Goal: Task Accomplishment & Management: Use online tool/utility

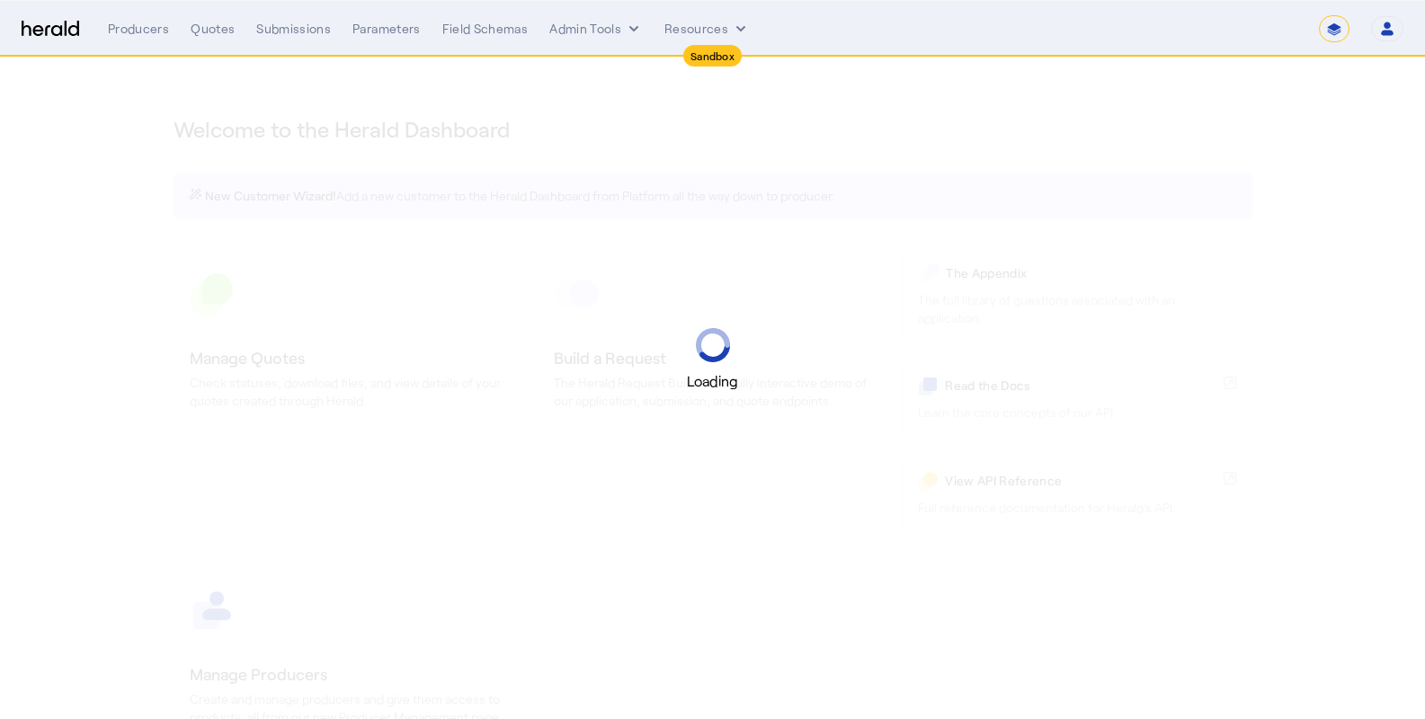
select select "*******"
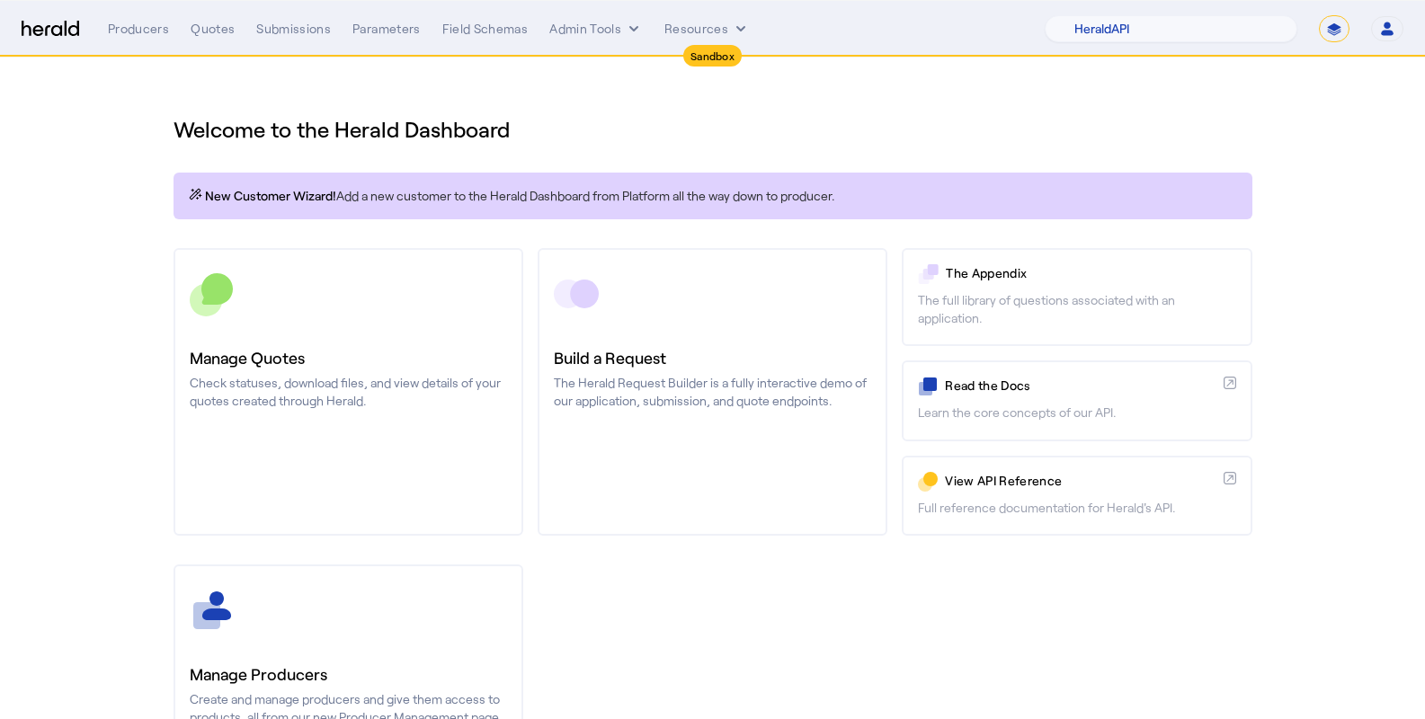
click at [1337, 218] on section "Welcome to the Herald Dashboard New Customer Wizard! Add a new customer to the …" at bounding box center [712, 473] width 1425 height 831
click at [1262, 28] on select "1Fort Acrisure Acturis Affinity Advisors Affinity Risk Agentero AmWins Anzen Ao…" at bounding box center [1171, 28] width 253 height 27
select select "pfm_7a8n_coalition"
click at [1092, 15] on select "1Fort Acrisure Acturis Affinity Advisors Affinity Risk Agentero AmWins Anzen Ao…" at bounding box center [1171, 28] width 253 height 27
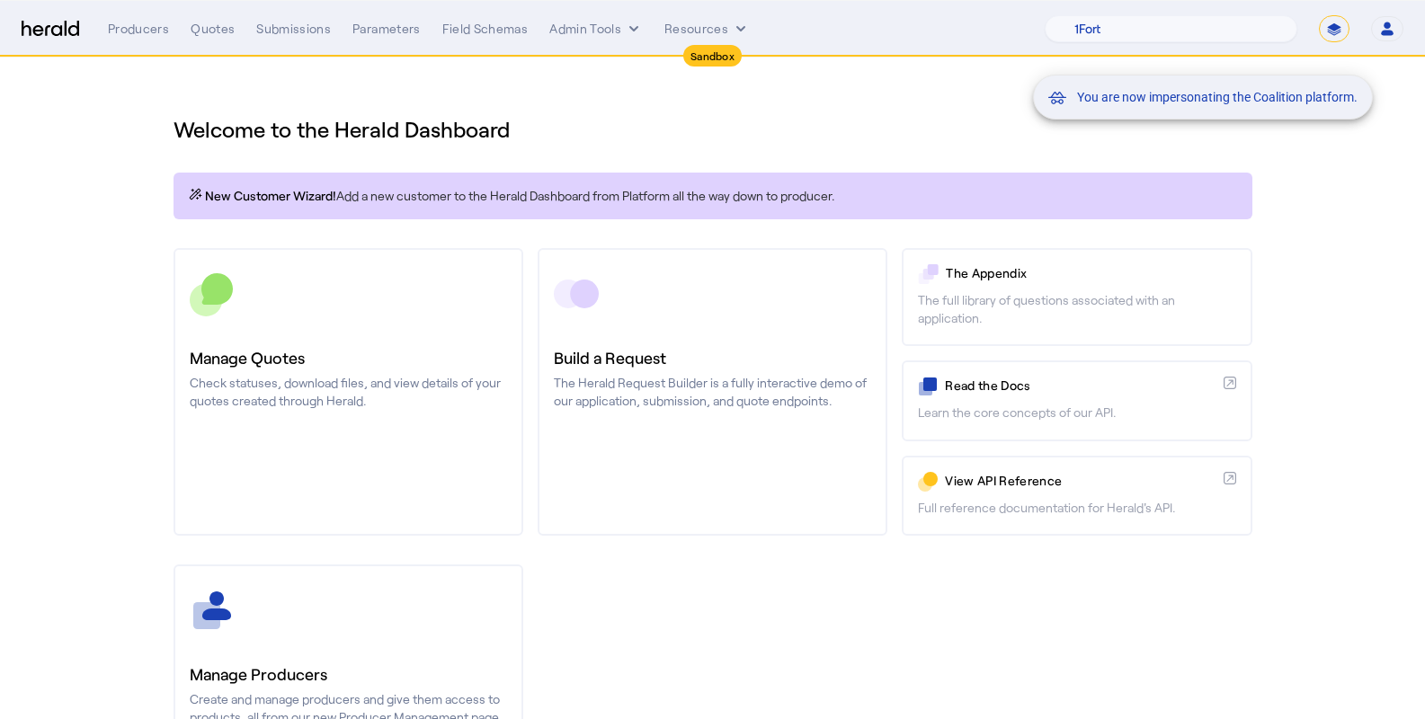
click at [1321, 256] on div "You are now impersonating the Coalition platform." at bounding box center [712, 359] width 1425 height 719
click at [789, 117] on div "You are now impersonating the Coalition platform." at bounding box center [712, 359] width 1425 height 719
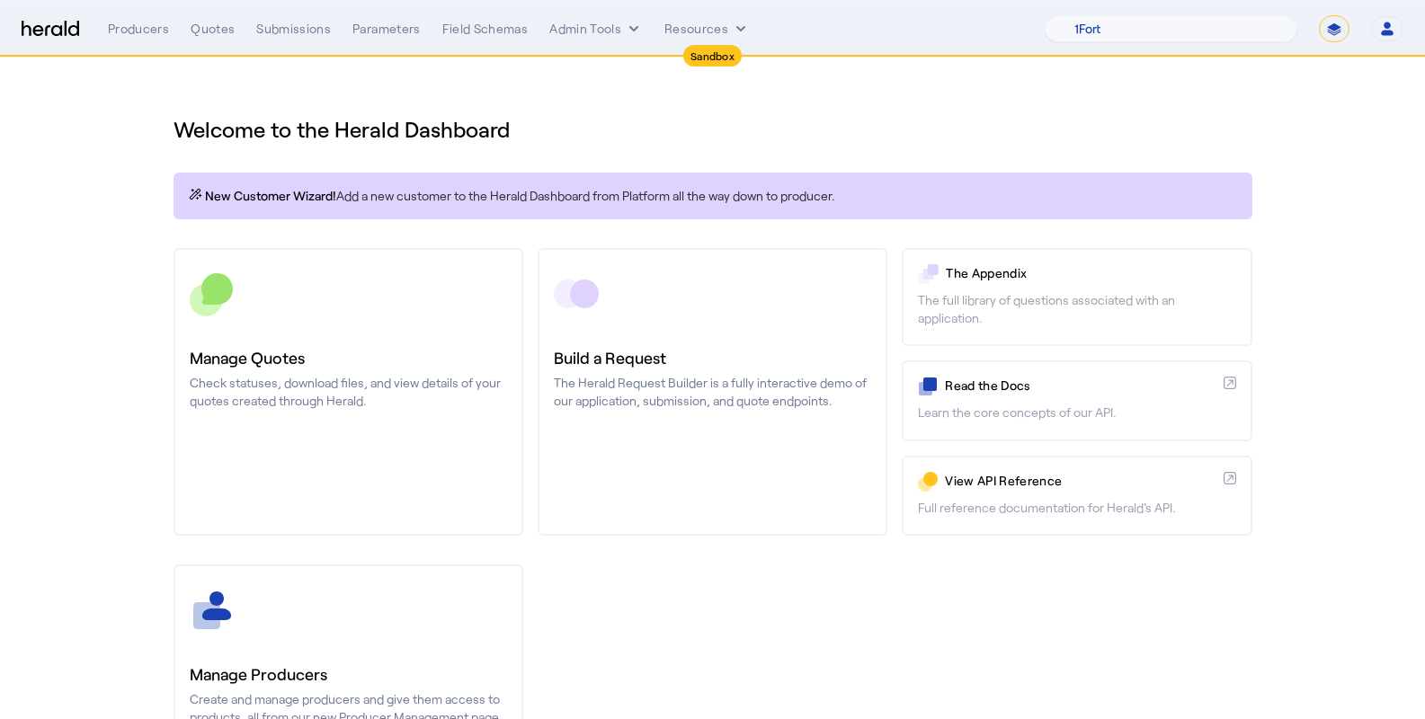
click at [1366, 33] on div "1Fort Acrisure Acturis Affinity Advisors Affinity Risk Agentero AmWins Anzen Ao…" at bounding box center [1224, 28] width 359 height 27
click at [1388, 27] on icon "button" at bounding box center [1387, 25] width 7 height 6
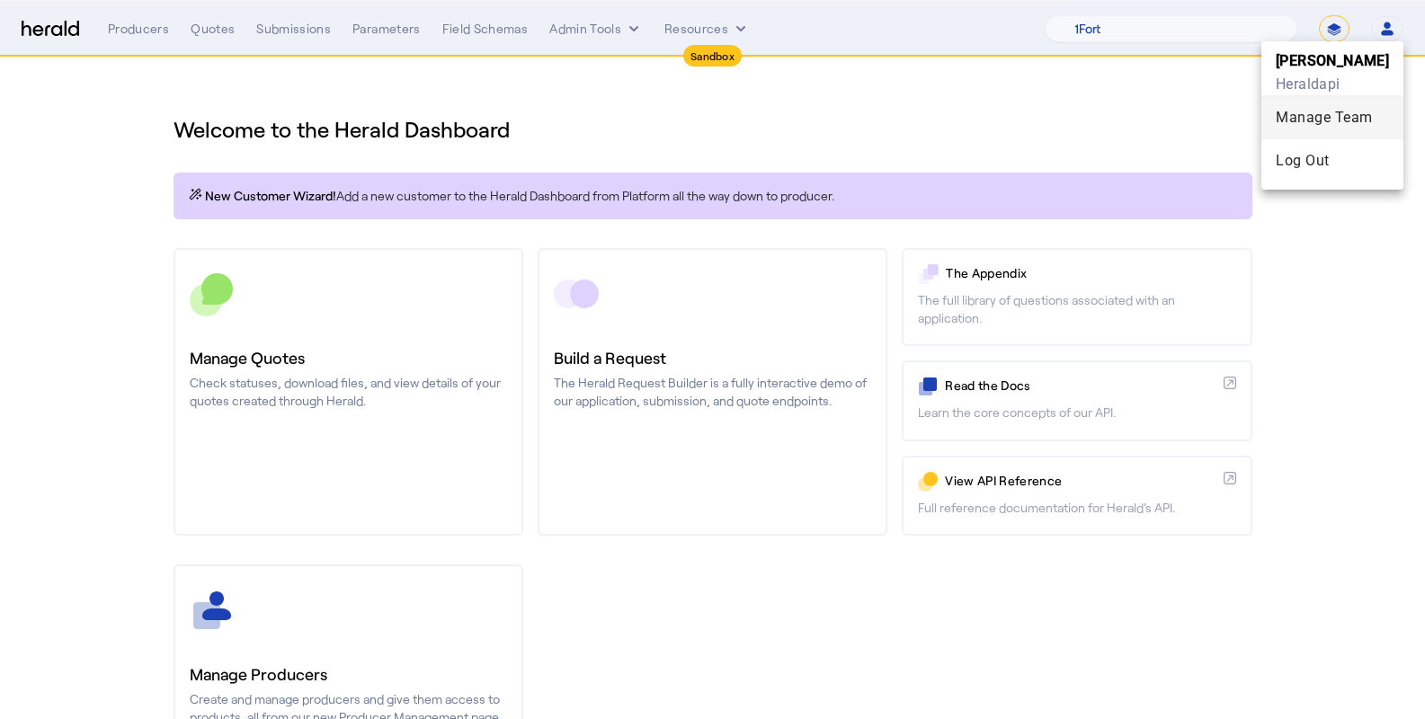
click at [1334, 117] on div "Manage Team" at bounding box center [1332, 118] width 113 height 22
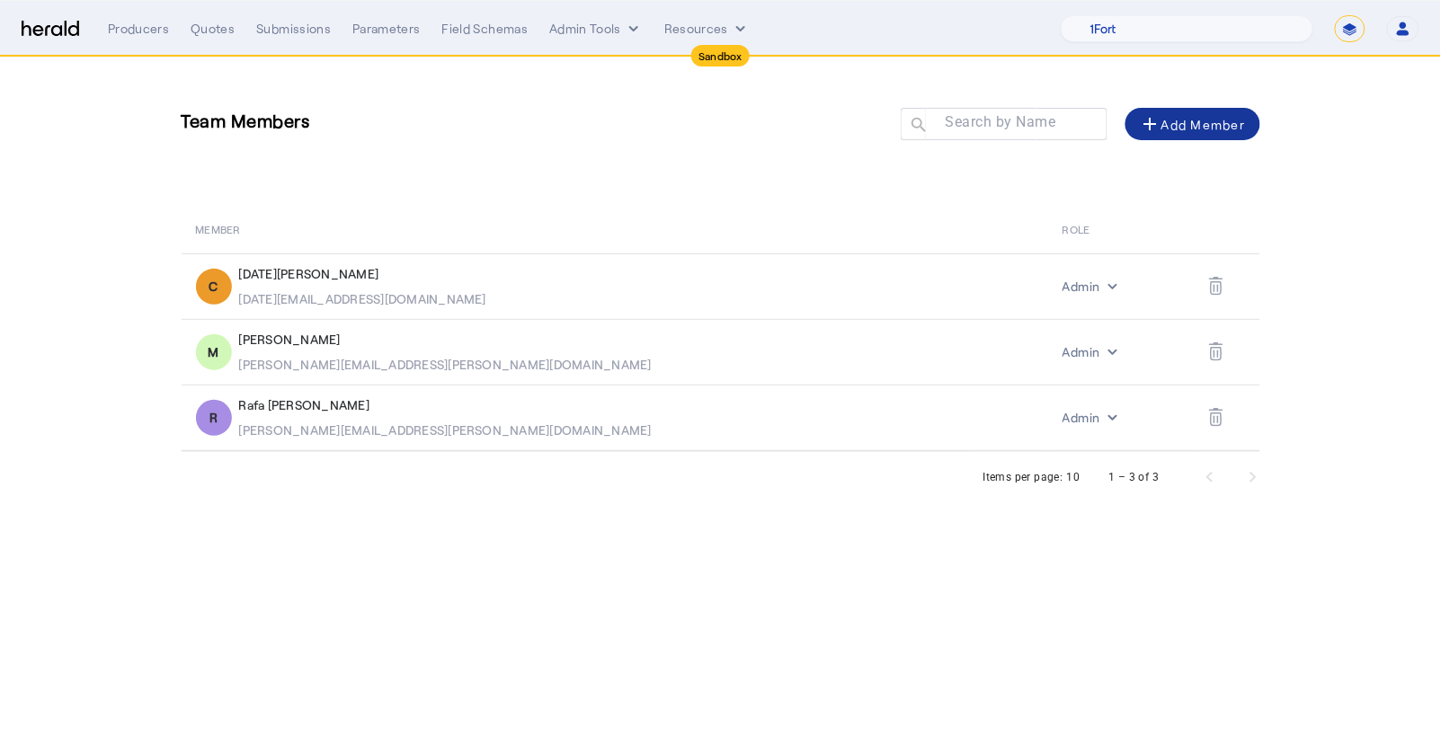
click at [1187, 106] on span at bounding box center [1193, 123] width 135 height 43
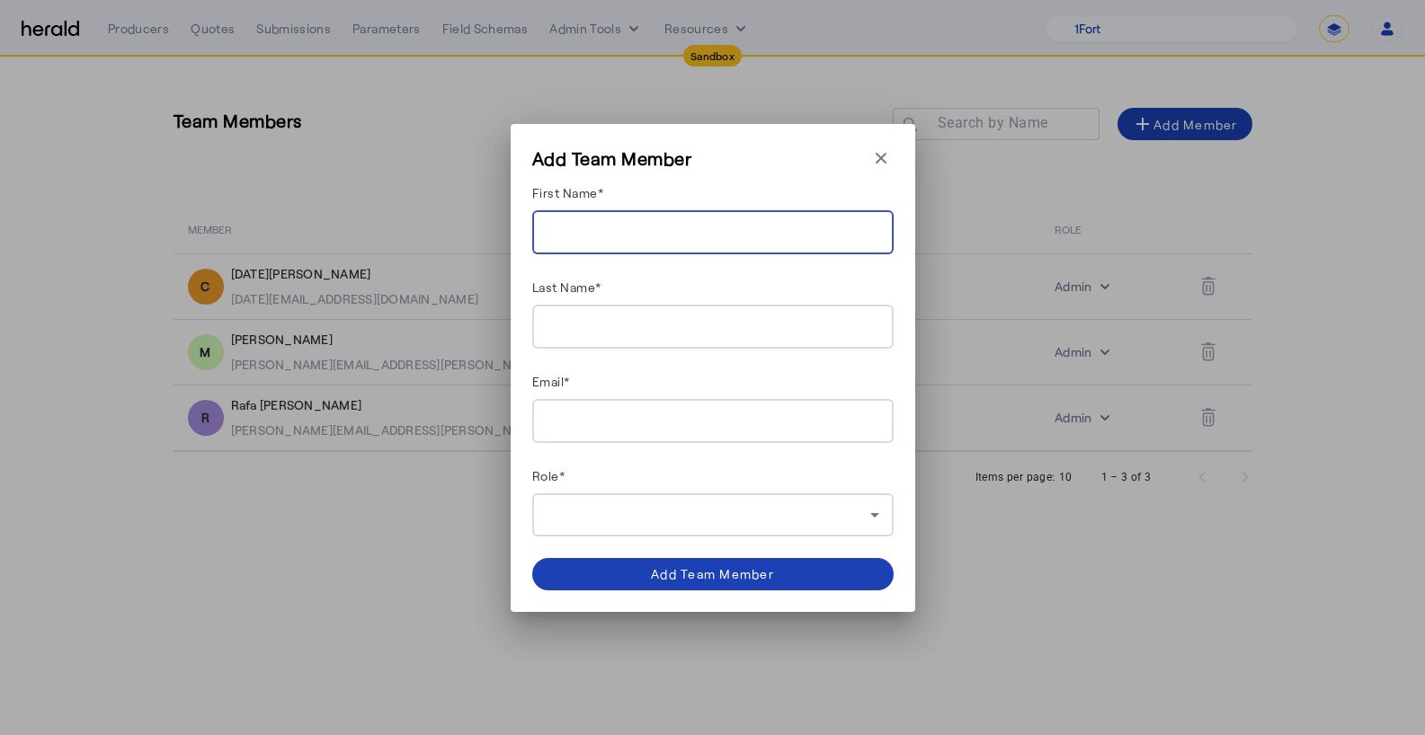
click at [726, 225] on input "First Name*" at bounding box center [713, 233] width 333 height 22
type input "***"
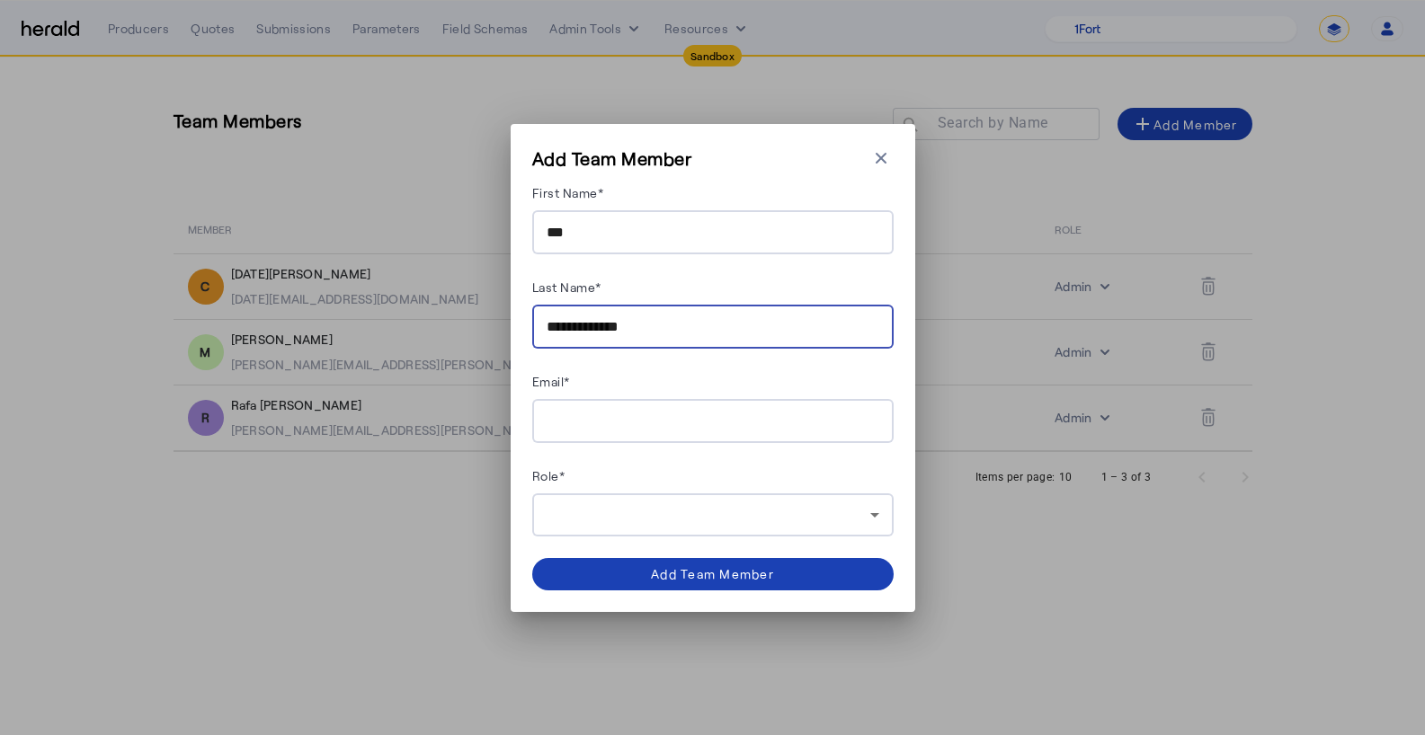
type input "**********"
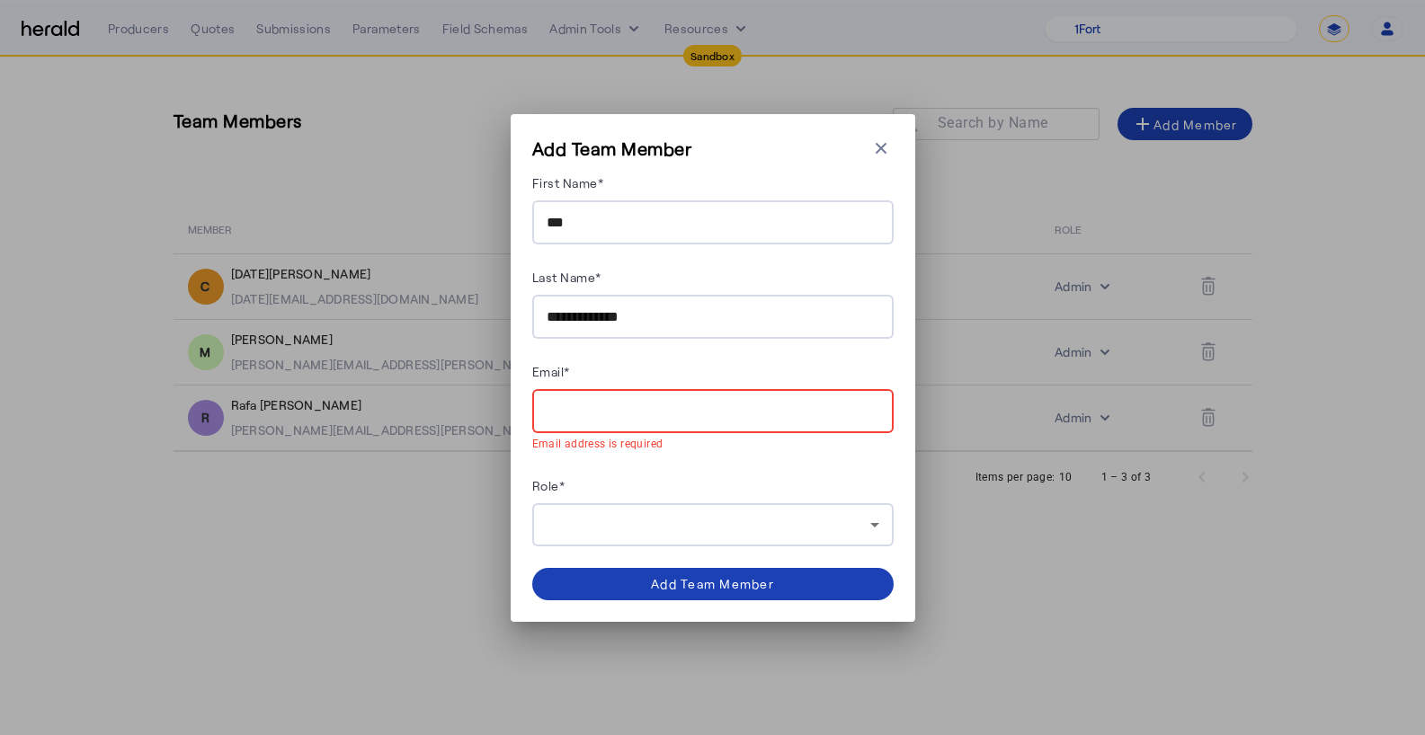
paste input "**********"
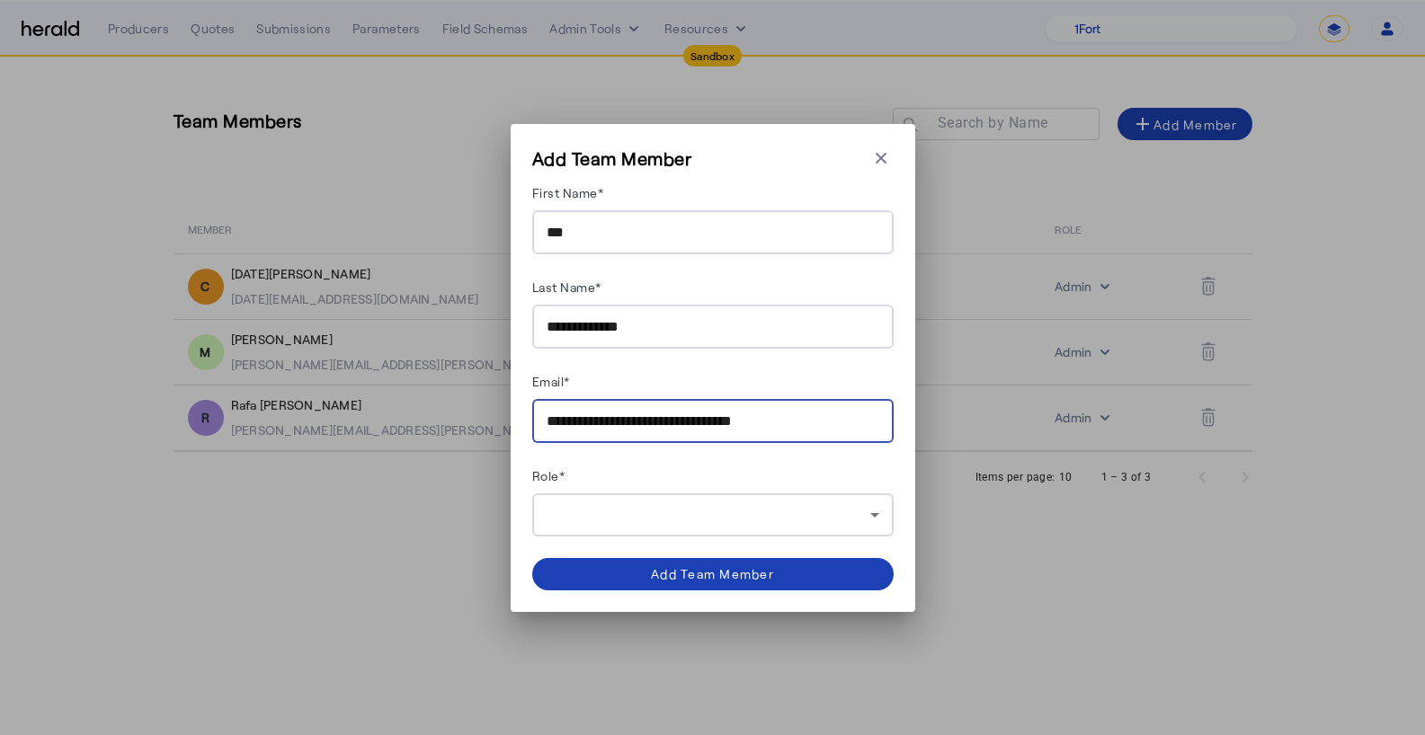
type input "**********"
click at [679, 494] on div at bounding box center [713, 515] width 333 height 43
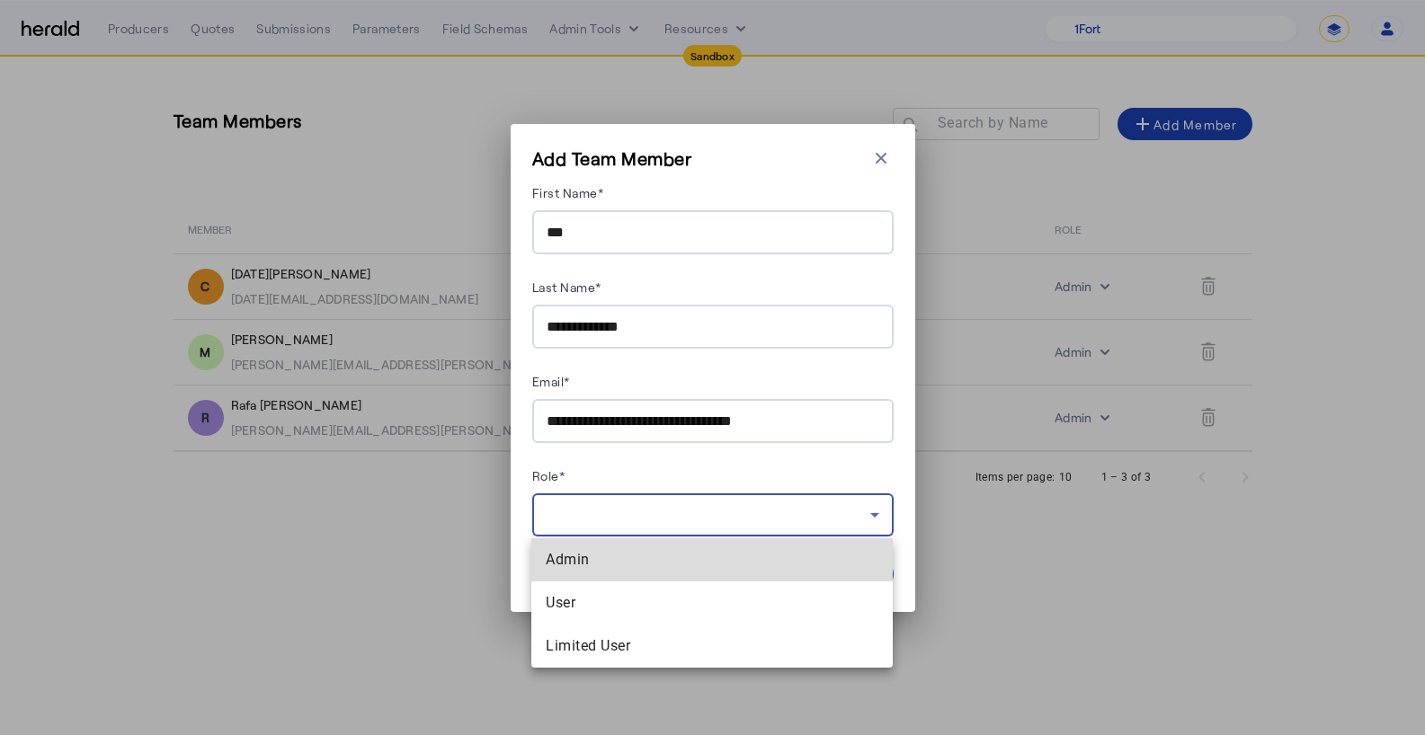
click at [625, 575] on mat-option "Admin" at bounding box center [711, 560] width 361 height 43
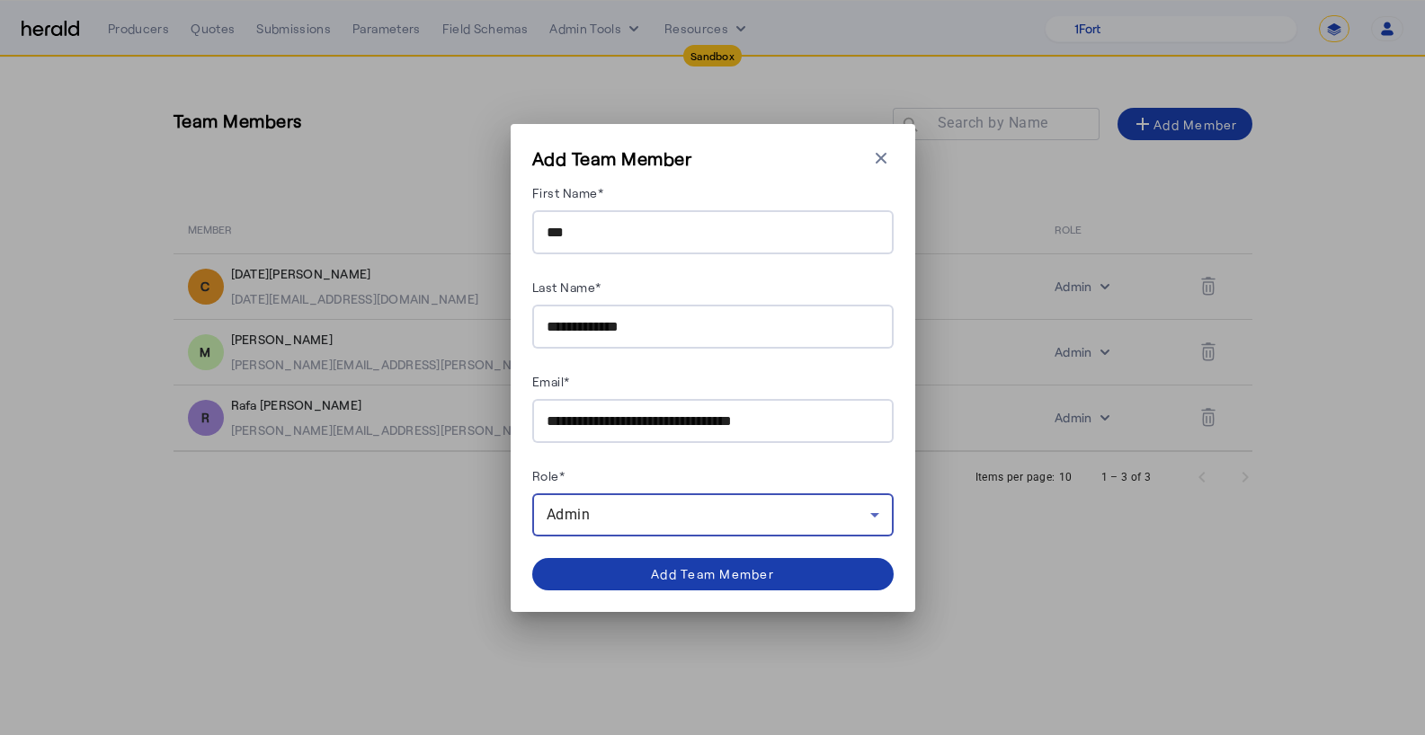
click at [757, 572] on div "Add Team Member" at bounding box center [712, 574] width 123 height 19
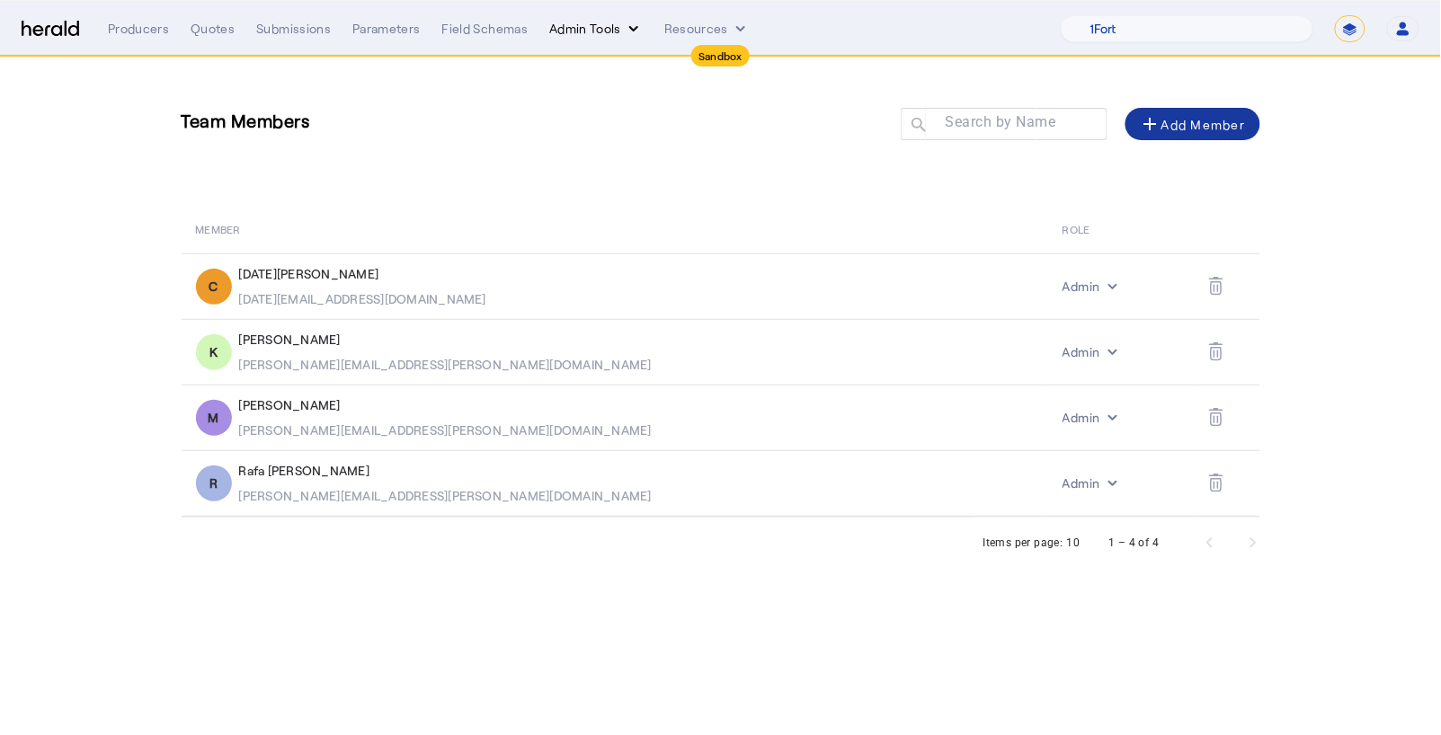
click at [588, 35] on button "Admin Tools" at bounding box center [595, 29] width 93 height 18
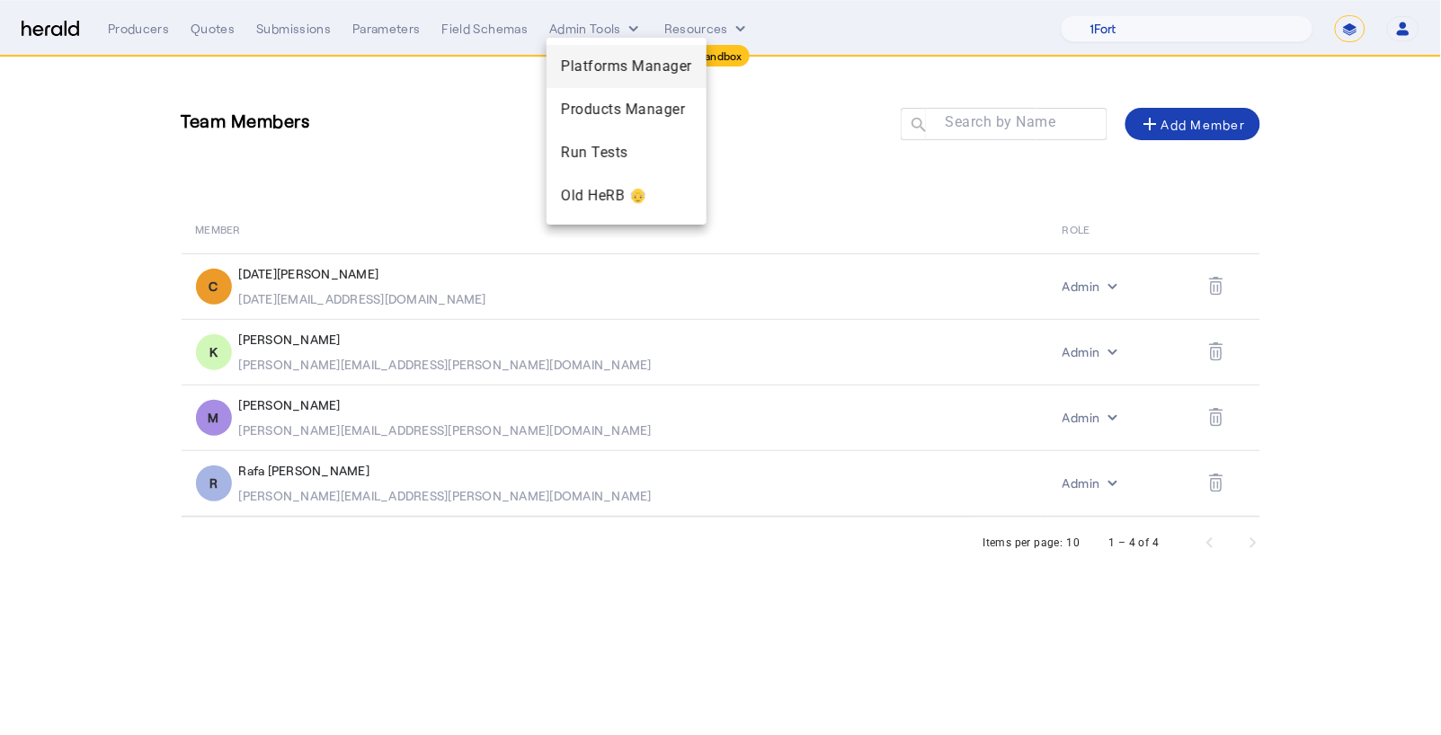
click at [610, 76] on span "Platforms Manager" at bounding box center [626, 67] width 131 height 22
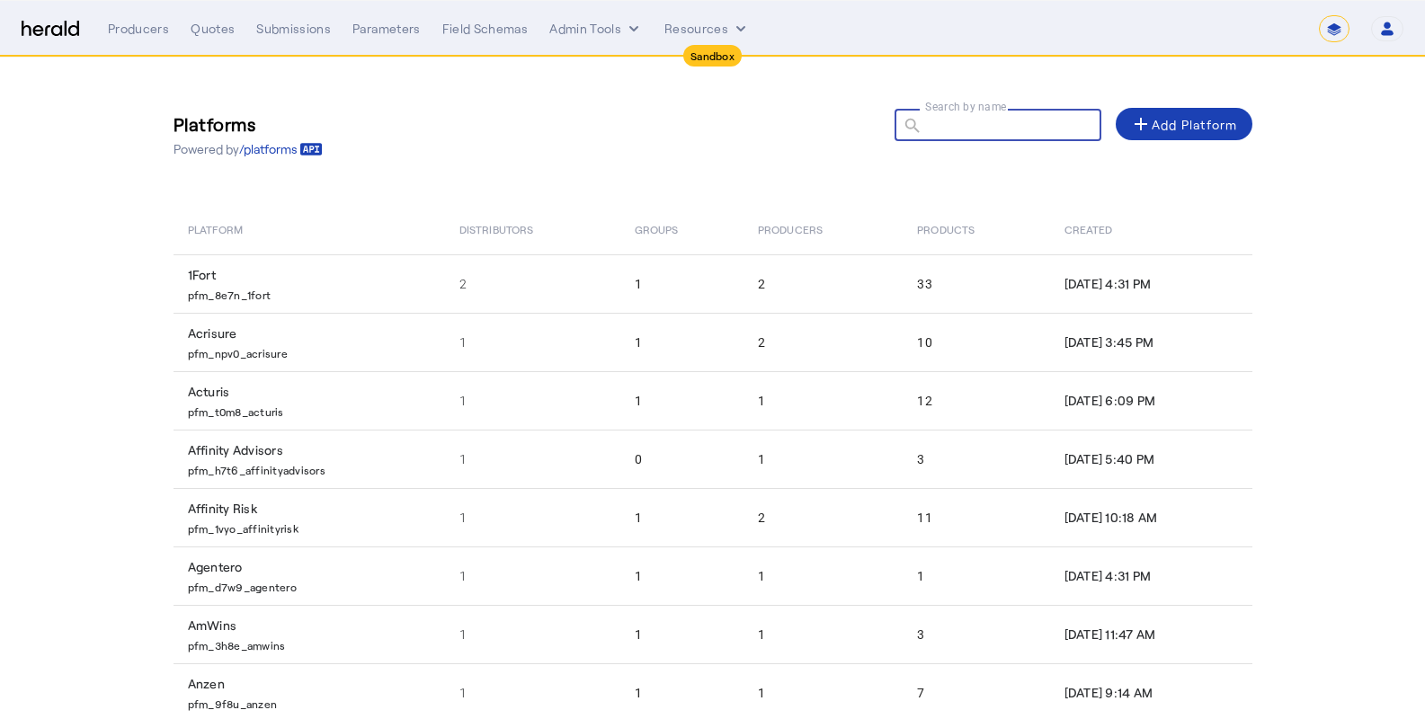
click at [1015, 133] on input "Search by name" at bounding box center [1006, 124] width 162 height 22
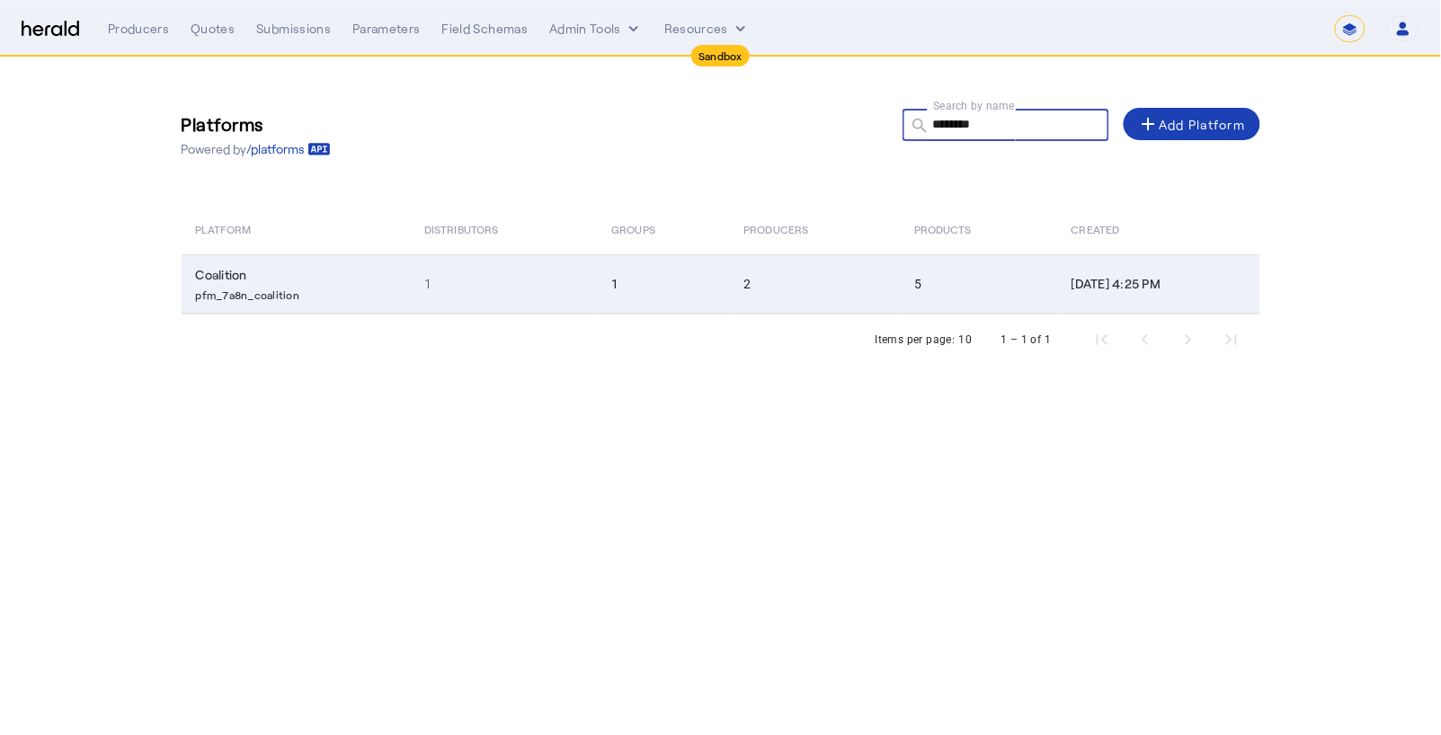
type input "********"
click at [446, 293] on td "1" at bounding box center [503, 283] width 187 height 59
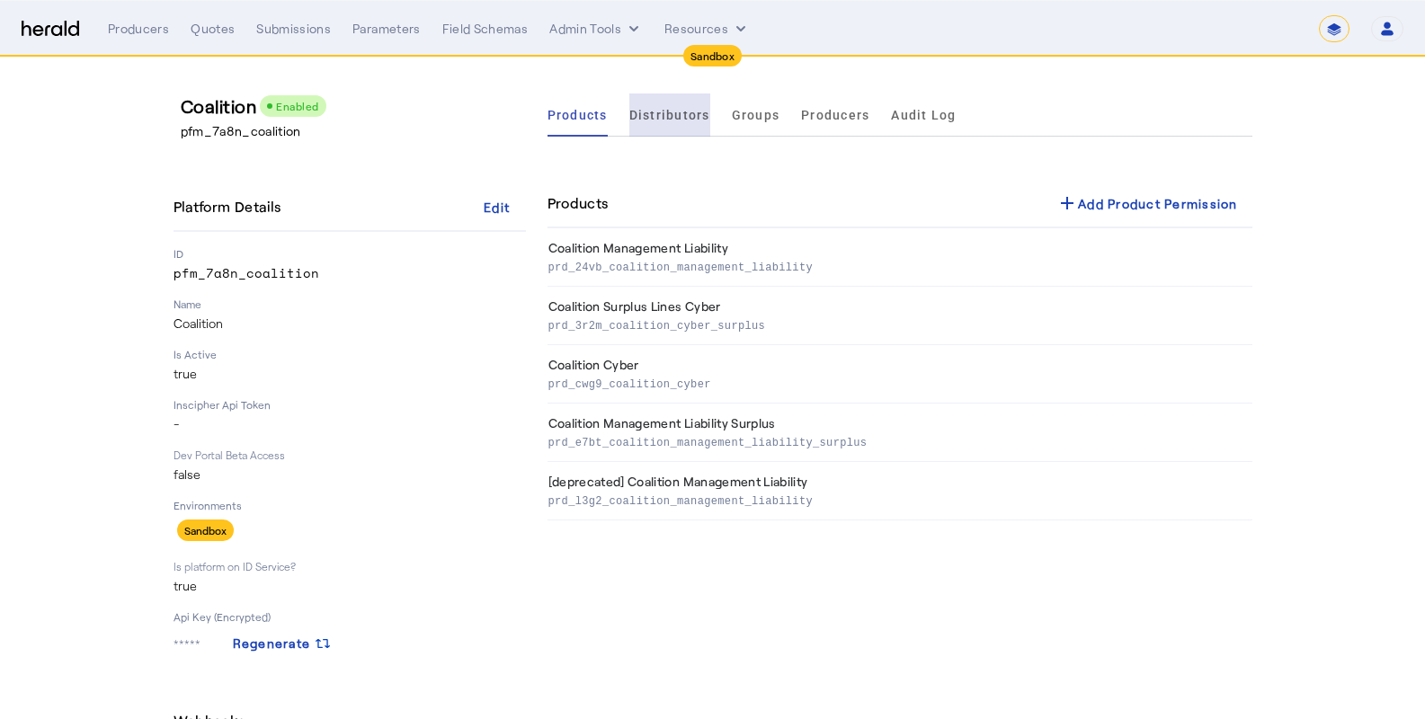
click at [702, 129] on span "Distributors" at bounding box center [669, 114] width 81 height 43
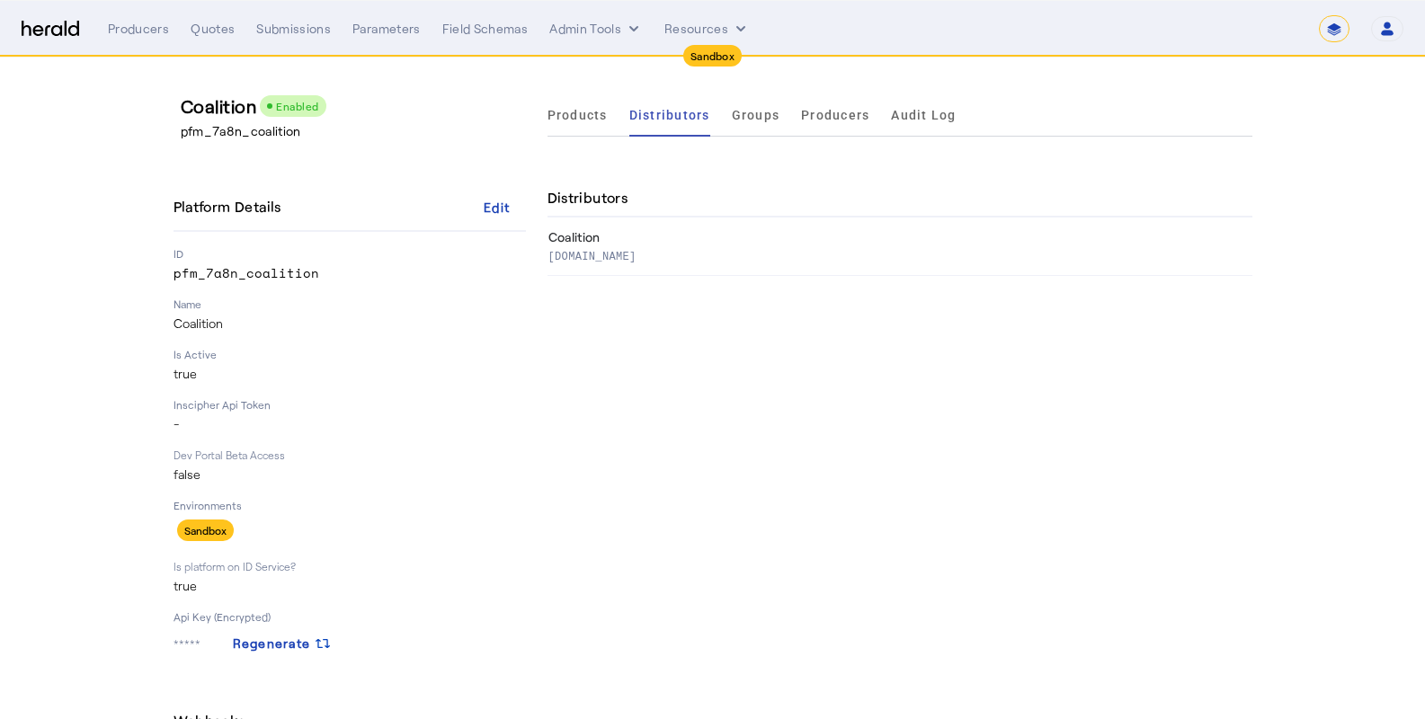
click at [791, 117] on ul "Products Distributors Groups Producers Audit Log" at bounding box center [751, 114] width 409 height 43
click at [775, 119] on span "Groups" at bounding box center [756, 115] width 49 height 13
click at [850, 119] on span "Producers" at bounding box center [835, 115] width 68 height 13
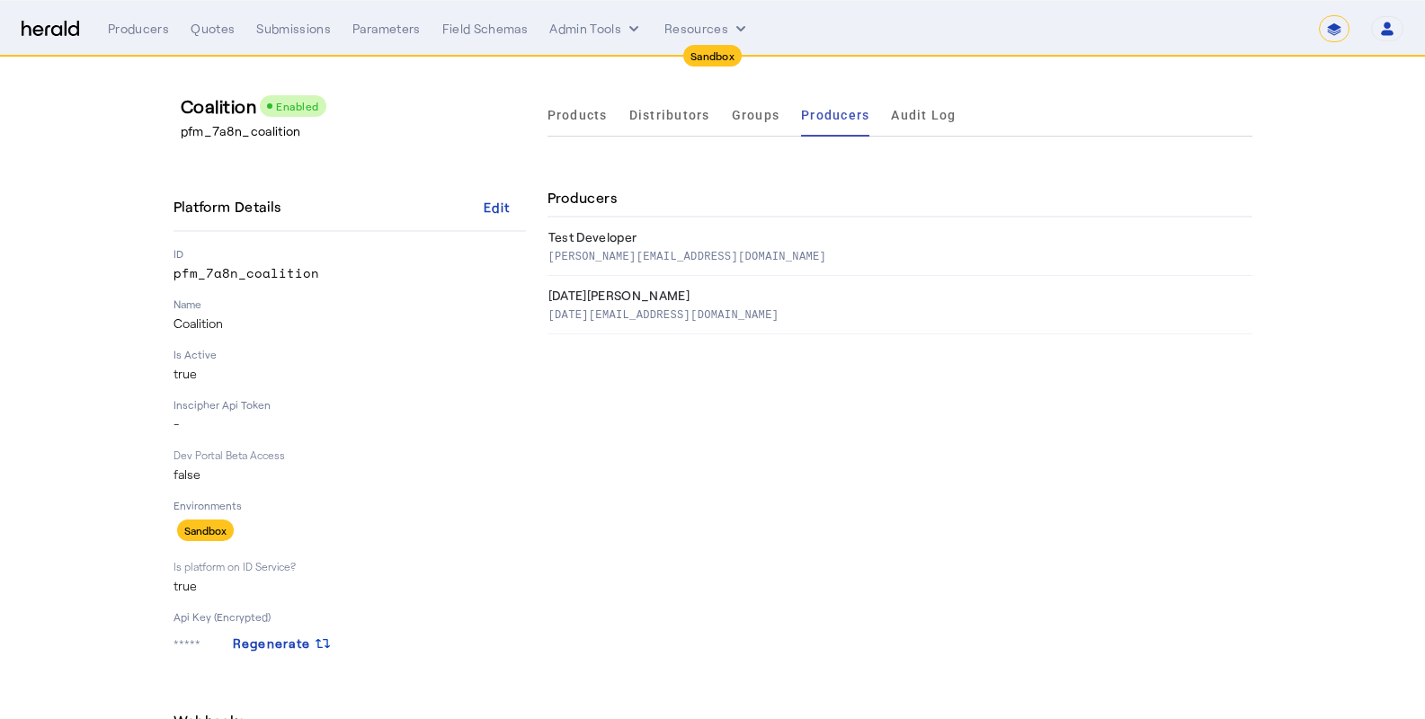
click at [840, 435] on div "Products Distributors Groups Producers Audit Log Producers Test Developer danny…" at bounding box center [899, 447] width 705 height 708
click at [778, 423] on div "Products Distributors Groups Producers Audit Log Producers Test Developer danny…" at bounding box center [899, 447] width 705 height 708
click at [510, 211] on div "Edit" at bounding box center [497, 207] width 26 height 19
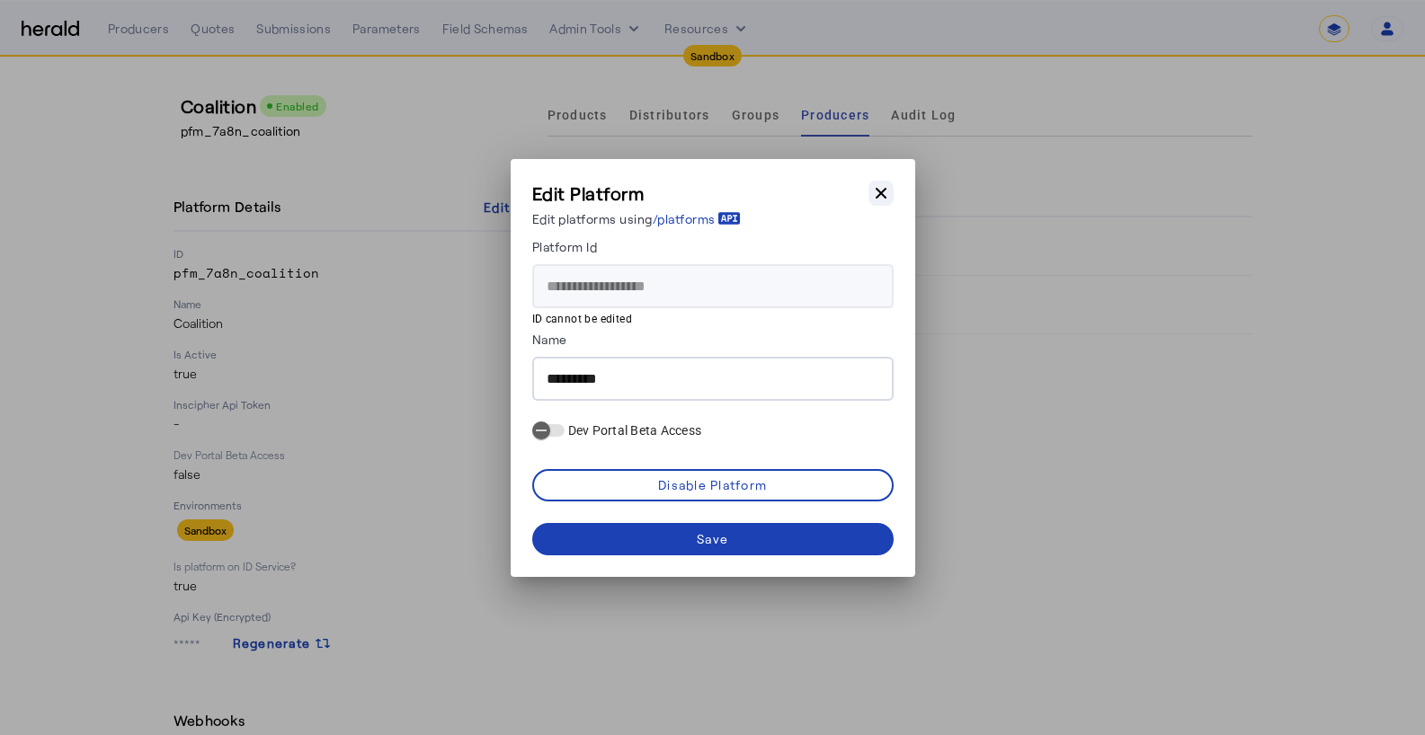
click at [889, 195] on button "Close modal" at bounding box center [880, 193] width 25 height 25
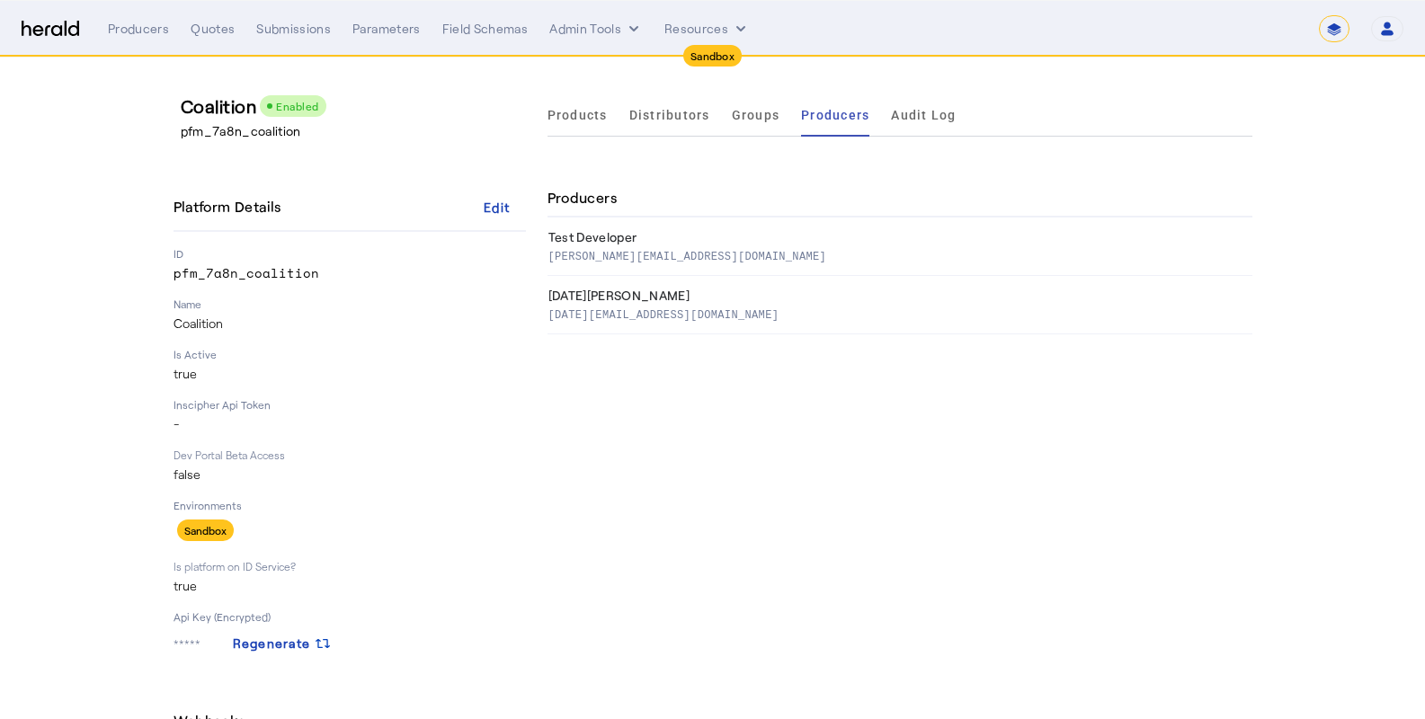
click at [984, 466] on div "Products Distributors Groups Producers Audit Log Producers Test Developer danny…" at bounding box center [899, 447] width 705 height 708
click at [837, 120] on span "Producers" at bounding box center [835, 115] width 68 height 13
click at [601, 118] on span "Products" at bounding box center [577, 115] width 60 height 13
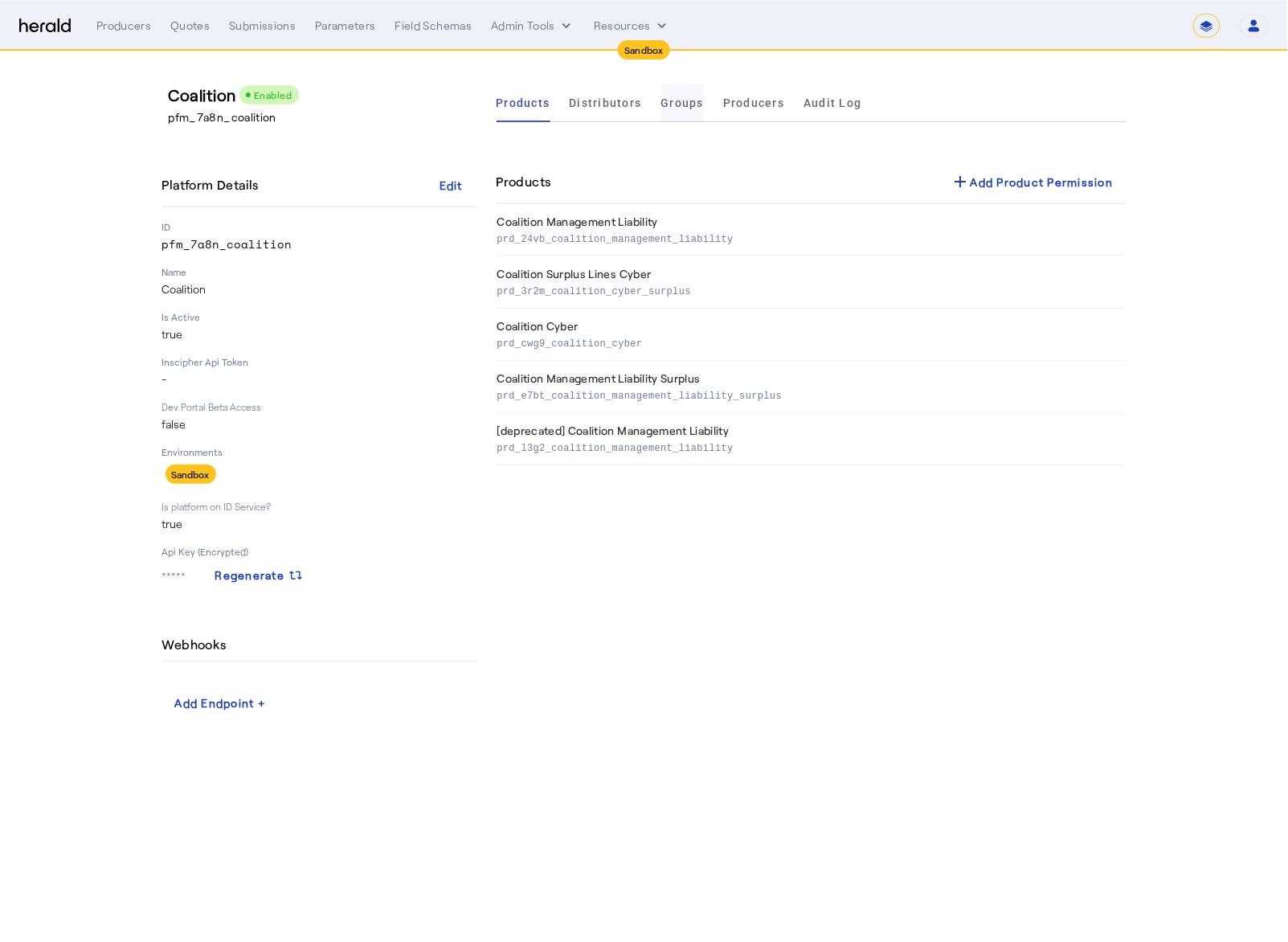
click at [685, 109] on span "Groups" at bounding box center [683, 102] width 44 height 38
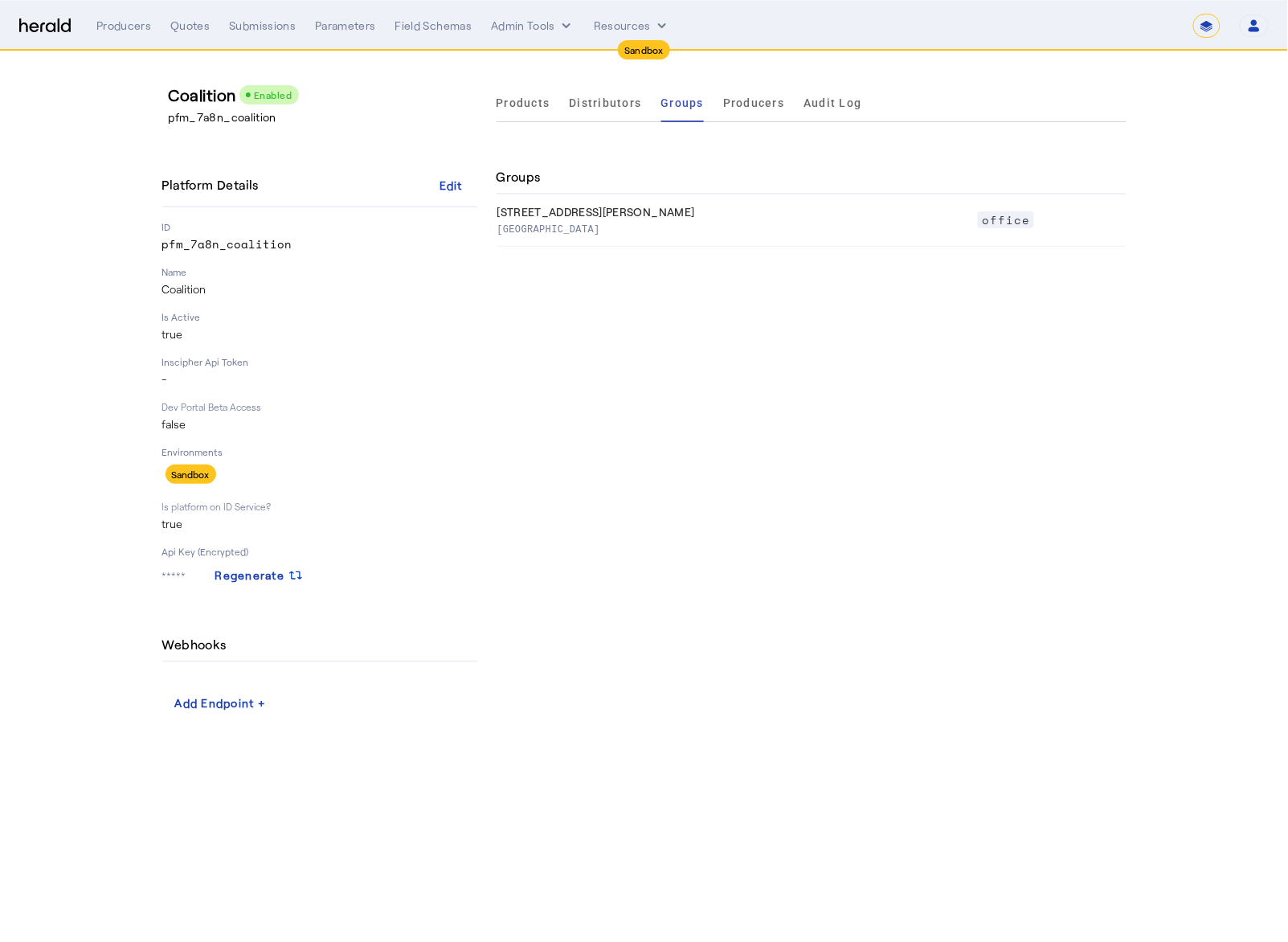
click at [799, 253] on div "Products Distributors Groups Producers Audit Log Groups 44 Montgomery St San Fr…" at bounding box center [812, 400] width 630 height 633
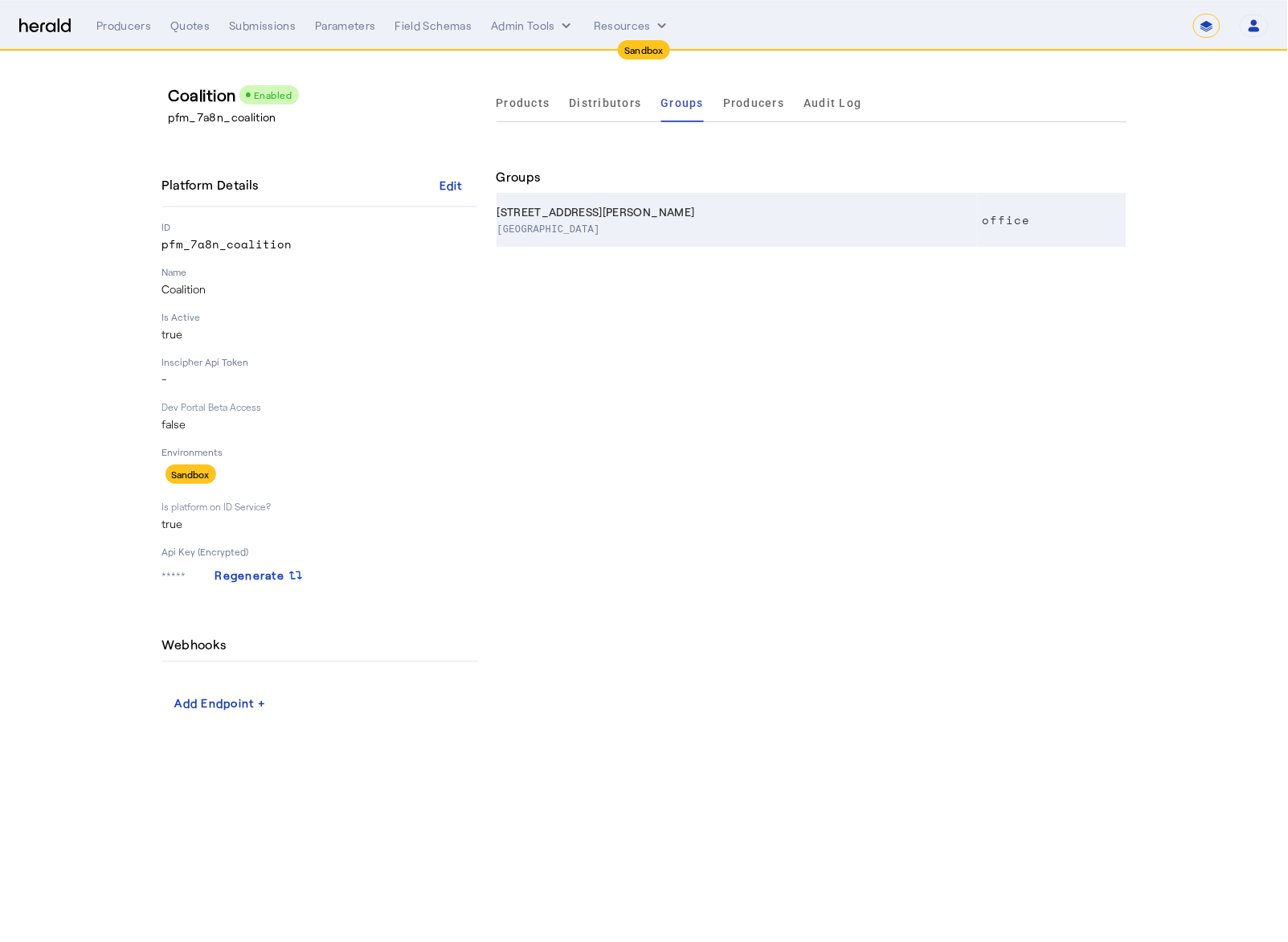
click at [783, 221] on p "San Francisco CA, 94104" at bounding box center [734, 228] width 474 height 16
select select "pfm_7a8n_coalition"
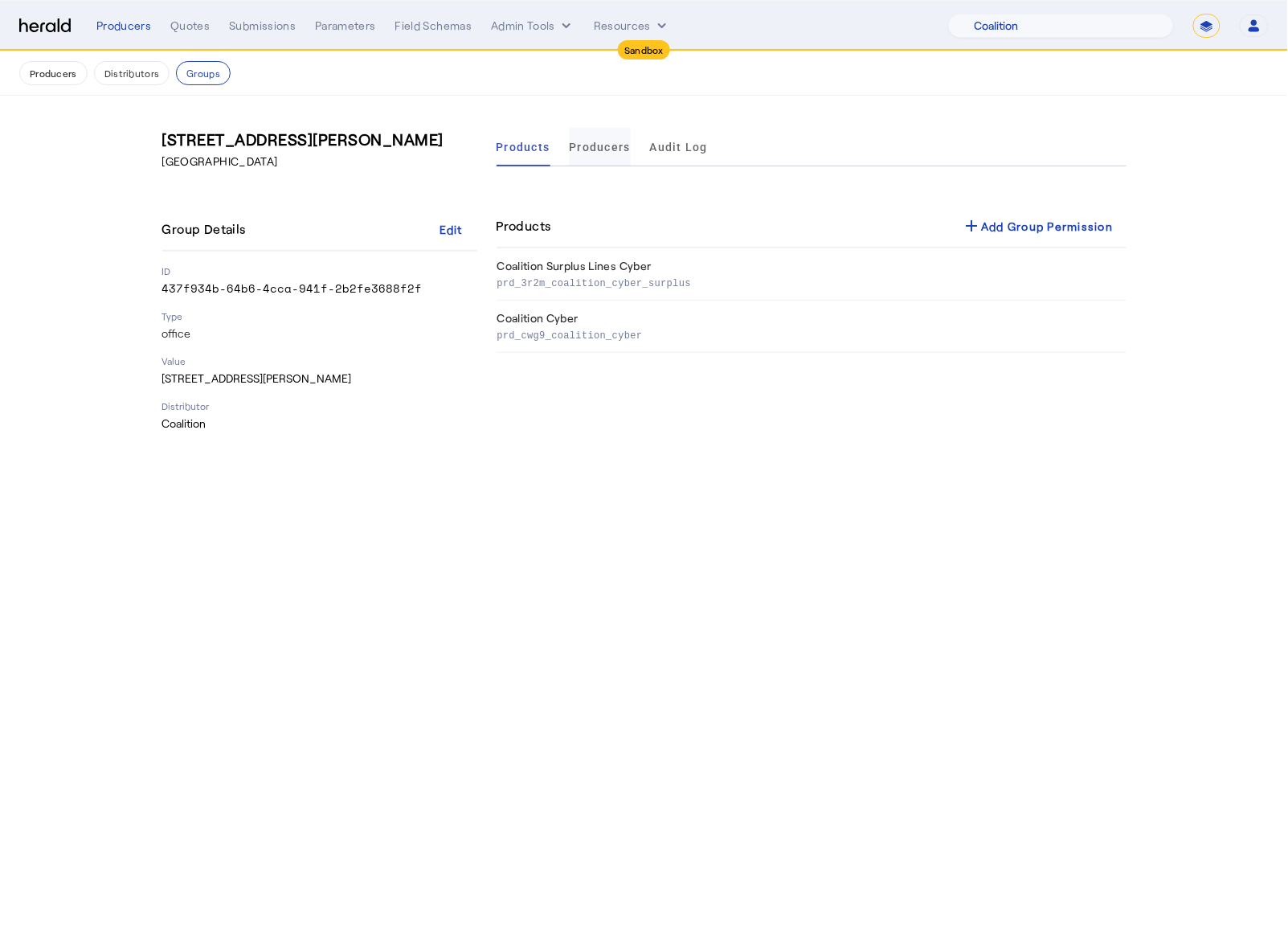
click at [608, 158] on span "Producers" at bounding box center [600, 147] width 61 height 38
click at [776, 432] on div "44 Montgomery St San Francisco CA, 94104 Group Details Edit ID 437f934b-64b6-4c…" at bounding box center [644, 280] width 1029 height 368
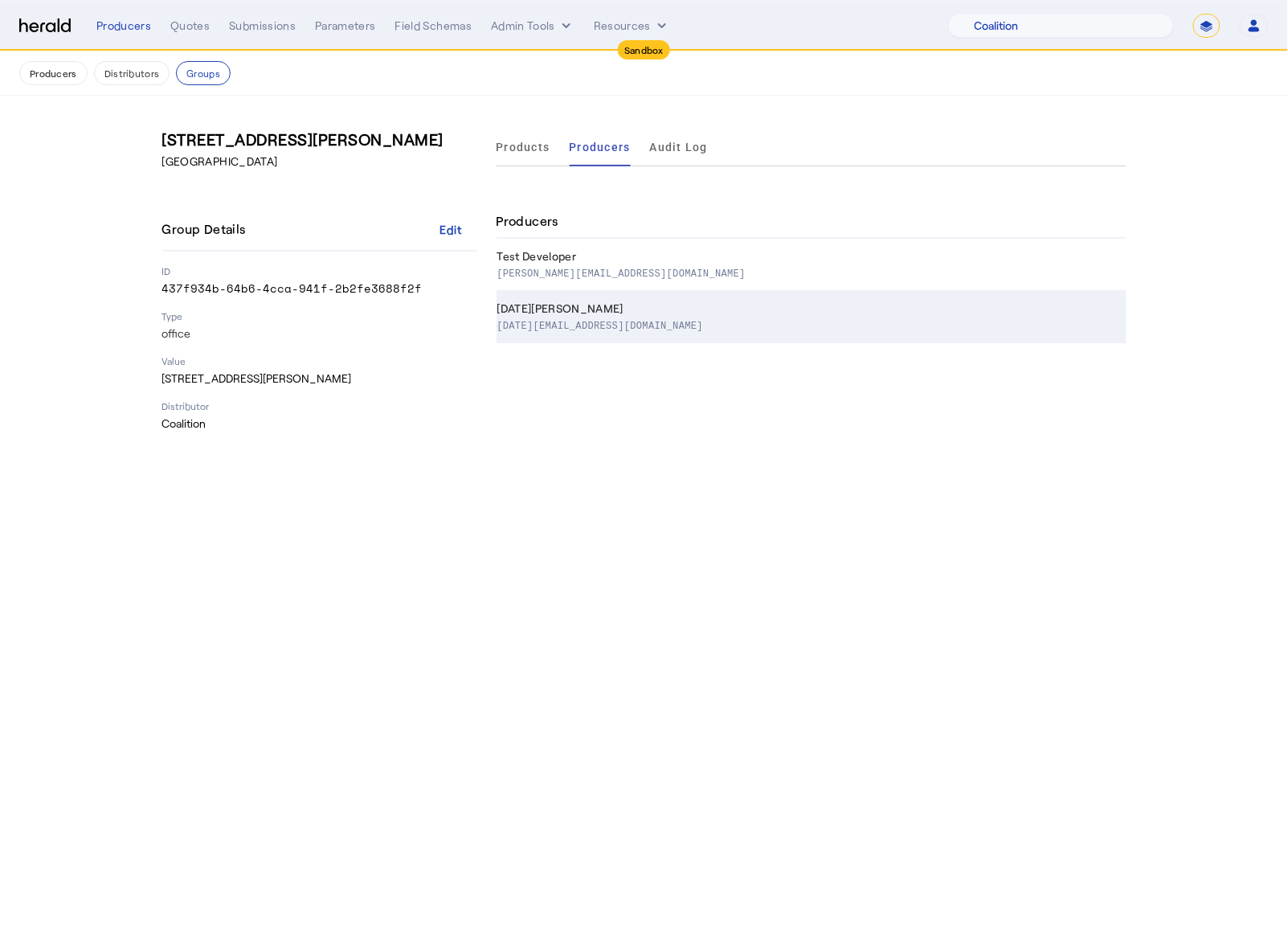
click at [688, 302] on div "Chaitra Subramaniam" at bounding box center [808, 308] width 623 height 16
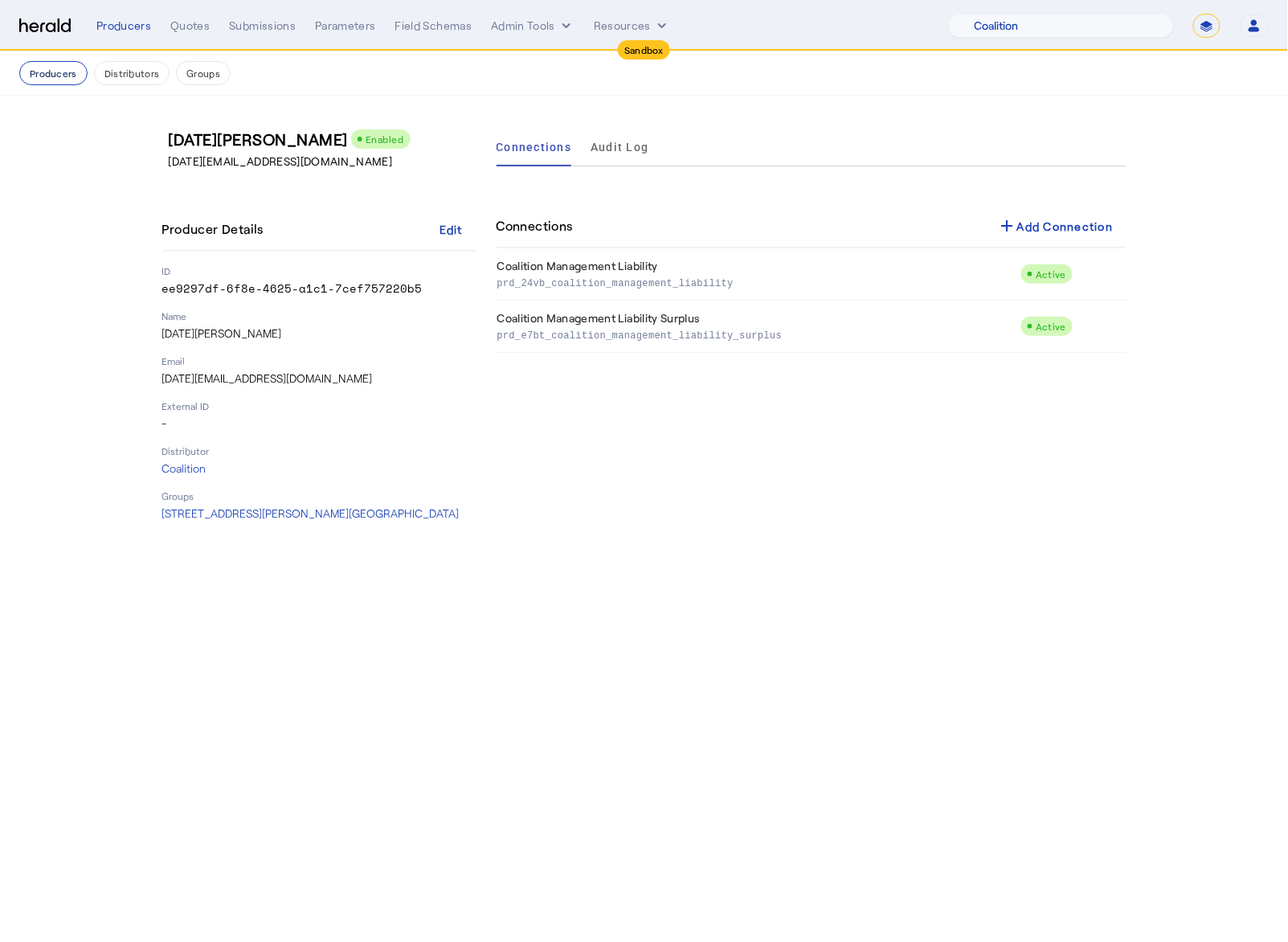
click at [52, 76] on button "Producers" at bounding box center [54, 72] width 68 height 24
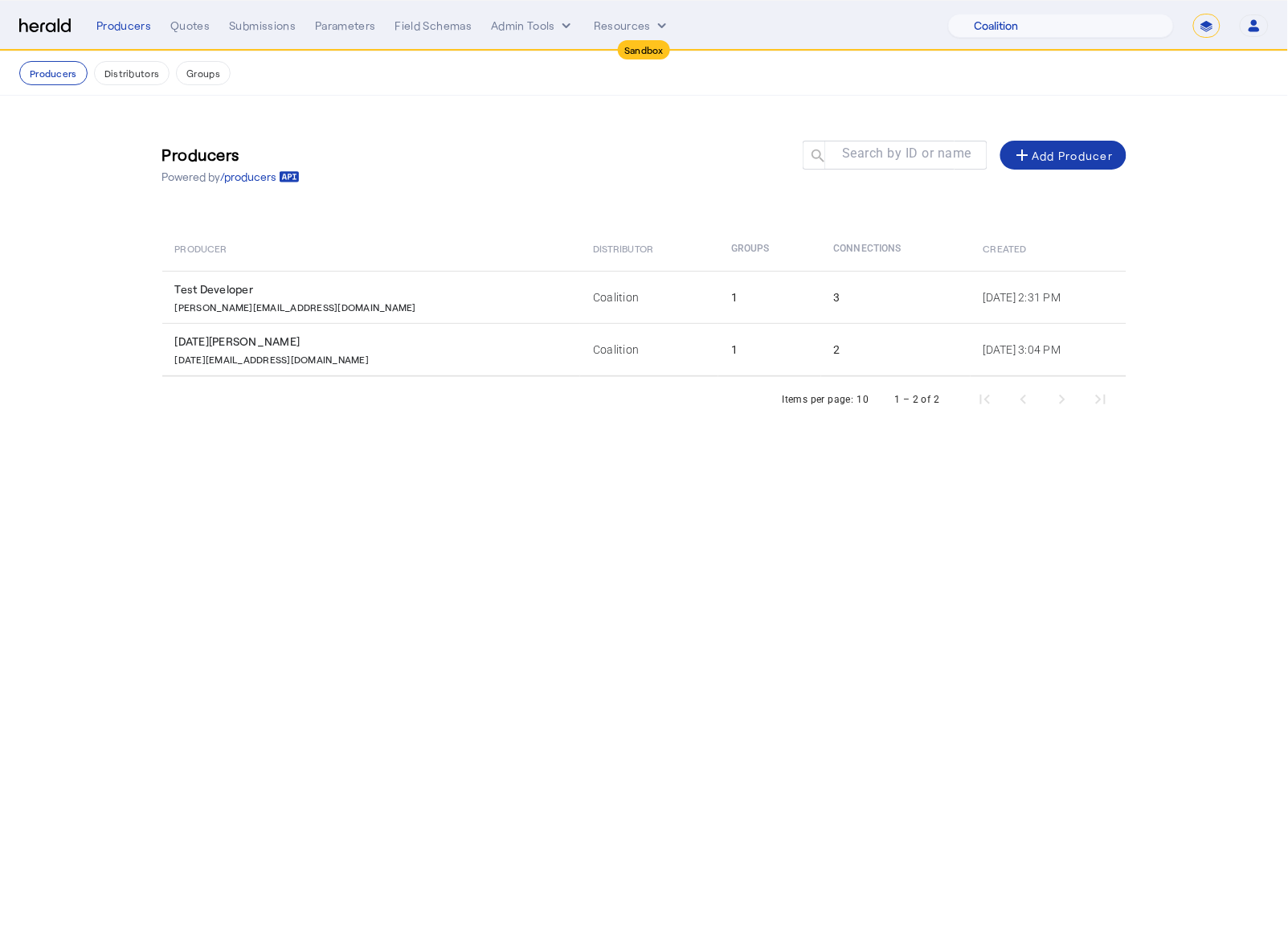
click at [1055, 155] on div "add Add Producer" at bounding box center [1064, 156] width 100 height 20
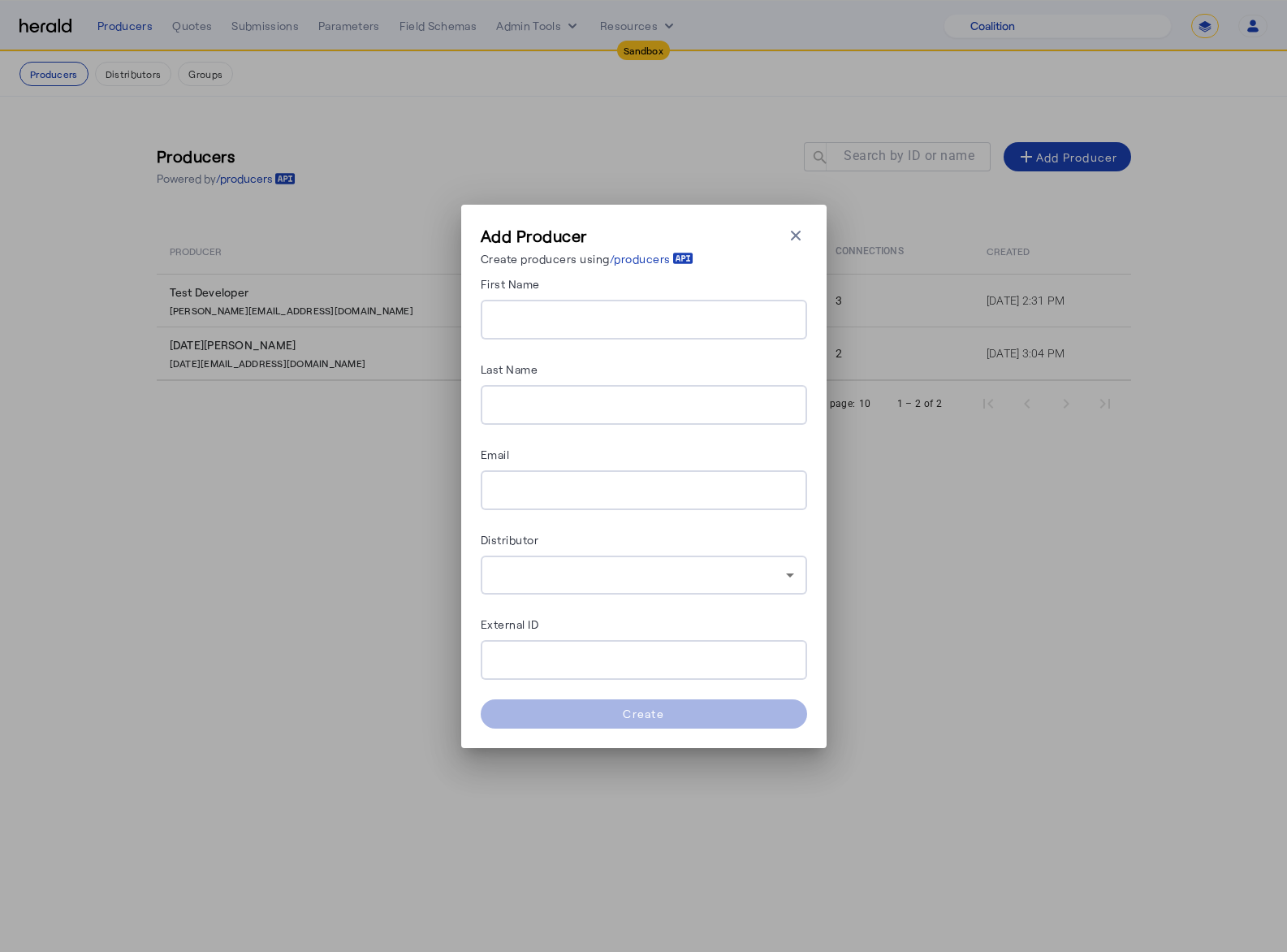
click at [543, 322] on input "First Name" at bounding box center [644, 320] width 301 height 20
type input "***"
type input "**********"
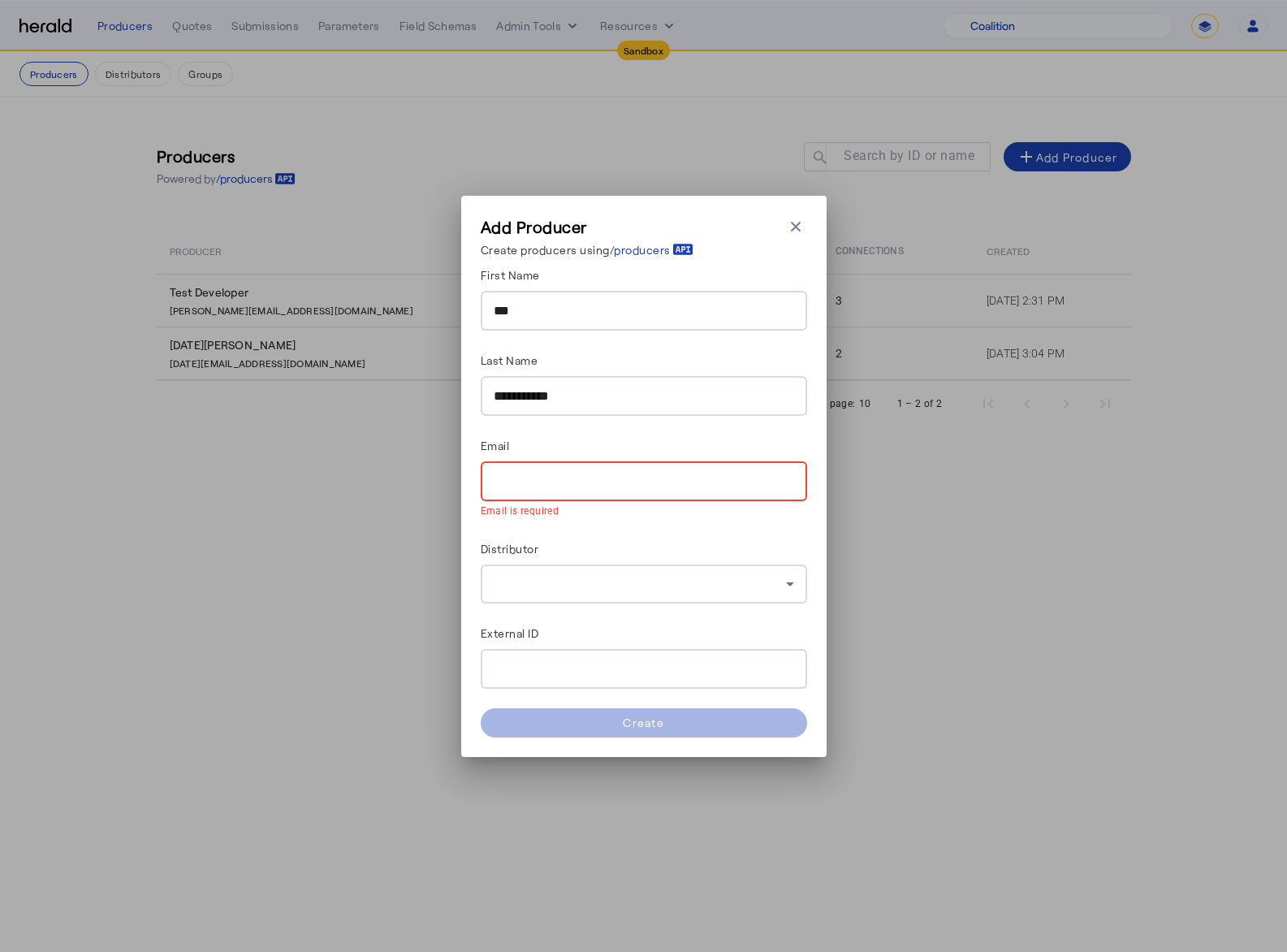
paste input "**********"
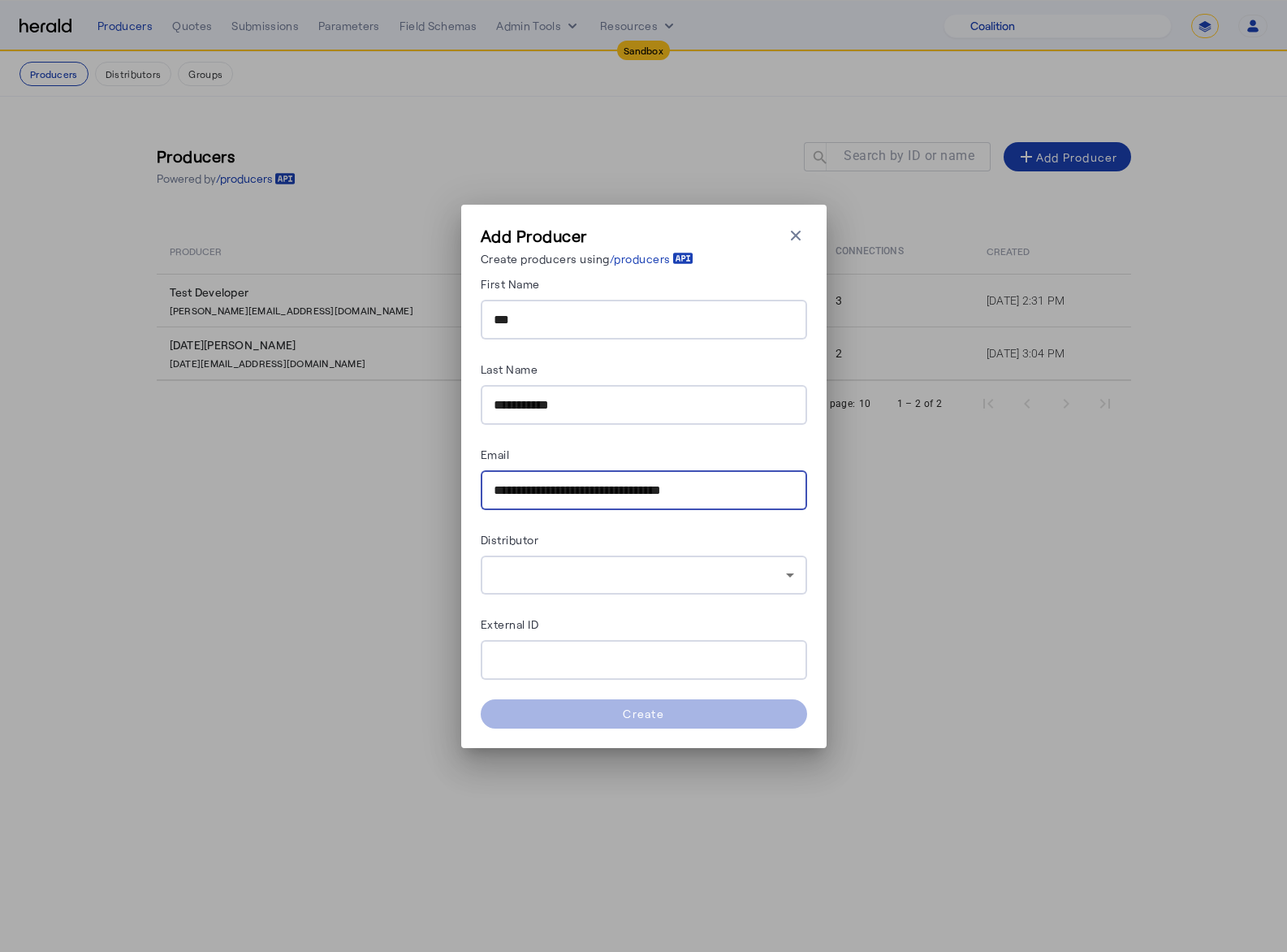
type input "**********"
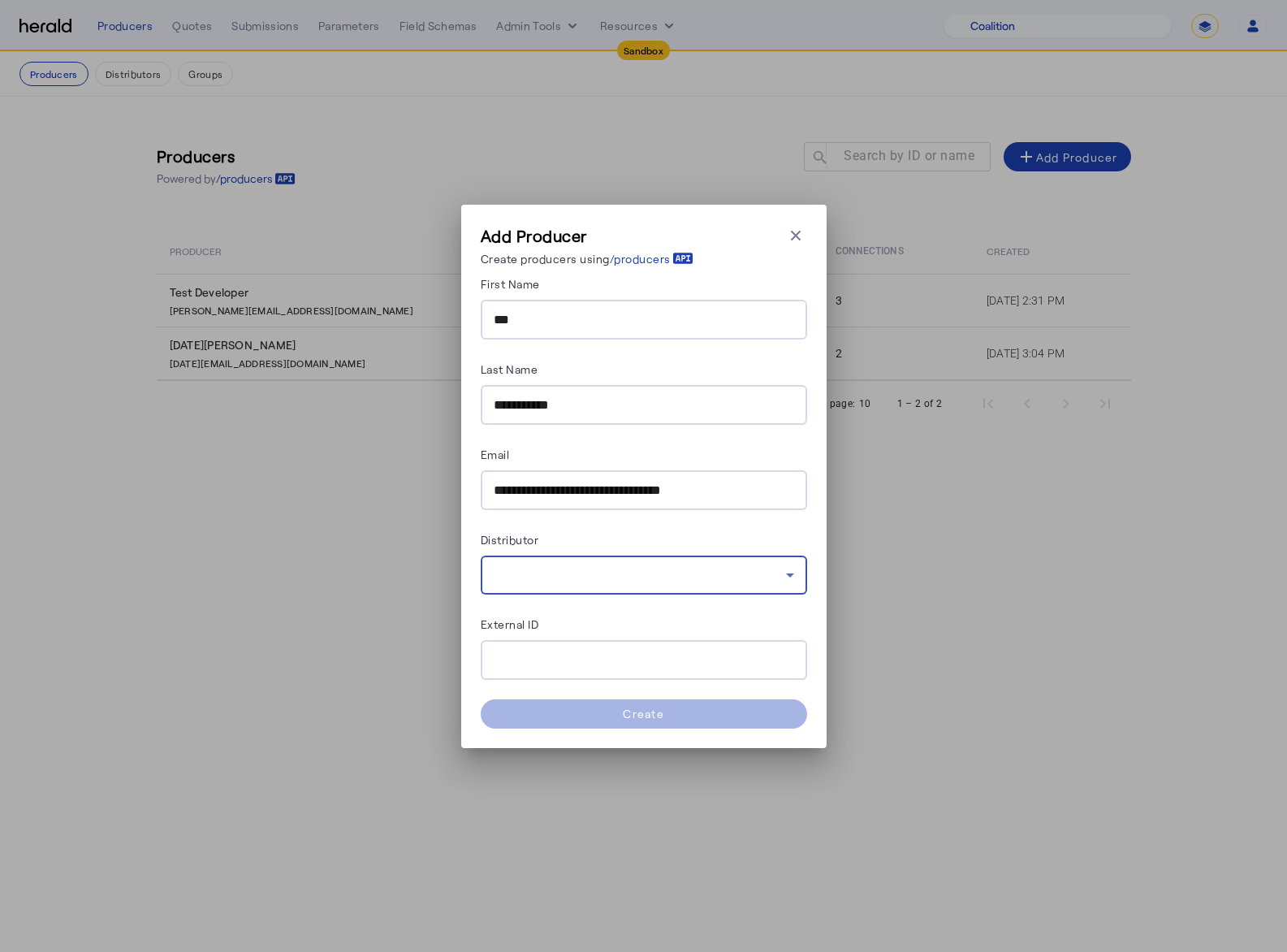
click at [709, 567] on div at bounding box center [640, 575] width 293 height 20
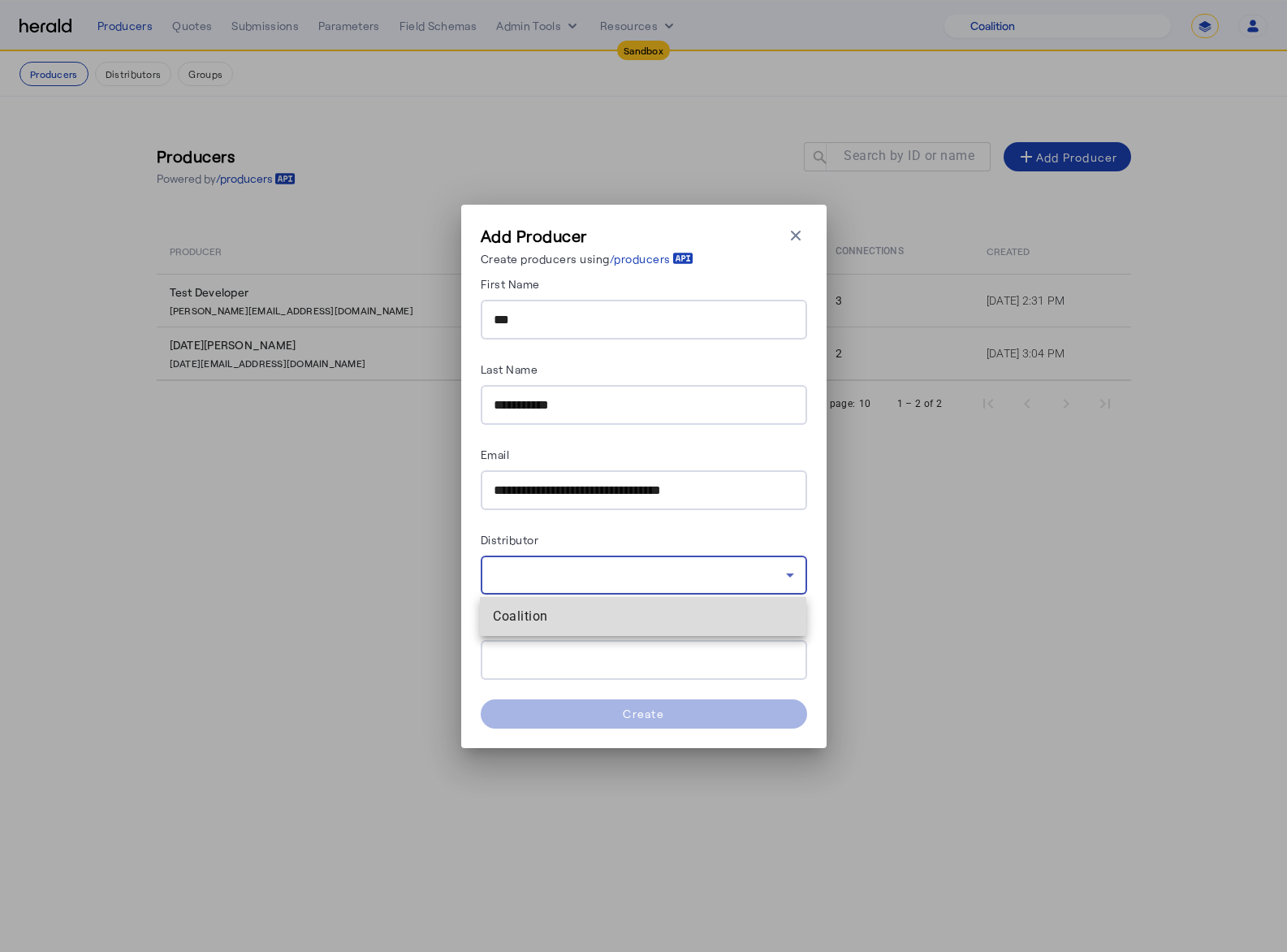
click at [617, 612] on span "Coalition" at bounding box center [643, 617] width 301 height 20
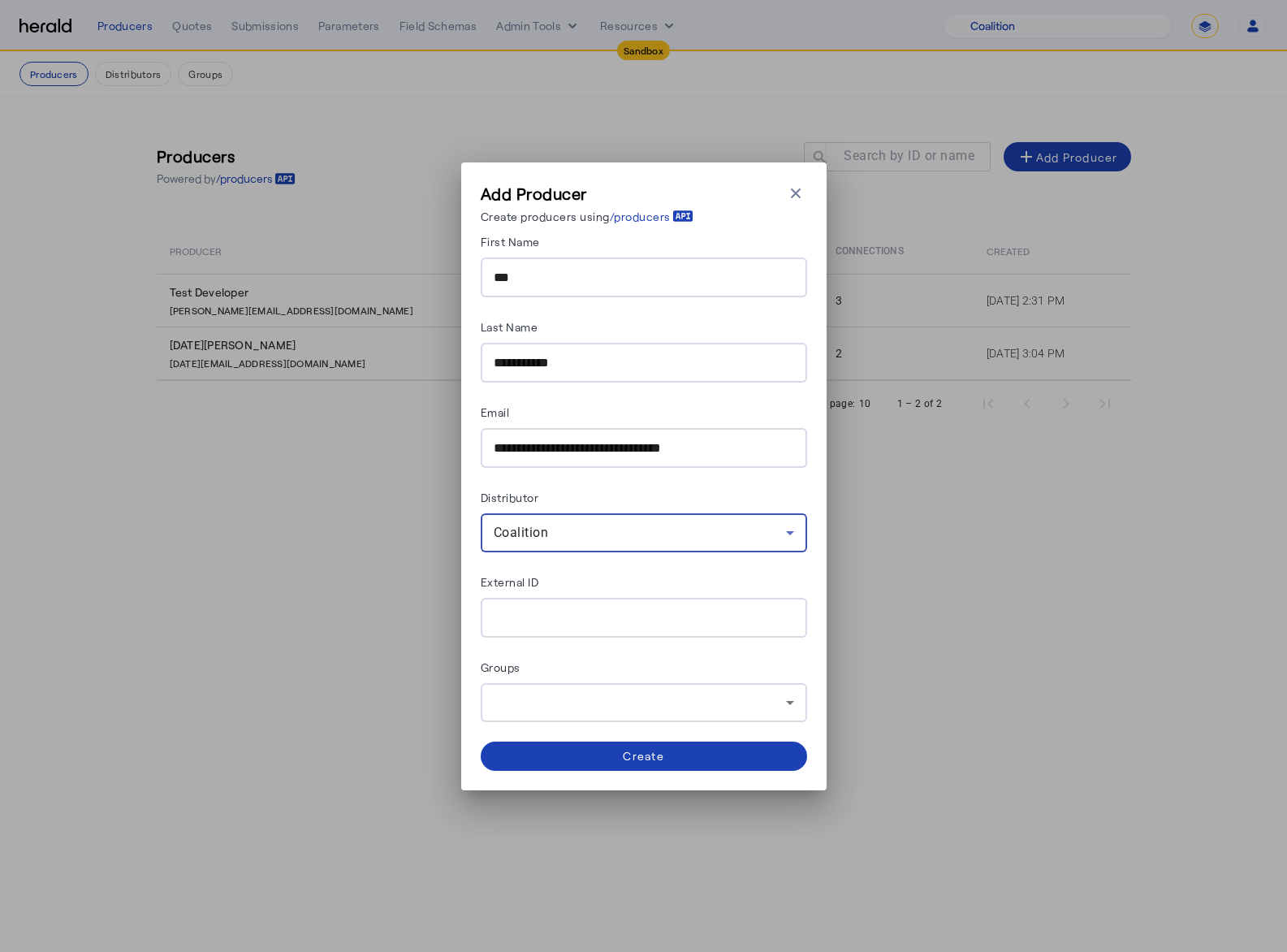
click at [705, 649] on div at bounding box center [640, 703] width 293 height 20
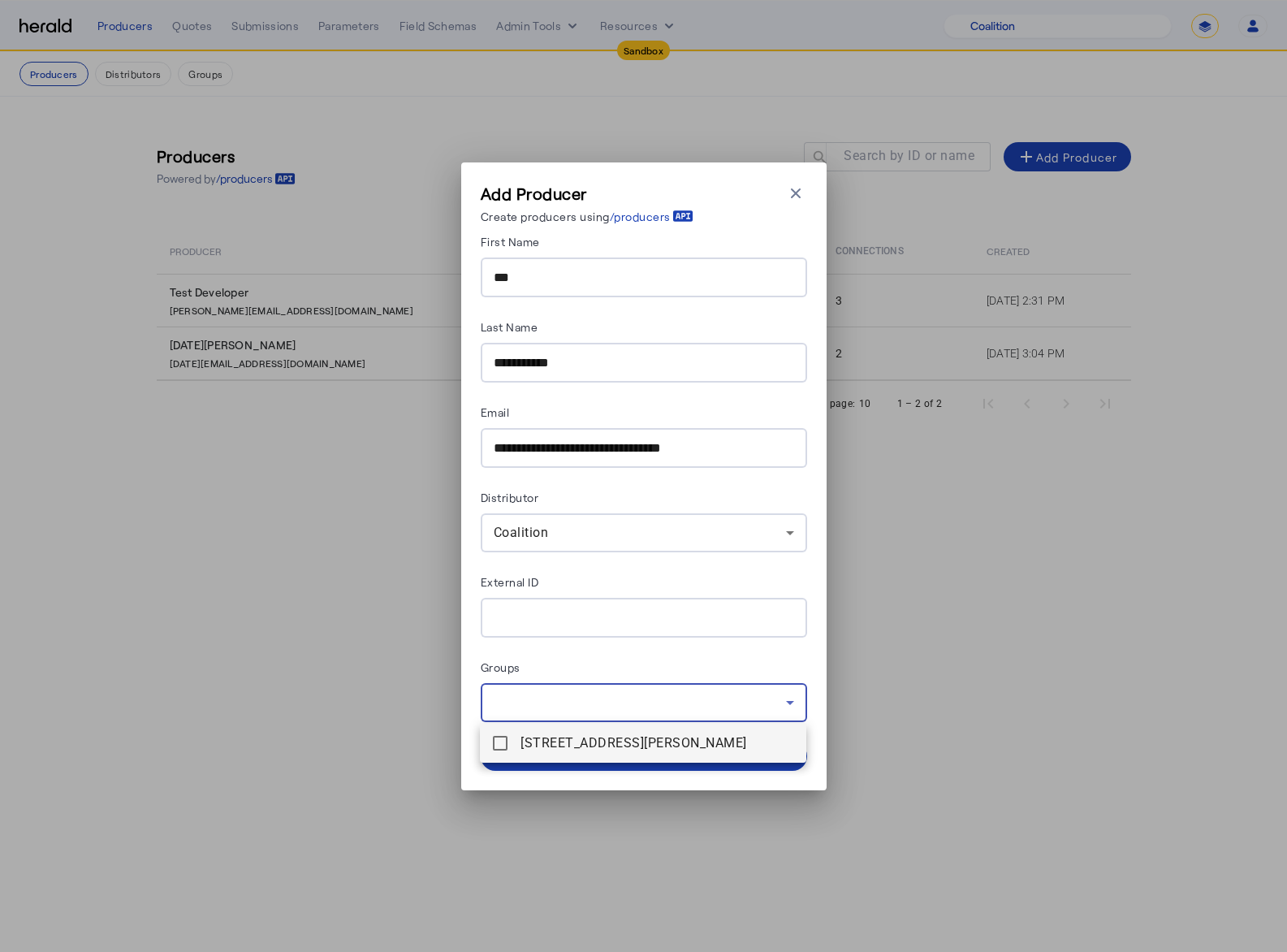
click at [513, 649] on mat-option "44 Montgomery St , San Francisco, CA 94104" at bounding box center [642, 742] width 326 height 39
click at [685, 648] on div at bounding box center [643, 476] width 1287 height 952
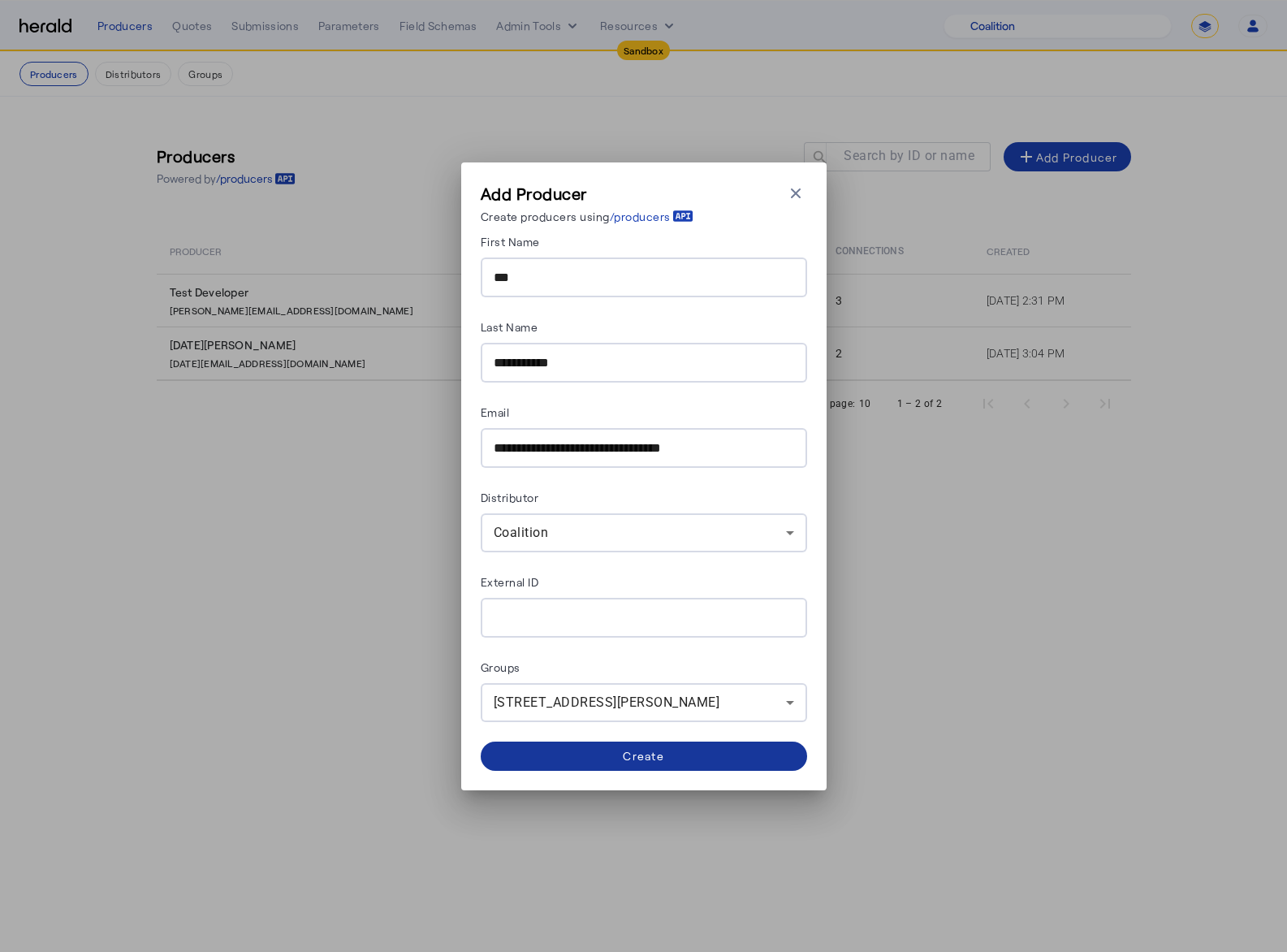
click at [676, 649] on span at bounding box center [643, 755] width 326 height 39
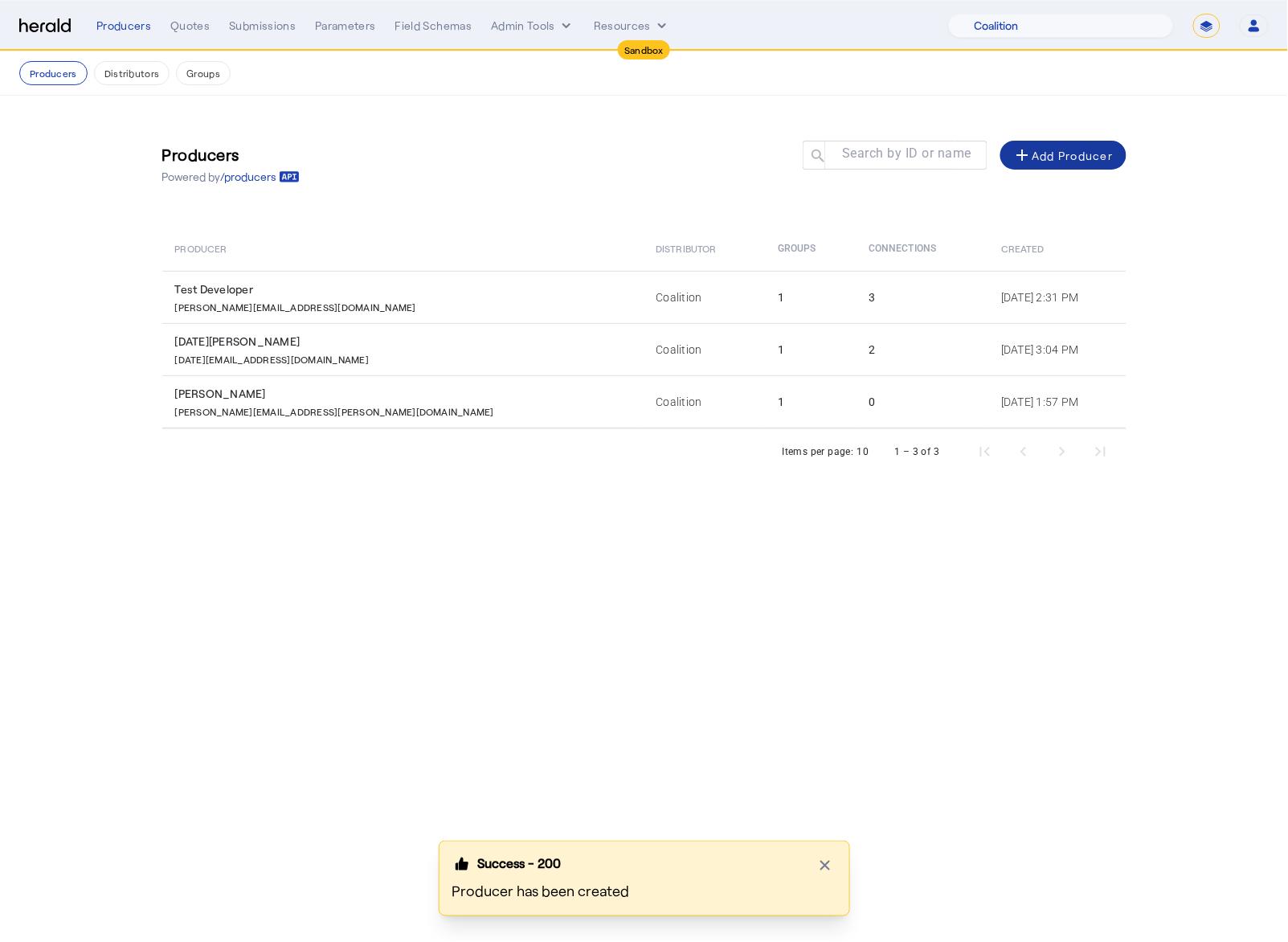
click at [687, 642] on body "Sandbox Menu Producers Quotes Submissions Parameters Field Schemas Admin Tools …" at bounding box center [644, 471] width 1288 height 942
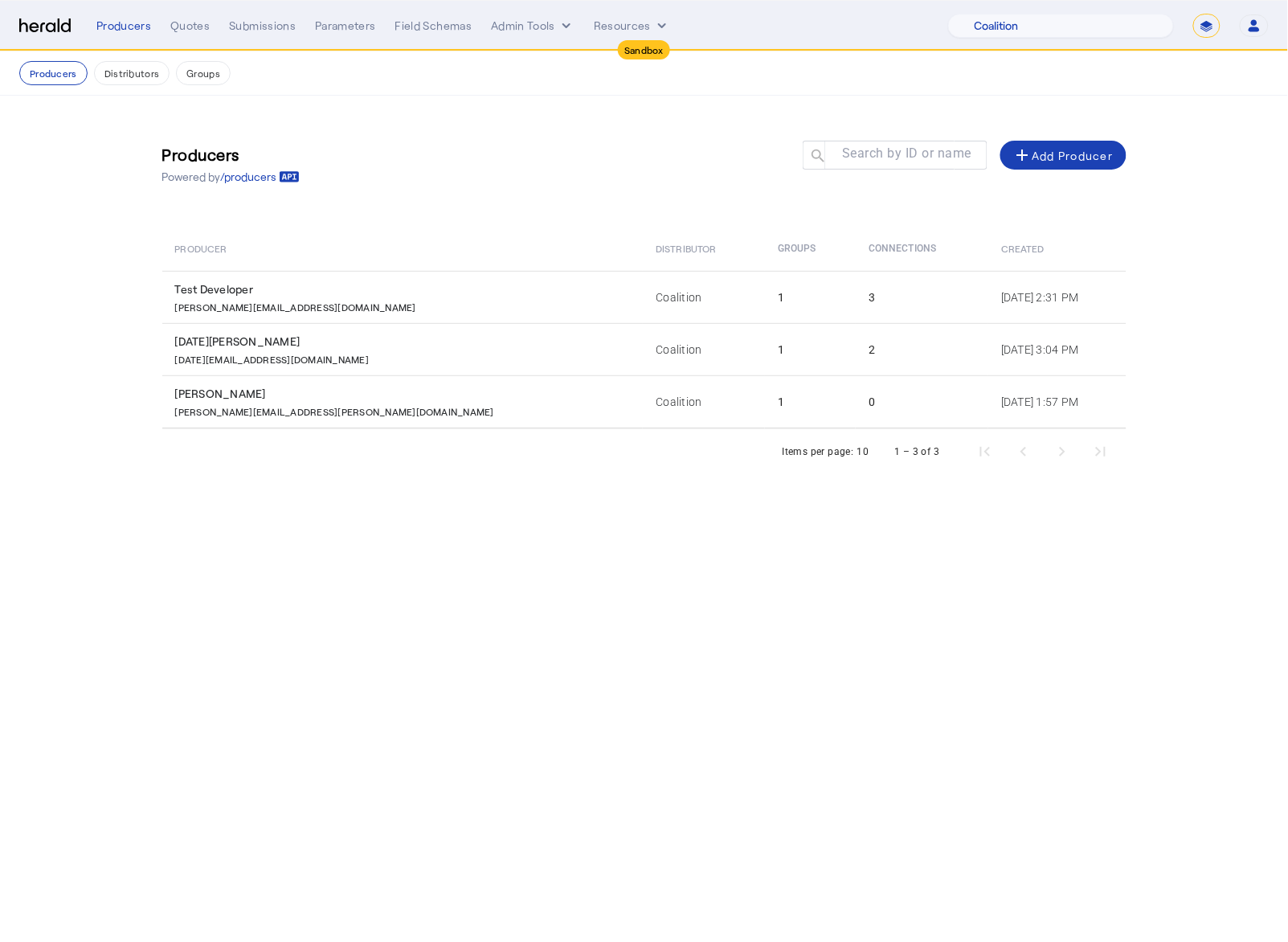
click at [277, 642] on body "Sandbox Menu Producers Quotes Submissions Parameters Field Schemas Admin Tools …" at bounding box center [644, 471] width 1288 height 942
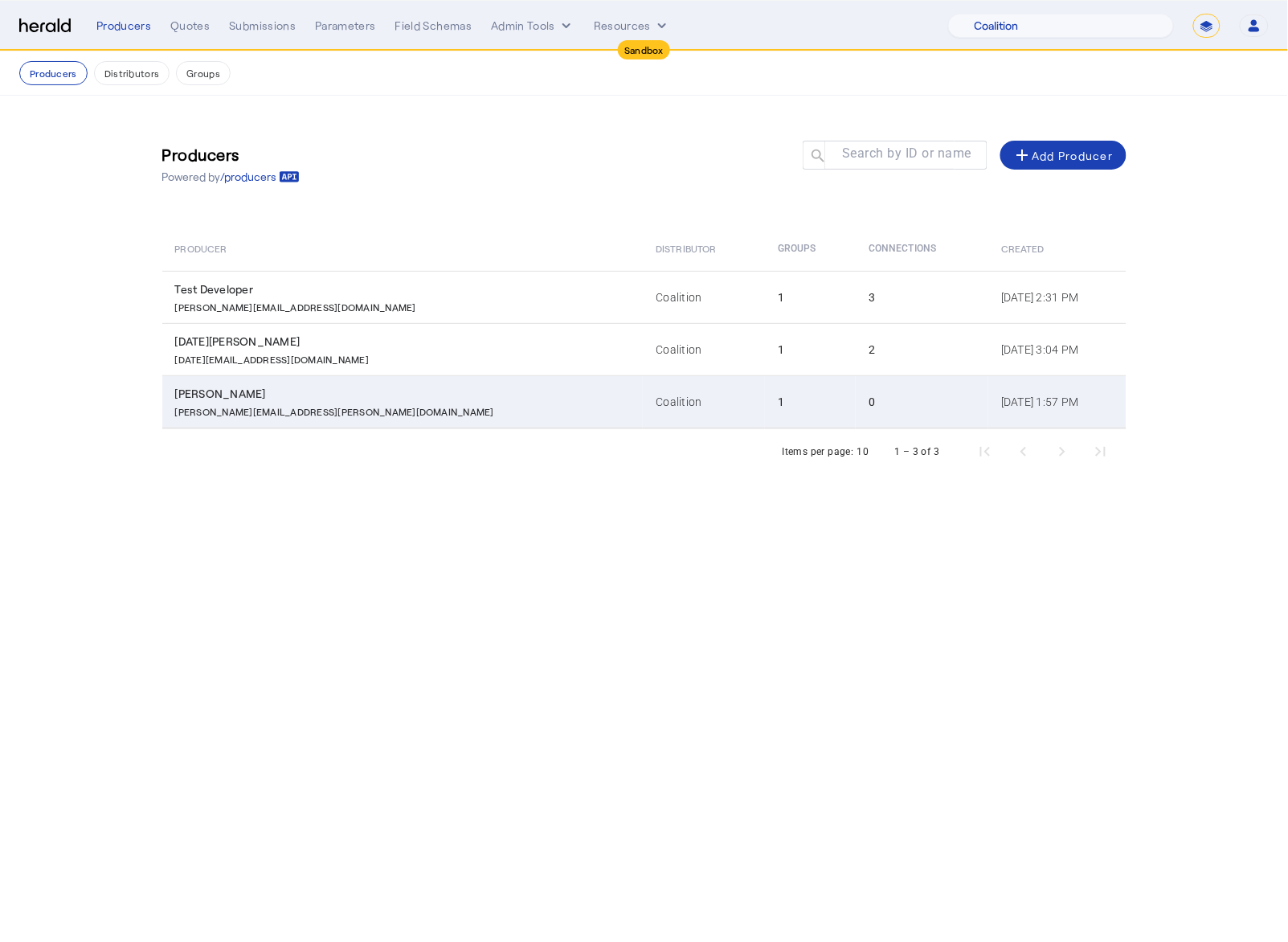
click at [400, 418] on td "Kim Dettencourt kim.debettencourt@coalitioninc.com" at bounding box center [403, 401] width 482 height 53
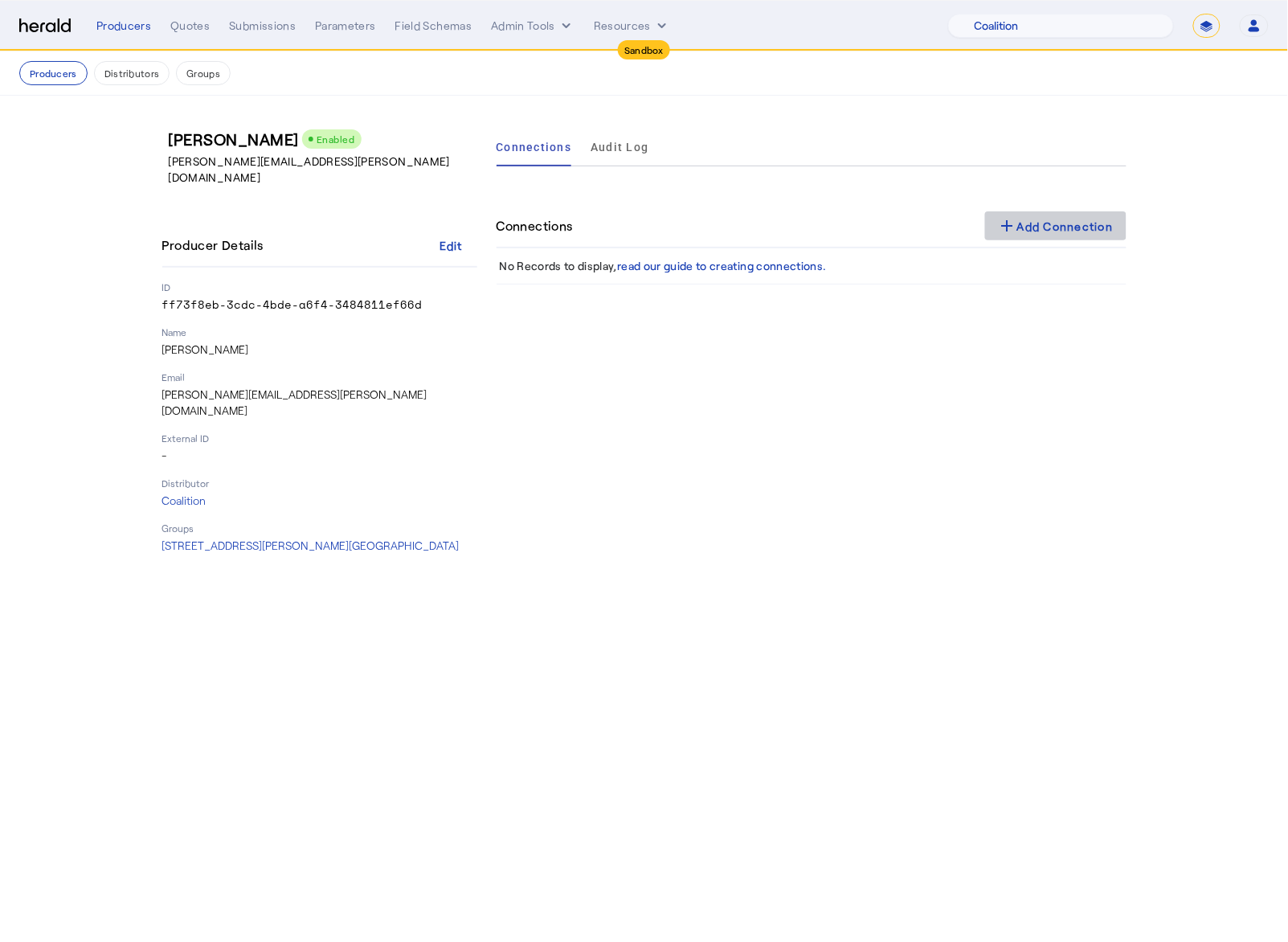
click at [1037, 223] on div "add Add Connection" at bounding box center [1056, 226] width 115 height 20
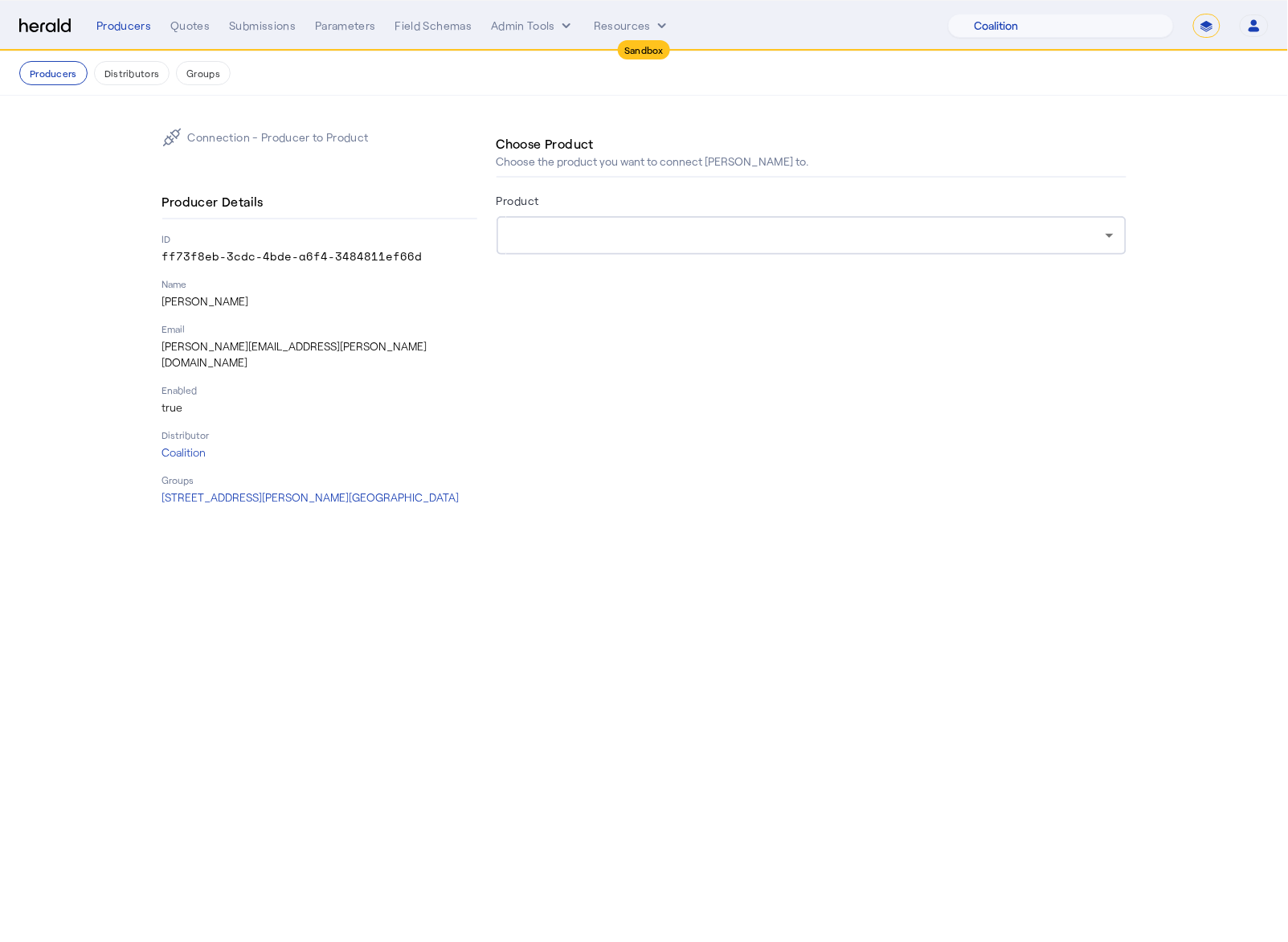
click at [873, 243] on div at bounding box center [807, 236] width 596 height 20
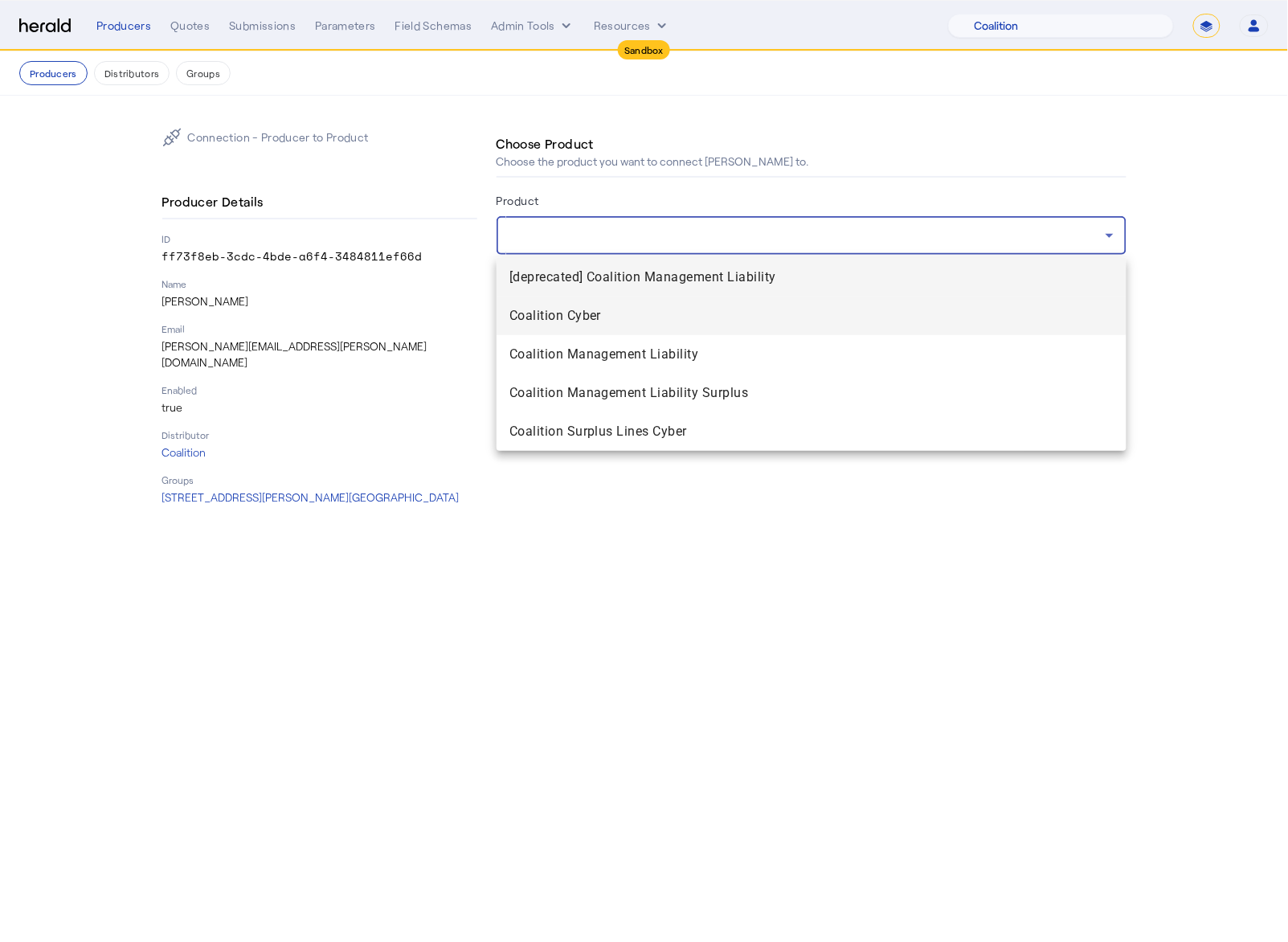
click at [656, 330] on mat-option "Coalition Cyber" at bounding box center [812, 315] width 630 height 38
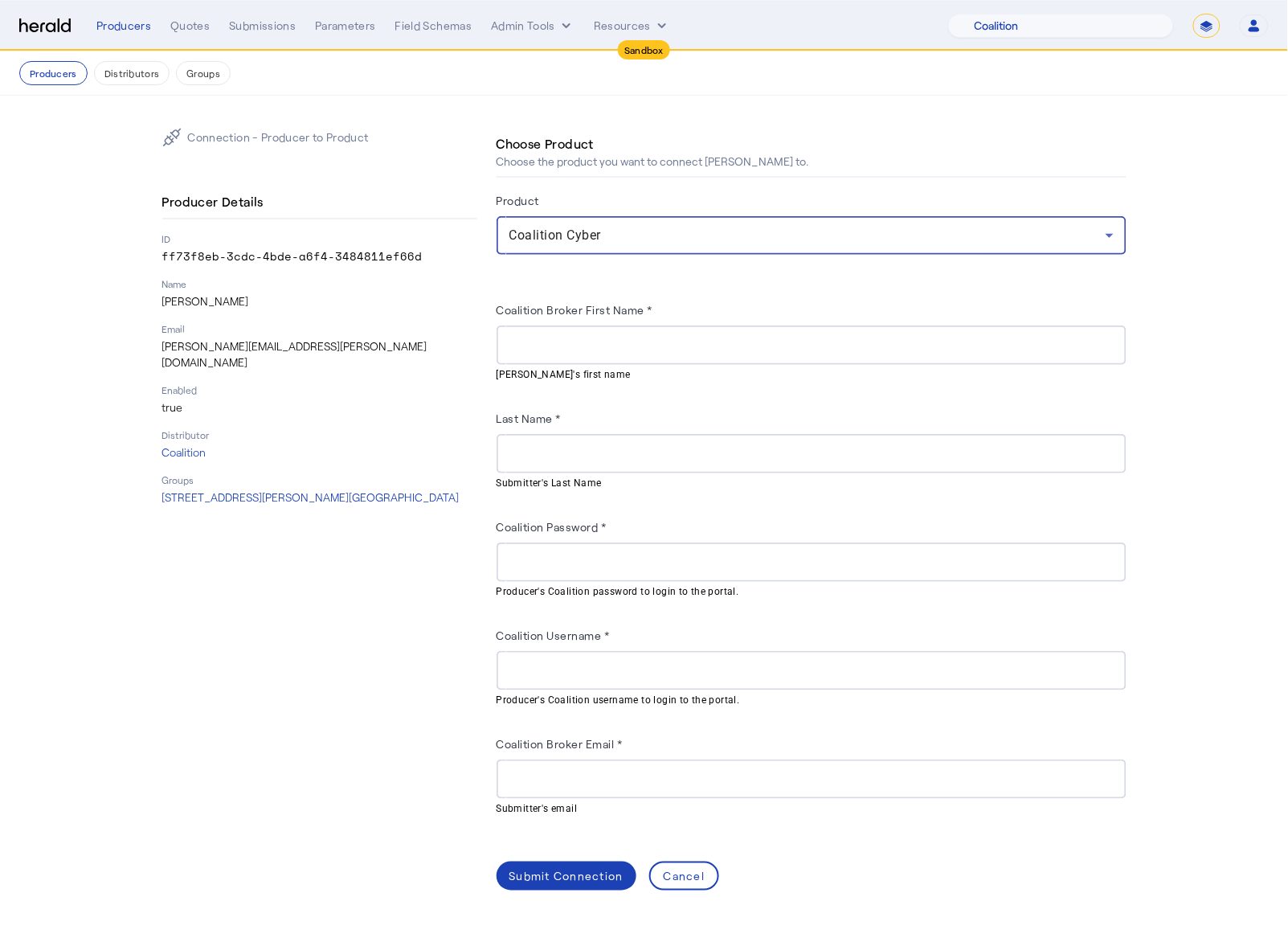
click at [602, 336] on input "Coalition Broker First Name *" at bounding box center [812, 346] width 604 height 20
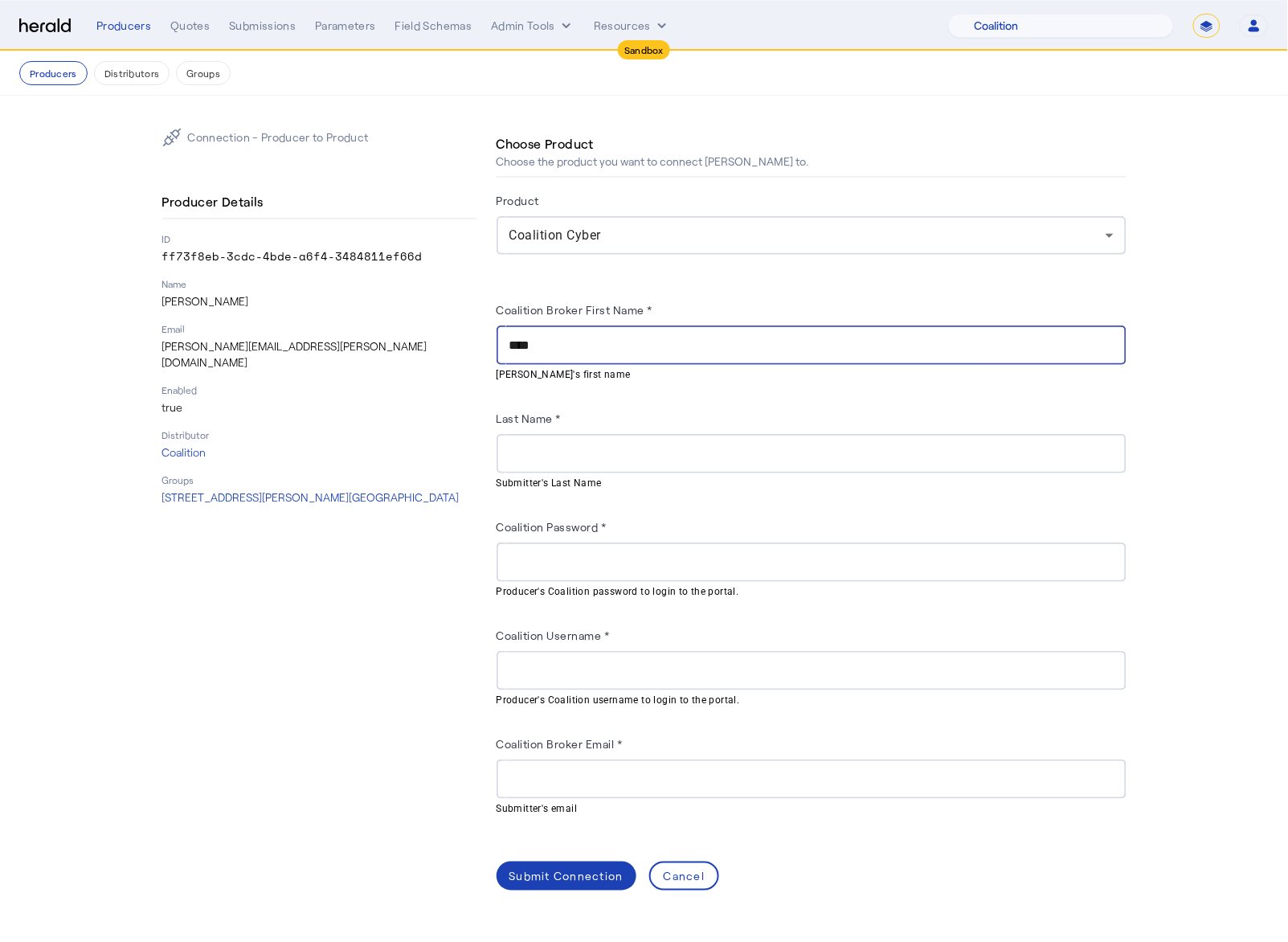
type input "****"
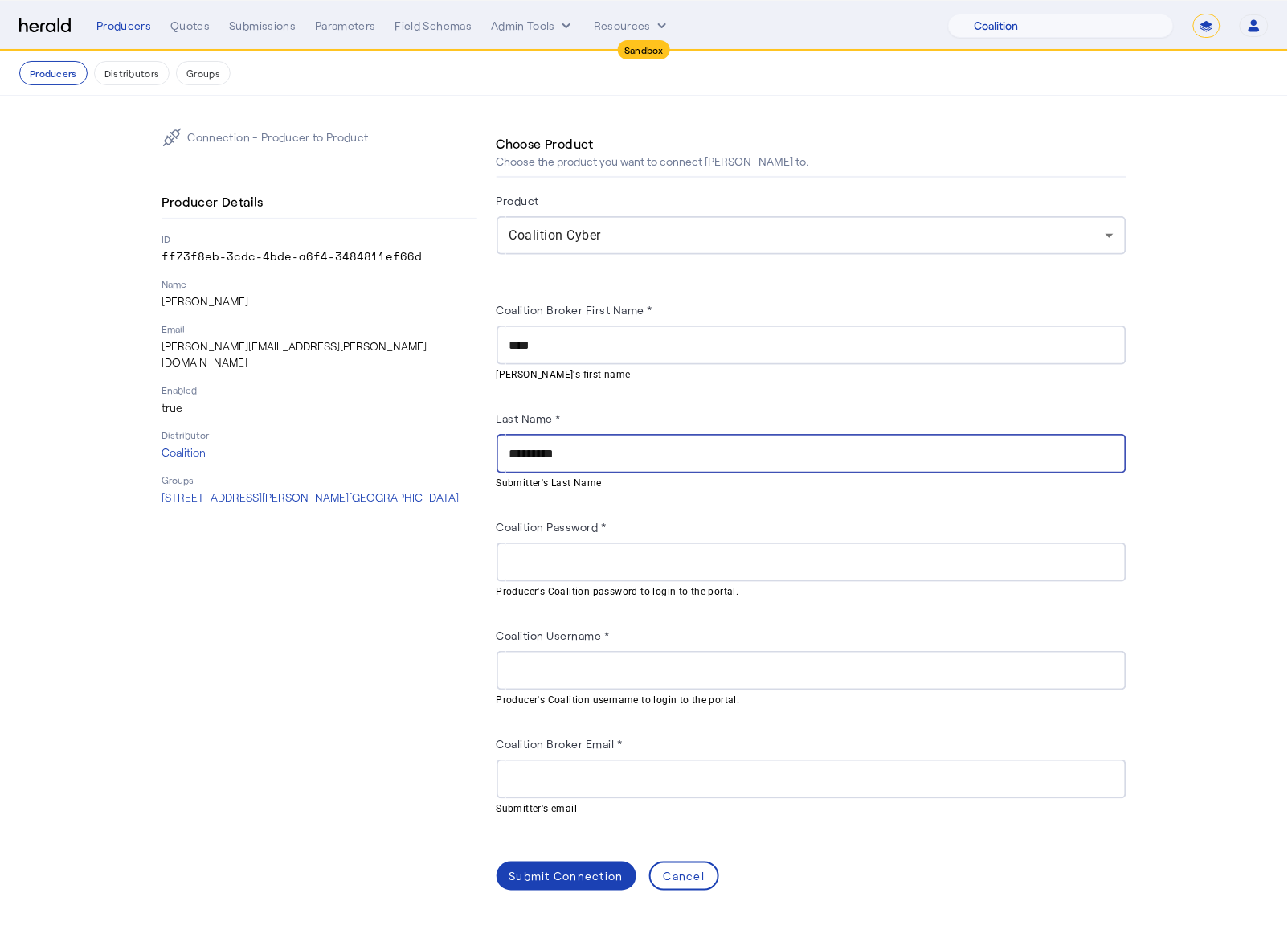
type input "*********"
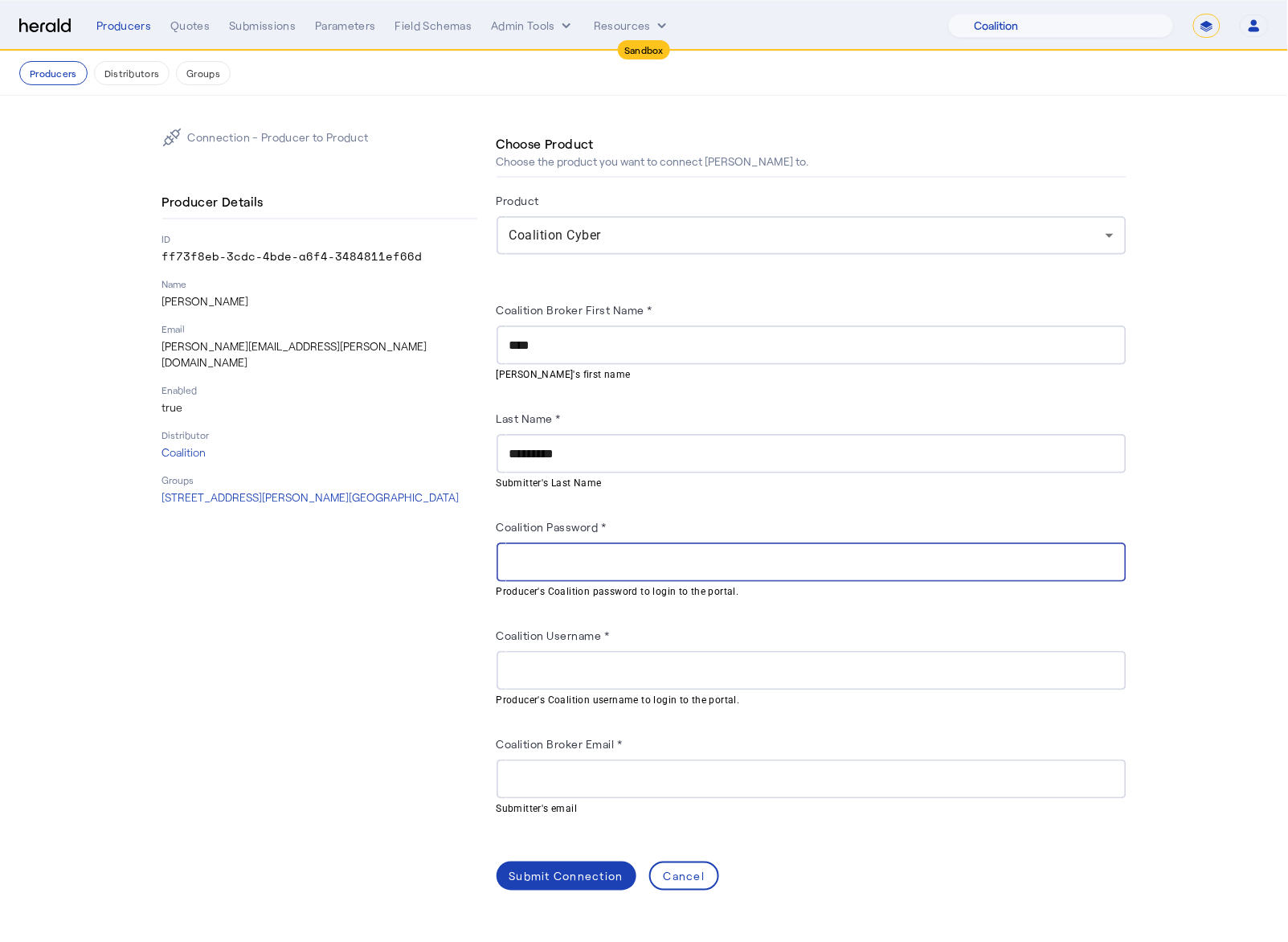
paste input "**********"
type input "**********"
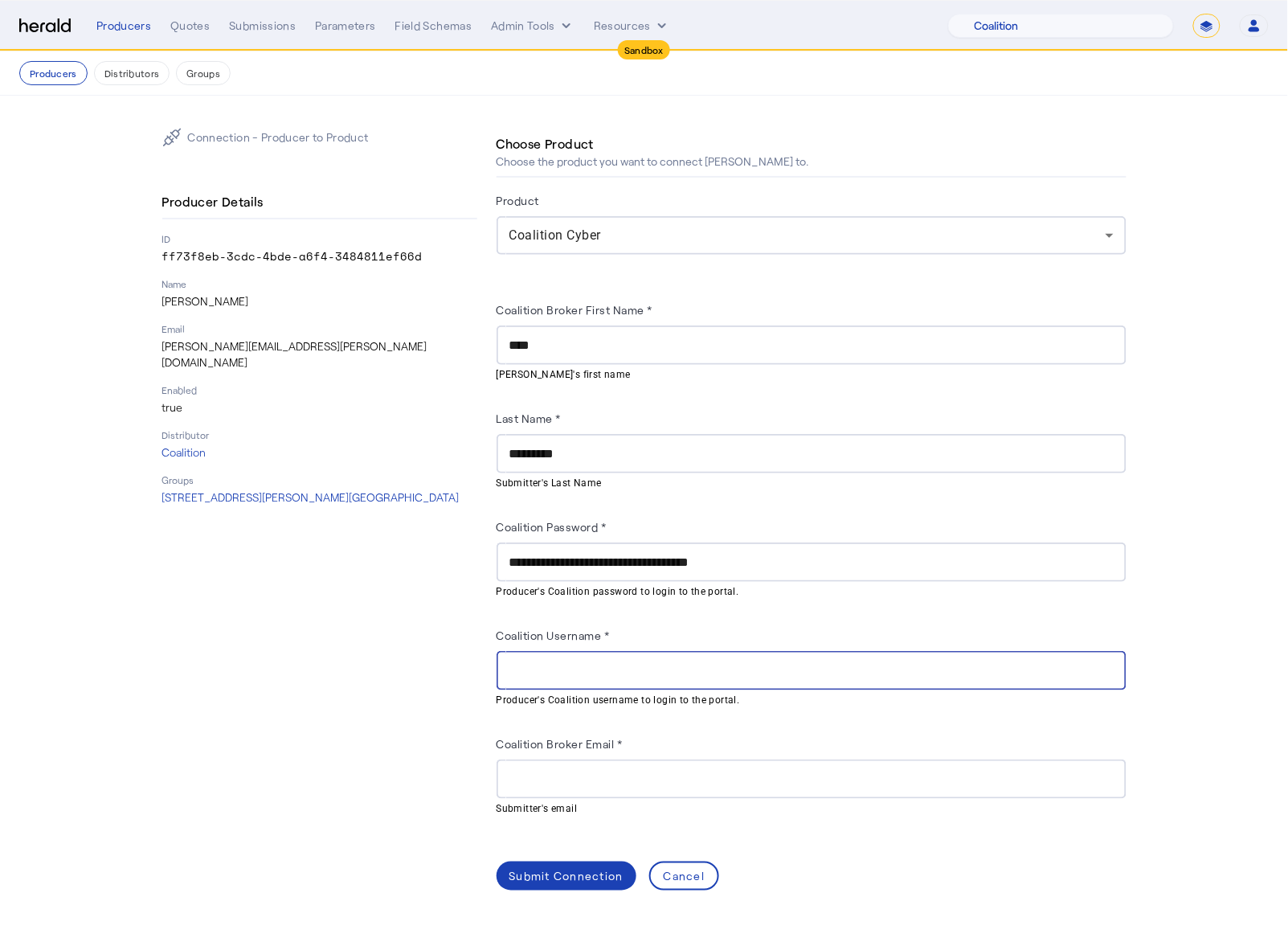
click at [720, 642] on input "Coalition Username *" at bounding box center [812, 671] width 604 height 20
paste input "**********"
type input "**********"
click at [608, 642] on input "Coalition Broker Email *" at bounding box center [812, 779] width 604 height 20
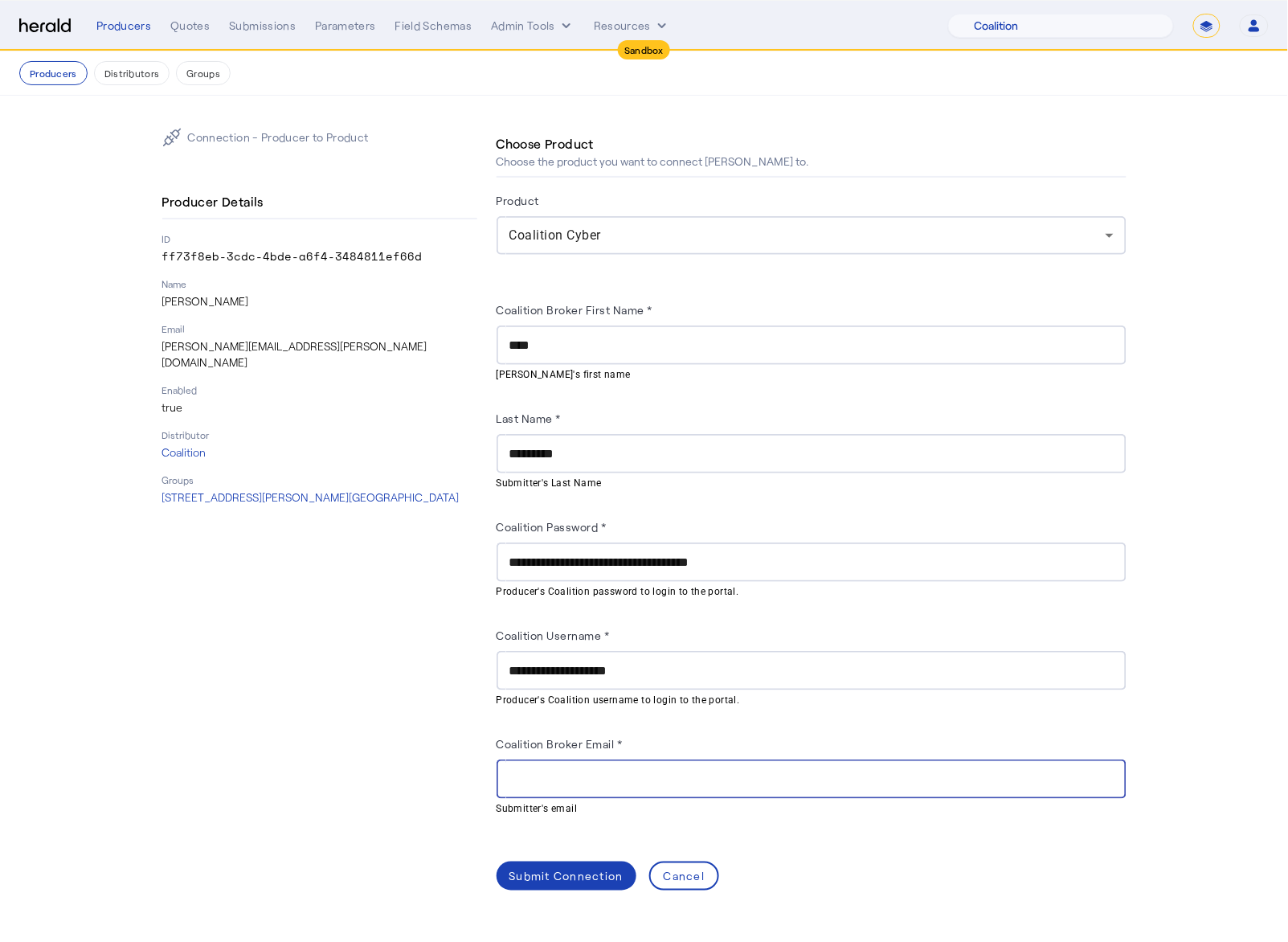
paste input "**********"
type input "**********"
click at [580, 642] on div "Submit Connection" at bounding box center [567, 876] width 114 height 17
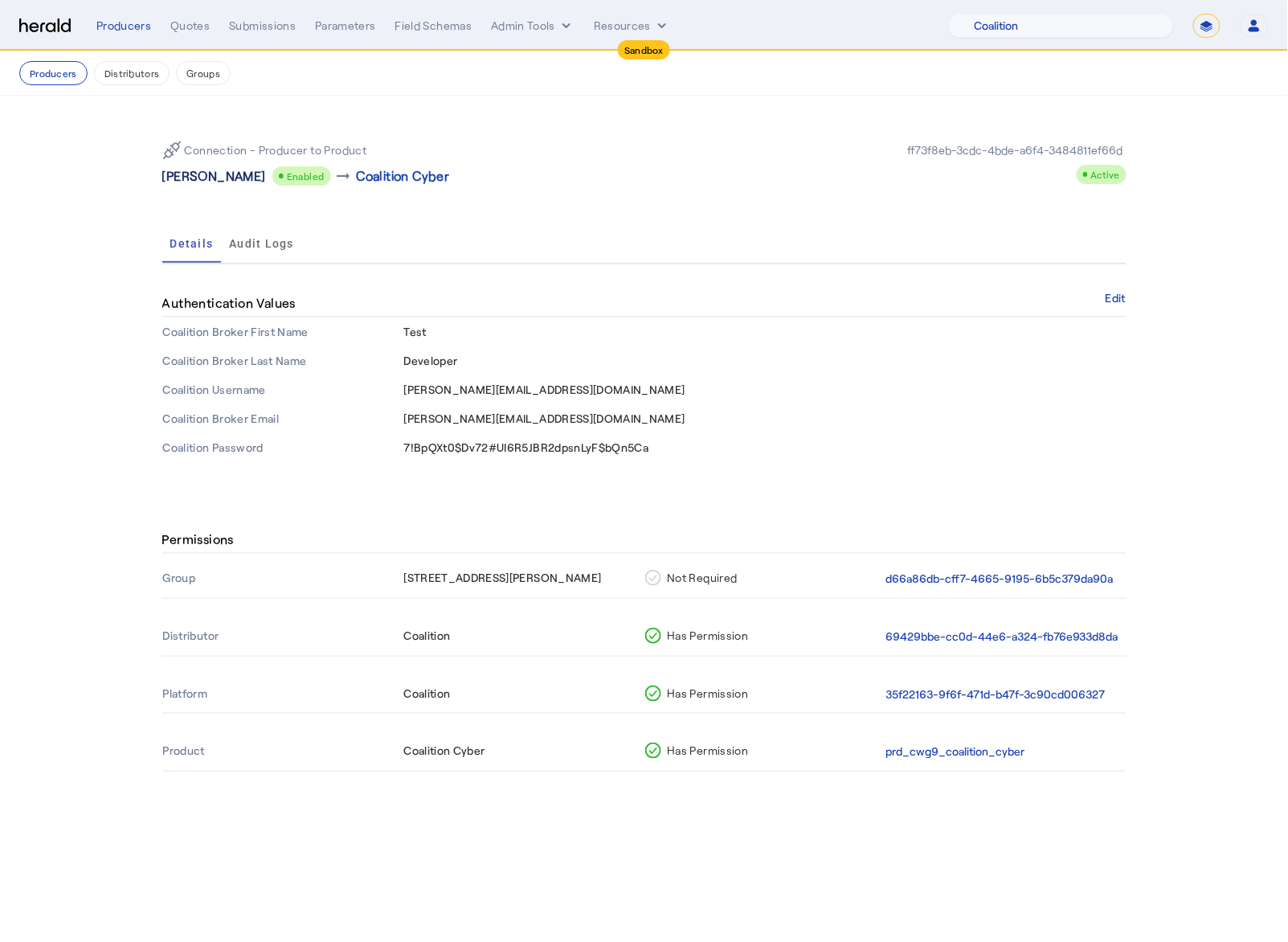
click at [216, 172] on p "Kim Dettencourt" at bounding box center [215, 176] width 104 height 20
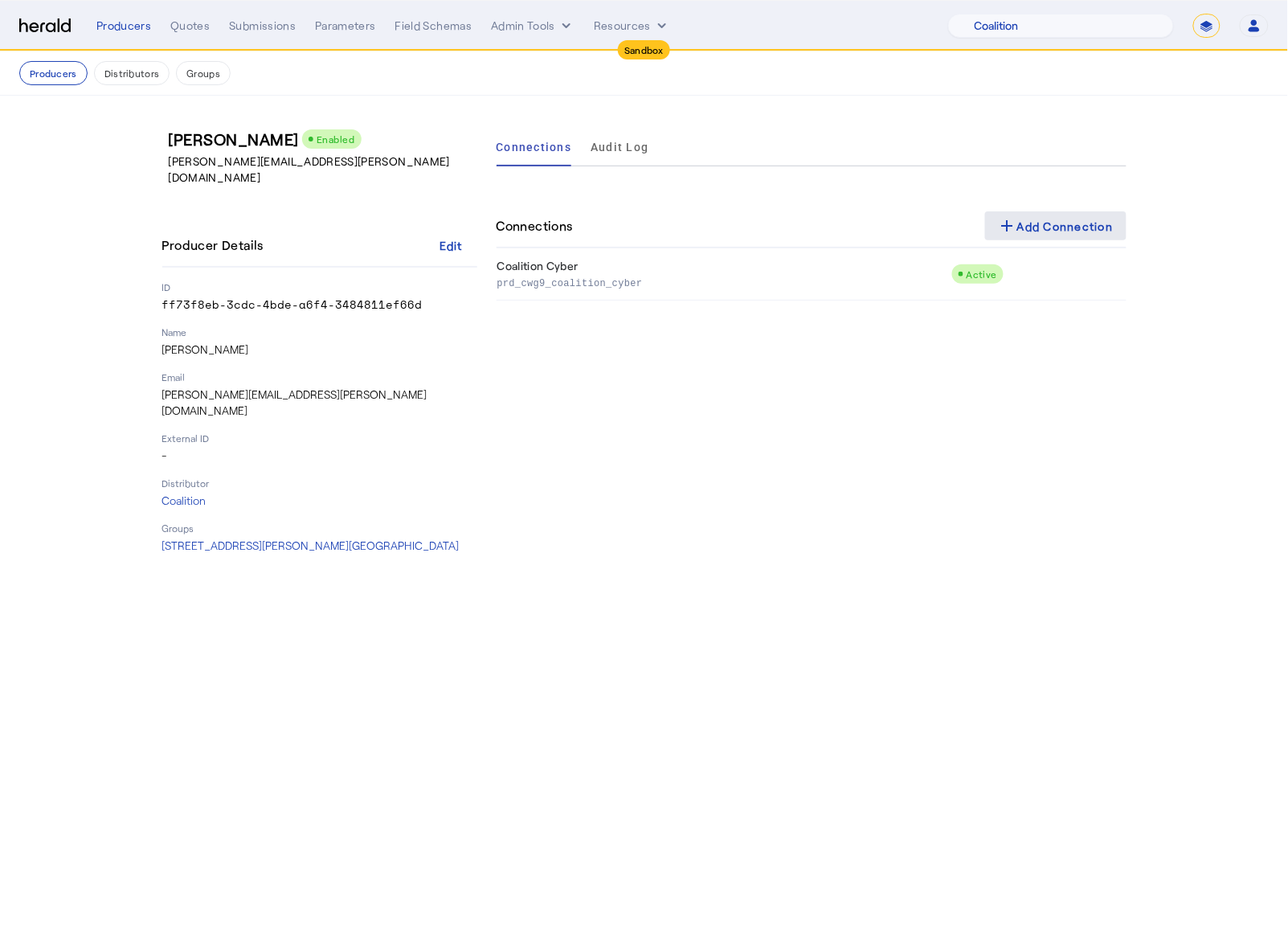
click at [1096, 238] on span at bounding box center [1056, 225] width 141 height 38
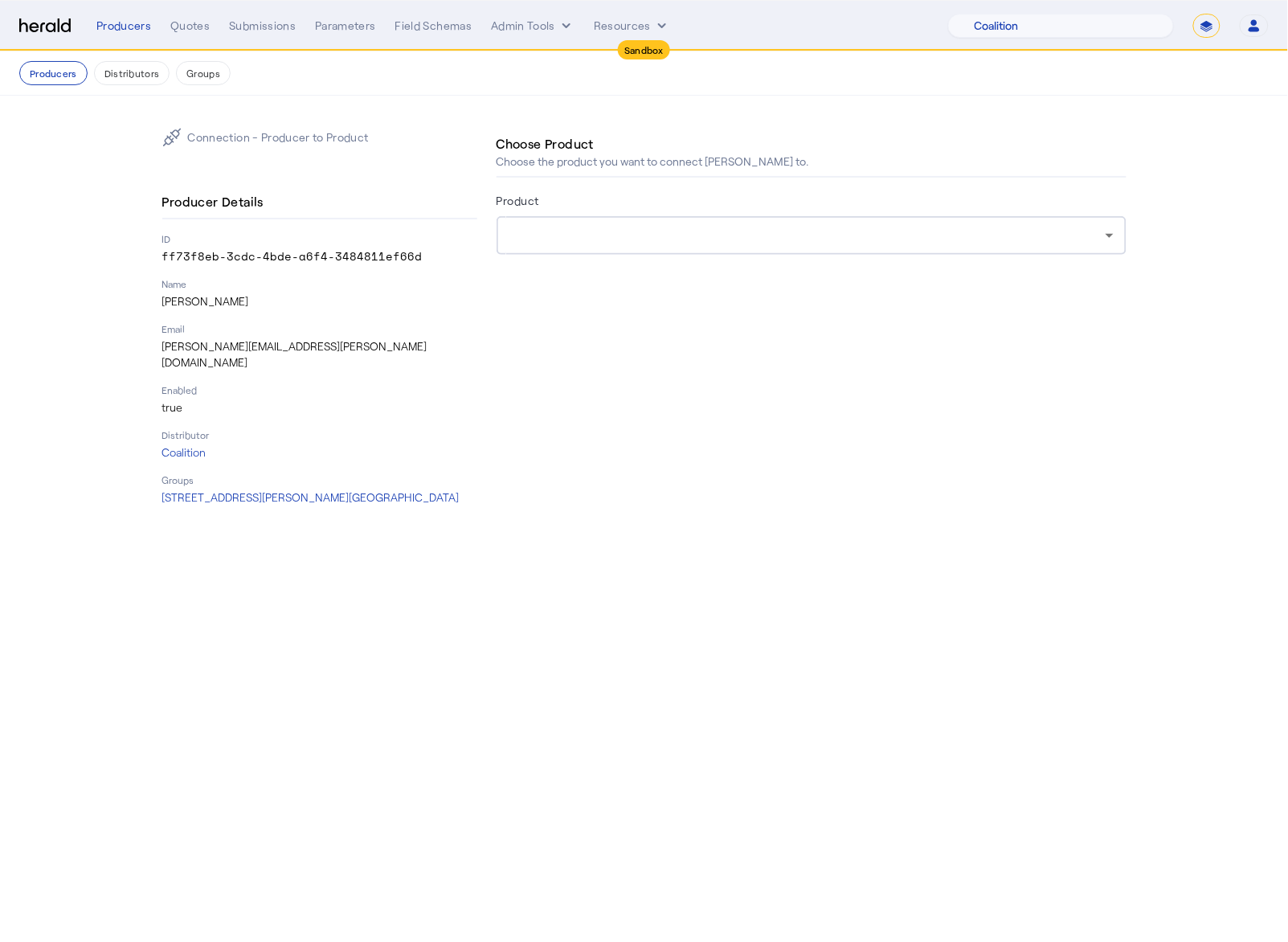
click at [809, 235] on div at bounding box center [807, 236] width 596 height 20
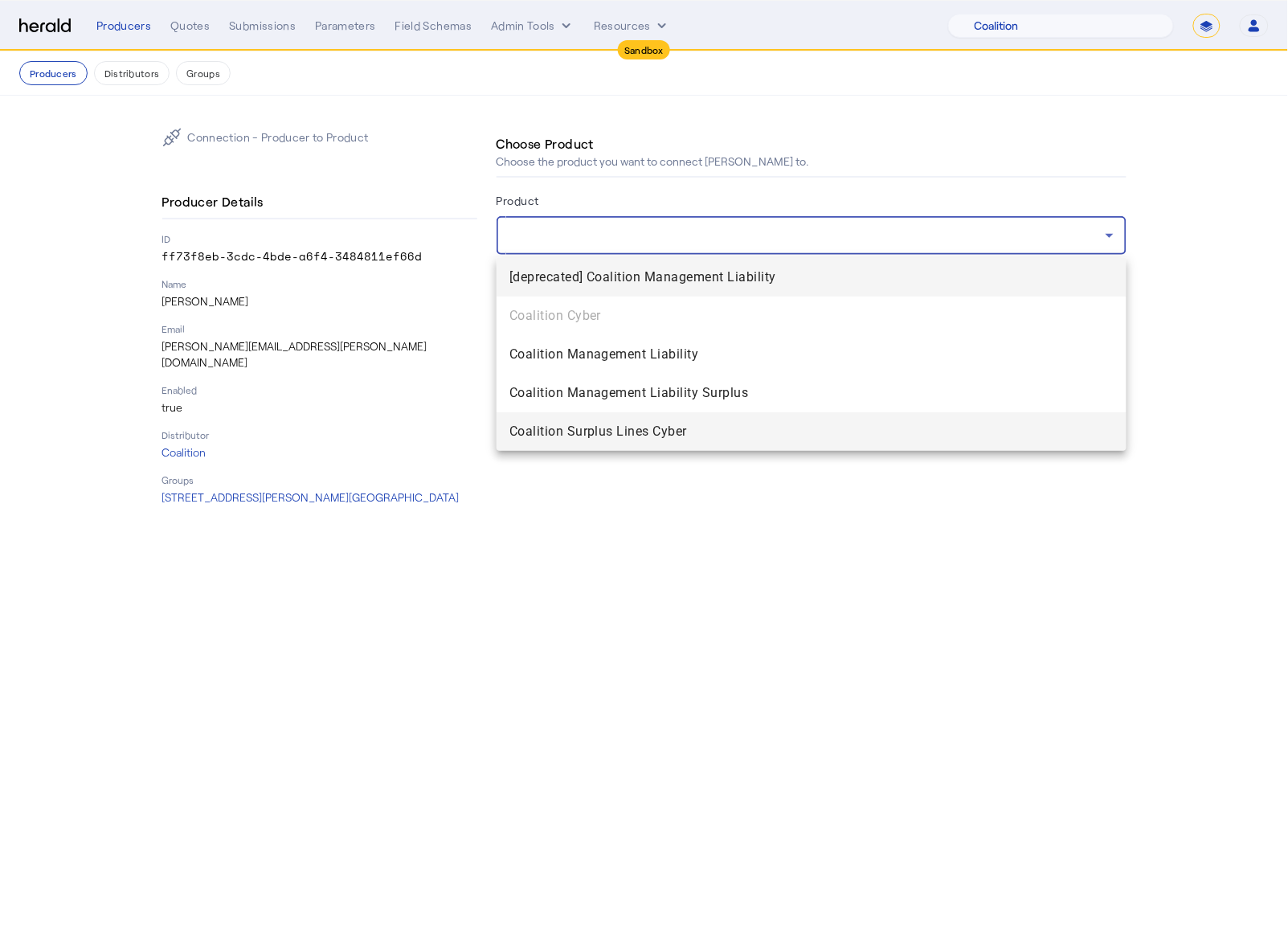
click at [709, 425] on span "Coalition Surplus Lines Cyber" at bounding box center [812, 432] width 604 height 20
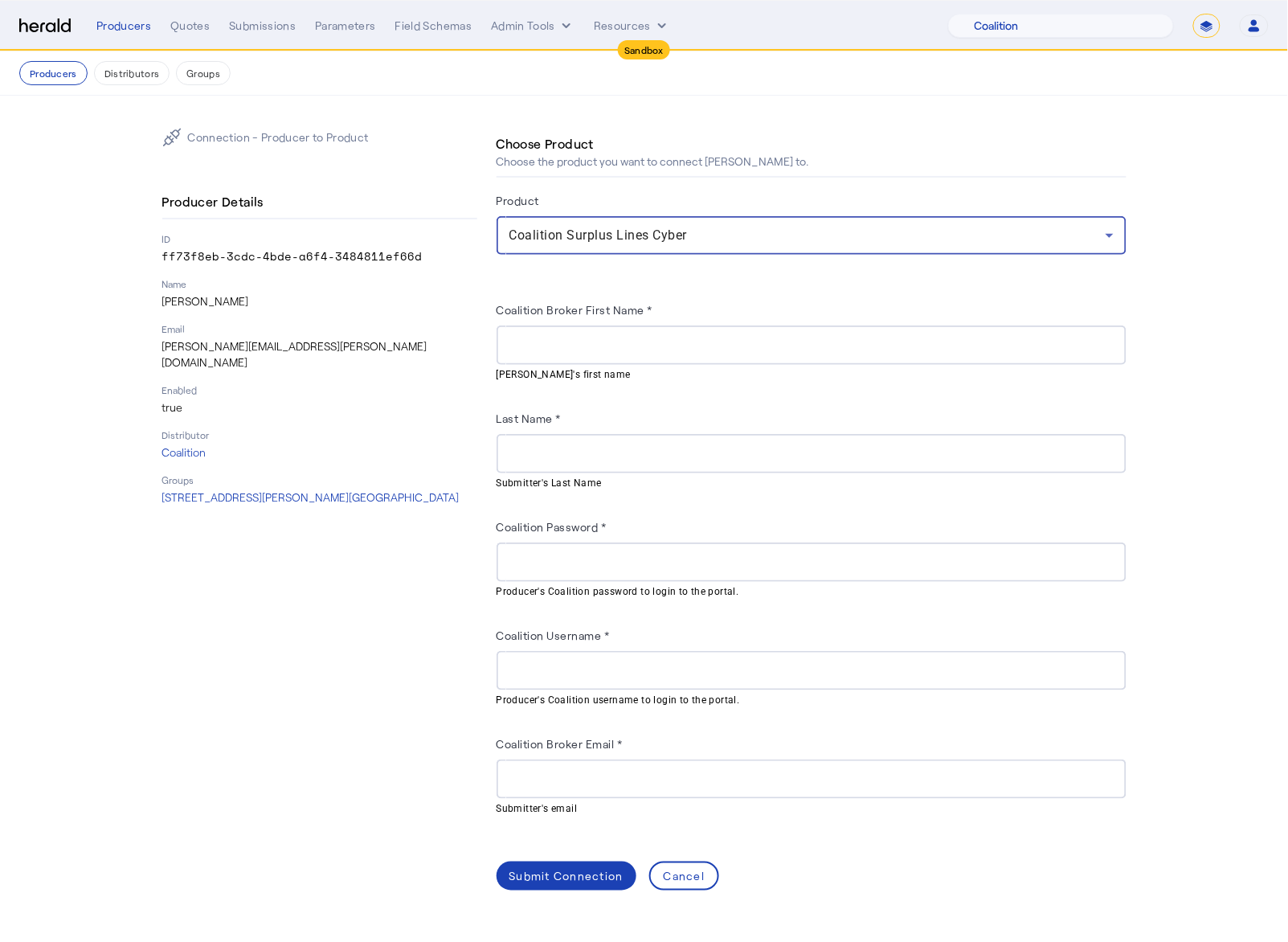
click at [648, 354] on input "Coalition Broker First Name *" at bounding box center [812, 346] width 604 height 20
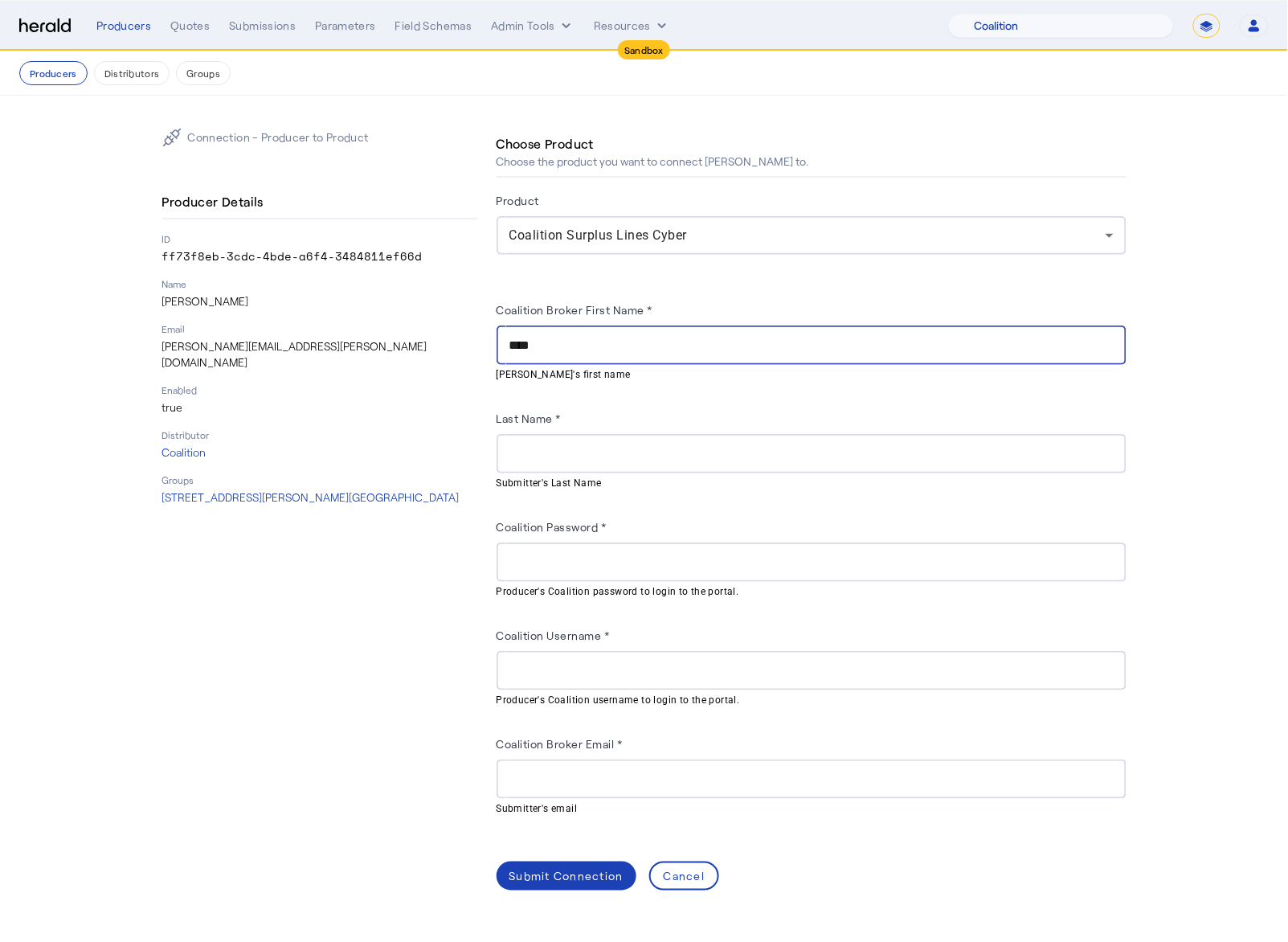
type input "****"
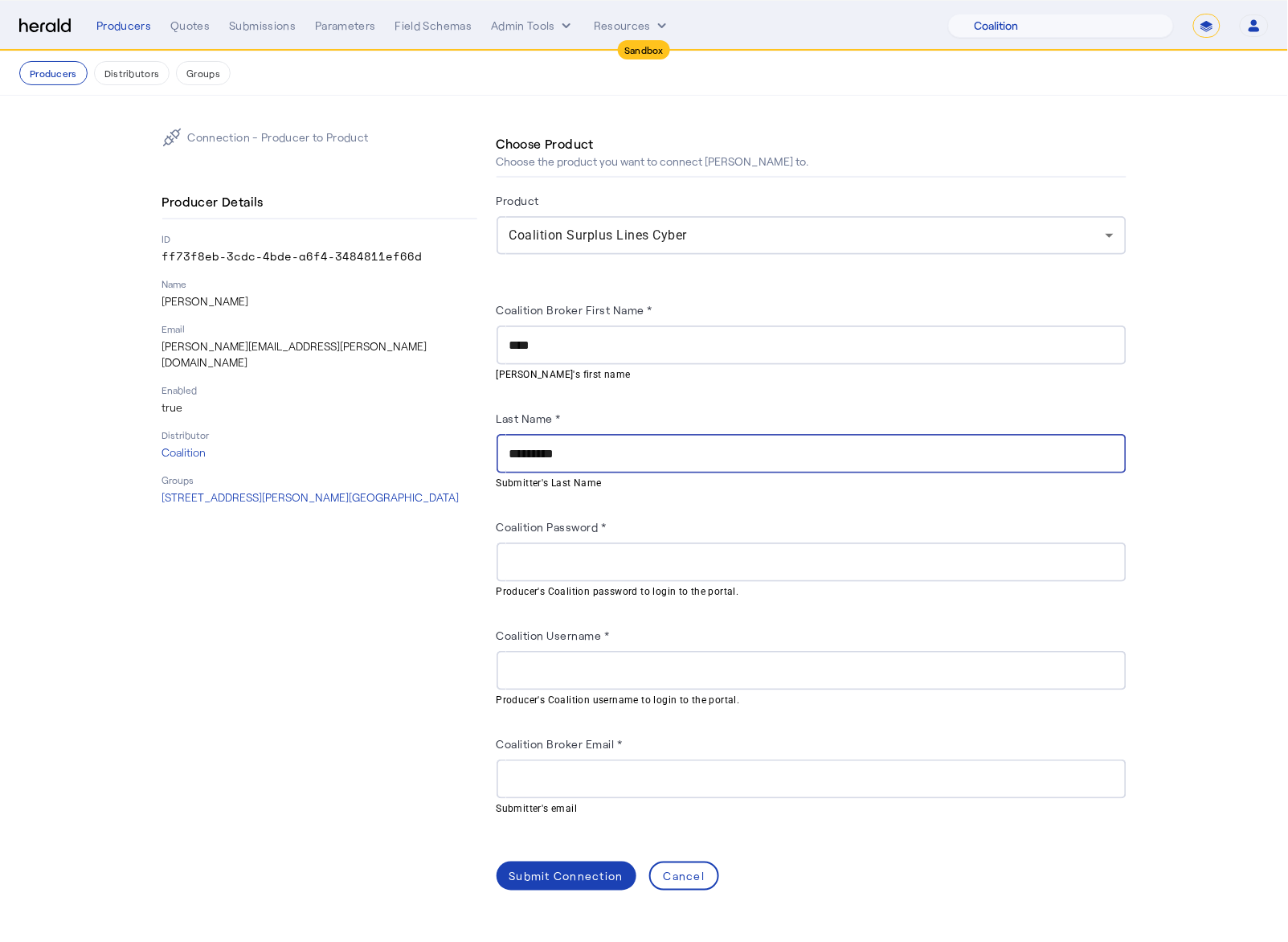
type input "*********"
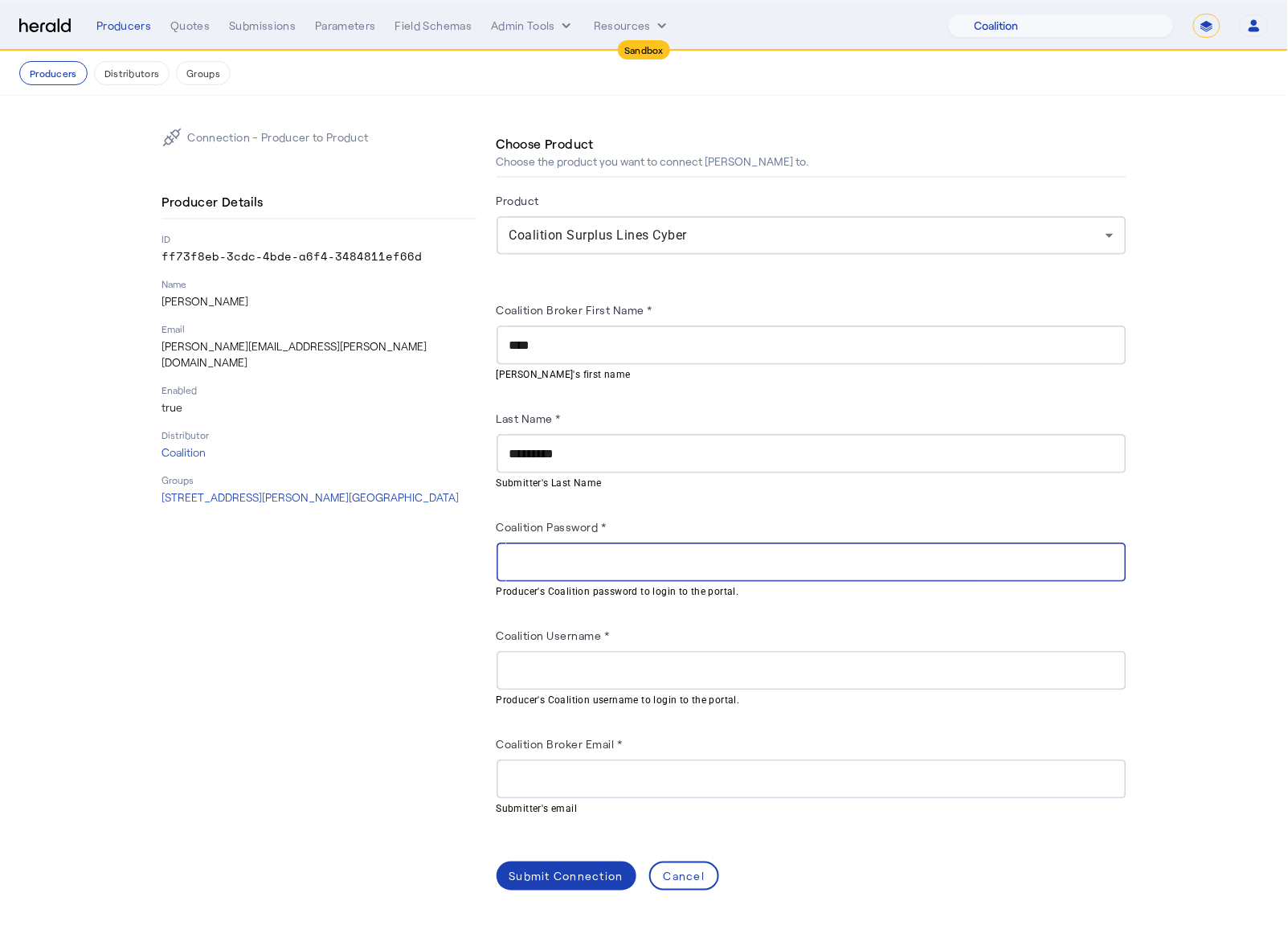
paste input "**********"
type input "**********"
click at [559, 642] on div at bounding box center [812, 670] width 604 height 39
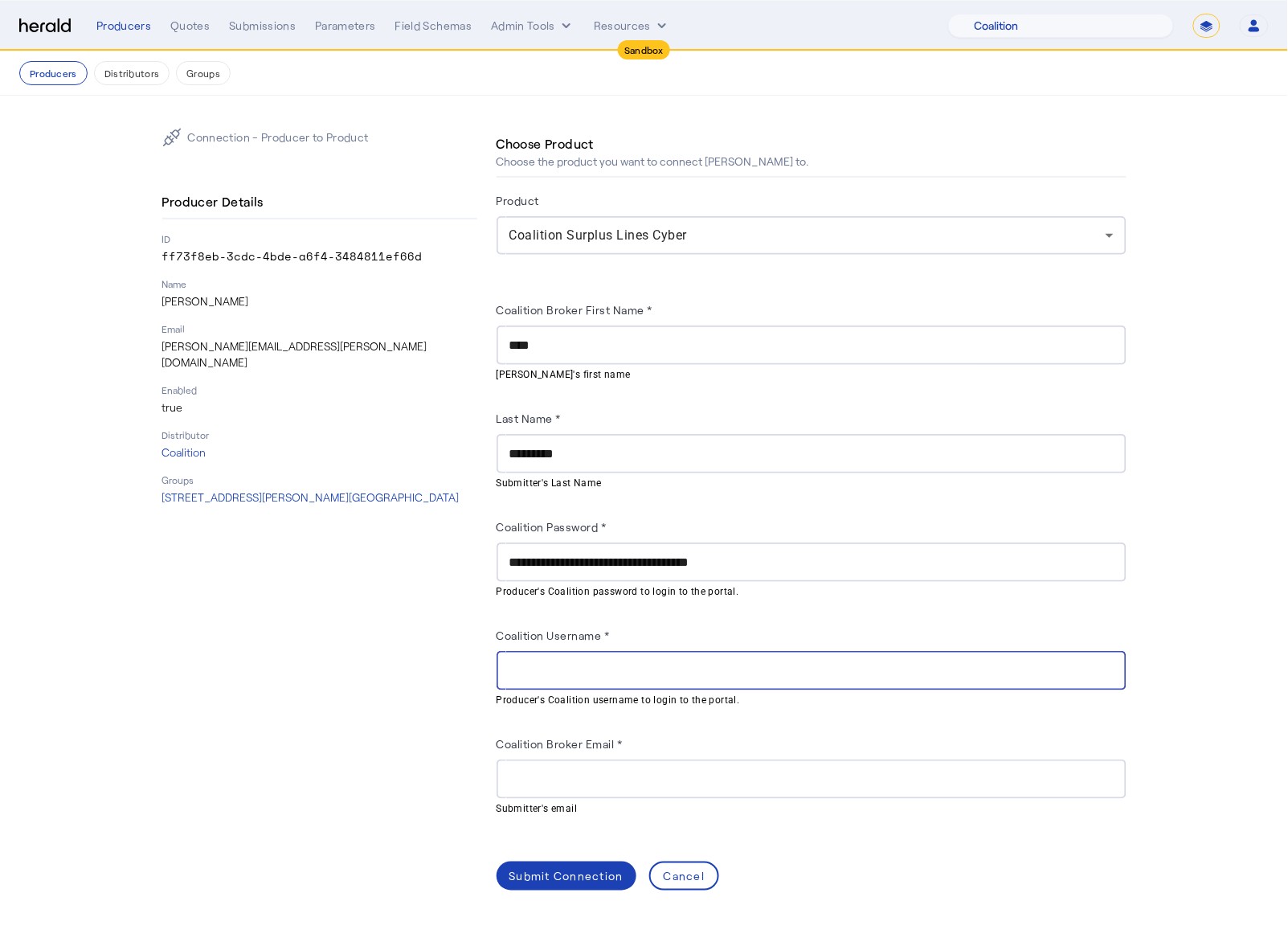
paste input "**********"
type input "**********"
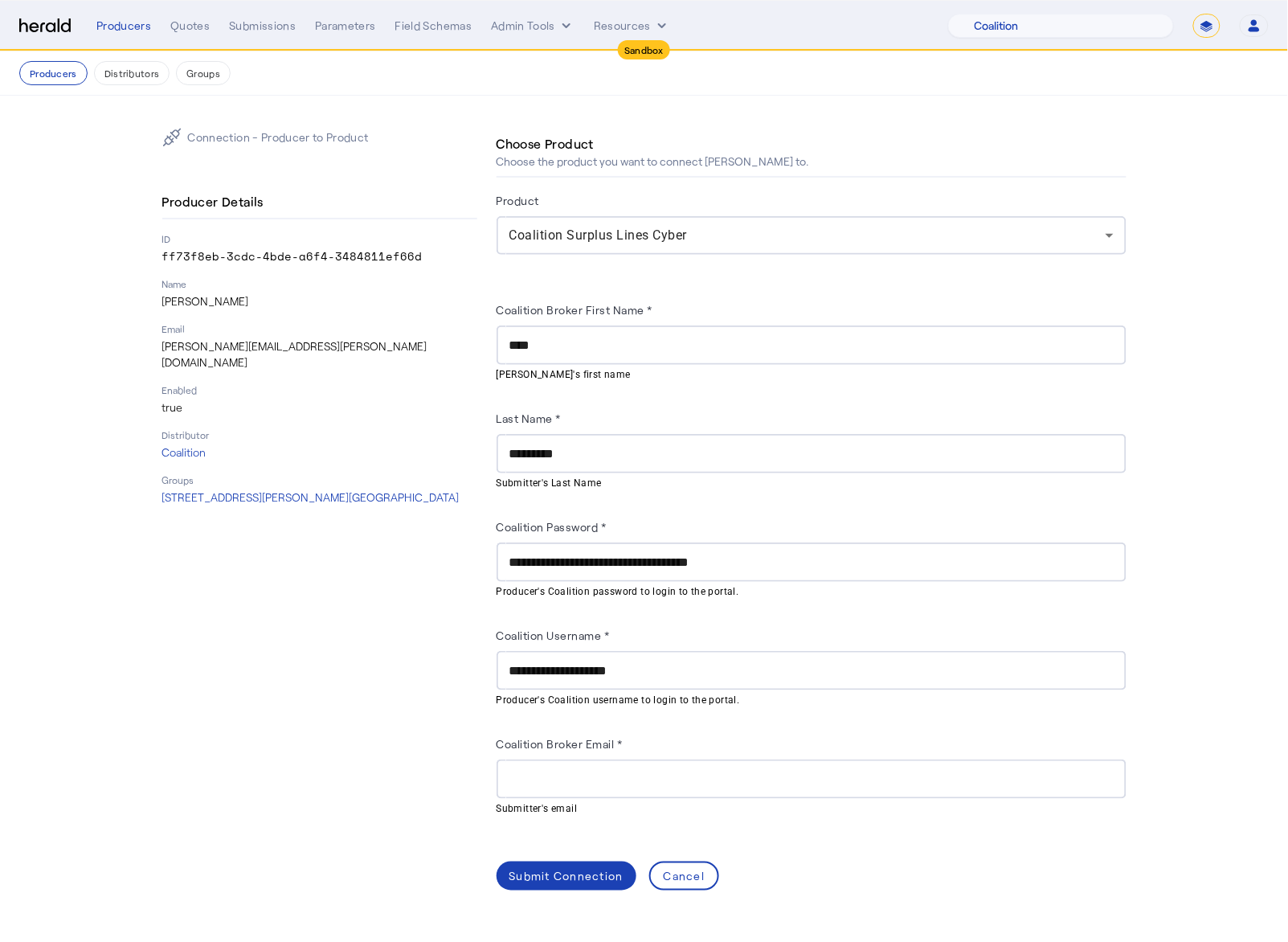
click at [577, 642] on mat-hint "Submitter's email" at bounding box center [807, 808] width 620 height 18
click at [568, 642] on input "Coalition Broker Email *" at bounding box center [812, 779] width 604 height 20
paste input "**********"
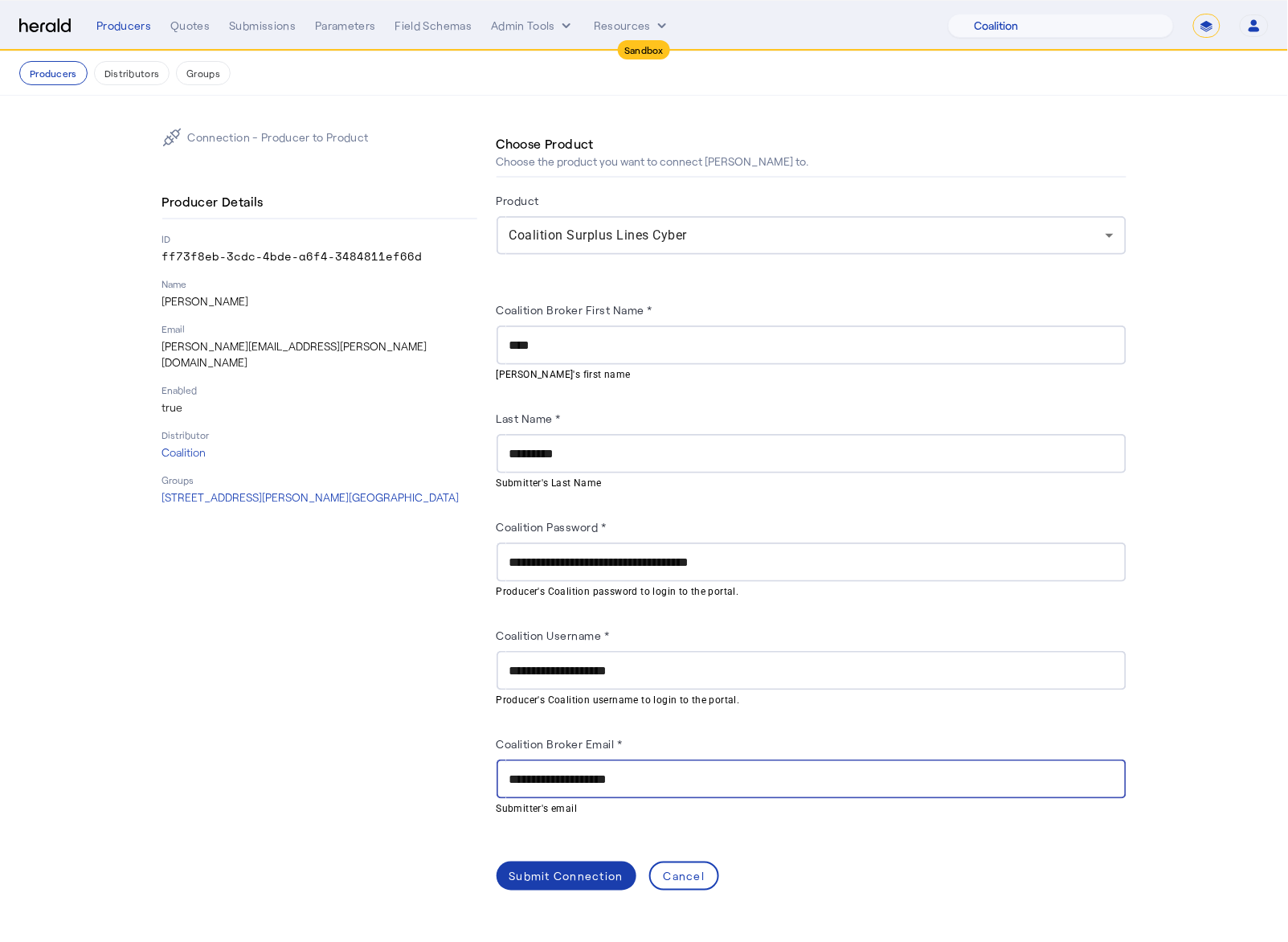
type input "**********"
click at [580, 642] on div "Submit Connection" at bounding box center [567, 876] width 114 height 17
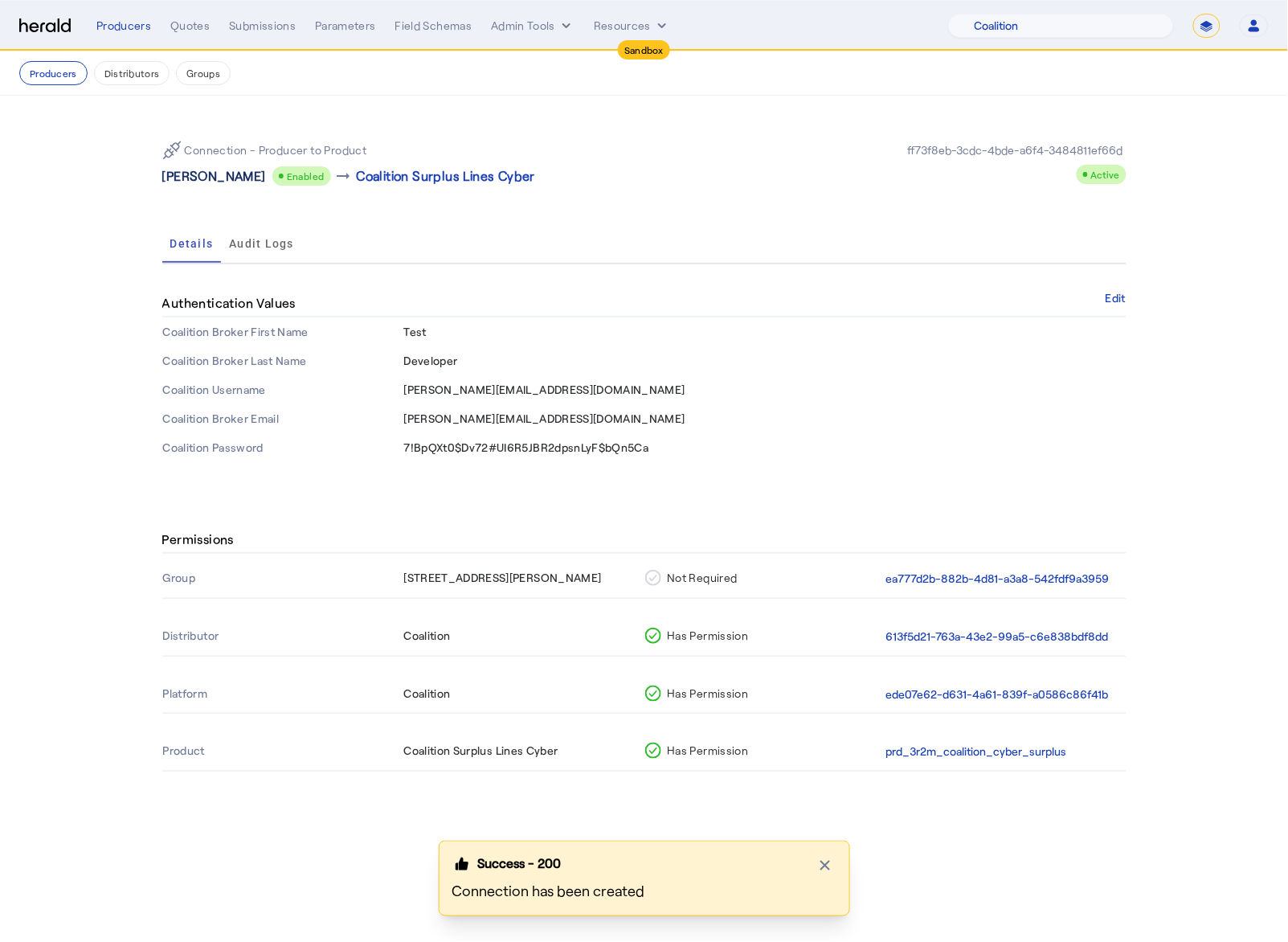
click at [219, 173] on p "Kim Dettencourt" at bounding box center [215, 176] width 104 height 20
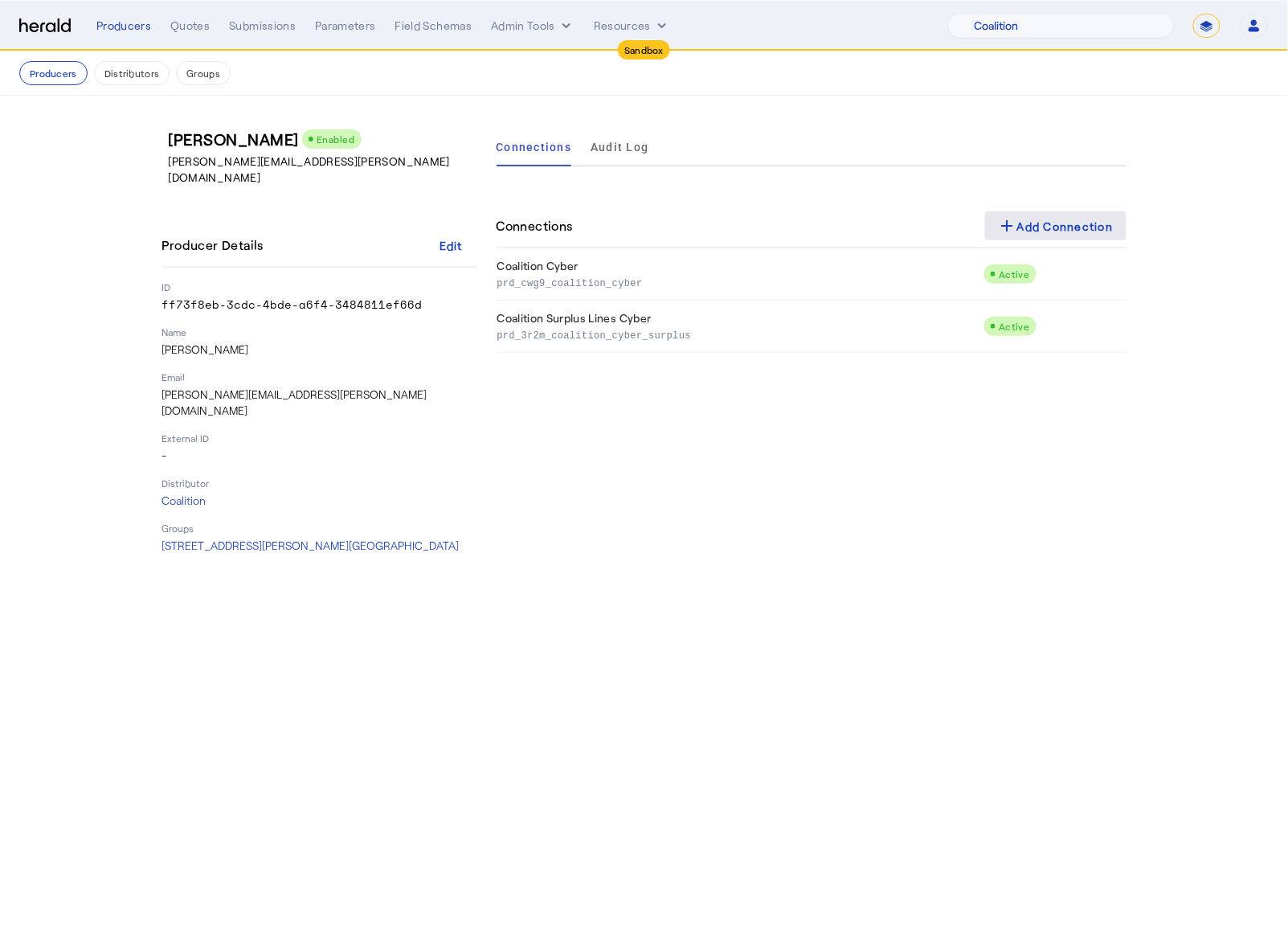
click at [1029, 216] on div "add Add Connection" at bounding box center [1056, 226] width 115 height 20
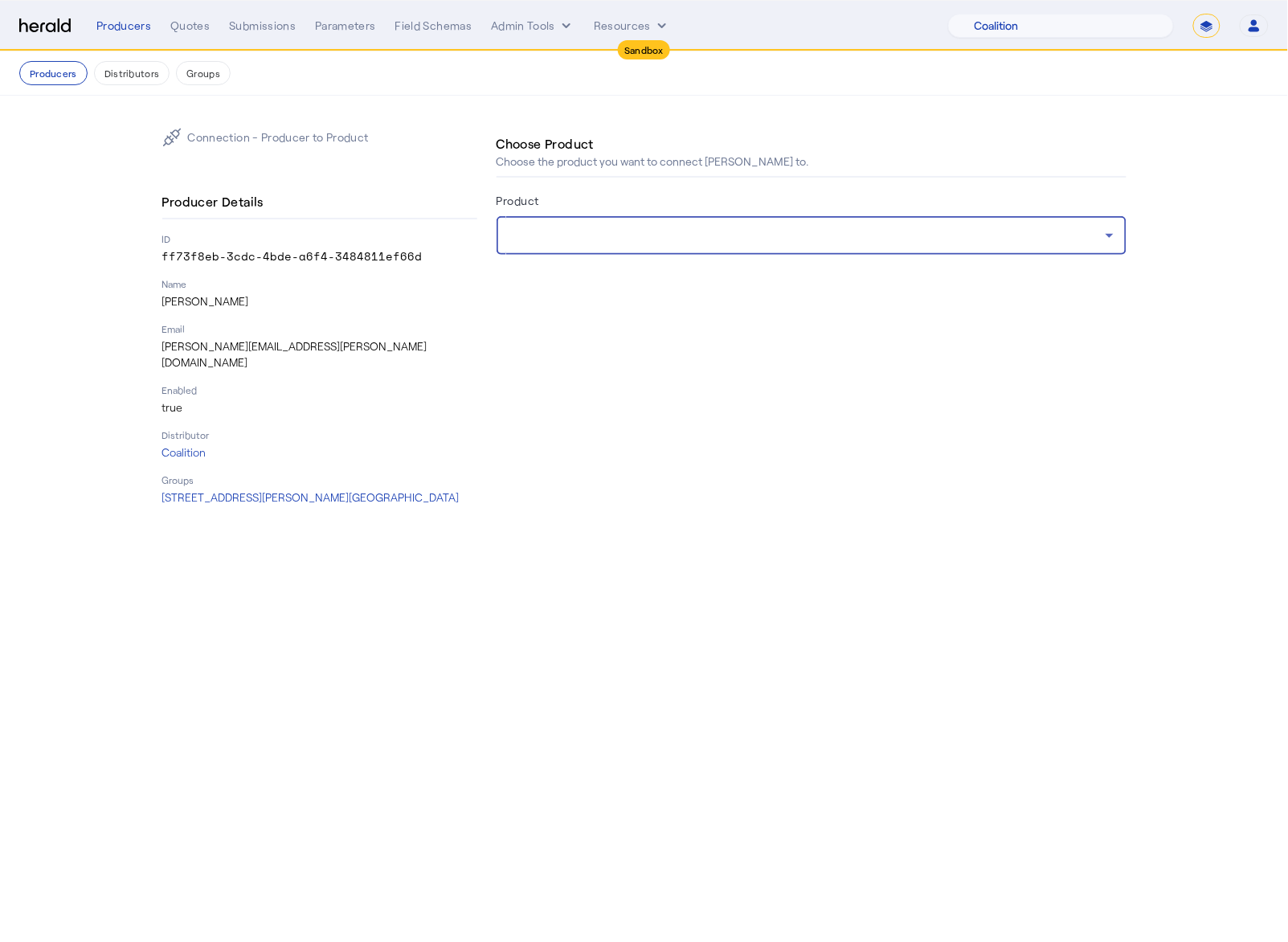
click at [762, 234] on div at bounding box center [807, 236] width 596 height 20
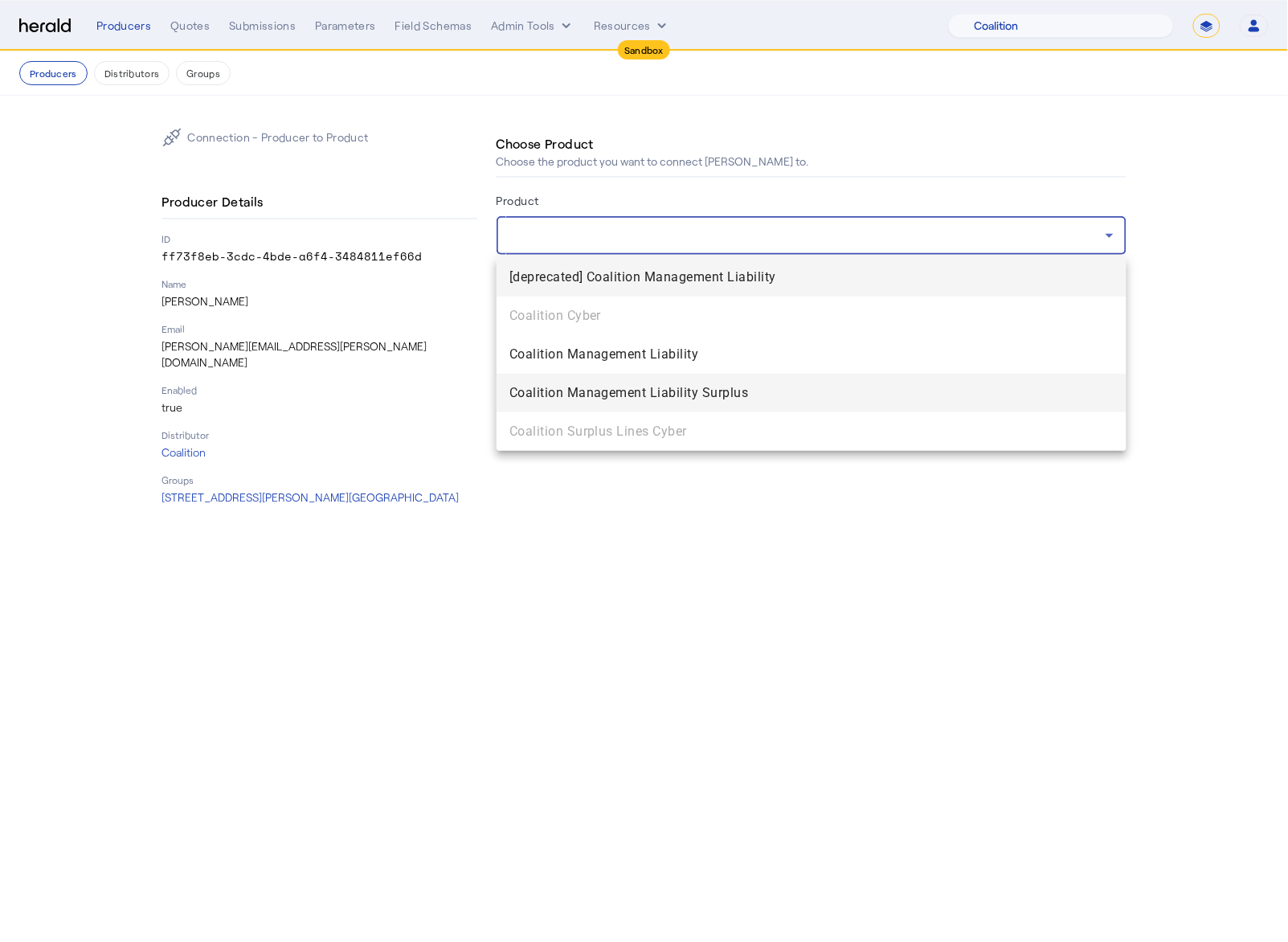
click at [605, 404] on mat-option "Coalition Management Liability Surplus" at bounding box center [812, 392] width 630 height 38
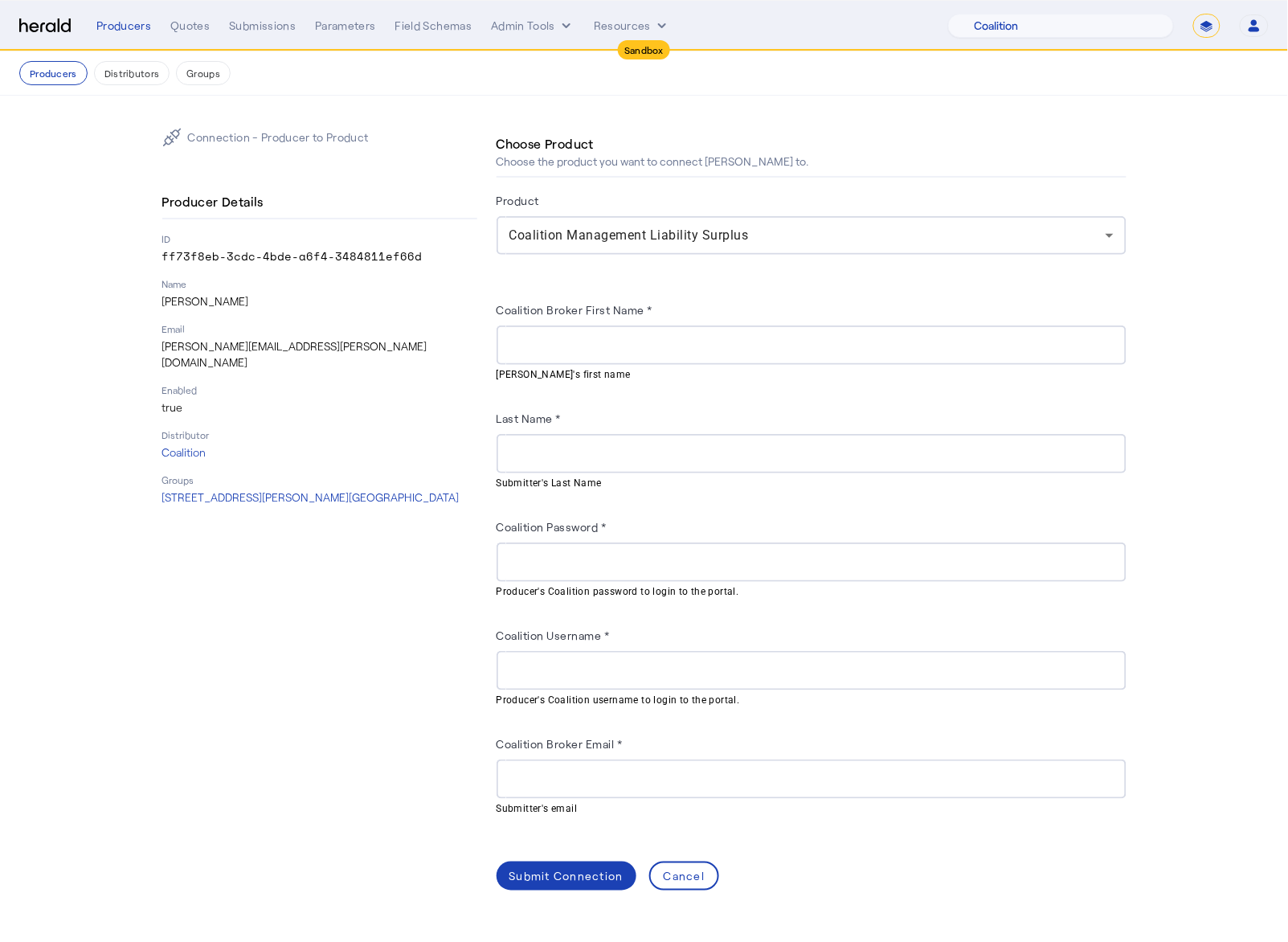
click at [635, 366] on mat-hint "Submitter's first name" at bounding box center [807, 374] width 620 height 18
click at [701, 357] on div at bounding box center [812, 345] width 604 height 39
paste input "****"
paste input "*****"
click at [564, 456] on input "Last Name *" at bounding box center [812, 454] width 604 height 20
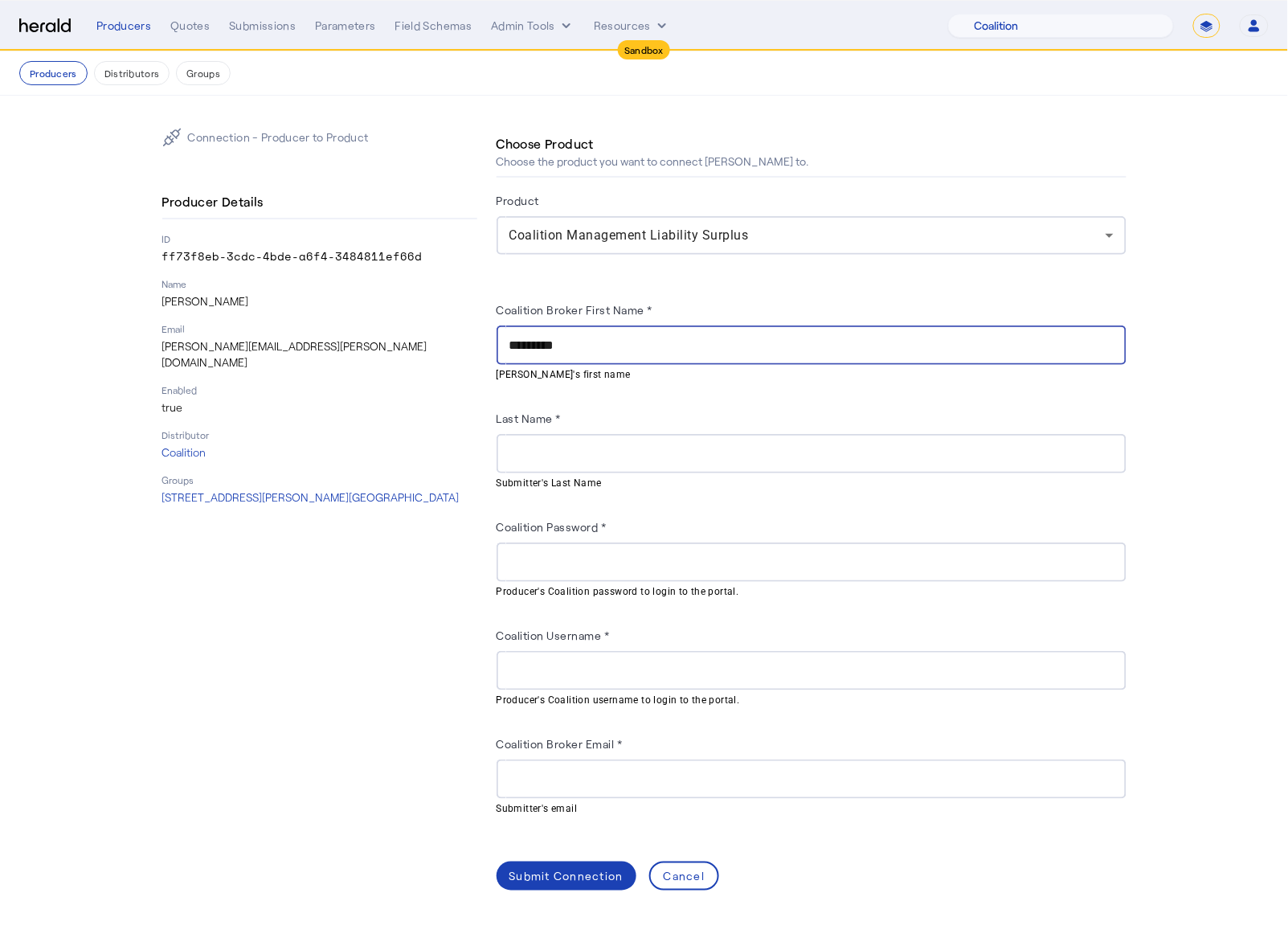
click at [556, 349] on input "*********" at bounding box center [812, 346] width 604 height 20
type input "****"
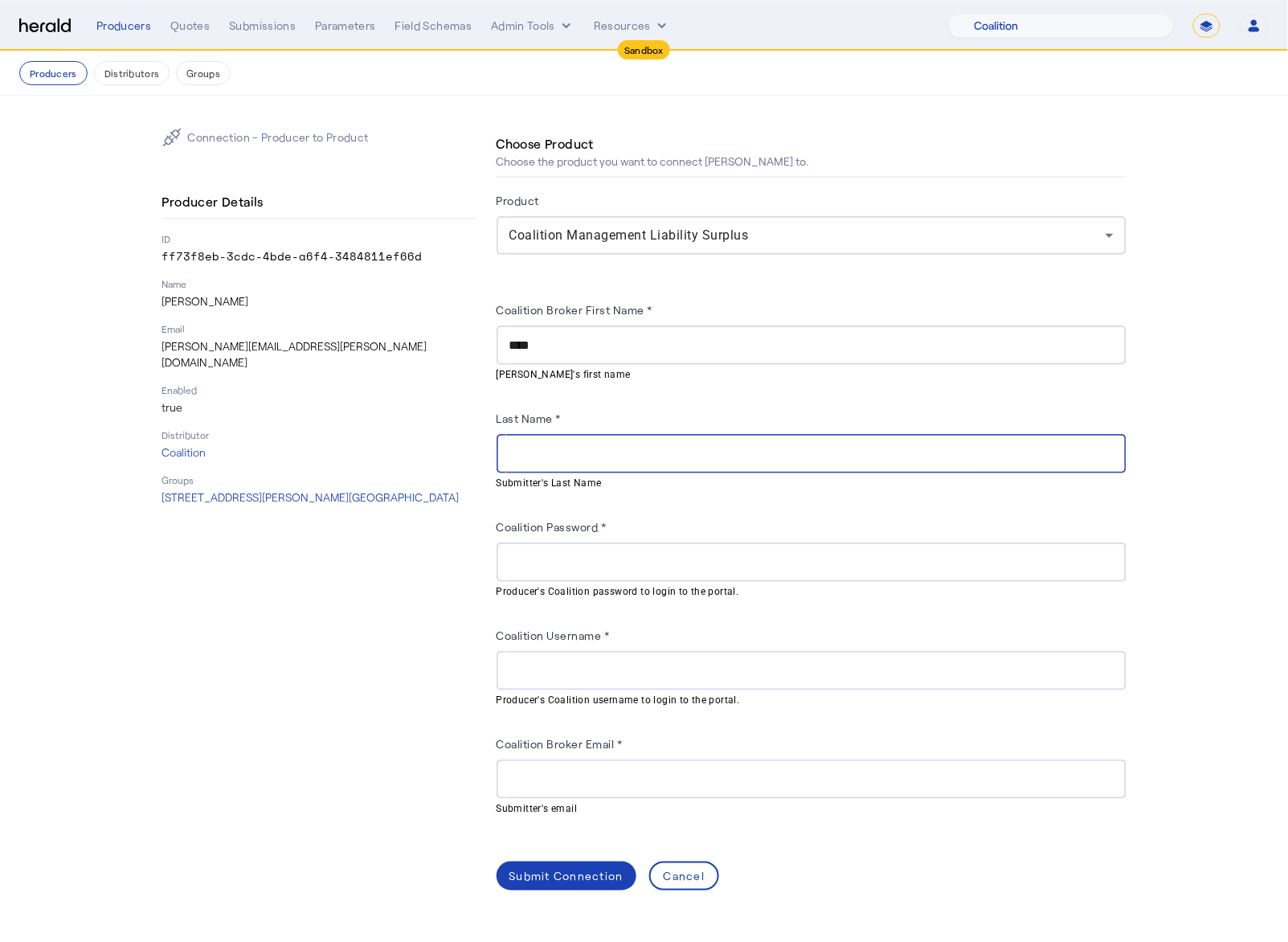
paste input "****"
click at [529, 457] on input "****" at bounding box center [812, 454] width 604 height 20
type input "*********"
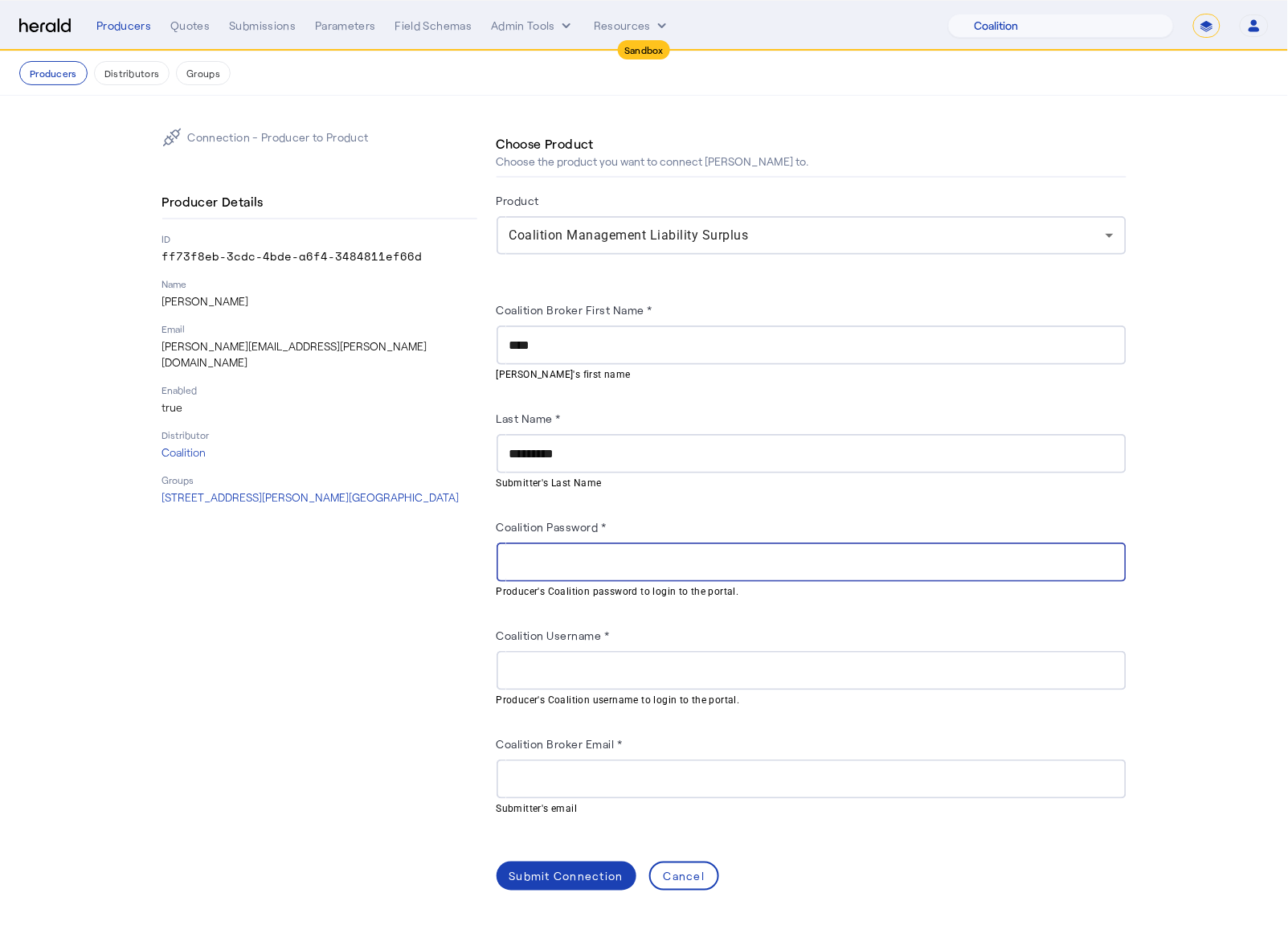
paste input "**********"
type input "**********"
drag, startPoint x: 641, startPoint y: 671, endPoint x: 865, endPoint y: 643, distance: 225.7
click at [641, 642] on input "Coalition Username *" at bounding box center [812, 671] width 604 height 20
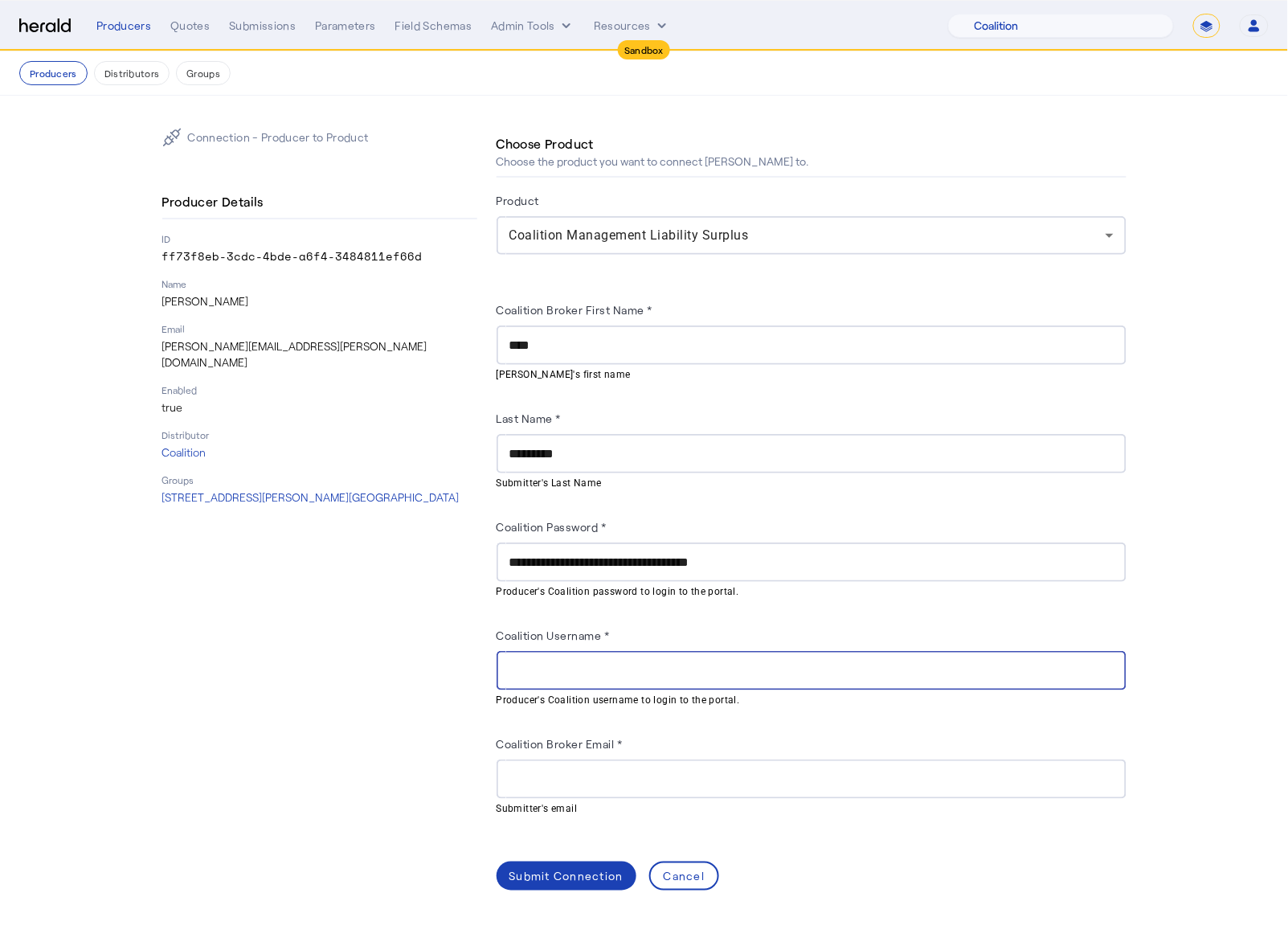
paste input "**********"
type input "**********"
click at [670, 642] on div at bounding box center [812, 779] width 604 height 39
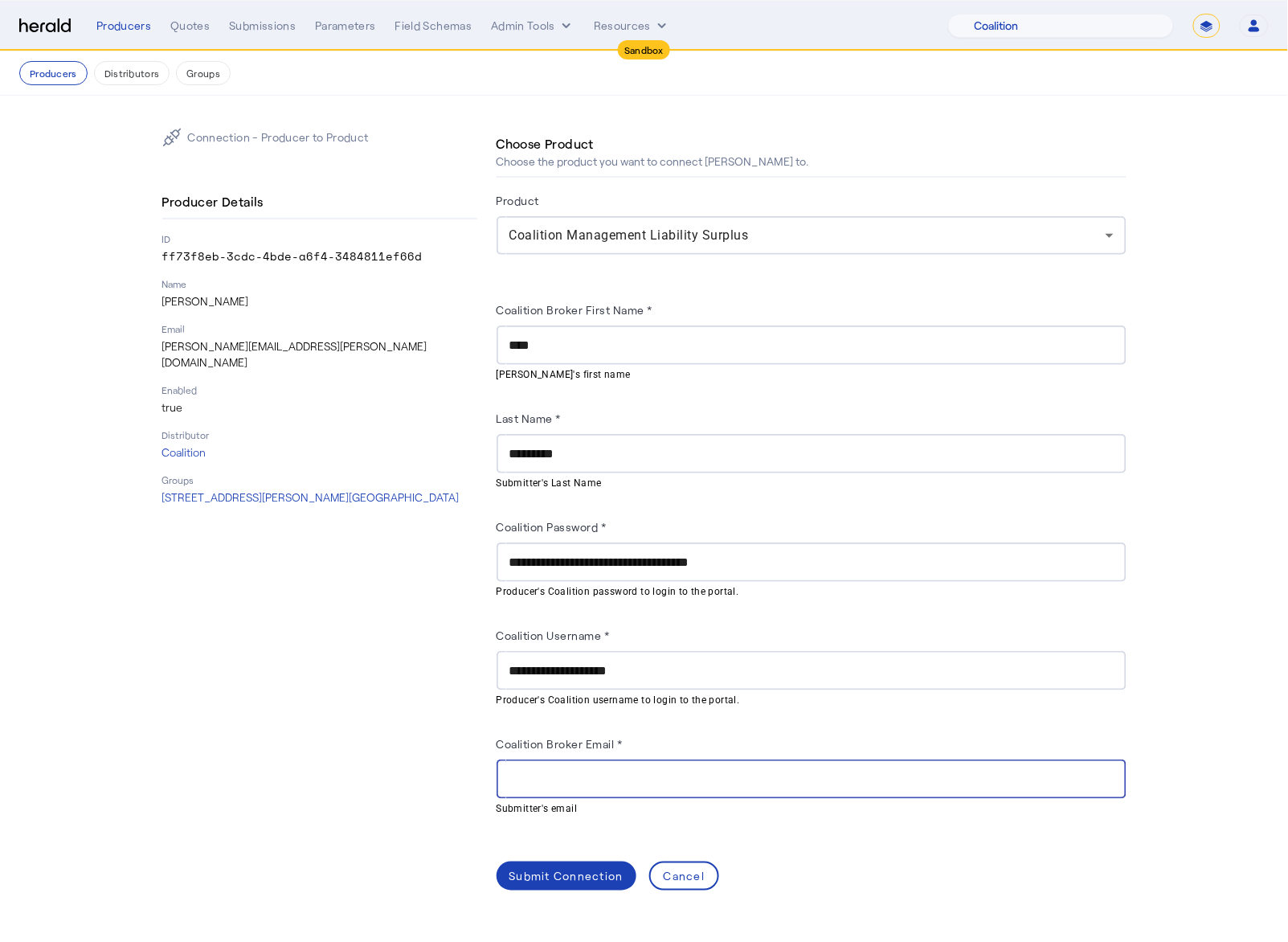
paste input "**********"
type input "**********"
click at [537, 642] on div "Submit Connection" at bounding box center [567, 876] width 114 height 17
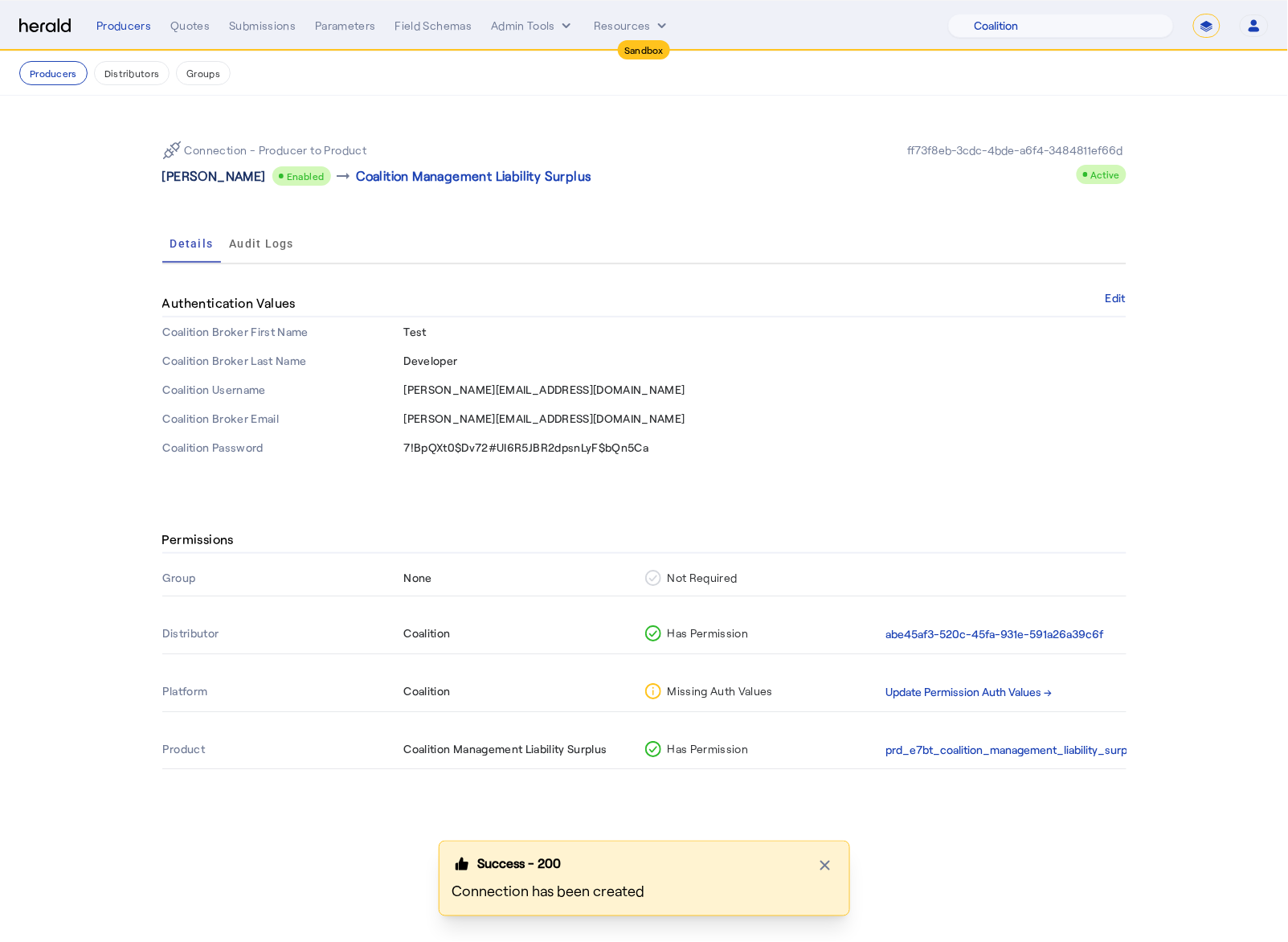
click at [216, 176] on p "Kim Dettencourt" at bounding box center [215, 176] width 104 height 20
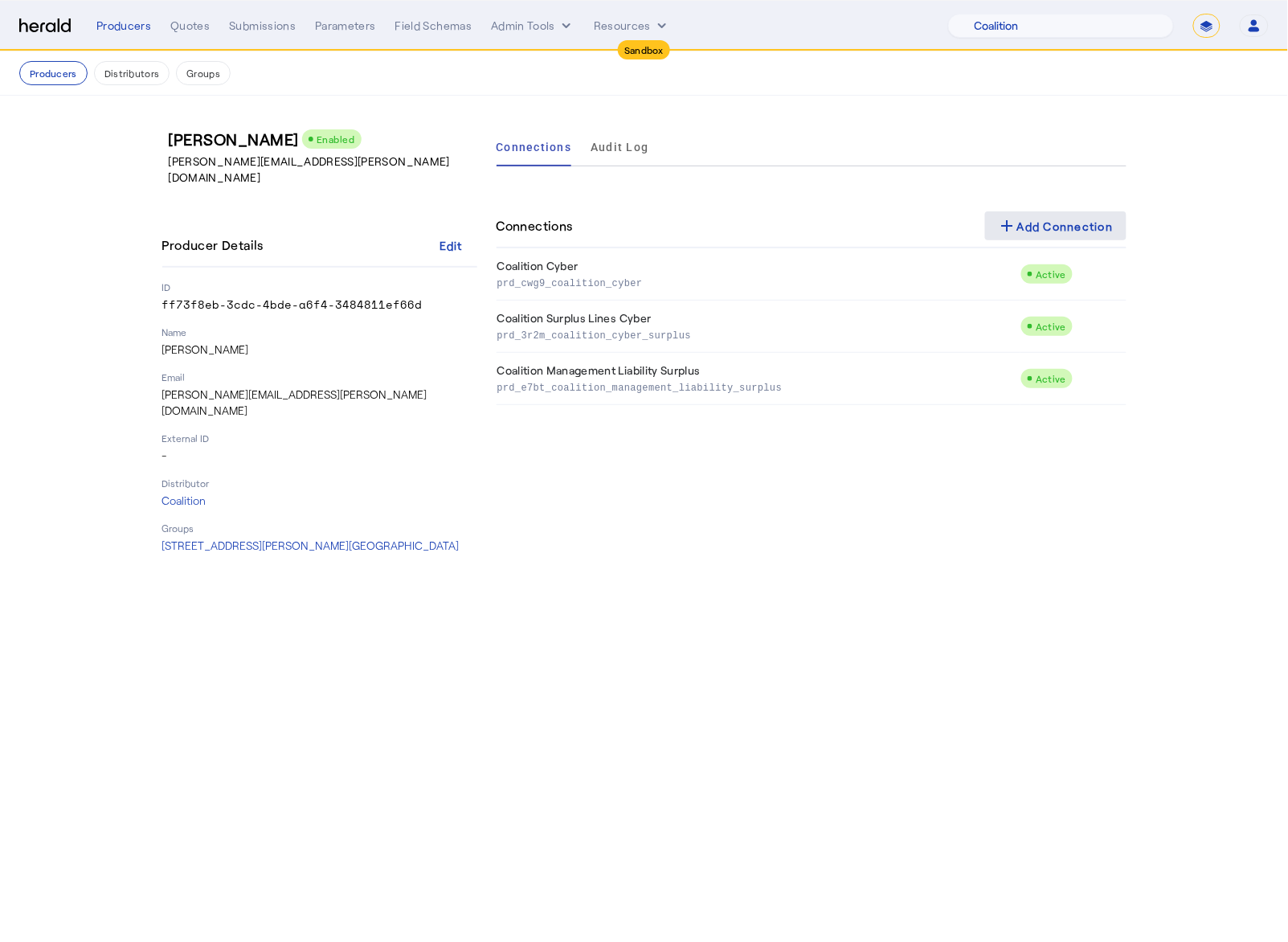
click at [1107, 240] on span at bounding box center [1056, 225] width 141 height 38
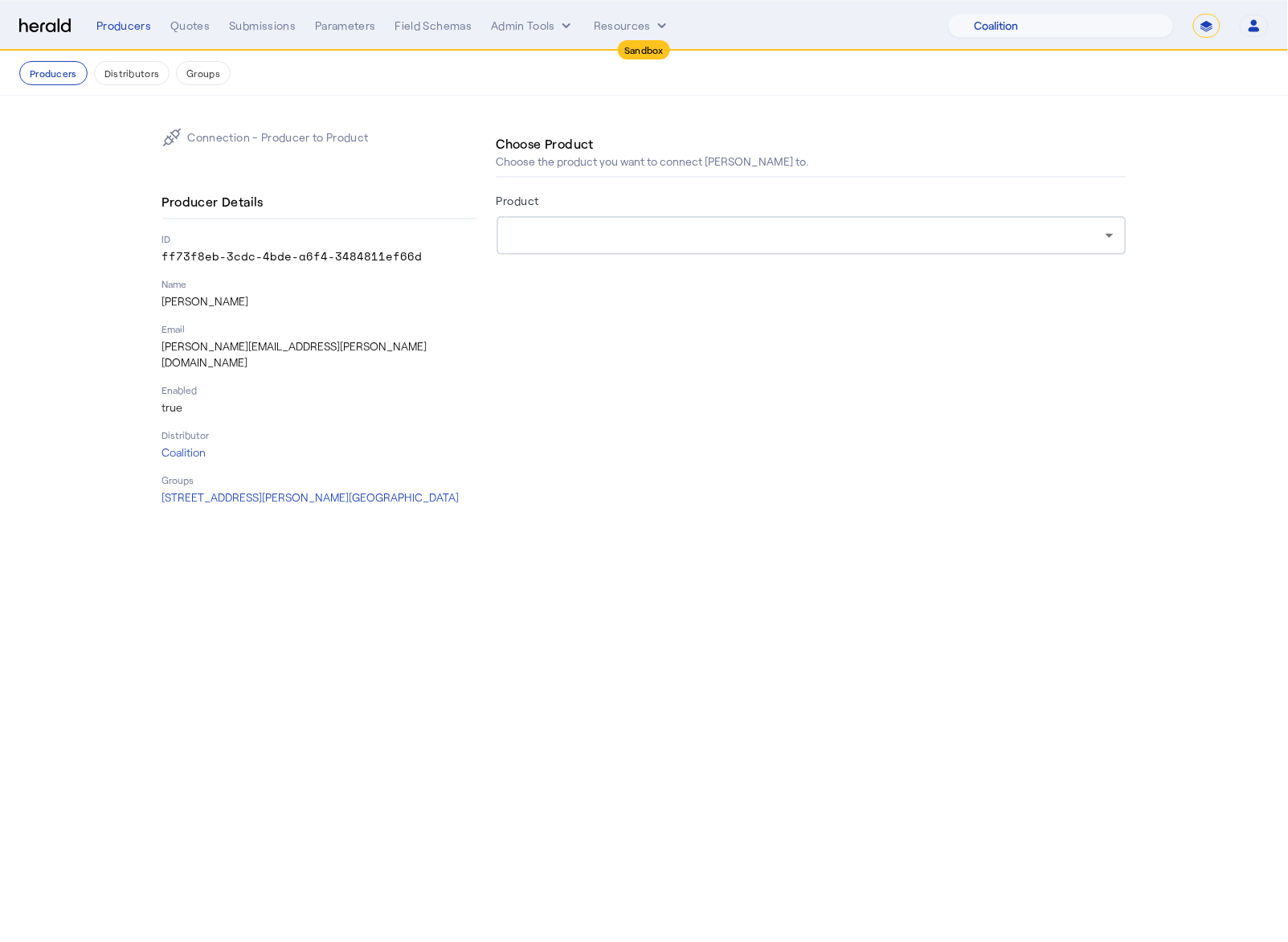
click at [779, 213] on div "Product" at bounding box center [812, 203] width 630 height 26
click at [779, 244] on div at bounding box center [807, 236] width 596 height 20
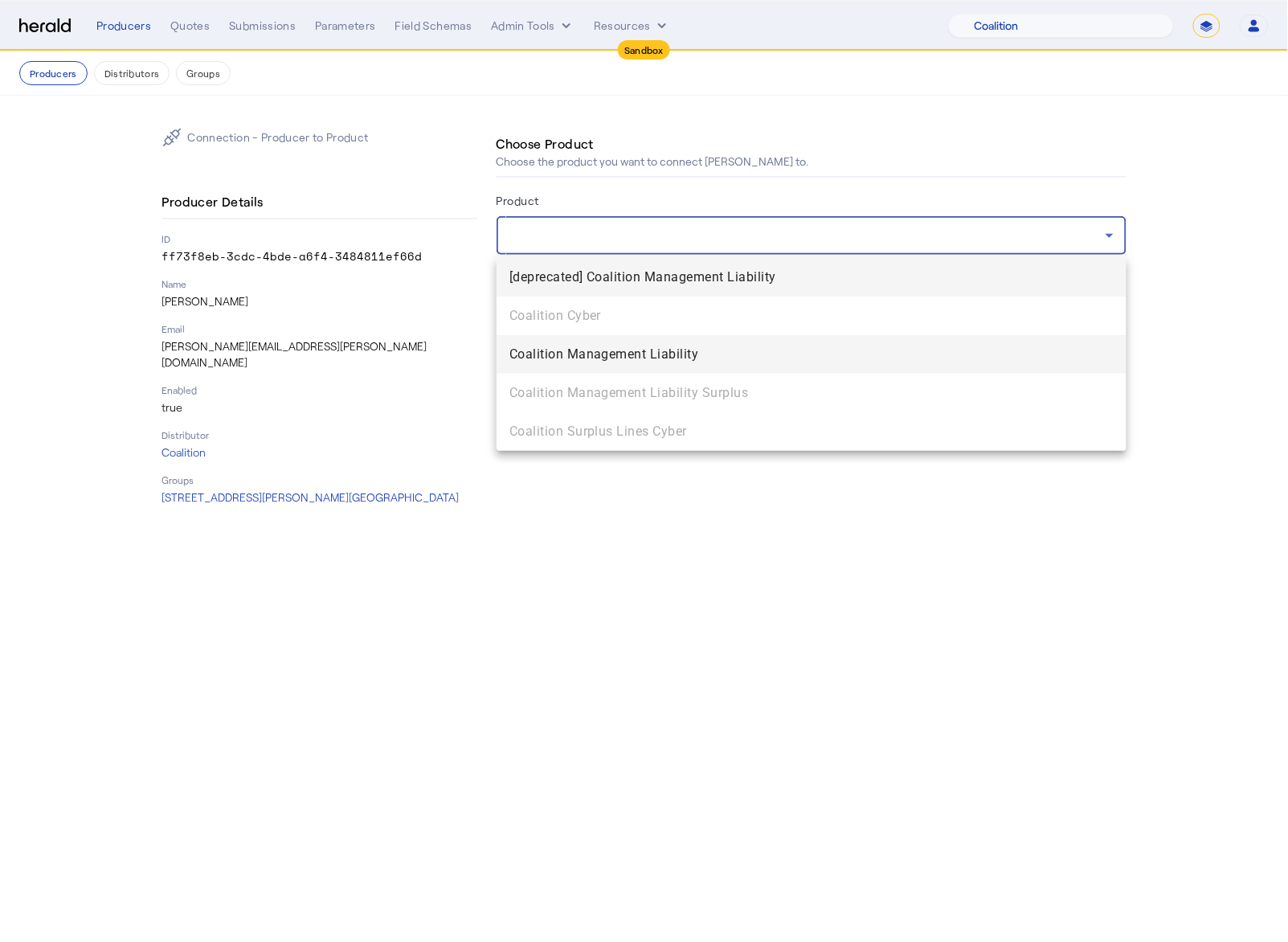
click at [697, 348] on span "Coalition Management Liability" at bounding box center [812, 355] width 604 height 20
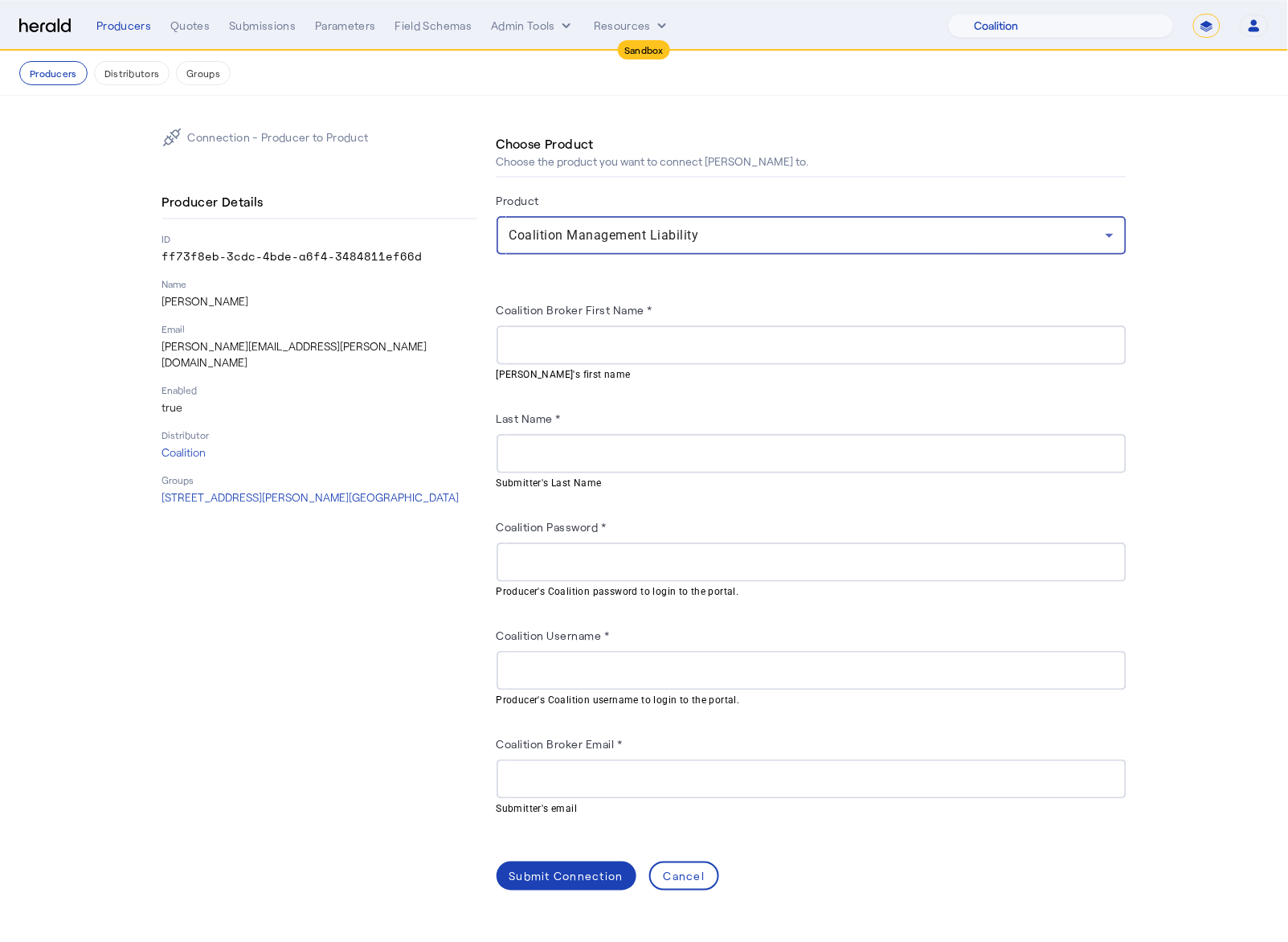
click at [1229, 374] on section "Connection - Producer to Product Producer Details ID ff73f8eb-3cdc-4bde-a6f4-34…" at bounding box center [644, 509] width 1288 height 827
click at [593, 340] on input "Coalition Broker First Name *" at bounding box center [812, 346] width 604 height 20
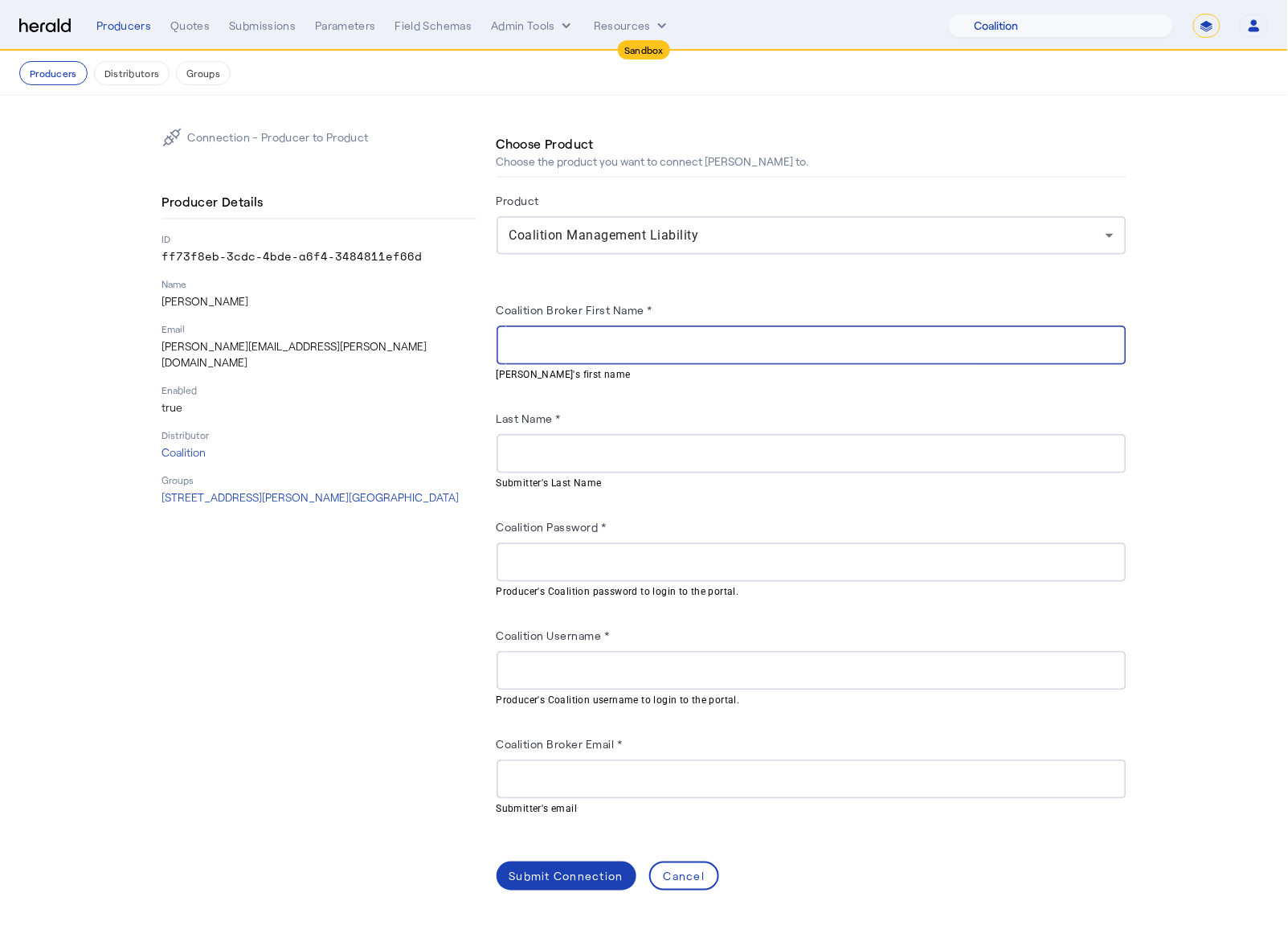
paste input "****"
type input "****"
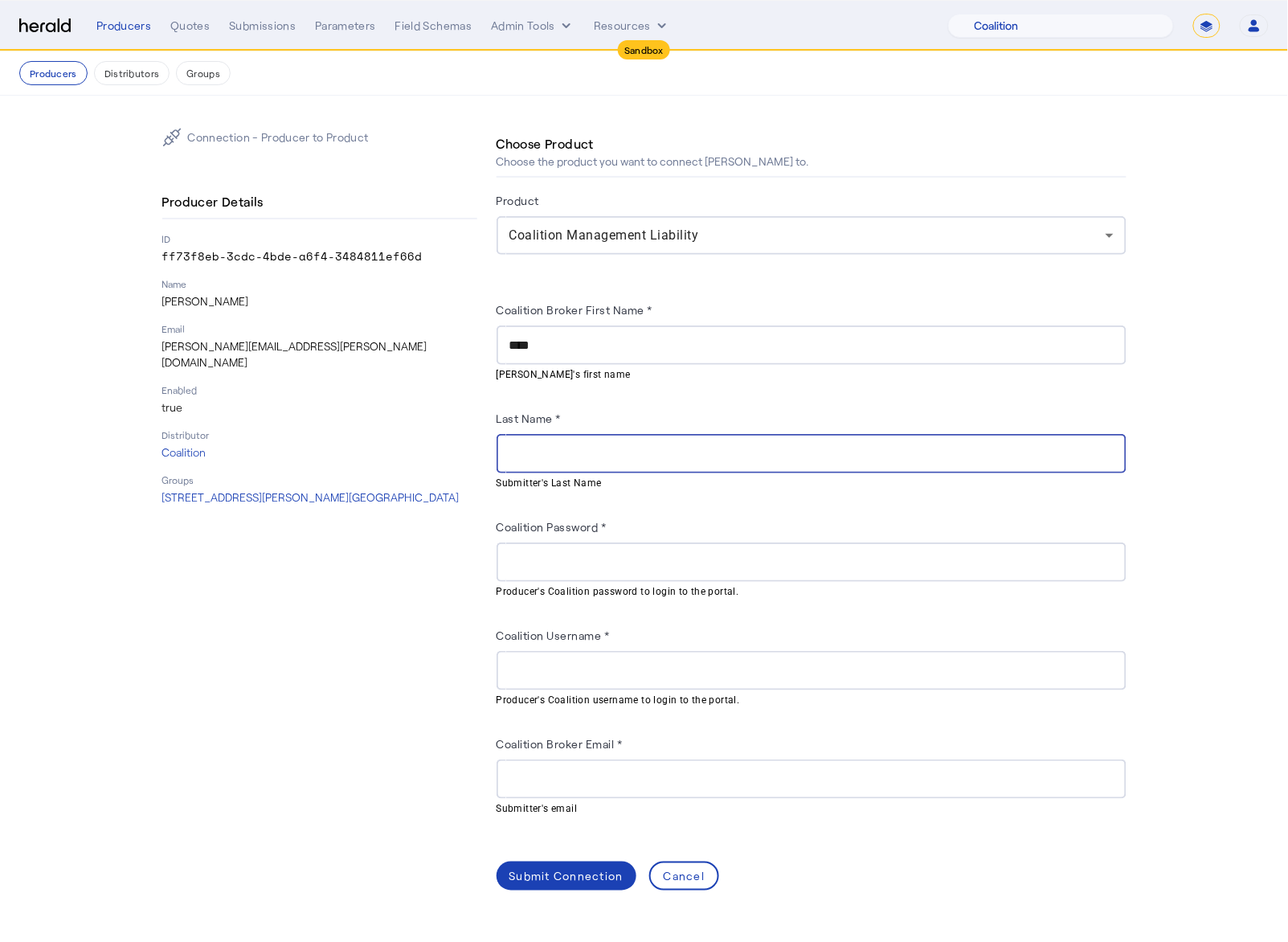
click at [604, 450] on input "Last Name *" at bounding box center [812, 454] width 604 height 20
paste input "****"
type input "****"
click at [554, 444] on input "****" at bounding box center [812, 454] width 604 height 20
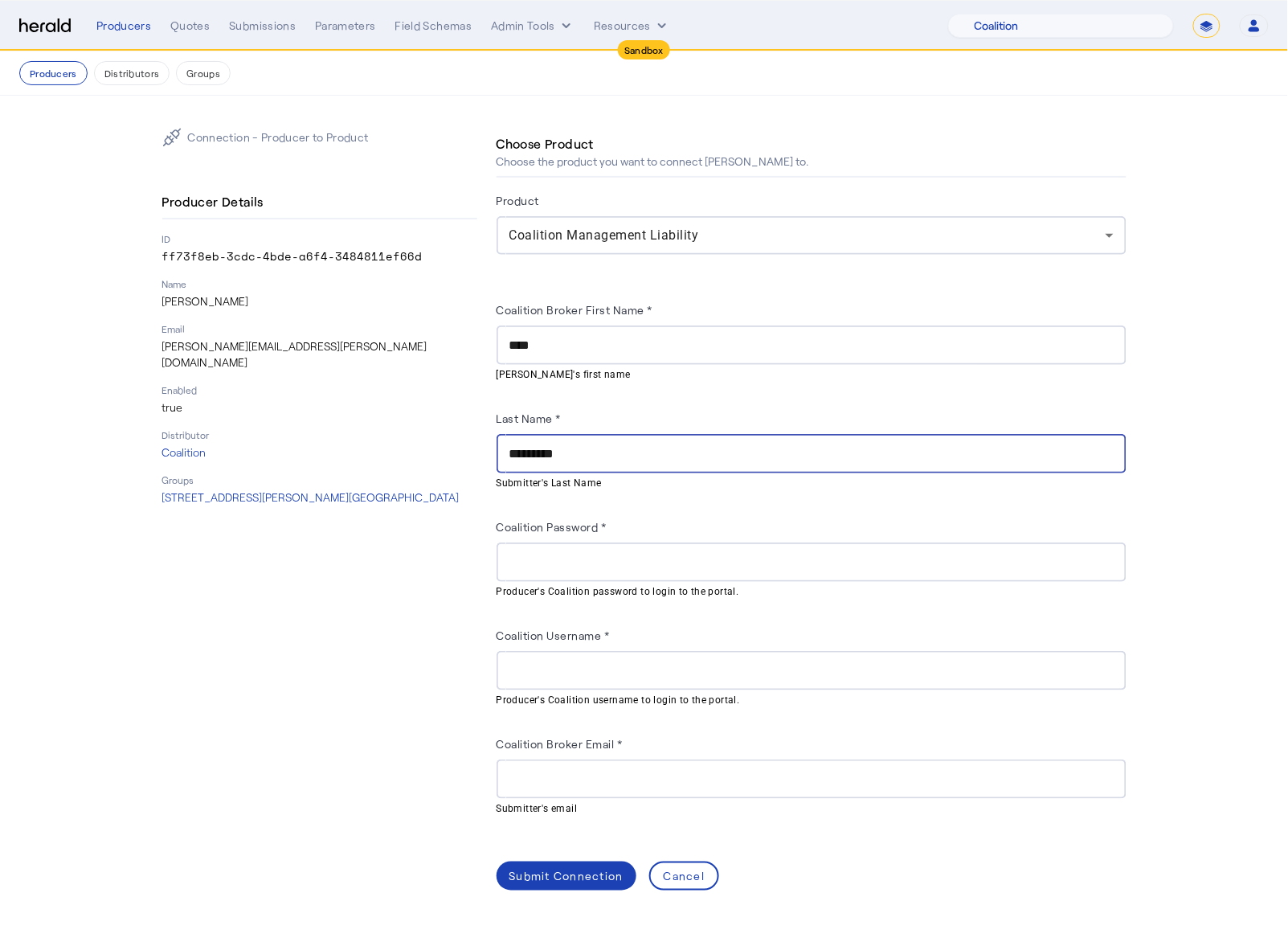
type input "*********"
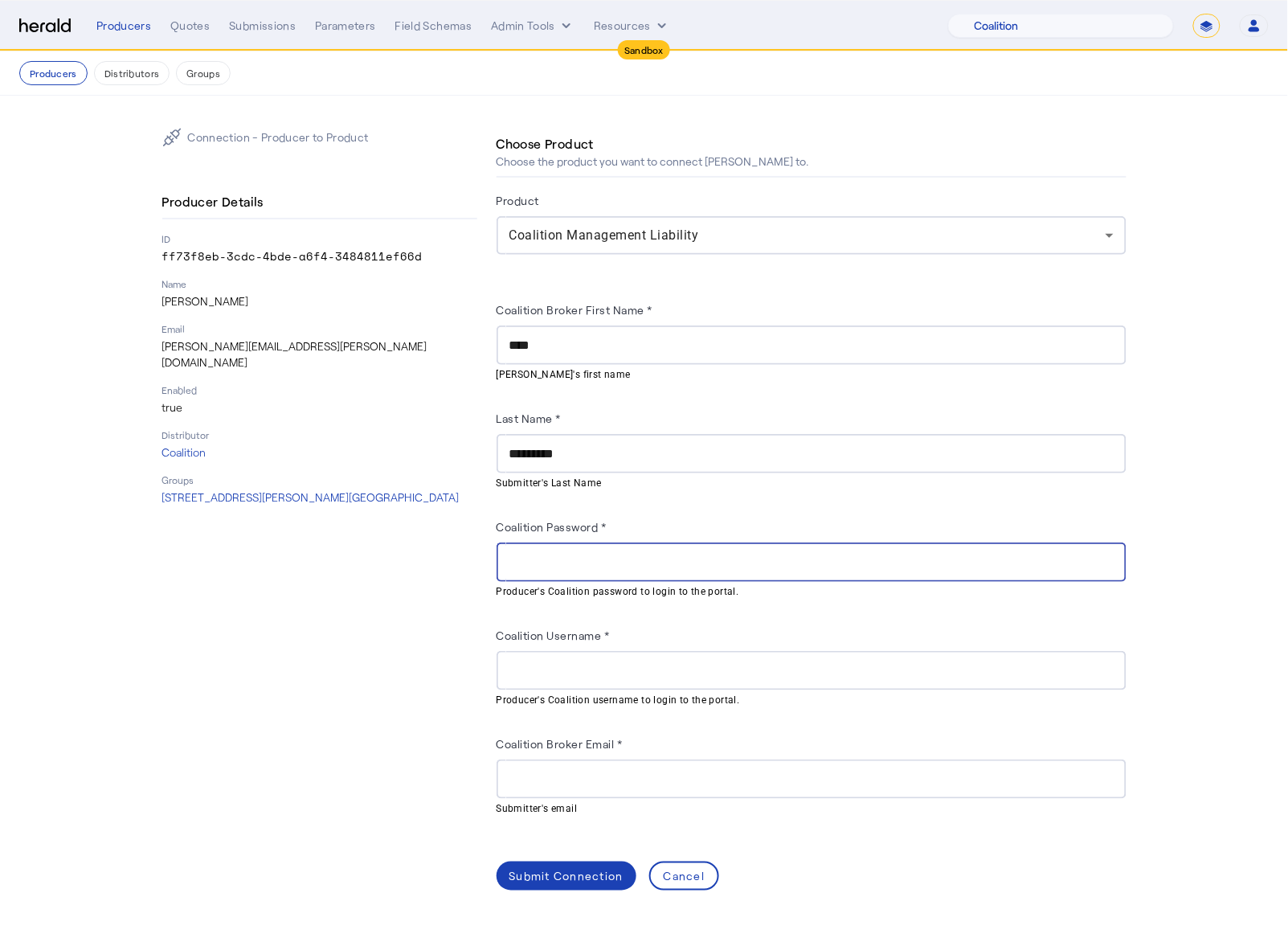
paste input "**********"
type input "**********"
click at [642, 642] on input "Coalition Username *" at bounding box center [812, 671] width 604 height 20
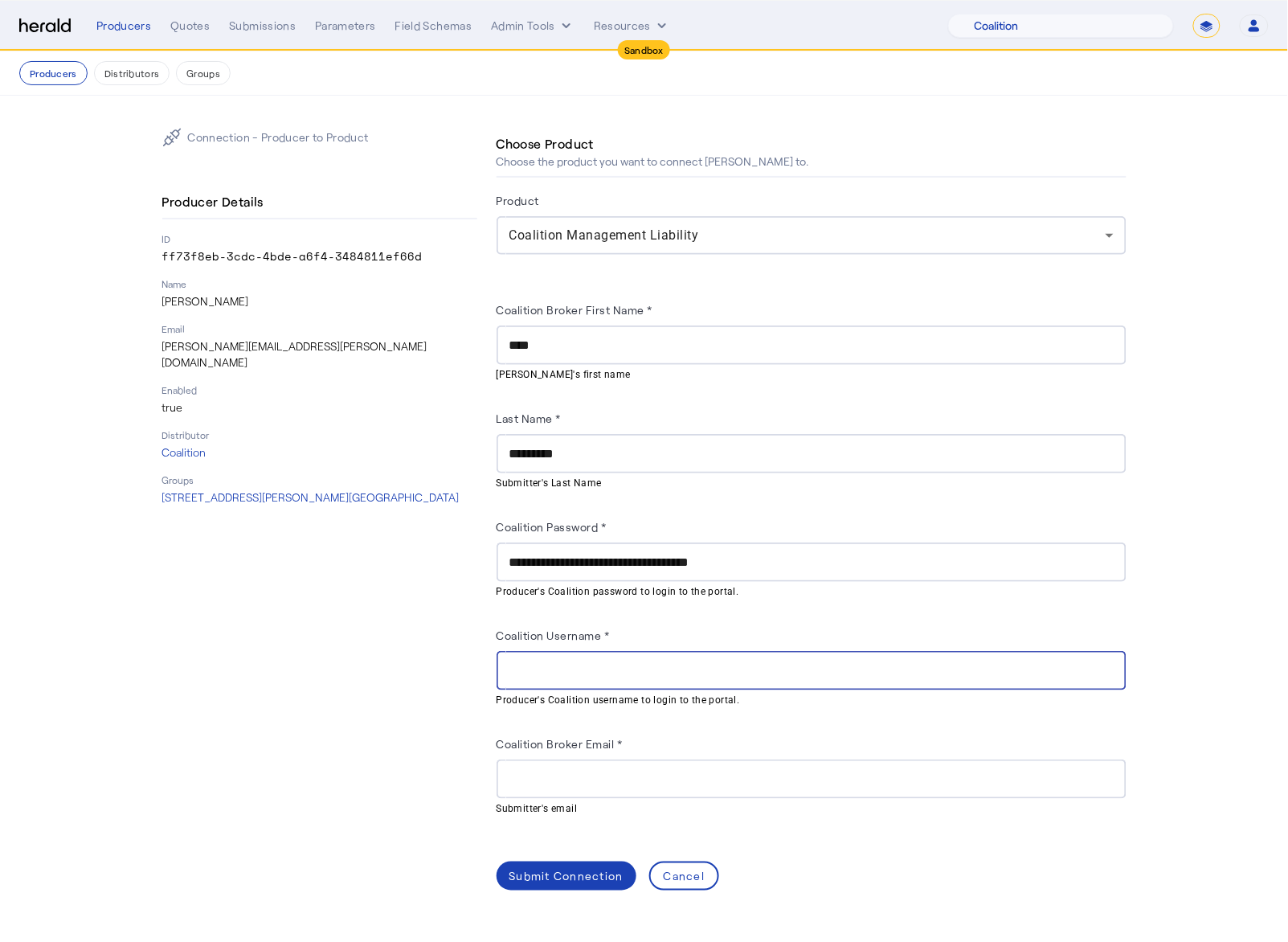
paste input "**********"
type input "**********"
click at [528, 642] on input "Coalition Broker Email *" at bounding box center [812, 779] width 604 height 20
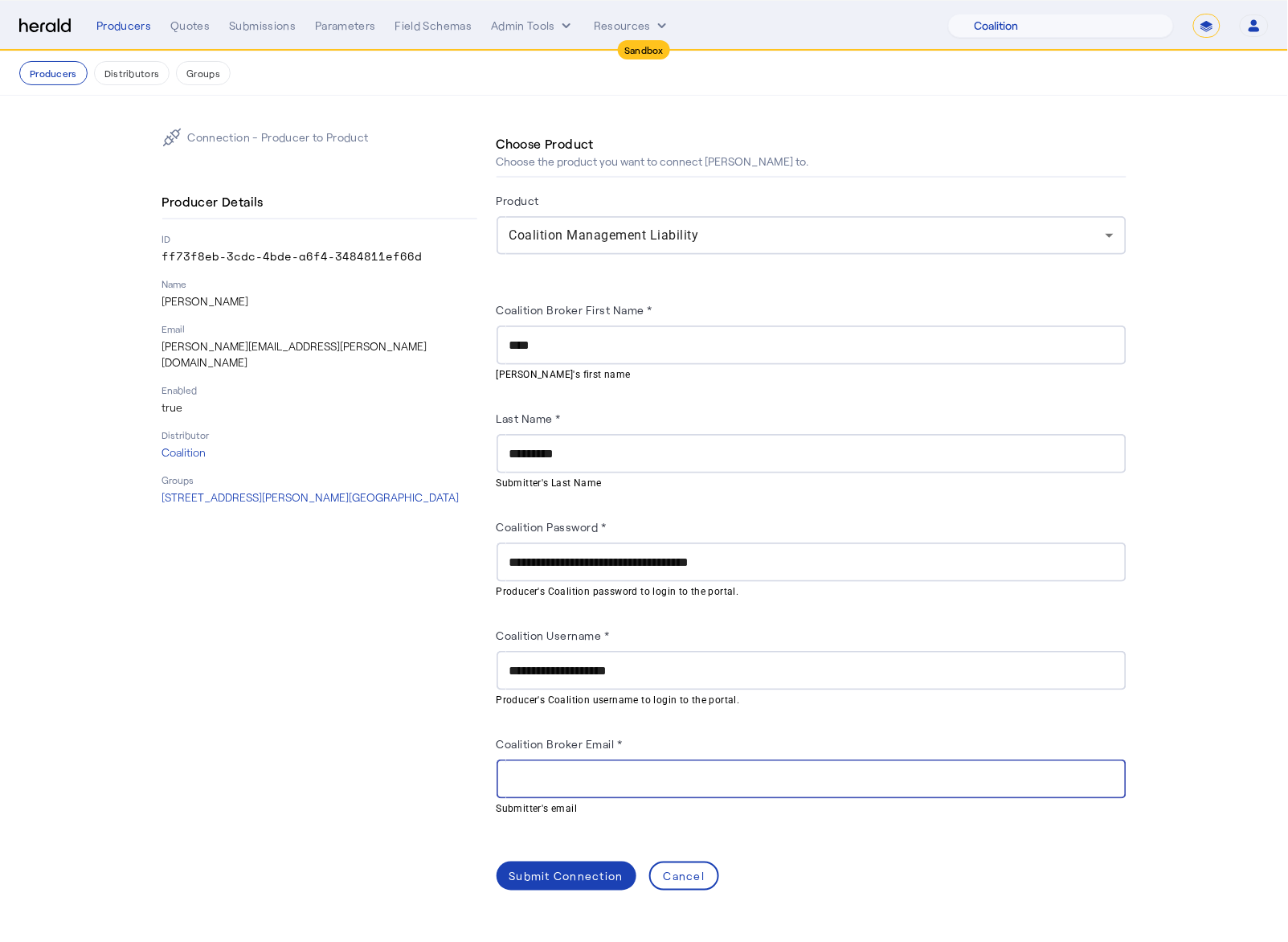
paste input "**********"
type input "**********"
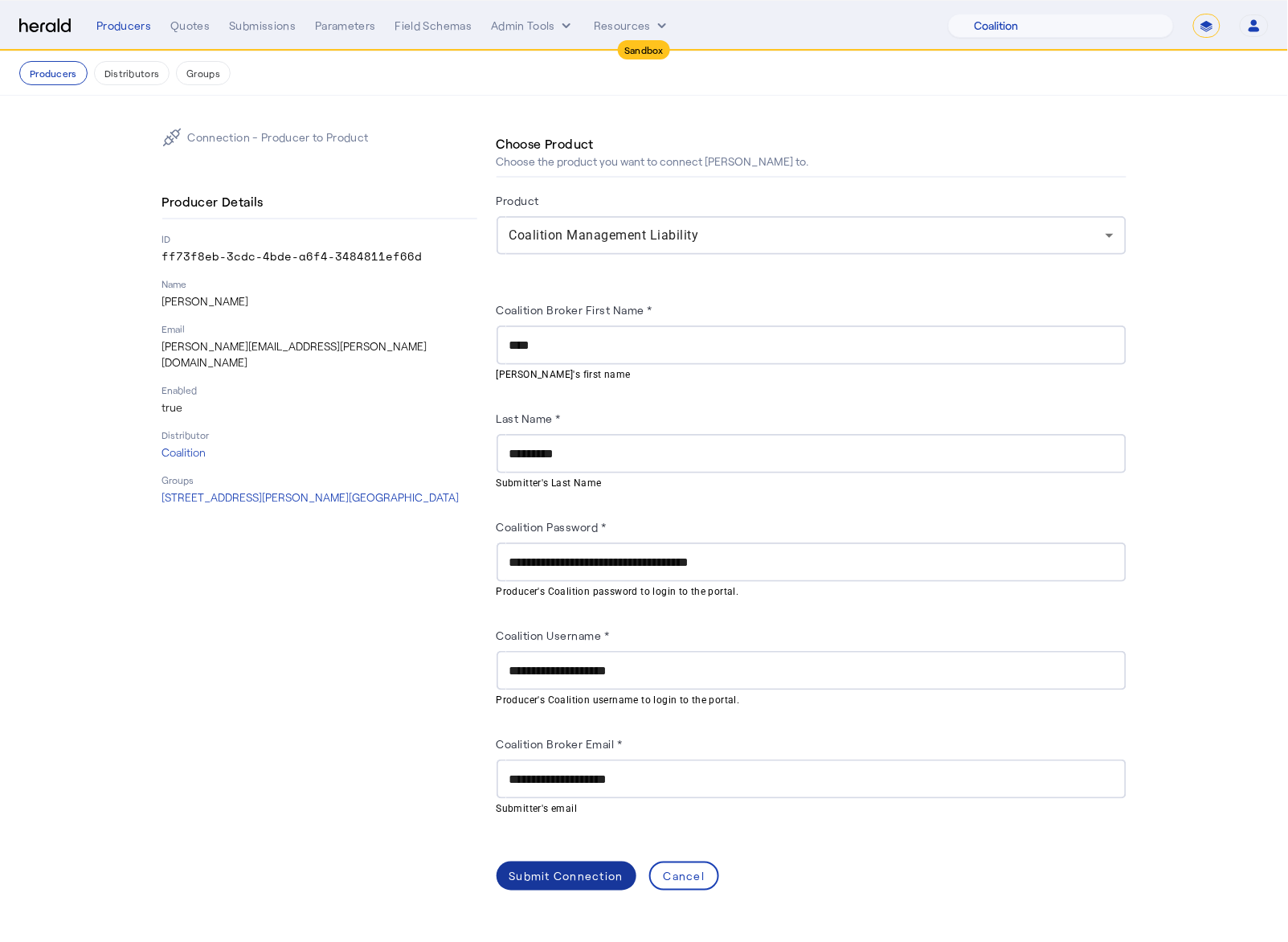
click at [579, 642] on div "Submit Connection" at bounding box center [567, 876] width 114 height 17
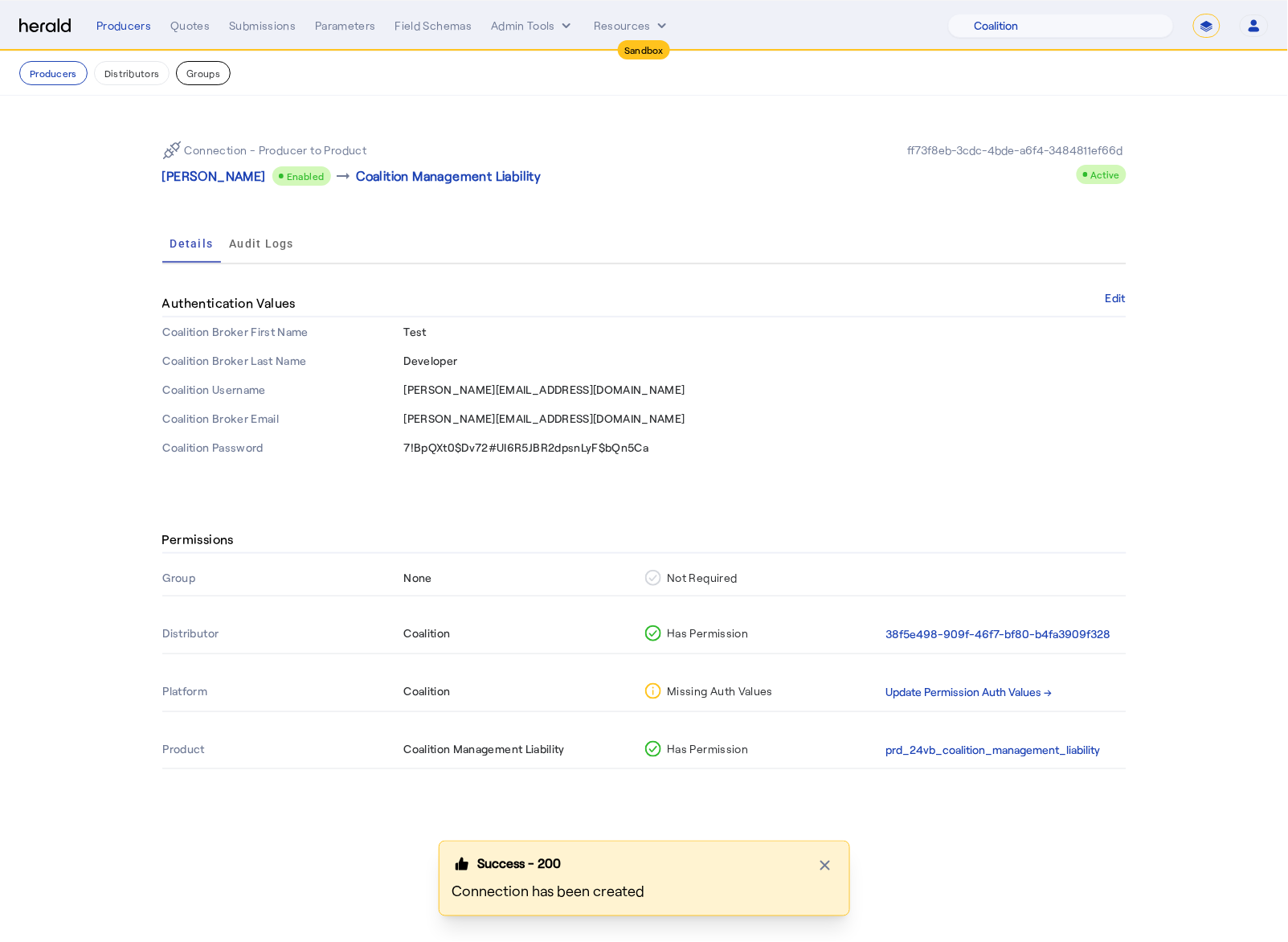
click at [199, 83] on button "Groups" at bounding box center [203, 72] width 55 height 24
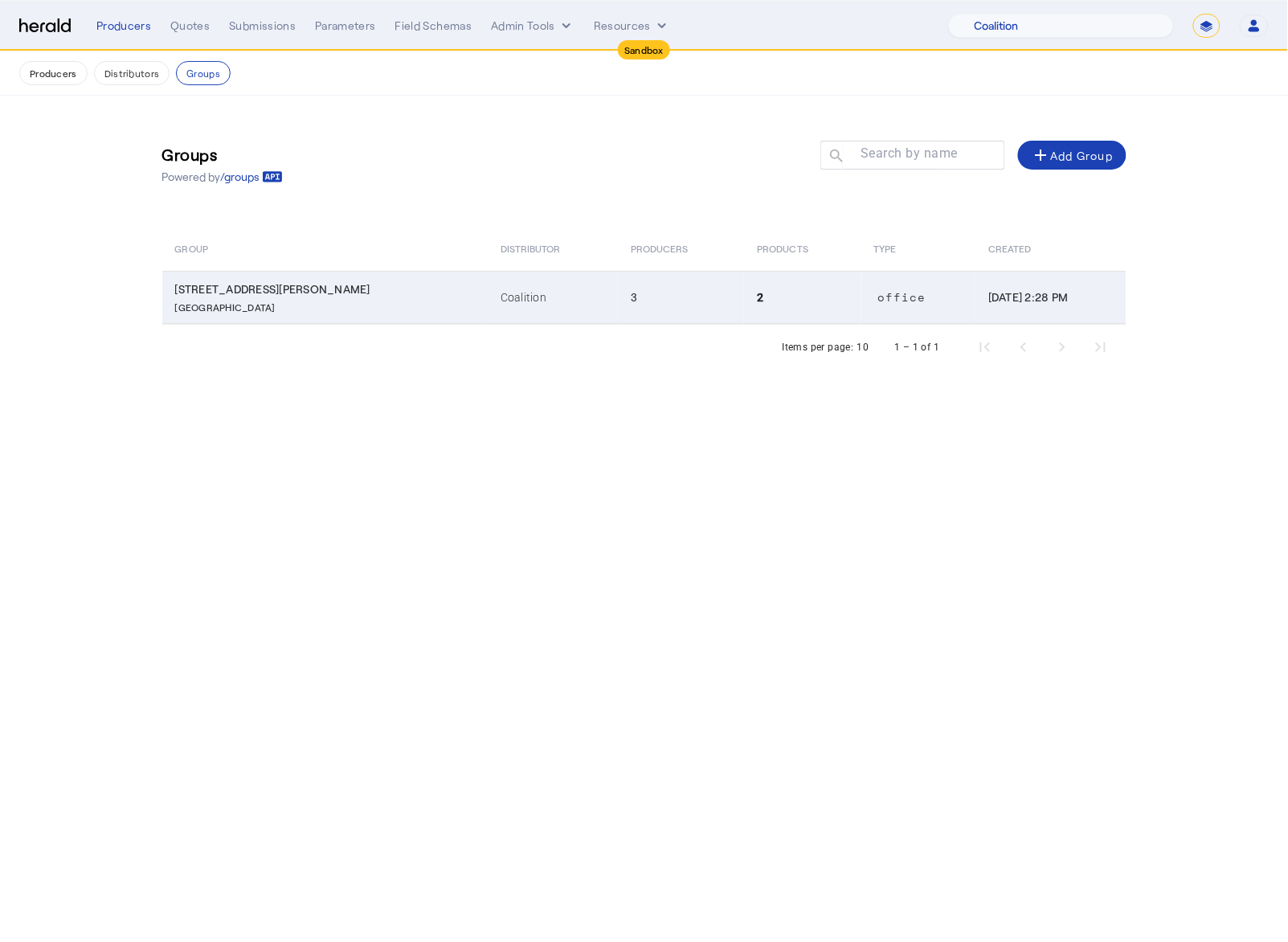
click at [489, 298] on td "Coalition" at bounding box center [553, 297] width 130 height 53
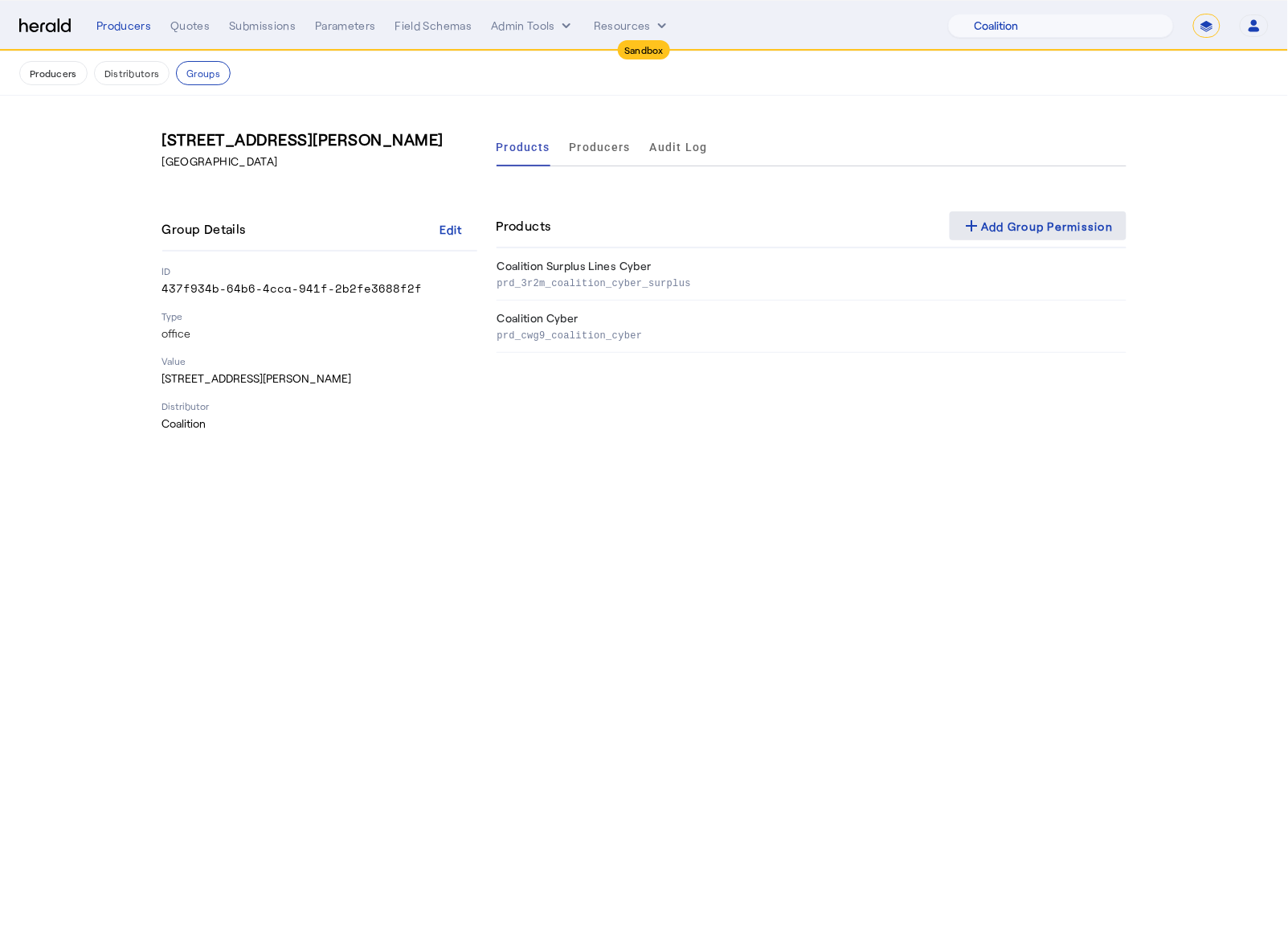
click at [1039, 214] on span at bounding box center [1039, 225] width 177 height 38
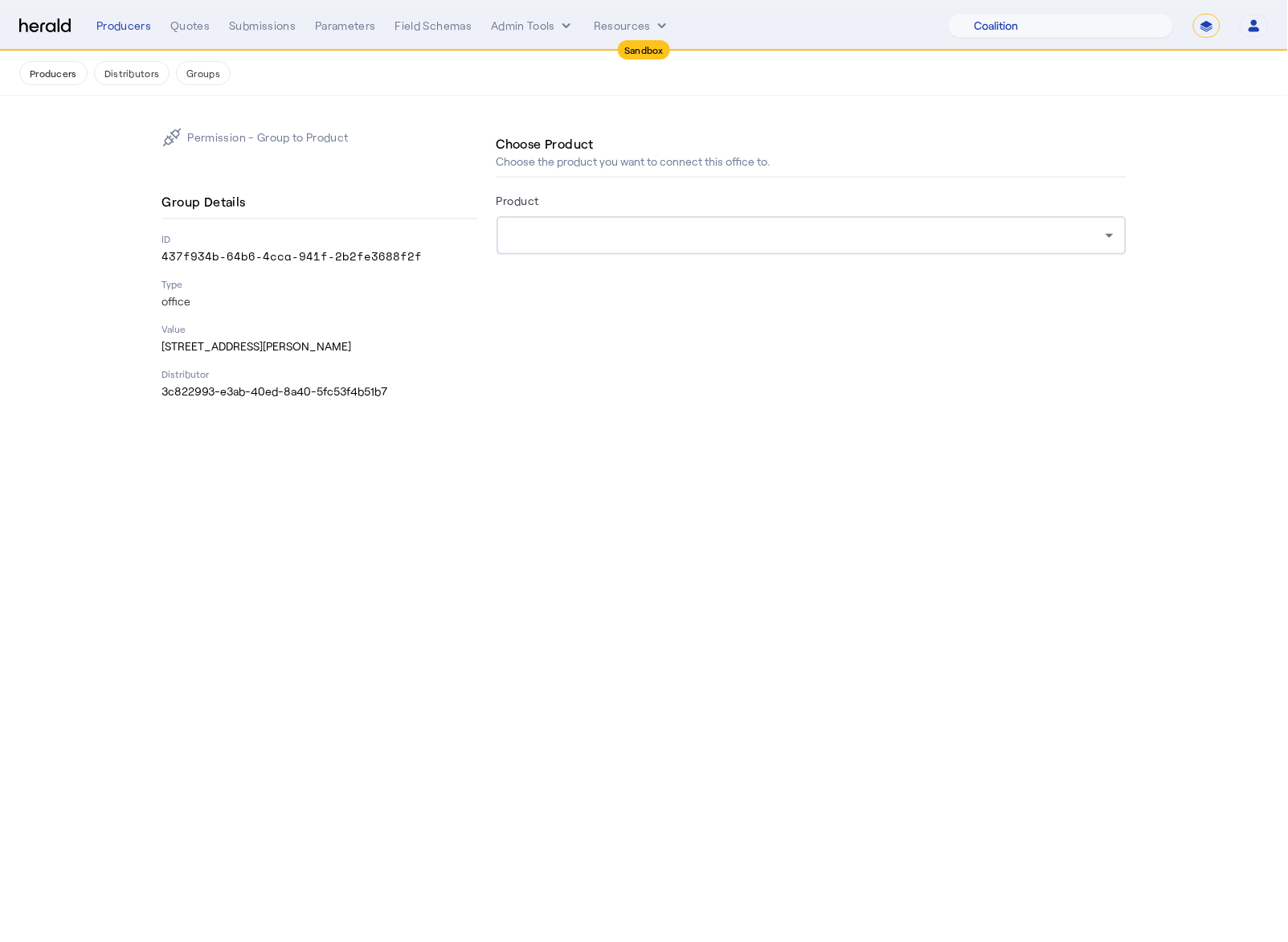
click at [844, 231] on div at bounding box center [807, 236] width 596 height 20
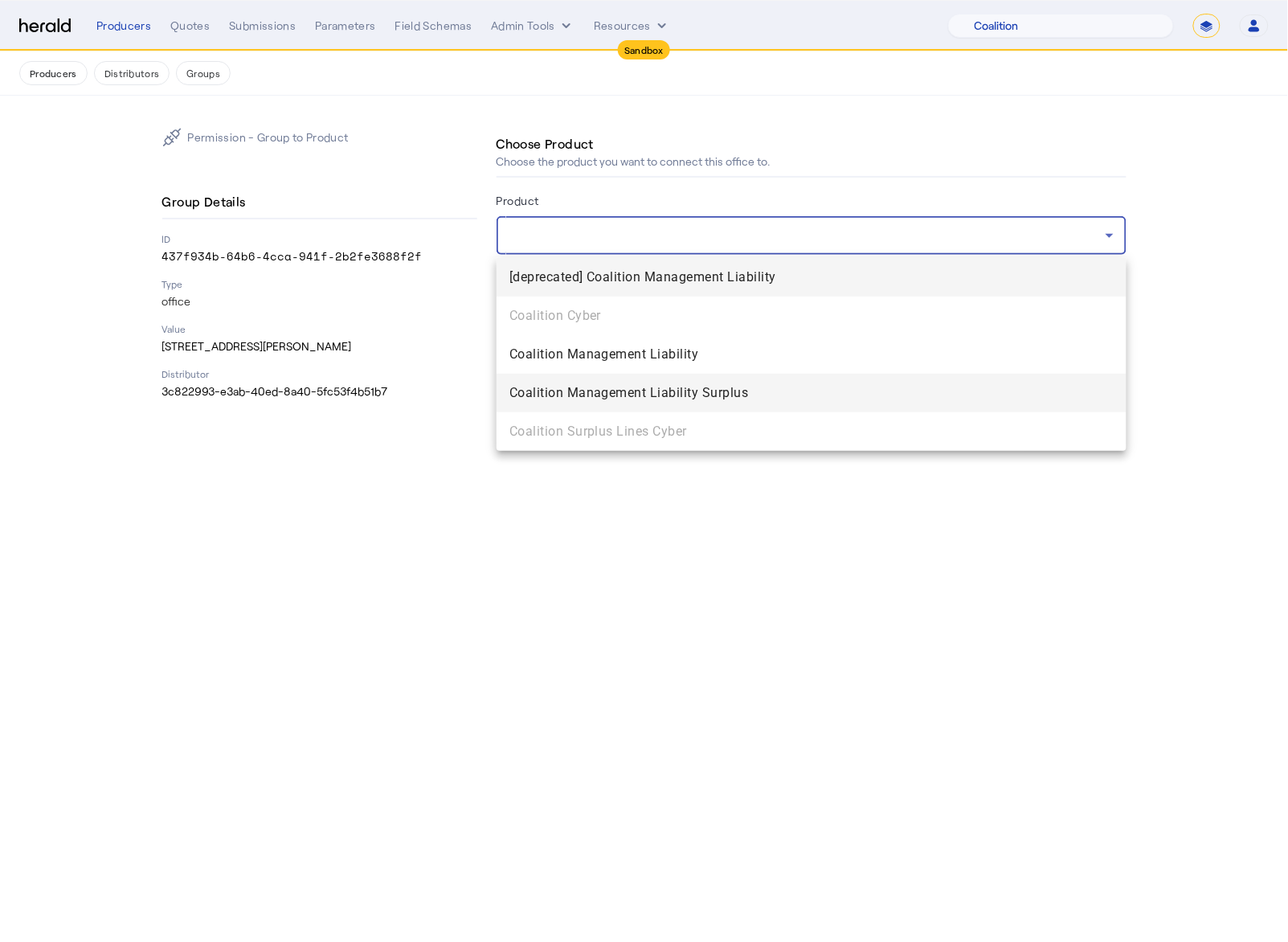
click at [674, 378] on mat-option "Coalition Management Liability Surplus" at bounding box center [812, 392] width 630 height 38
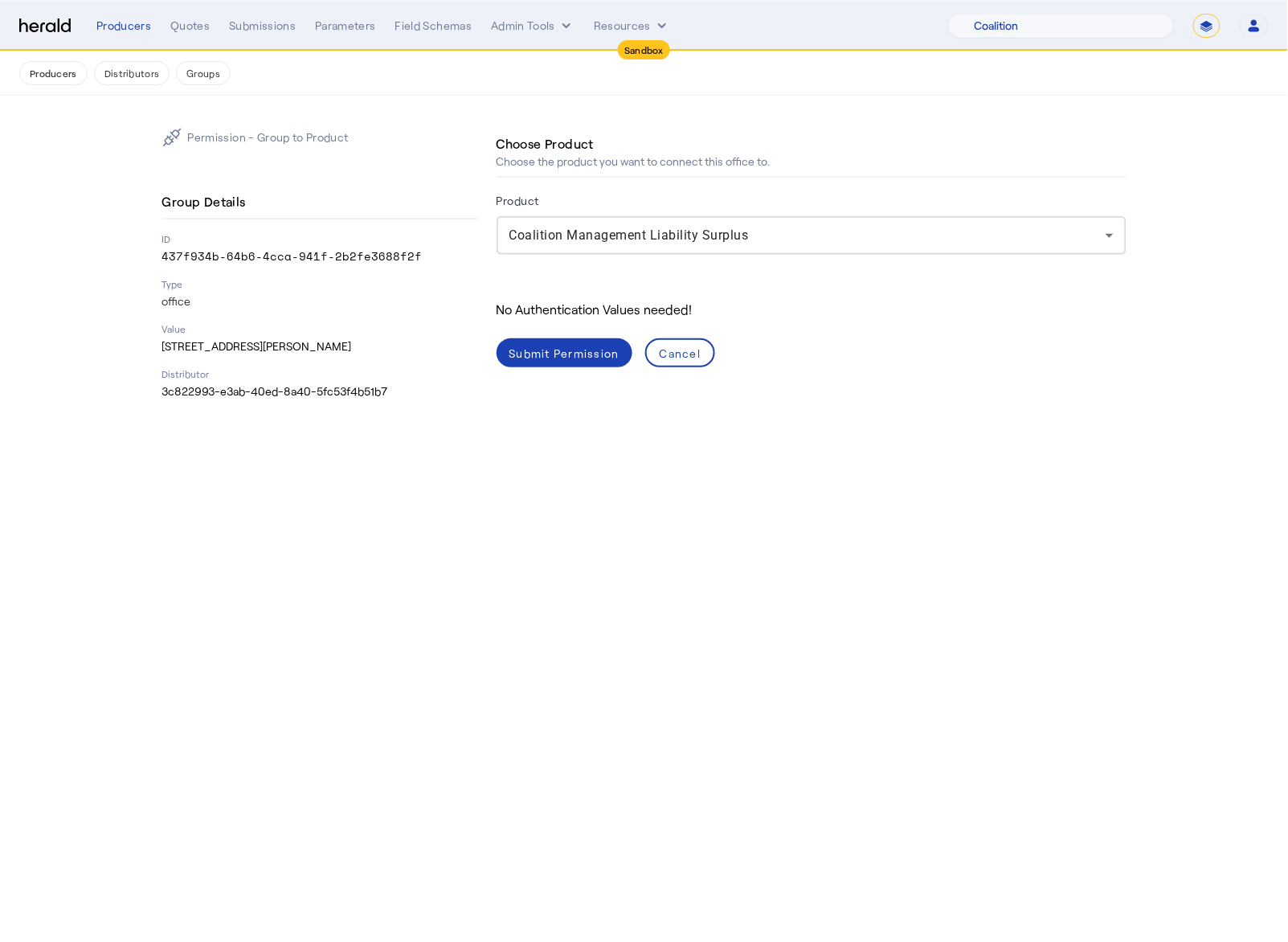
click at [560, 329] on div "No Authentication Values needed! Submit Permission Cancel" at bounding box center [812, 321] width 630 height 93
click at [563, 339] on span at bounding box center [565, 352] width 136 height 38
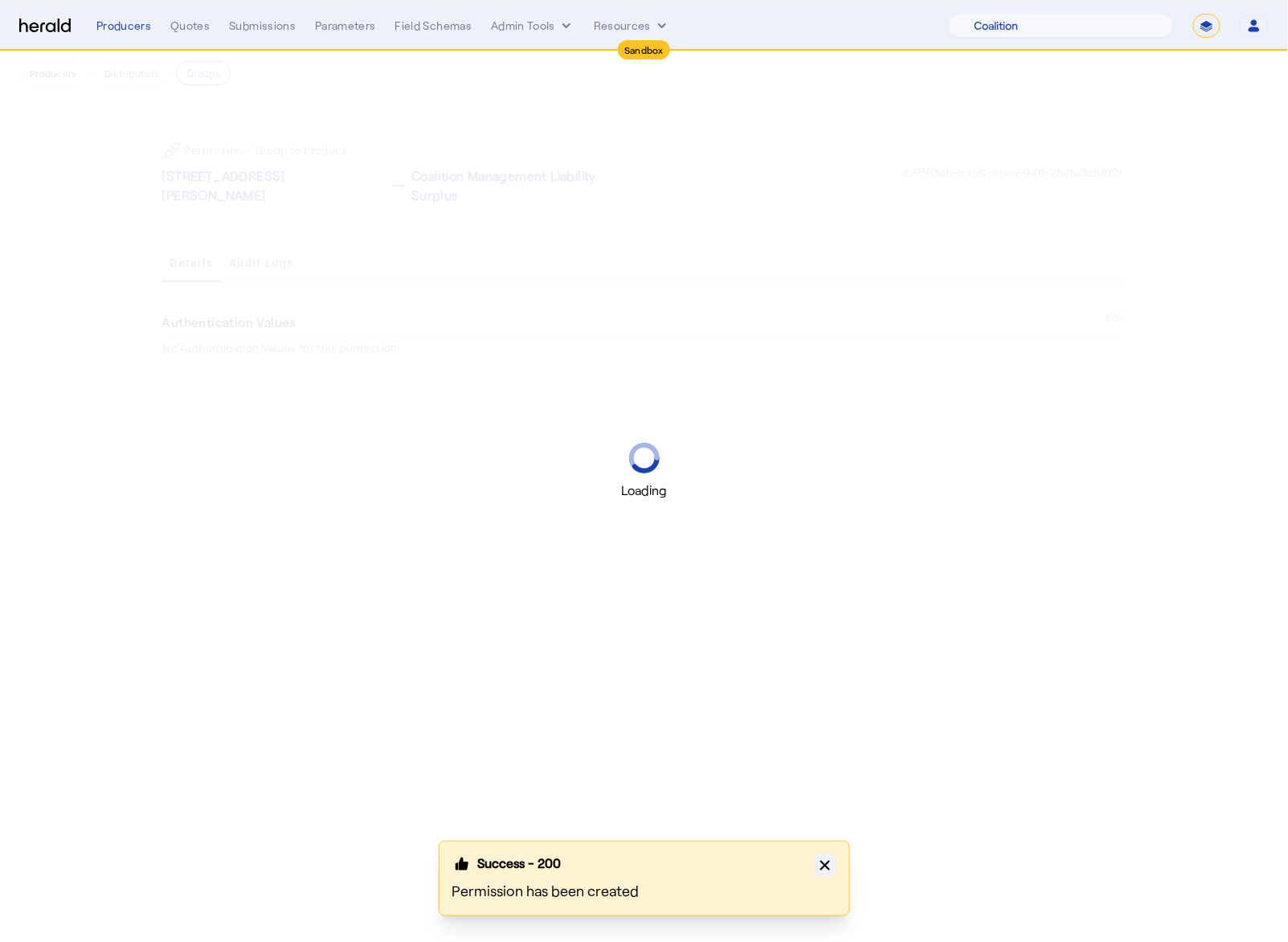
click at [827, 642] on icon "button" at bounding box center [825, 865] width 16 height 16
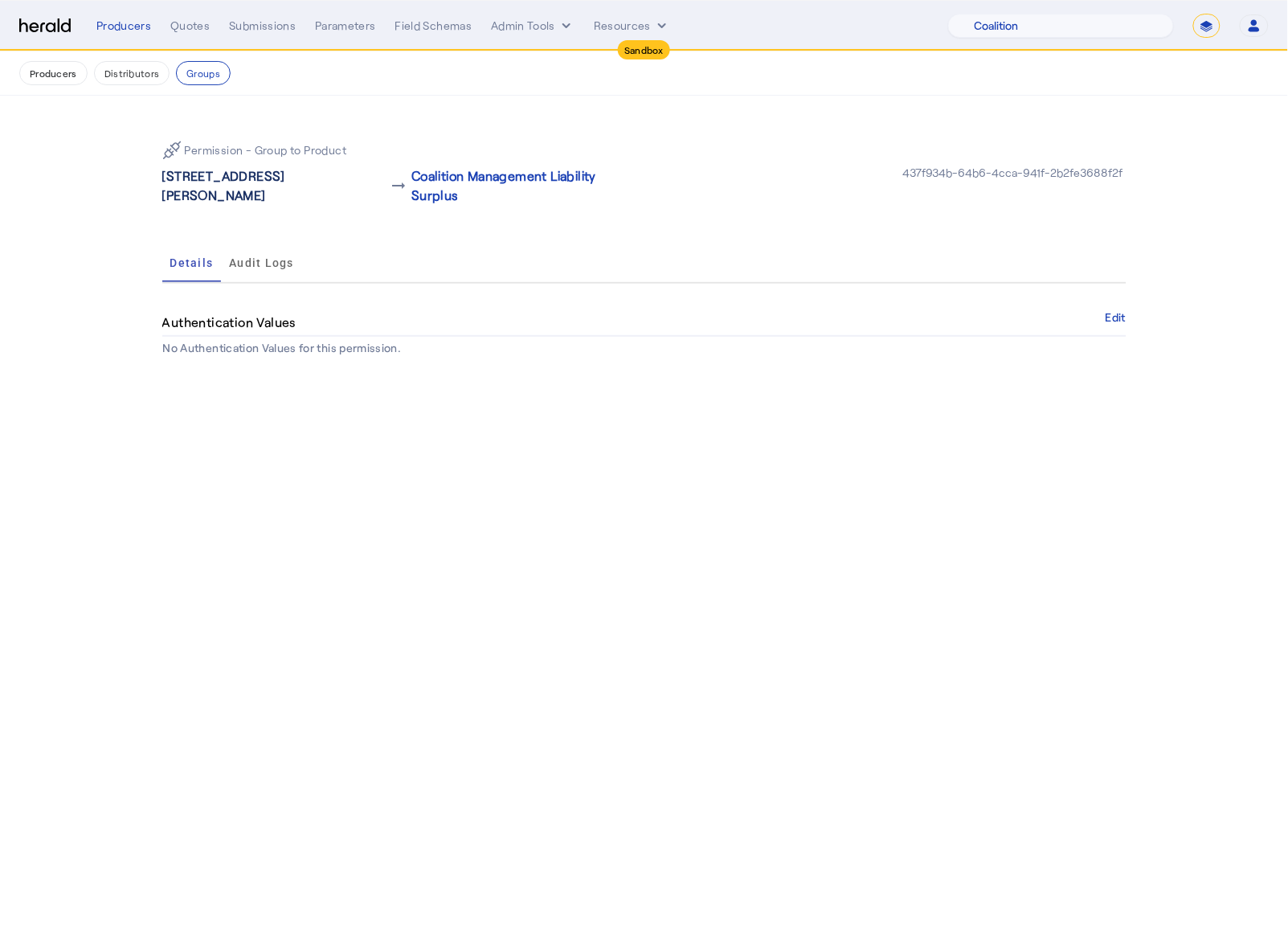
click at [264, 183] on p "44 Montgomery St , San Francisco, CA 94104" at bounding box center [274, 185] width 224 height 38
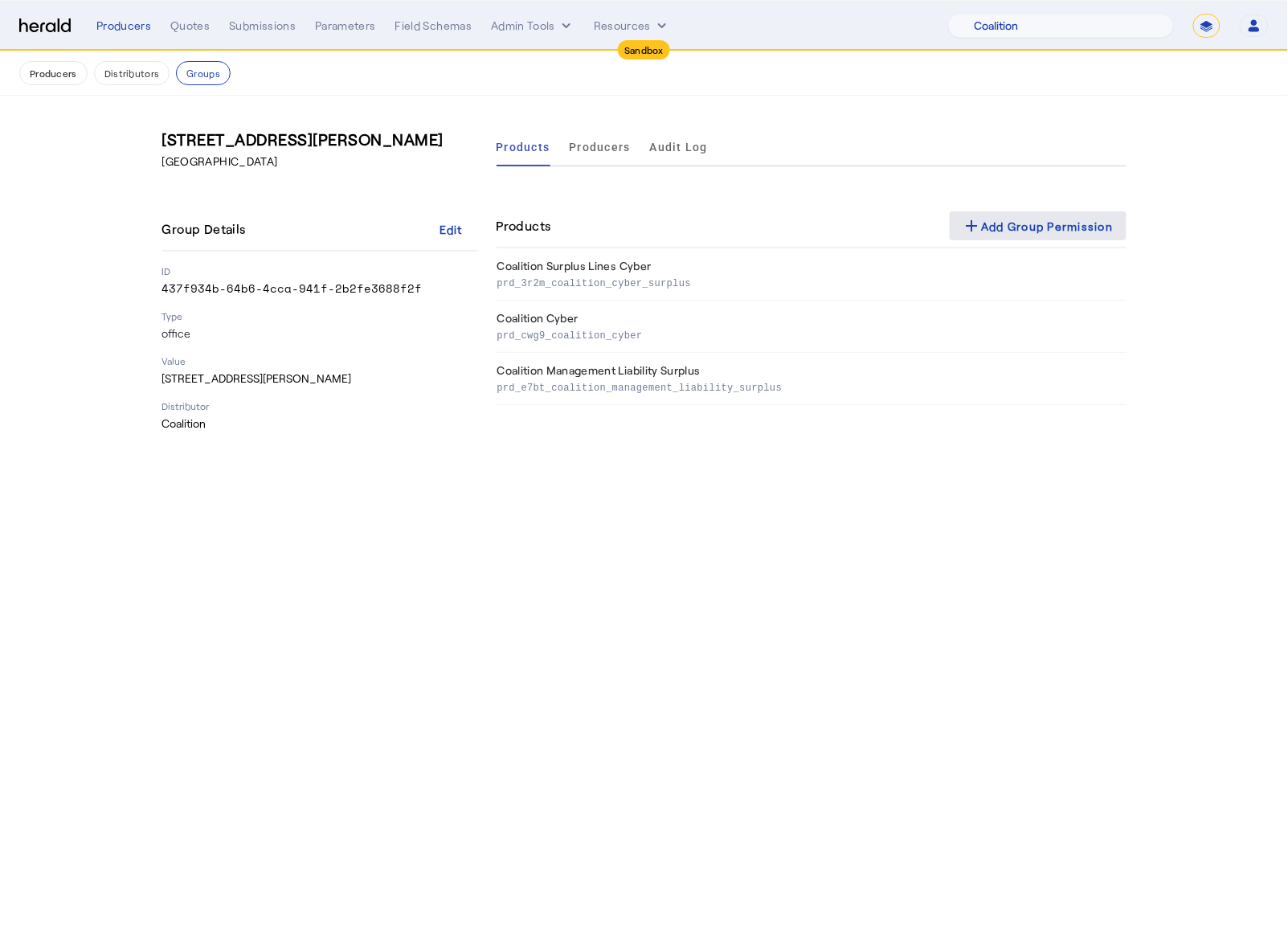
click at [1005, 217] on div "add Add Group Permission" at bounding box center [1038, 226] width 151 height 20
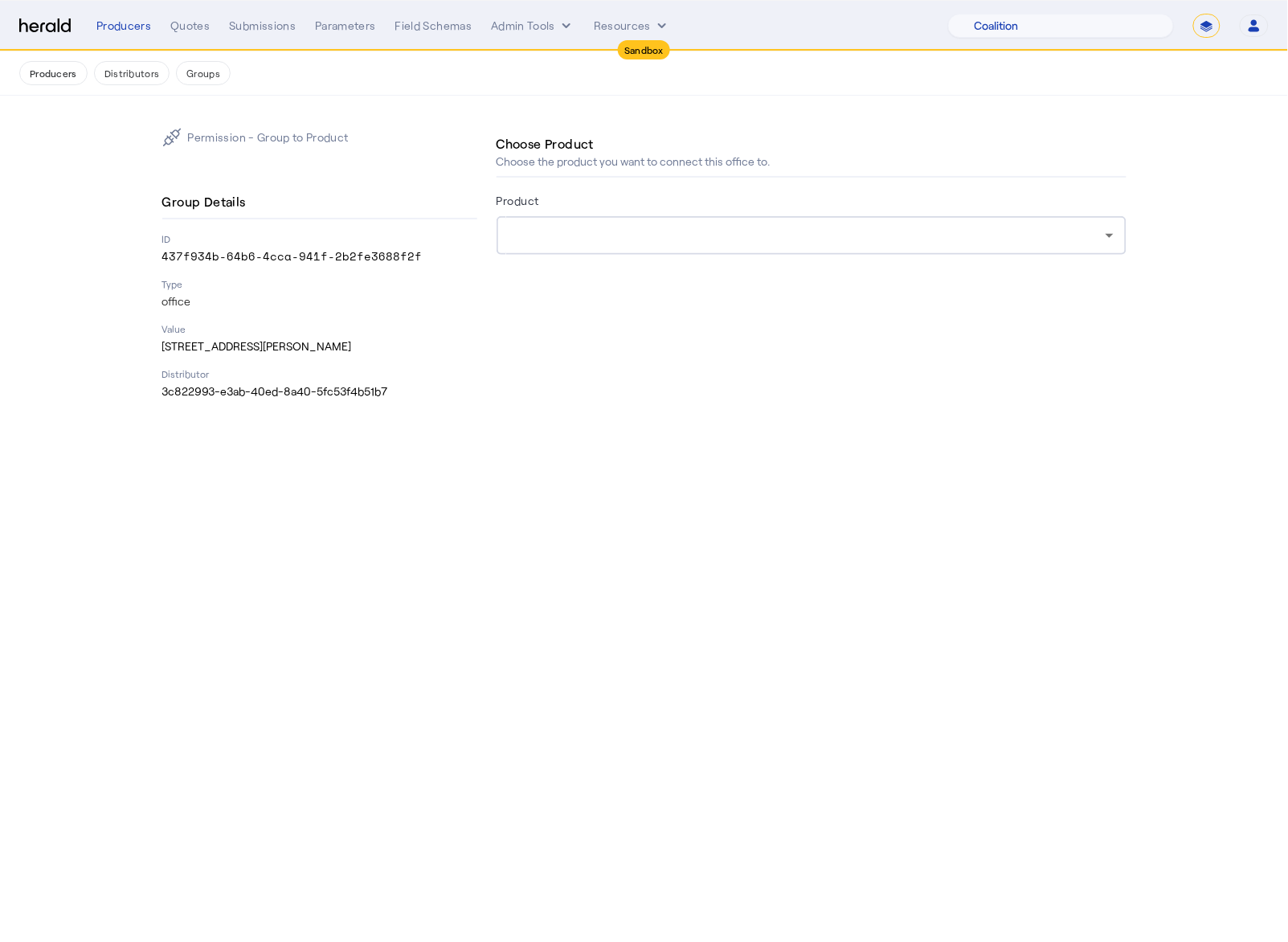
click at [694, 240] on div at bounding box center [807, 236] width 596 height 20
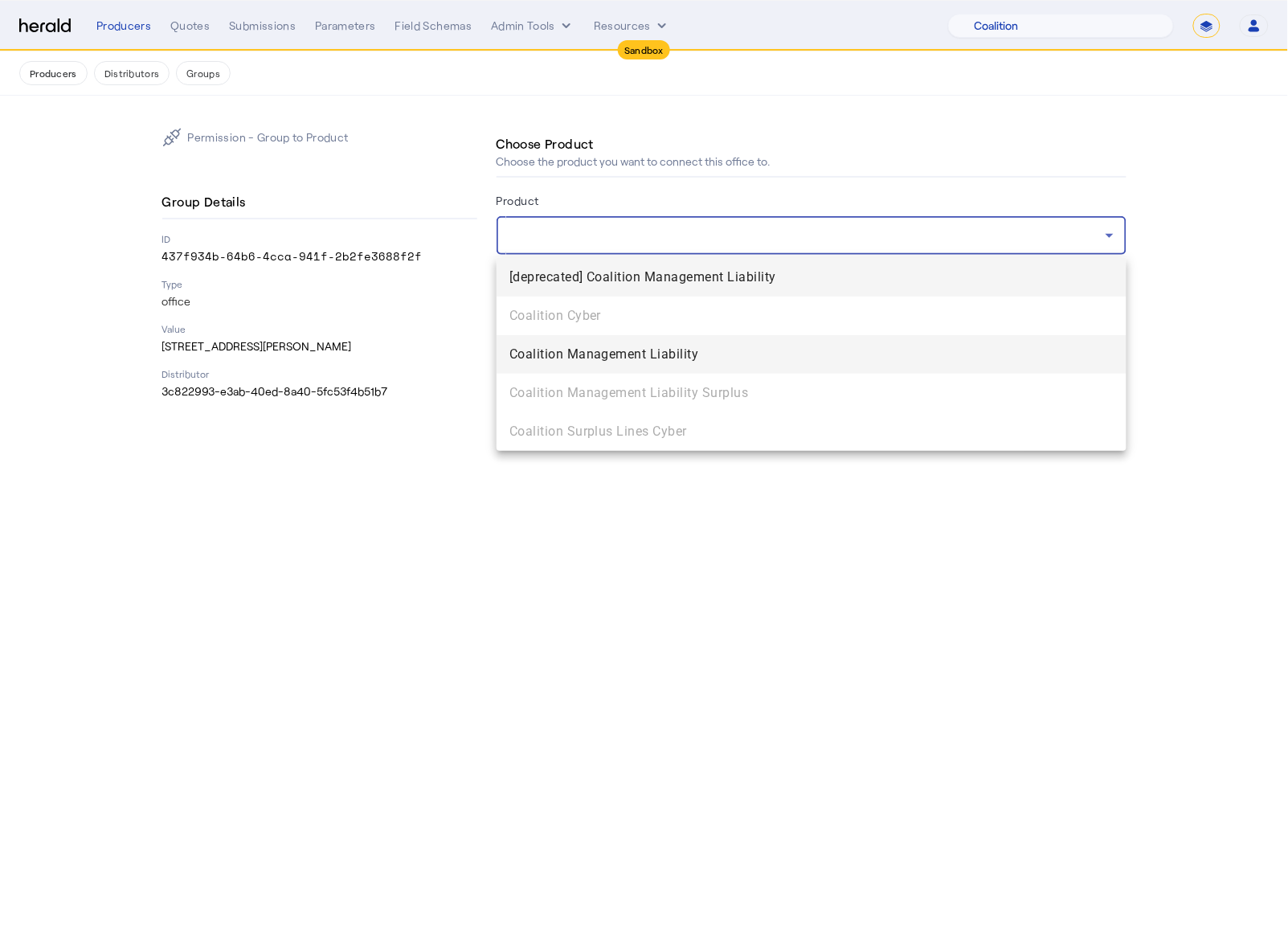
click at [650, 362] on span "Coalition Management Liability" at bounding box center [812, 355] width 604 height 20
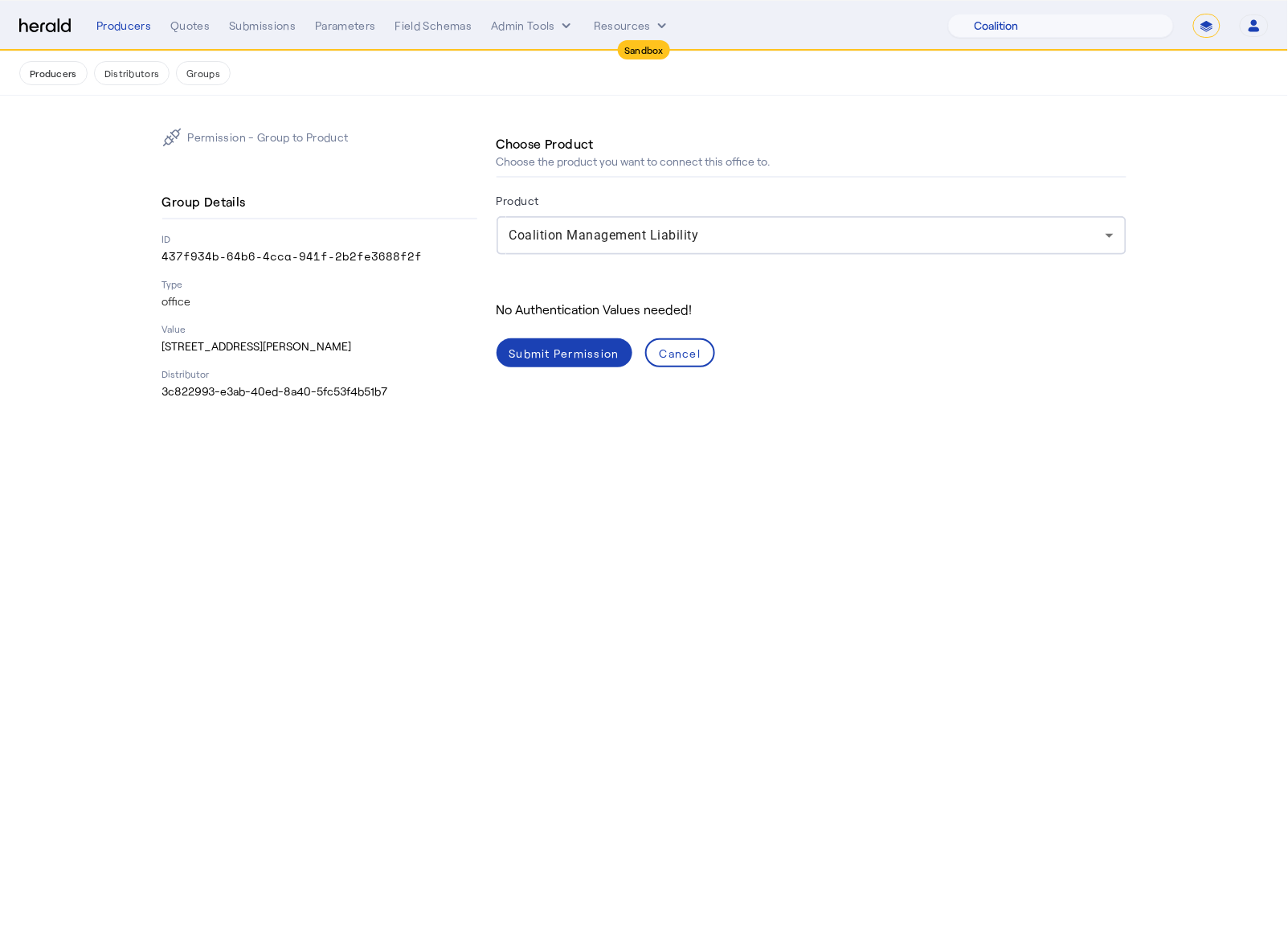
click at [551, 401] on div "Permission - Group to Product Group Details ID 437f934b-64b6-4cca-941f-2b2fe368…" at bounding box center [644, 264] width 1029 height 336
click at [561, 345] on div "Submit Permission" at bounding box center [564, 353] width 110 height 17
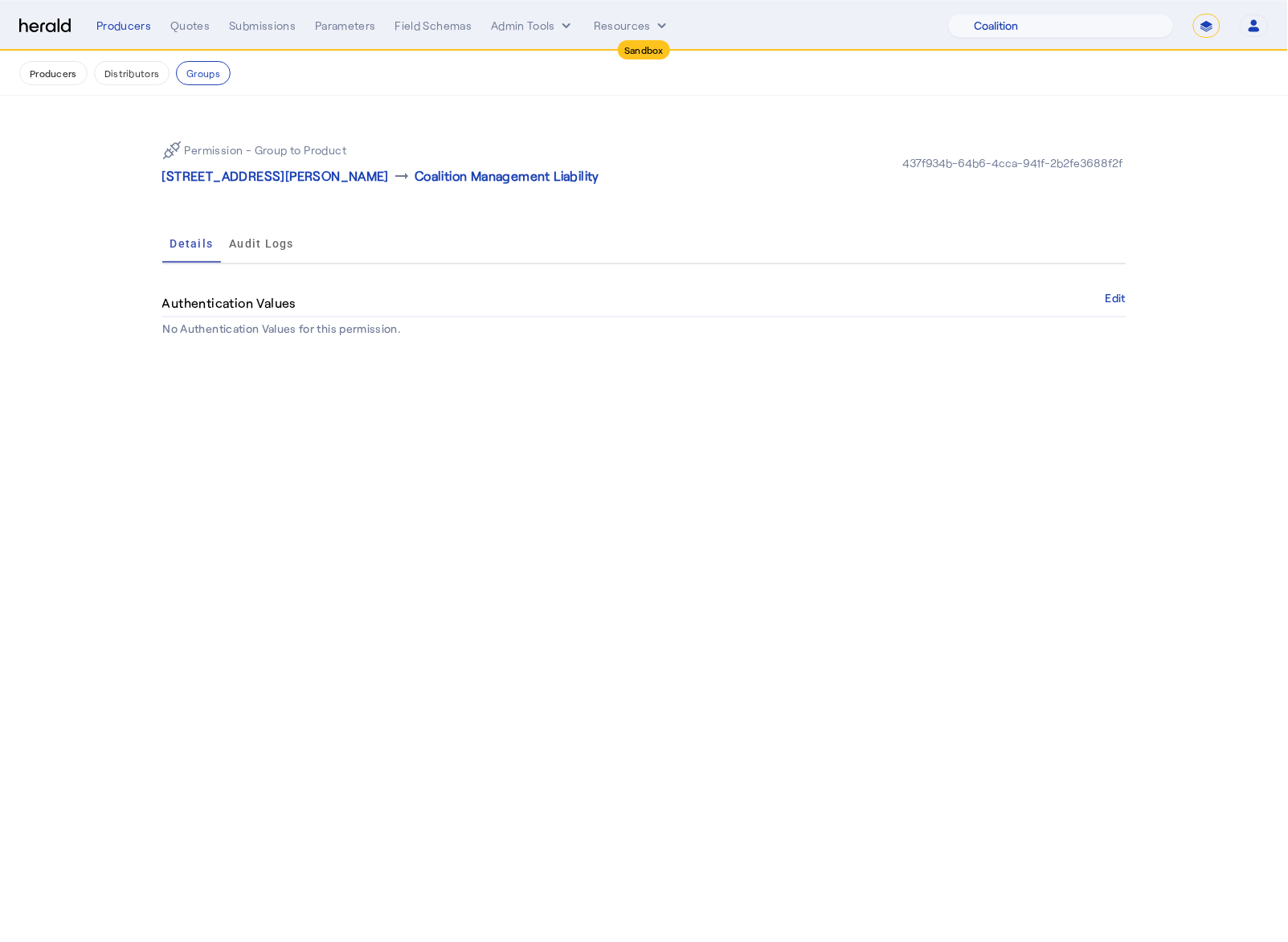
click at [476, 553] on body "Sandbox Menu Producers Quotes Submissions Parameters Field Schemas Admin Tools …" at bounding box center [644, 471] width 1288 height 942
click at [131, 78] on button "Distributors" at bounding box center [131, 72] width 76 height 24
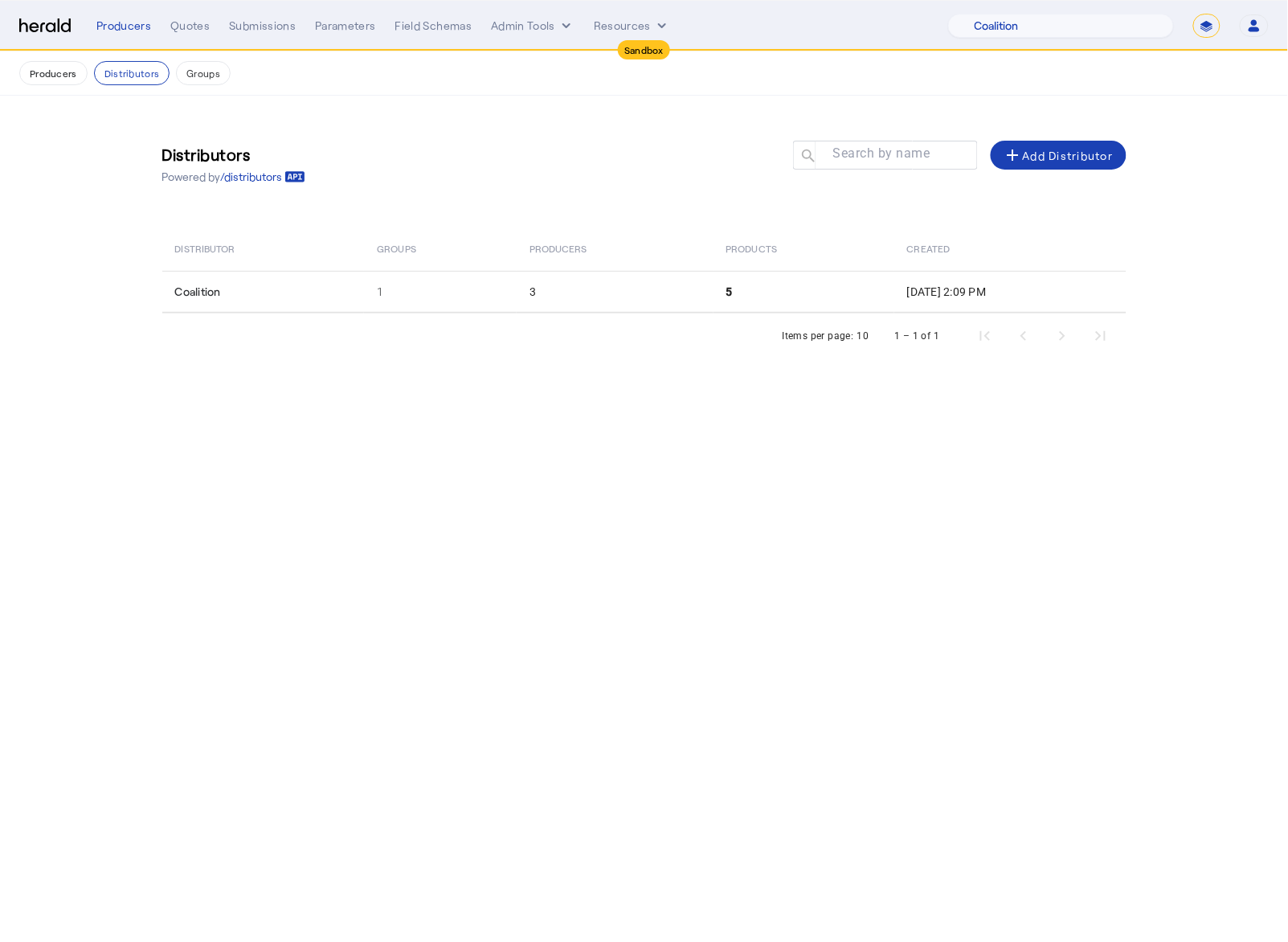
click at [606, 537] on body "Sandbox Menu Producers Quotes Submissions Parameters Field Schemas Admin Tools …" at bounding box center [644, 471] width 1288 height 942
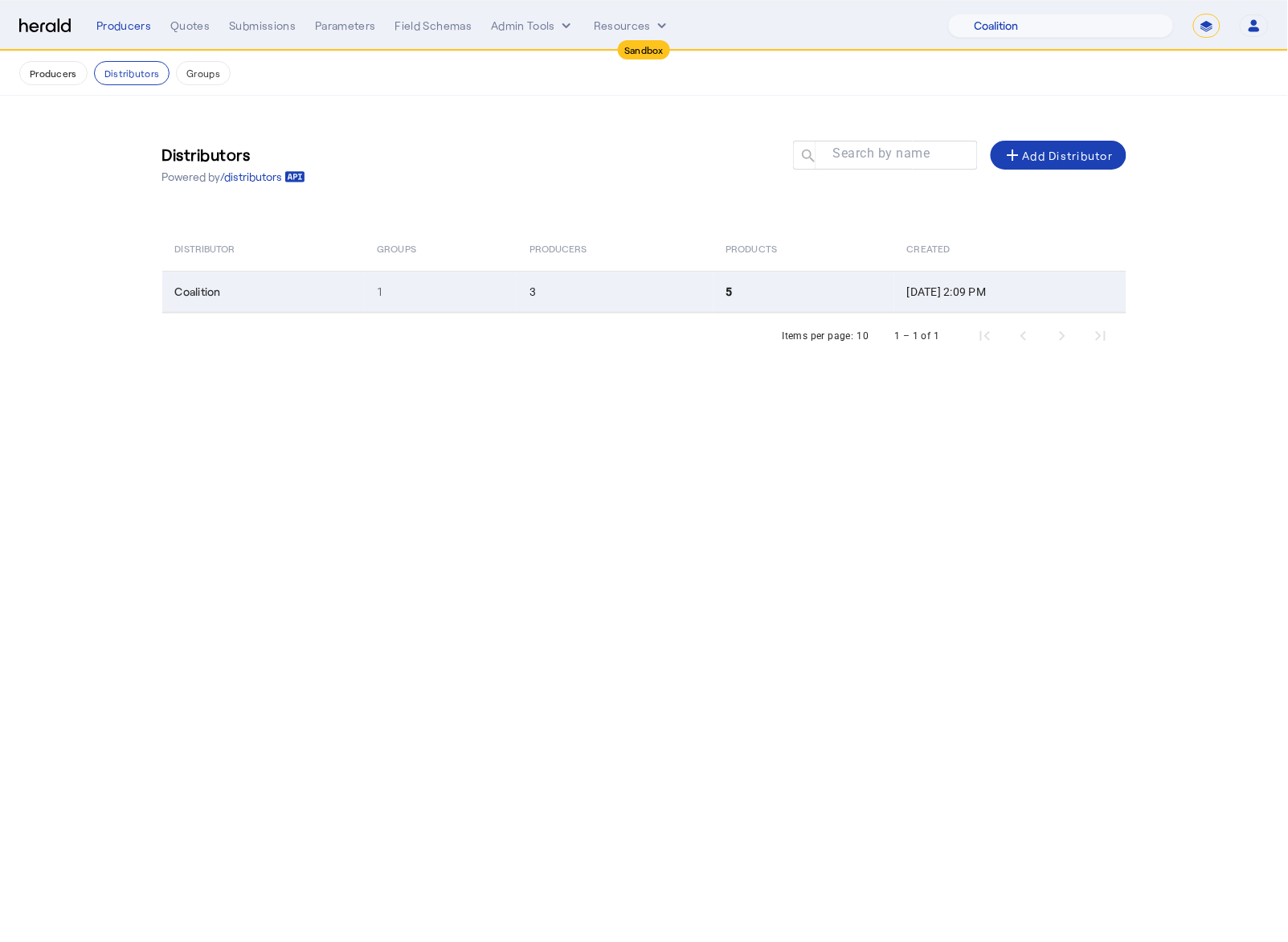
click at [578, 274] on td "3" at bounding box center [614, 291] width 196 height 42
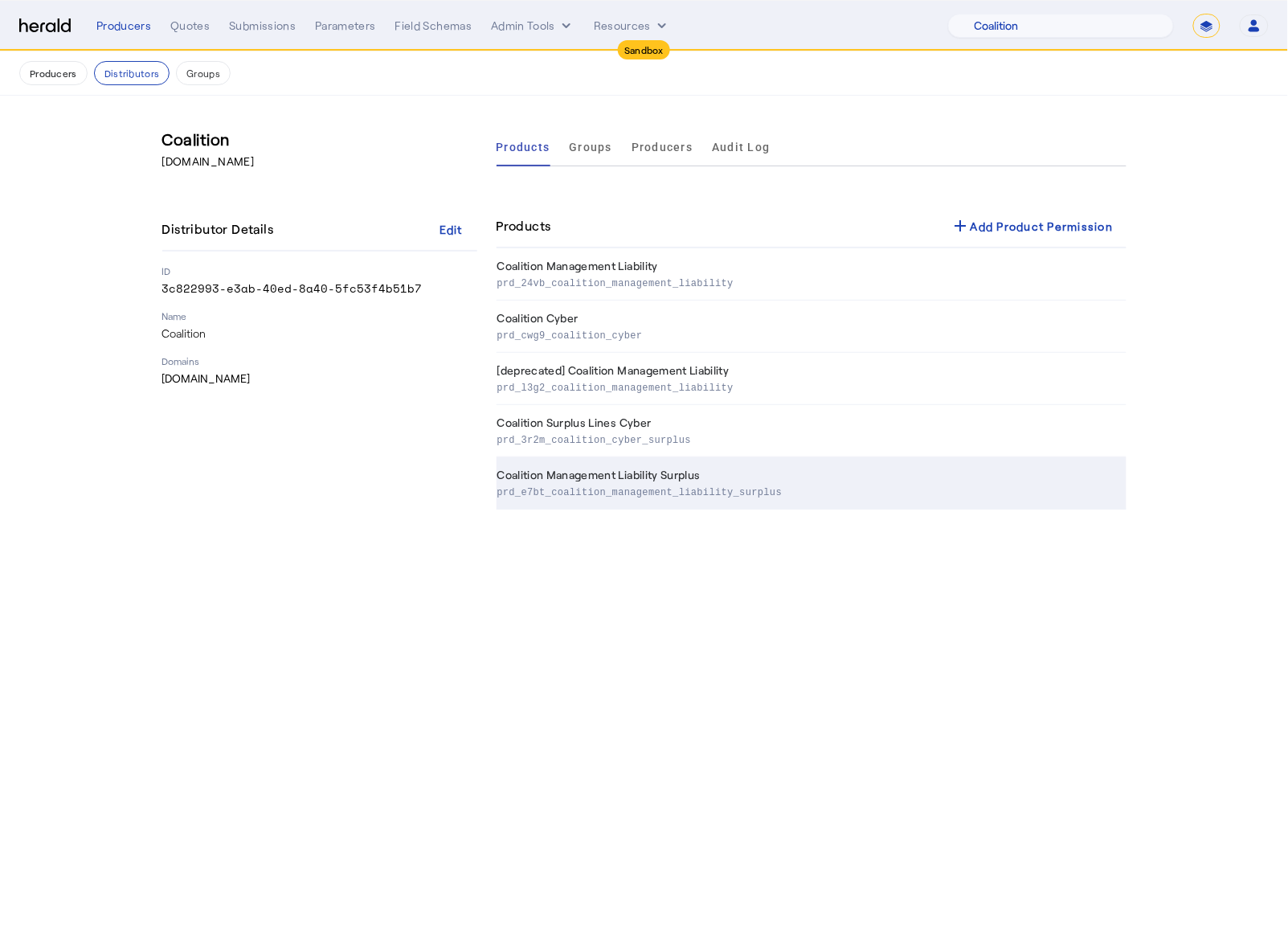
click at [762, 473] on td "Coalition Management Liability Surplus prd_e7bt_coalition_management_liability_…" at bounding box center [812, 484] width 630 height 52
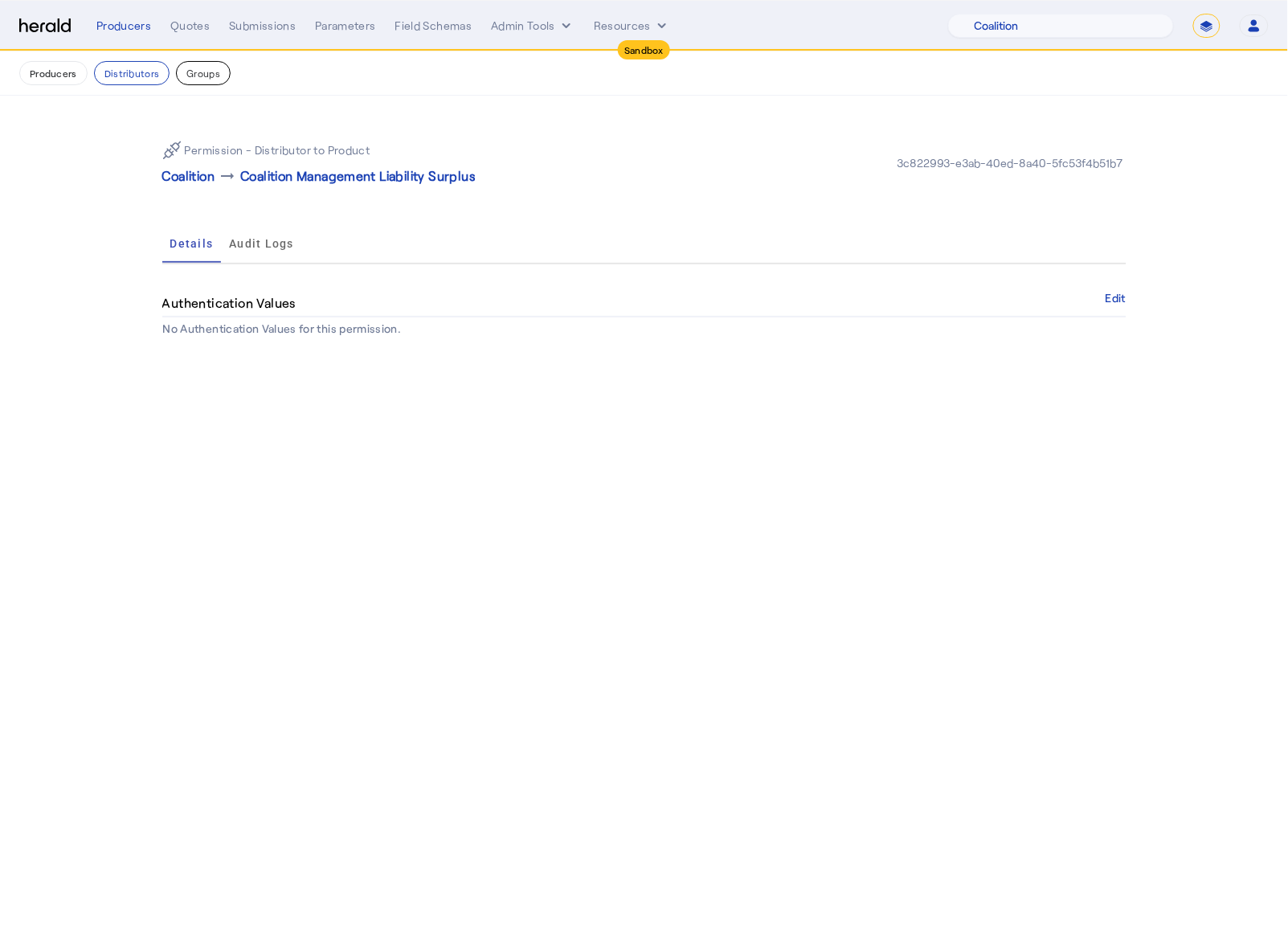
click at [215, 73] on button "Groups" at bounding box center [203, 72] width 55 height 24
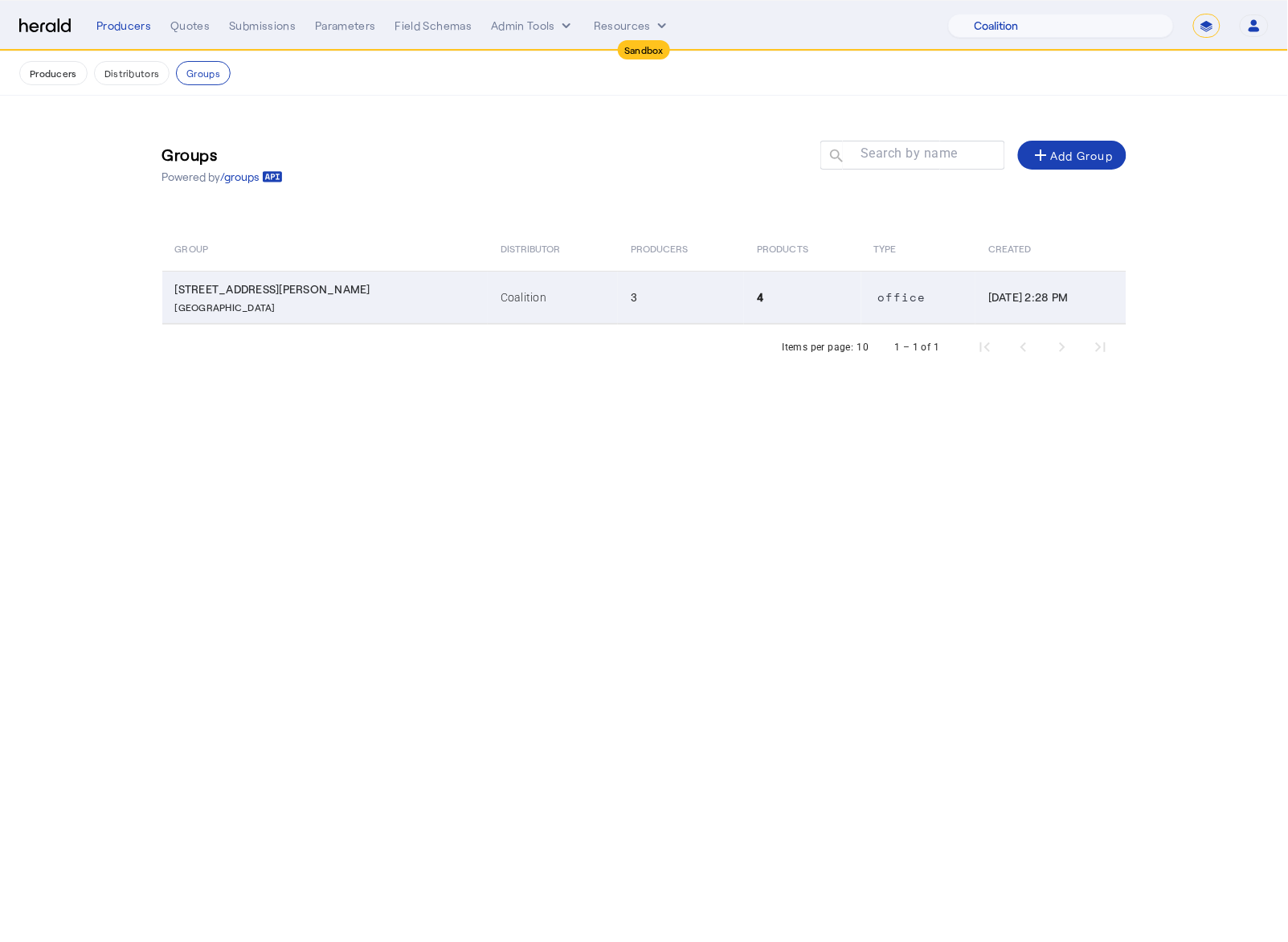
click at [618, 287] on td "3" at bounding box center [680, 297] width 126 height 53
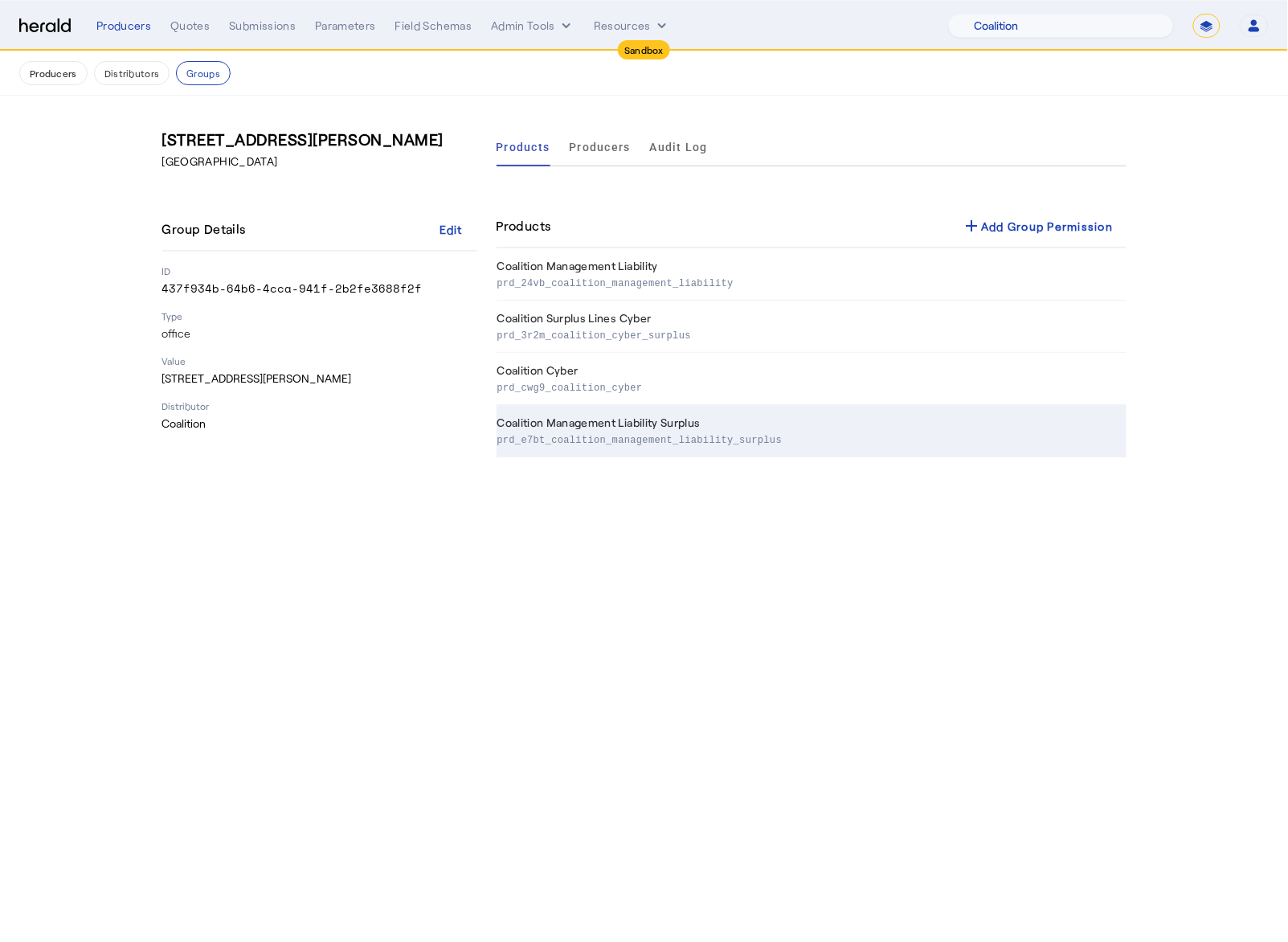
click at [706, 415] on td "Coalition Management Liability Surplus prd_e7bt_coalition_management_liability_…" at bounding box center [812, 431] width 630 height 52
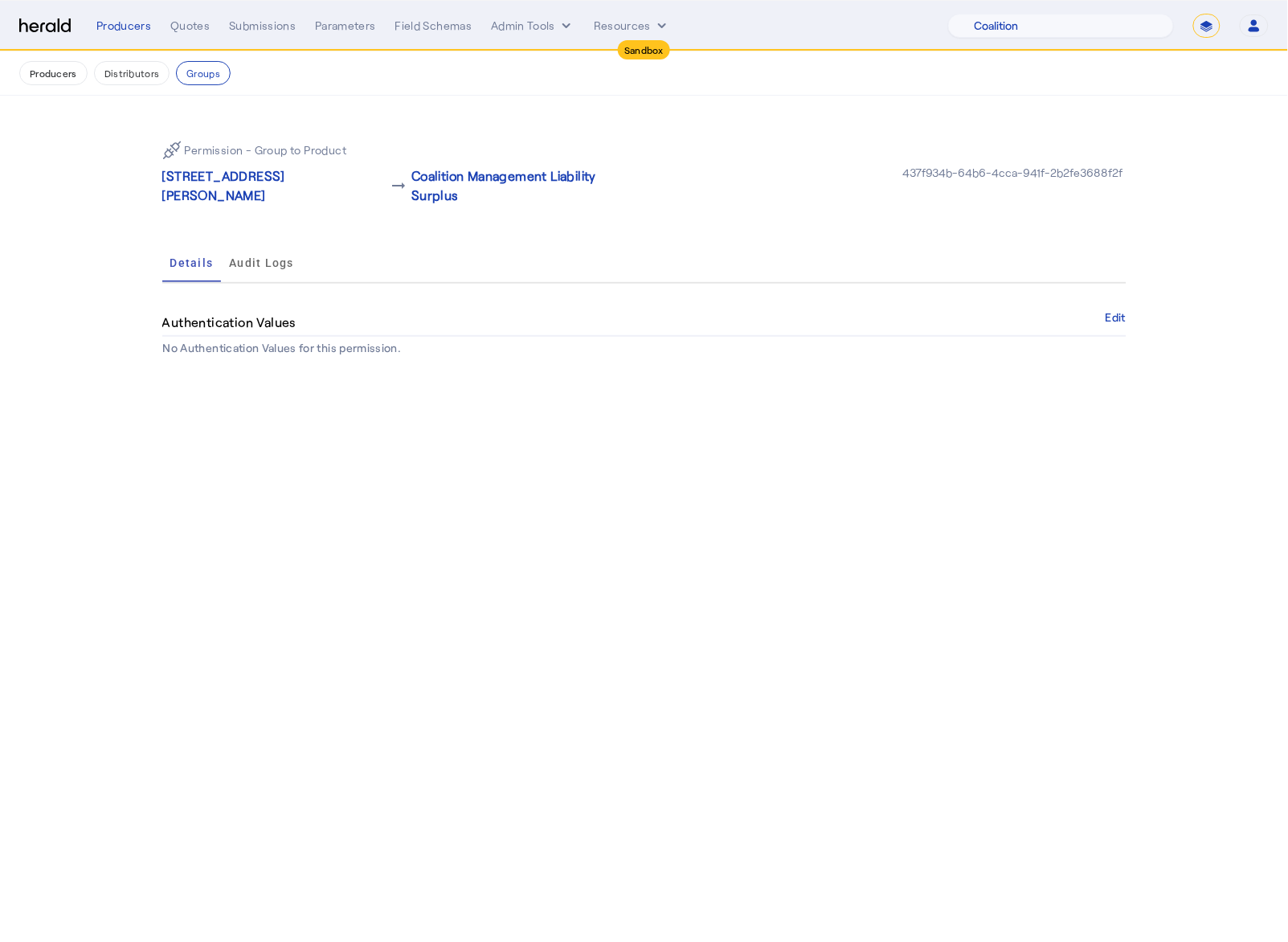
drag, startPoint x: 95, startPoint y: 177, endPoint x: 105, endPoint y: 106, distance: 71.7
click at [97, 177] on section "Permission - Group to Product 44 Montgomery St , San Francisco, CA 94104 arrow_…" at bounding box center [644, 243] width 1288 height 296
click at [41, 19] on img at bounding box center [46, 26] width 52 height 15
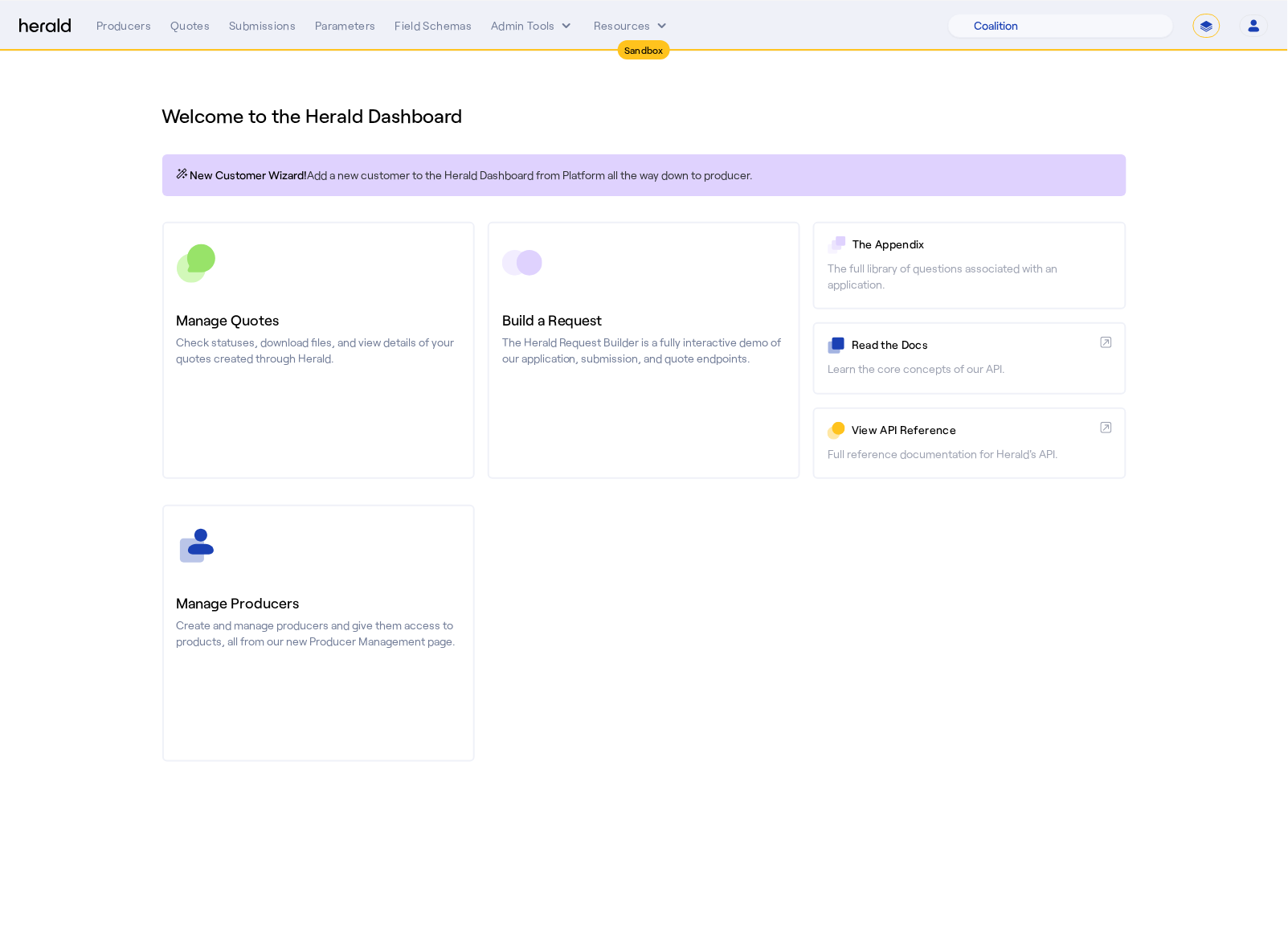
click at [927, 576] on div "Manage Producers Create and manage producers and give them access to products, …" at bounding box center [644, 634] width 964 height 257
click at [1206, 32] on select "**********" at bounding box center [1207, 25] width 28 height 24
click at [1093, 33] on select "1Fort Acrisure Acturis Affinity Advisors Affinity Risk Agentero AmWins Anzen Ao…" at bounding box center [1061, 25] width 226 height 24
click at [1093, 607] on div "Manage Producers Create and manage producers and give them access to products, …" at bounding box center [644, 634] width 964 height 257
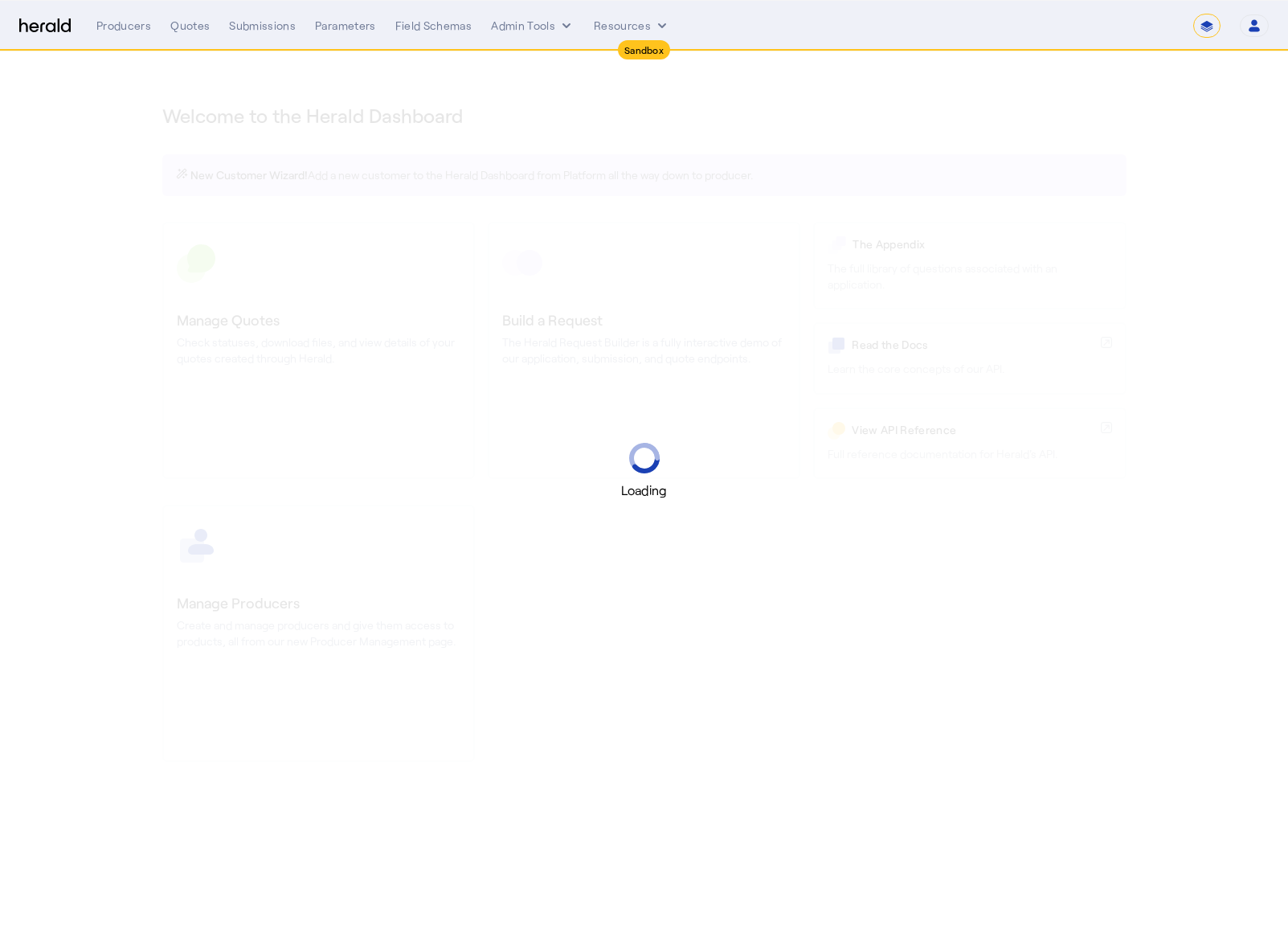
select select "*******"
select select "pfm_2v8p_herald_api"
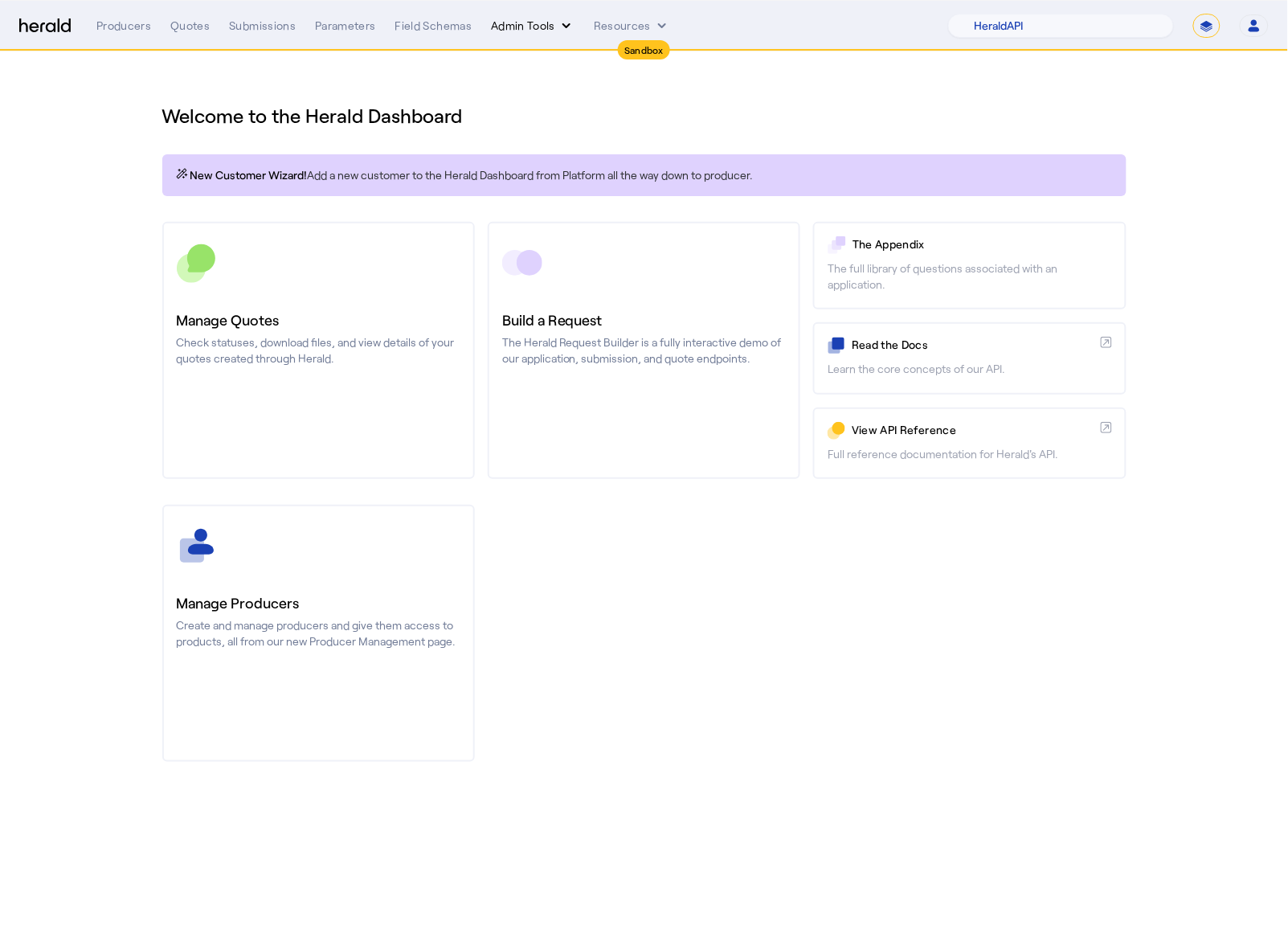
click at [522, 32] on button "Admin Tools" at bounding box center [532, 26] width 83 height 16
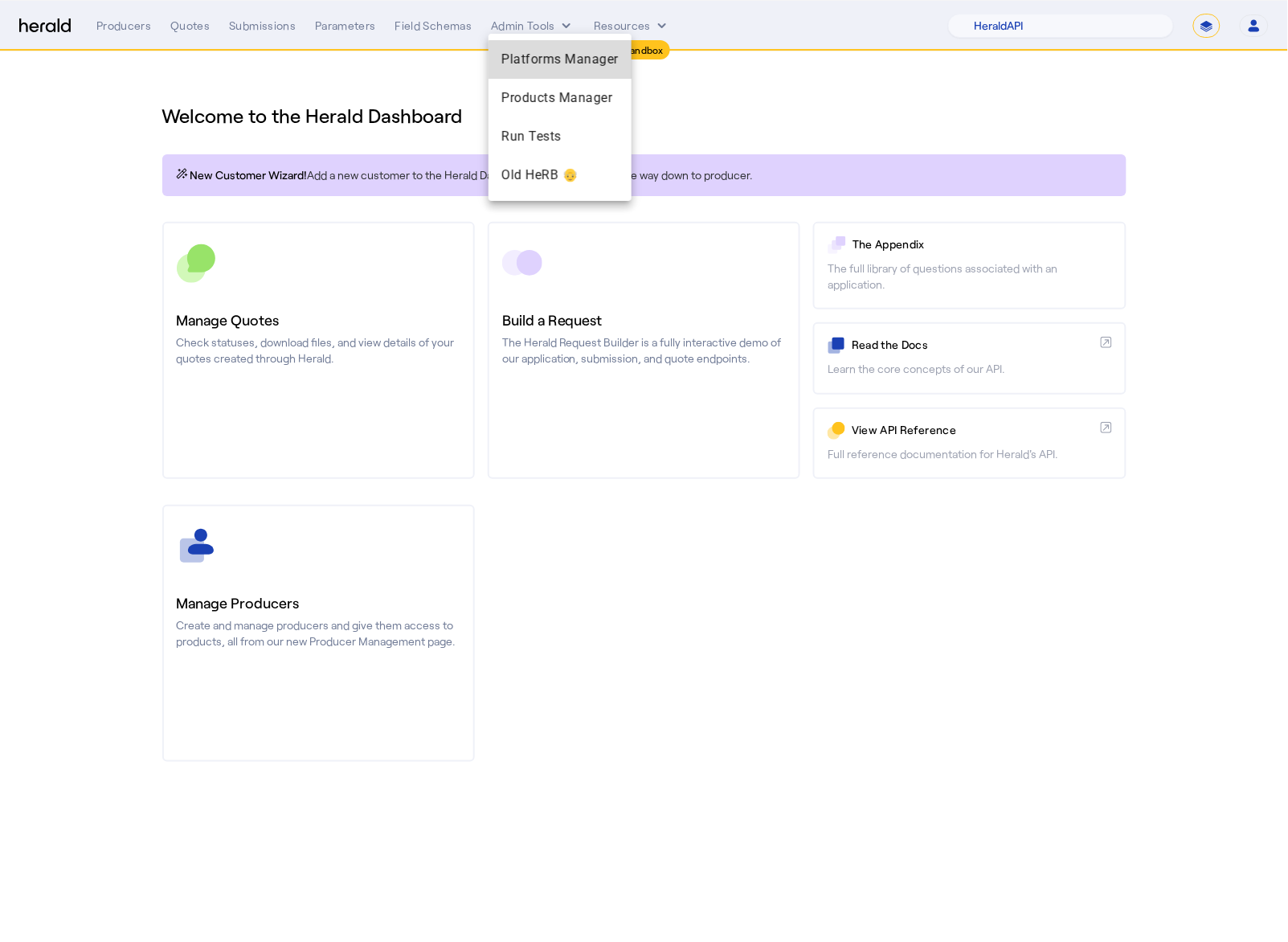
click at [575, 62] on span "Platforms Manager" at bounding box center [560, 60] width 117 height 20
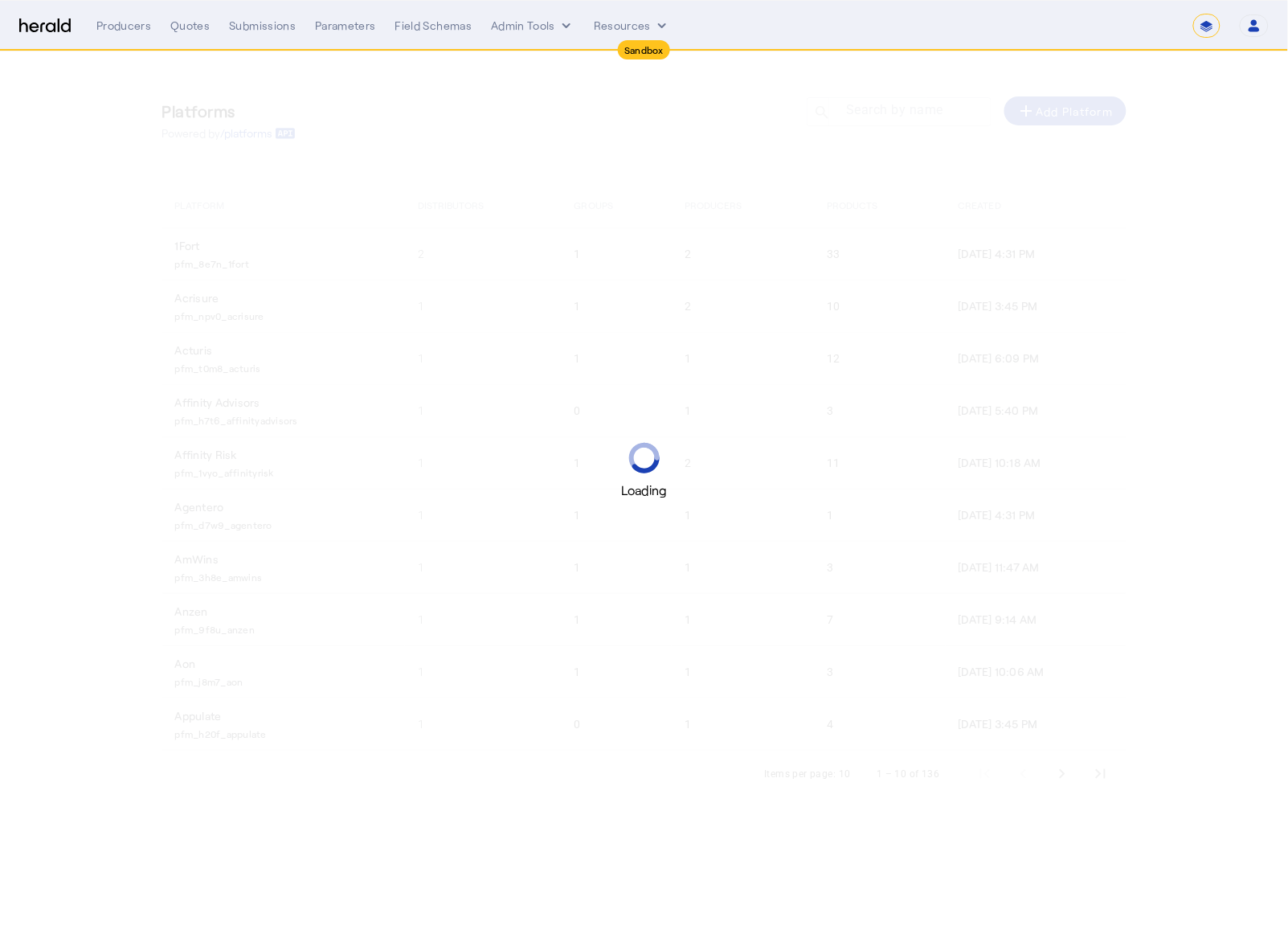
click at [879, 102] on div "Loading" at bounding box center [644, 471] width 1288 height 942
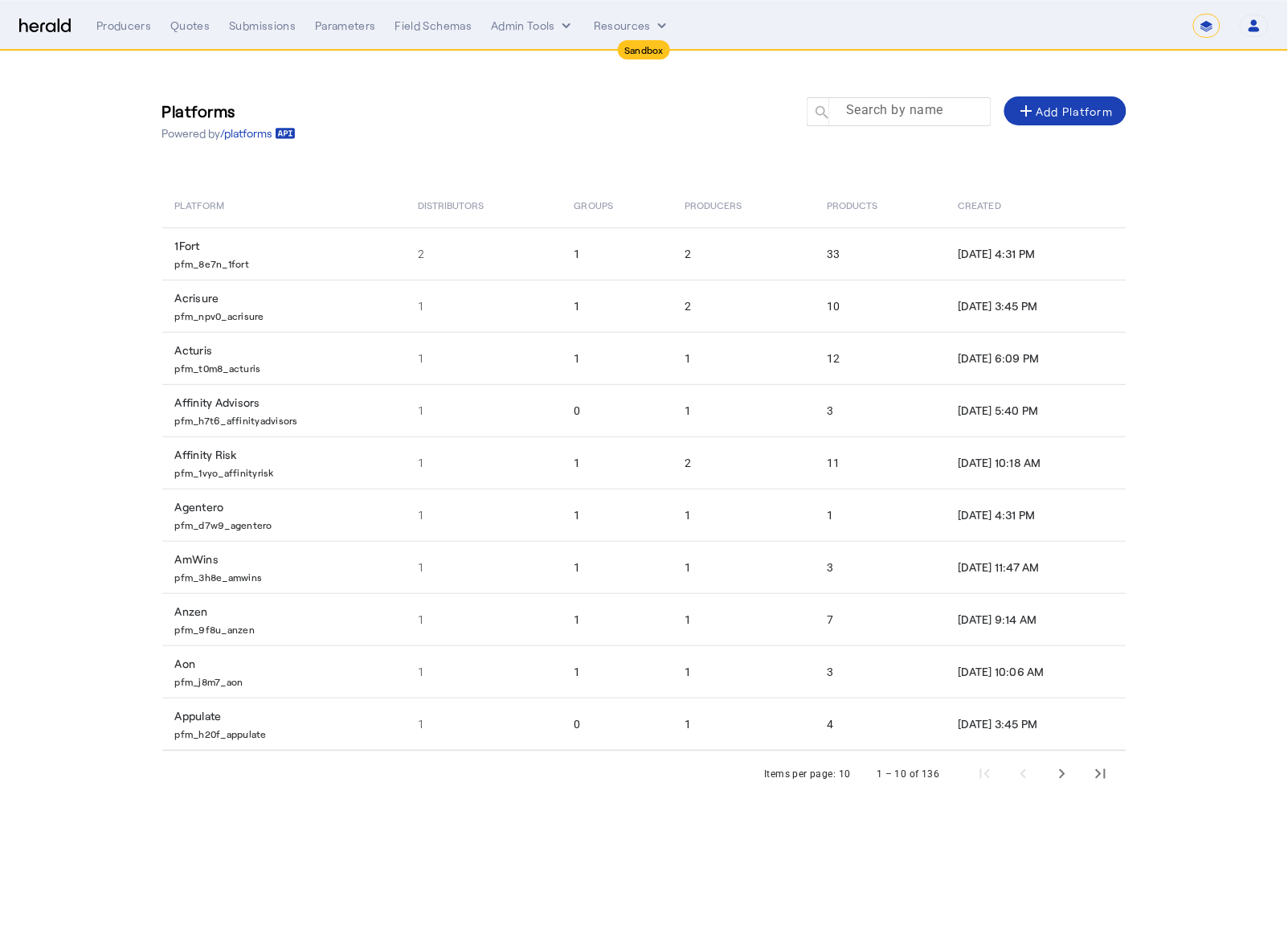
click at [880, 114] on mat-label "Search by name" at bounding box center [895, 110] width 97 height 15
click at [880, 114] on input "Search by name" at bounding box center [906, 111] width 145 height 20
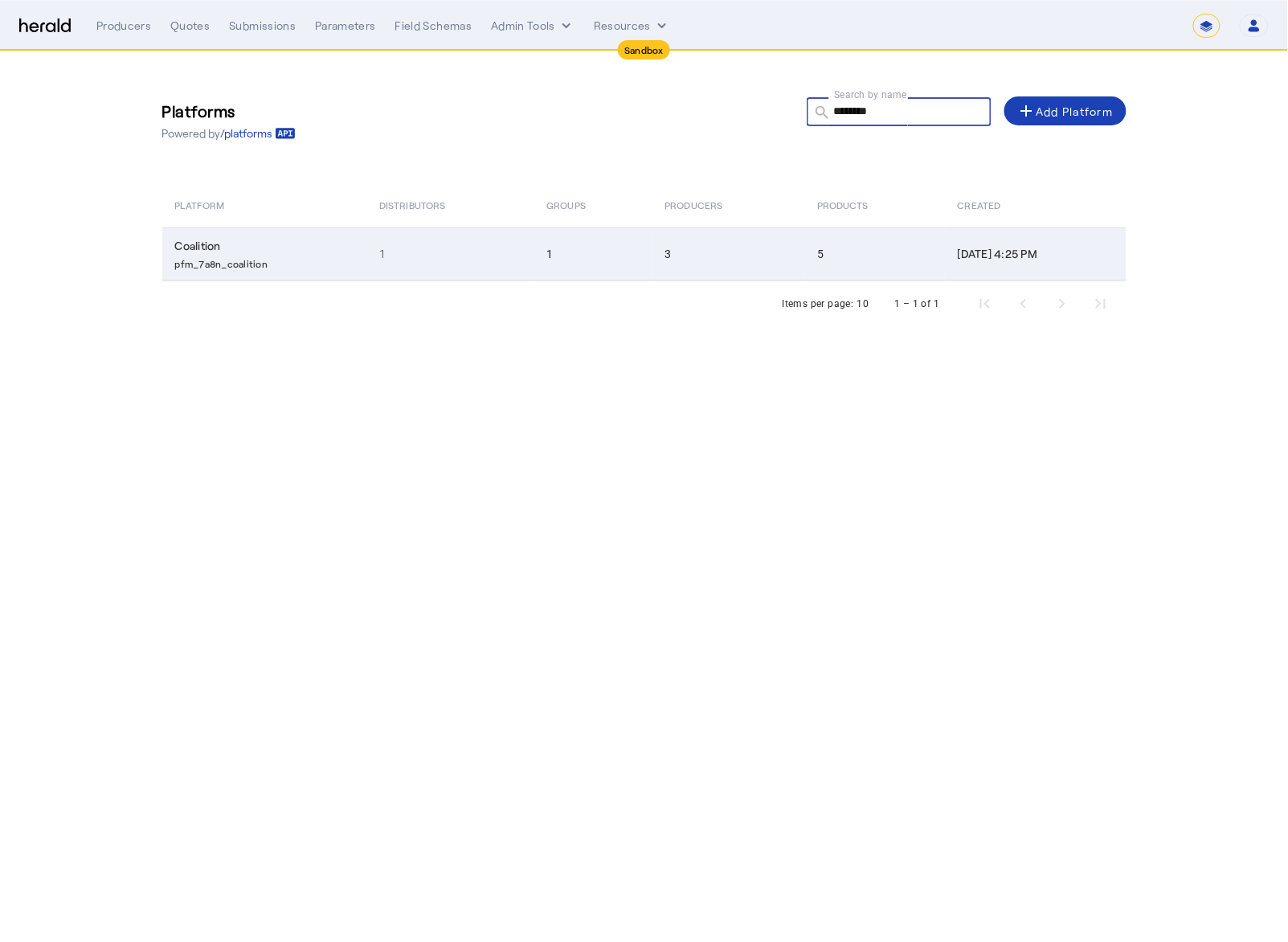
type input "********"
click at [408, 238] on td "1" at bounding box center [450, 253] width 167 height 53
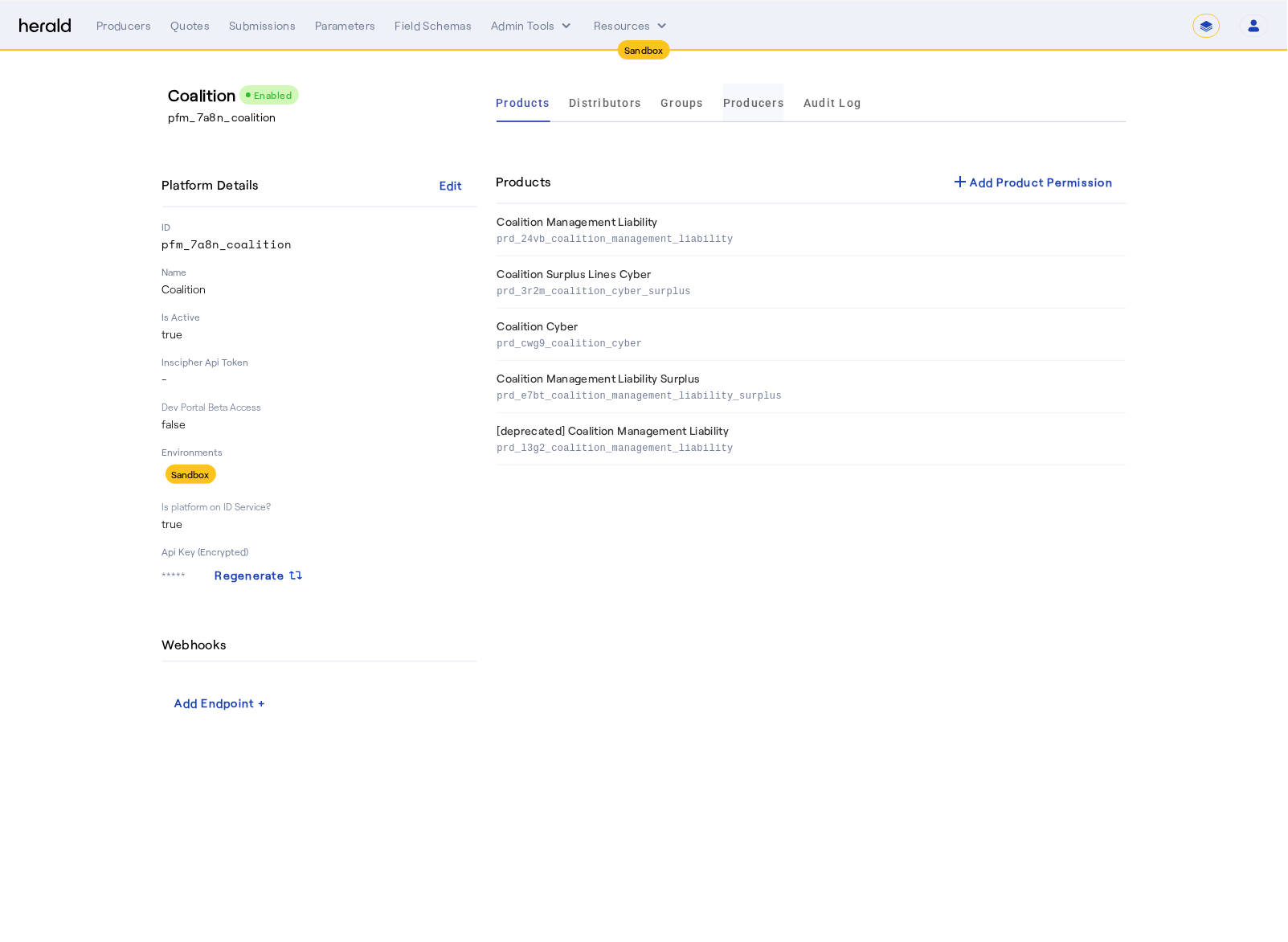
click at [726, 99] on span "Producers" at bounding box center [753, 103] width 61 height 12
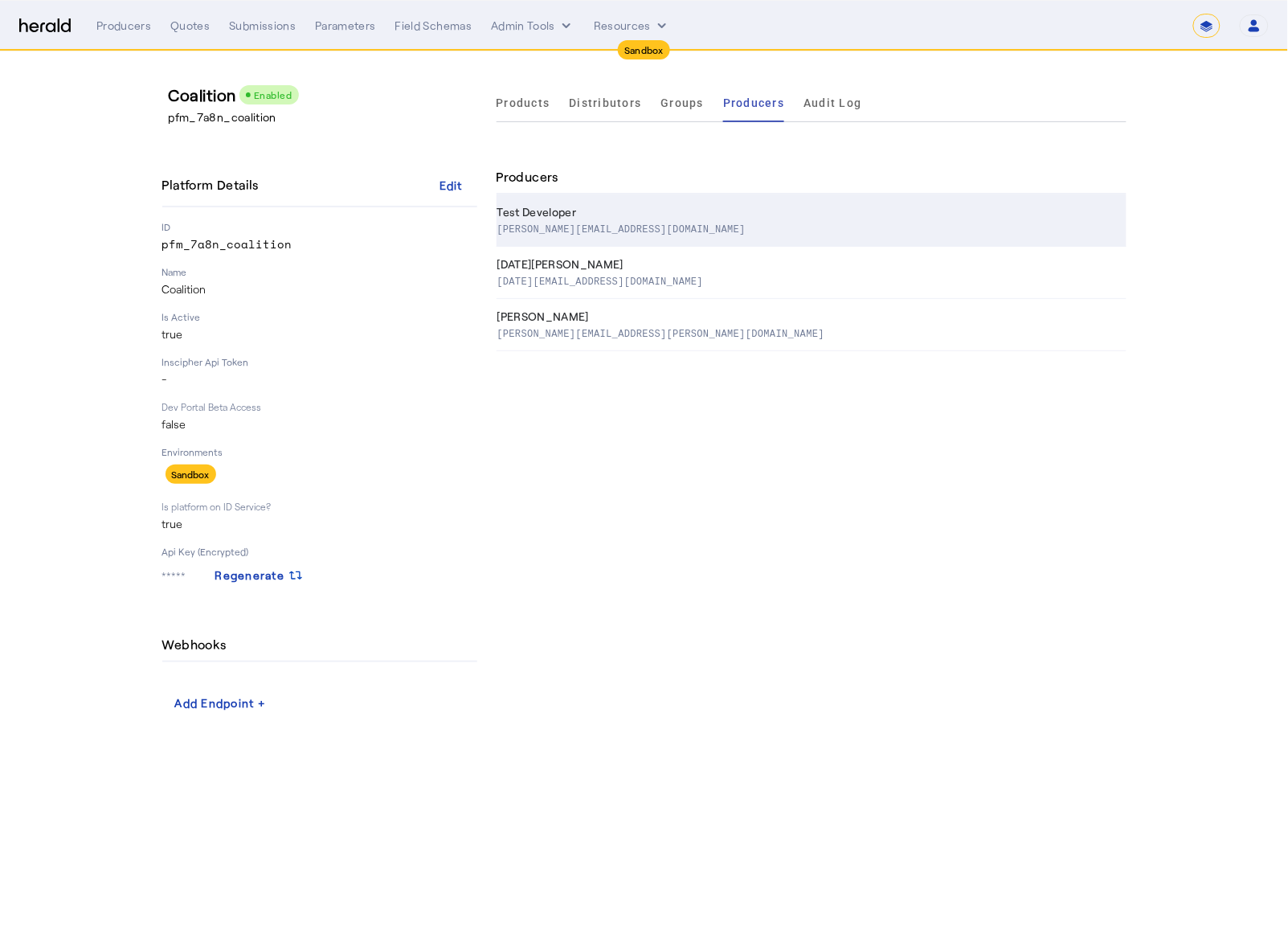
click at [695, 229] on div "danny.verb@coalitioninc.com" at bounding box center [808, 228] width 623 height 16
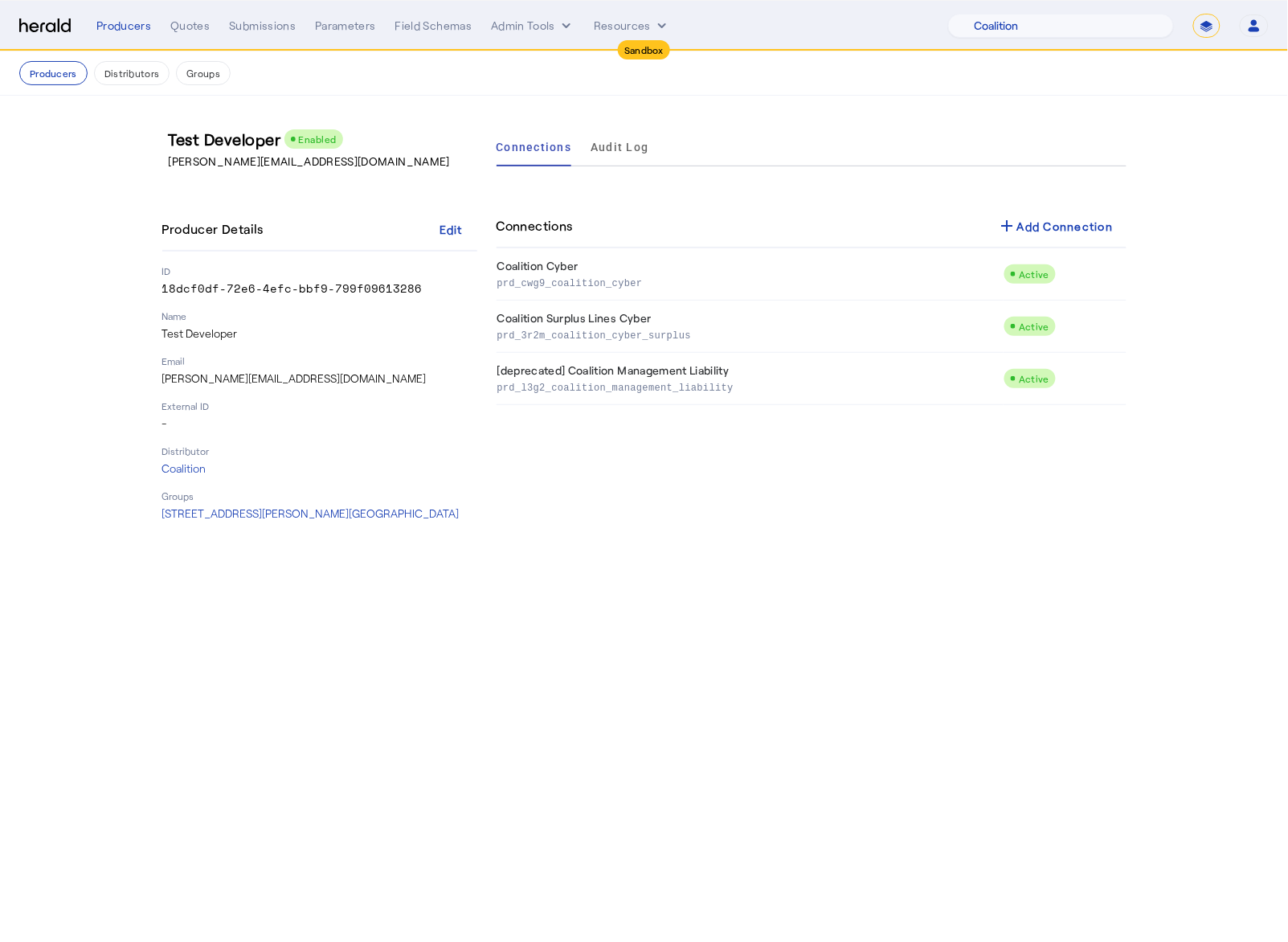
click at [832, 517] on div "Connections Audit Log Connections add Add Connection Coalition Cyber prd_cwg9_c…" at bounding box center [812, 324] width 630 height 394
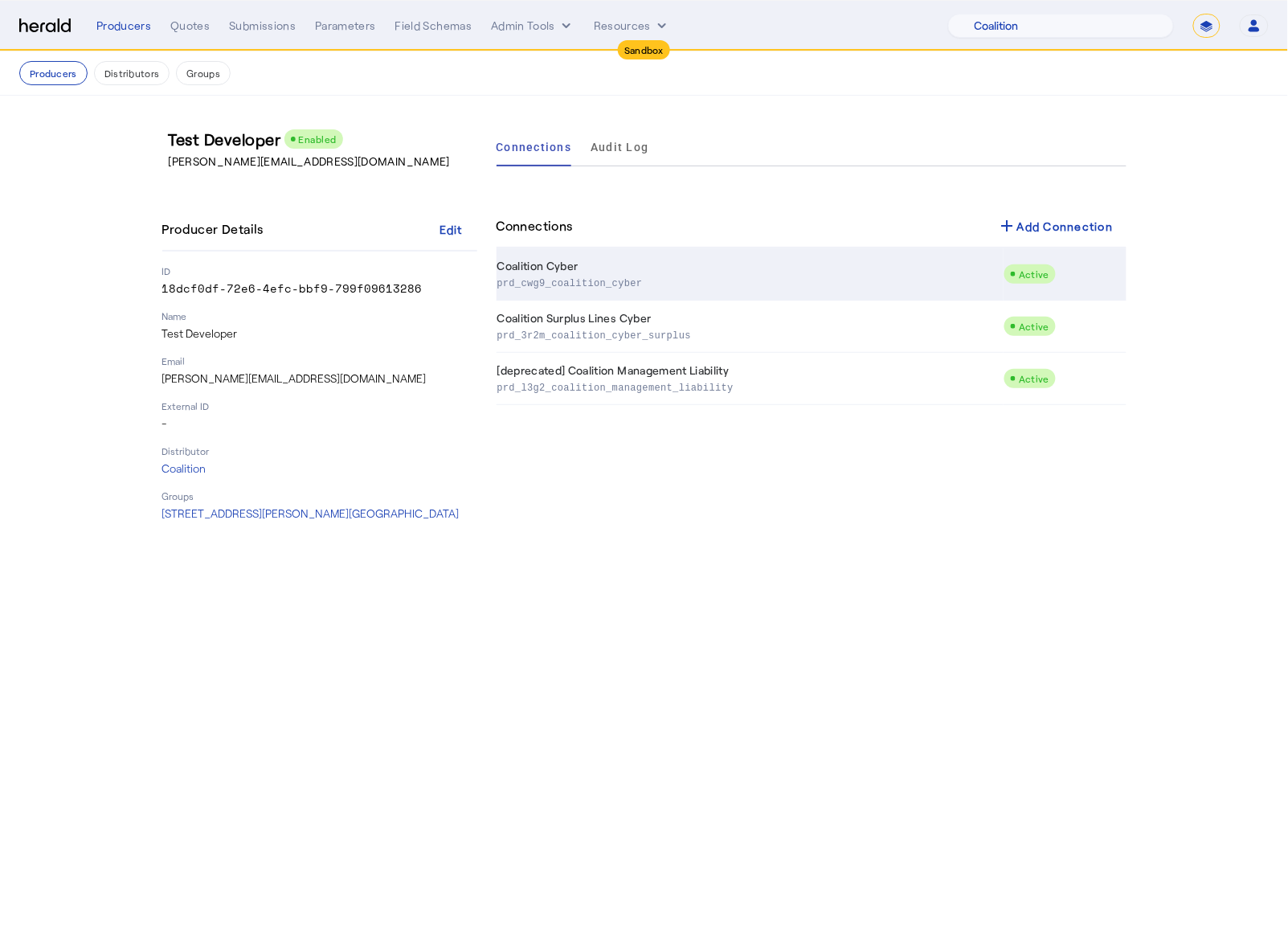
click at [658, 267] on td "Coalition Cyber prd_cwg9_coalition_cyber" at bounding box center [751, 274] width 508 height 52
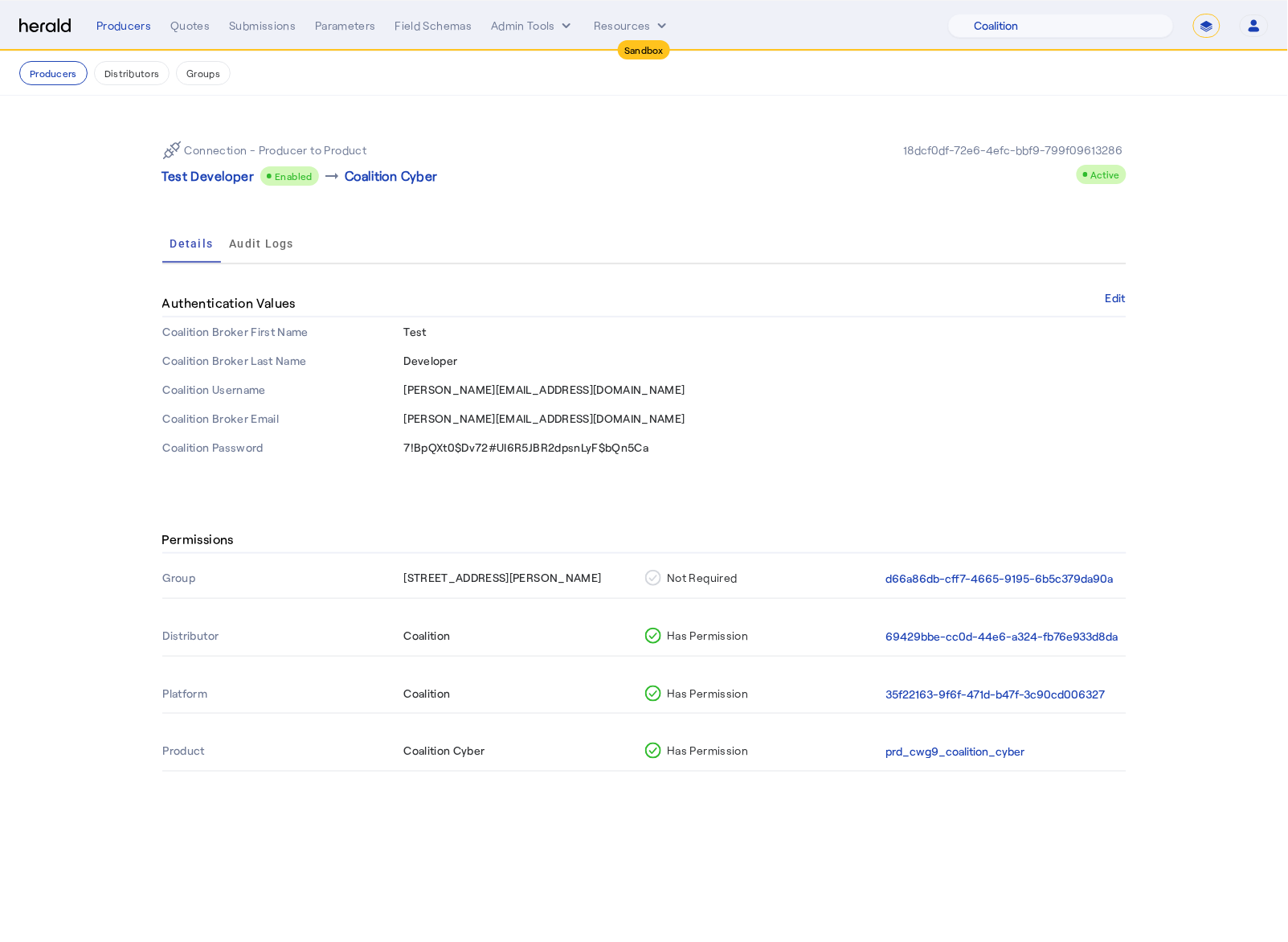
click at [563, 443] on span "7!BpQXt0$Dv72#UI6R5JBR2dpsnLyF$bQn5Ca" at bounding box center [526, 447] width 245 height 13
click at [489, 392] on span "duncan@heraldapi.com" at bounding box center [544, 389] width 282 height 13
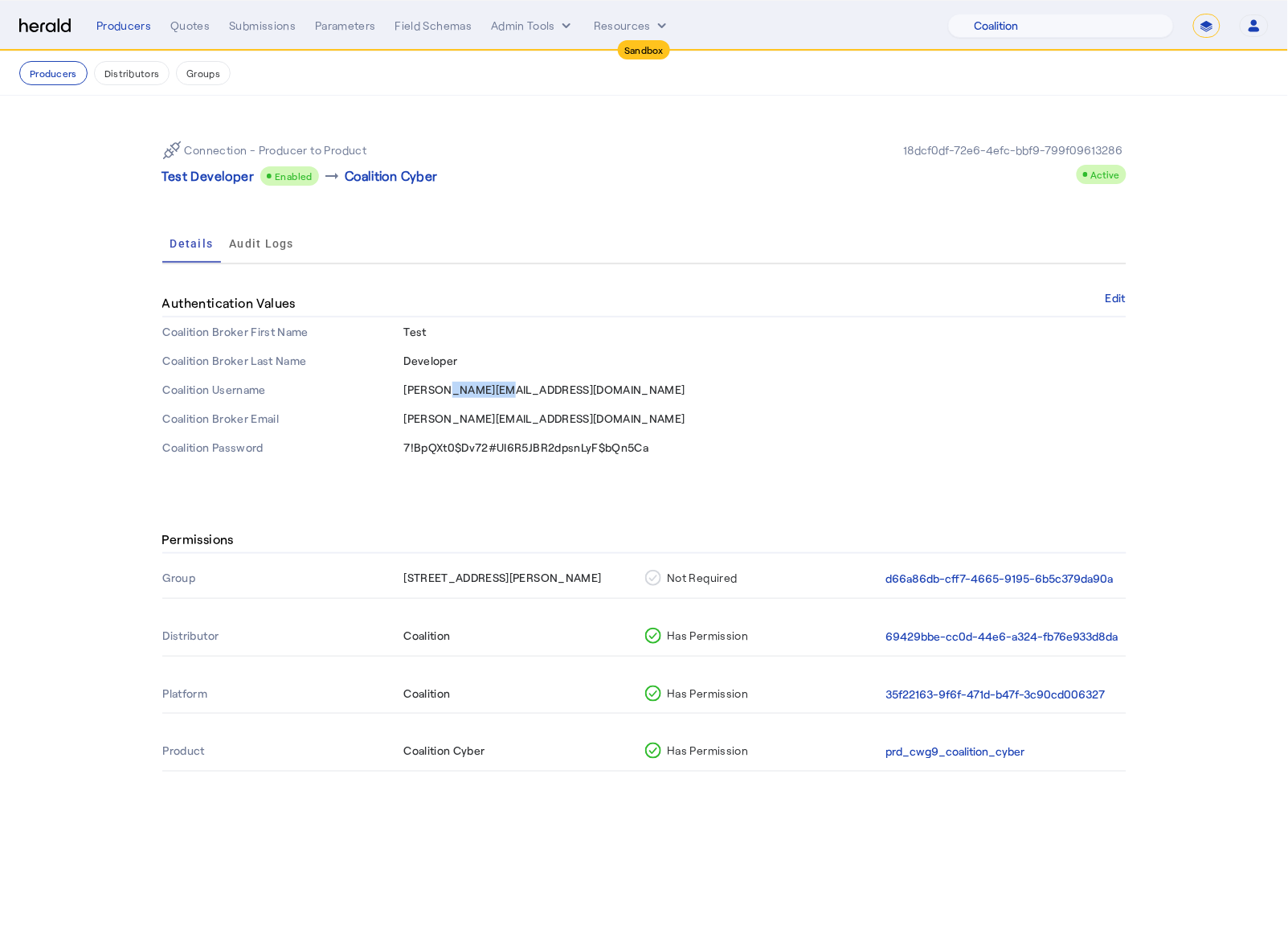
click at [489, 392] on span "duncan@heraldapi.com" at bounding box center [544, 389] width 282 height 13
copy span "duncan@heraldapi.com"
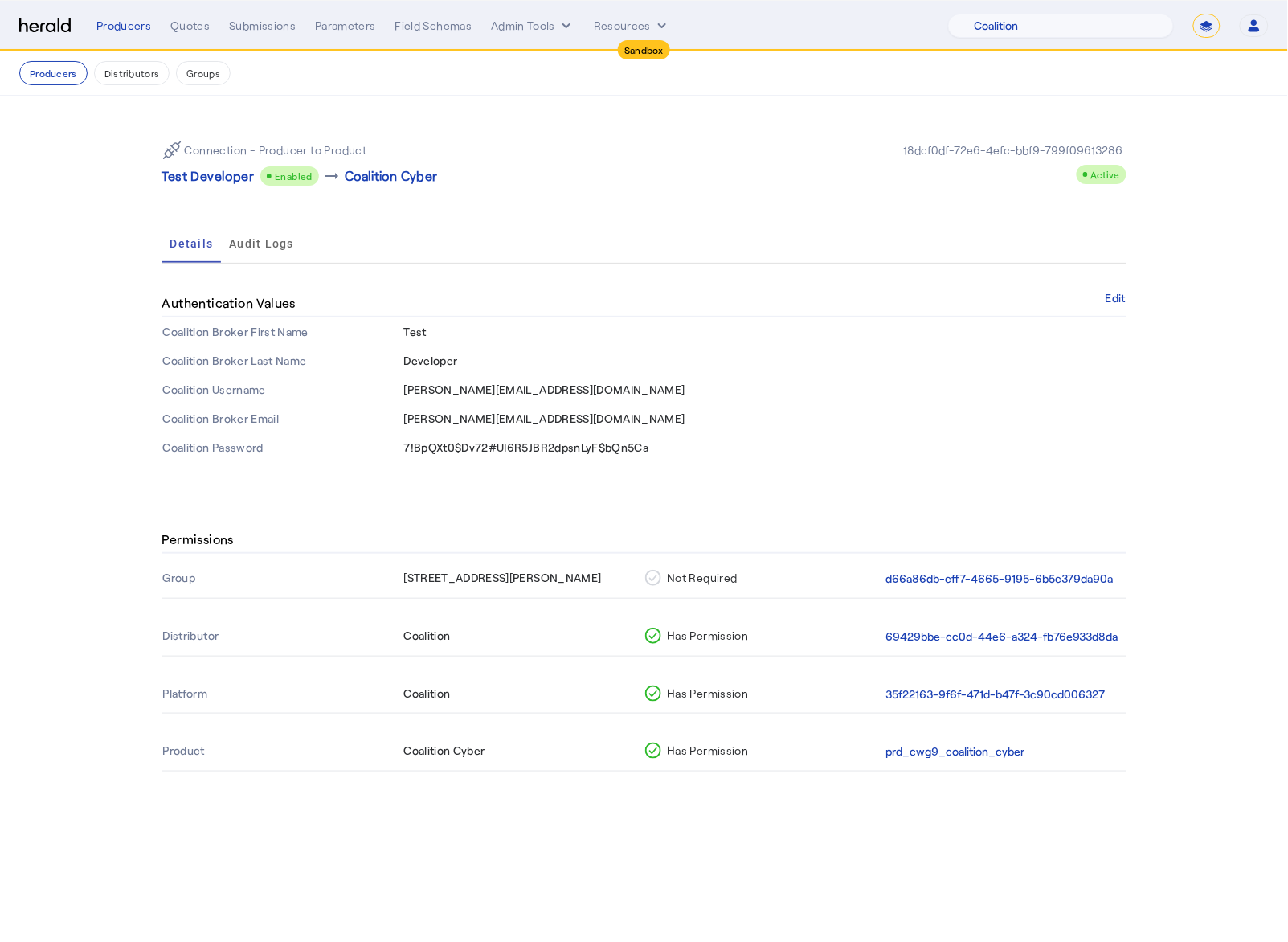
click at [546, 458] on td "7!BpQXt0$Dv72#UI6R5JBR2dpsnLyF$bQn5Ca" at bounding box center [764, 448] width 723 height 29
click at [543, 442] on span "7!BpQXt0$Dv72#UI6R5JBR2dpsnLyF$bQn5Ca" at bounding box center [526, 447] width 245 height 13
copy span "7!BpQXt0$Dv72#UI6R5JBR2dpsnLyF$bQn5Ca"
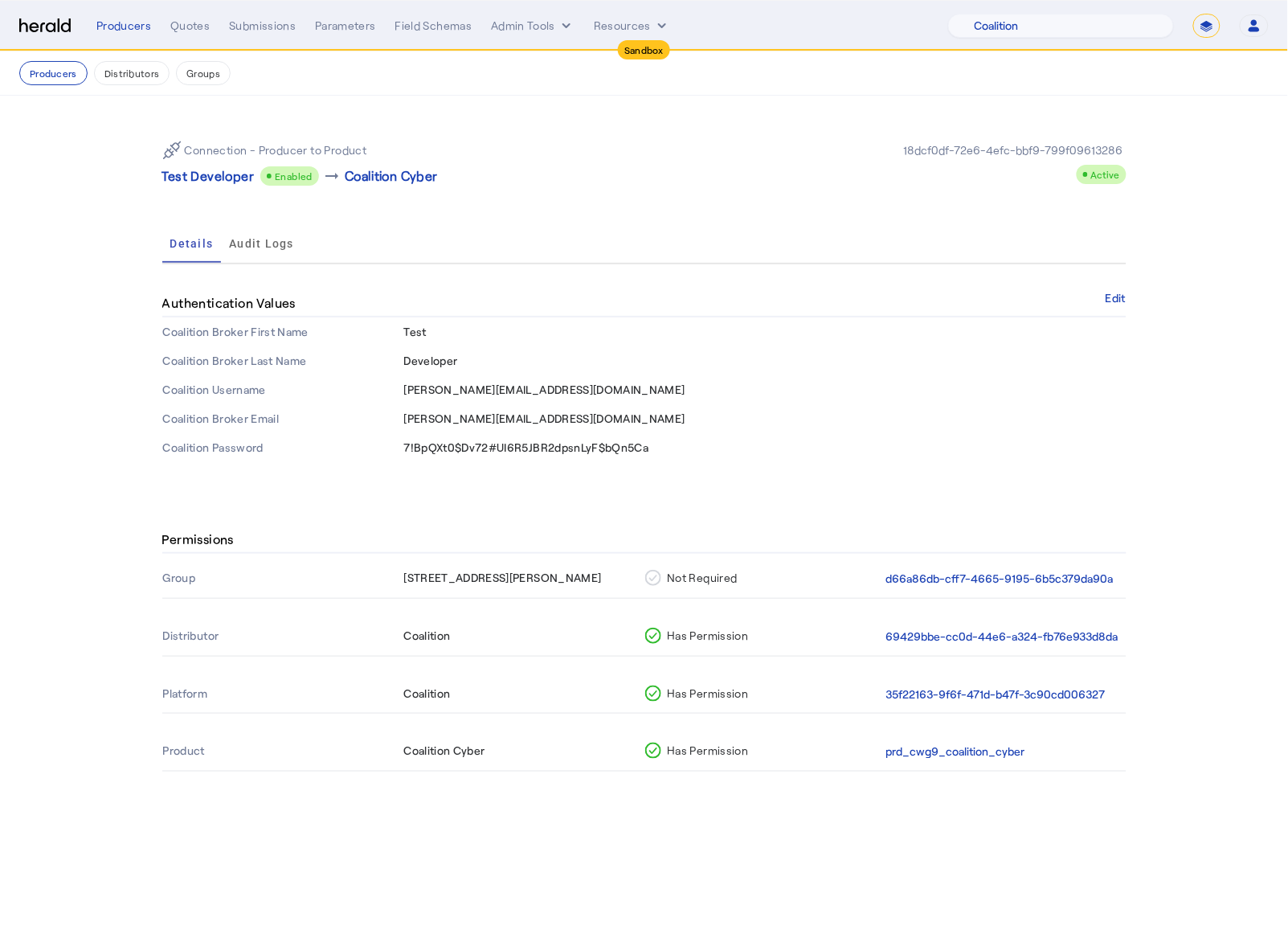
click at [471, 376] on td "duncan@heraldapi.com" at bounding box center [764, 390] width 723 height 29
click at [470, 386] on span "duncan@heraldapi.com" at bounding box center [544, 389] width 282 height 13
copy span "duncan@heraldapi.com"
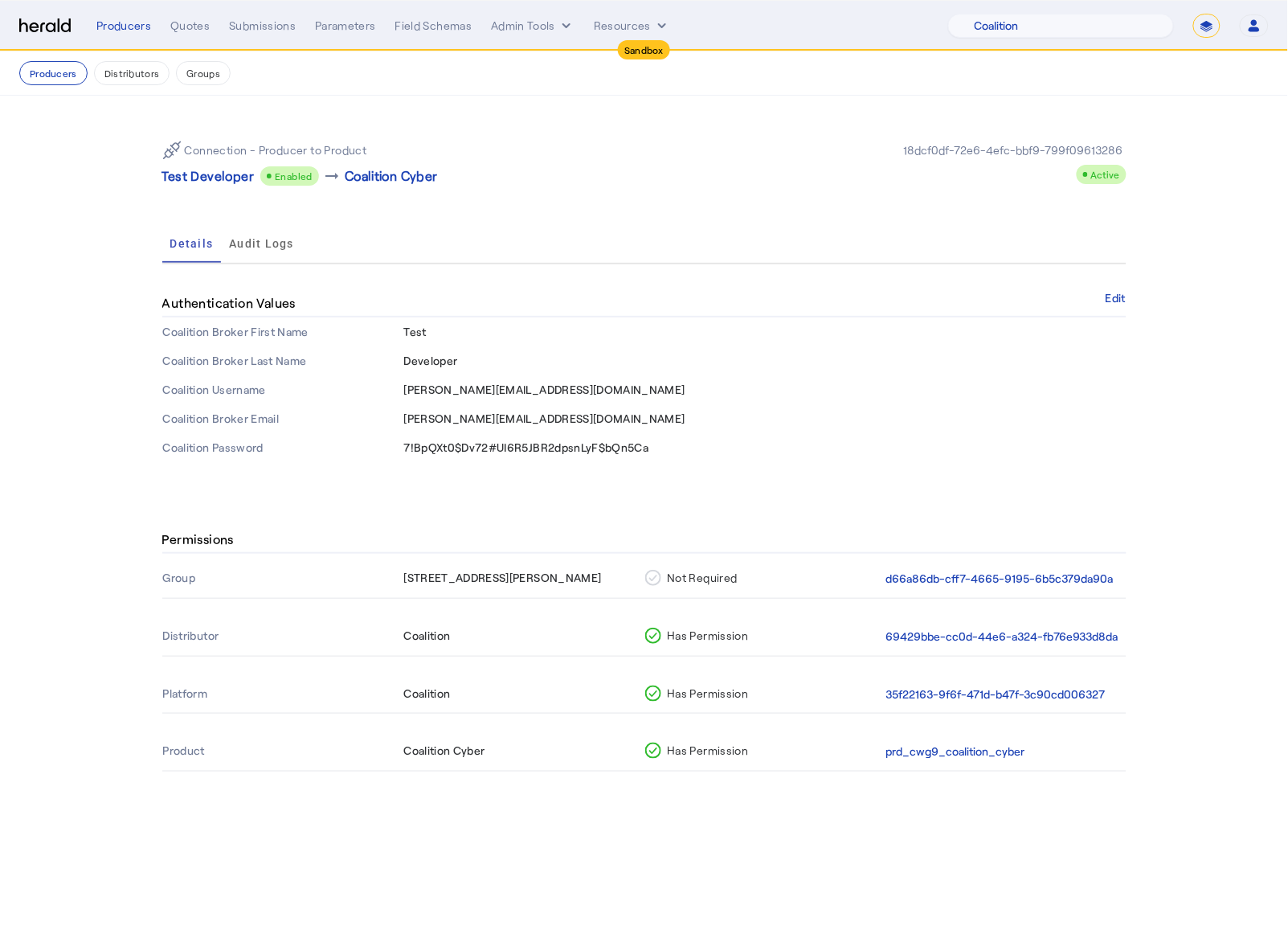
click at [413, 326] on span "Test" at bounding box center [415, 331] width 22 height 13
copy span "Test"
click at [432, 357] on span "Developer" at bounding box center [431, 360] width 54 height 13
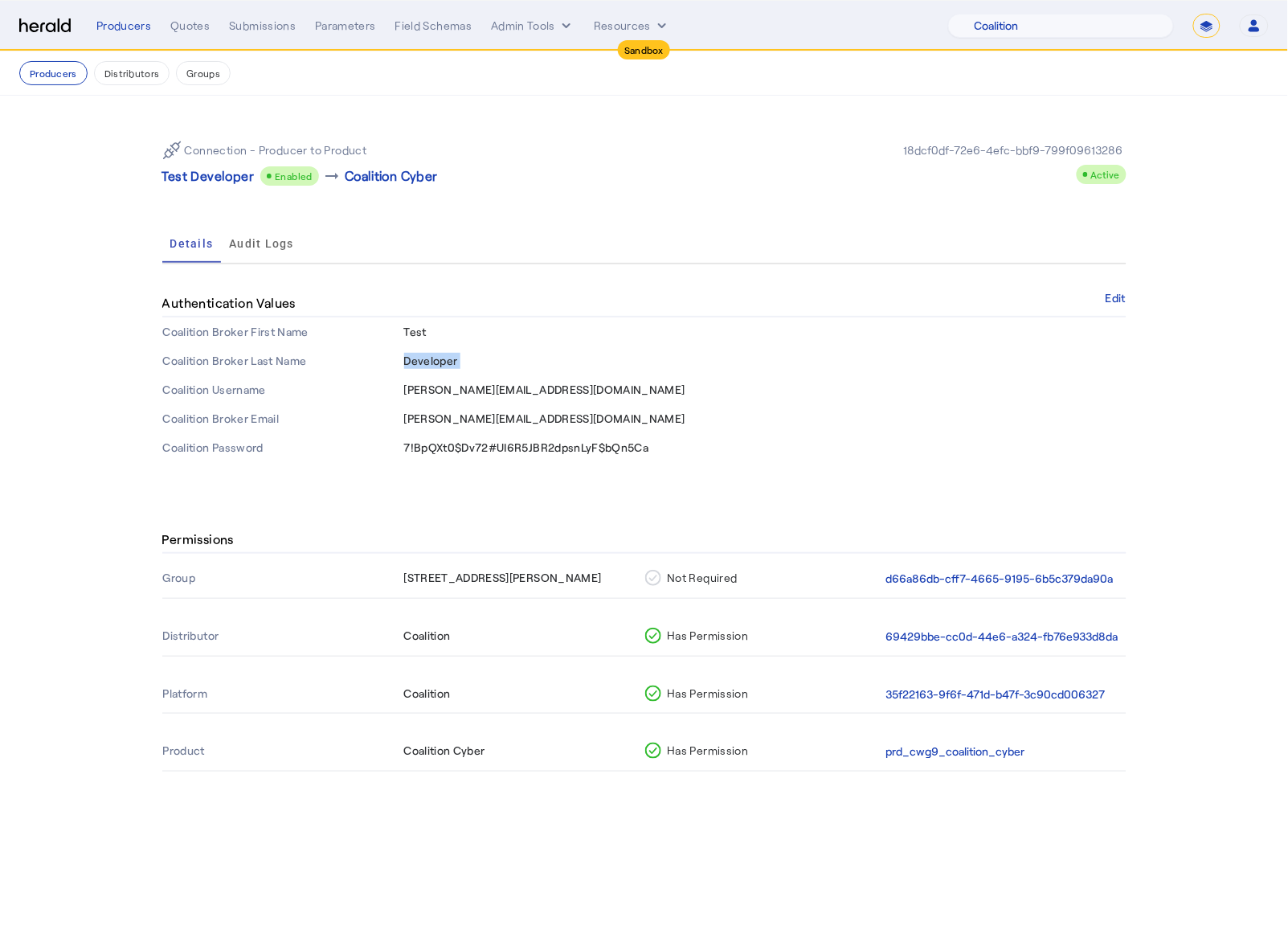
click at [432, 357] on span "Developer" at bounding box center [431, 360] width 54 height 13
click at [548, 438] on td "7!BpQXt0$Dv72#UI6R5JBR2dpsnLyF$bQn5Ca" at bounding box center [764, 448] width 723 height 29
click at [548, 446] on span "7!BpQXt0$Dv72#UI6R5JBR2dpsnLyF$bQn5Ca" at bounding box center [526, 447] width 245 height 13
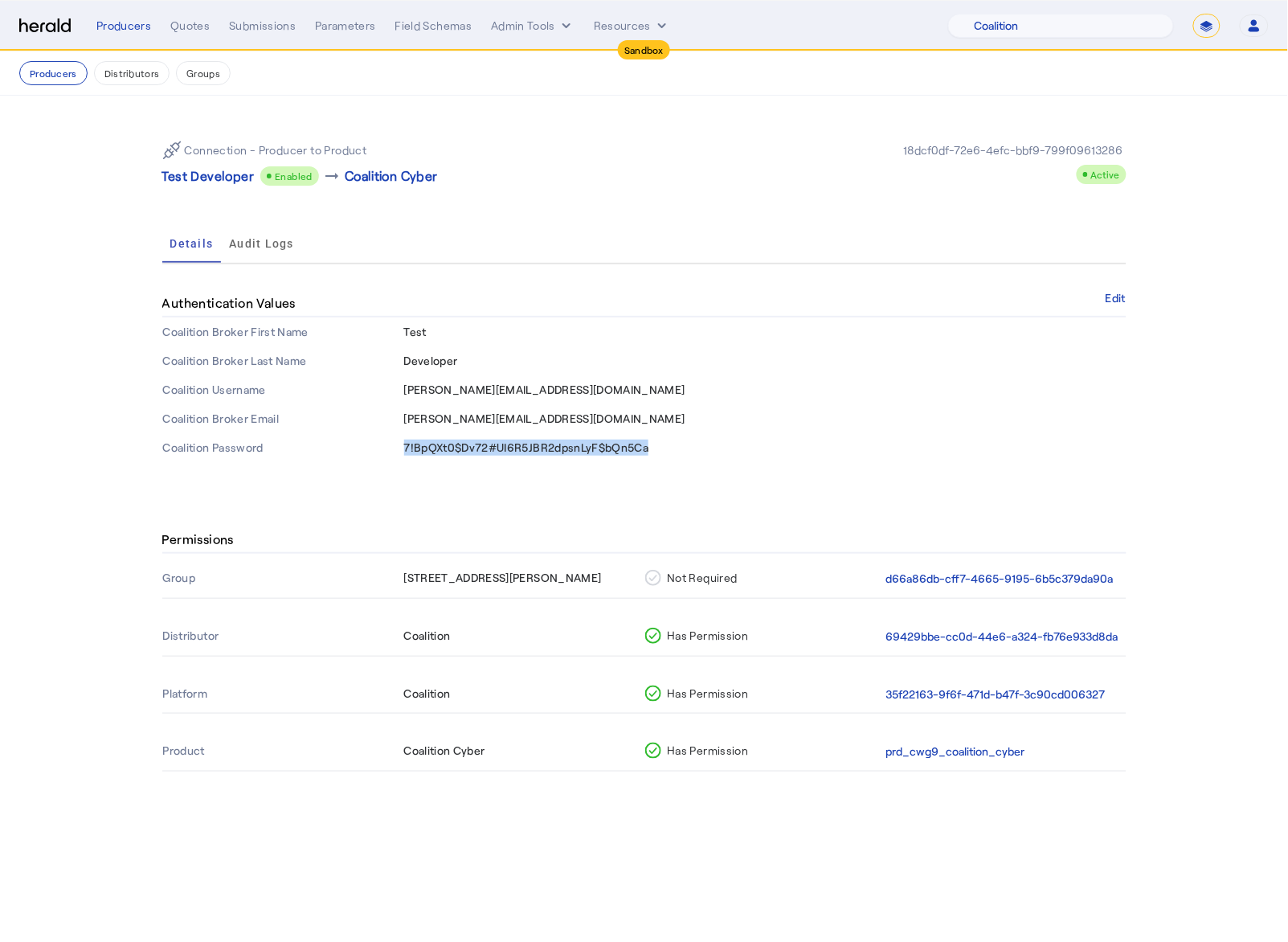
click at [548, 446] on span "7!BpQXt0$Dv72#UI6R5JBR2dpsnLyF$bQn5Ca" at bounding box center [526, 447] width 245 height 13
copy span "7!BpQXt0$Dv72#UI6R5JBR2dpsnLyF$bQn5Ca"
click at [461, 395] on td "duncan@heraldapi.com" at bounding box center [764, 390] width 723 height 29
click at [463, 394] on span "duncan@heraldapi.com" at bounding box center [544, 389] width 282 height 13
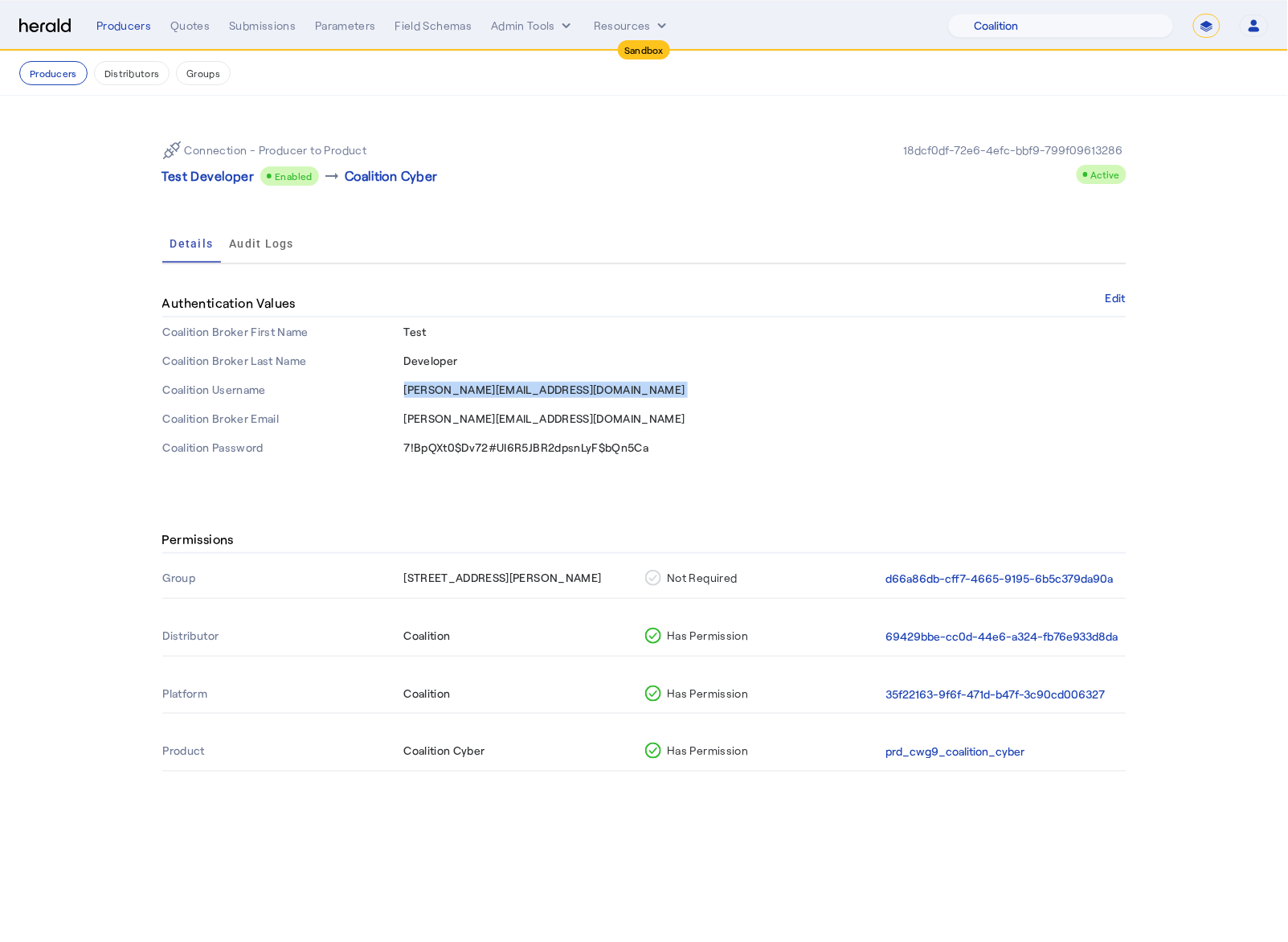
copy span "duncan@heraldapi.com"
click at [196, 175] on p "Test Developer" at bounding box center [208, 176] width 92 height 20
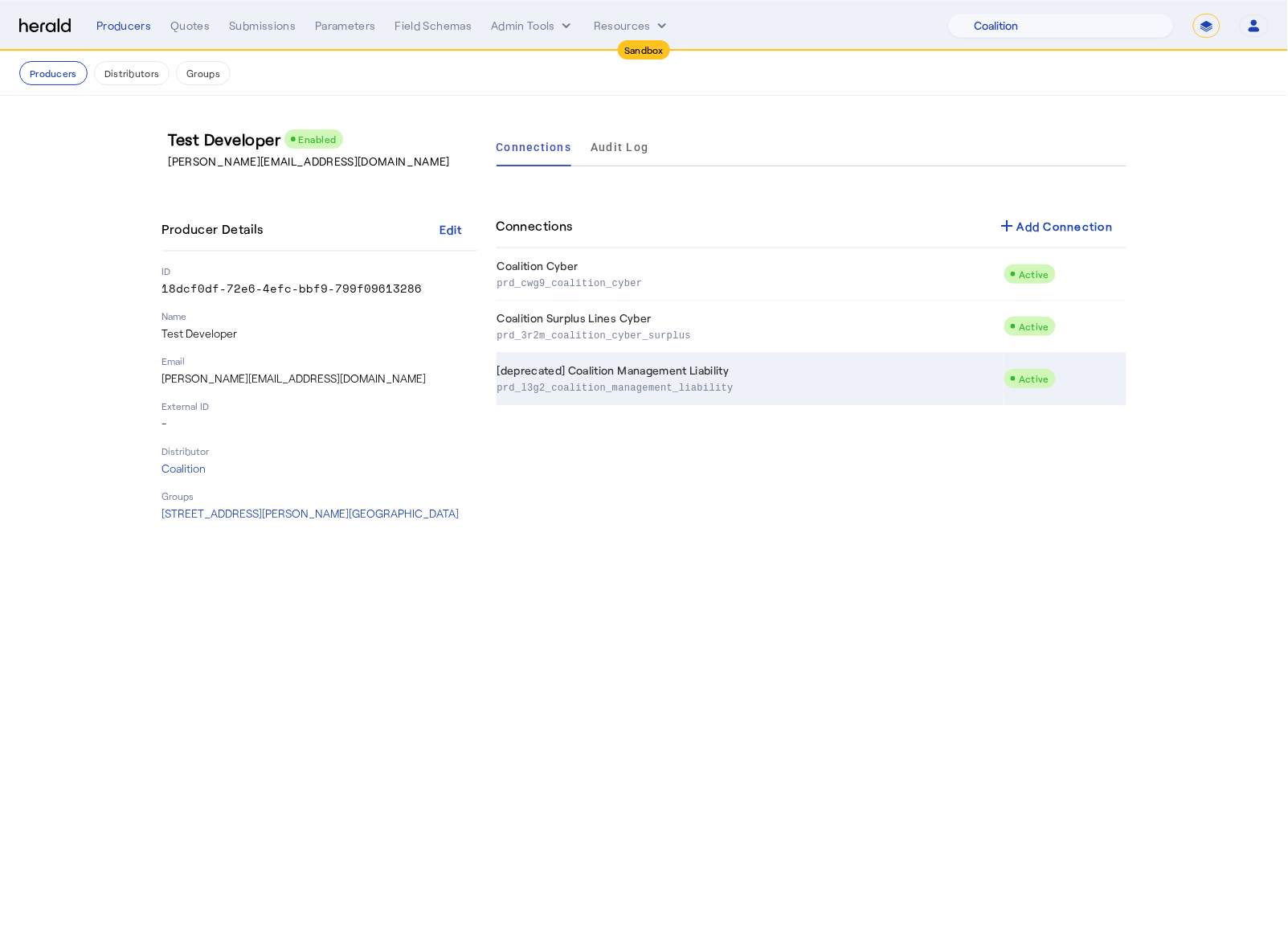
click at [641, 372] on td "[deprecated] Coalition Management Liability prd_l3g2_coalition_management_liabi…" at bounding box center [751, 379] width 508 height 52
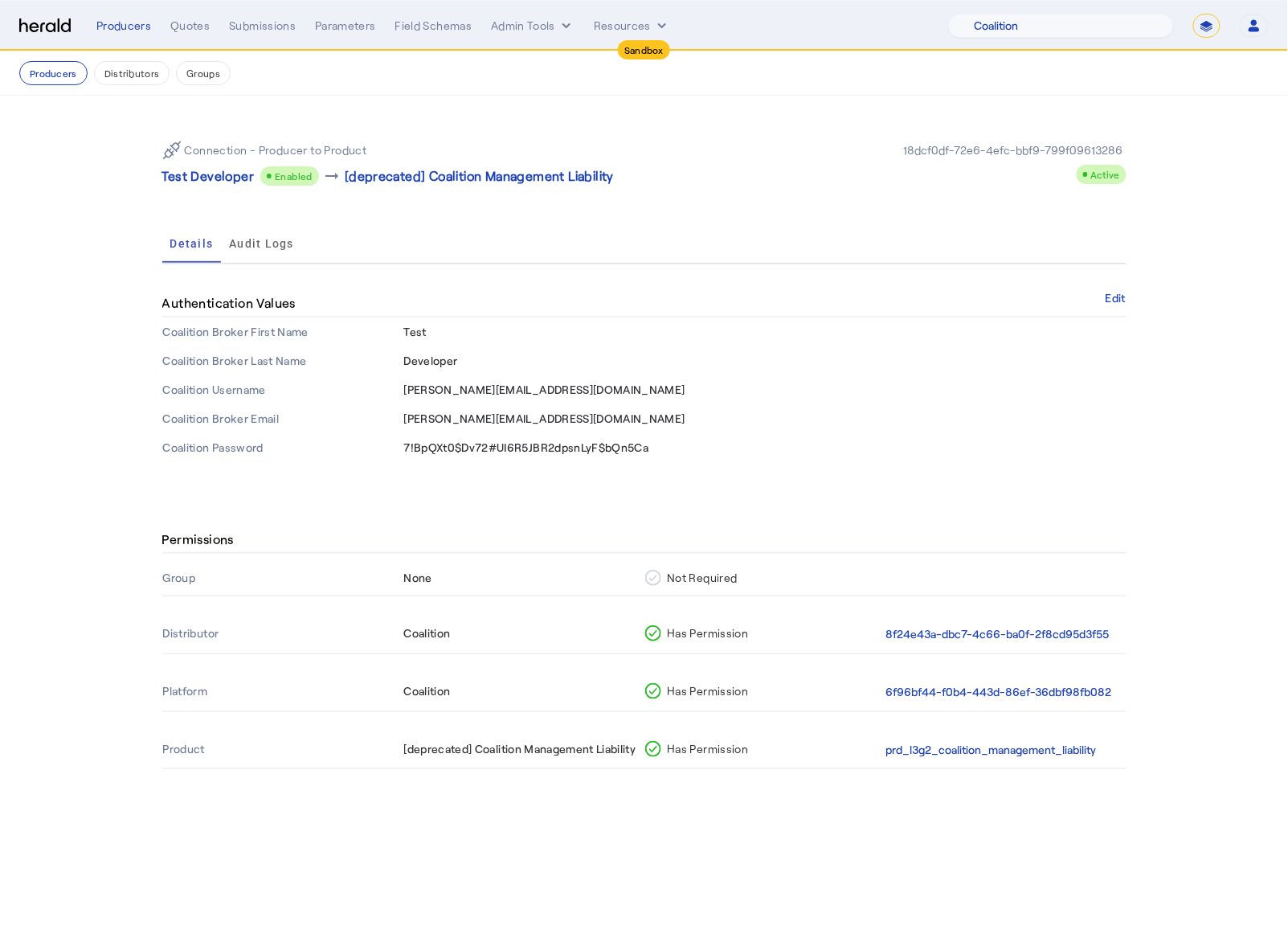
click at [414, 330] on span "Test" at bounding box center [415, 331] width 22 height 13
copy span "Test"
click at [446, 357] on span "Developer" at bounding box center [431, 360] width 54 height 13
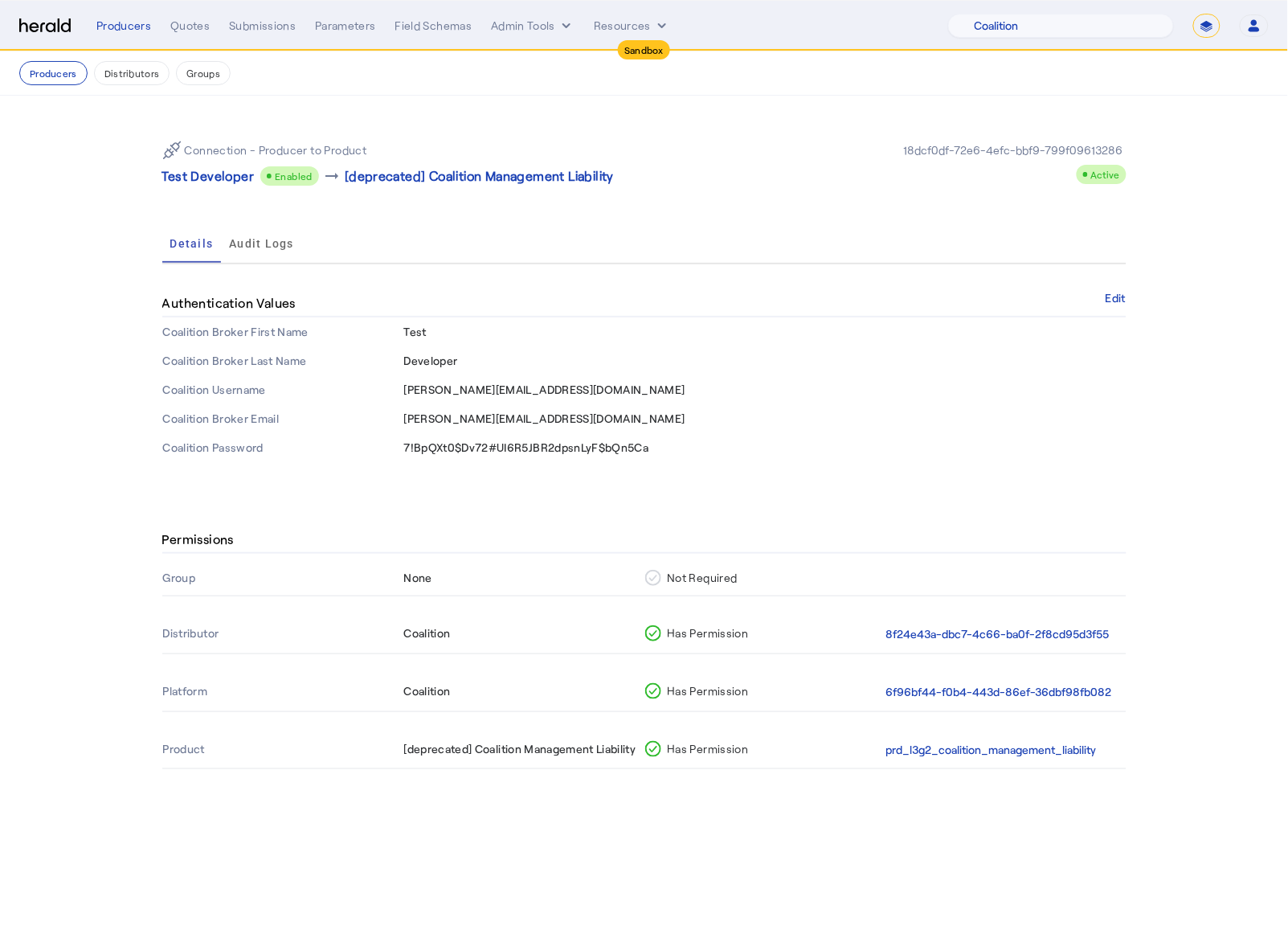
click at [529, 444] on span "7!BpQXt0$Dv72#UI6R5JBR2dpsnLyF$bQn5Ca" at bounding box center [526, 447] width 245 height 13
copy span "7!BpQXt0$Dv72#UI6R5JBR2dpsnLyF$bQn5Ca"
click at [487, 391] on span "duncan@heraldapi.com" at bounding box center [544, 389] width 282 height 13
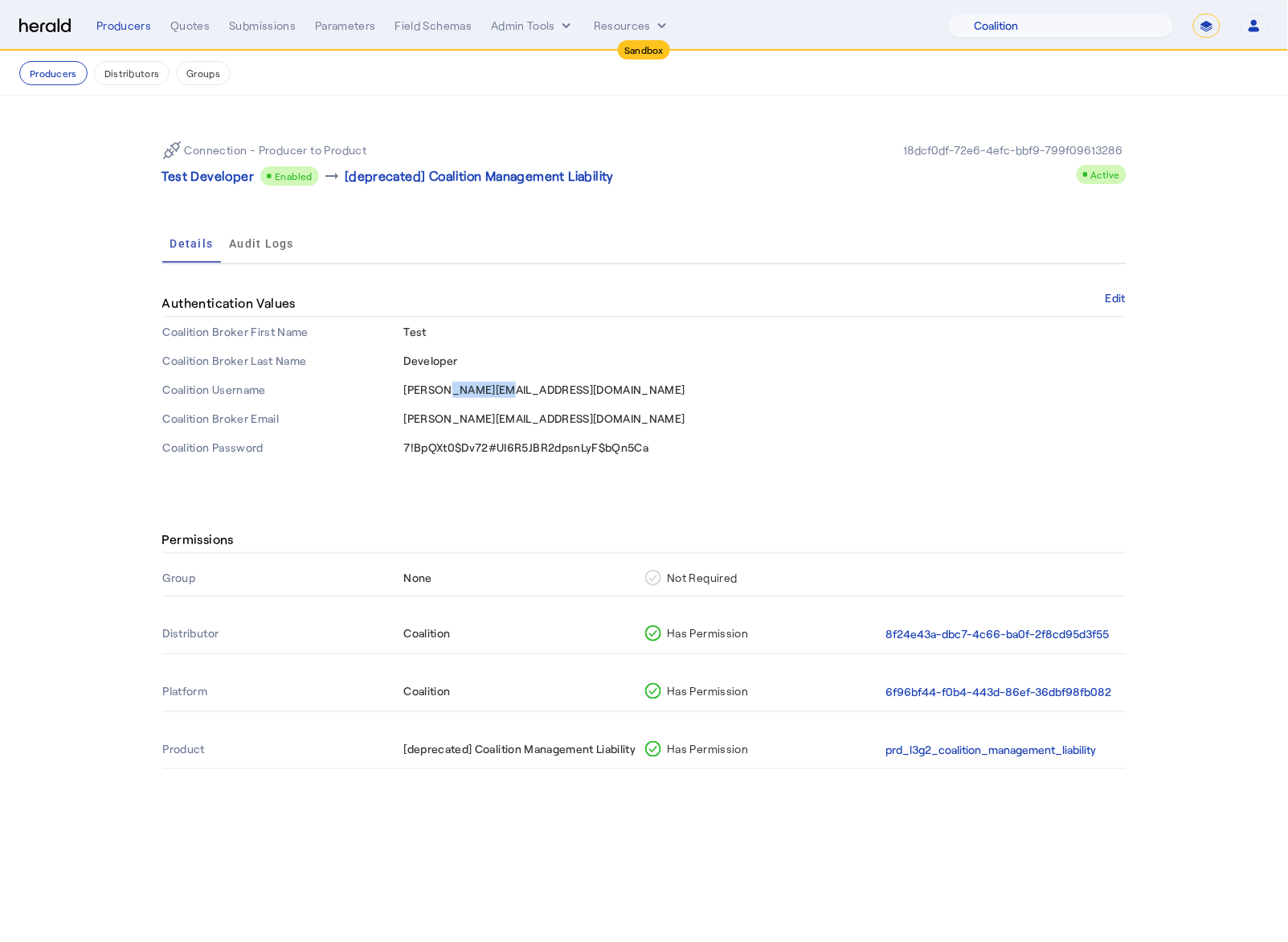
click at [487, 391] on span "duncan@heraldapi.com" at bounding box center [544, 389] width 282 height 13
copy span "duncan@heraldapi.com"
click at [572, 476] on div "Connection - Producer to Product Test Developer Enabled arrow_right_alt [deprec…" at bounding box center [644, 295] width 1029 height 399
click at [54, 28] on img at bounding box center [46, 26] width 52 height 15
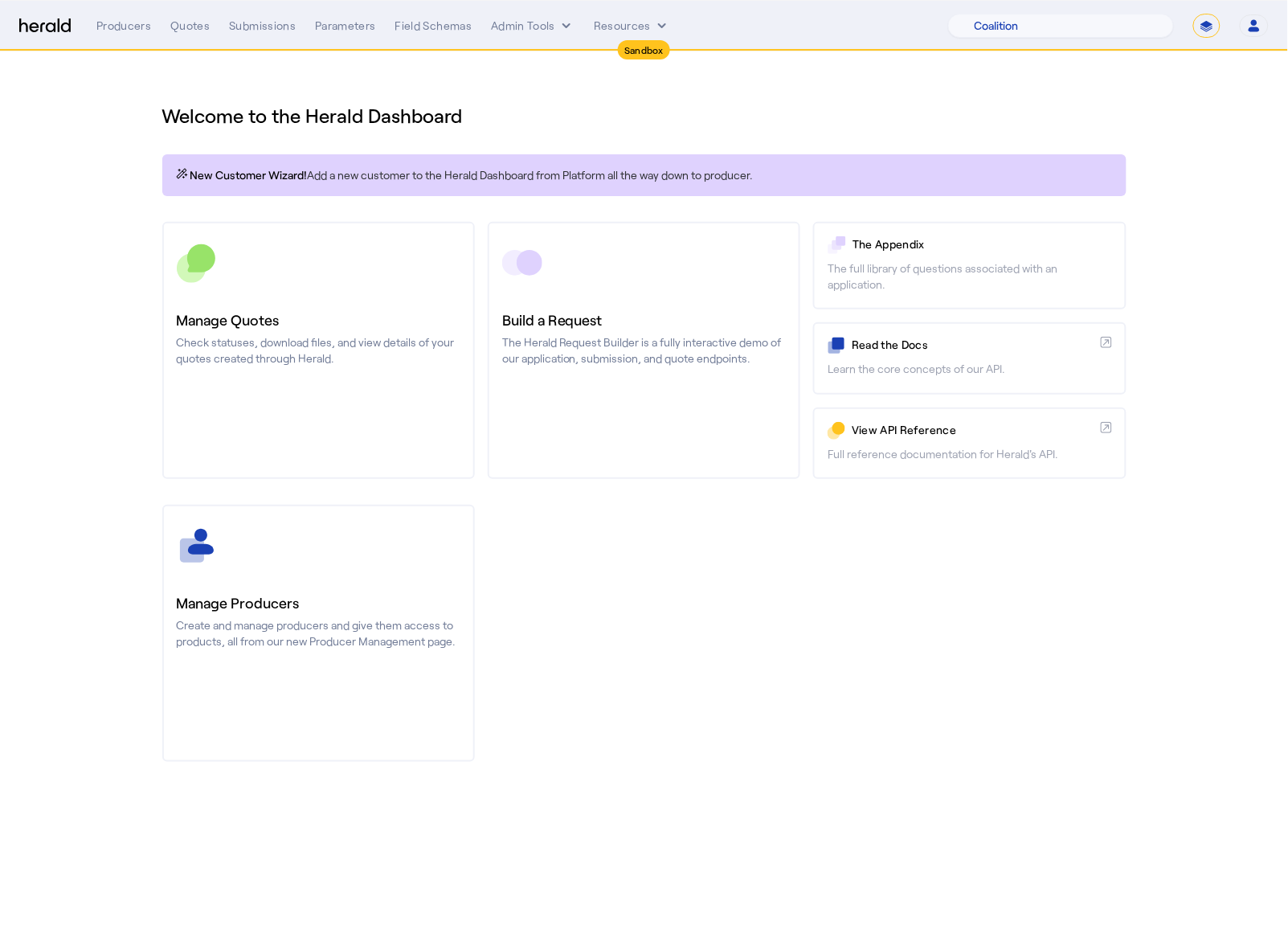
click at [155, 23] on div "Producers Quotes Submissions Parameters Field Schemas Admin Tools Resources" at bounding box center [522, 26] width 852 height 16
click at [181, 23] on div "Quotes" at bounding box center [190, 26] width 39 height 16
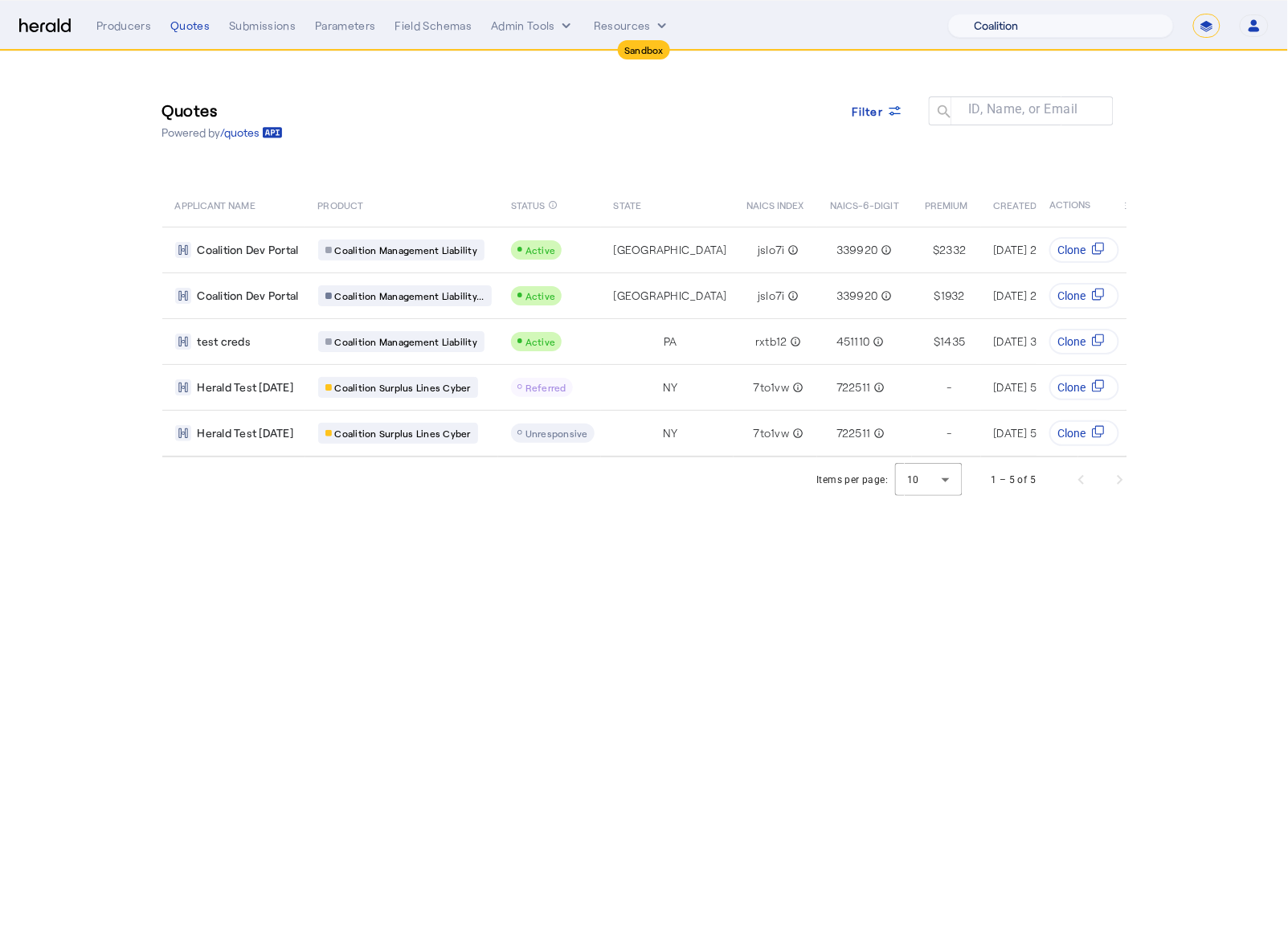
click at [1099, 32] on select "1Fort Acrisure Acturis Affinity Advisors Affinity Risk Agentero AmWins Anzen Ao…" at bounding box center [1061, 25] width 226 height 24
click at [991, 13] on select "1Fort Acrisure Acturis Affinity Advisors Affinity Risk Agentero AmWins Anzen Ao…" at bounding box center [1061, 25] width 226 height 24
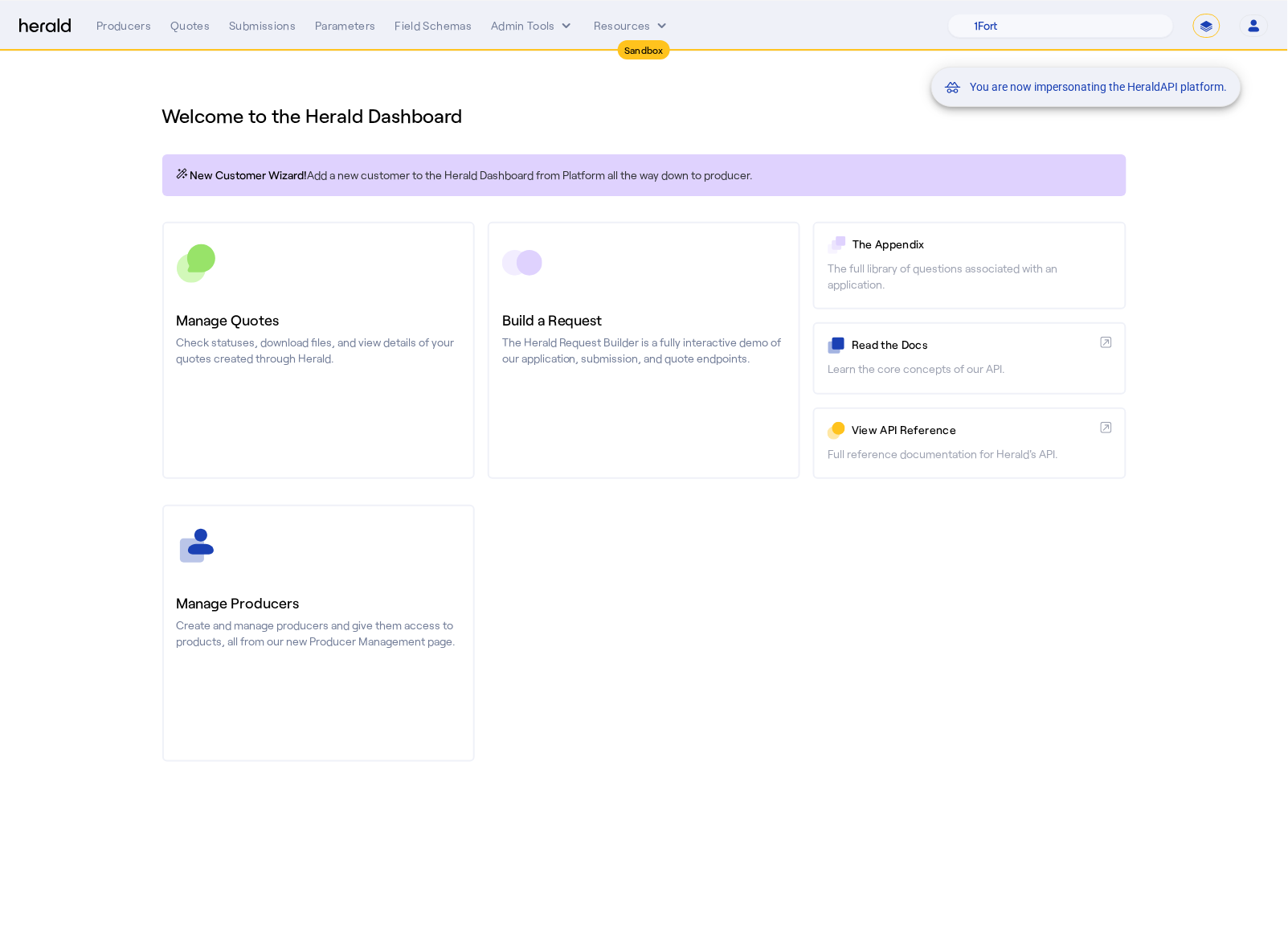
click at [93, 98] on div "You are now impersonating the HeraldAPI platform." at bounding box center [644, 471] width 1288 height 942
click at [199, 15] on div "You are now impersonating the HeraldAPI platform." at bounding box center [644, 471] width 1288 height 942
click at [191, 23] on div "You are now impersonating the HeraldAPI platform." at bounding box center [644, 471] width 1288 height 942
click at [189, 25] on div "Quotes" at bounding box center [190, 26] width 39 height 16
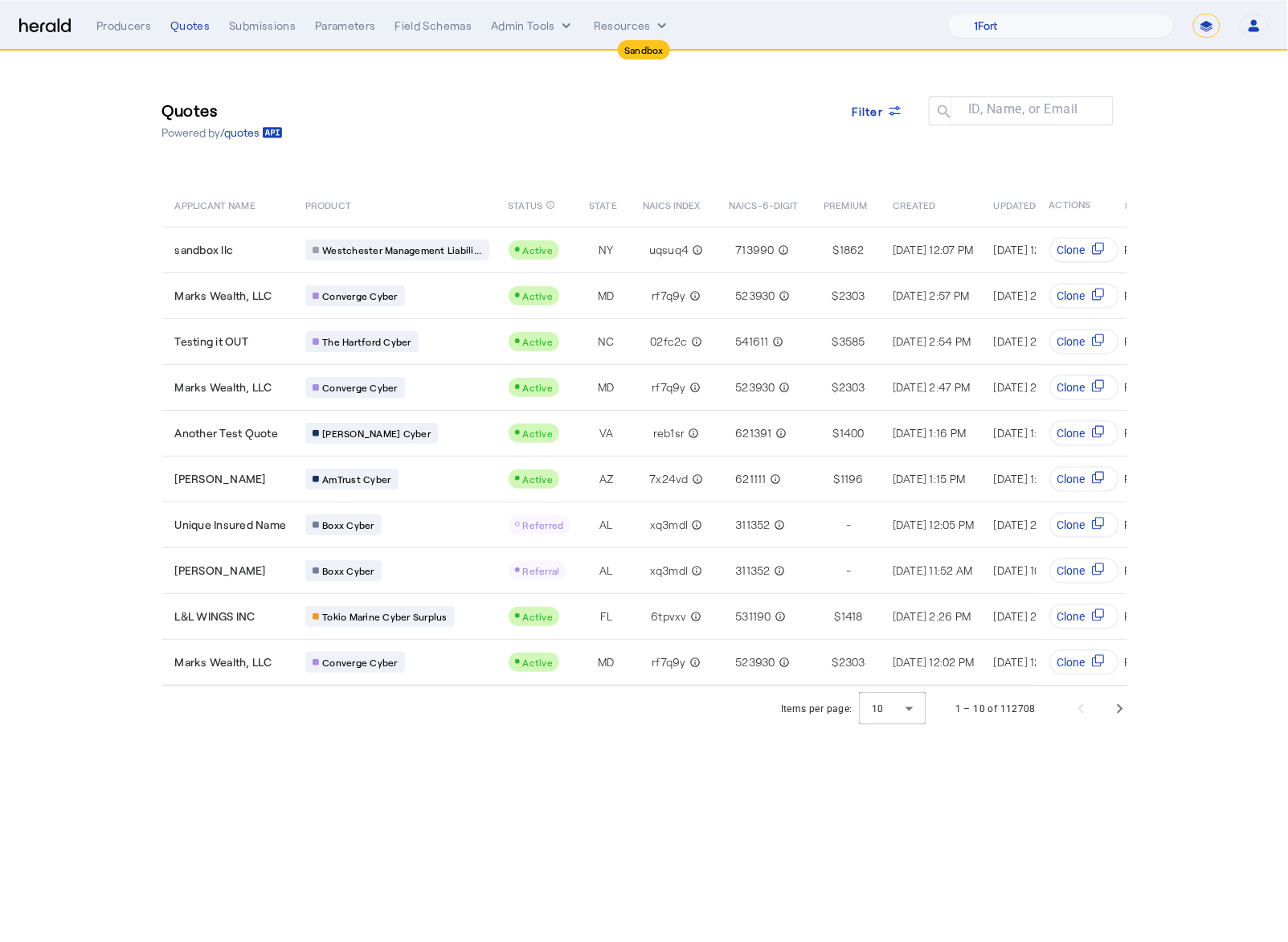
click at [651, 771] on body "Sandbox Menu Producers Quotes Submissions Parameters Field Schemas Admin Tools …" at bounding box center [644, 471] width 1288 height 942
click at [1131, 716] on span "Next page" at bounding box center [1120, 708] width 38 height 38
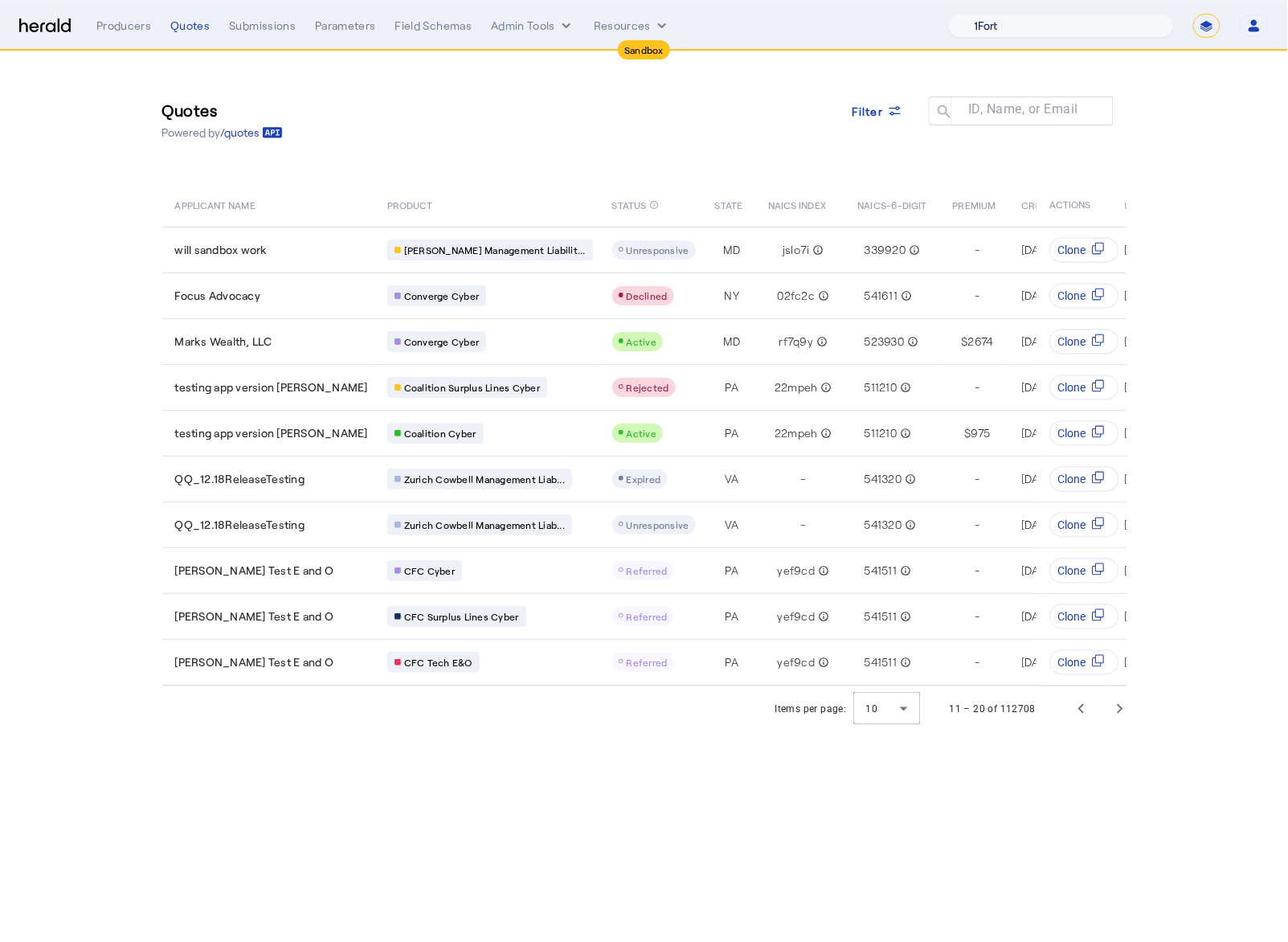
click at [1139, 23] on select "1Fort Acrisure Acturis Affinity Advisors Affinity Risk Agentero AmWins Anzen Ao…" at bounding box center [1061, 25] width 226 height 24
select select "pfm_129z_babbix"
click at [991, 13] on select "1Fort Acrisure Acturis Affinity Advisors Affinity Risk Agentero AmWins Anzen Ao…" at bounding box center [1061, 25] width 226 height 24
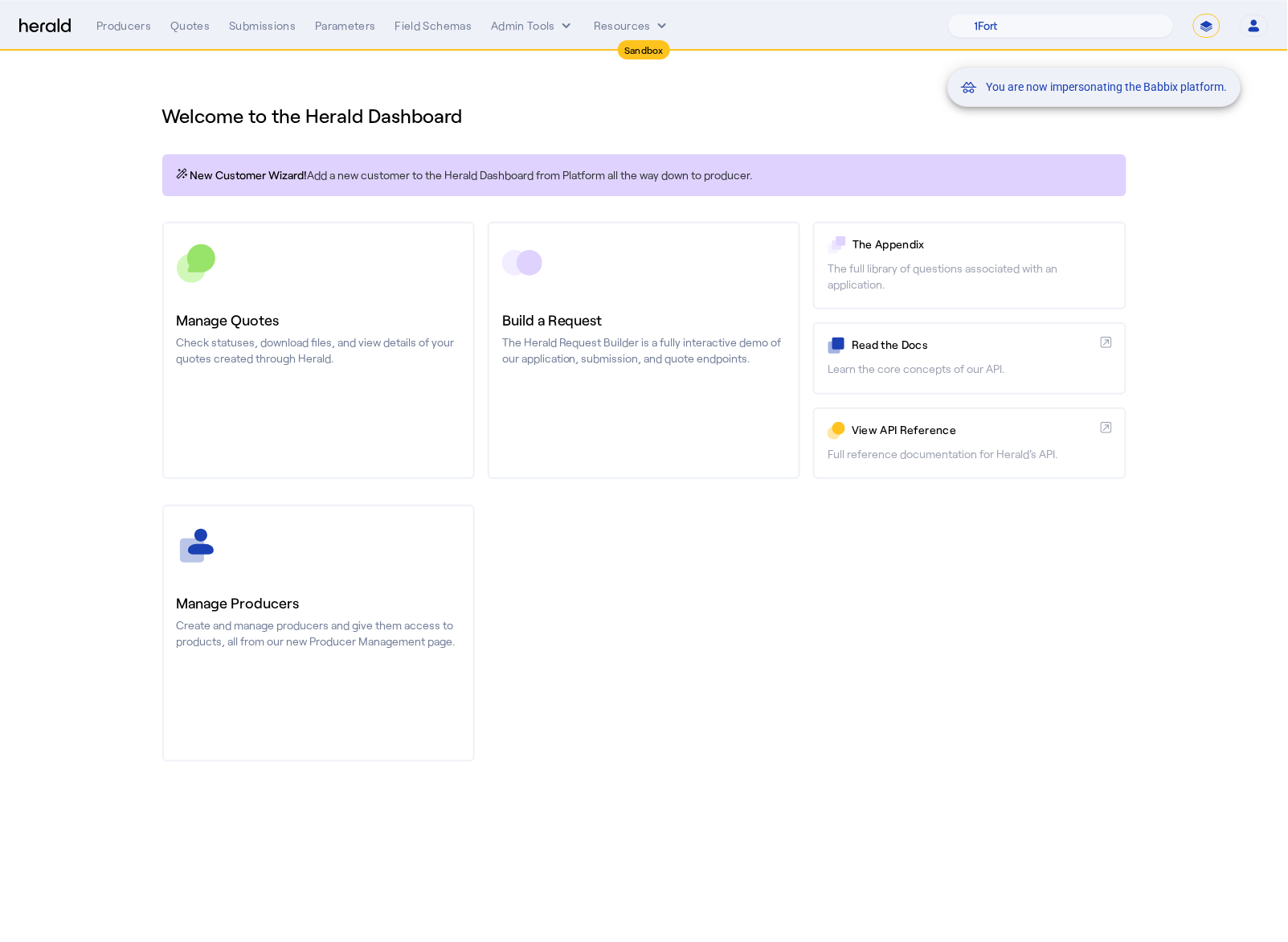
click at [139, 279] on div "You are now impersonating the Babbix platform." at bounding box center [644, 471] width 1288 height 942
click at [196, 33] on div "You are now impersonating the Babbix platform." at bounding box center [644, 471] width 1288 height 942
click at [184, 27] on div "Quotes" at bounding box center [190, 26] width 39 height 16
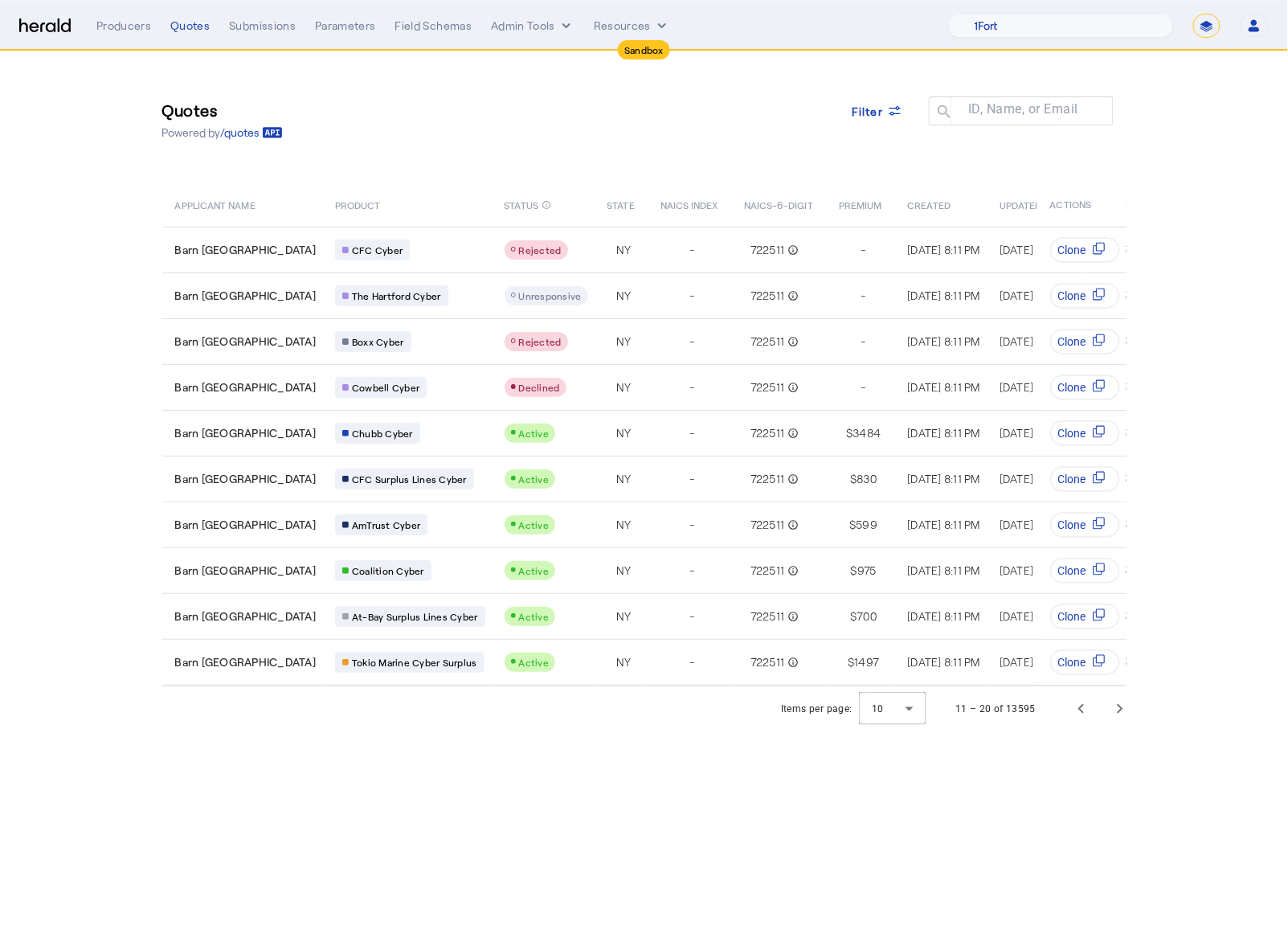
click at [526, 179] on div "Quotes Powered by /quotes Filter ID, Name, or Email search APPLICANT NAME PRODU…" at bounding box center [644, 369] width 1029 height 635
click at [1077, 716] on span "Previous page" at bounding box center [1081, 708] width 38 height 38
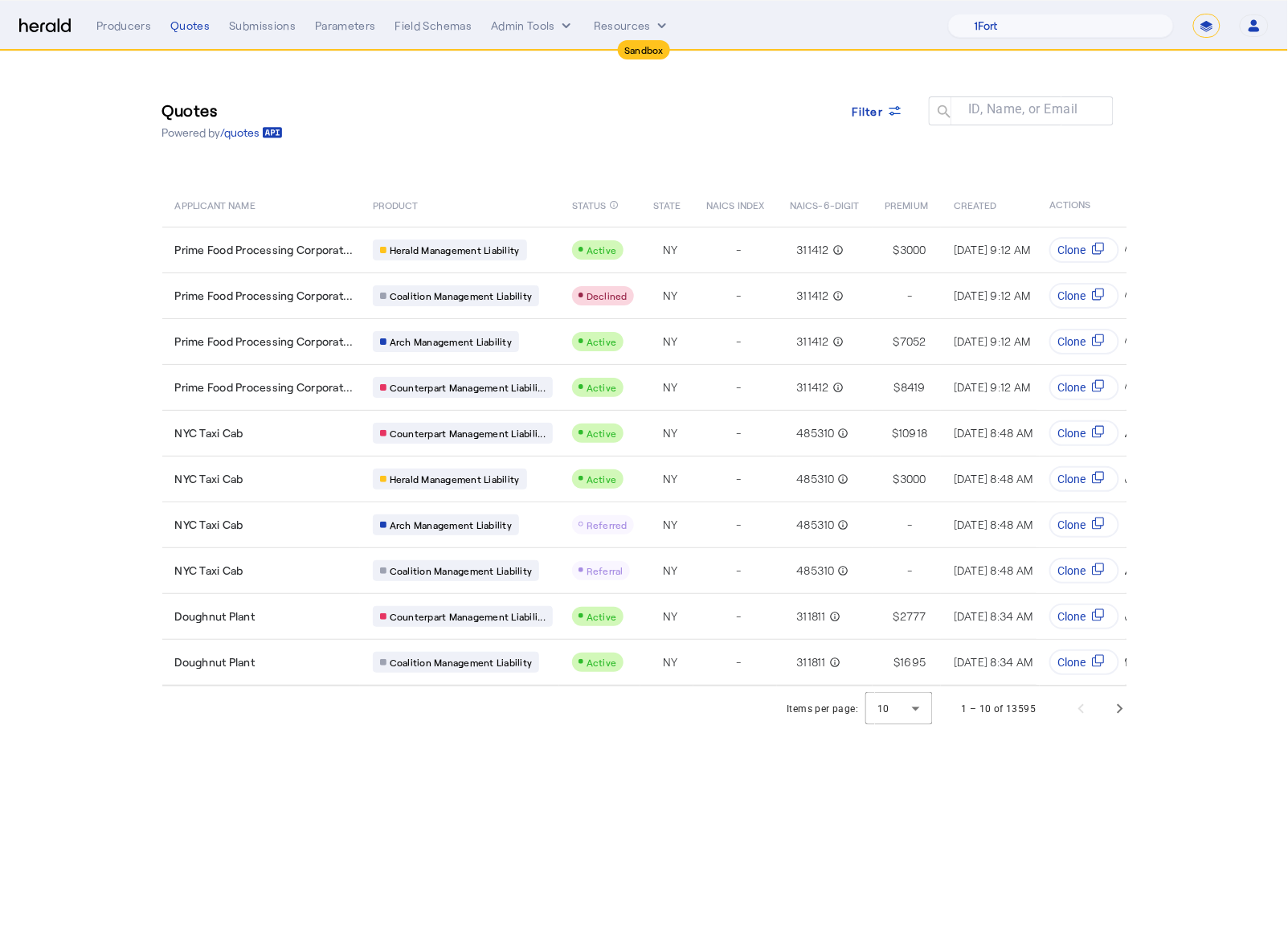
click at [103, 282] on section "Quotes Powered by /quotes Filter ID, Name, or Email search APPLICANT NAME PRODU…" at bounding box center [644, 391] width 1288 height 680
click at [1122, 718] on span "Next page" at bounding box center [1120, 708] width 38 height 38
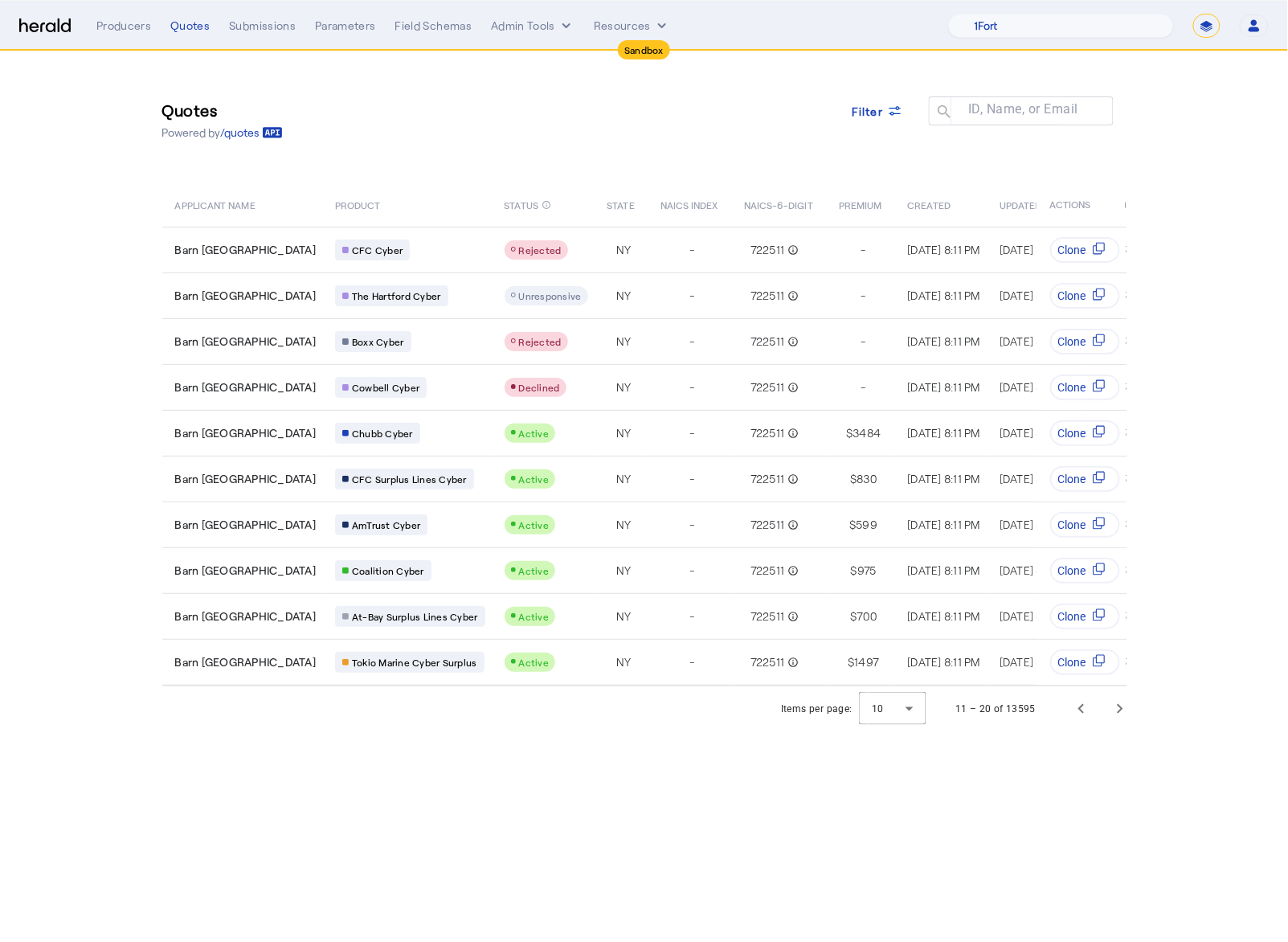
click at [631, 802] on body "Sandbox Menu Producers Quotes Submissions Parameters Field Schemas Admin Tools …" at bounding box center [644, 471] width 1288 height 942
click at [1115, 713] on span "Next page" at bounding box center [1120, 708] width 38 height 38
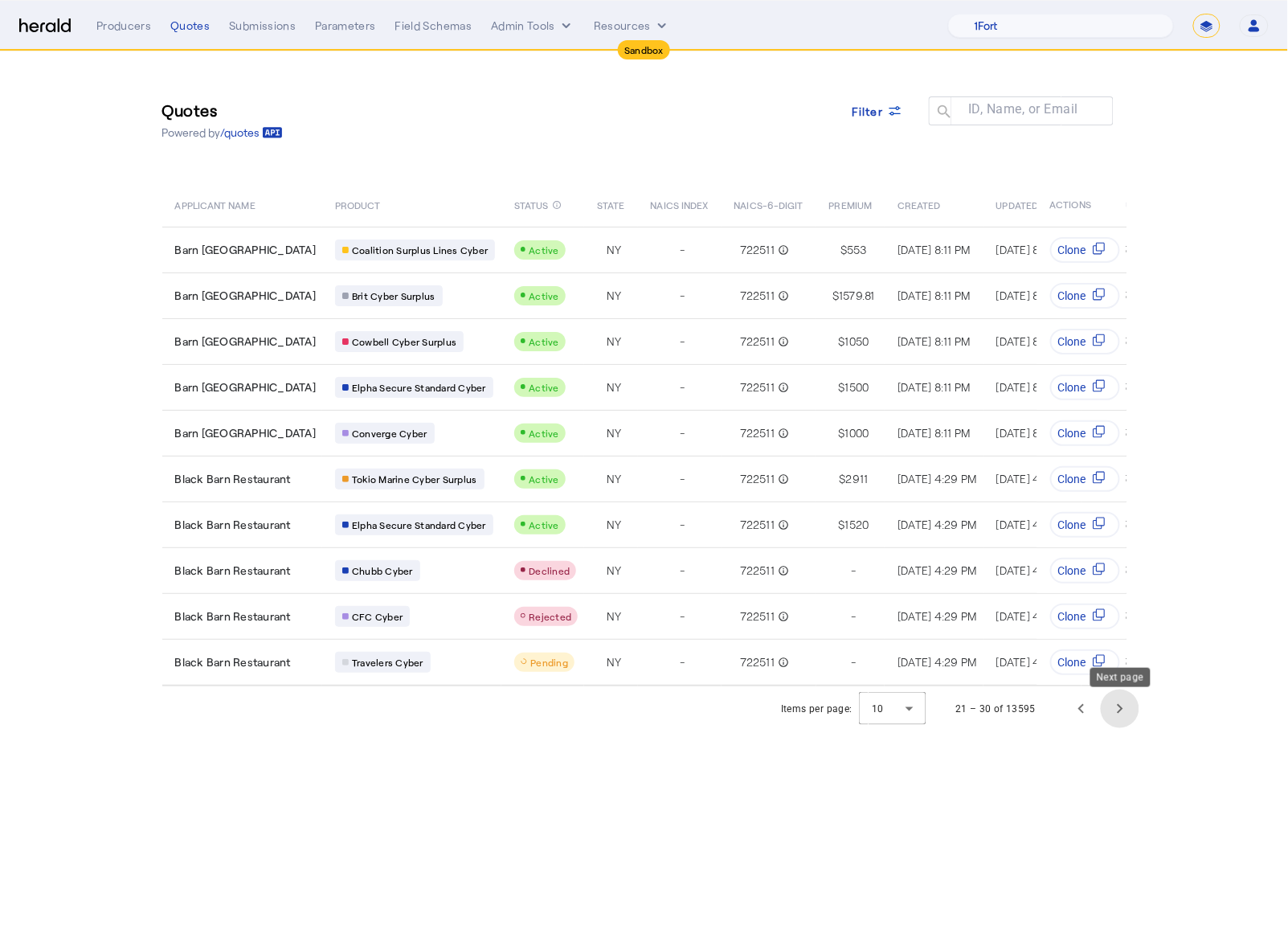
click at [1115, 713] on span "Next page" at bounding box center [1120, 708] width 38 height 38
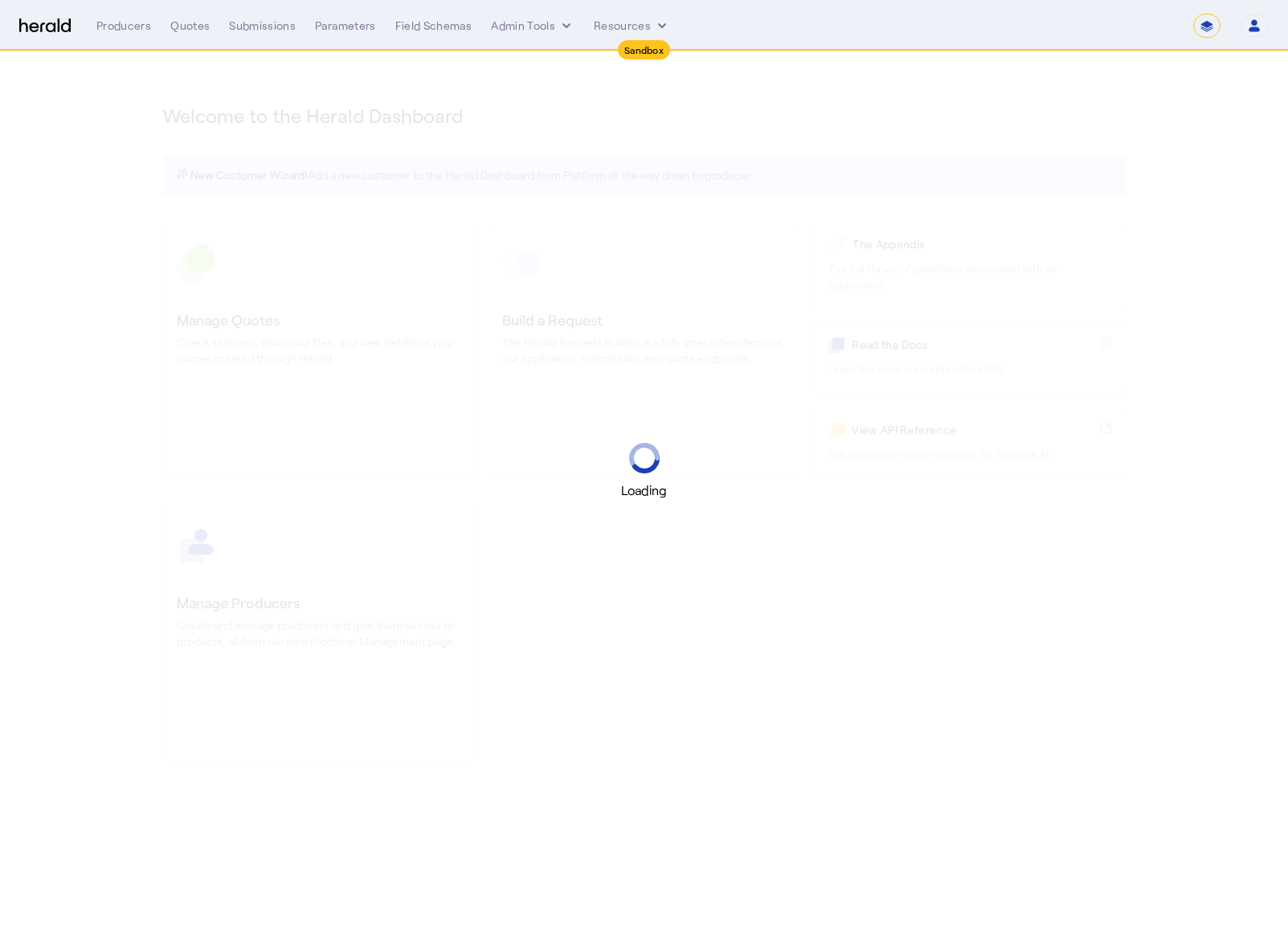
select select "*******"
select select "pfm_2v8p_herald_api"
select select "*******"
click at [1090, 37] on select "1Fort Acrisure Acturis Affinity Advisors Affinity Risk Agentero AmWins Anzen Ao…" at bounding box center [1061, 25] width 226 height 24
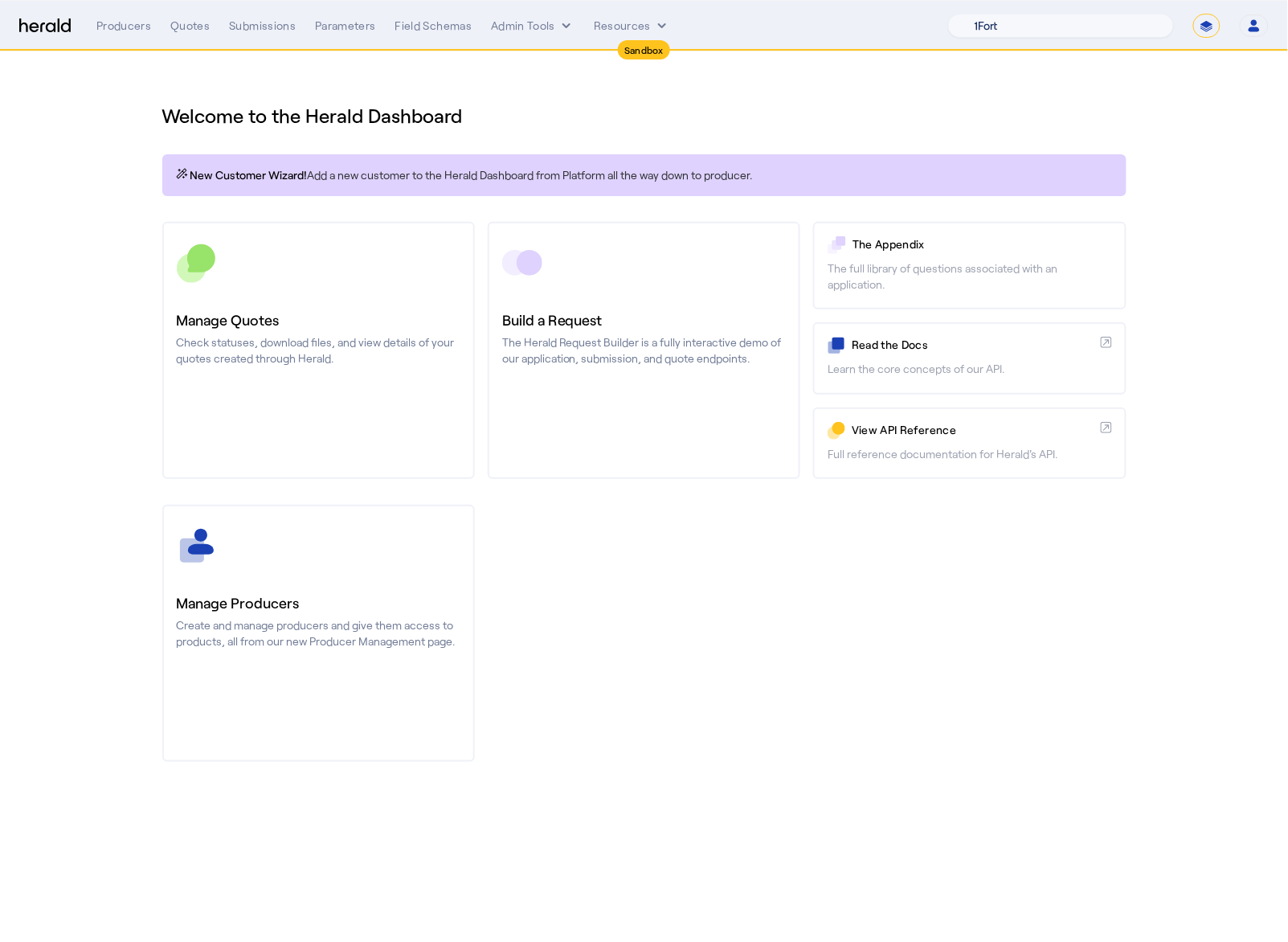
select select "pfm_7a8n_coalition"
click at [991, 13] on select "1Fort Acrisure Acturis Affinity Advisors Affinity Risk Agentero AmWins Anzen Ao…" at bounding box center [1061, 25] width 226 height 24
click at [843, 658] on div "You are now impersonating the Coalition platform." at bounding box center [644, 471] width 1288 height 942
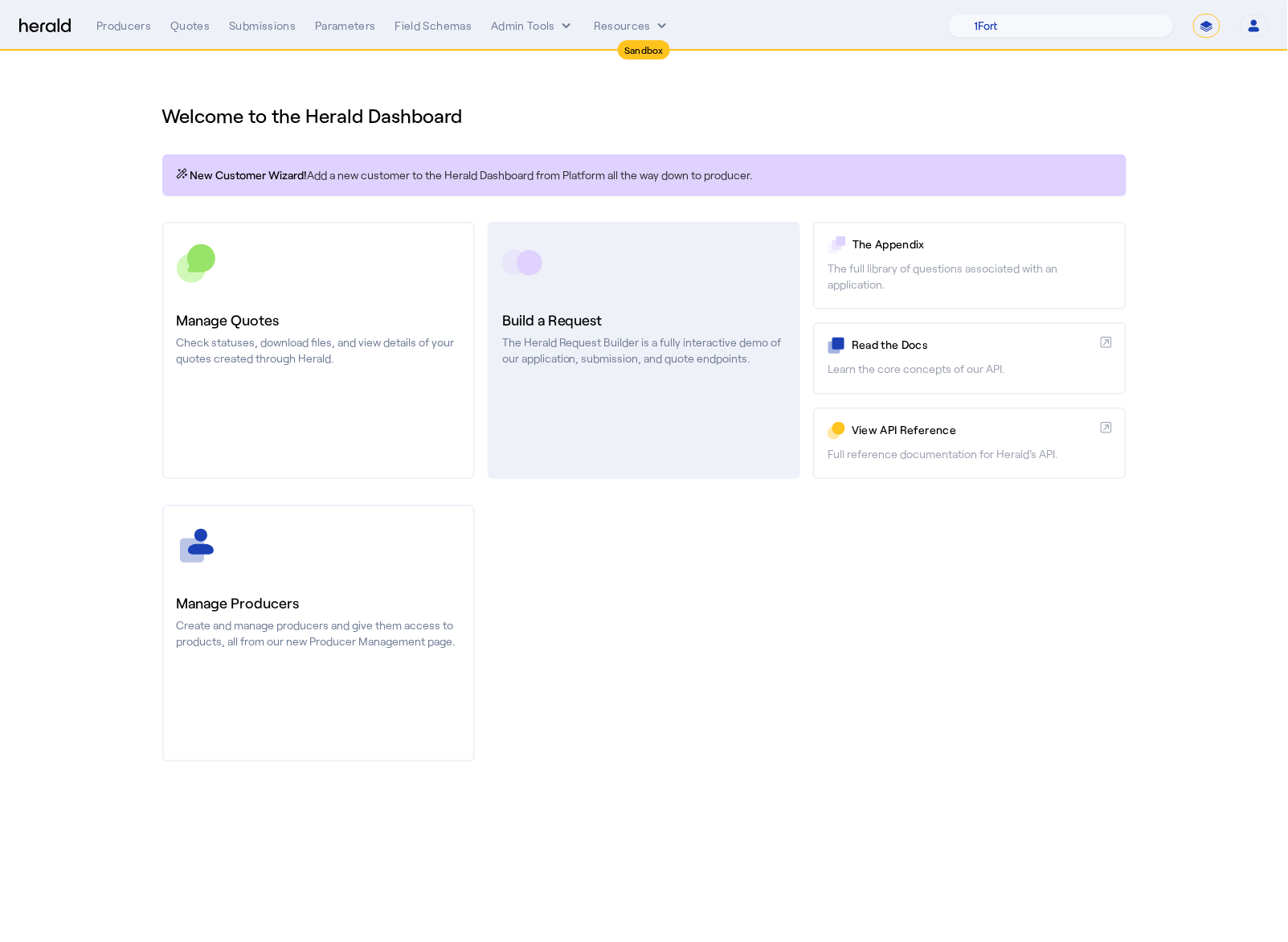
click at [568, 327] on h3 "Build a Request" at bounding box center [644, 319] width 283 height 22
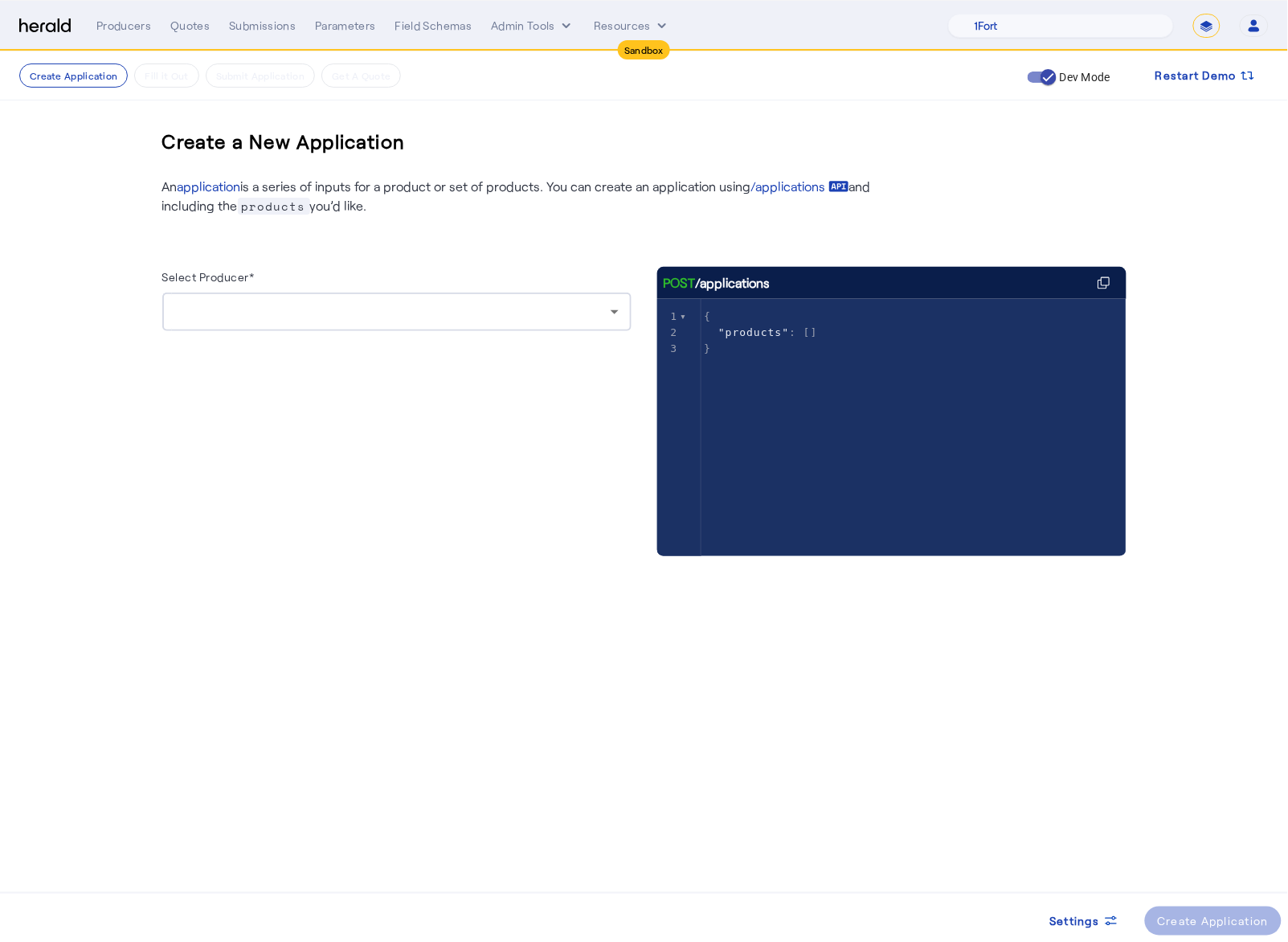
click at [564, 327] on div at bounding box center [397, 311] width 443 height 38
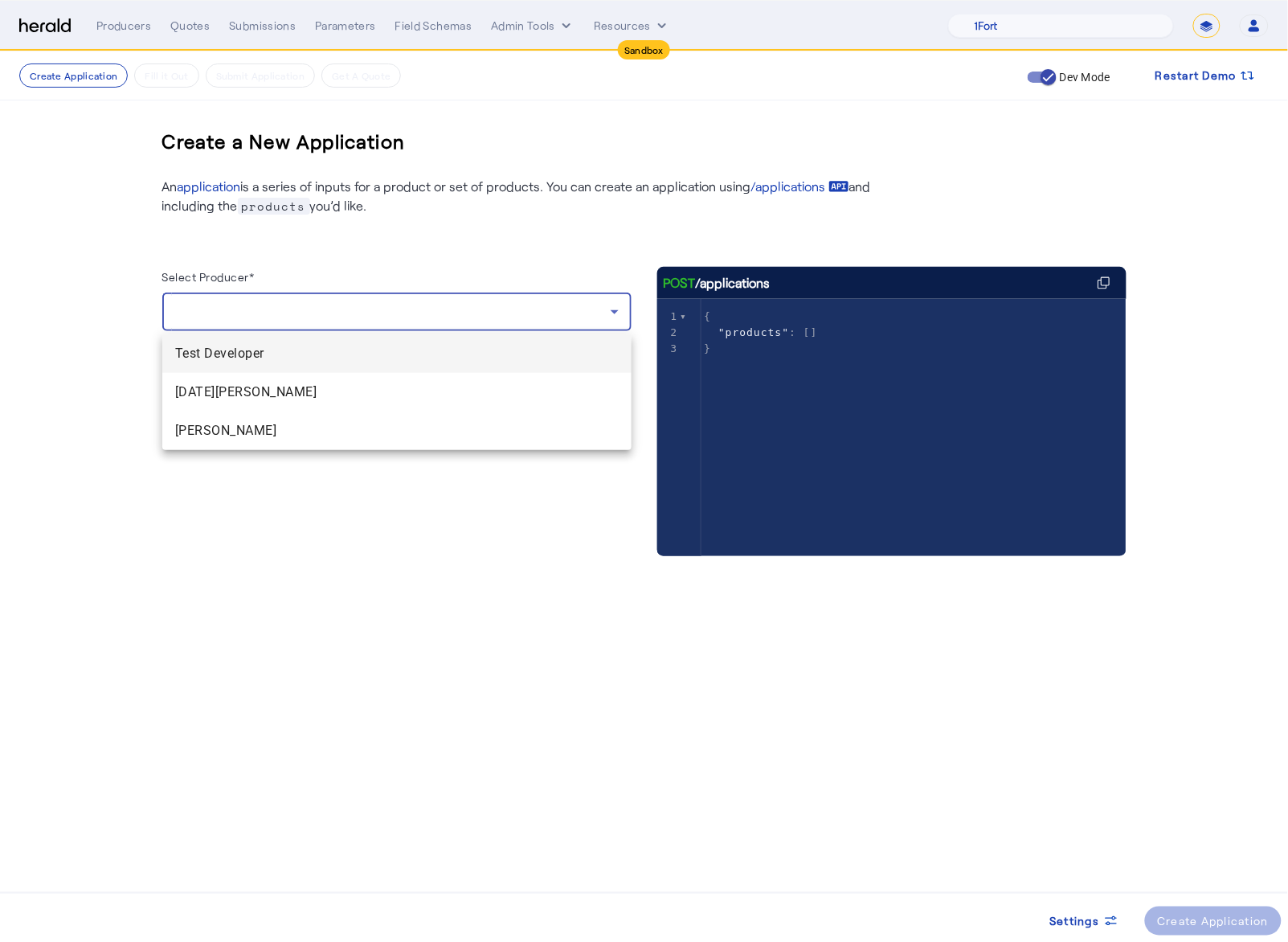
click at [53, 31] on div at bounding box center [644, 471] width 1288 height 942
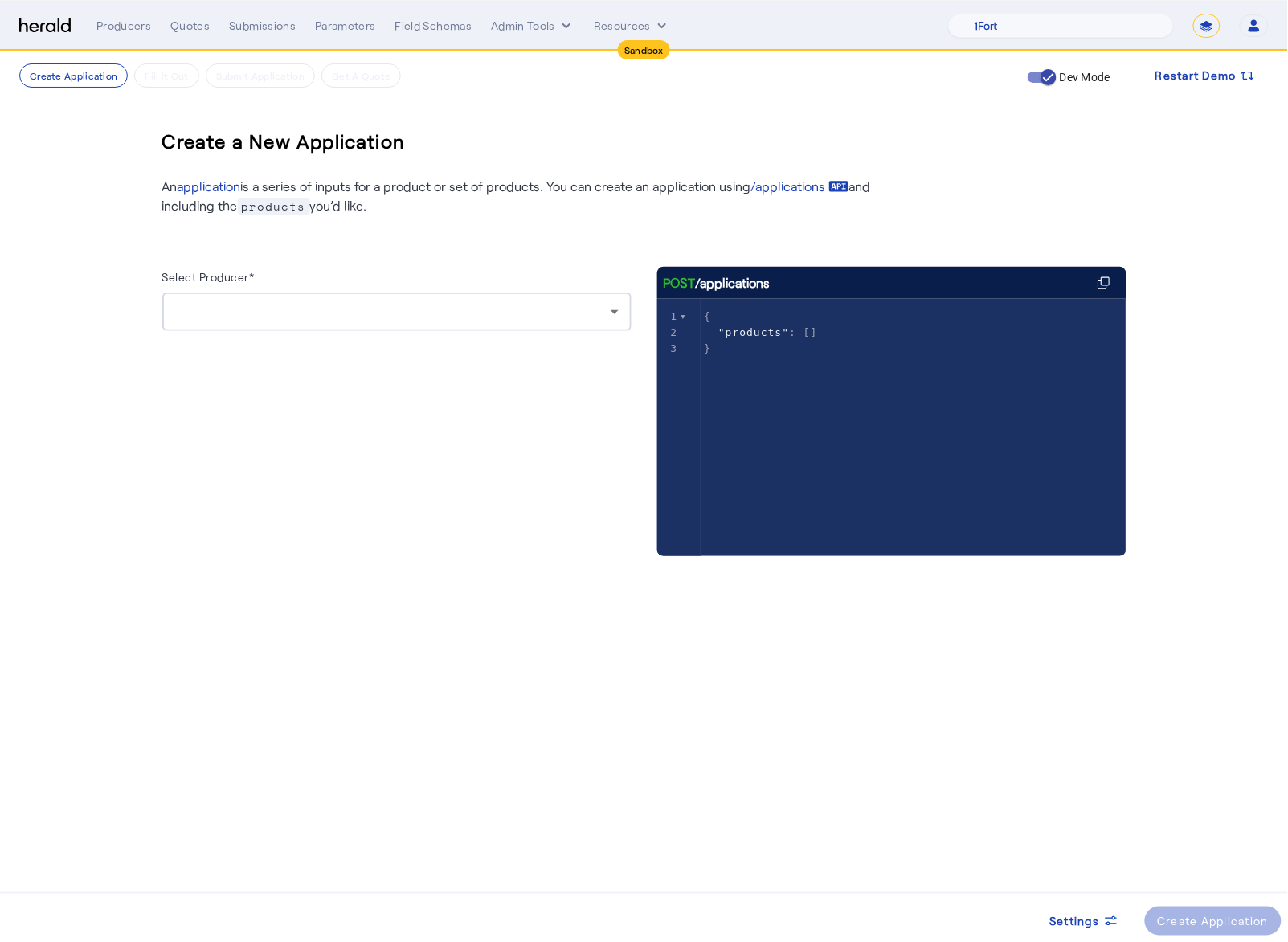
click at [52, 31] on img at bounding box center [46, 26] width 52 height 15
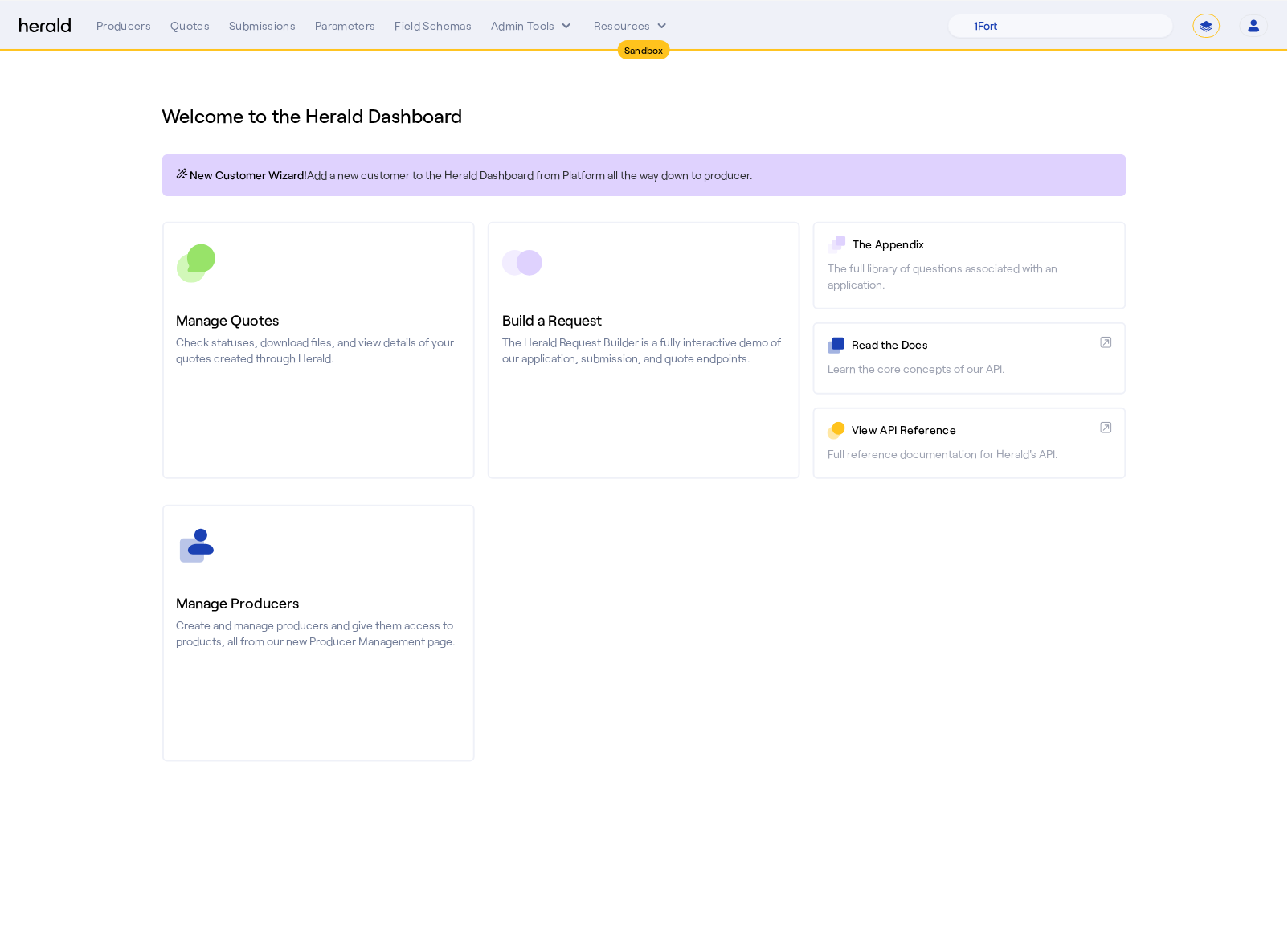
click at [897, 668] on div "Manage Producers Create and manage producers and give them access to products, …" at bounding box center [644, 634] width 964 height 257
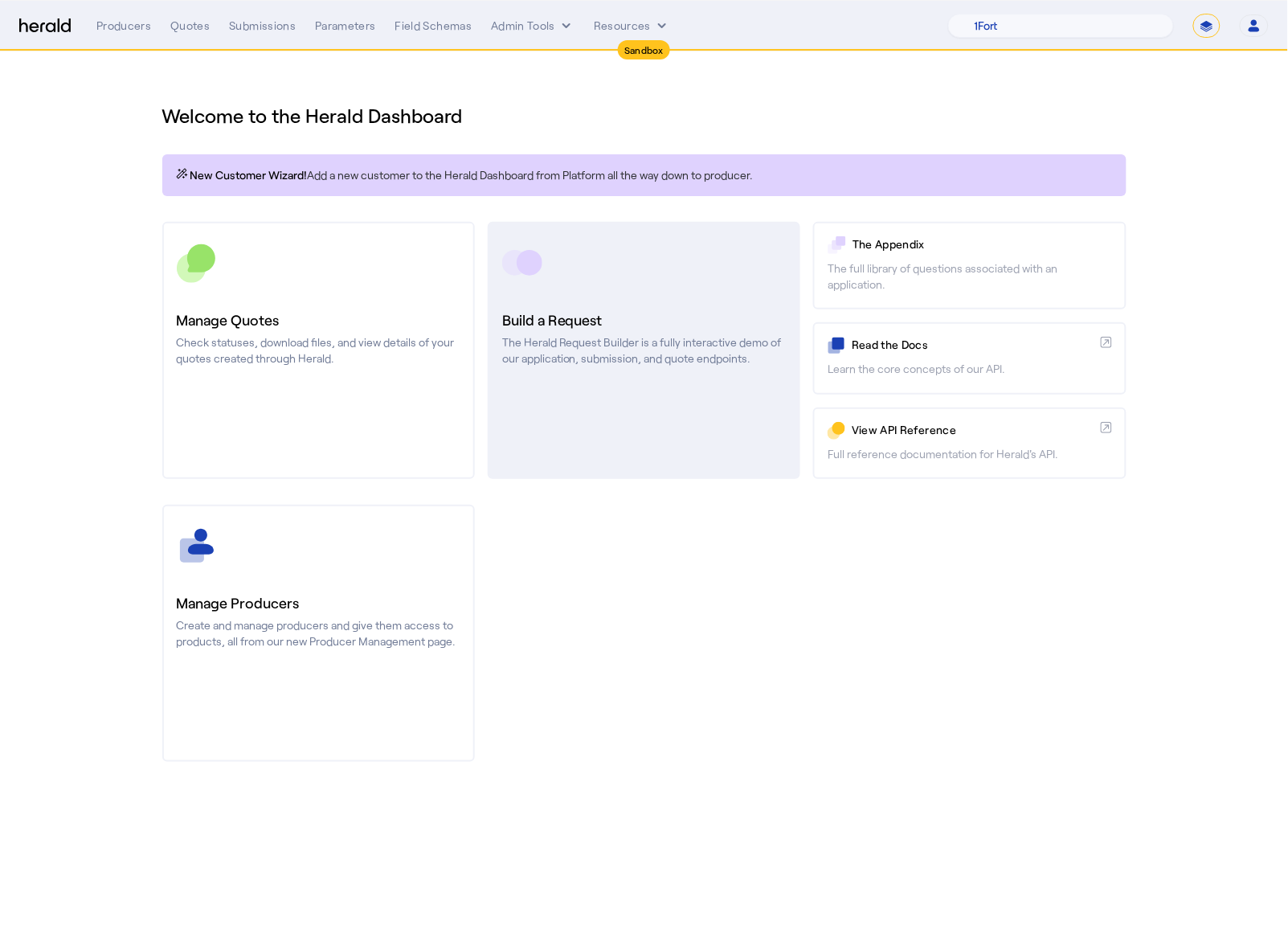
click at [614, 415] on link "Build a Request The Herald Request Builder is a fully interactive demo of our a…" at bounding box center [644, 350] width 313 height 257
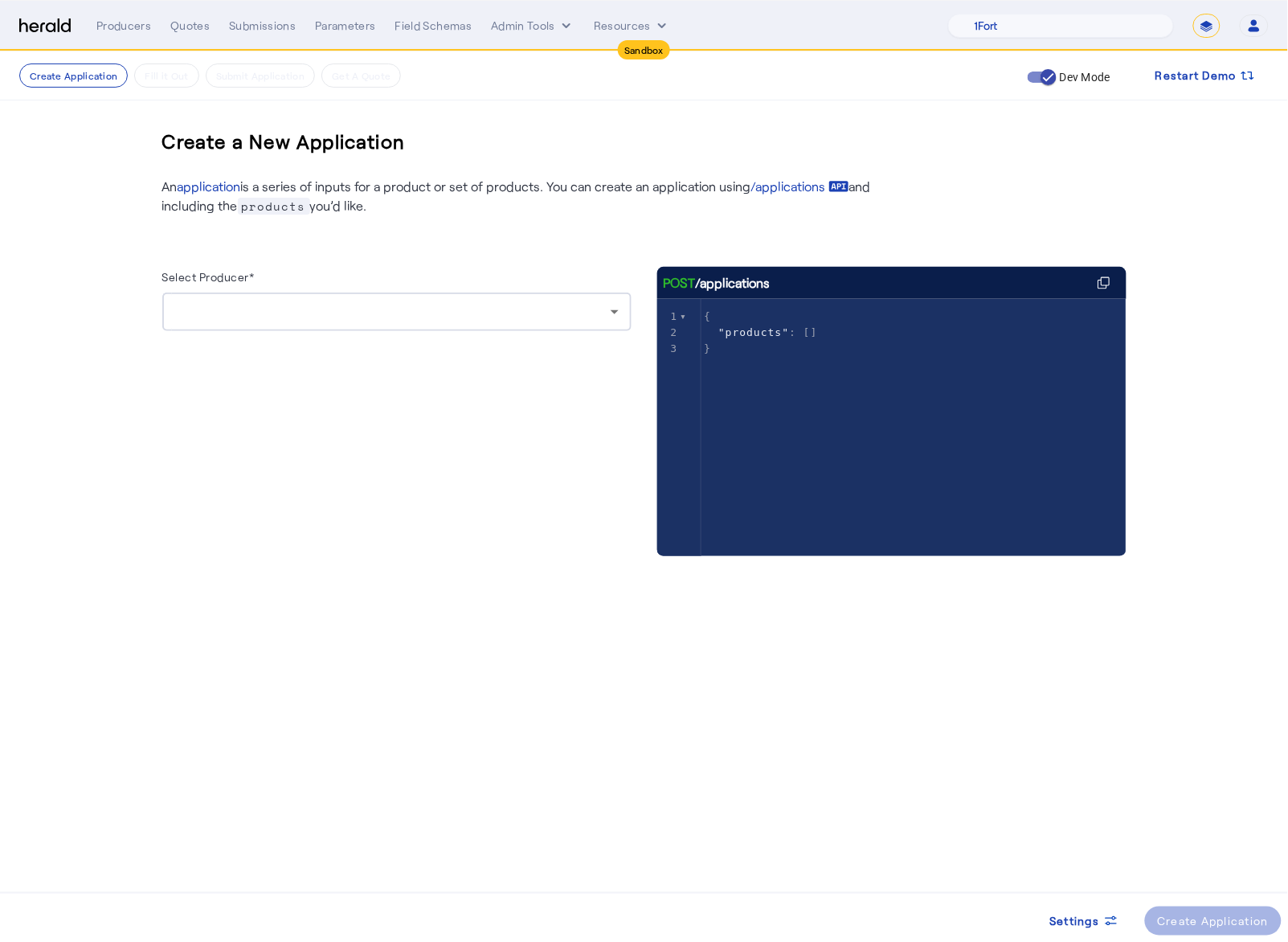
click at [458, 338] on div at bounding box center [397, 343] width 469 height 26
click at [448, 311] on div at bounding box center [392, 312] width 435 height 20
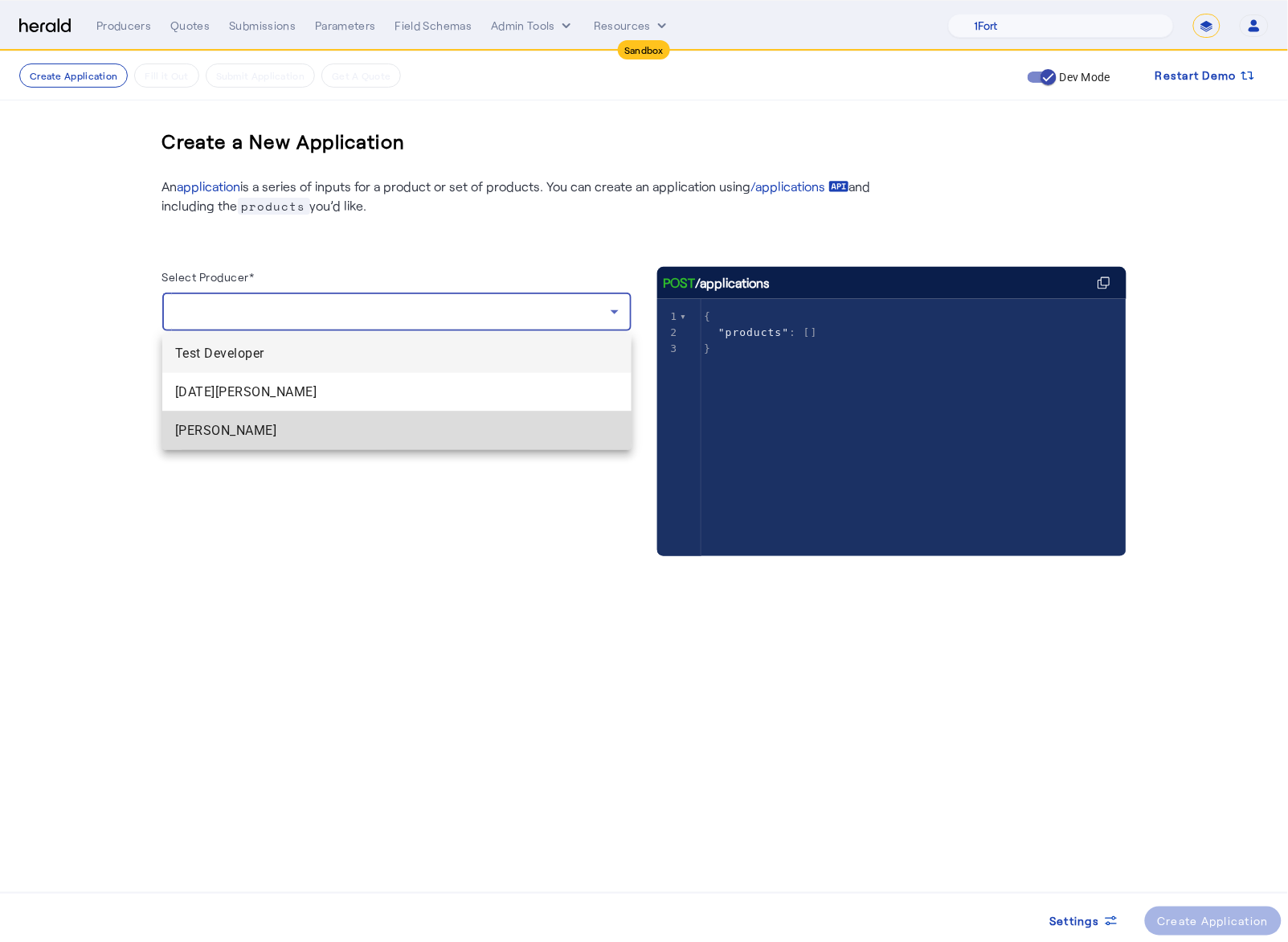
click at [203, 425] on span "Kim Dettencourt" at bounding box center [397, 431] width 443 height 20
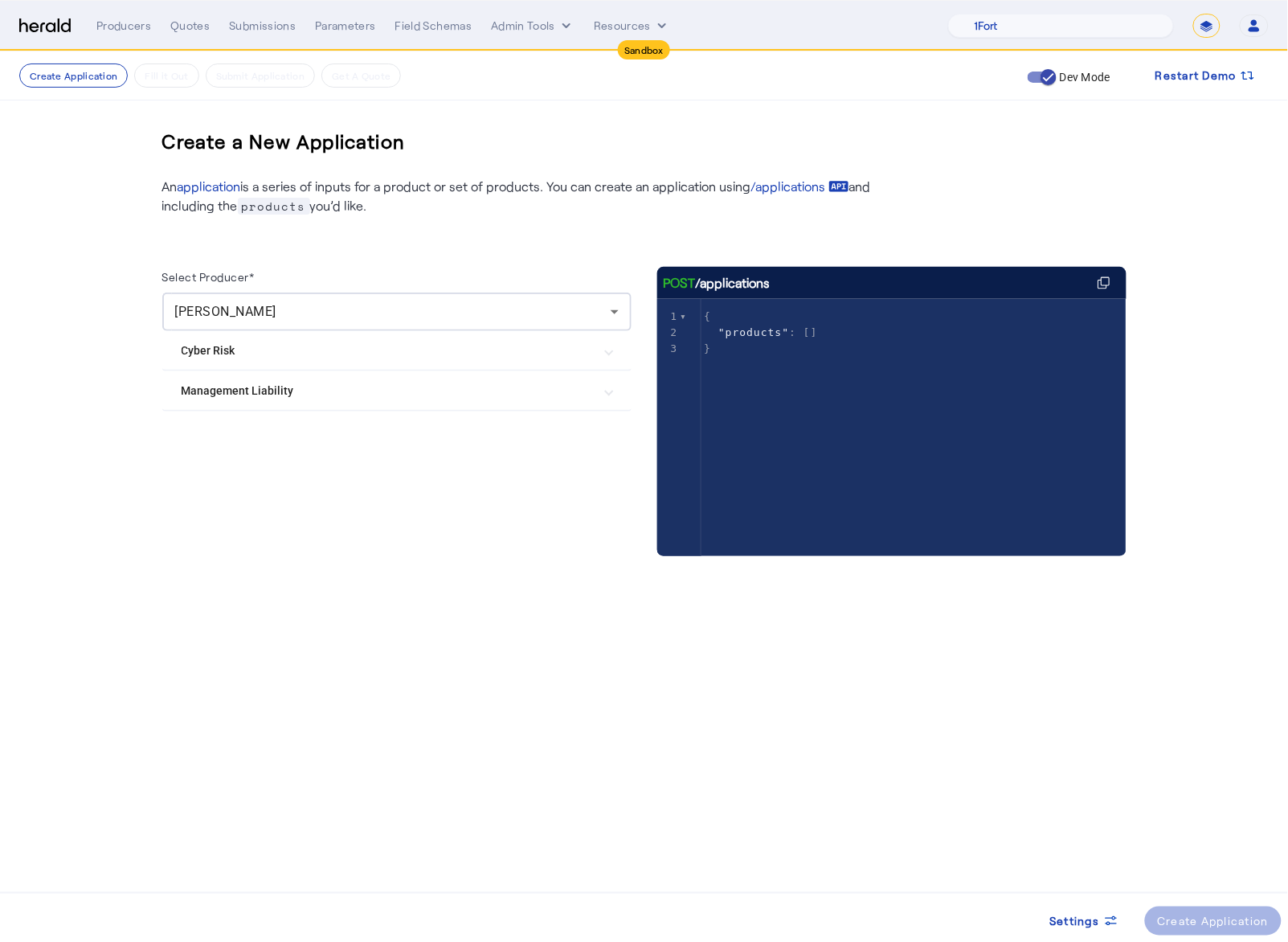
click at [340, 407] on mat-expansion-panel-header "Management Liability" at bounding box center [397, 390] width 469 height 38
click at [338, 406] on mat-expansion-panel-header "Management Liability" at bounding box center [397, 397] width 469 height 52
click at [338, 406] on mat-expansion-panel-header "Management Liability" at bounding box center [397, 390] width 469 height 38
click at [343, 355] on Risk "Cyber Risk" at bounding box center [387, 350] width 411 height 17
click at [428, 473] on Liability "Management Liability" at bounding box center [387, 481] width 411 height 17
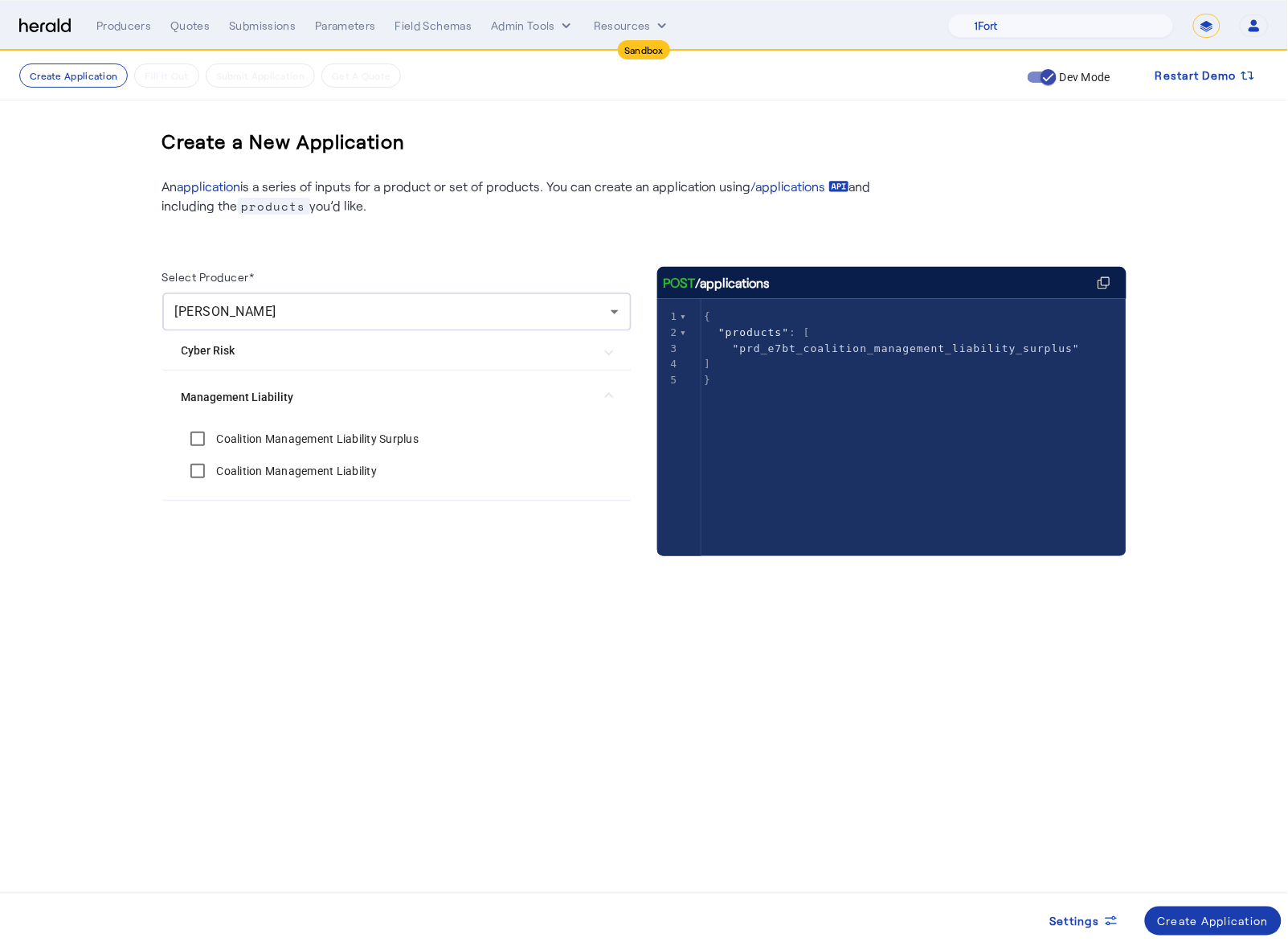
click at [1244, 910] on span at bounding box center [1214, 921] width 138 height 38
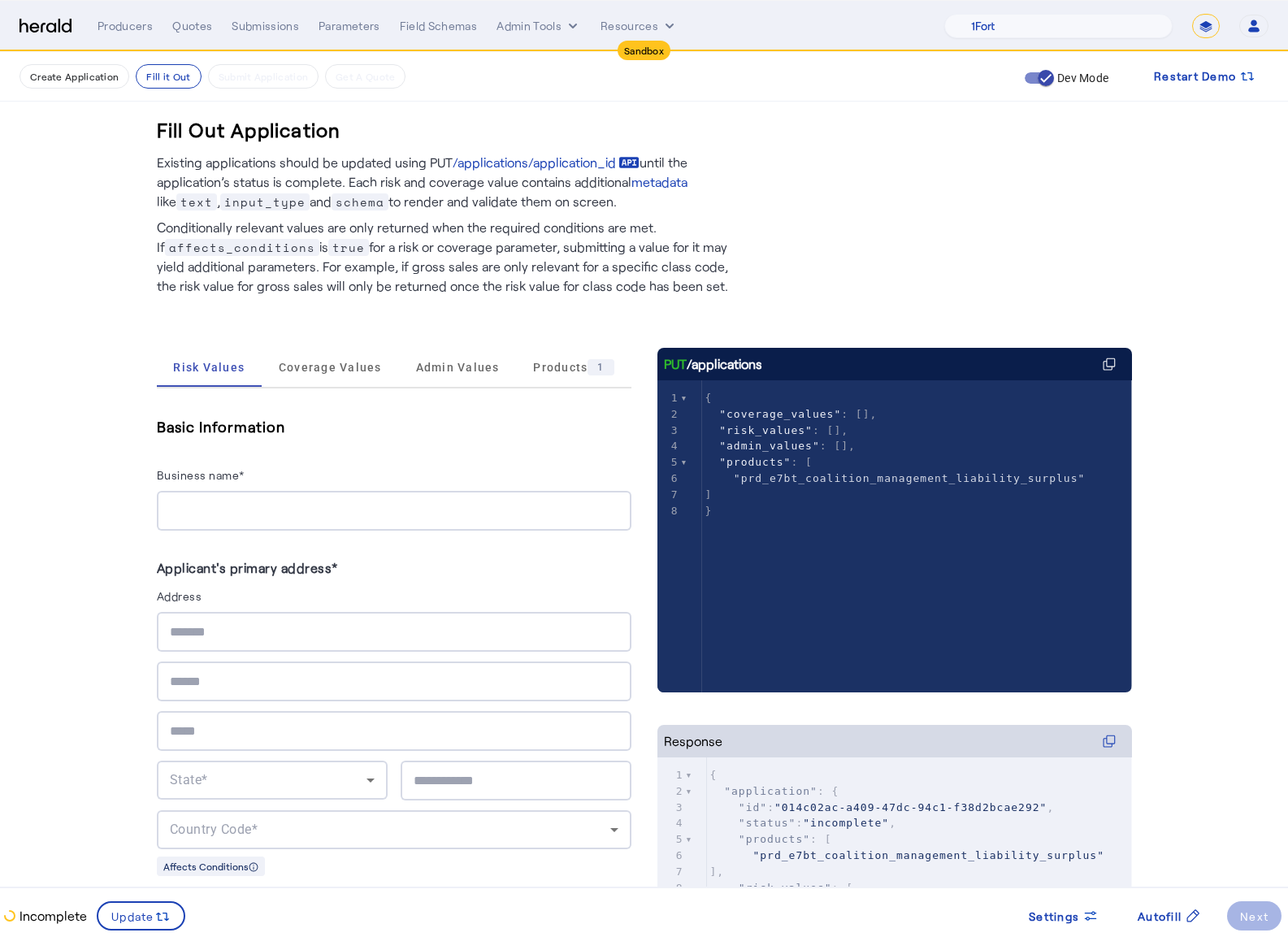
click at [338, 382] on span "Coverage Values" at bounding box center [330, 367] width 103 height 39
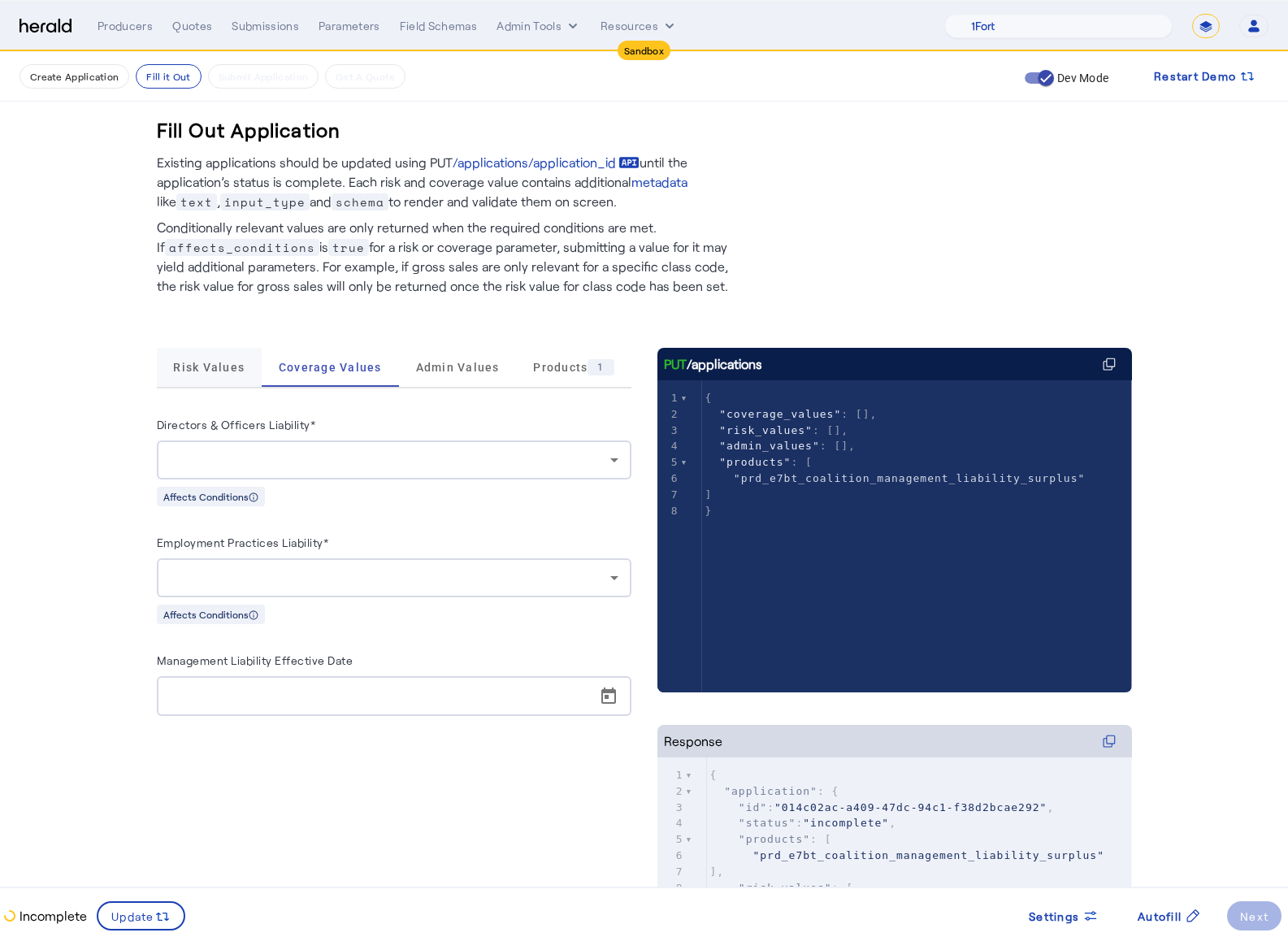
click at [244, 370] on span "Risk Values" at bounding box center [208, 367] width 71 height 12
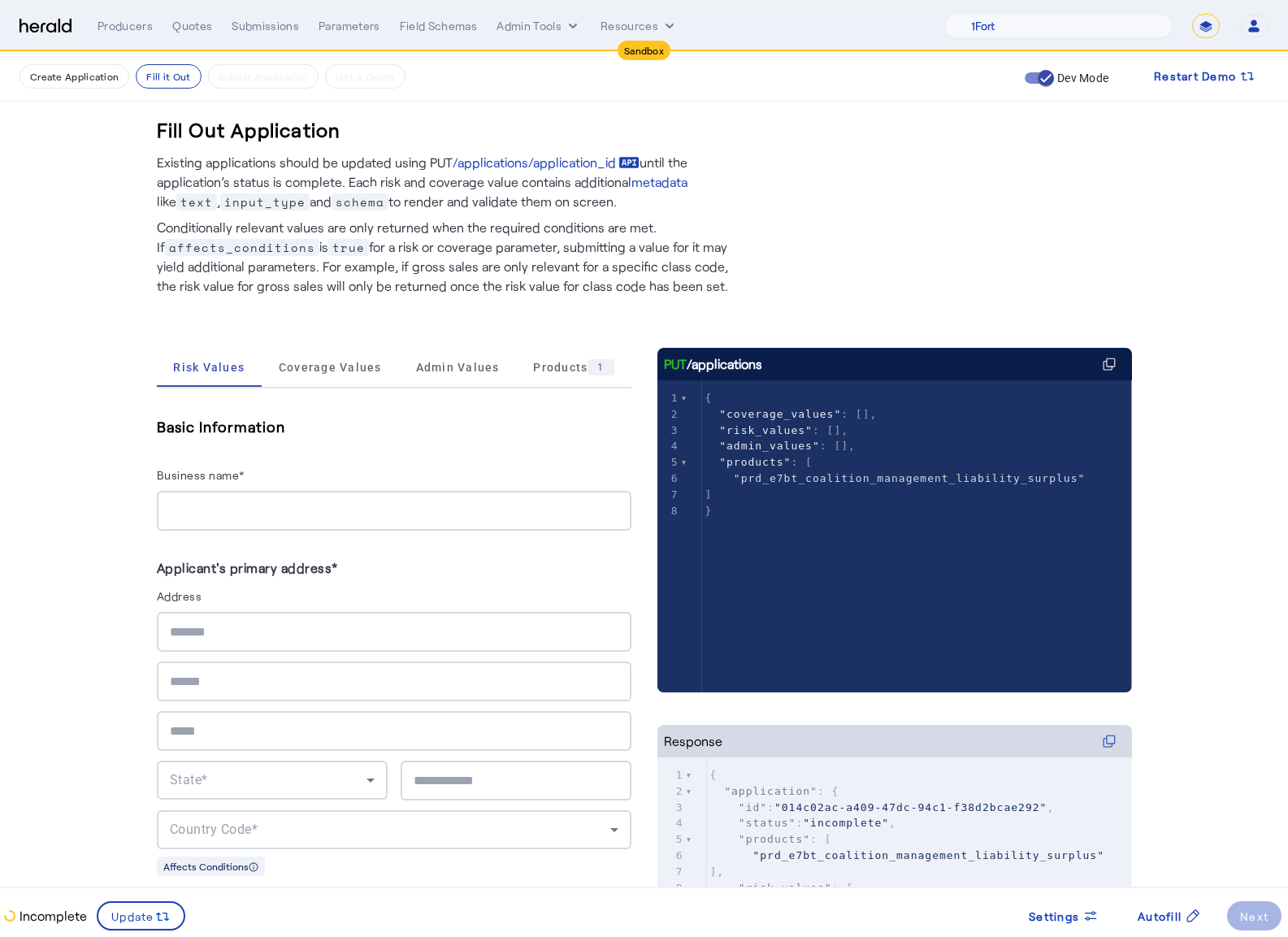
click at [50, 26] on img at bounding box center [46, 26] width 52 height 15
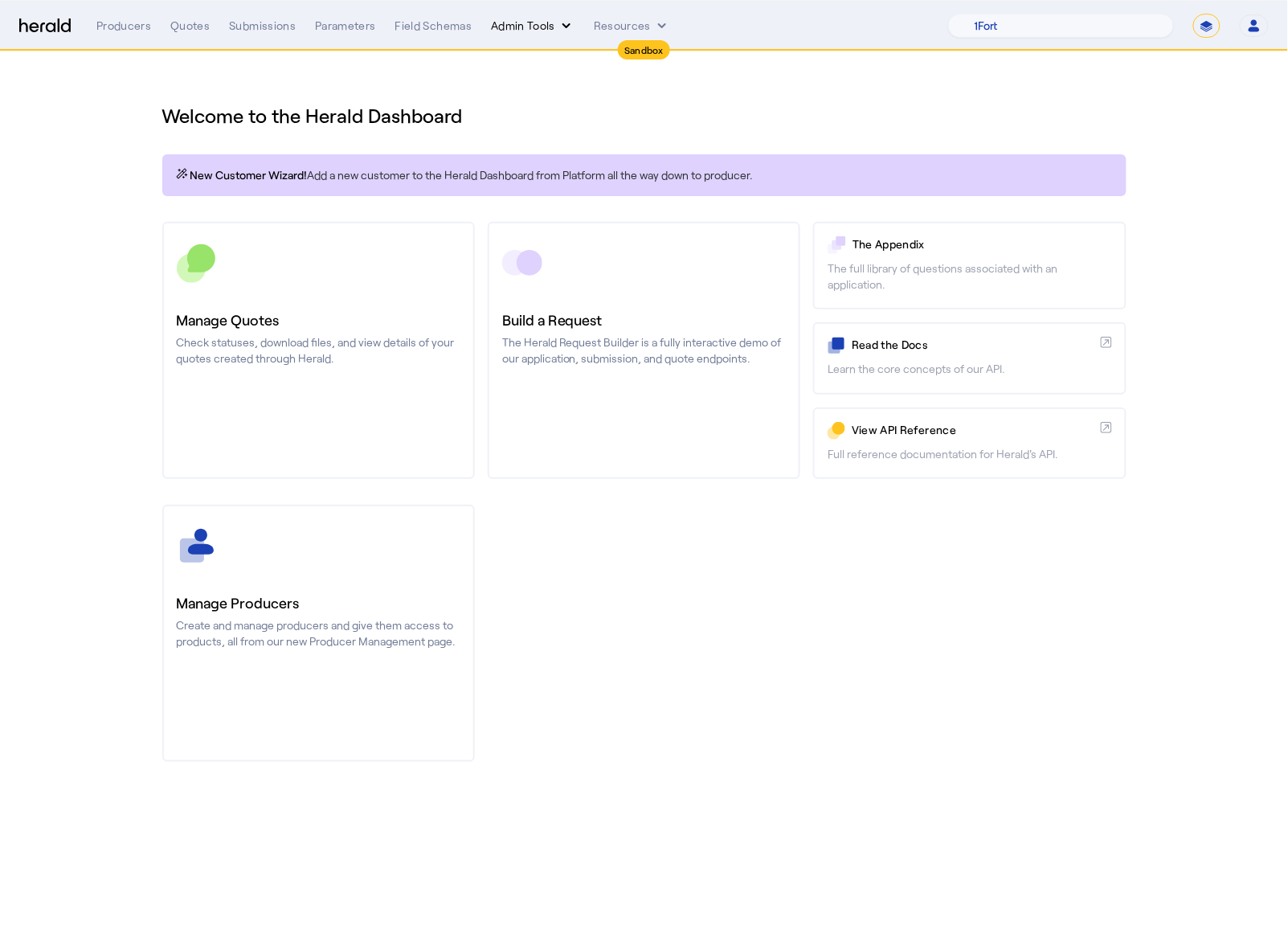
click at [502, 20] on button "Admin Tools" at bounding box center [532, 26] width 83 height 16
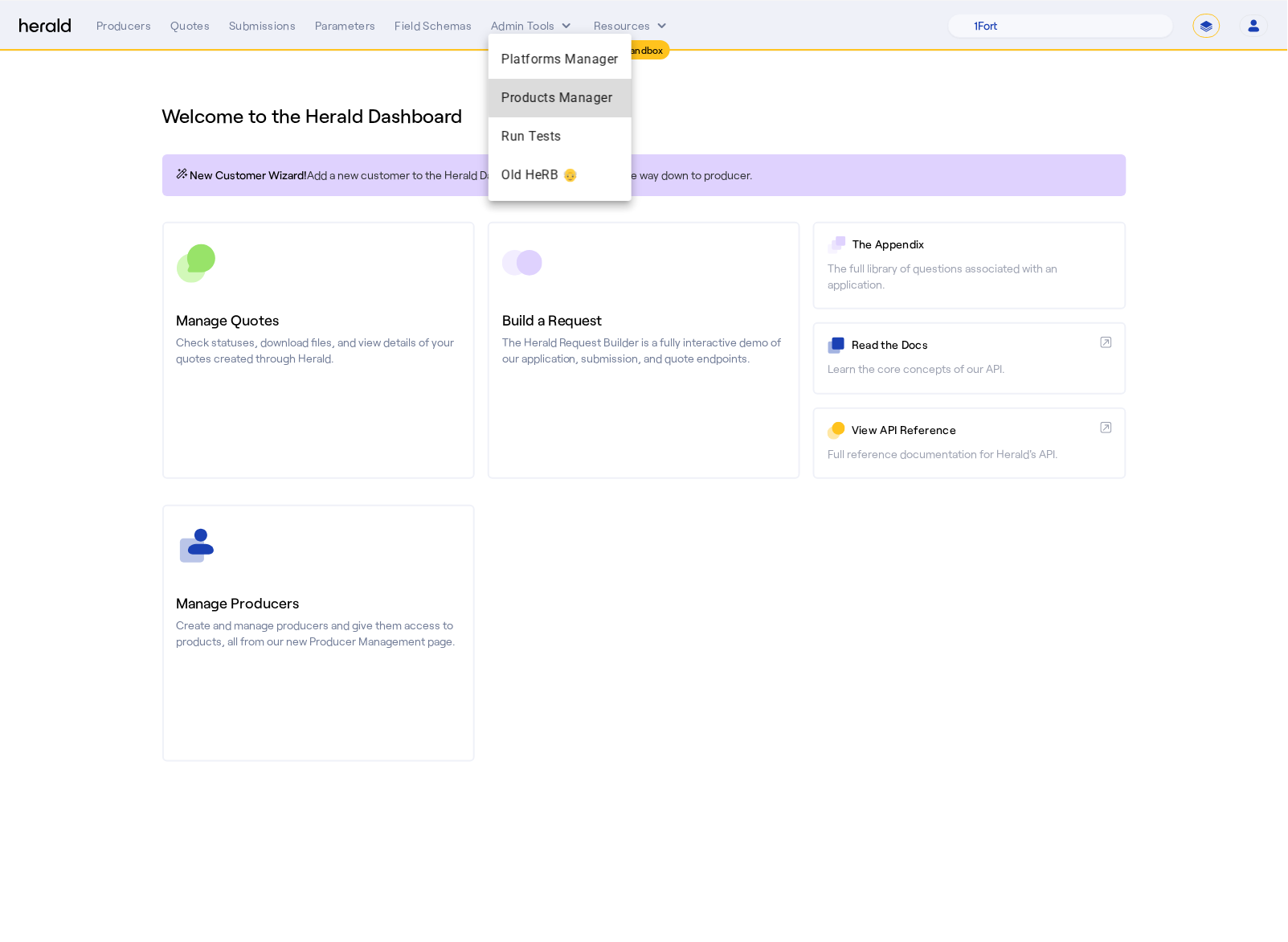
click at [597, 97] on span "Products Manager" at bounding box center [560, 98] width 117 height 20
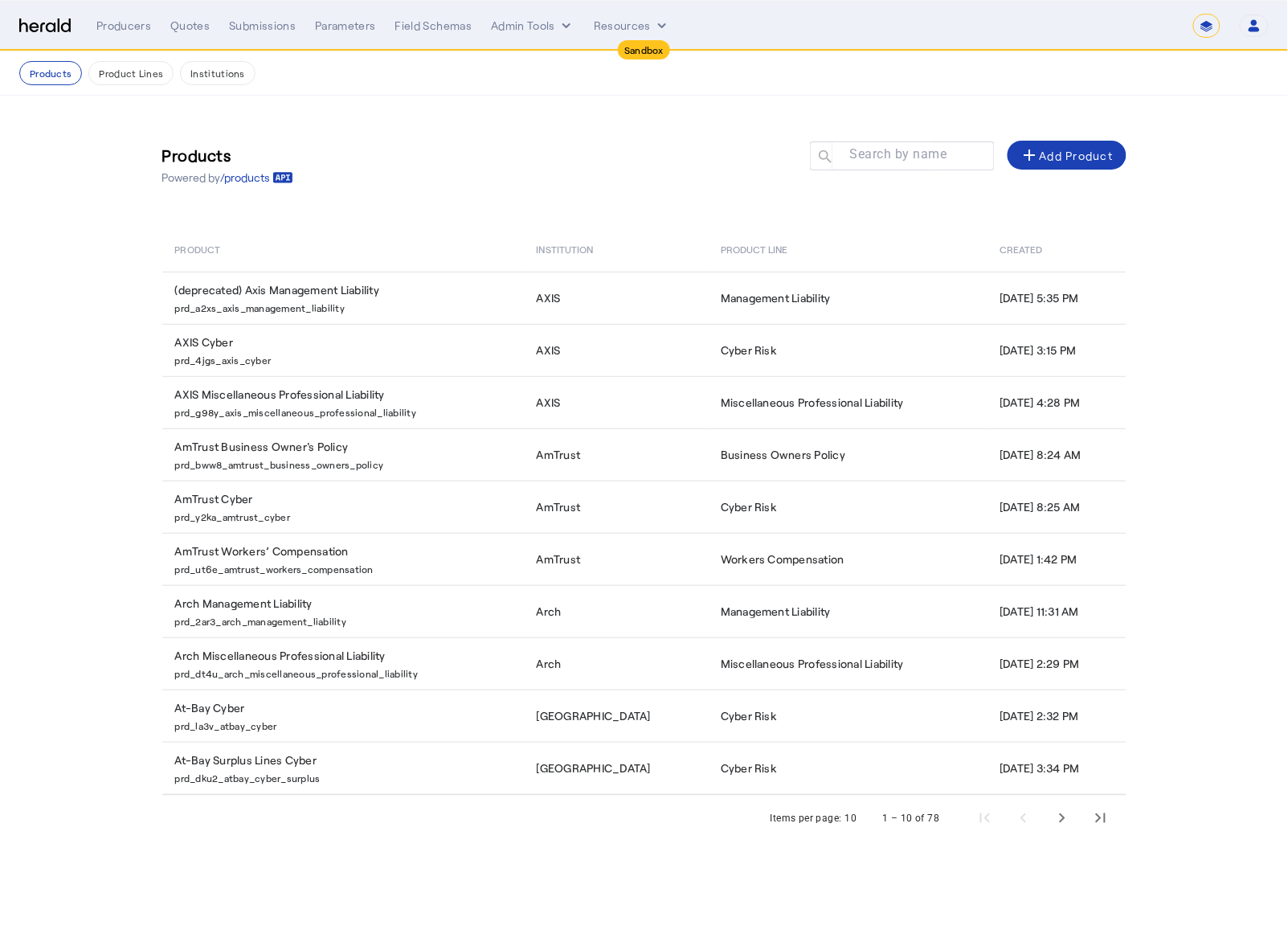
click at [441, 7] on nav "**********" at bounding box center [644, 26] width 1288 height 50
click at [568, 21] on icon "internal dropdown menu" at bounding box center [567, 26] width 16 height 16
click at [593, 57] on span "Platforms Manager" at bounding box center [560, 60] width 117 height 20
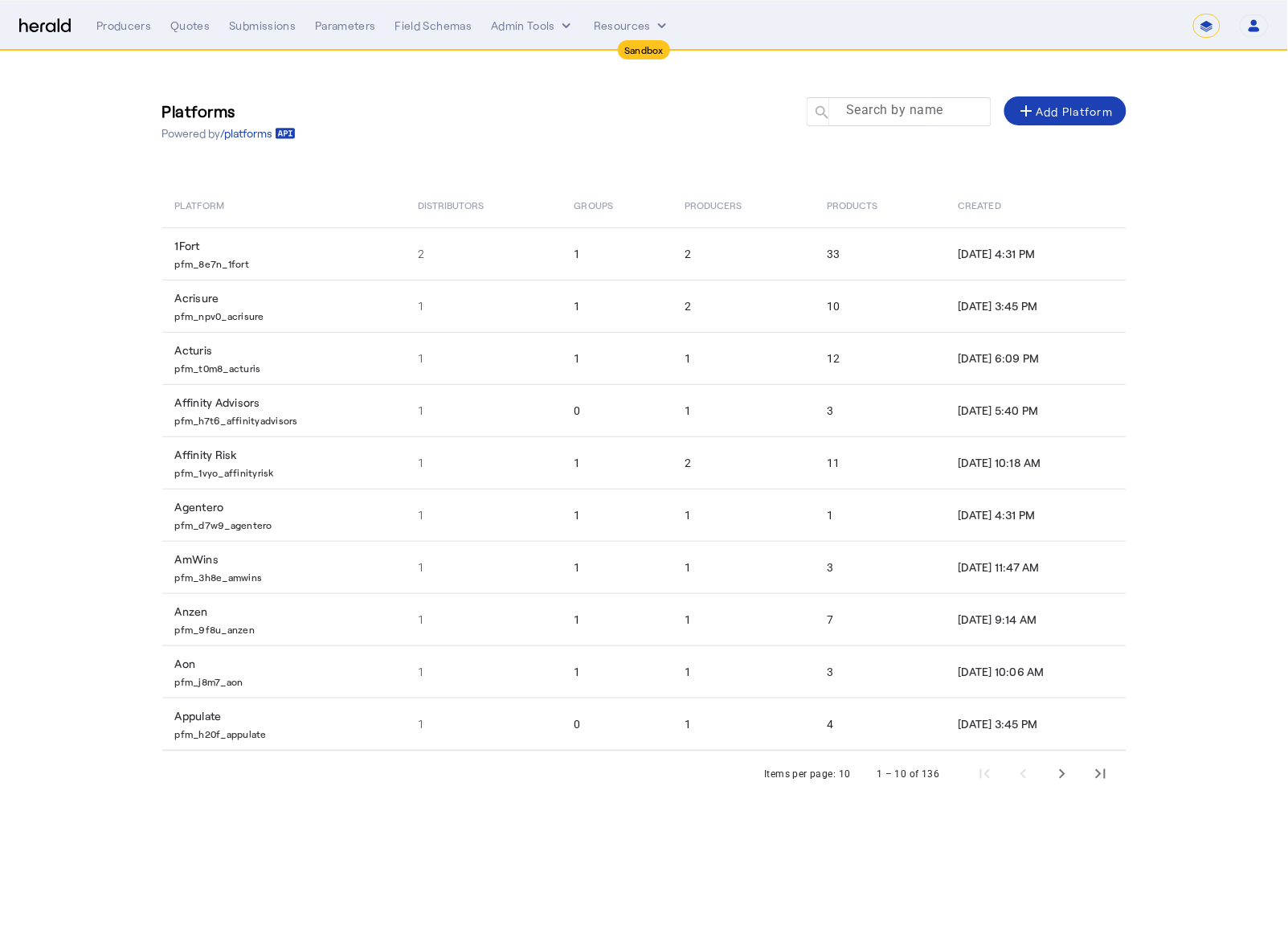
click at [907, 114] on mat-label "Search by name" at bounding box center [895, 110] width 97 height 15
click at [907, 114] on input "Search by name" at bounding box center [906, 111] width 145 height 20
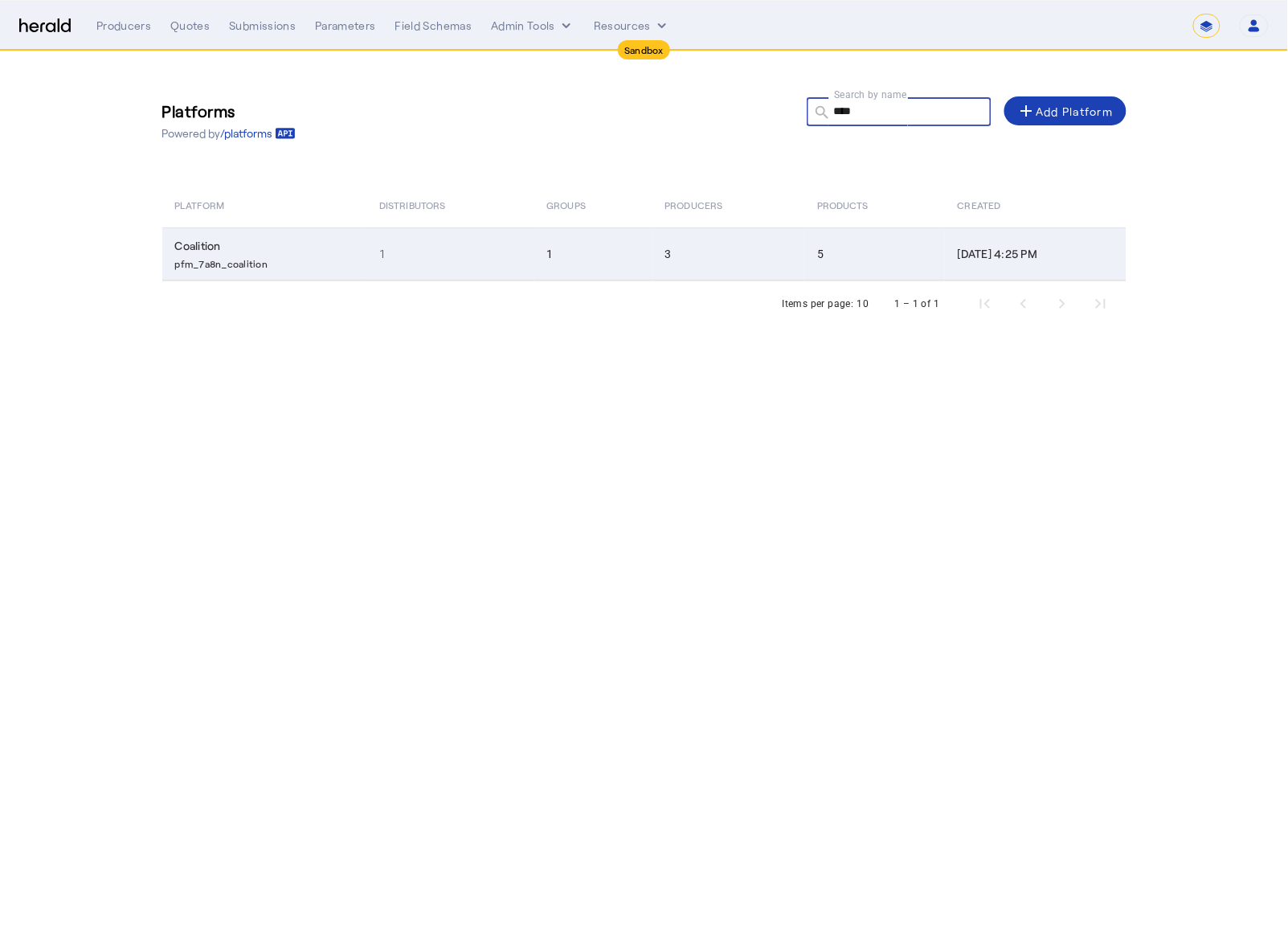
type input "****"
click at [316, 242] on td "Coalition pfm_7a8n_coalition" at bounding box center [265, 253] width 205 height 53
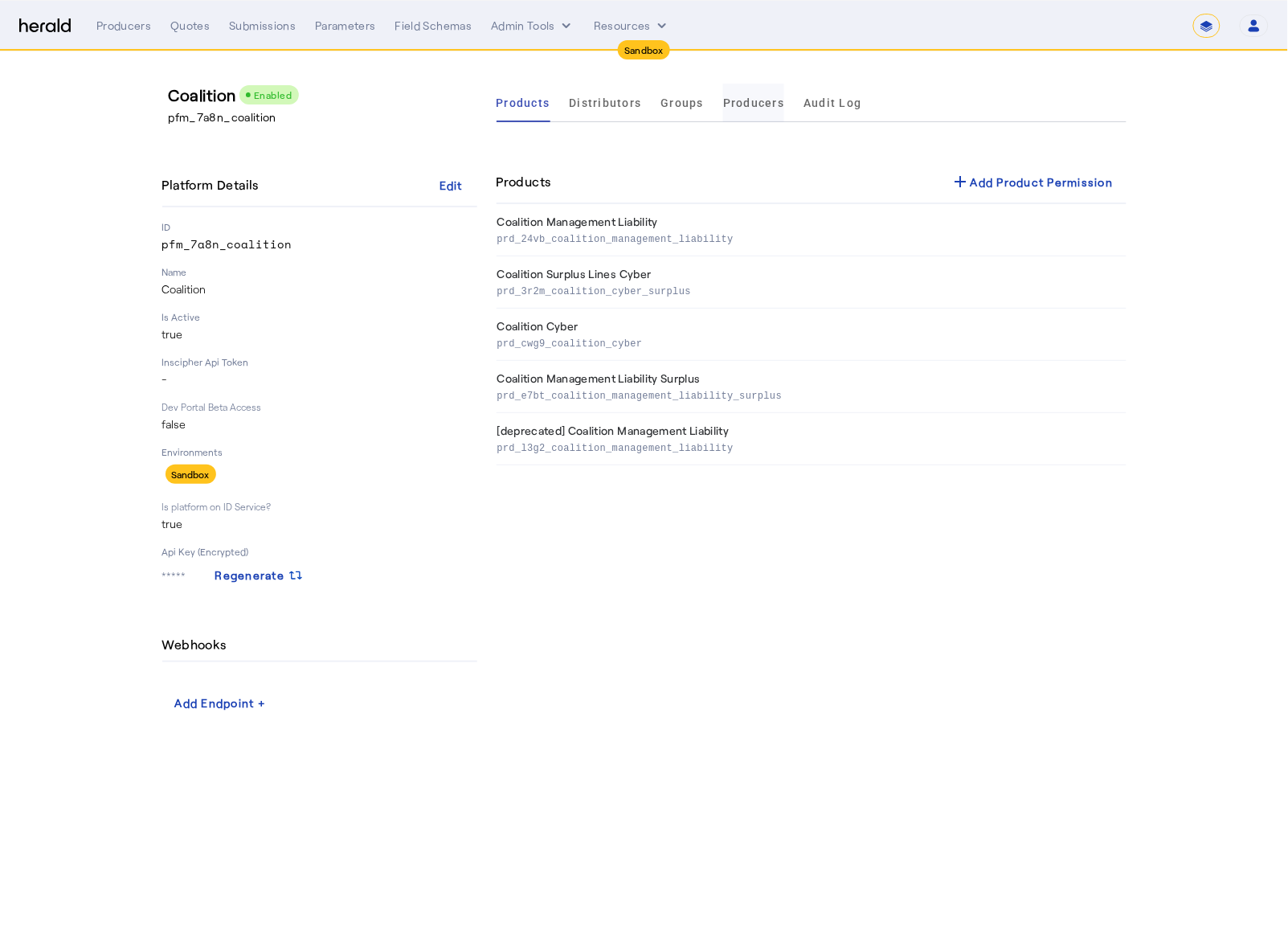
click at [735, 101] on span "Producers" at bounding box center [753, 103] width 61 height 12
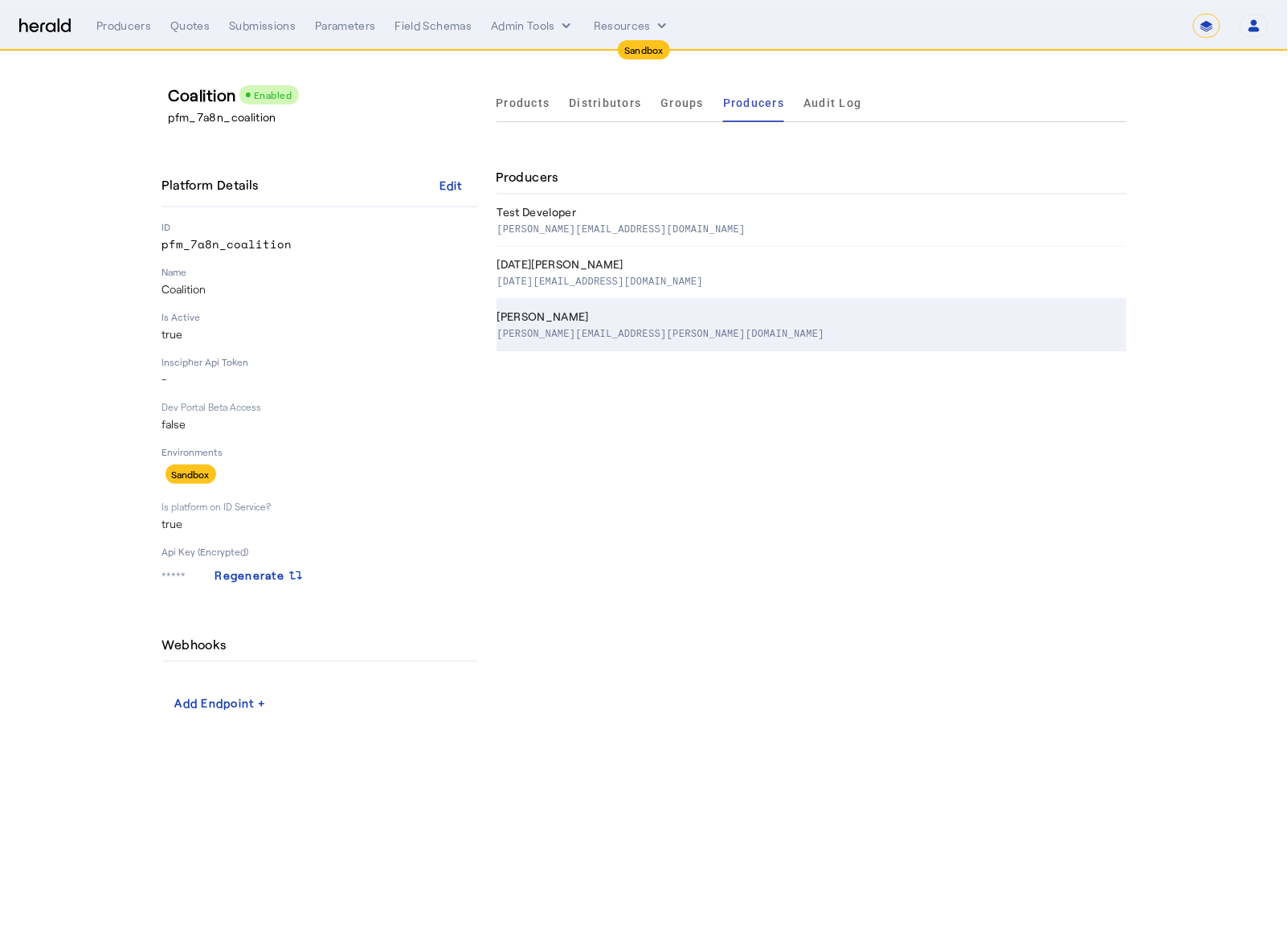
click at [737, 338] on div "kim.debettencourt@coalitioninc.com" at bounding box center [808, 332] width 623 height 16
select select "pfm_7a8n_coalition"
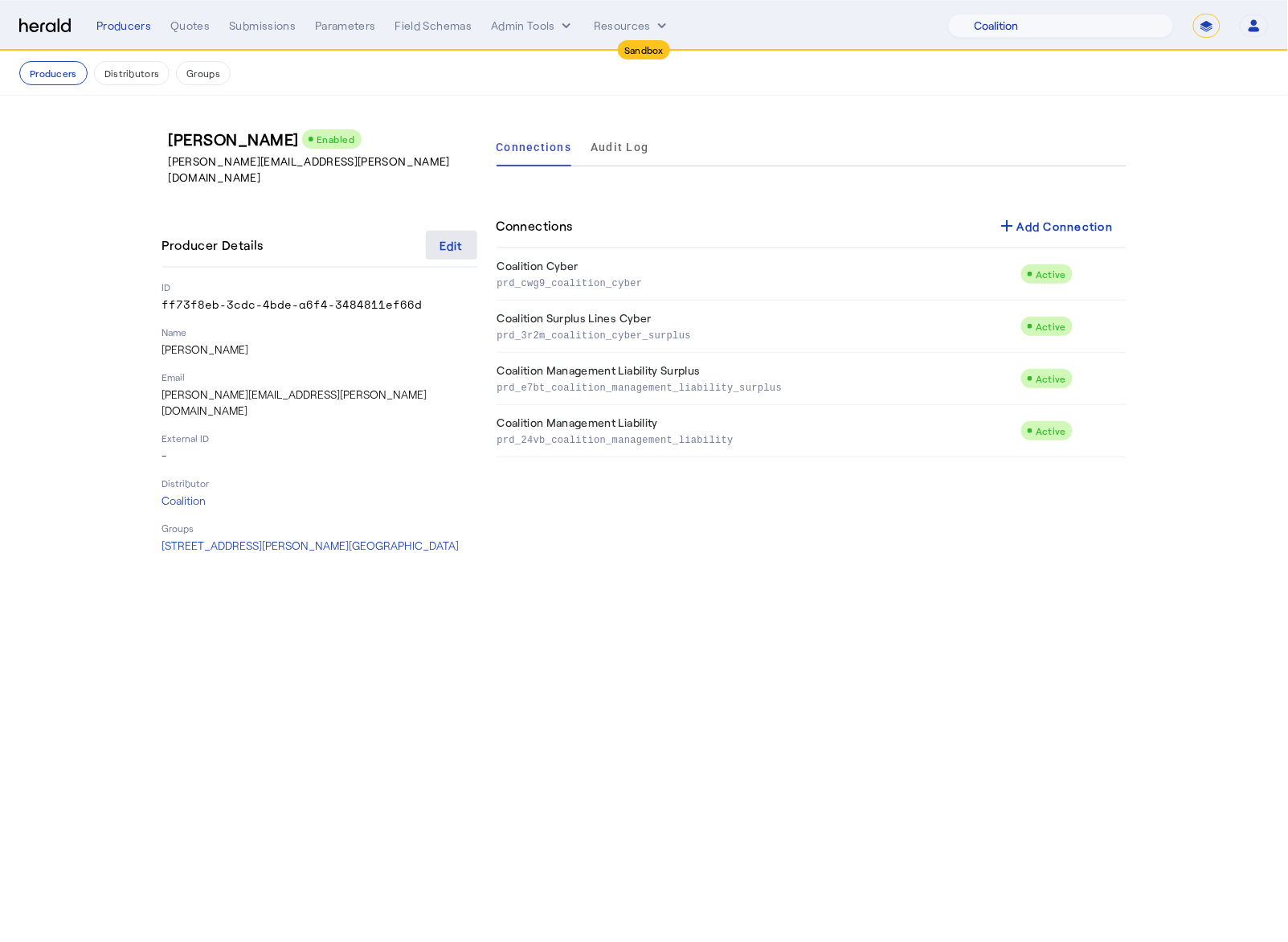
click at [456, 237] on div "Edit" at bounding box center [451, 245] width 23 height 17
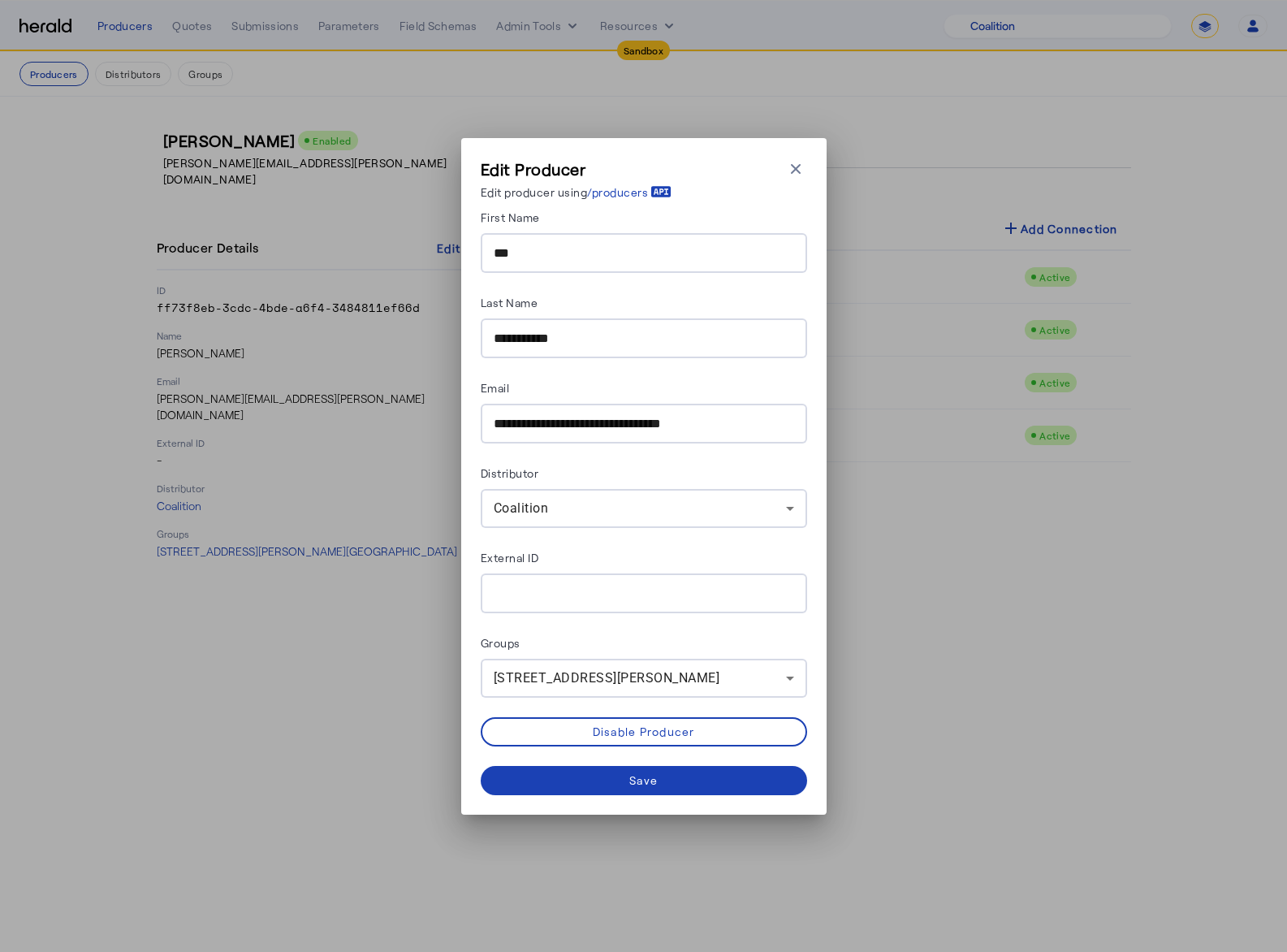
click at [508, 342] on input "**********" at bounding box center [644, 339] width 301 height 20
type input "**********"
click at [650, 782] on div "Save" at bounding box center [643, 779] width 28 height 17
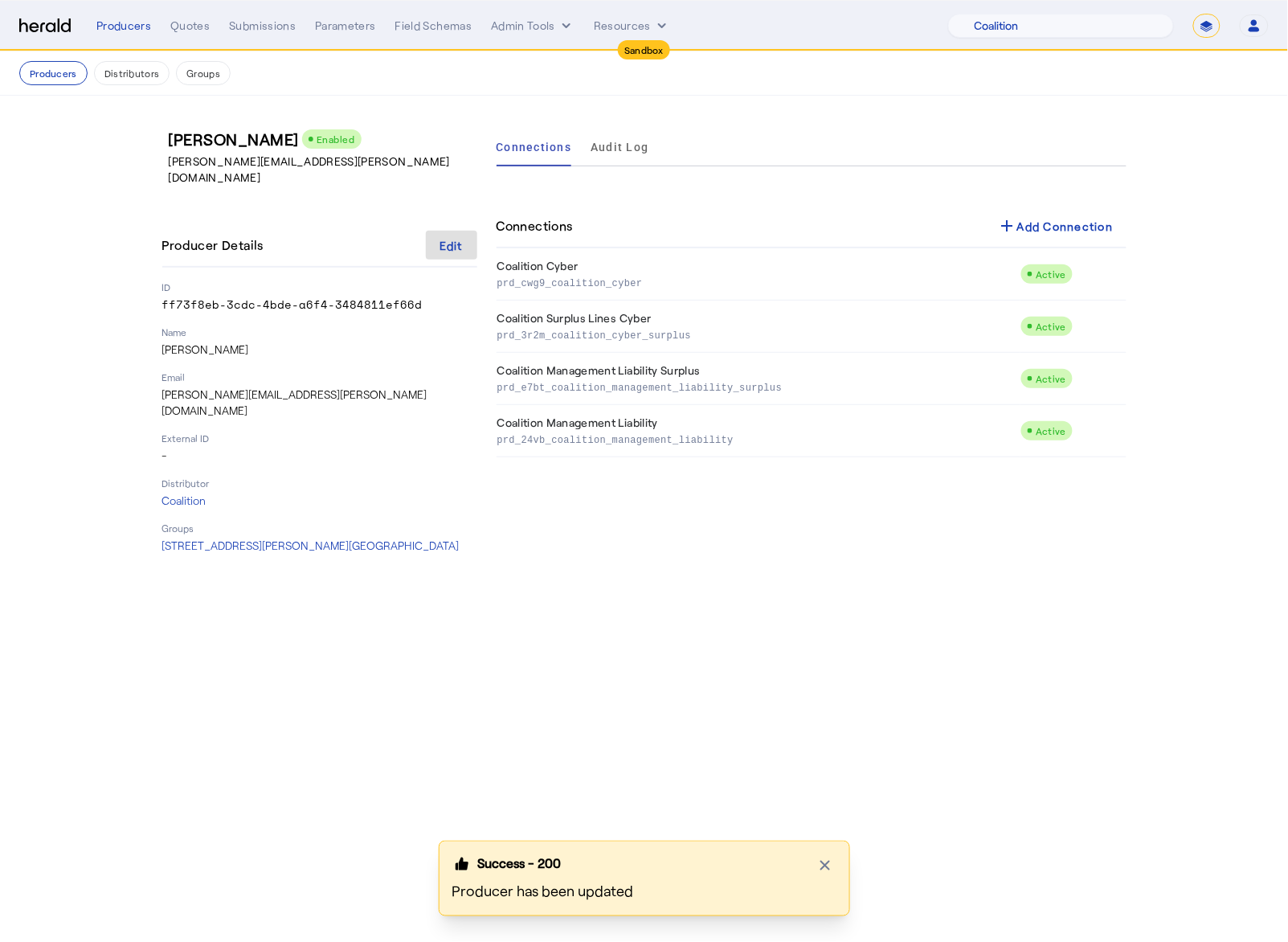
click at [504, 675] on body "Sandbox Menu Producers Quotes Submissions Parameters Field Schemas Admin Tools …" at bounding box center [644, 471] width 1288 height 942
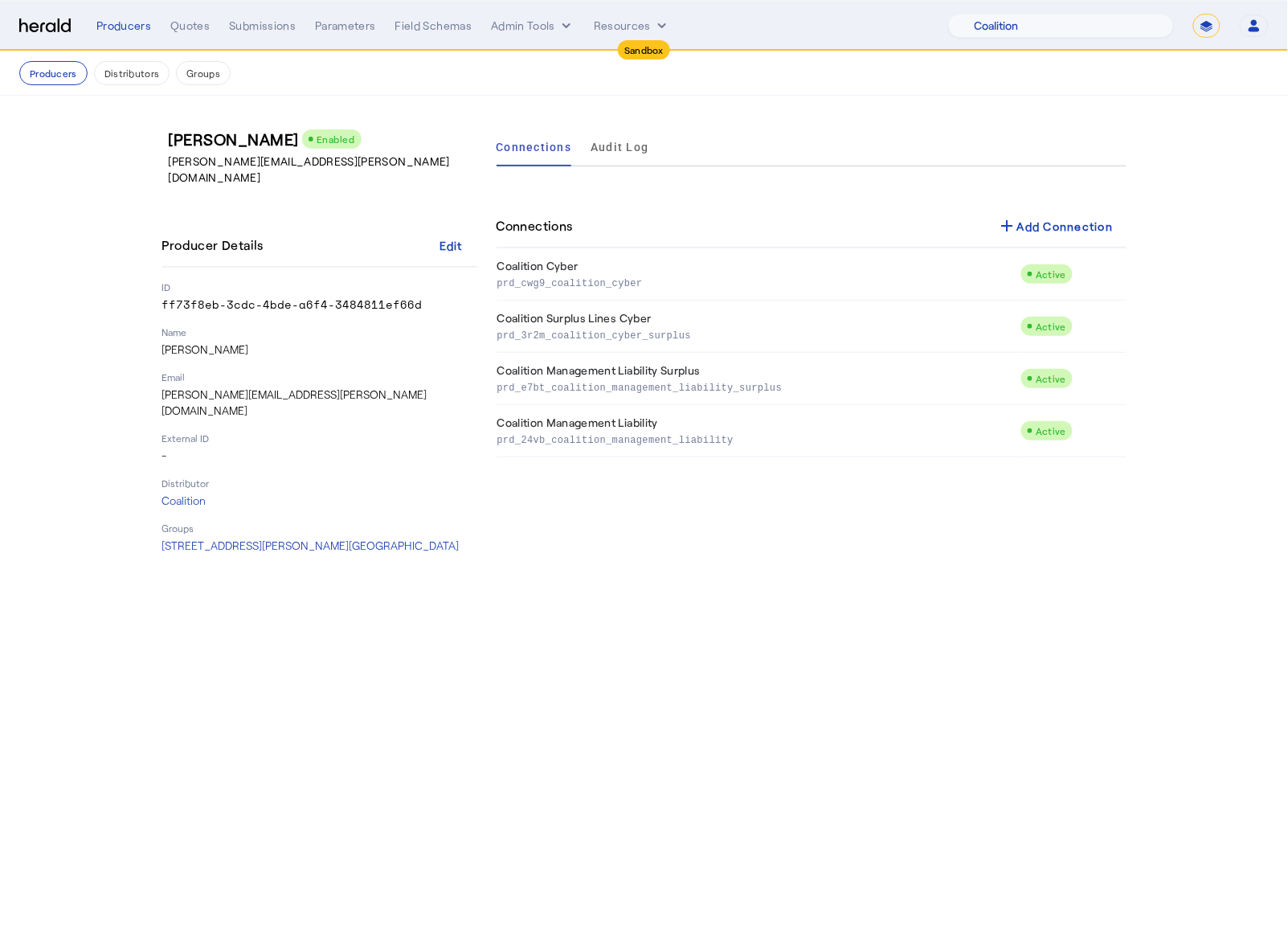
click at [46, 28] on img at bounding box center [46, 26] width 52 height 15
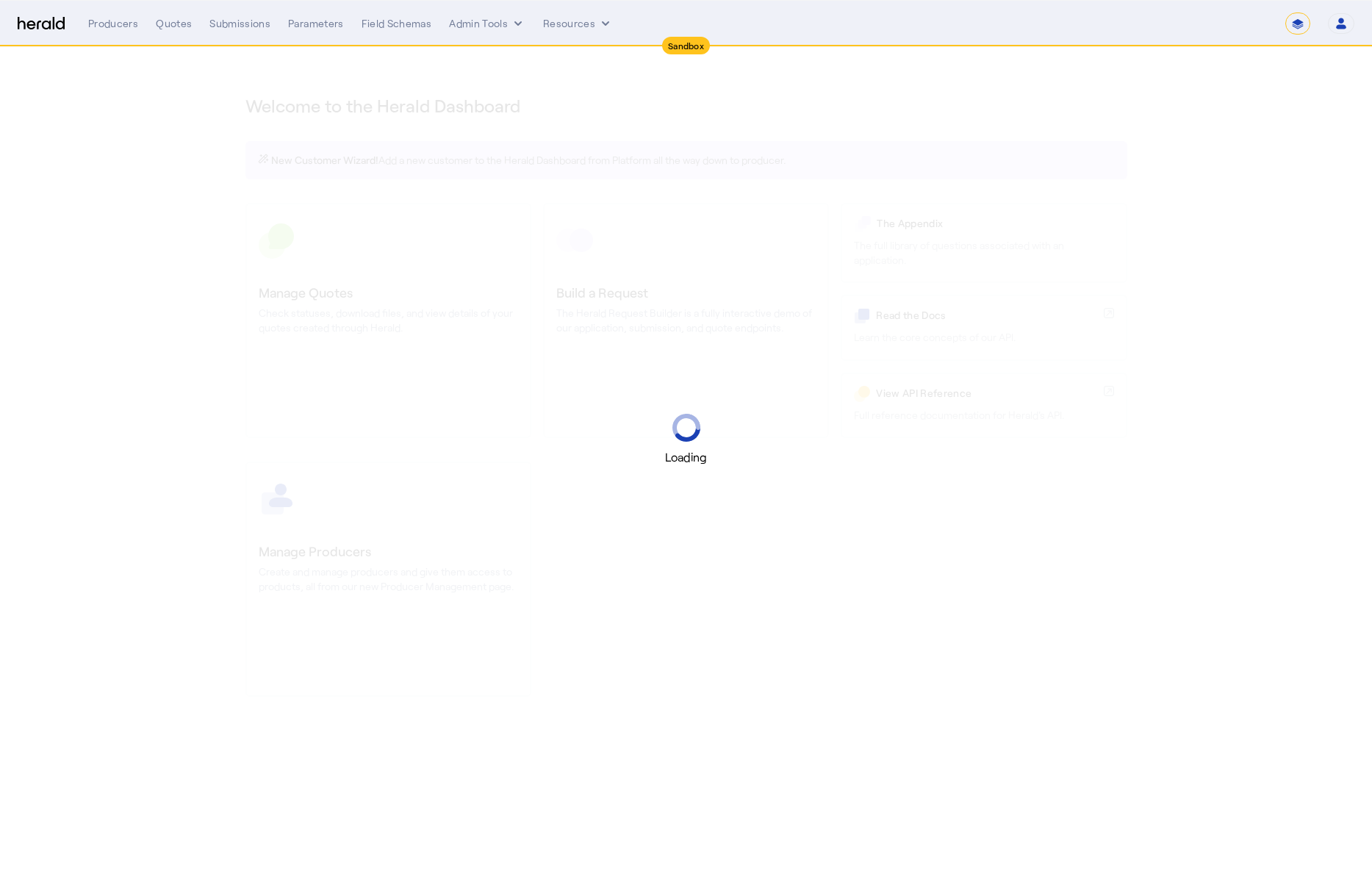
select select "*******"
click at [1260, 137] on div "Loading" at bounding box center [686, 439] width 1372 height 879
click at [1173, 11] on nav "Sandbox Menu Producers Quotes Submissions Parameters Field Schemas Admin Tools …" at bounding box center [686, 24] width 1372 height 46
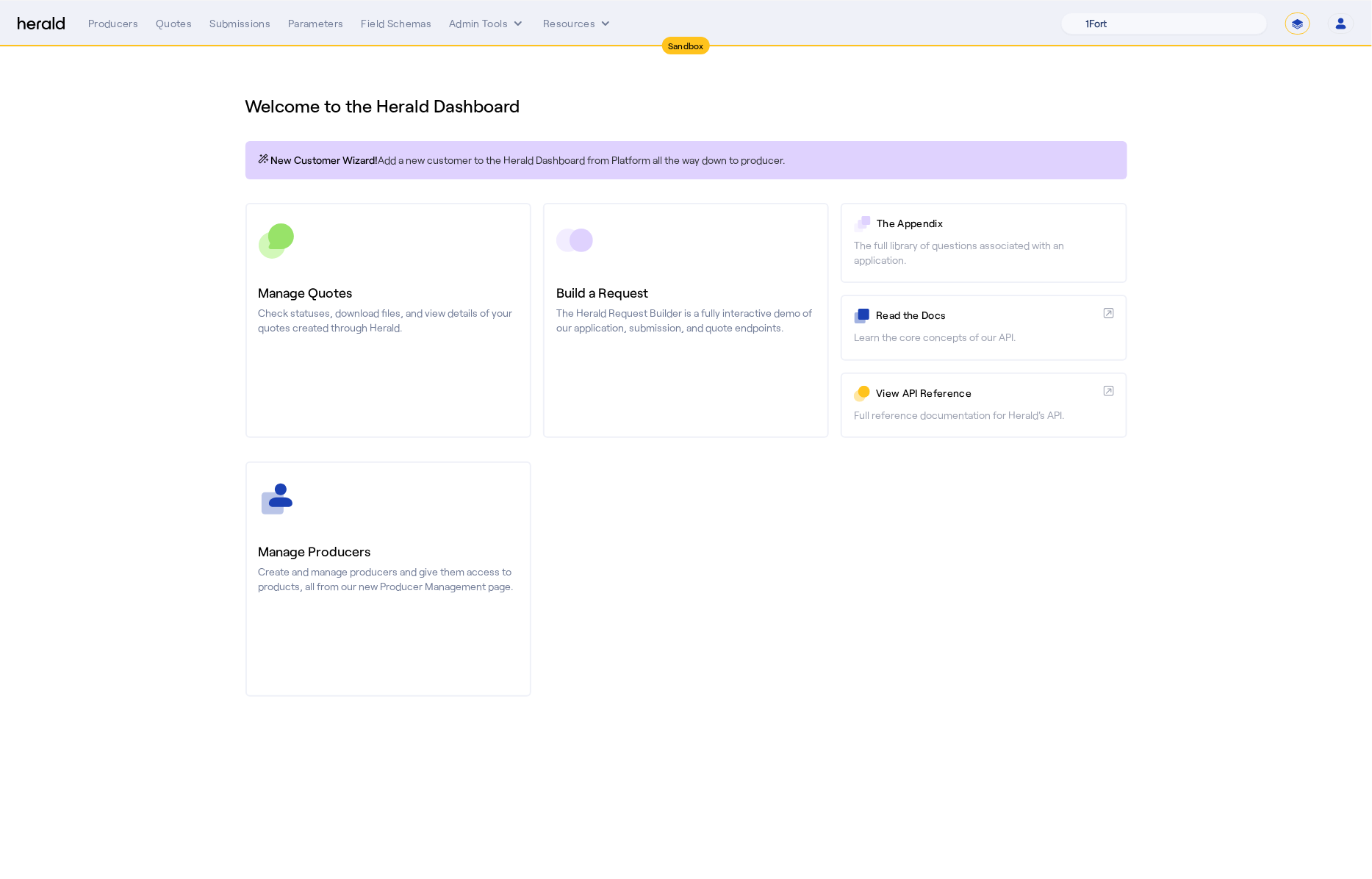
click at [1175, 25] on select "1Fort Acrisure Acturis Affinity Advisors Affinity Risk Agentero AmWins Anzen Ao…" at bounding box center [1164, 23] width 207 height 22
select select "pfm_lx2v_founder_shield"
click at [1101, 12] on select "1Fort Acrisure Acturis Affinity Advisors Affinity Risk Agentero AmWins Anzen Ao…" at bounding box center [1164, 23] width 207 height 22
drag, startPoint x: 749, startPoint y: 98, endPoint x: 685, endPoint y: 88, distance: 64.8
click at [747, 98] on div "You are now impersonating the Founder Shield platform." at bounding box center [686, 439] width 1372 height 879
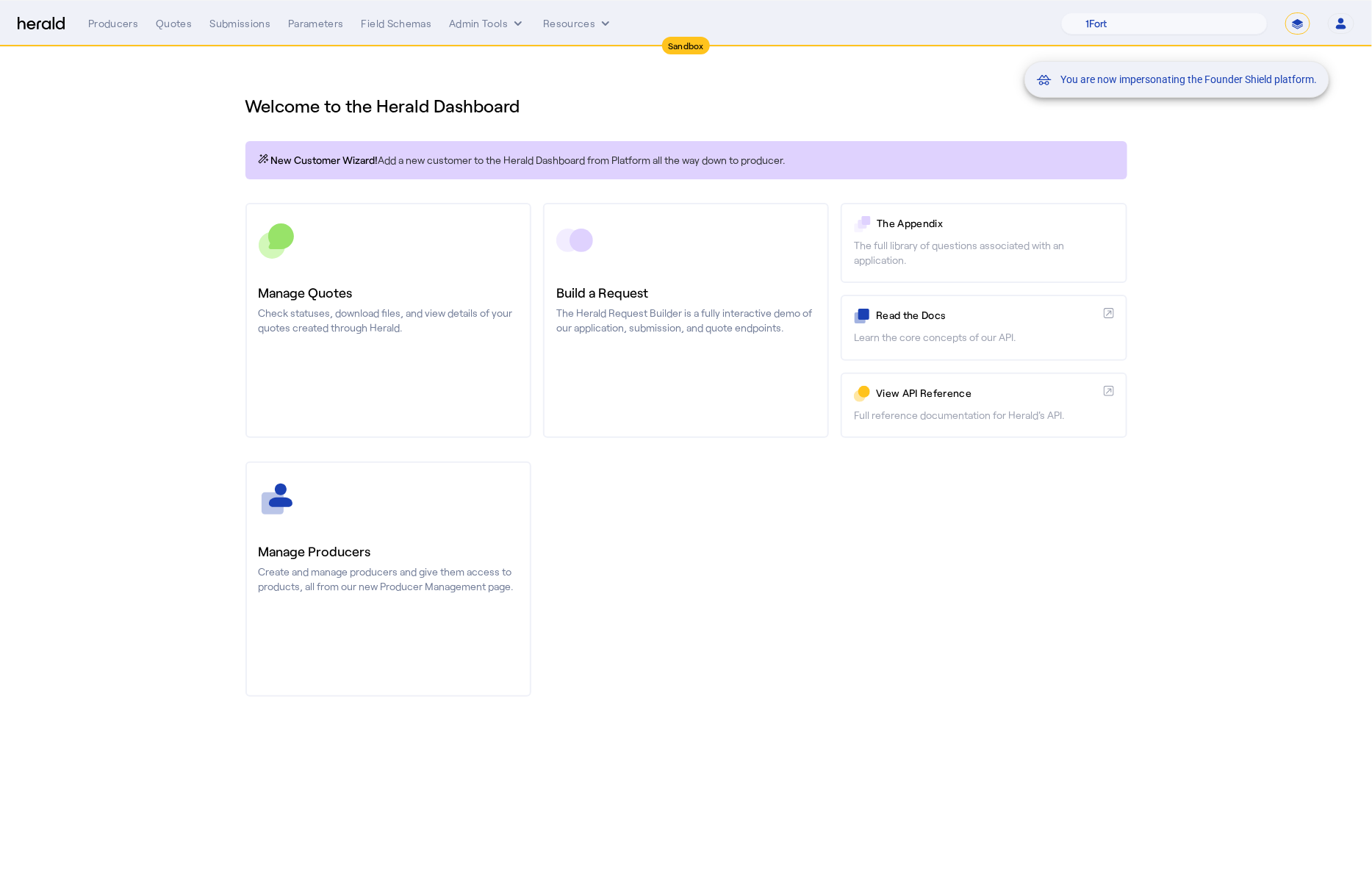
click at [148, 29] on div "You are now impersonating the Founder Shield platform." at bounding box center [686, 439] width 1372 height 879
click at [165, 26] on div "You are now impersonating the Founder Shield platform." at bounding box center [686, 439] width 1372 height 879
click at [168, 29] on div "Quotes" at bounding box center [174, 24] width 36 height 15
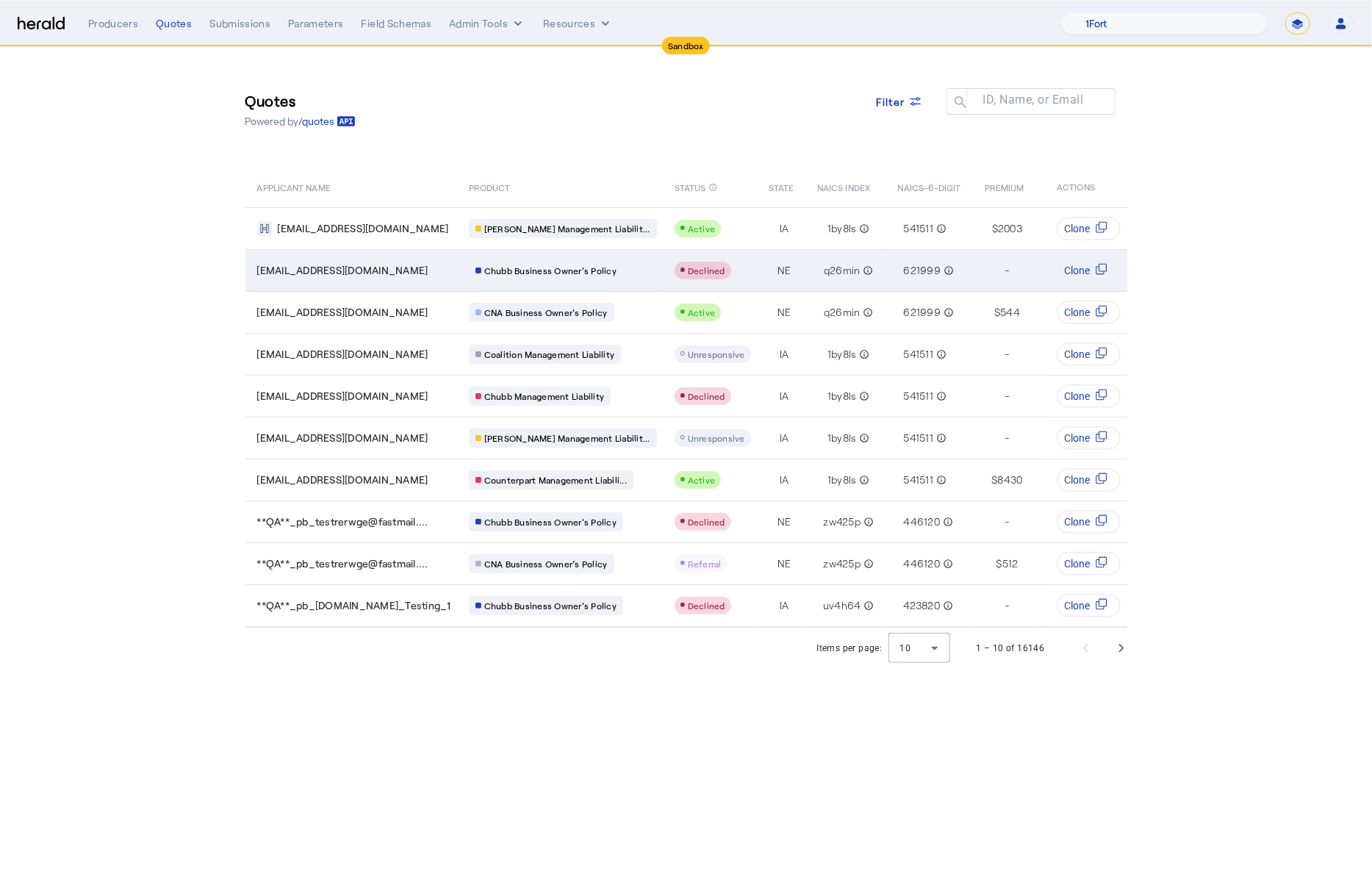
drag, startPoint x: 229, startPoint y: 321, endPoint x: 441, endPoint y: 251, distance: 223.3
click at [228, 321] on div "Quotes Powered by /quotes Filter ID, Name, or Email search APPLICANT NAME PRODU…" at bounding box center [686, 338] width 941 height 581
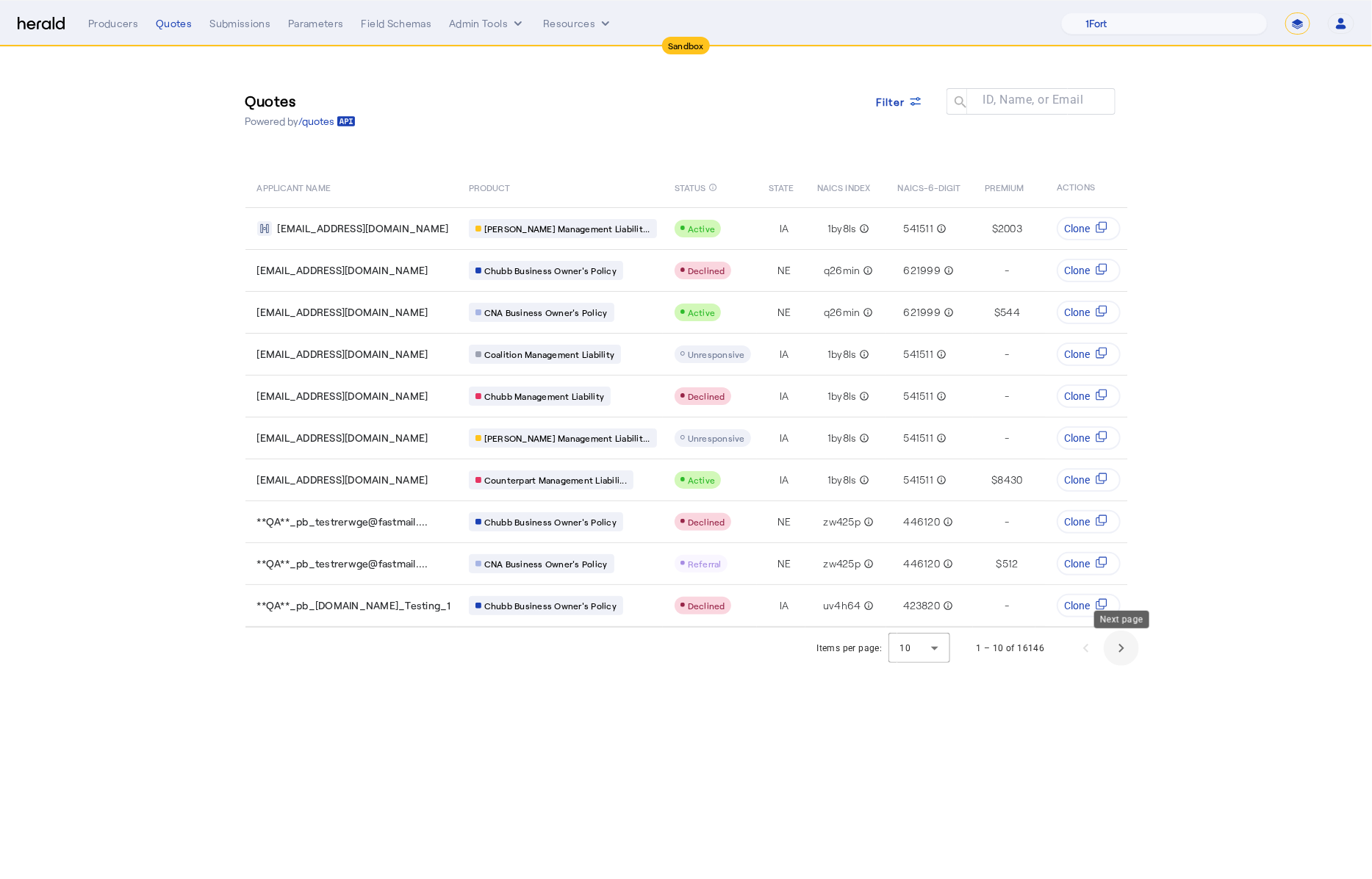
click at [1128, 661] on span "Next page" at bounding box center [1121, 648] width 35 height 35
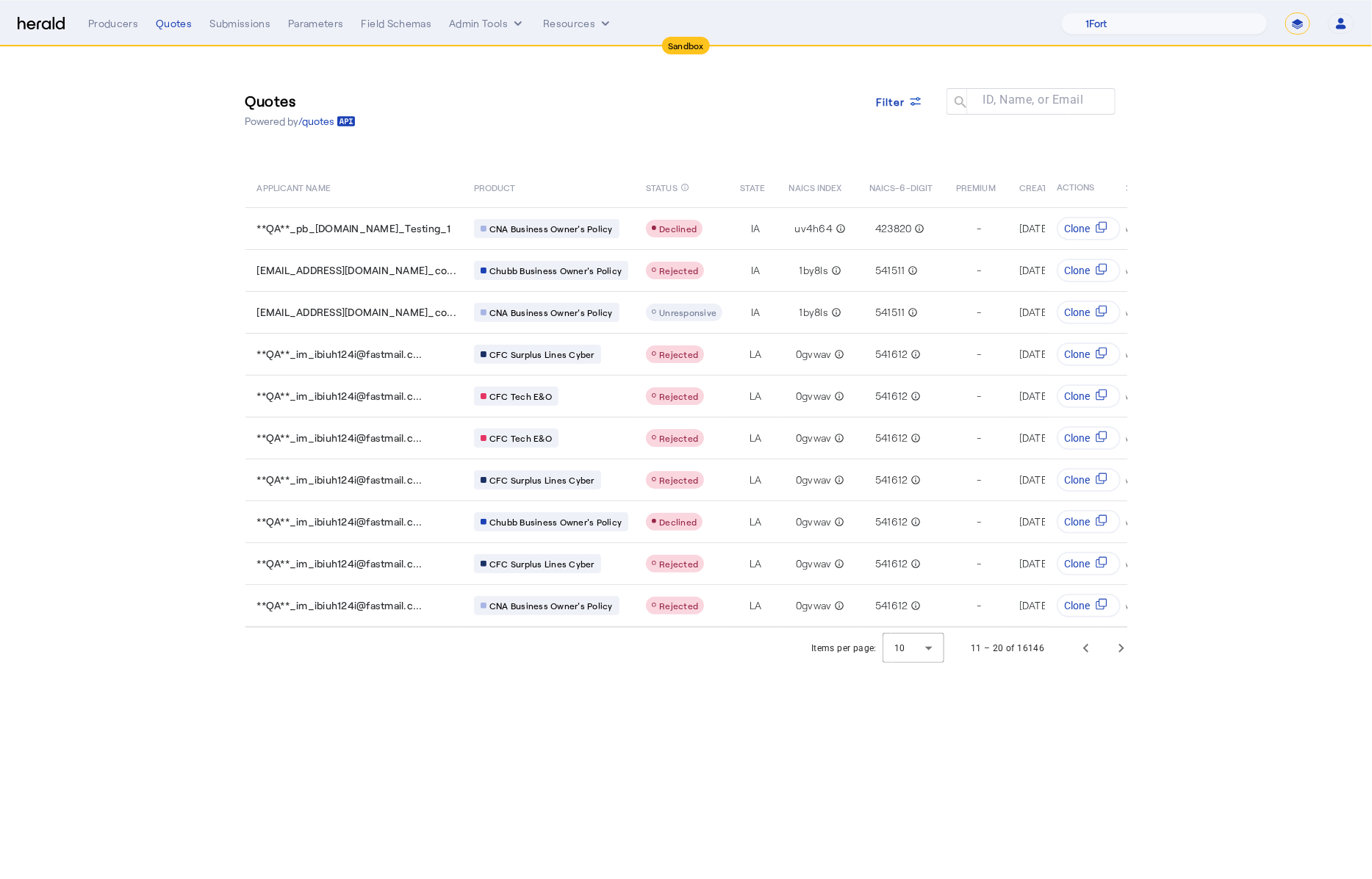
click at [1115, 676] on body "Sandbox Menu Producers Quotes Submissions Parameters Field Schemas Admin Tools …" at bounding box center [686, 439] width 1372 height 879
click at [1128, 640] on span "Next page" at bounding box center [1121, 648] width 35 height 35
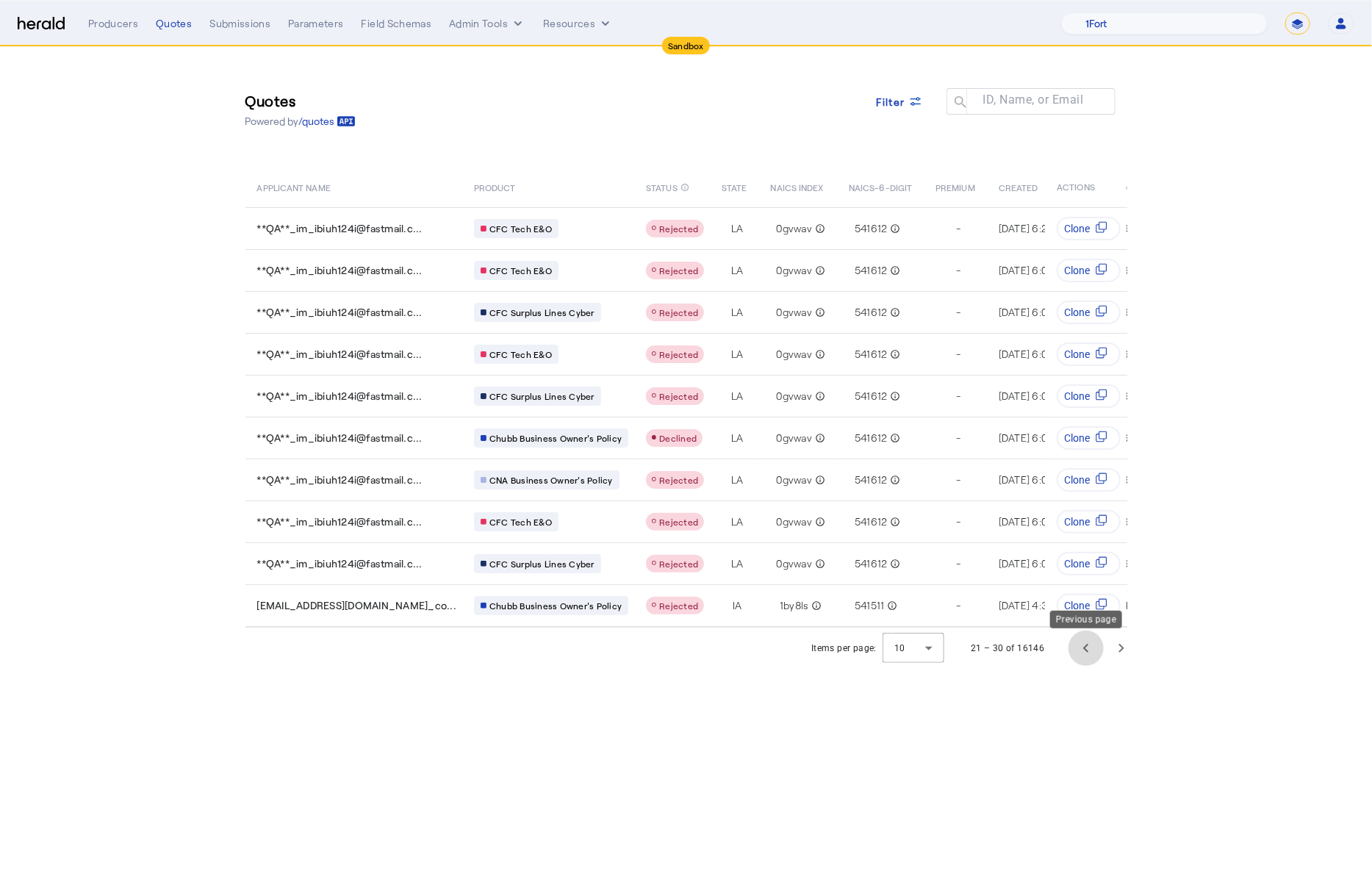
click at [1086, 657] on span "Previous page" at bounding box center [1086, 648] width 35 height 35
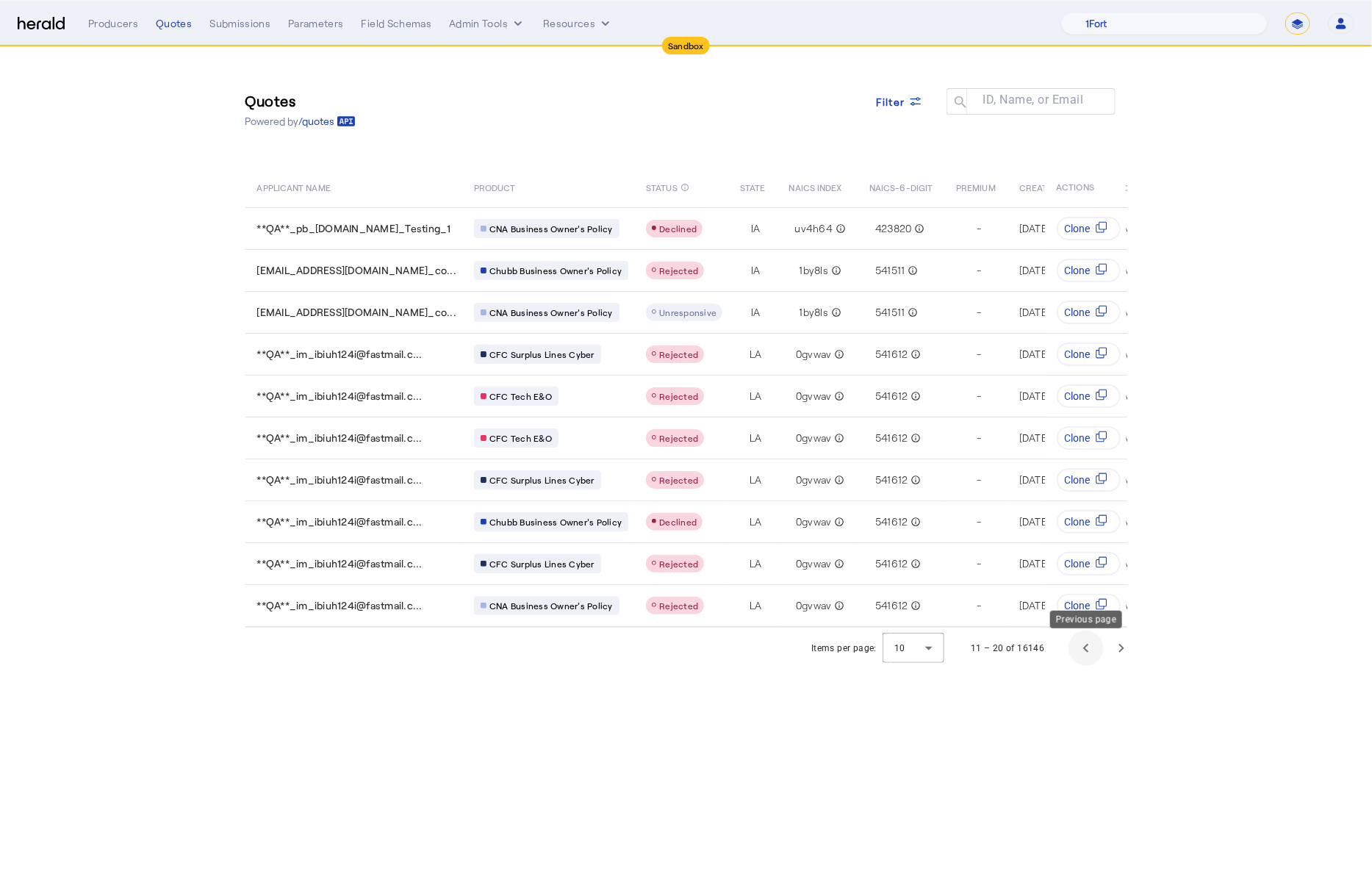
click at [1089, 657] on span "Previous page" at bounding box center [1086, 648] width 35 height 35
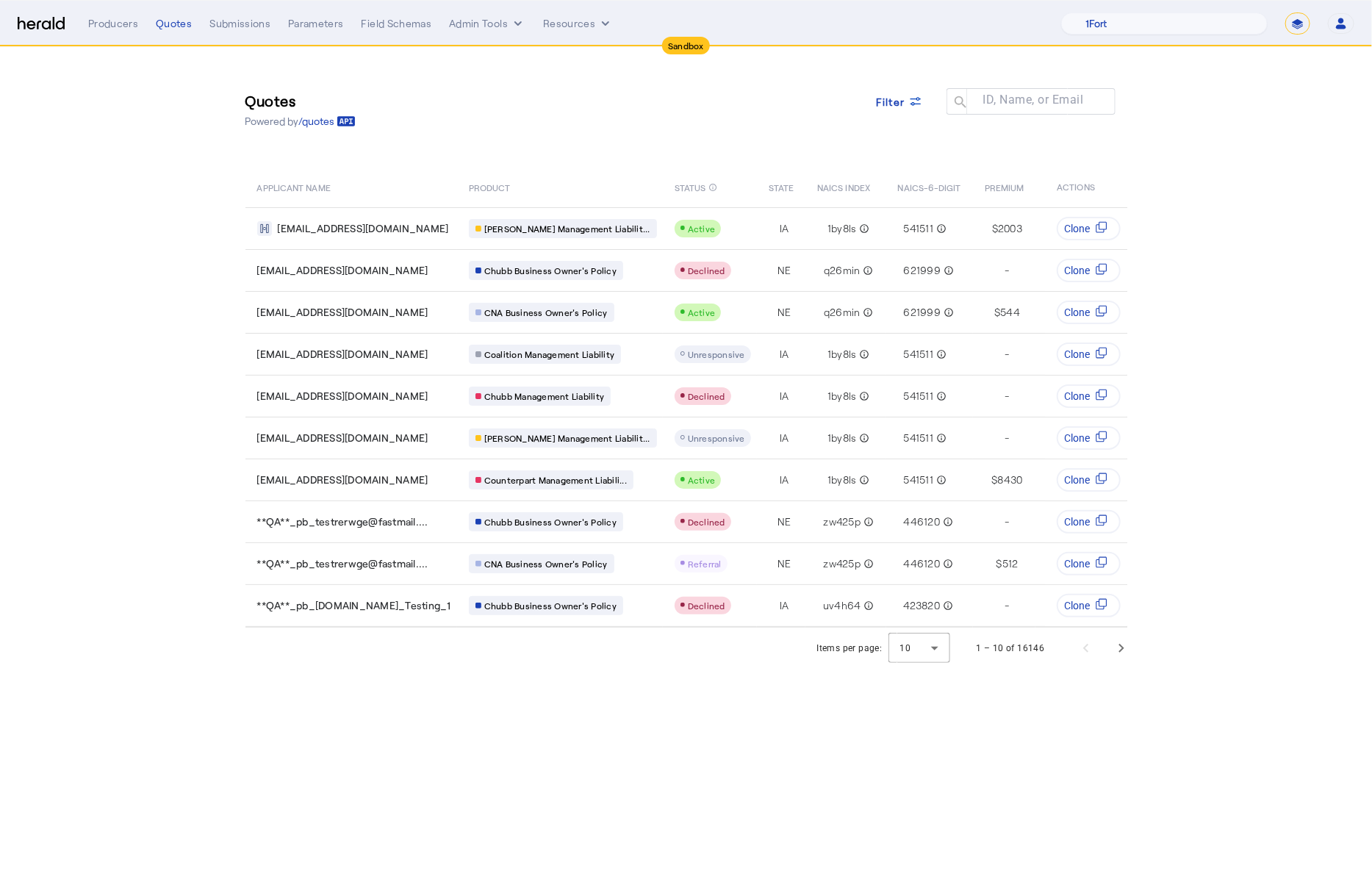
click at [1298, 20] on select "**********" at bounding box center [1298, 23] width 25 height 22
click at [1285, 12] on select "**********" at bounding box center [1298, 23] width 25 height 22
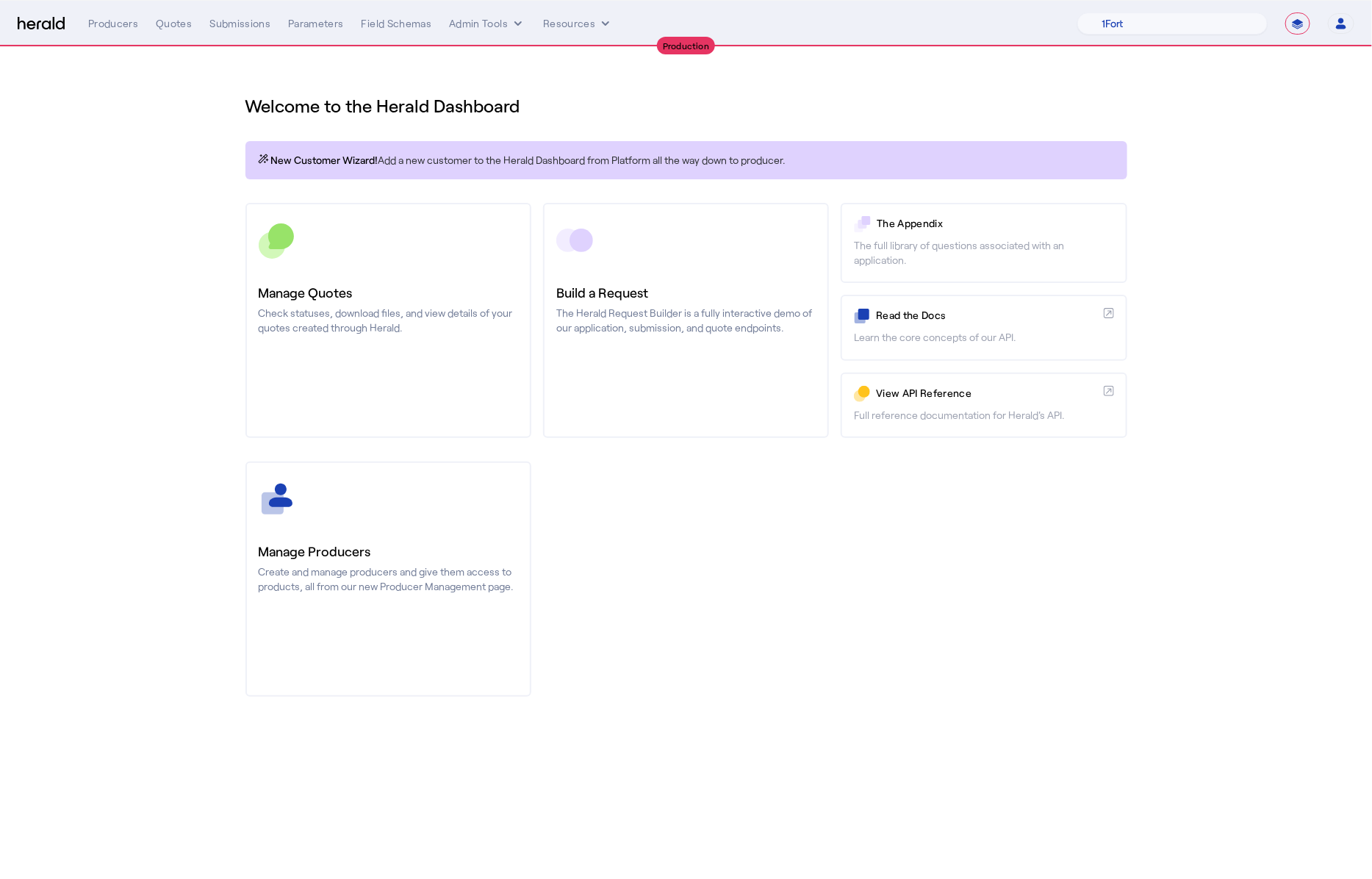
click at [1285, 204] on section "Welcome to the Herald Dashboard New Customer Wizard! Add a new customer to the …" at bounding box center [686, 387] width 1372 height 679
click at [179, 34] on nav "**********" at bounding box center [686, 24] width 1372 height 46
click at [179, 33] on div "**********" at bounding box center [721, 23] width 1267 height 22
click at [179, 25] on div "Quotes" at bounding box center [174, 24] width 36 height 15
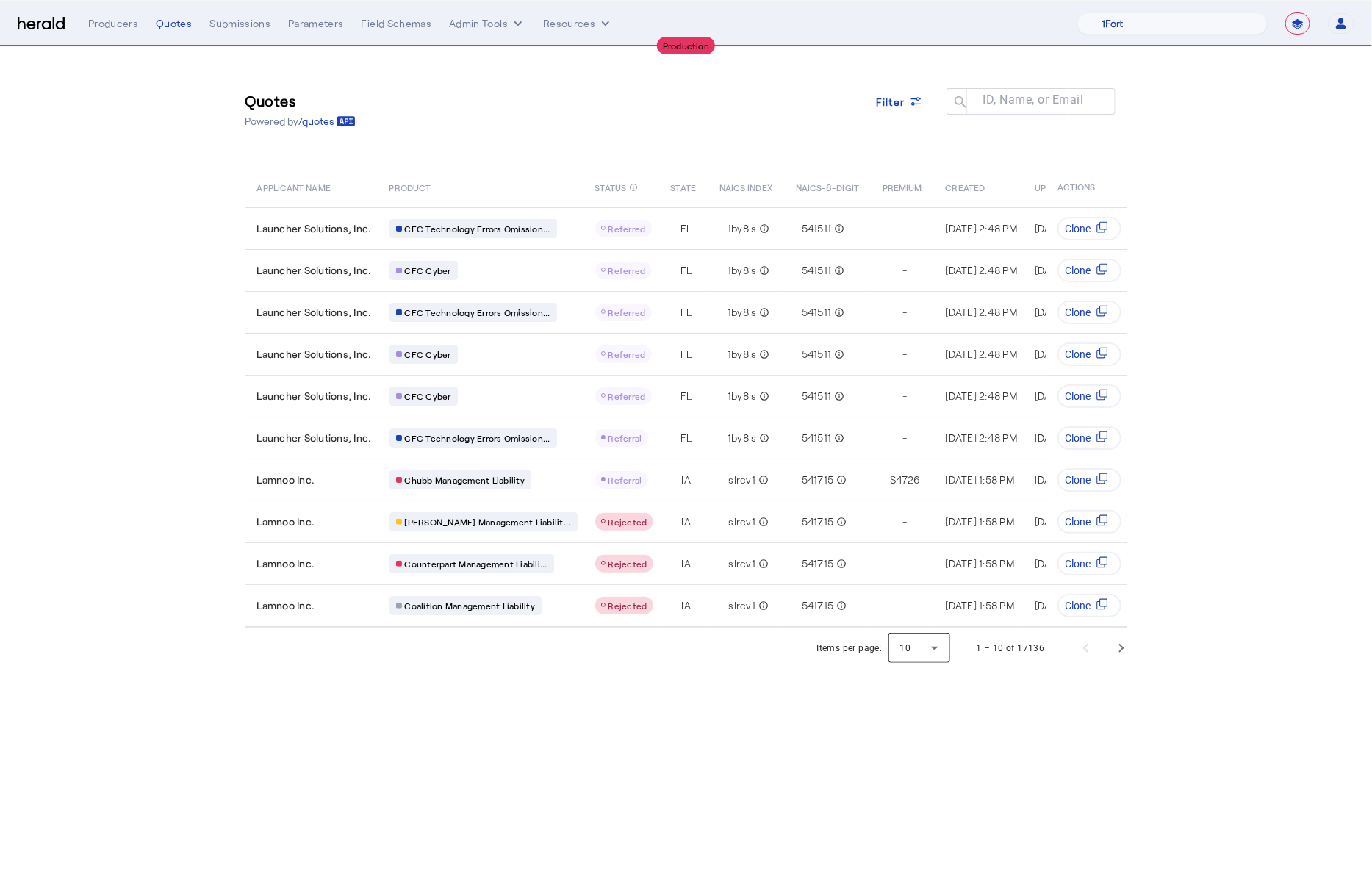
click at [943, 660] on div at bounding box center [920, 648] width 62 height 35
click at [922, 761] on span "50" at bounding box center [921, 762] width 38 height 18
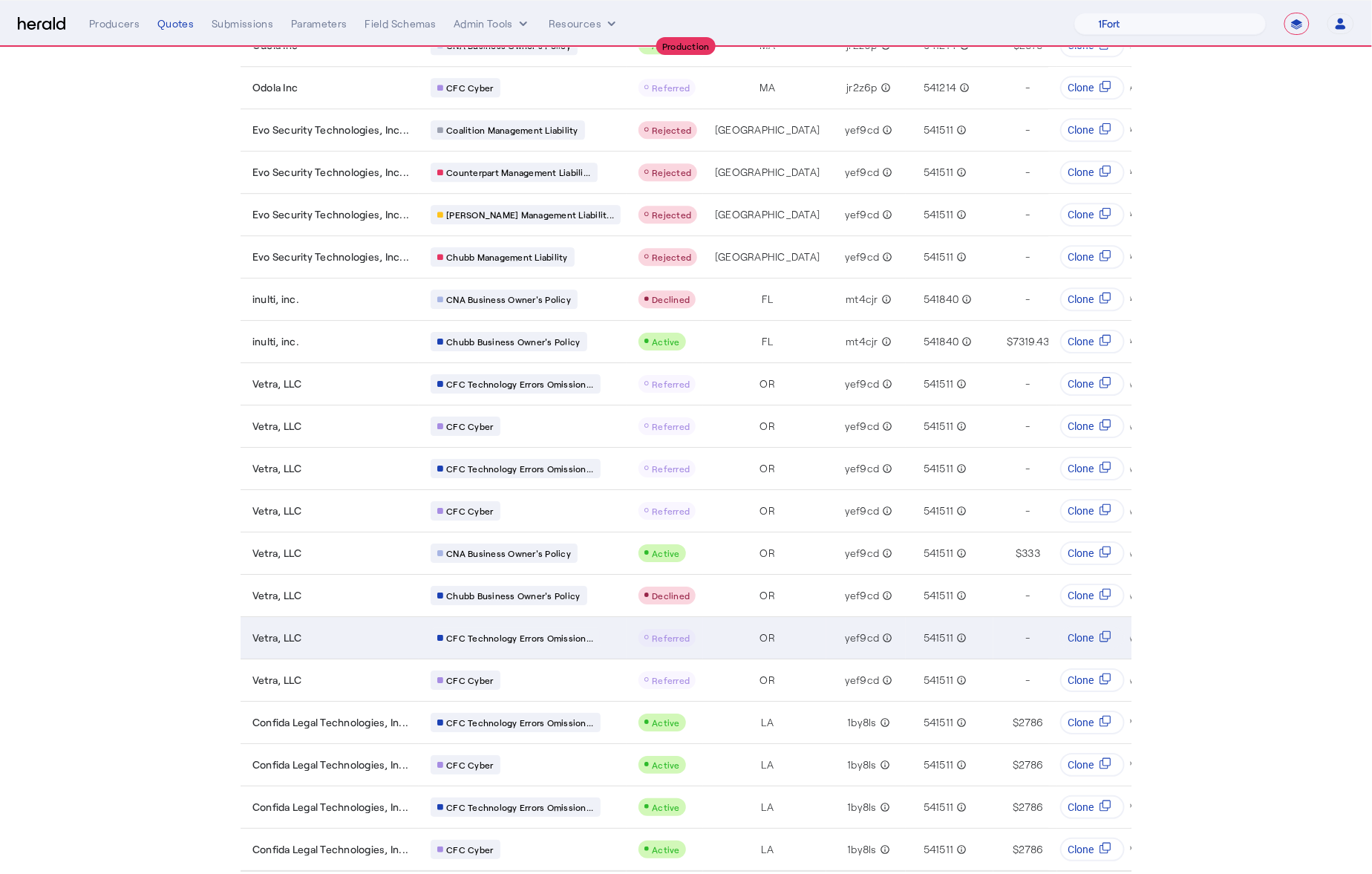
scroll to position [1460, 0]
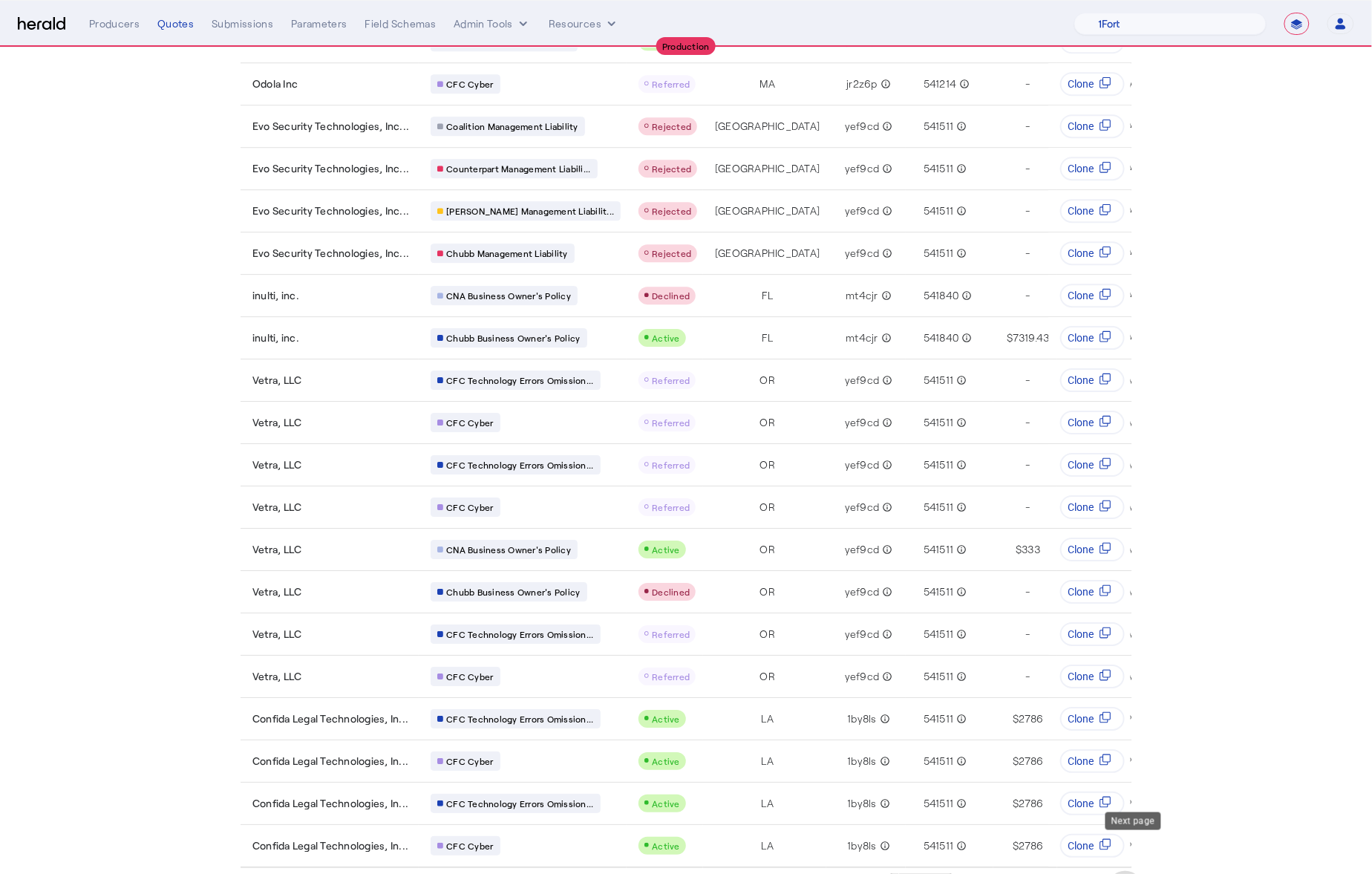
click at [1129, 872] on span "Next page" at bounding box center [1125, 889] width 36 height 36
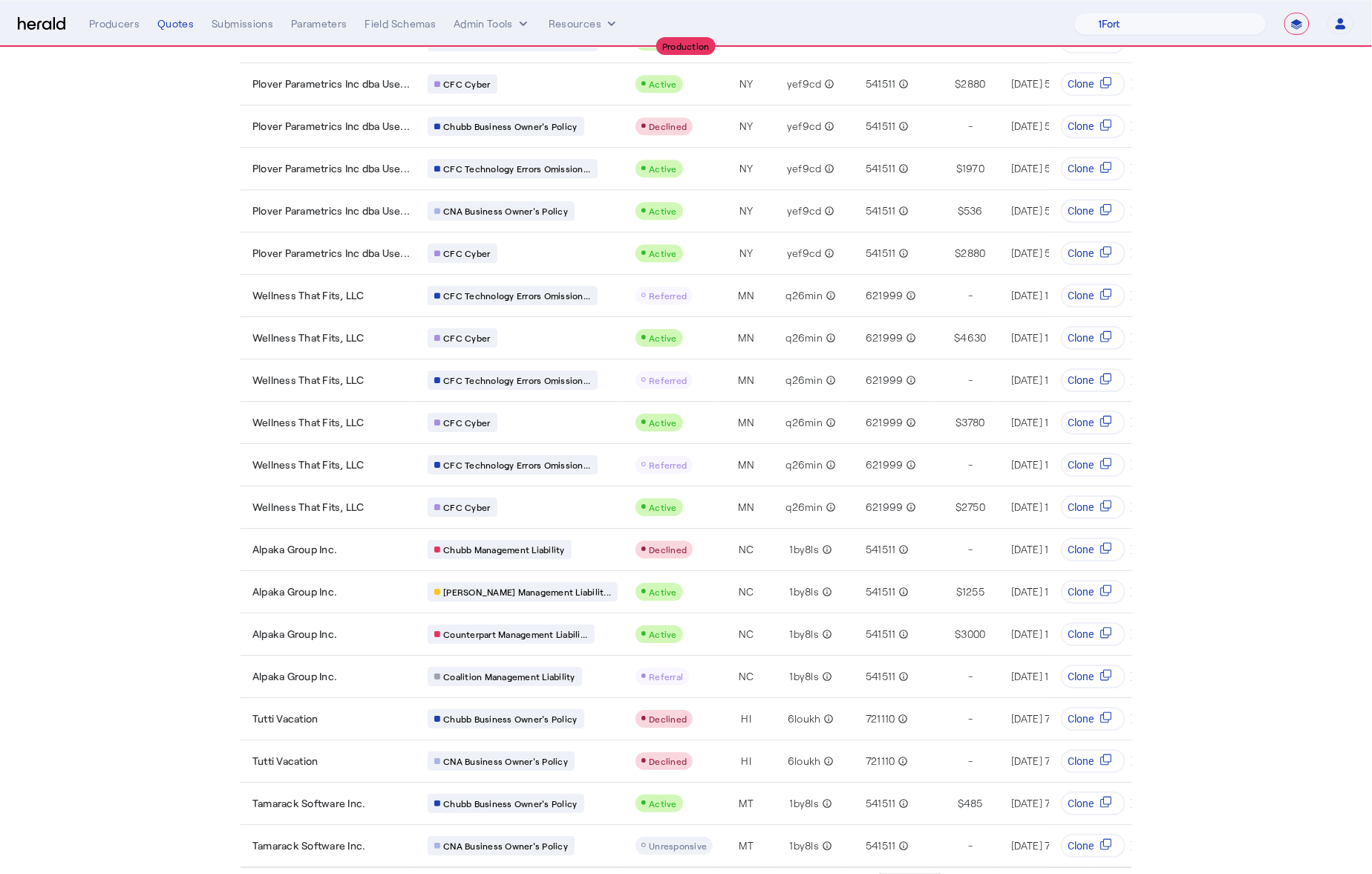
click at [1143, 872] on span "Next page" at bounding box center [1125, 889] width 36 height 36
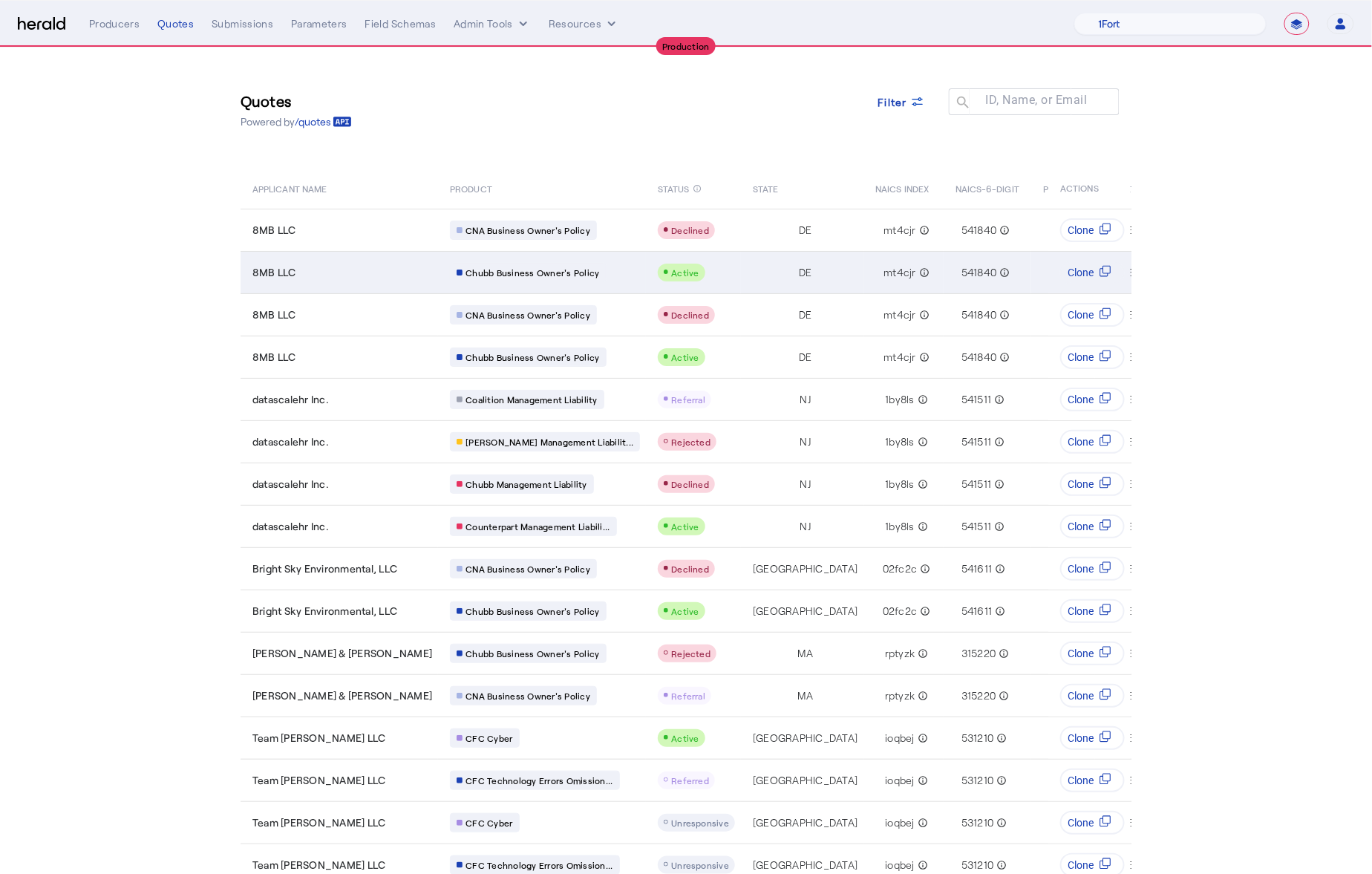
scroll to position [0, 0]
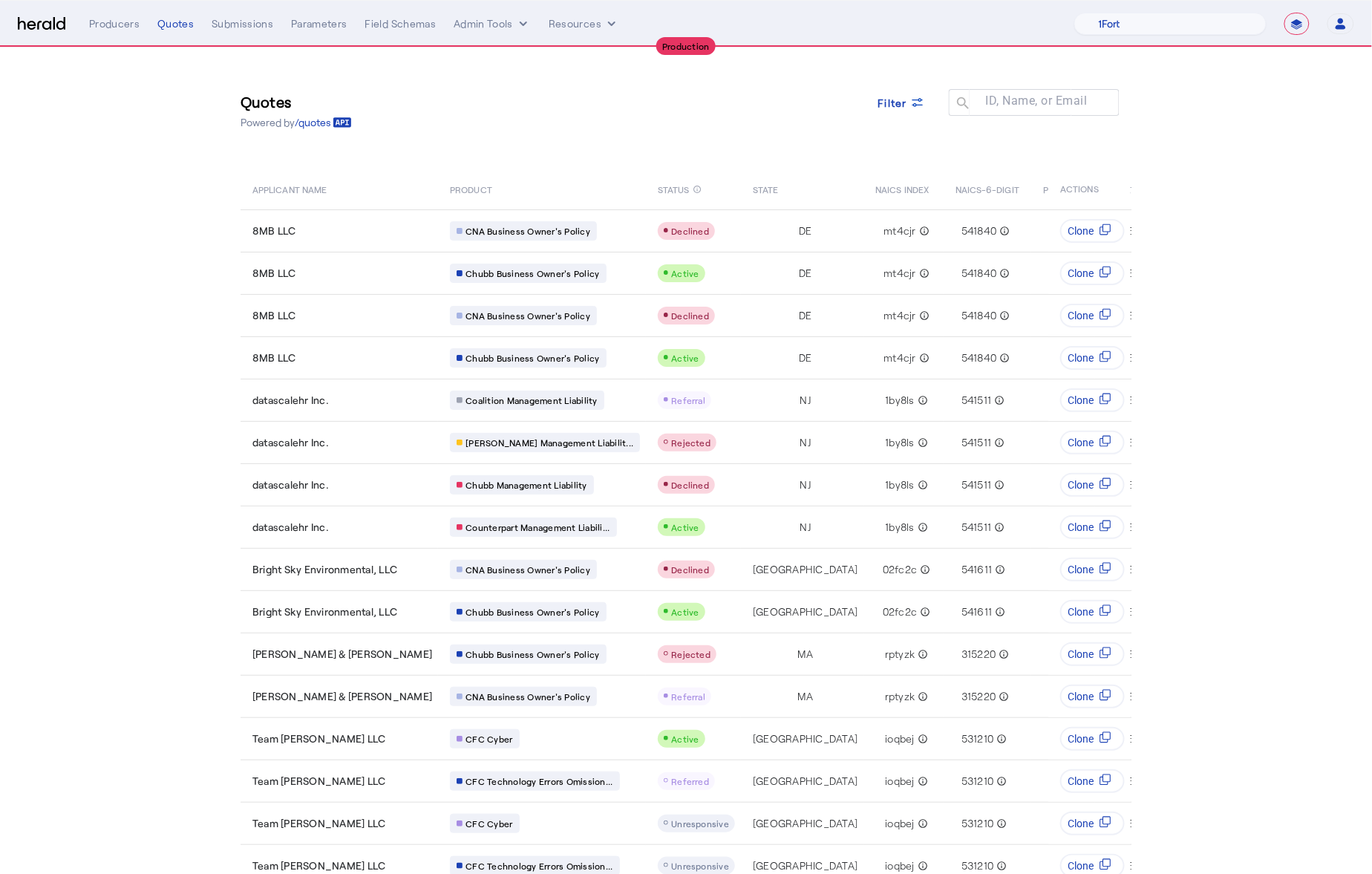
click at [18, 33] on div "**********" at bounding box center [686, 23] width 1336 height 22
click at [43, 17] on img at bounding box center [42, 24] width 48 height 14
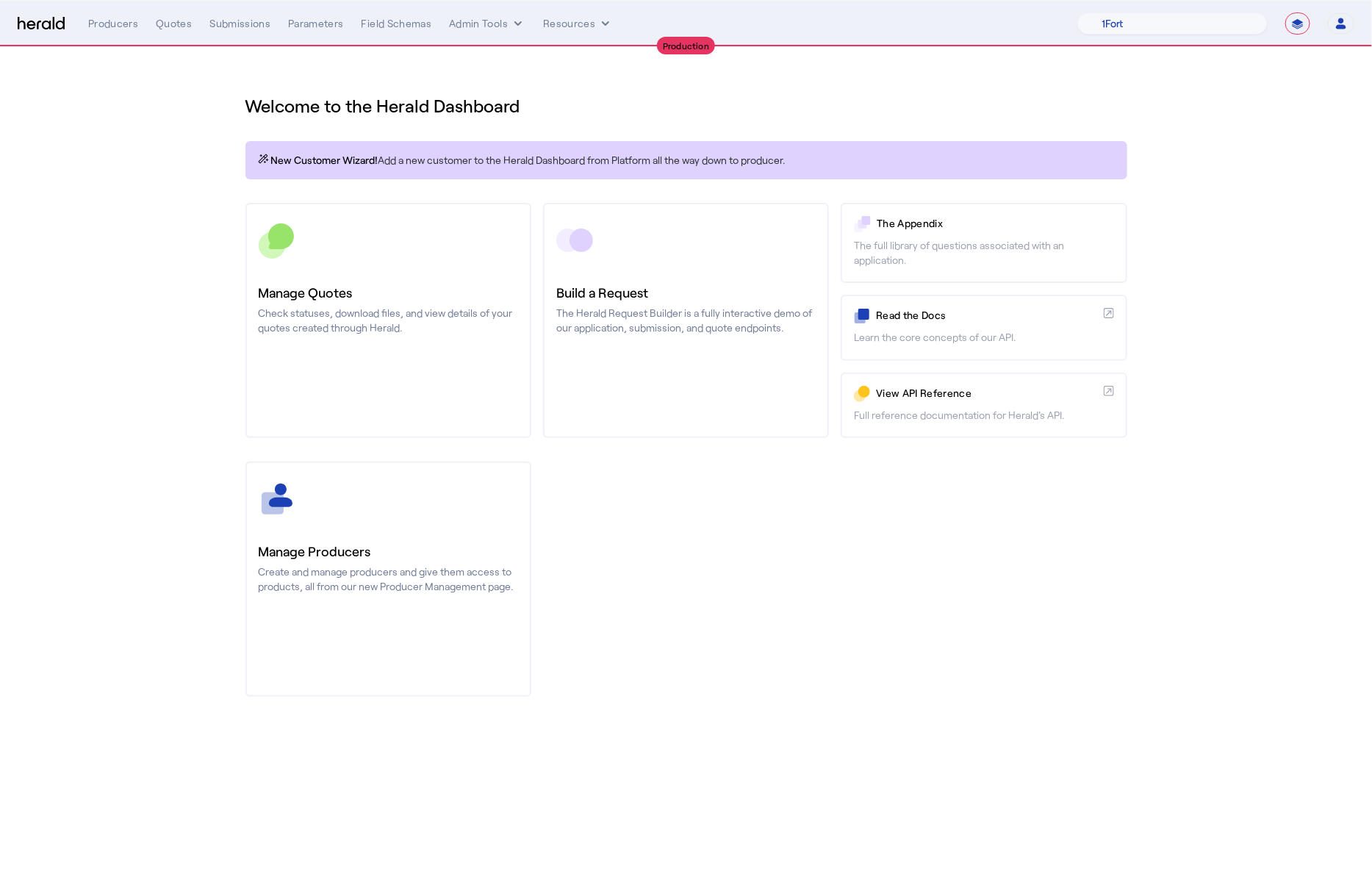
click at [1306, 25] on select "**********" at bounding box center [1298, 23] width 25 height 22
select select "*******"
click at [1285, 12] on select "**********" at bounding box center [1298, 23] width 25 height 22
click at [1156, 19] on select "1Fort Acrisure Acturis Affinity Advisors Affinity Risk Agentero AmWins Anzen Ao…" at bounding box center [1164, 23] width 207 height 22
select select "pfm_2v8p_herald_api"
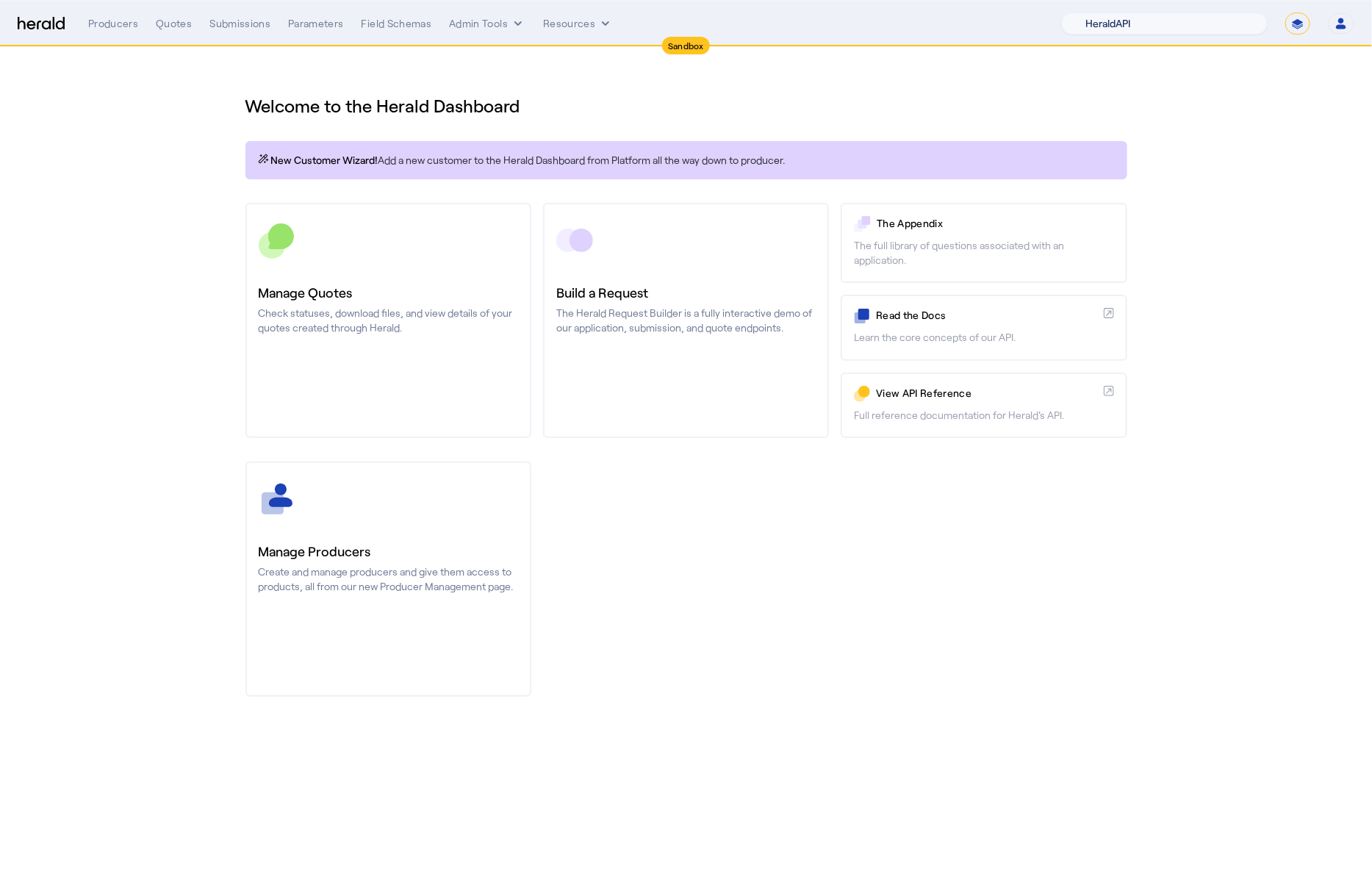
click at [1101, 12] on select "1Fort Acrisure Acturis Affinity Advisors Affinity Risk Agentero AmWins Anzen Ao…" at bounding box center [1164, 23] width 207 height 22
drag, startPoint x: 1043, startPoint y: 608, endPoint x: 1042, endPoint y: 599, distance: 9.1
click at [1042, 600] on div "You are now impersonating the HeraldAPI platform." at bounding box center [686, 439] width 1372 height 879
drag, startPoint x: 195, startPoint y: 105, endPoint x: 193, endPoint y: 74, distance: 31.1
click at [194, 105] on section "Welcome to the Herald Dashboard New Customer Wizard! Add a new customer to the …" at bounding box center [686, 387] width 1372 height 679
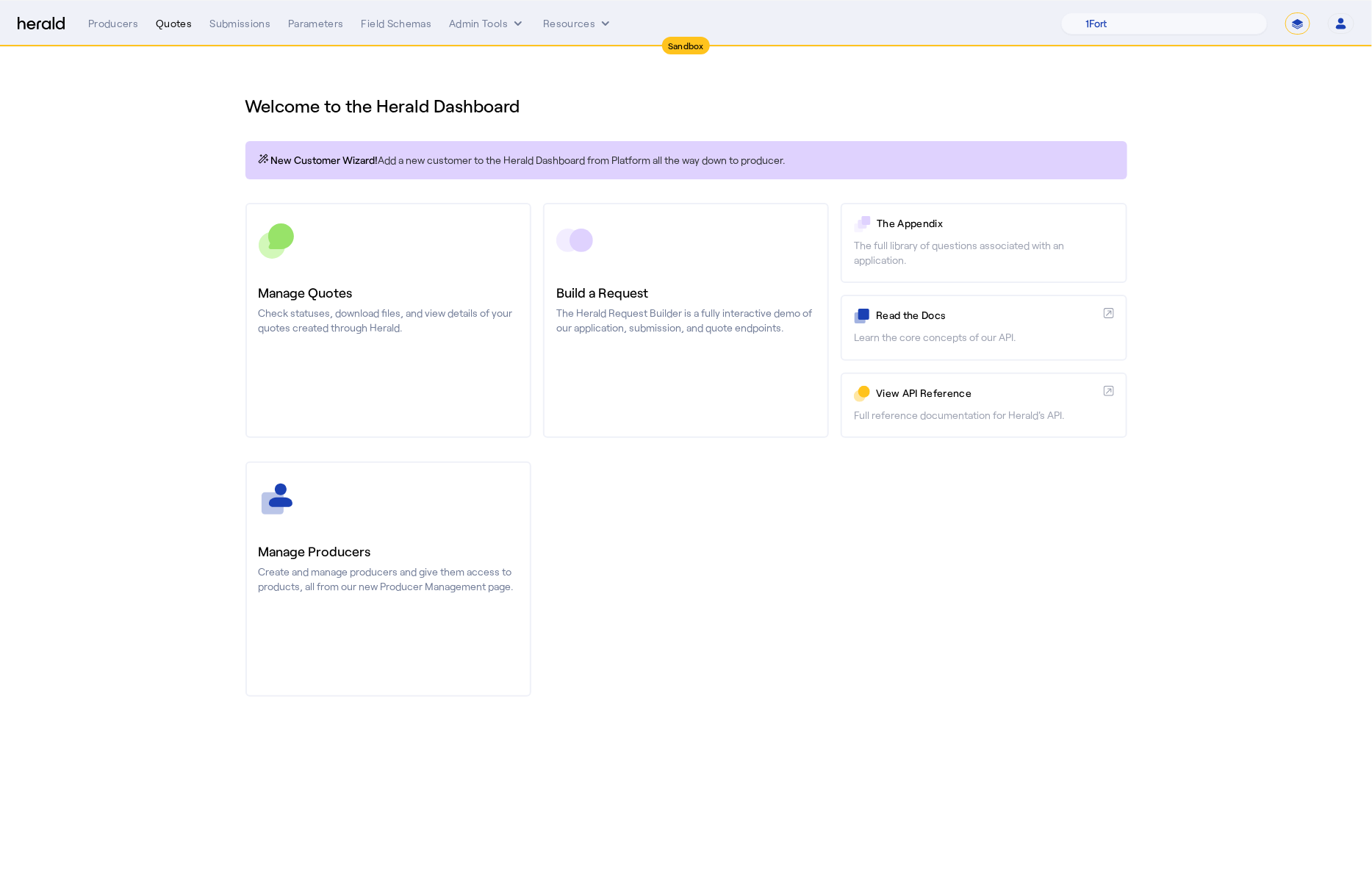
click at [178, 25] on div "Quotes" at bounding box center [174, 24] width 36 height 15
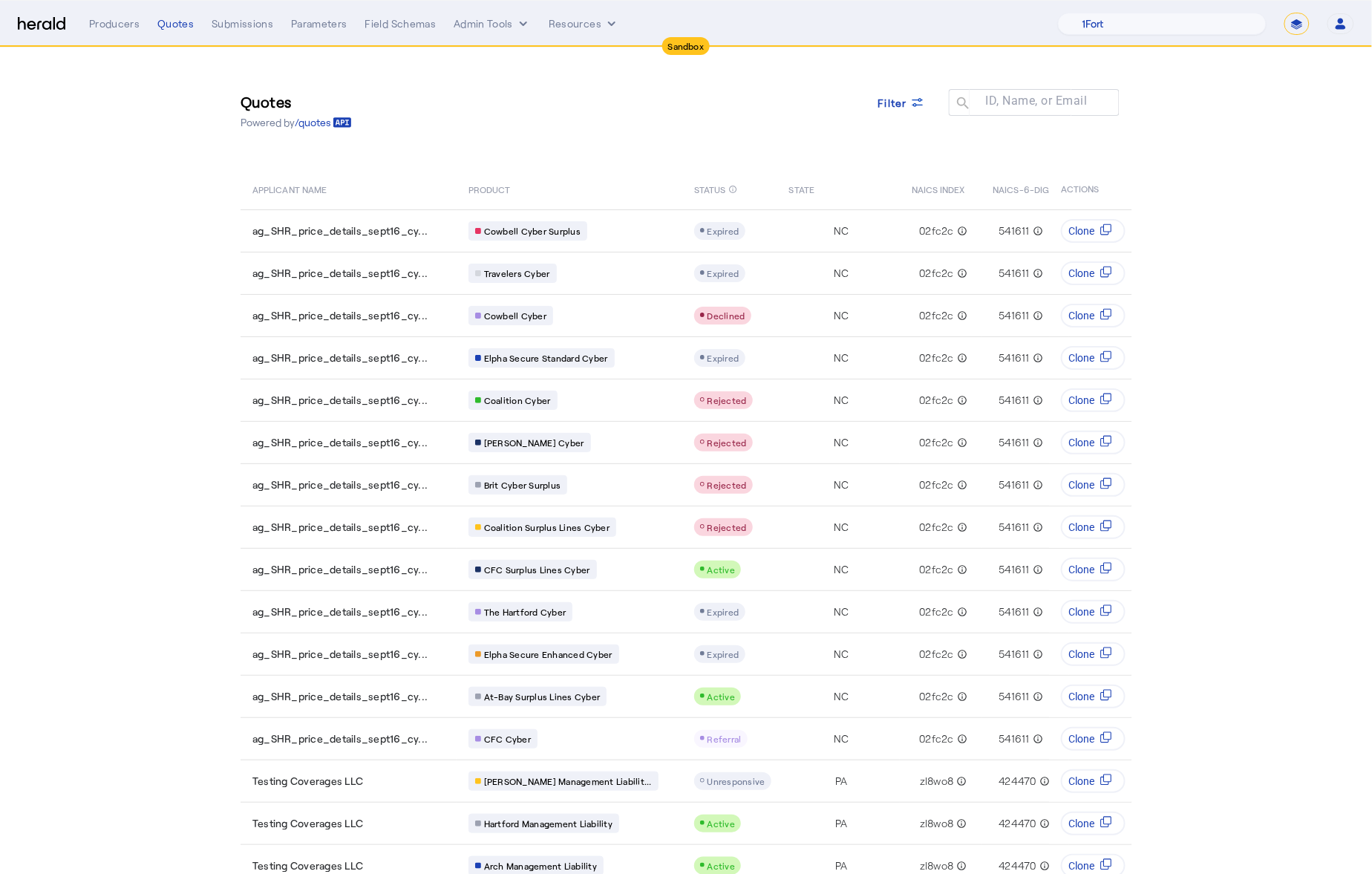
click at [550, 87] on div "Quotes Powered by /quotes Filter ID, Name, or Email search" at bounding box center [686, 110] width 891 height 67
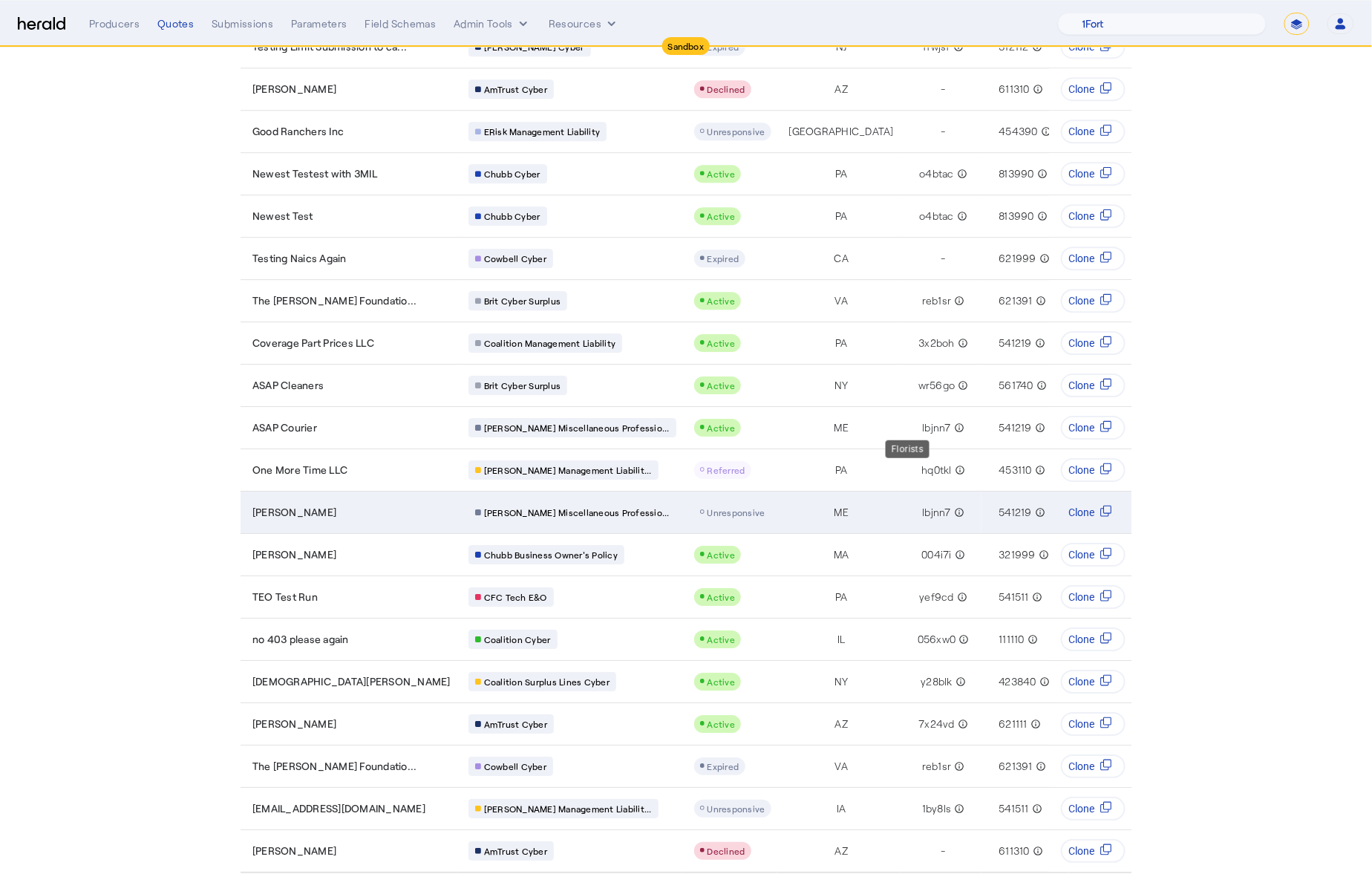
scroll to position [1460, 0]
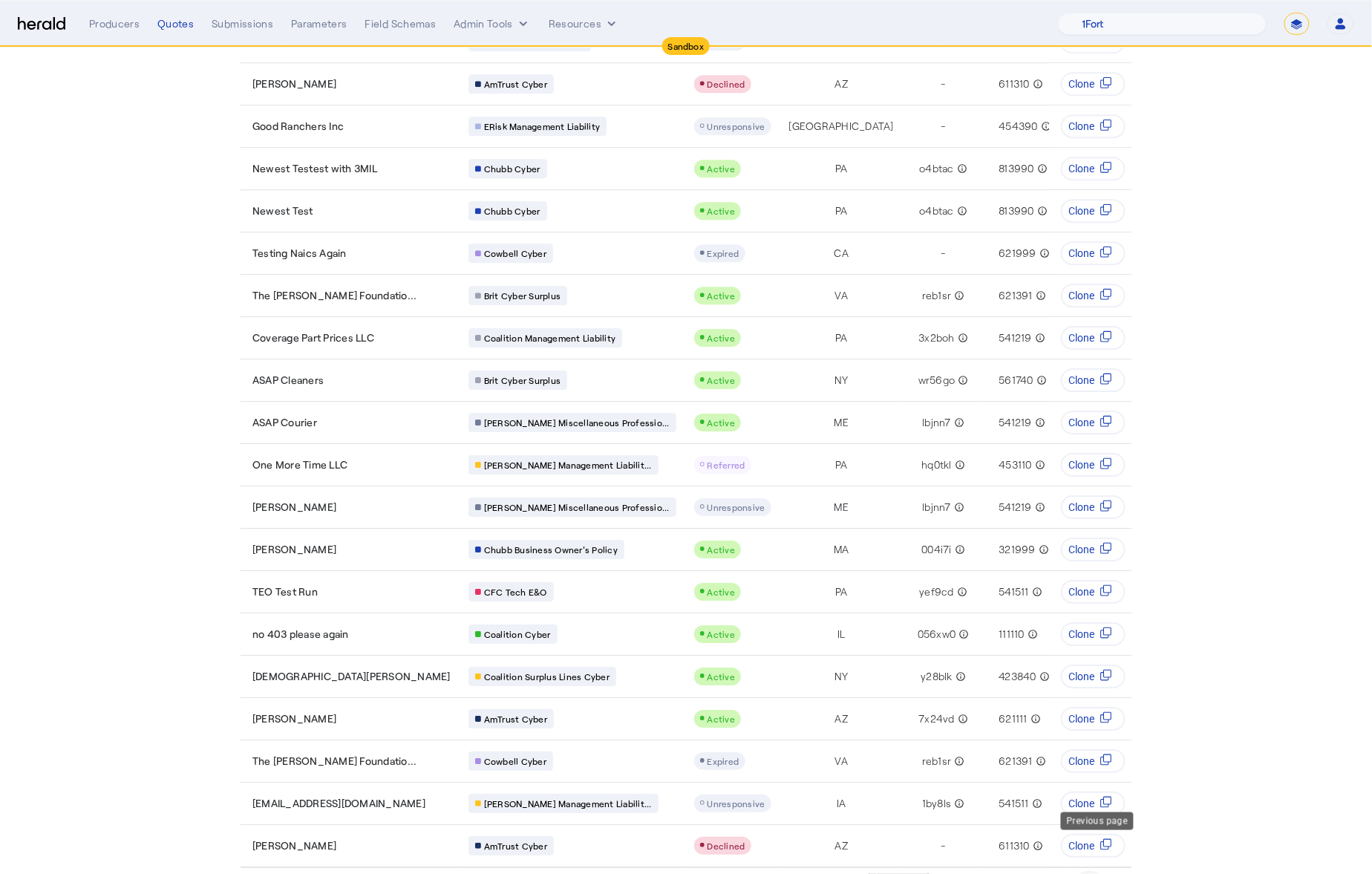
click at [1101, 872] on span "Previous page" at bounding box center [1090, 889] width 36 height 36
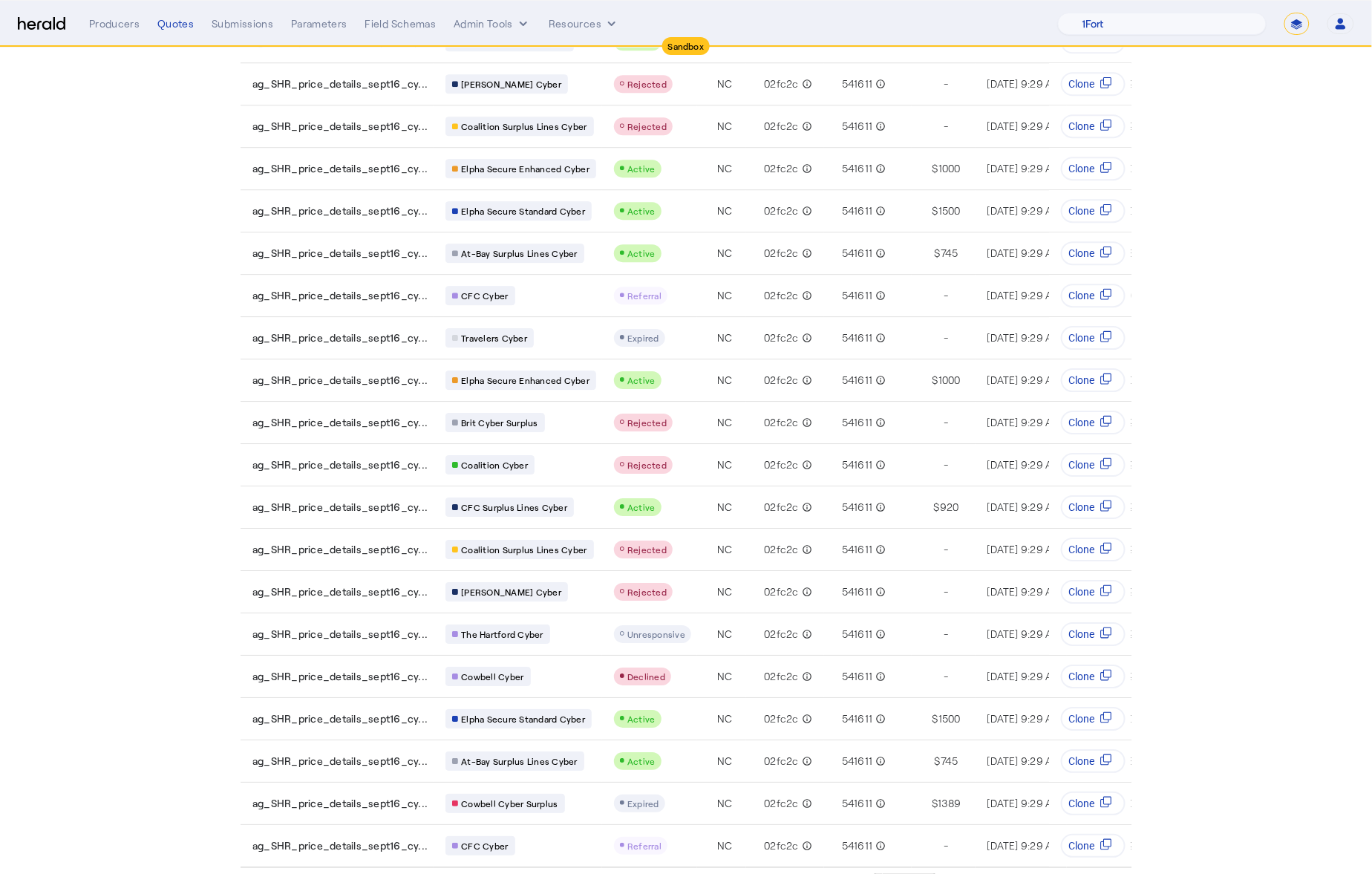
click at [1092, 872] on span "Previous page" at bounding box center [1090, 889] width 36 height 36
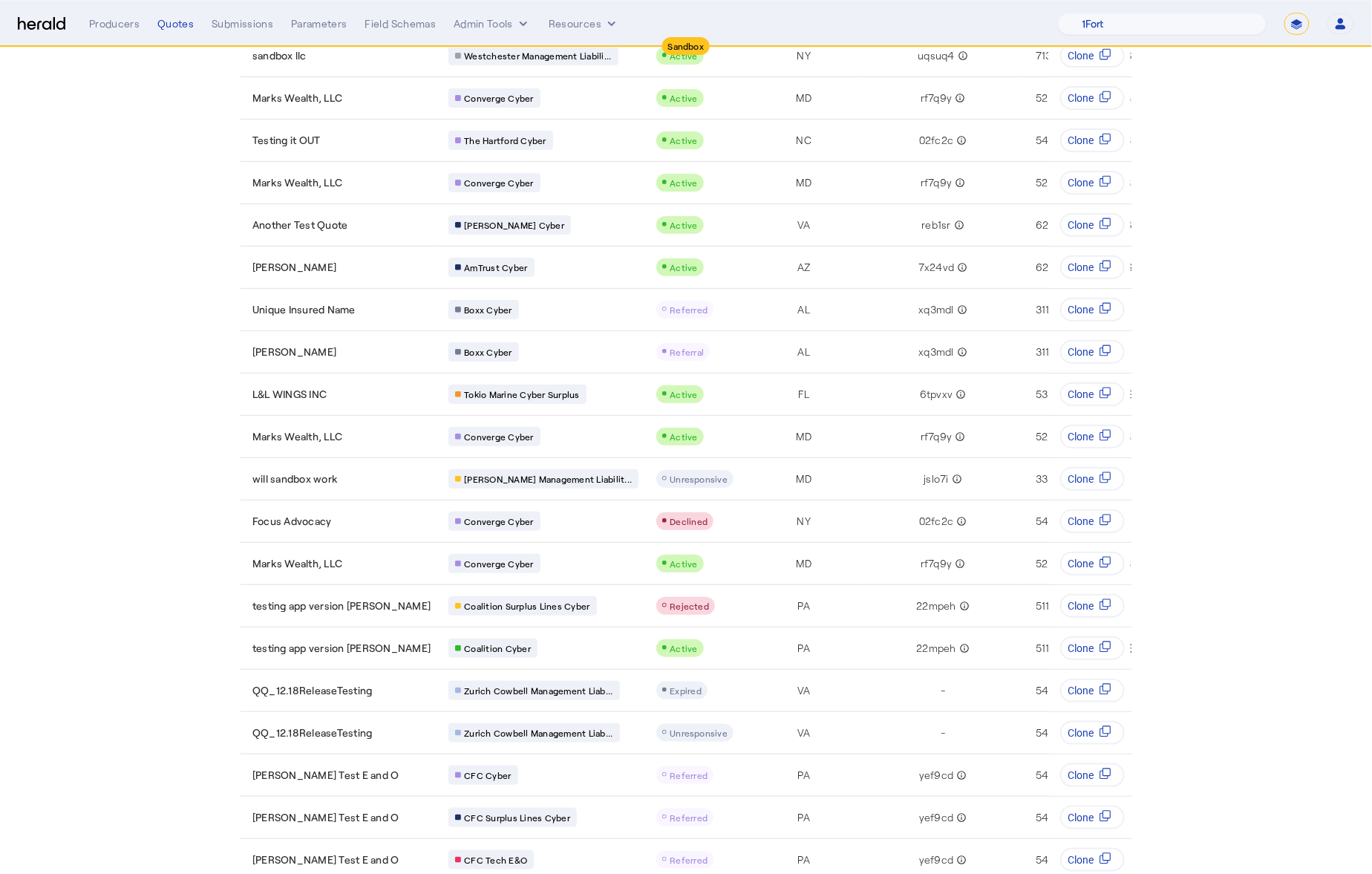
scroll to position [0, 0]
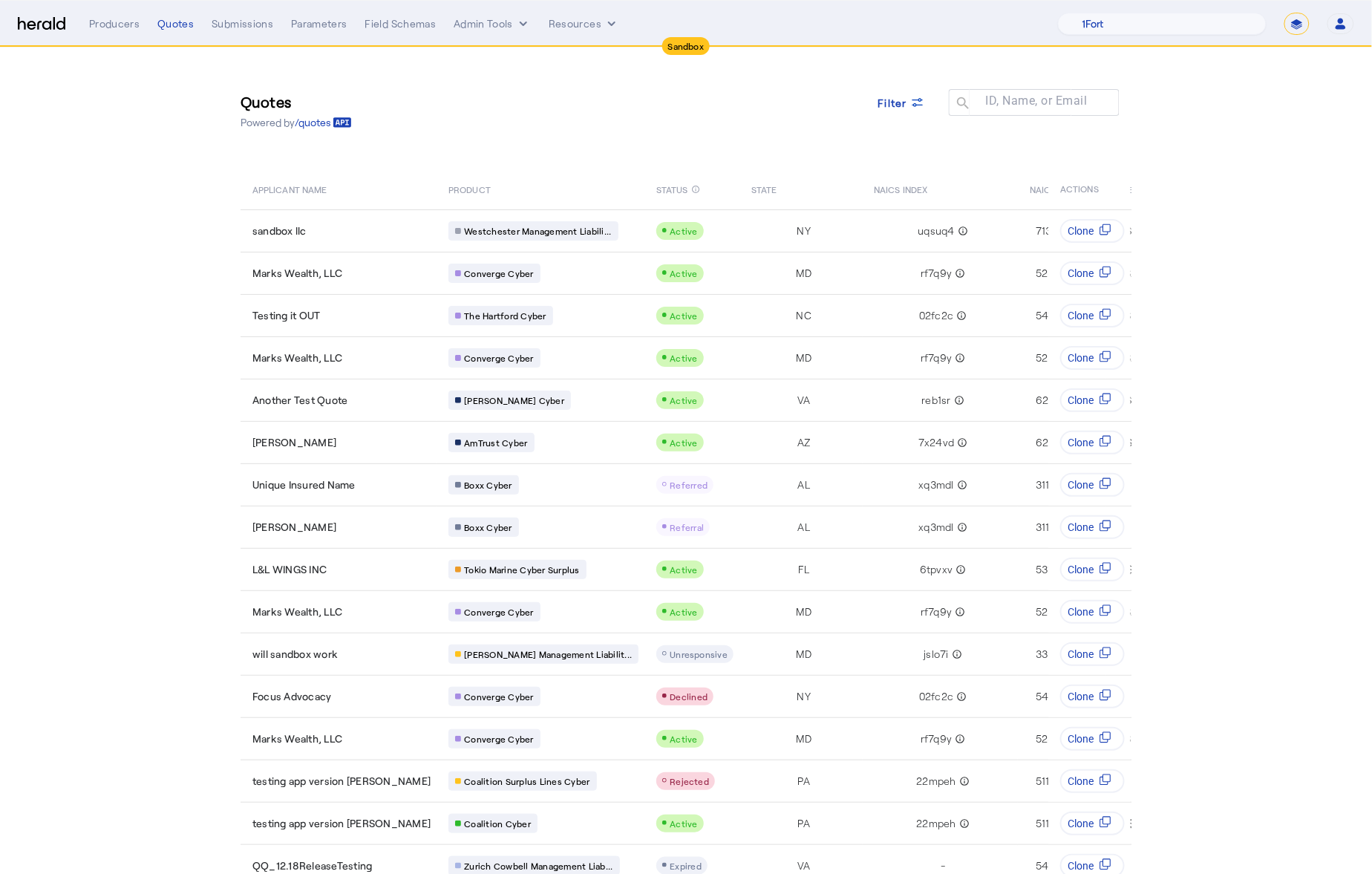
click at [38, 12] on div "Menu Producers Quotes Submissions Parameters Field Schemas Admin Tools Resource…" at bounding box center [686, 23] width 1336 height 22
click at [44, 44] on nav "Sandbox Menu Producers Quotes Submissions Parameters Field Schemas Admin Tools …" at bounding box center [686, 24] width 1372 height 46
click at [14, 29] on nav "Sandbox Menu Producers Quotes Submissions Parameters Field Schemas Admin Tools …" at bounding box center [686, 24] width 1372 height 46
click at [35, 27] on img at bounding box center [42, 24] width 48 height 14
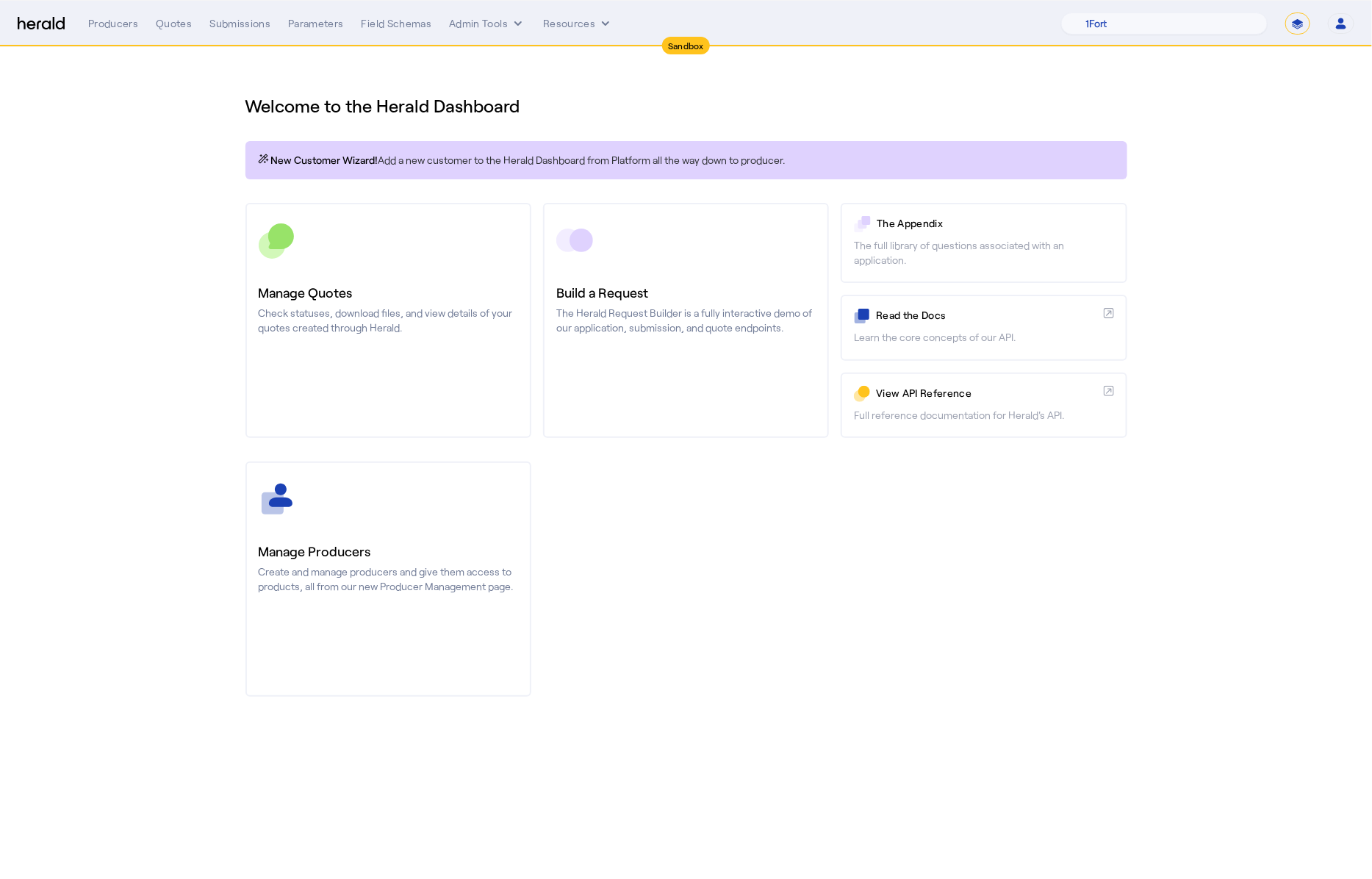
click at [863, 629] on div "Manage Producers Create and manage producers and give them access to products, …" at bounding box center [686, 580] width 882 height 235
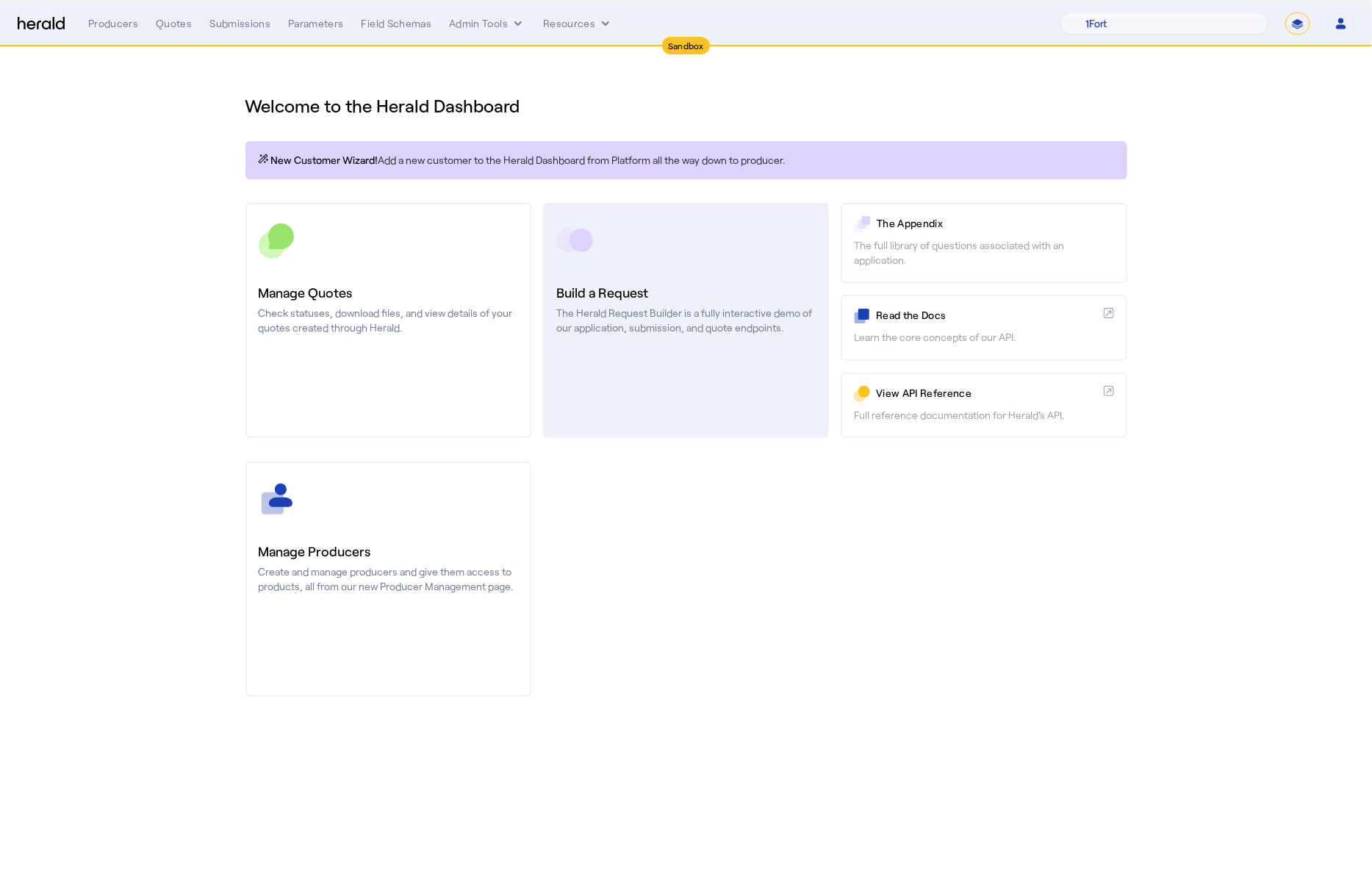
click at [757, 366] on link "Build a Request The Herald Request Builder is a fully interactive demo of our a…" at bounding box center [686, 321] width 286 height 235
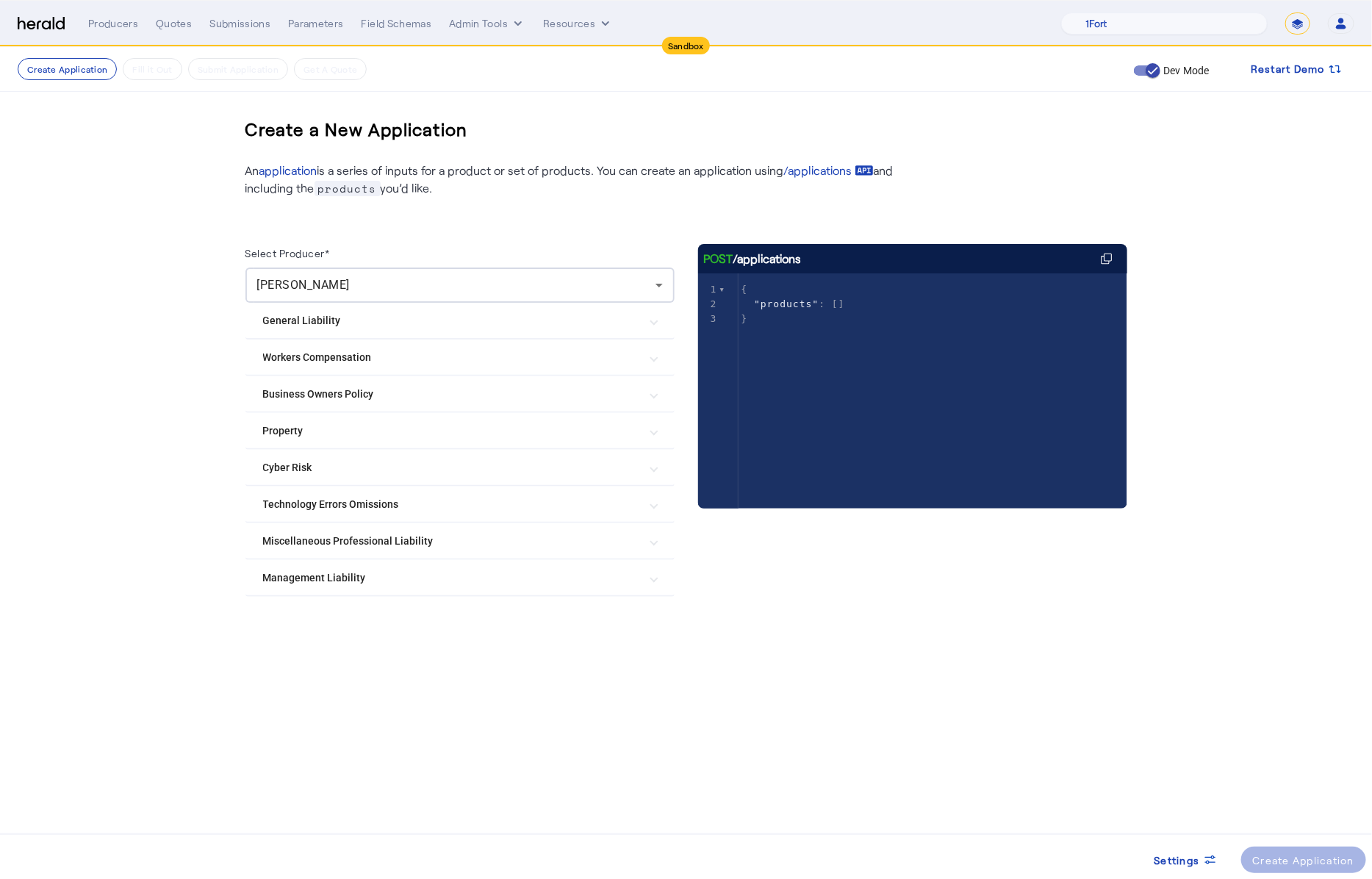
click at [495, 597] on div at bounding box center [460, 608] width 429 height 24
click at [484, 584] on mat-expansion-panel-header "Management Liability" at bounding box center [460, 577] width 429 height 35
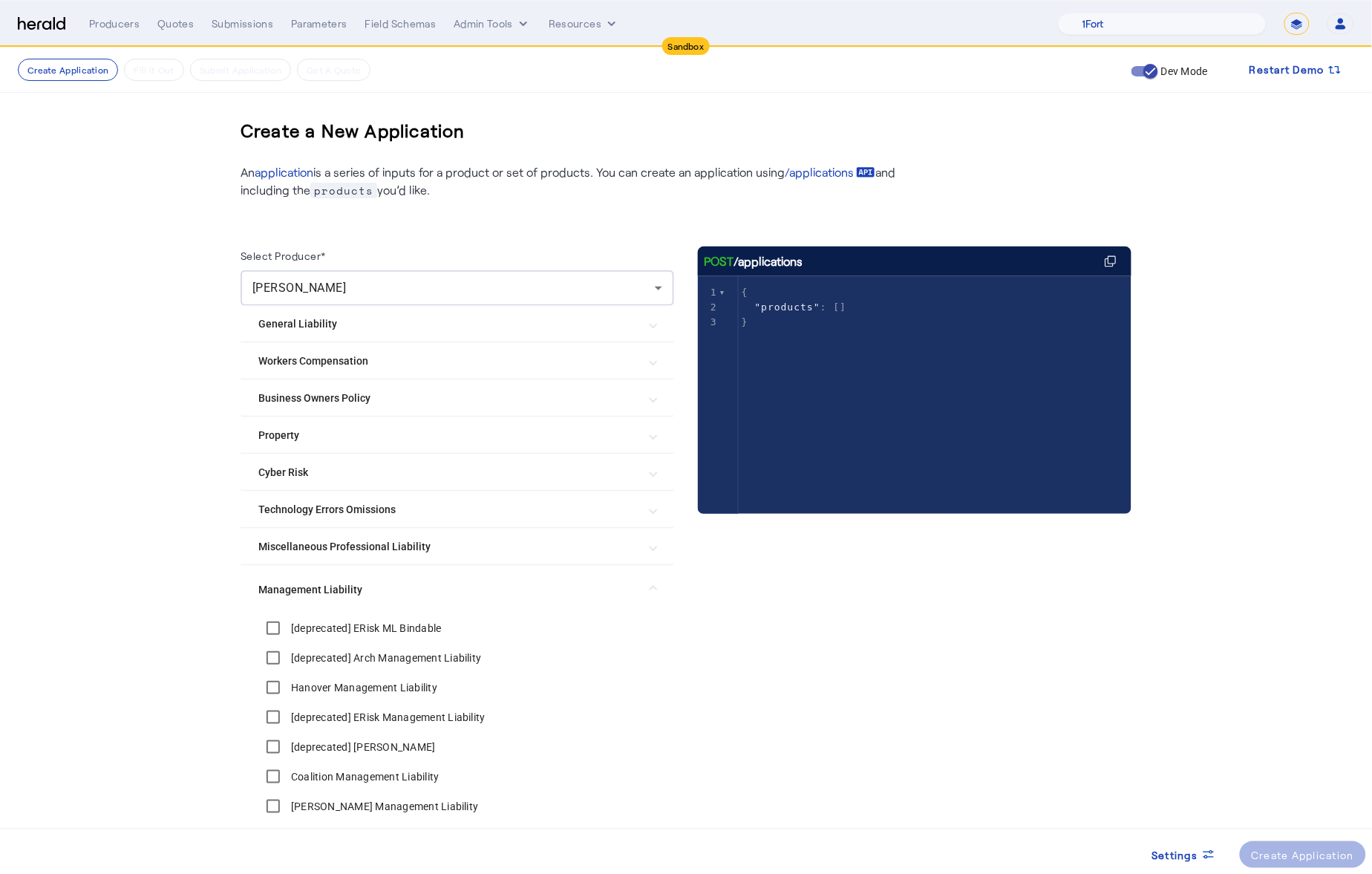
click at [392, 585] on Liability "Management Liability" at bounding box center [449, 590] width 380 height 16
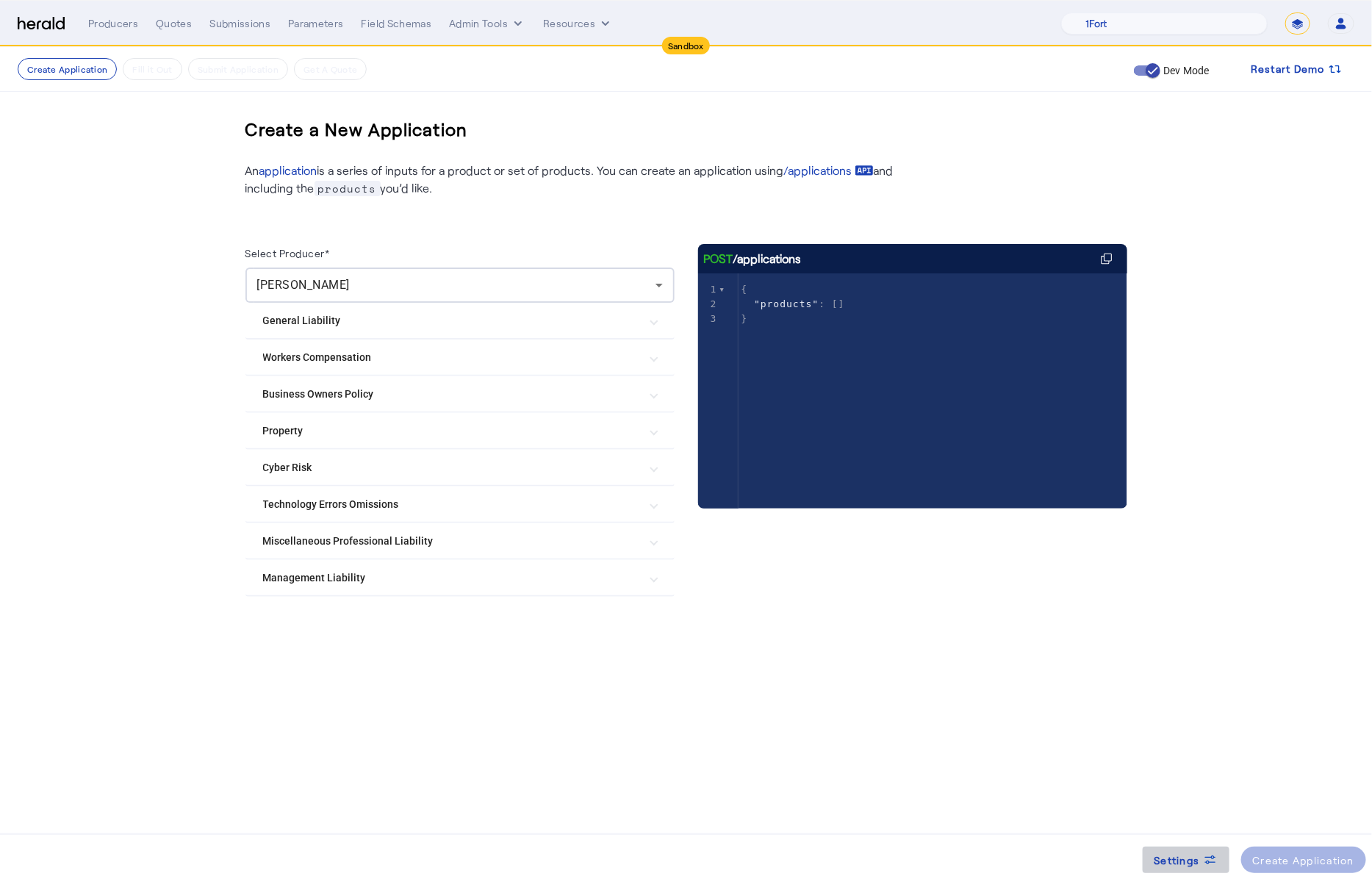
click at [1213, 863] on icon at bounding box center [1209, 863] width 11 height 3
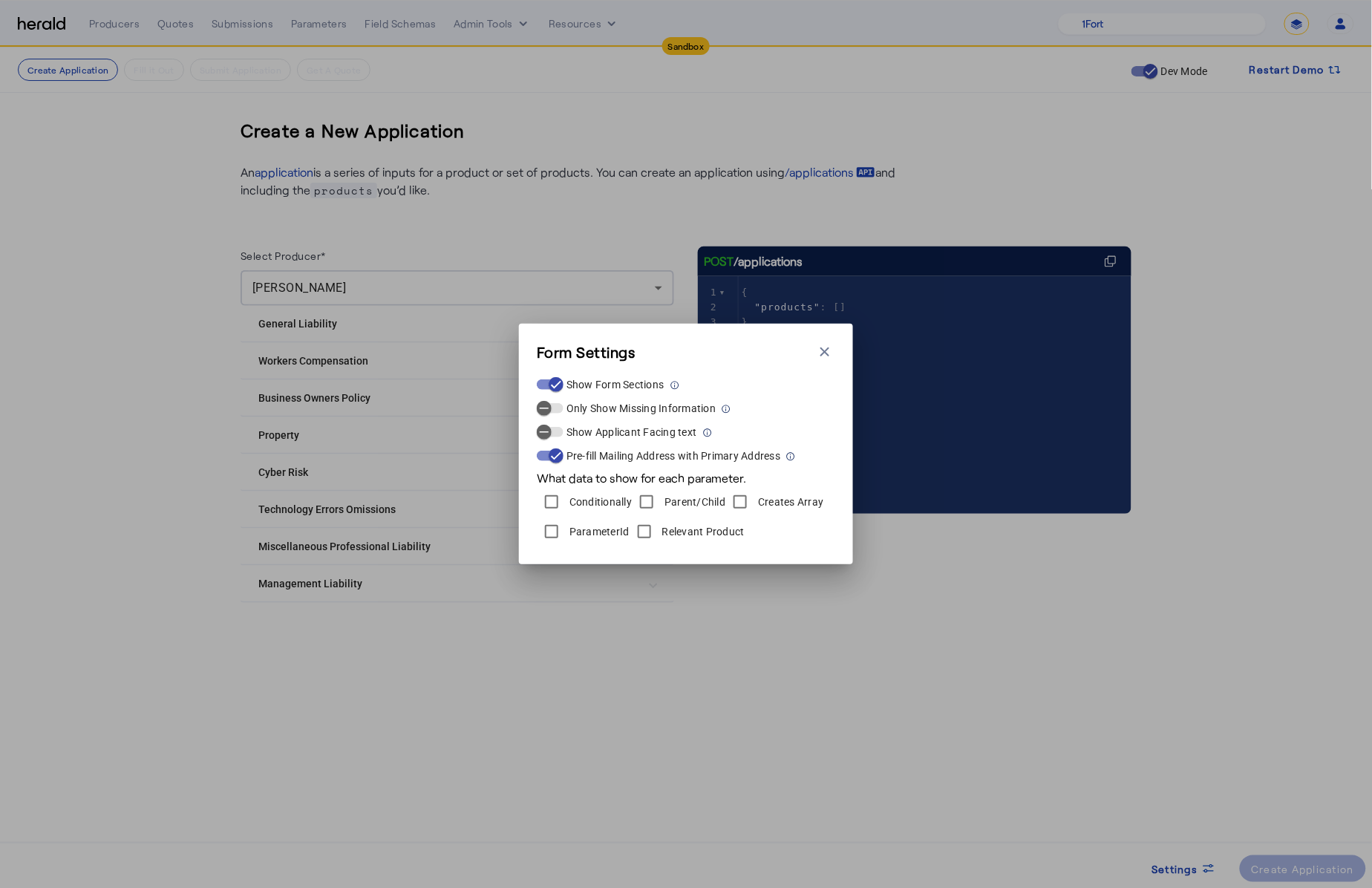
click at [838, 360] on div "Form Settings Close modal Show Form Sections Only Show Missing Information Show…" at bounding box center [686, 444] width 335 height 240
click at [824, 354] on icon "button" at bounding box center [825, 352] width 15 height 15
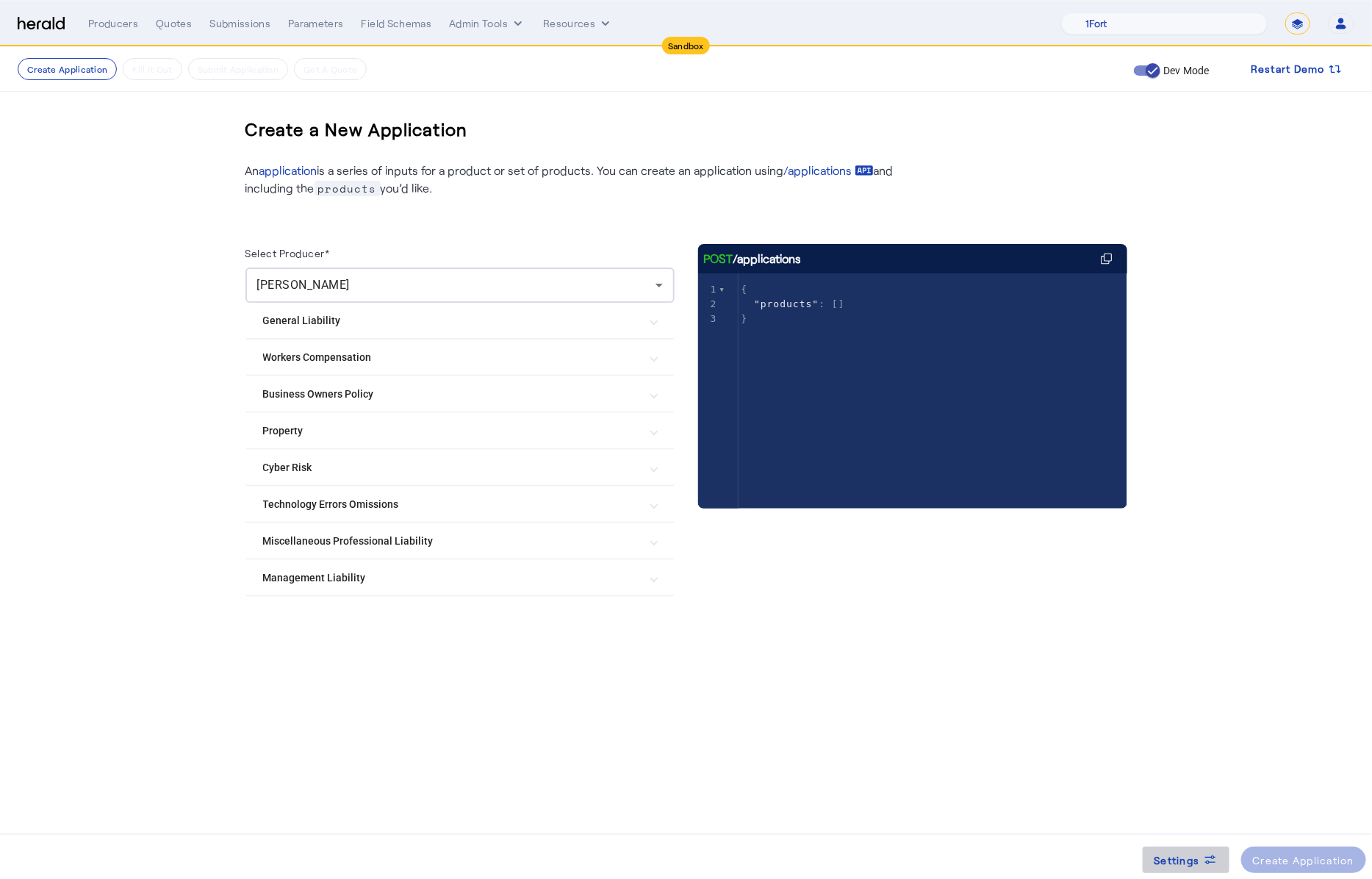
click at [1181, 859] on span "Settings" at bounding box center [1177, 860] width 46 height 16
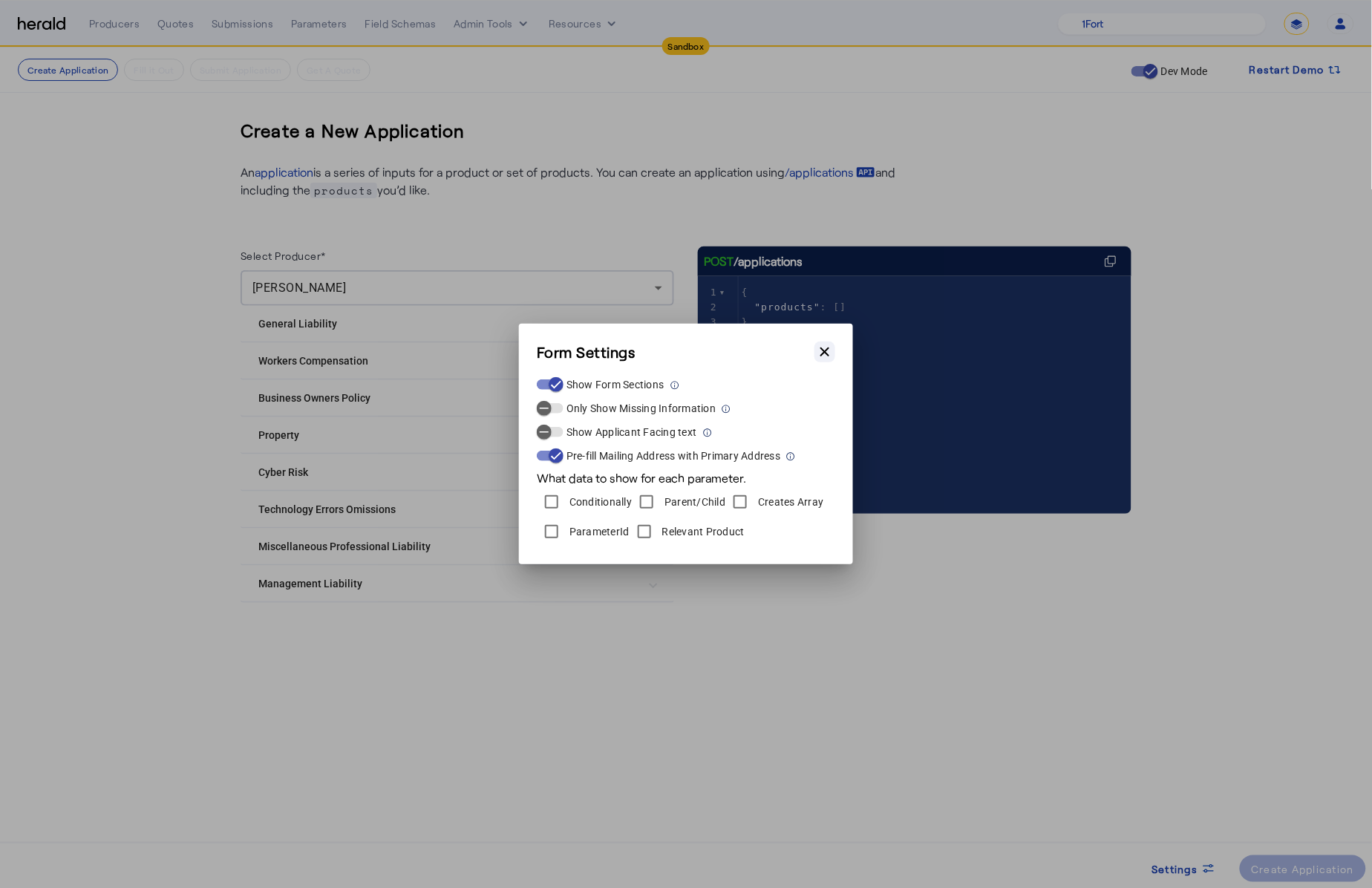
click at [827, 350] on icon "button" at bounding box center [824, 352] width 9 height 9
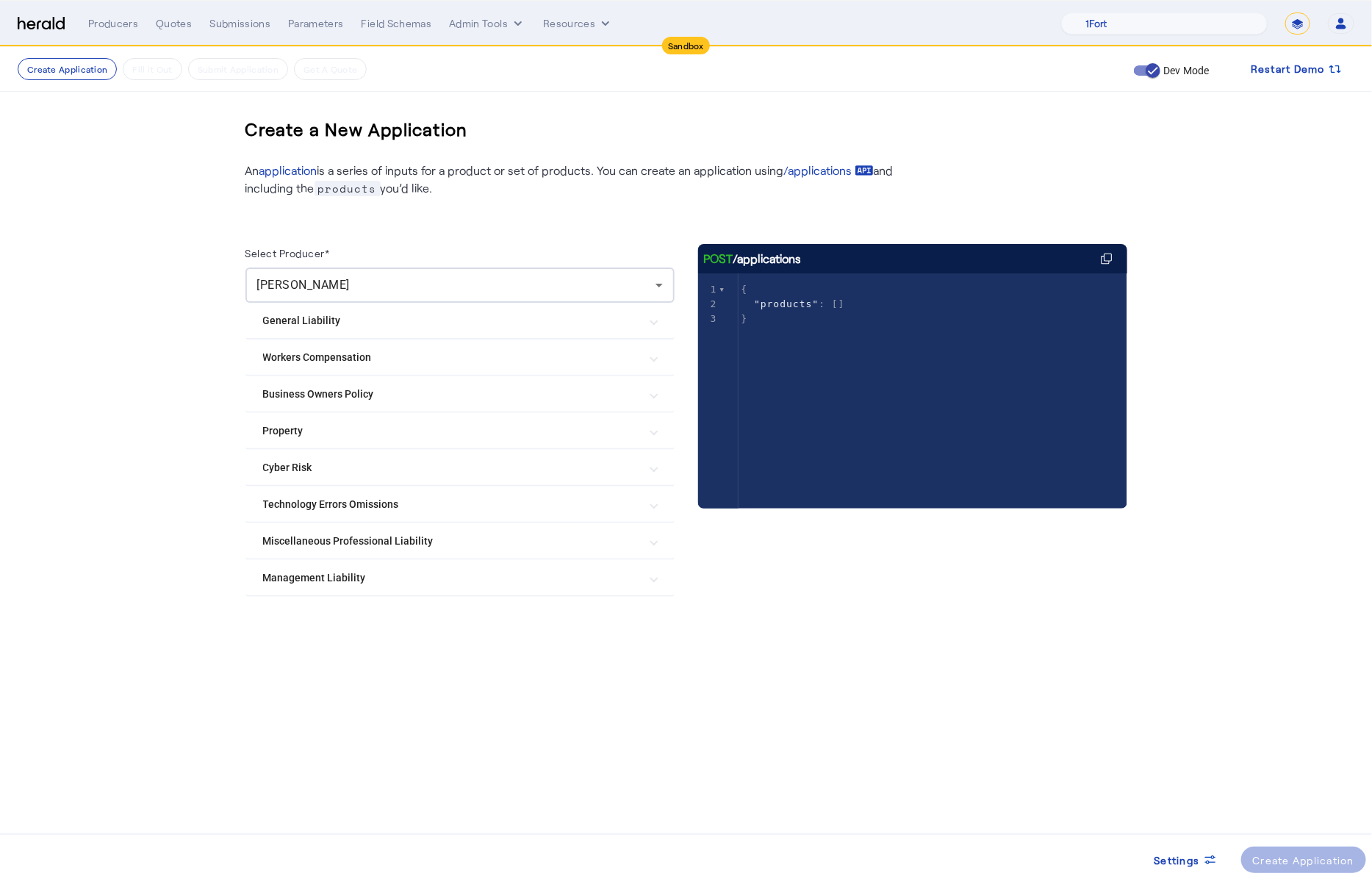
click at [353, 571] on Liability "Management Liability" at bounding box center [451, 578] width 376 height 16
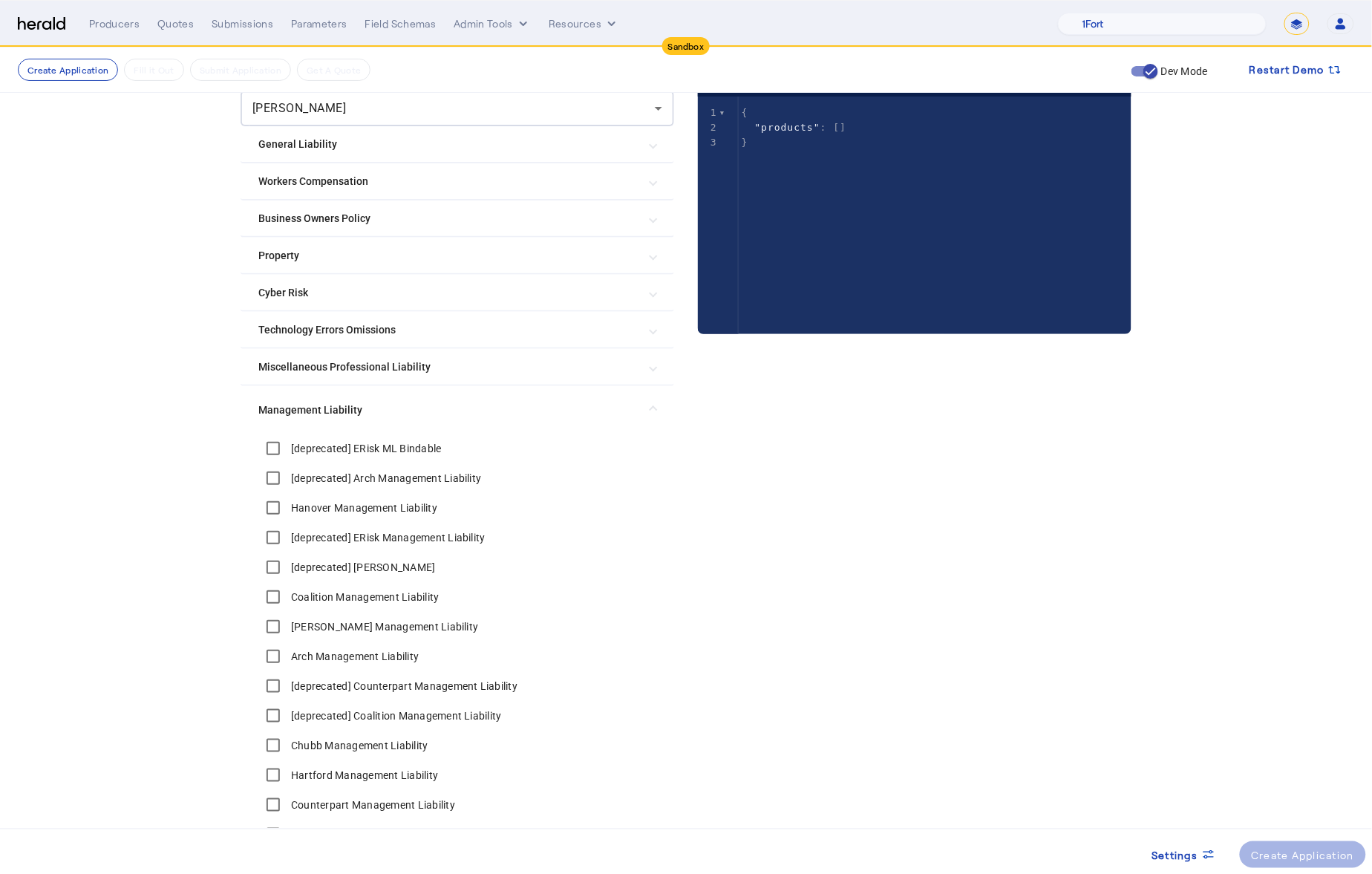
scroll to position [395, 0]
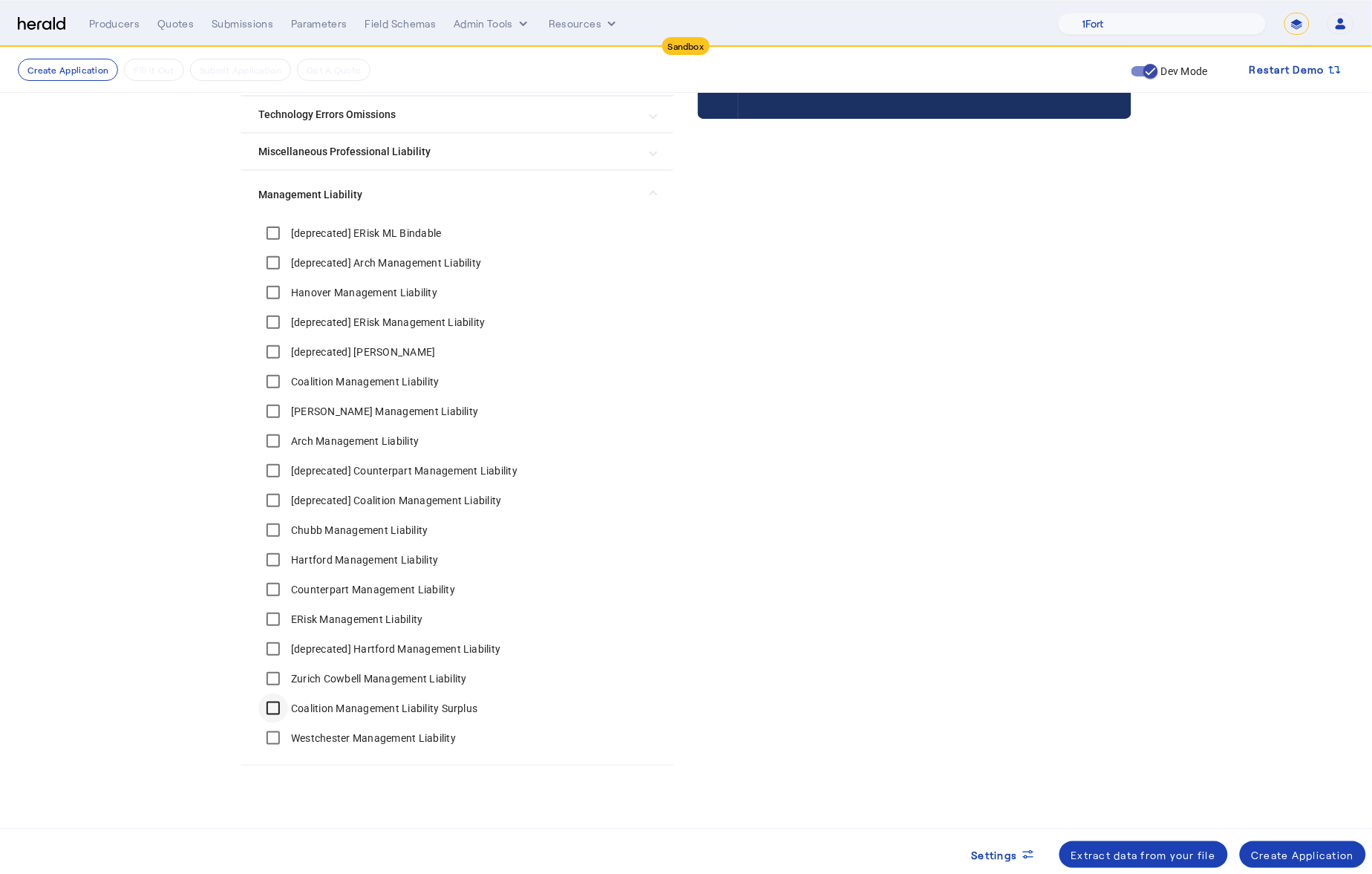
click at [282, 691] on div at bounding box center [273, 708] width 36 height 36
click at [1021, 855] on icon at bounding box center [1028, 855] width 15 height 15
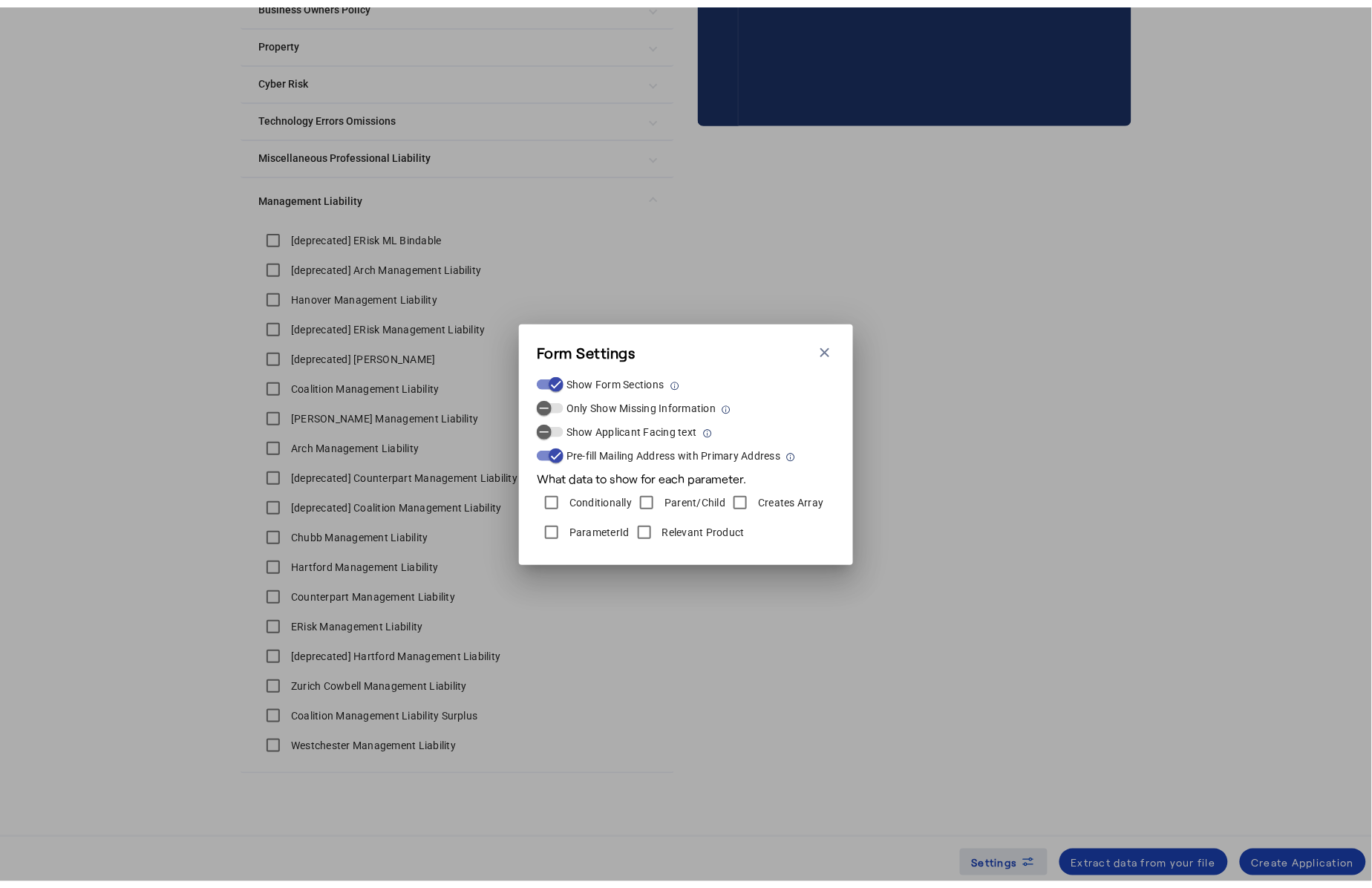
scroll to position [0, 0]
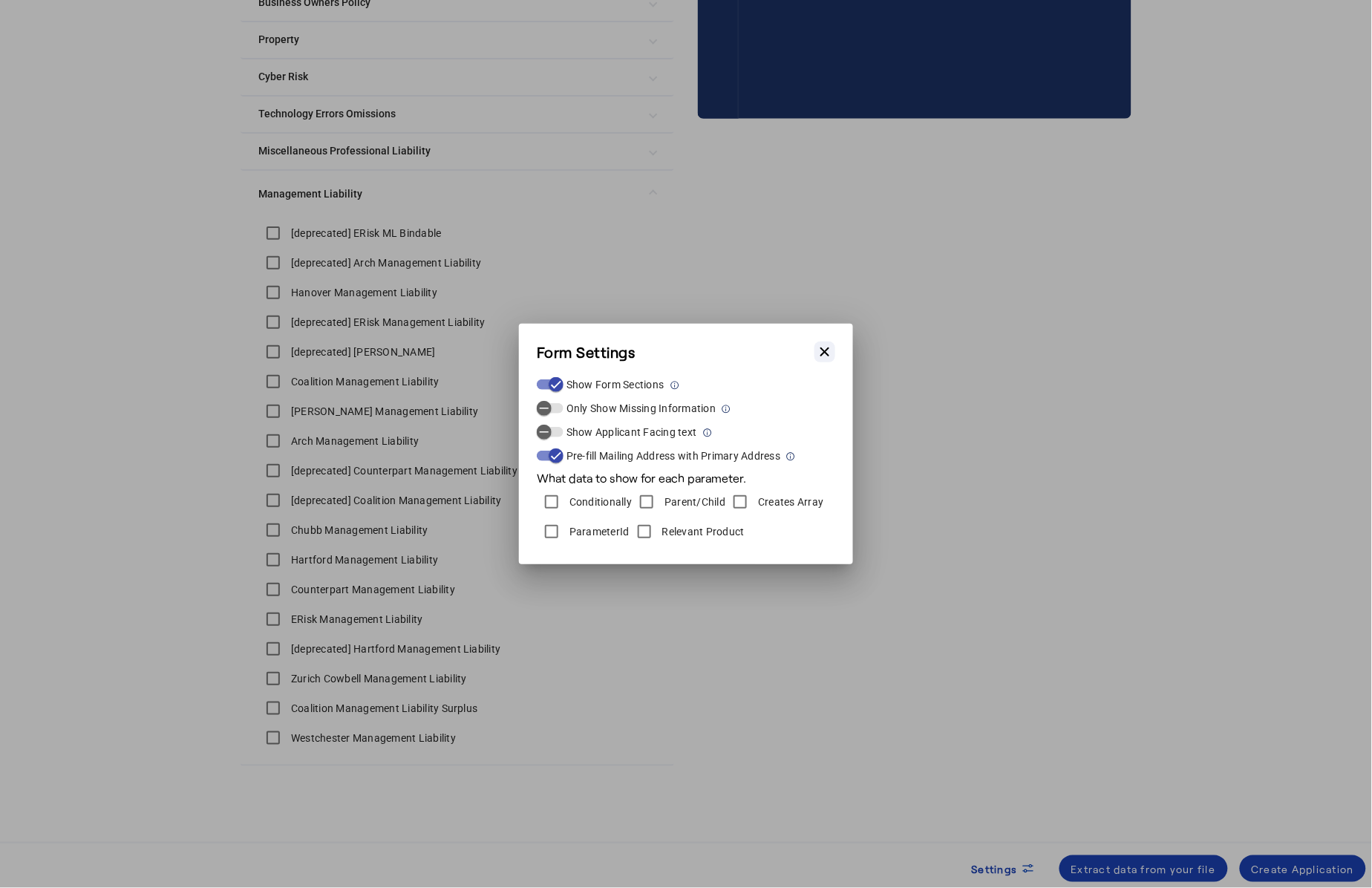
click at [830, 350] on icon "button" at bounding box center [825, 352] width 15 height 15
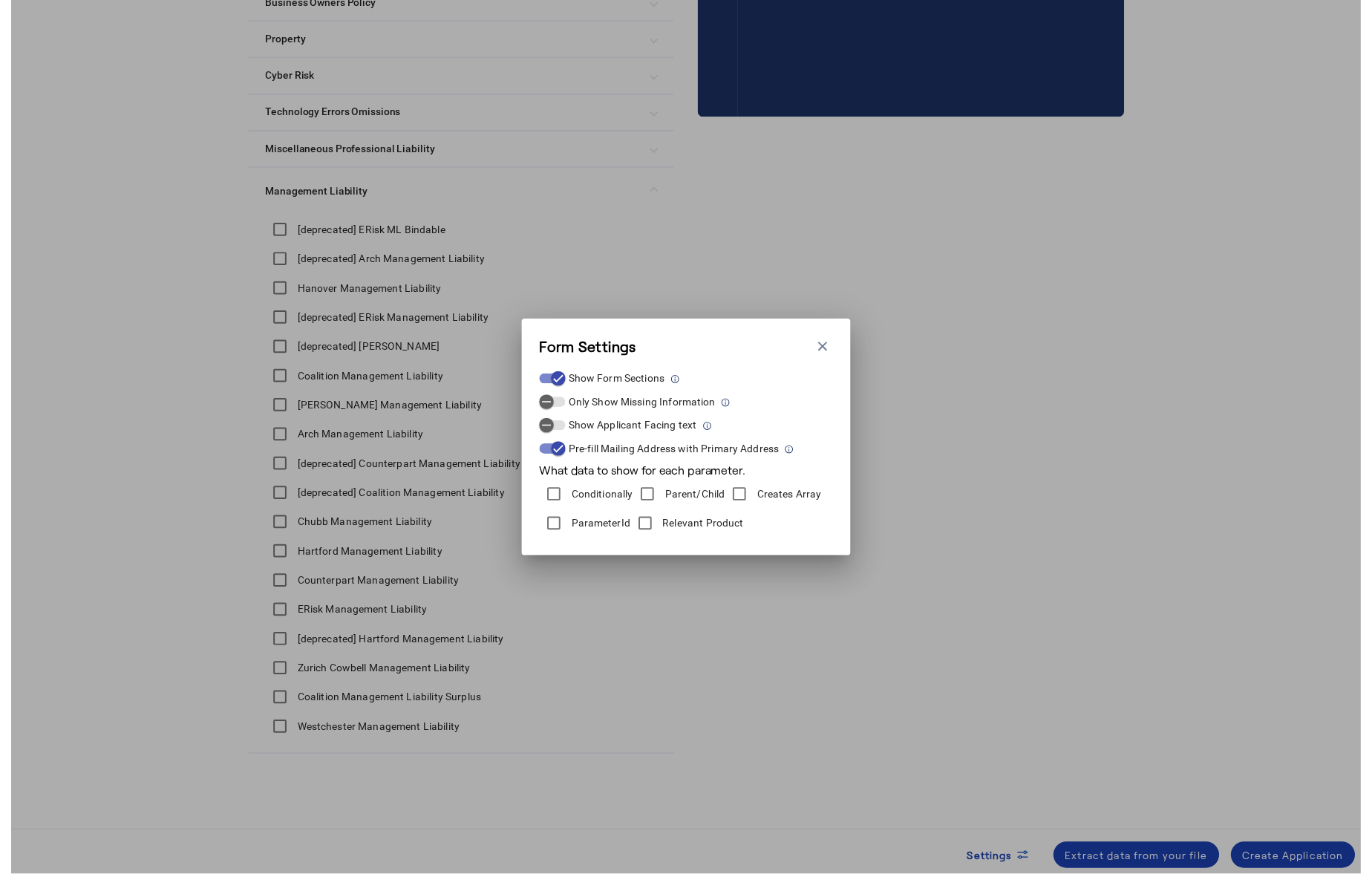
scroll to position [395, 0]
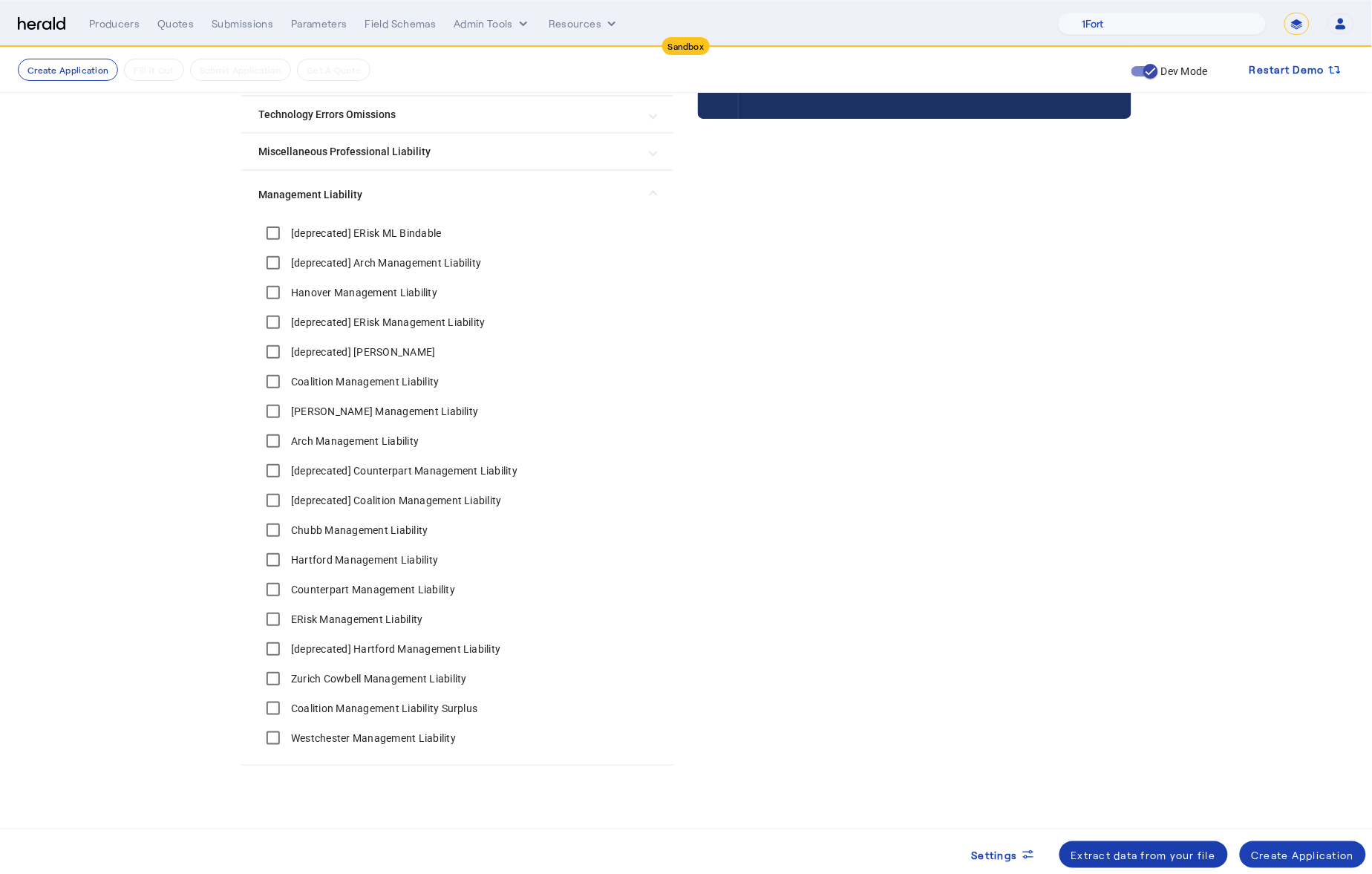
click at [1138, 848] on div "Extract data from your file" at bounding box center [1143, 855] width 145 height 16
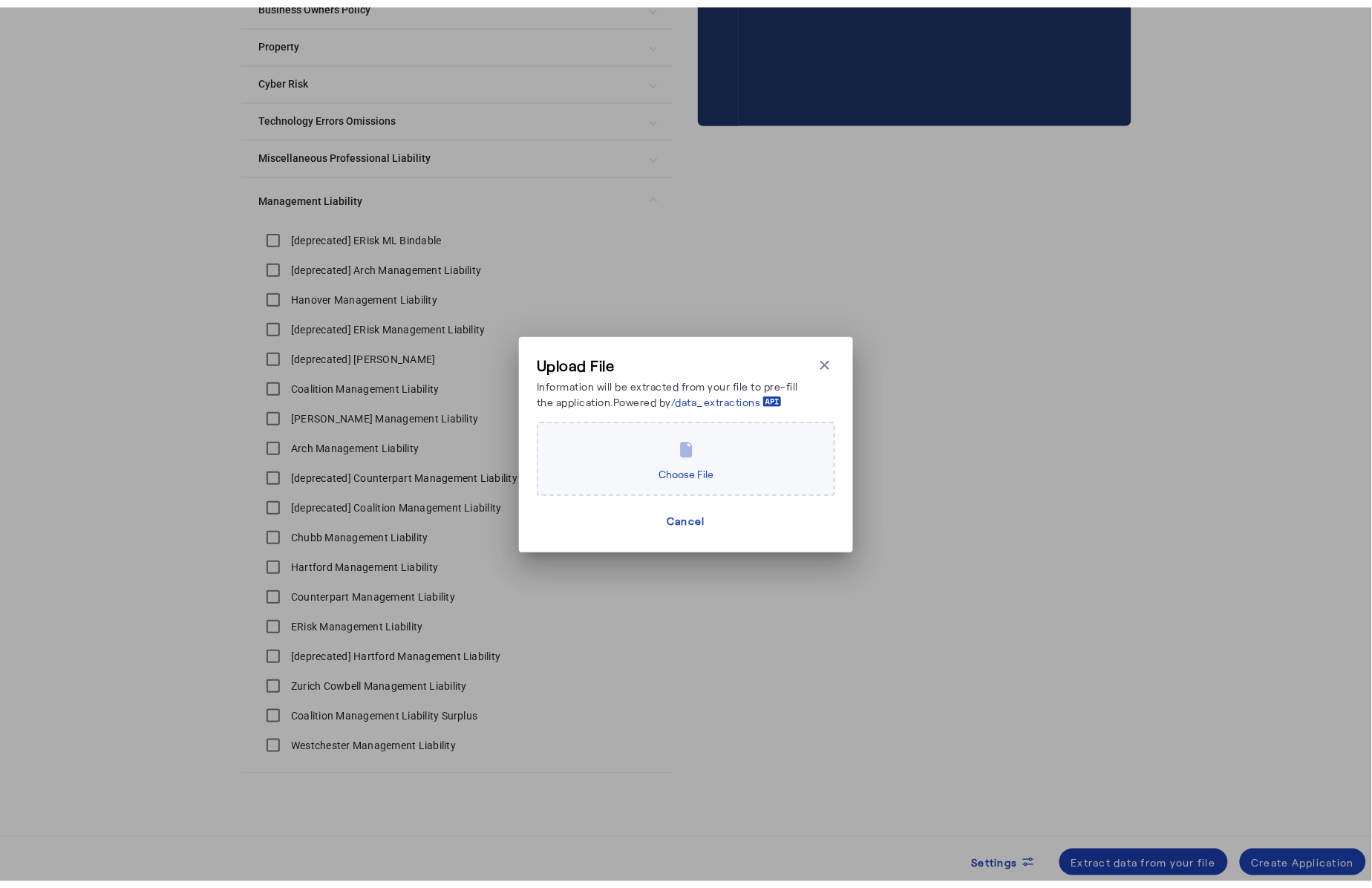
scroll to position [0, 0]
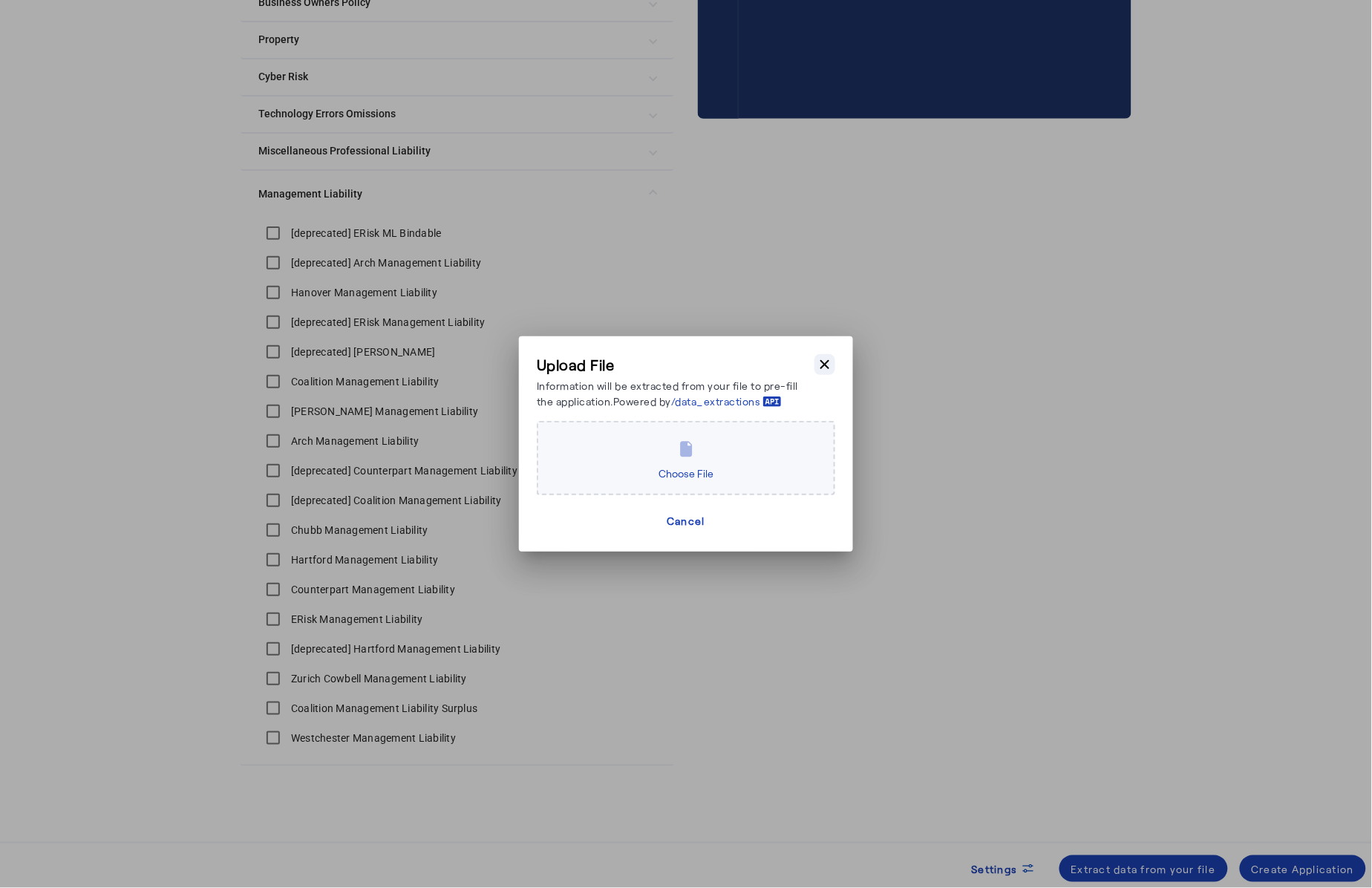
click at [829, 359] on icon "button" at bounding box center [825, 364] width 15 height 15
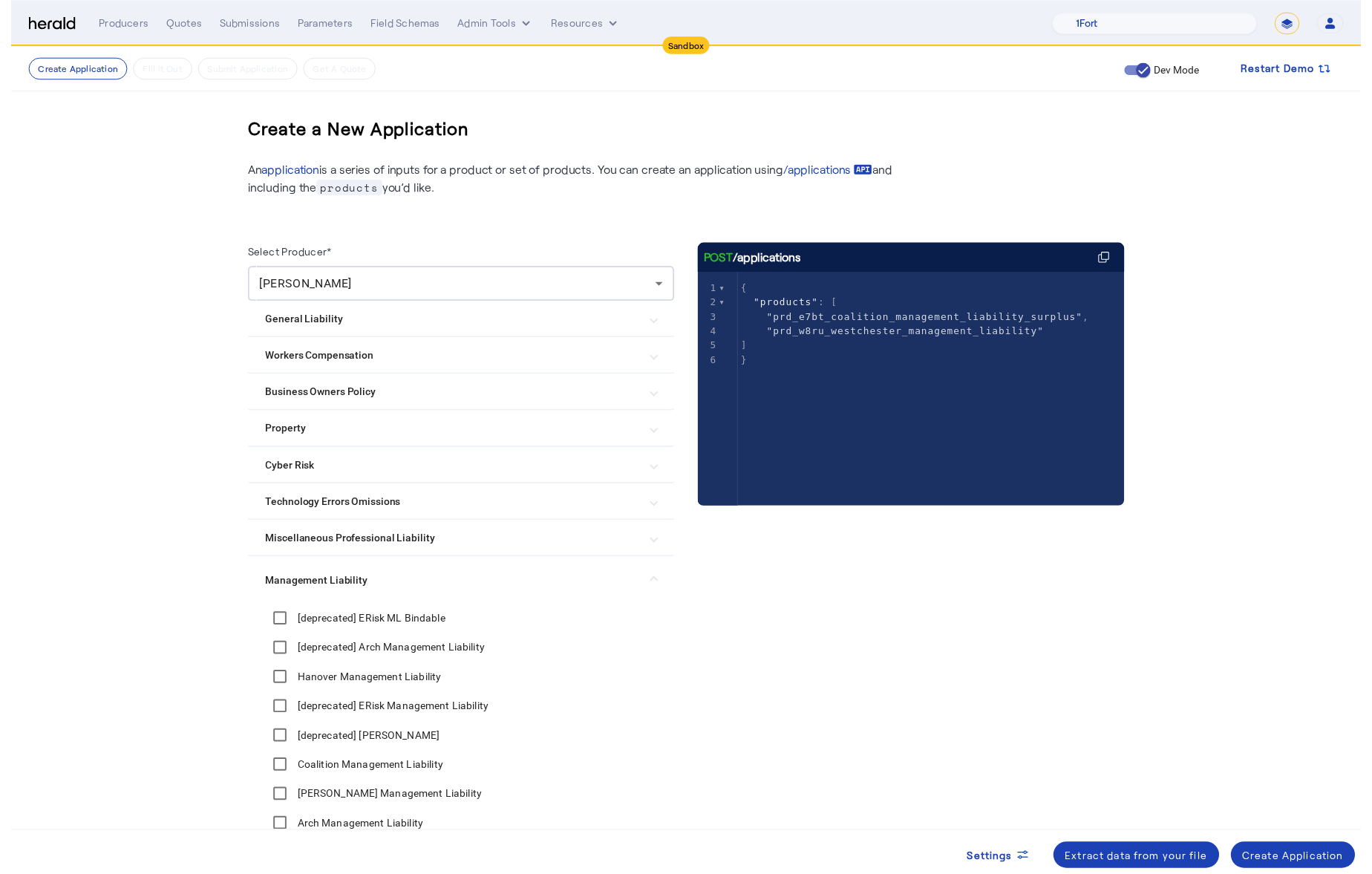
scroll to position [395, 0]
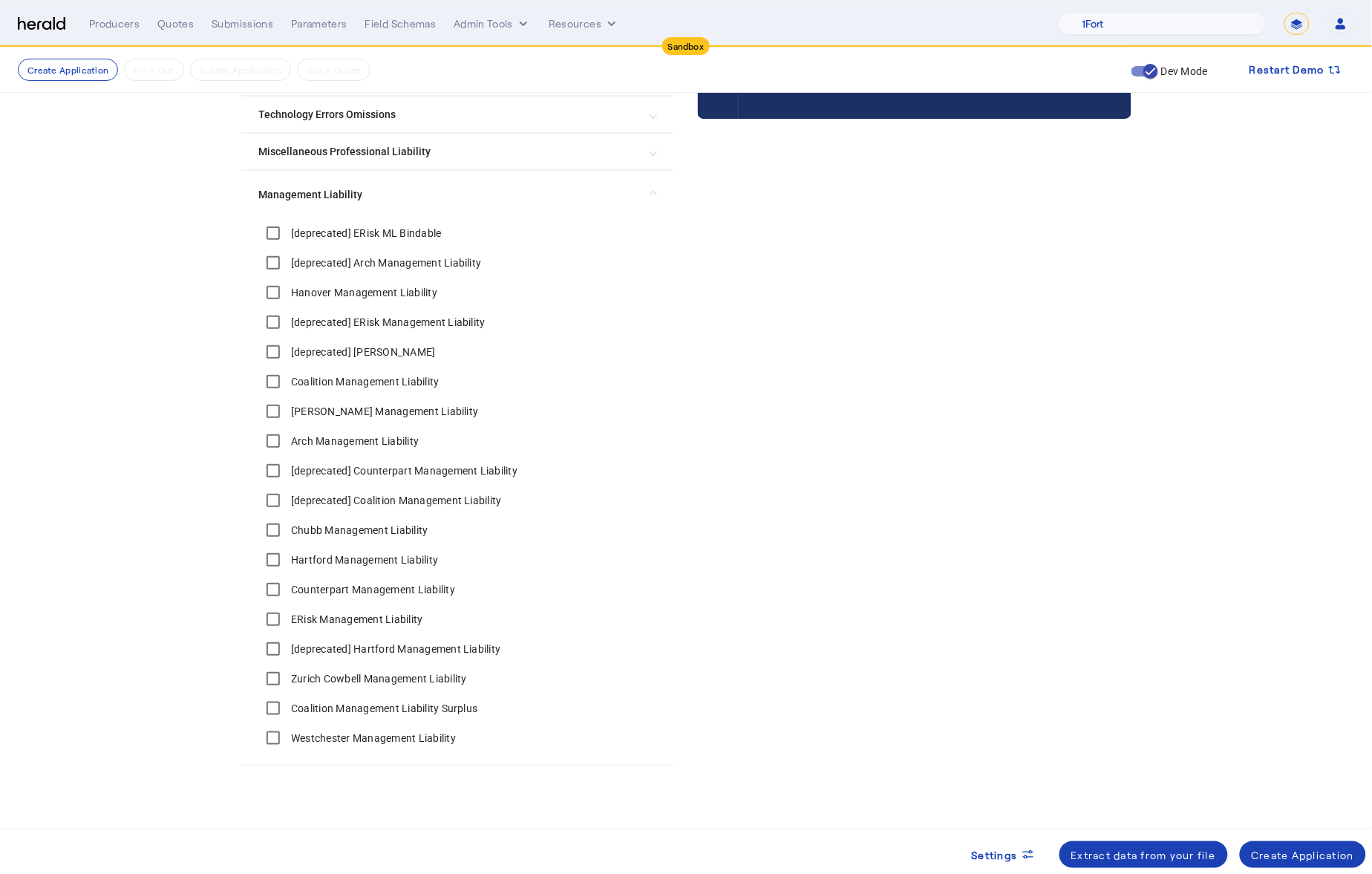
click at [322, 731] on label "Westchester Management Liability" at bounding box center [372, 739] width 168 height 15
click at [311, 767] on div at bounding box center [457, 778] width 434 height 24
click at [1297, 849] on div "Create Application" at bounding box center [1303, 855] width 103 height 16
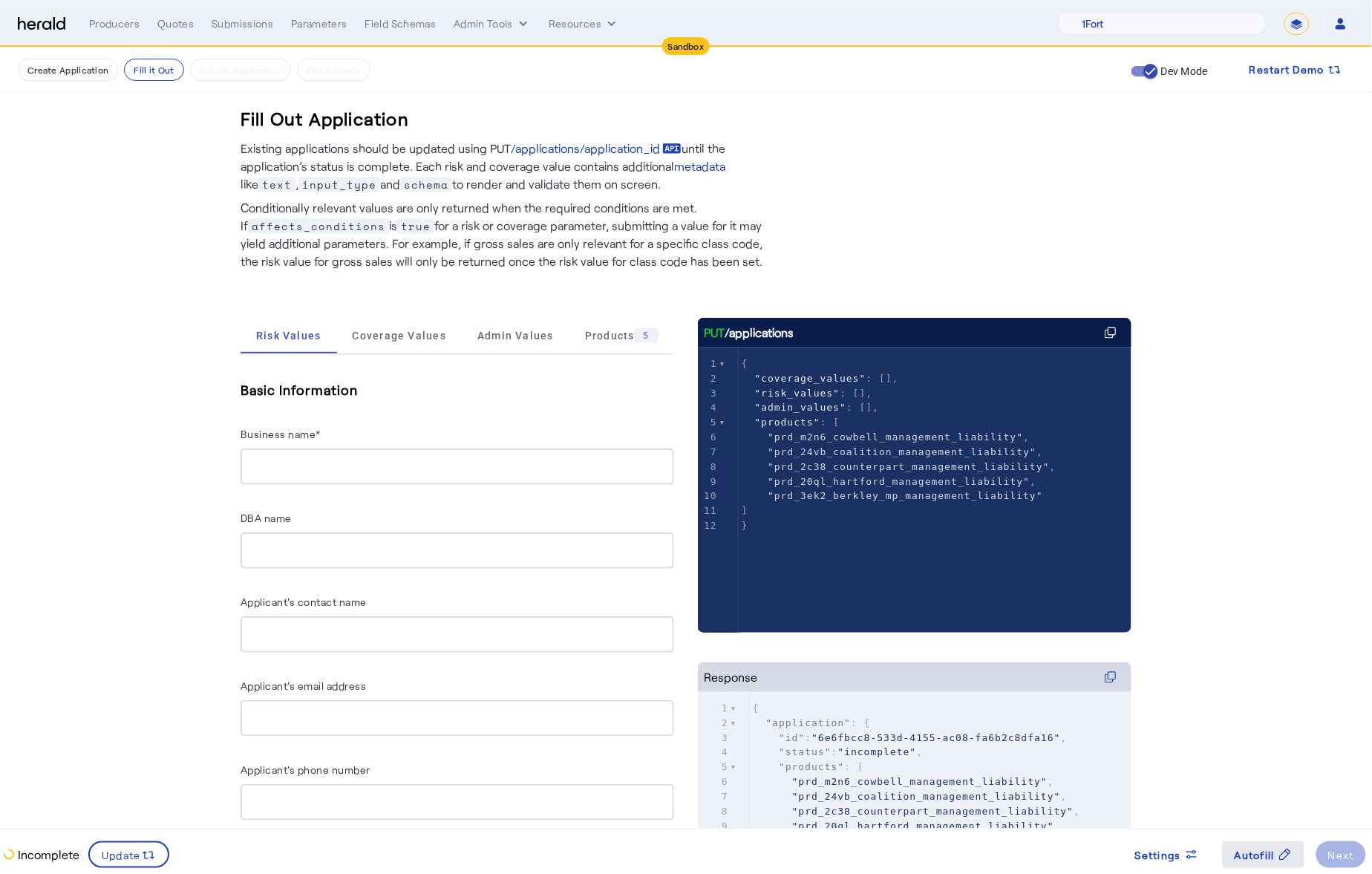
click at [1267, 848] on span "Autofill" at bounding box center [1255, 855] width 40 height 16
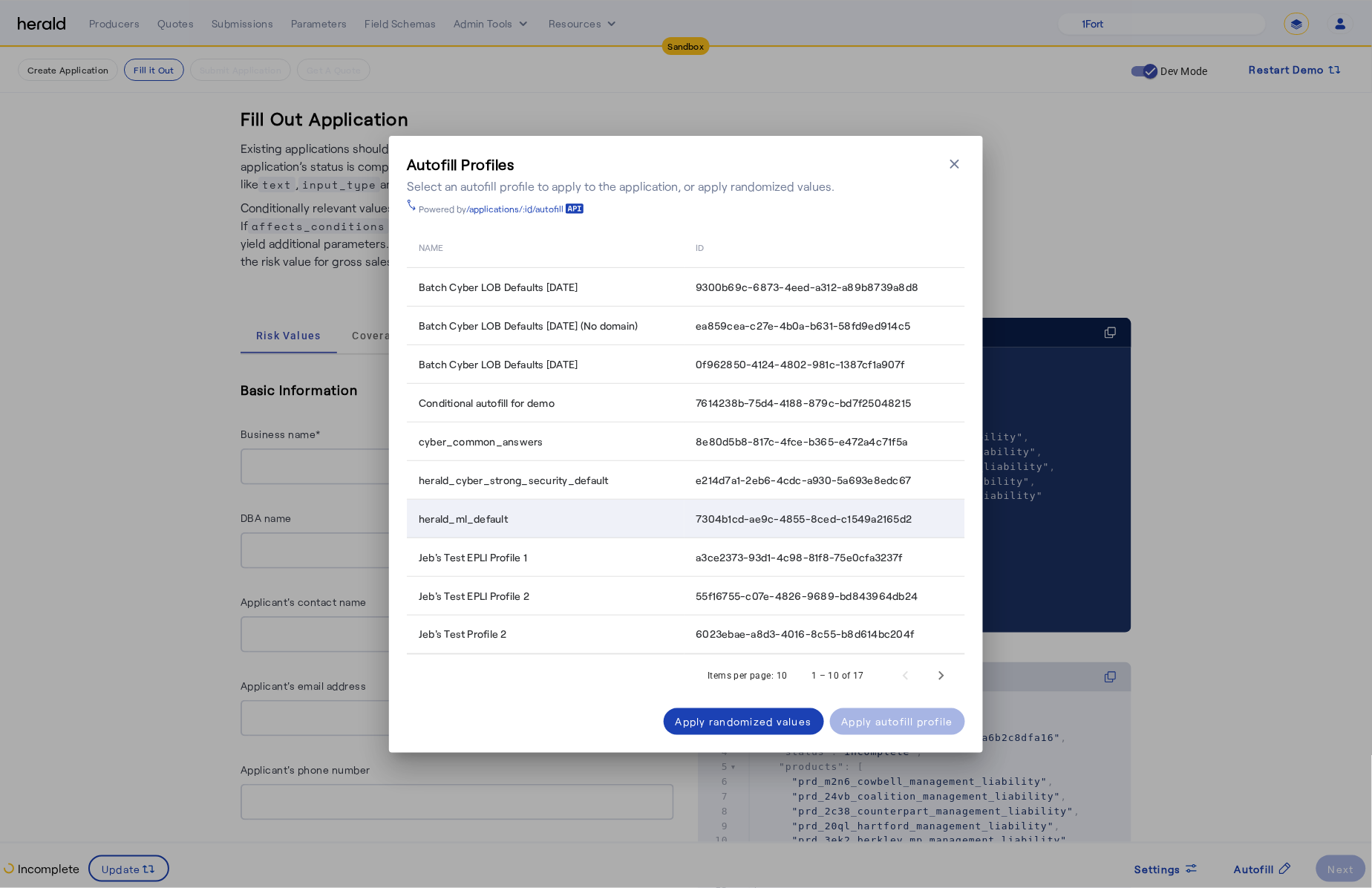
click at [615, 517] on div "herald_ml_default" at bounding box center [548, 519] width 260 height 15
click at [883, 715] on div "Apply autofill profile" at bounding box center [898, 721] width 112 height 16
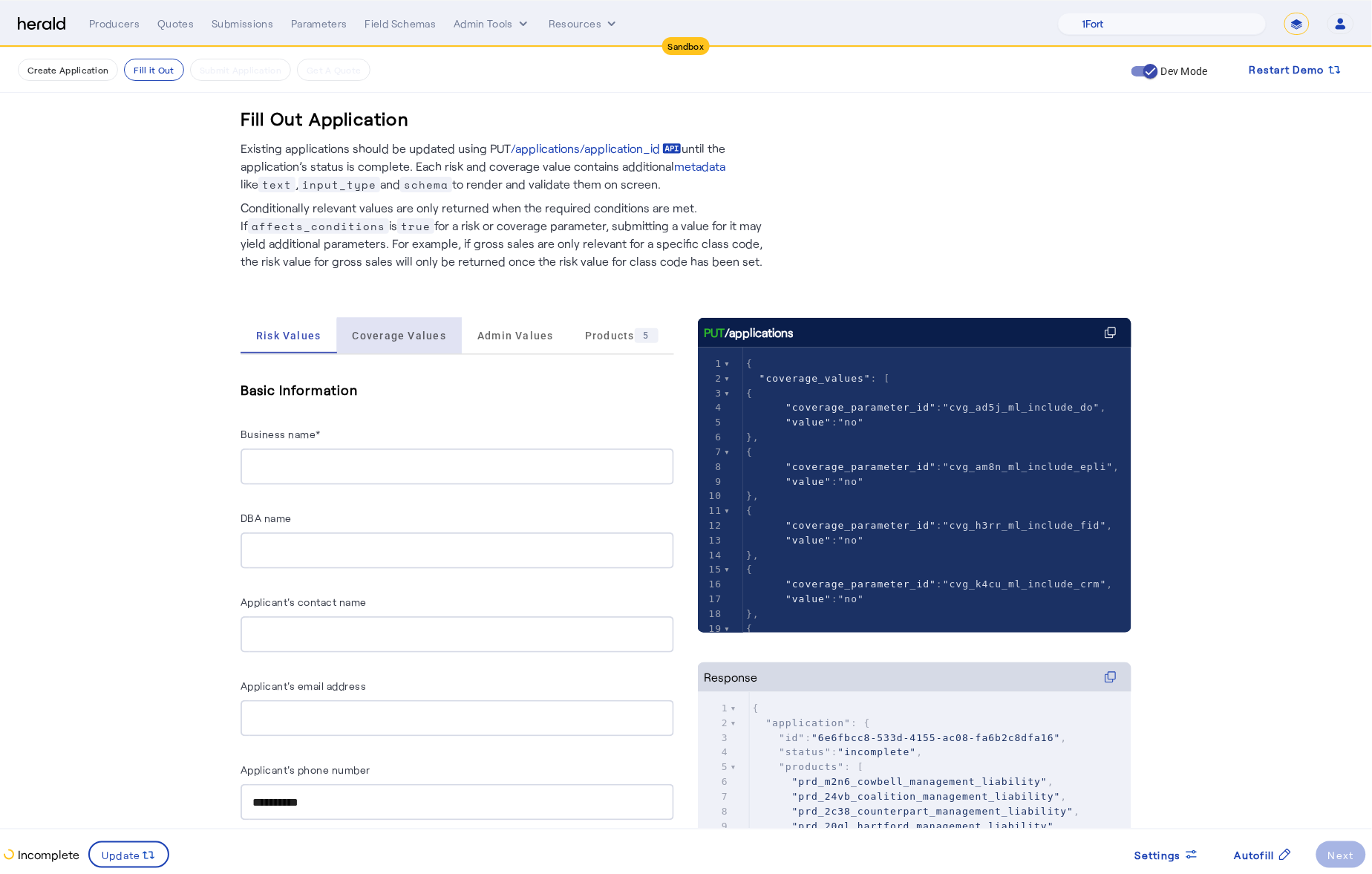
click at [432, 350] on span "Coverage Values" at bounding box center [399, 335] width 94 height 36
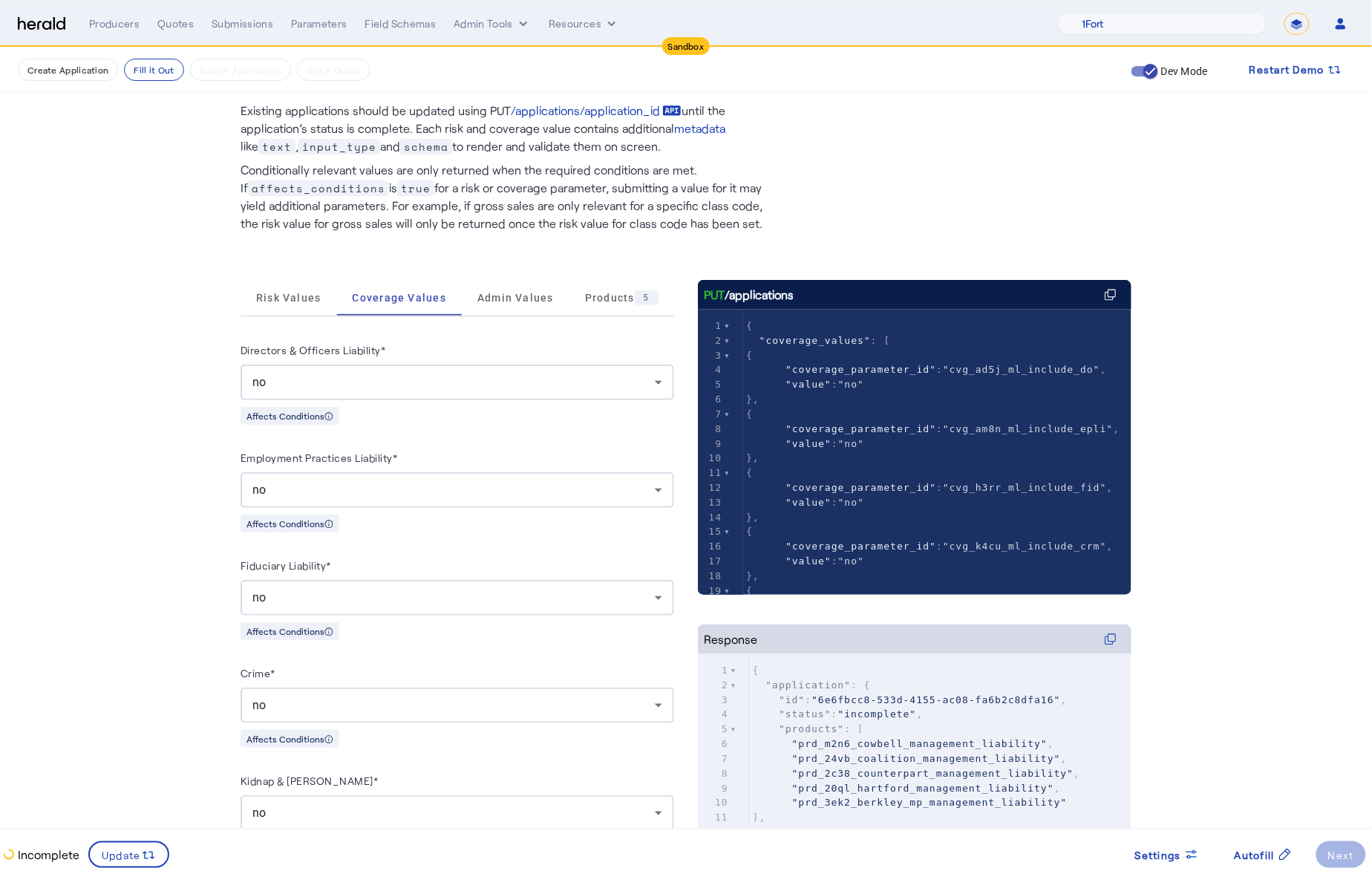
scroll to position [28, 0]
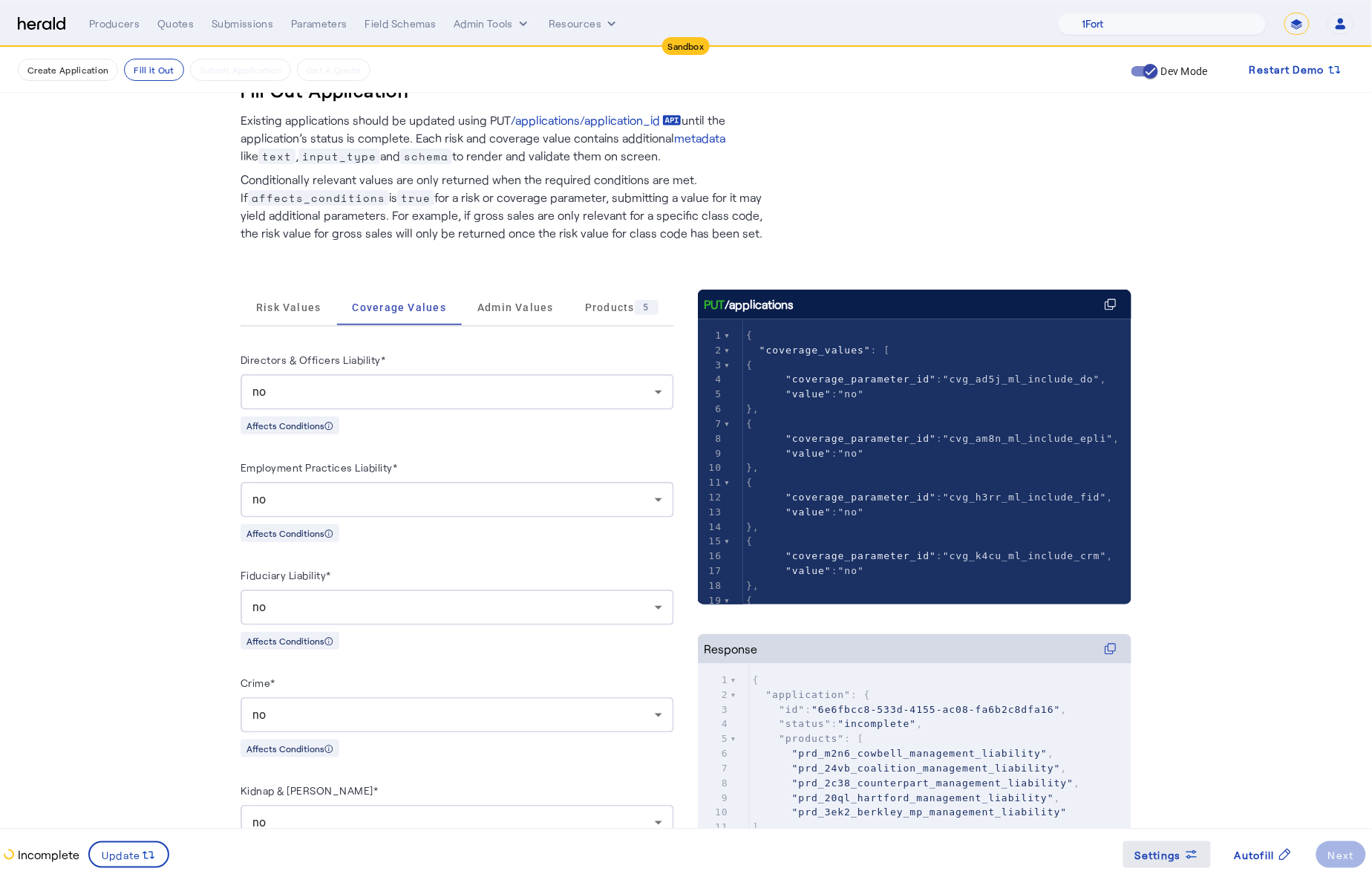
click at [1158, 853] on span "Settings" at bounding box center [1159, 855] width 46 height 16
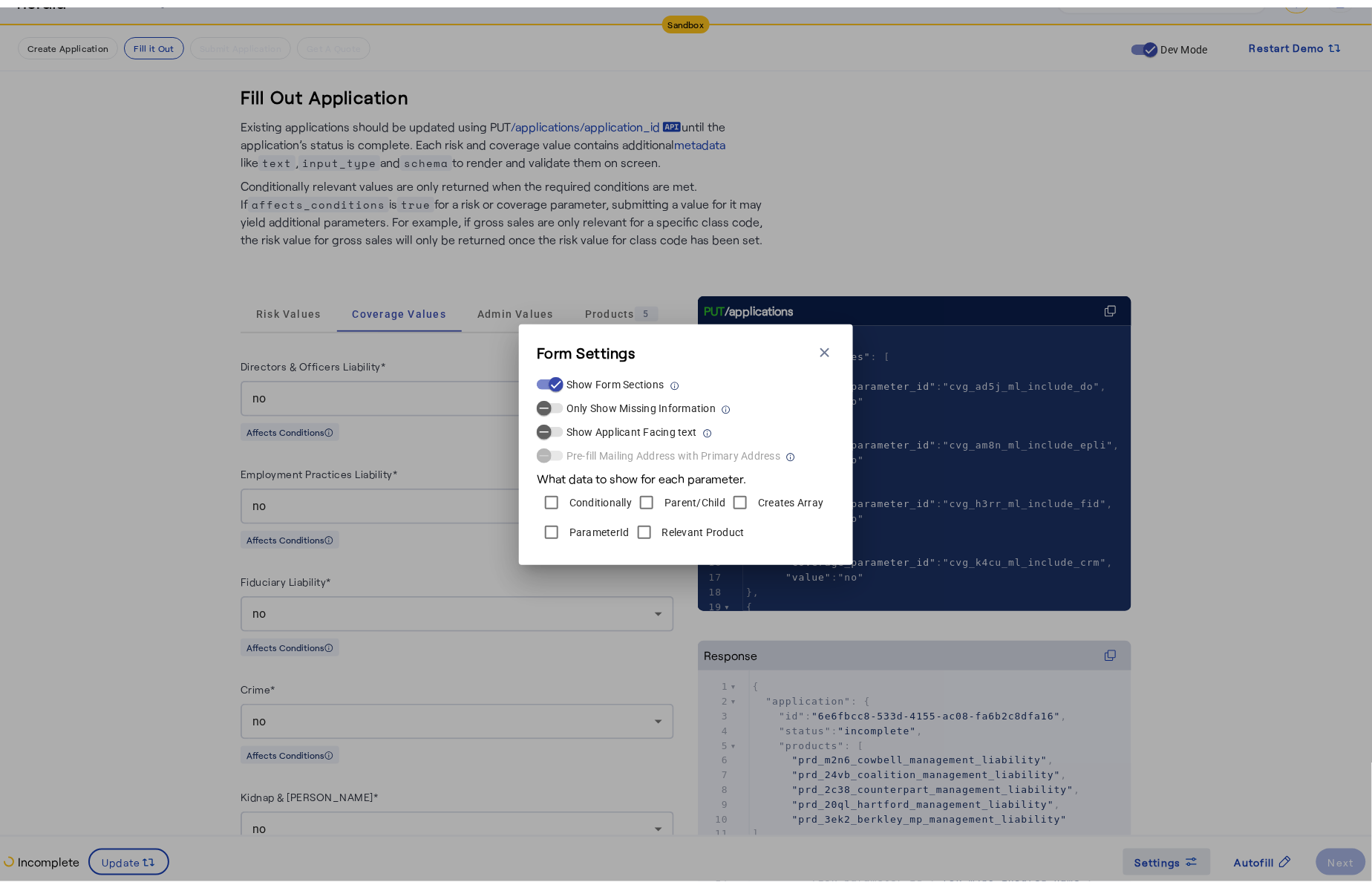
scroll to position [0, 0]
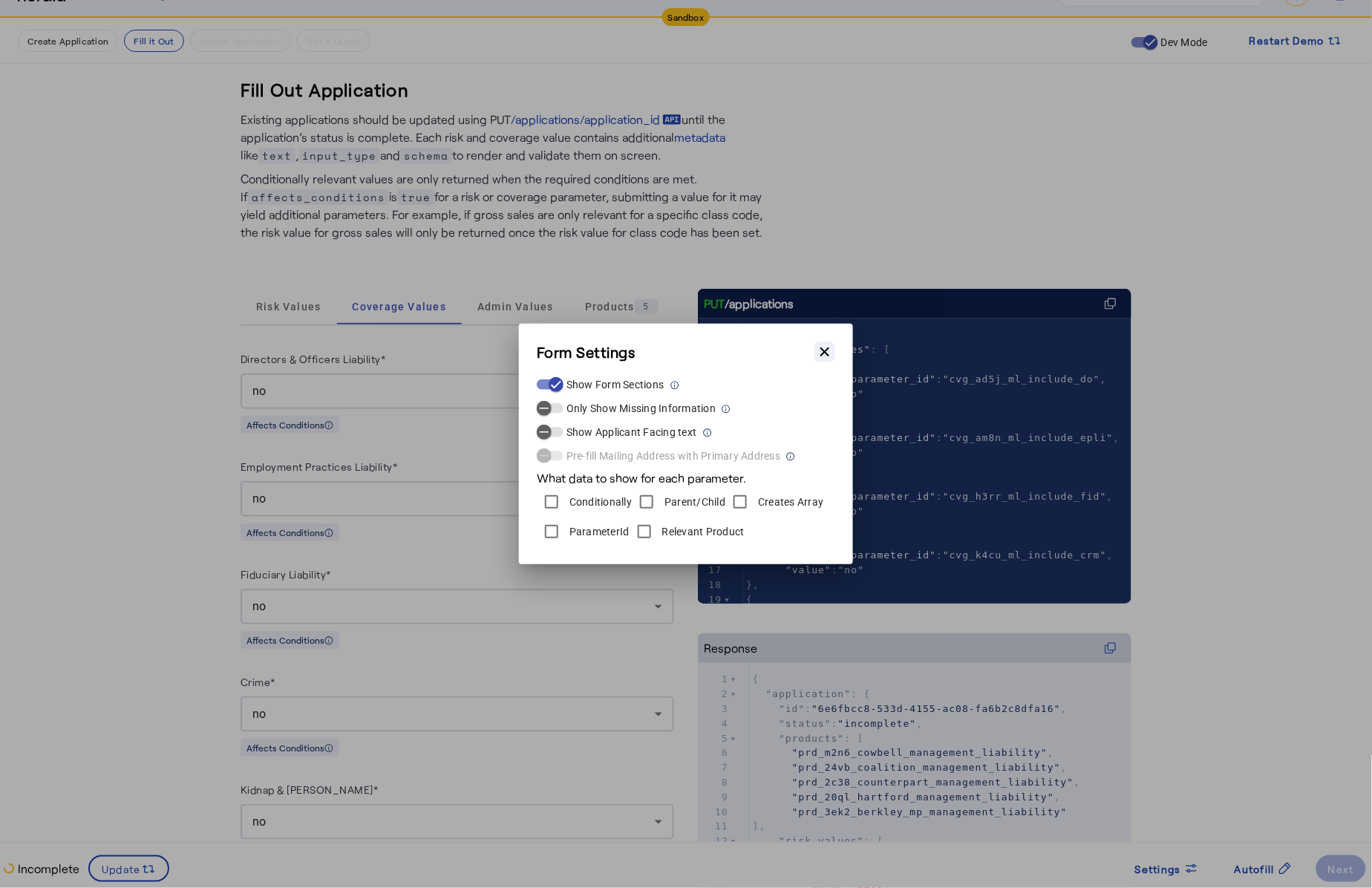
click at [824, 349] on icon "button" at bounding box center [824, 352] width 9 height 9
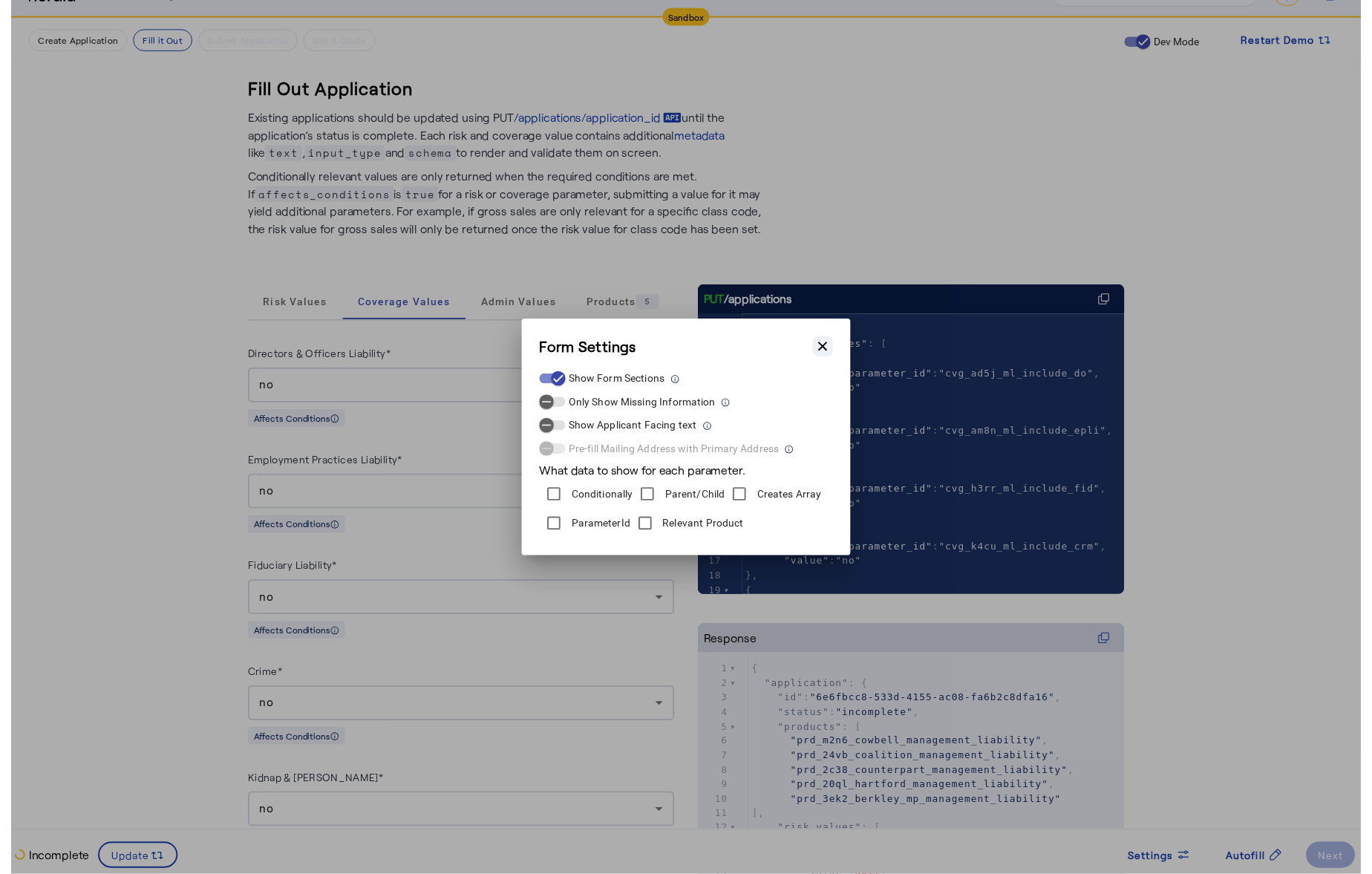
scroll to position [28, 0]
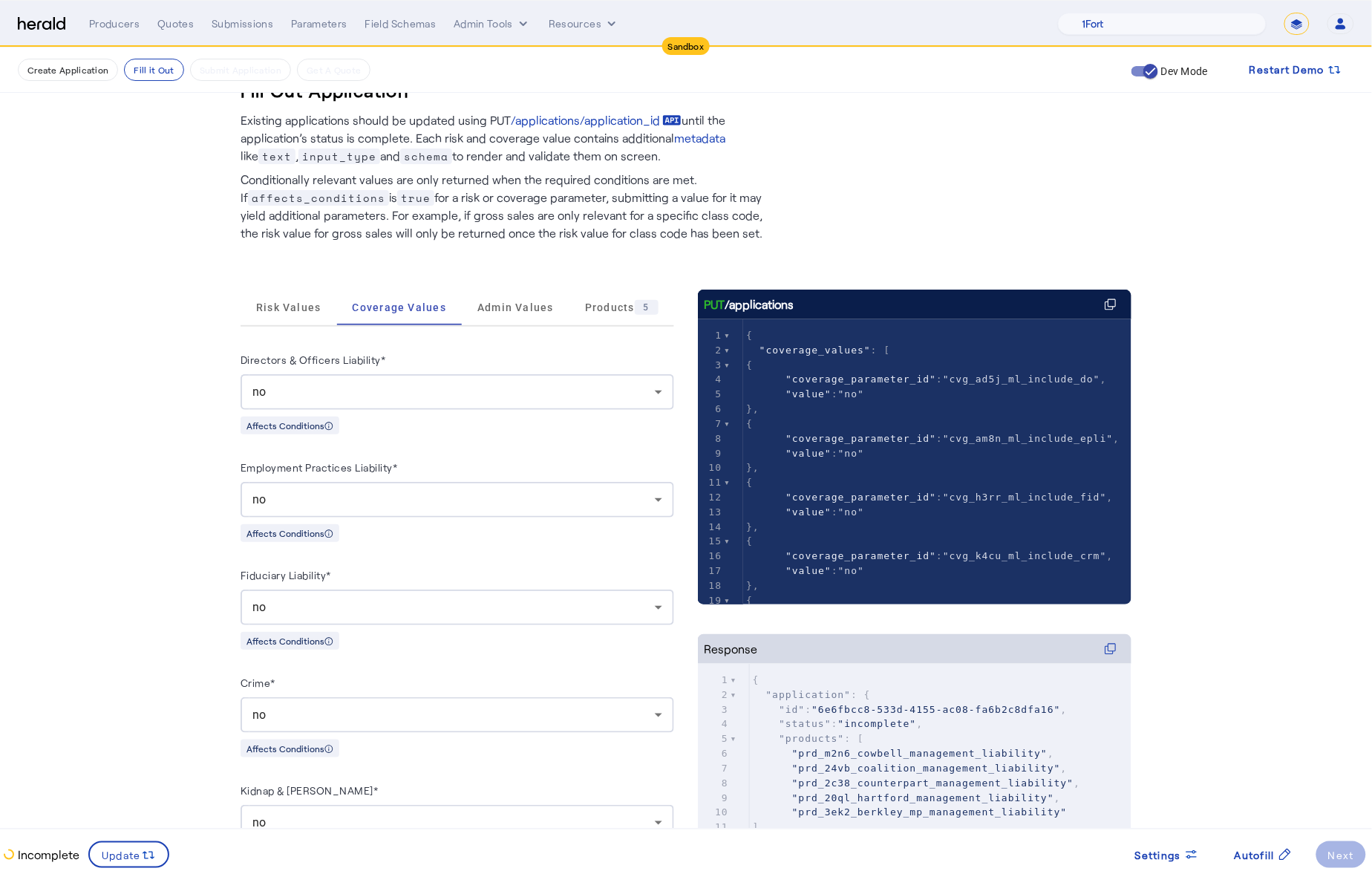
click at [539, 488] on div "no" at bounding box center [458, 499] width 410 height 36
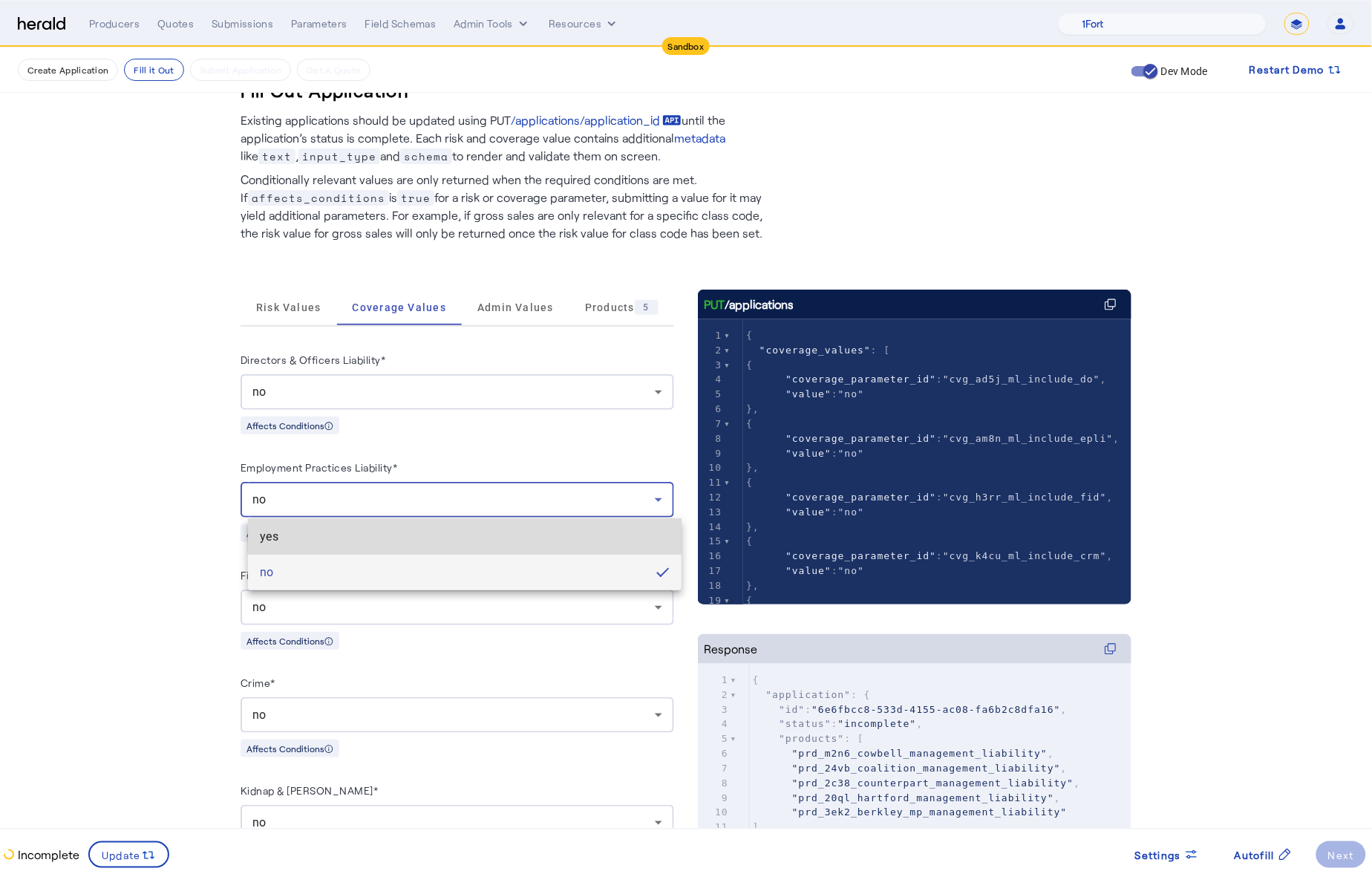
click at [491, 539] on span "yes" at bounding box center [465, 537] width 410 height 18
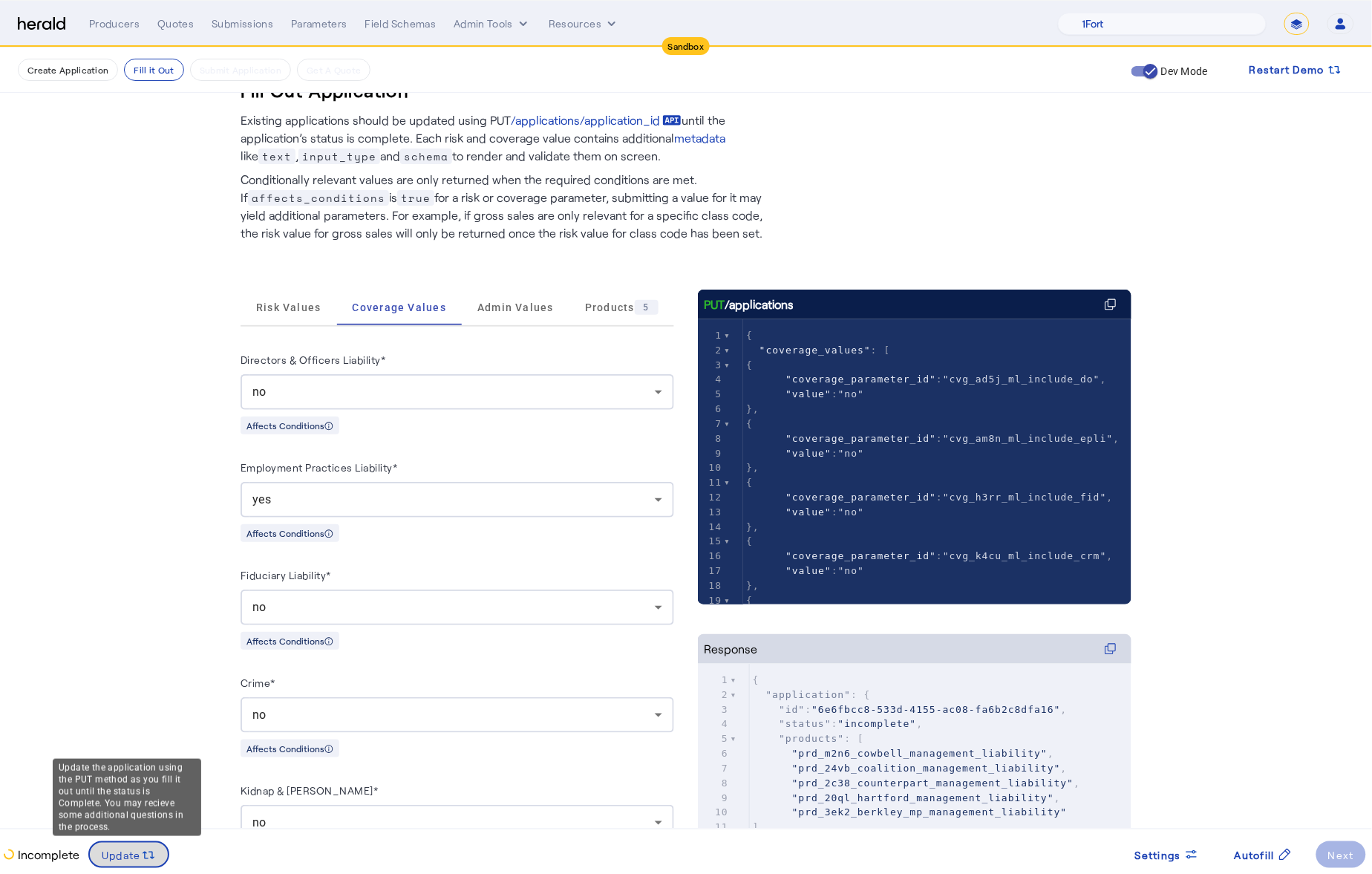
click at [128, 858] on span "Update" at bounding box center [121, 855] width 40 height 16
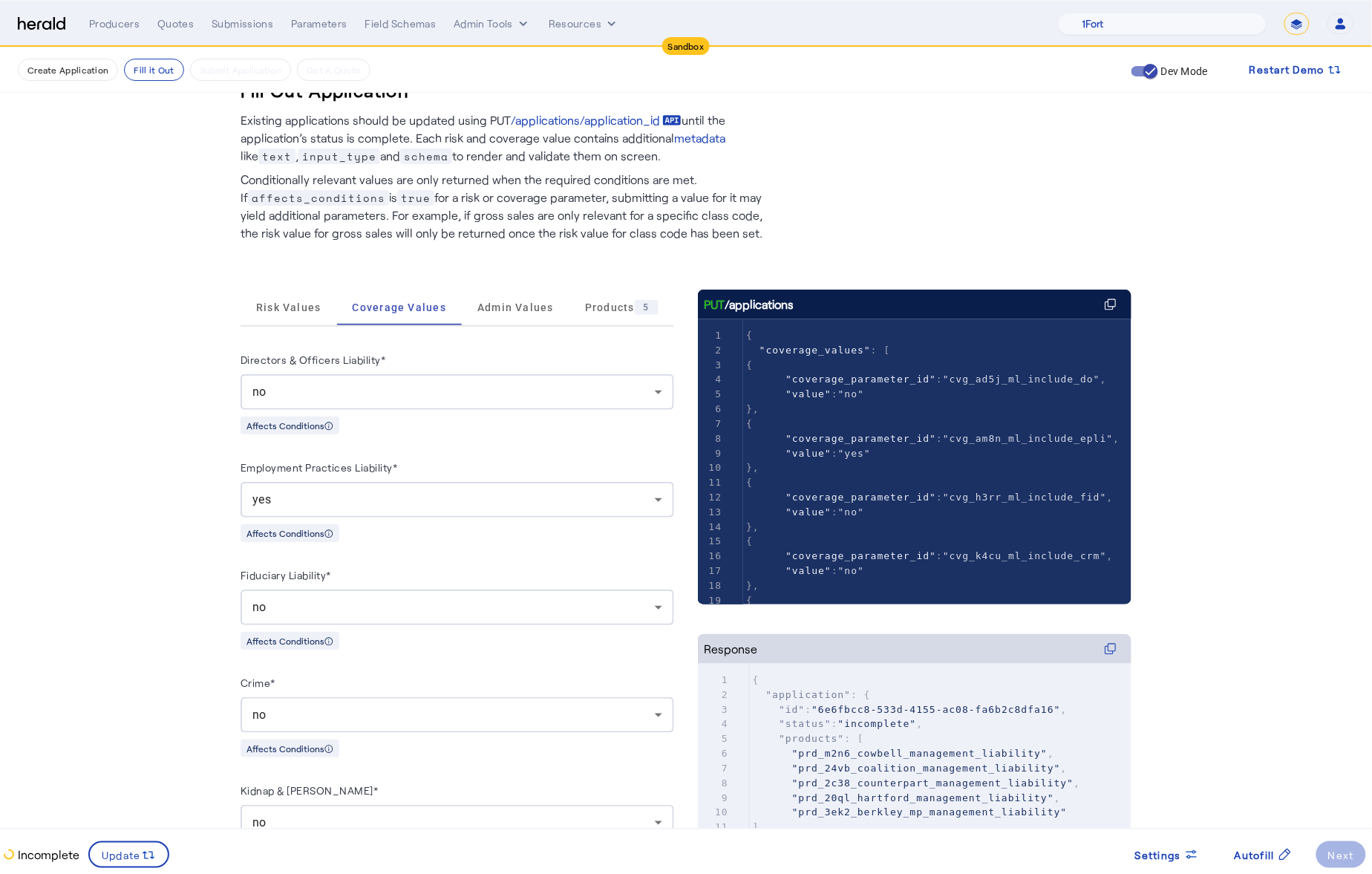
click at [140, 604] on fill-application-step "Create Application Fill it Out Submit Application Get A Quote Dev Mode Restart …" at bounding box center [686, 878] width 1372 height 1718
click at [285, 299] on span "Risk Values" at bounding box center [288, 307] width 65 height 36
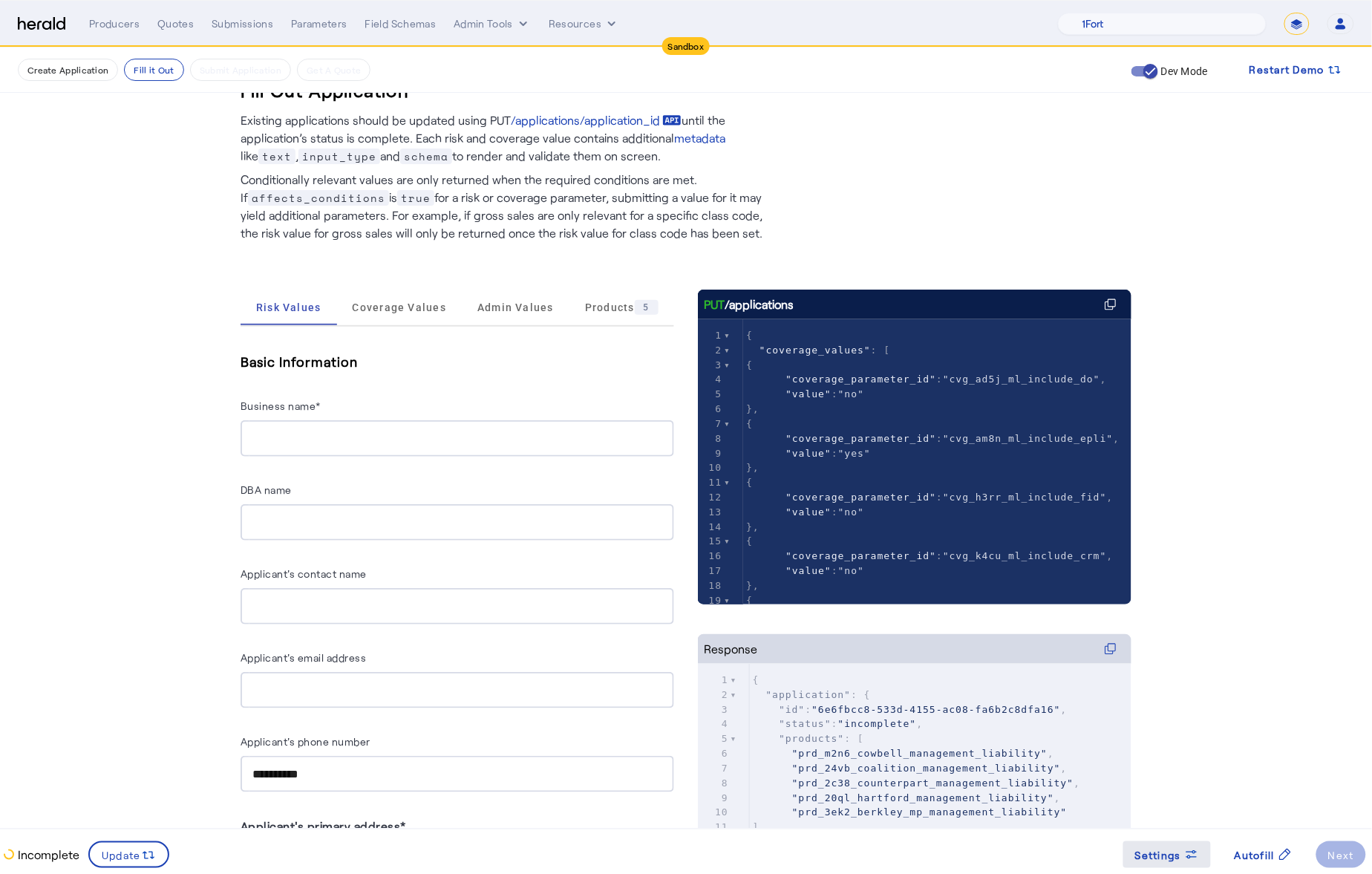
click at [1194, 853] on icon at bounding box center [1192, 852] width 11 height 3
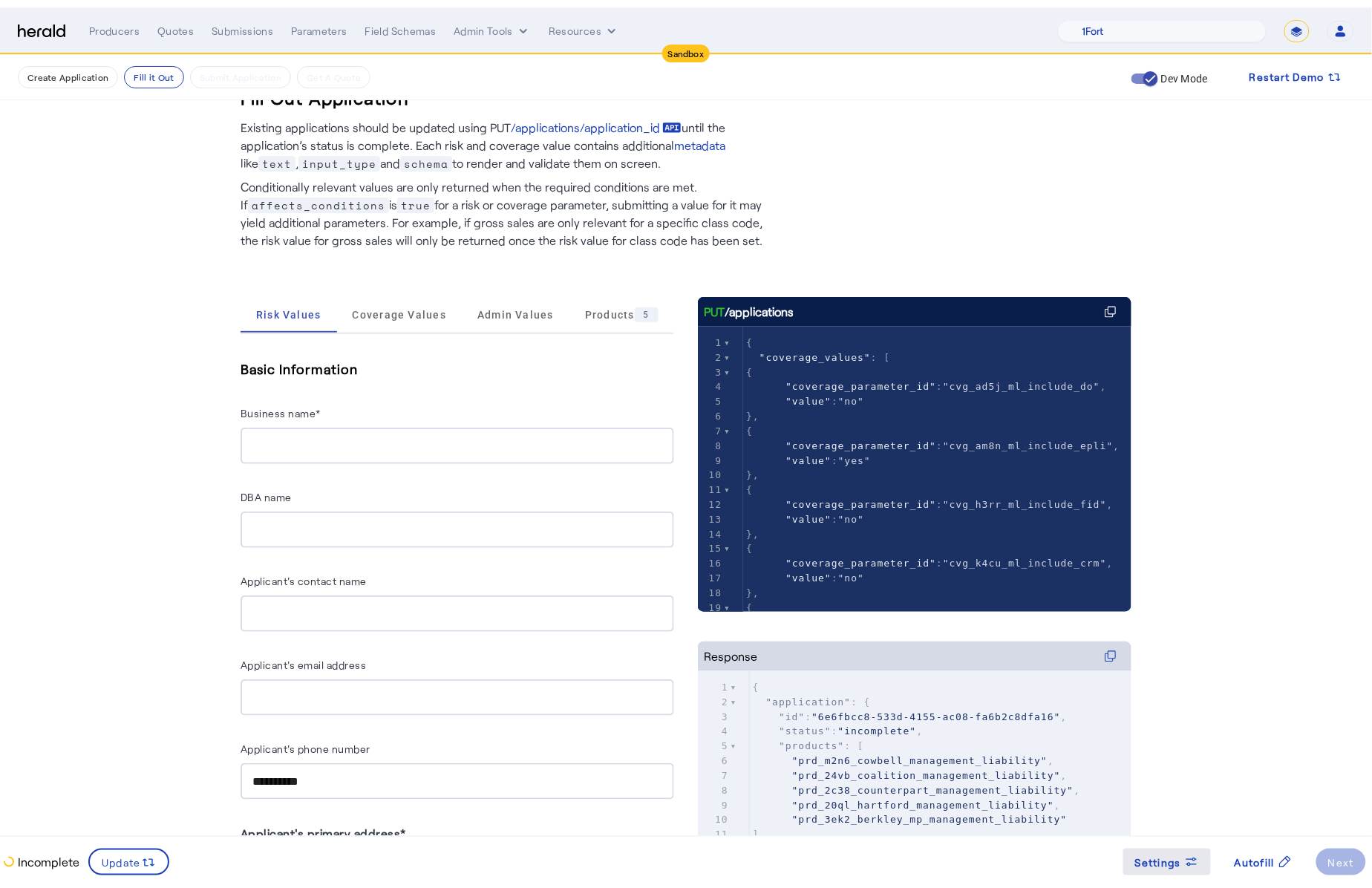
scroll to position [0, 0]
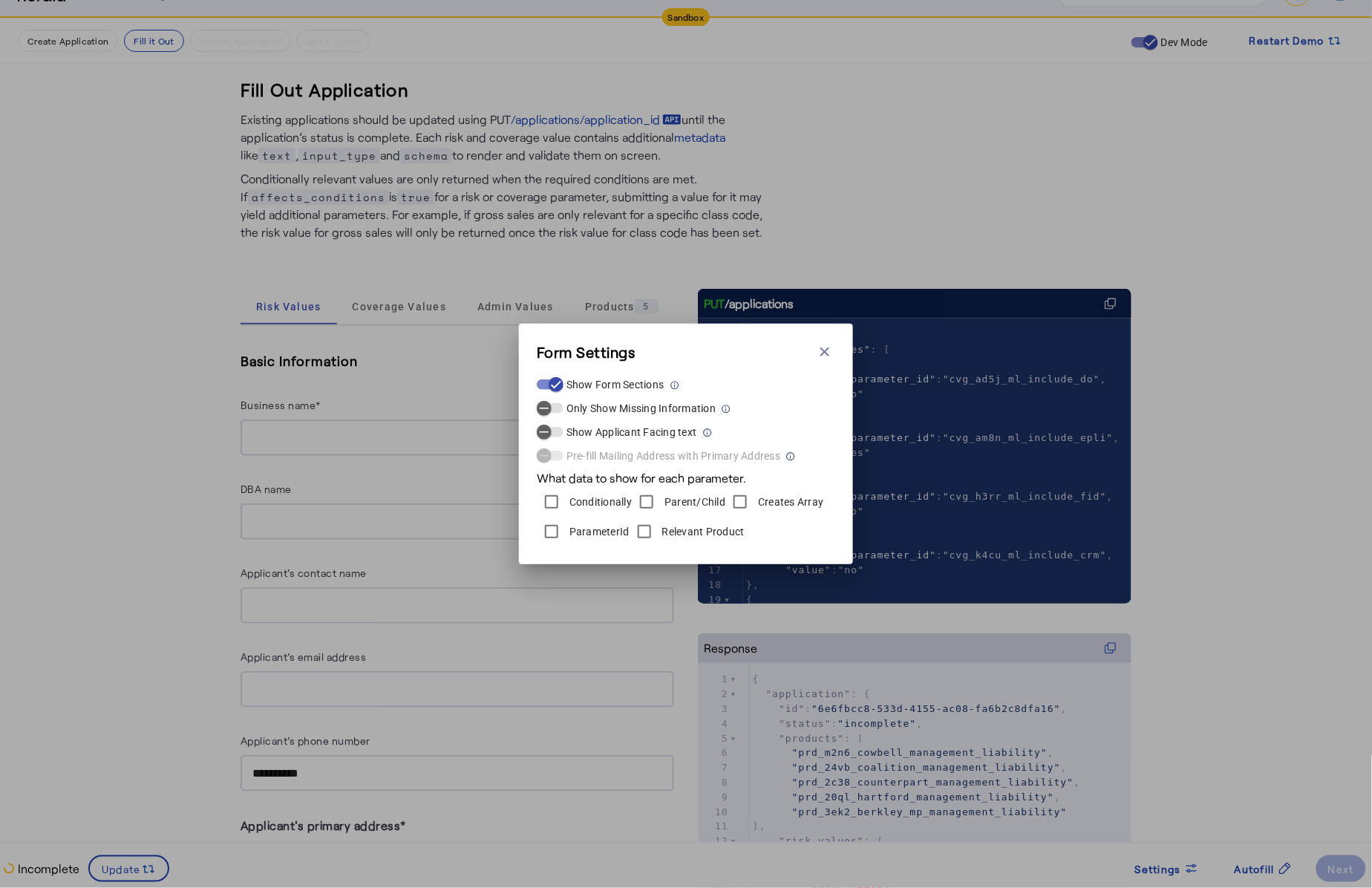
click at [837, 354] on div "Form Settings Close modal Show Form Sections Only Show Missing Information Show…" at bounding box center [686, 444] width 335 height 240
click at [822, 348] on icon "button" at bounding box center [825, 352] width 15 height 15
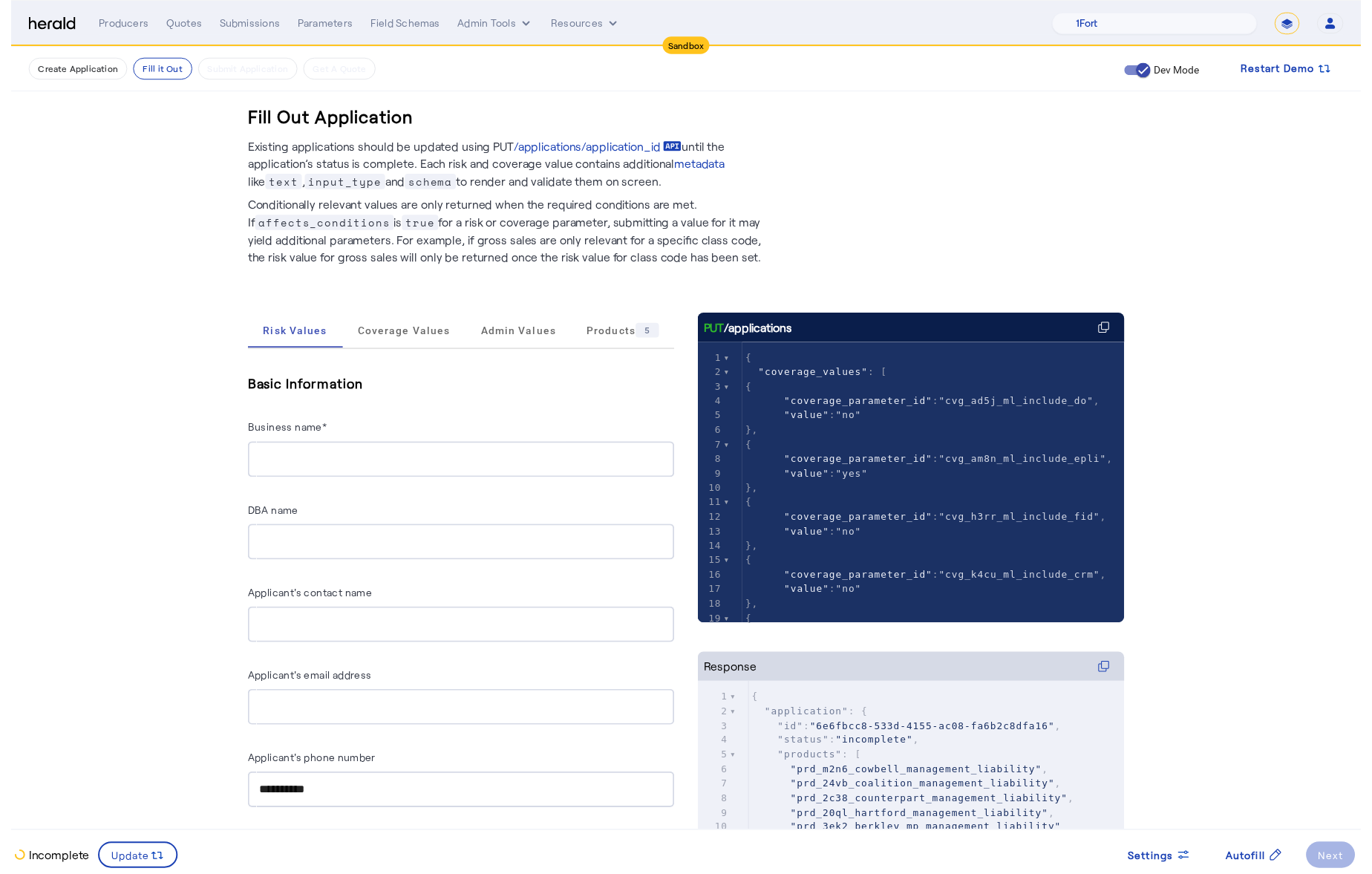
scroll to position [28, 0]
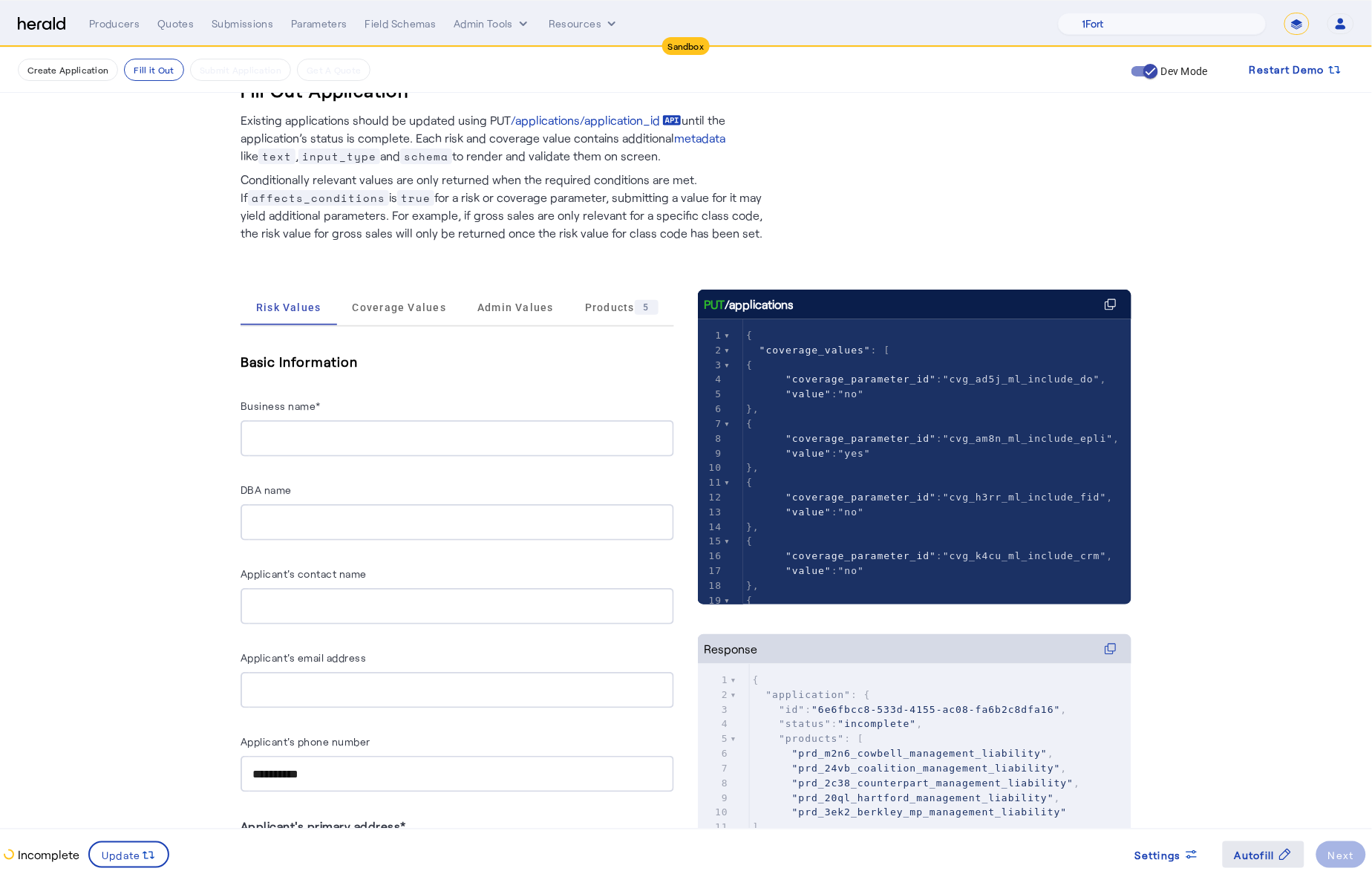
click at [1285, 857] on icon at bounding box center [1285, 855] width 15 height 15
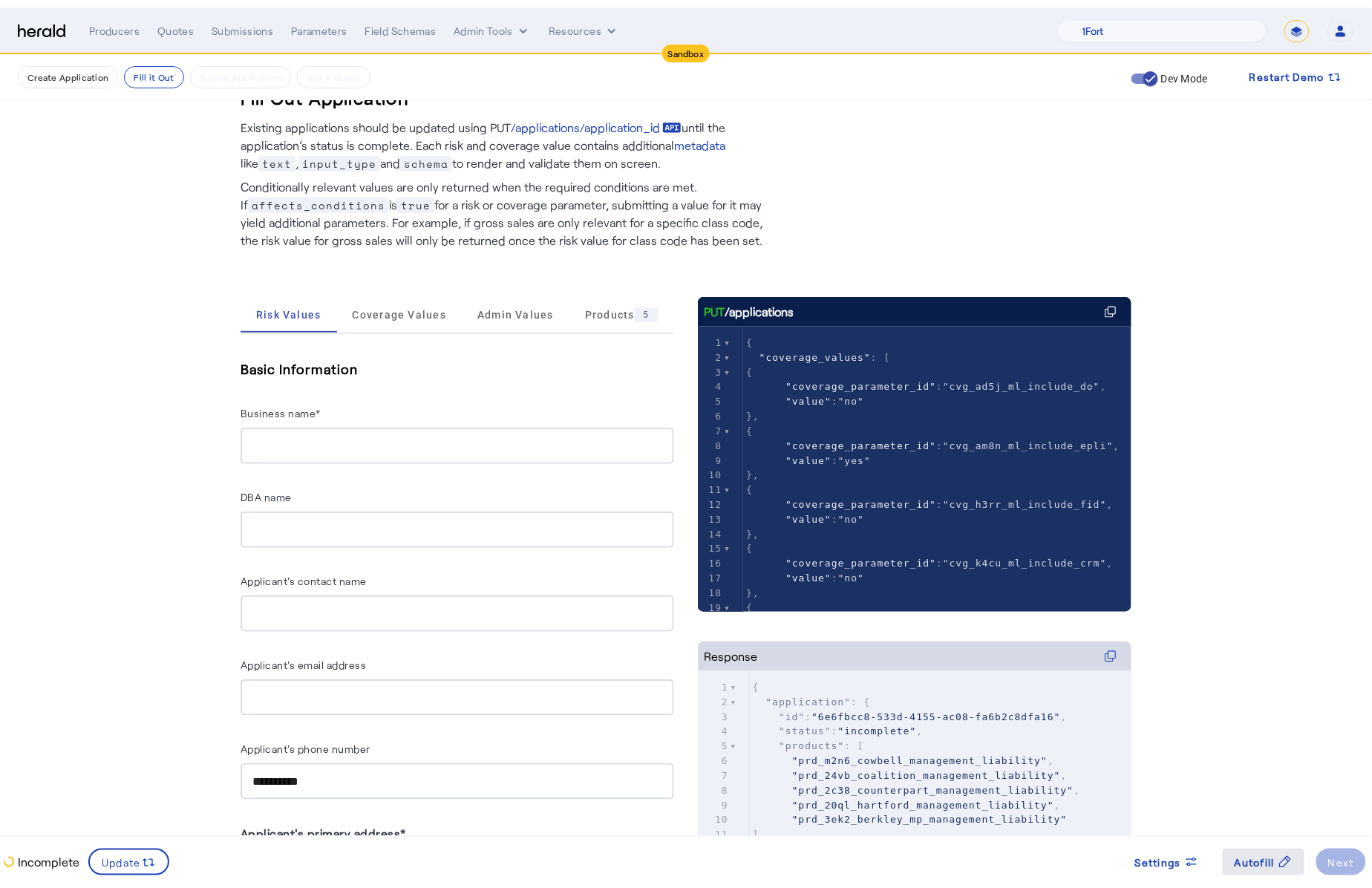
scroll to position [0, 0]
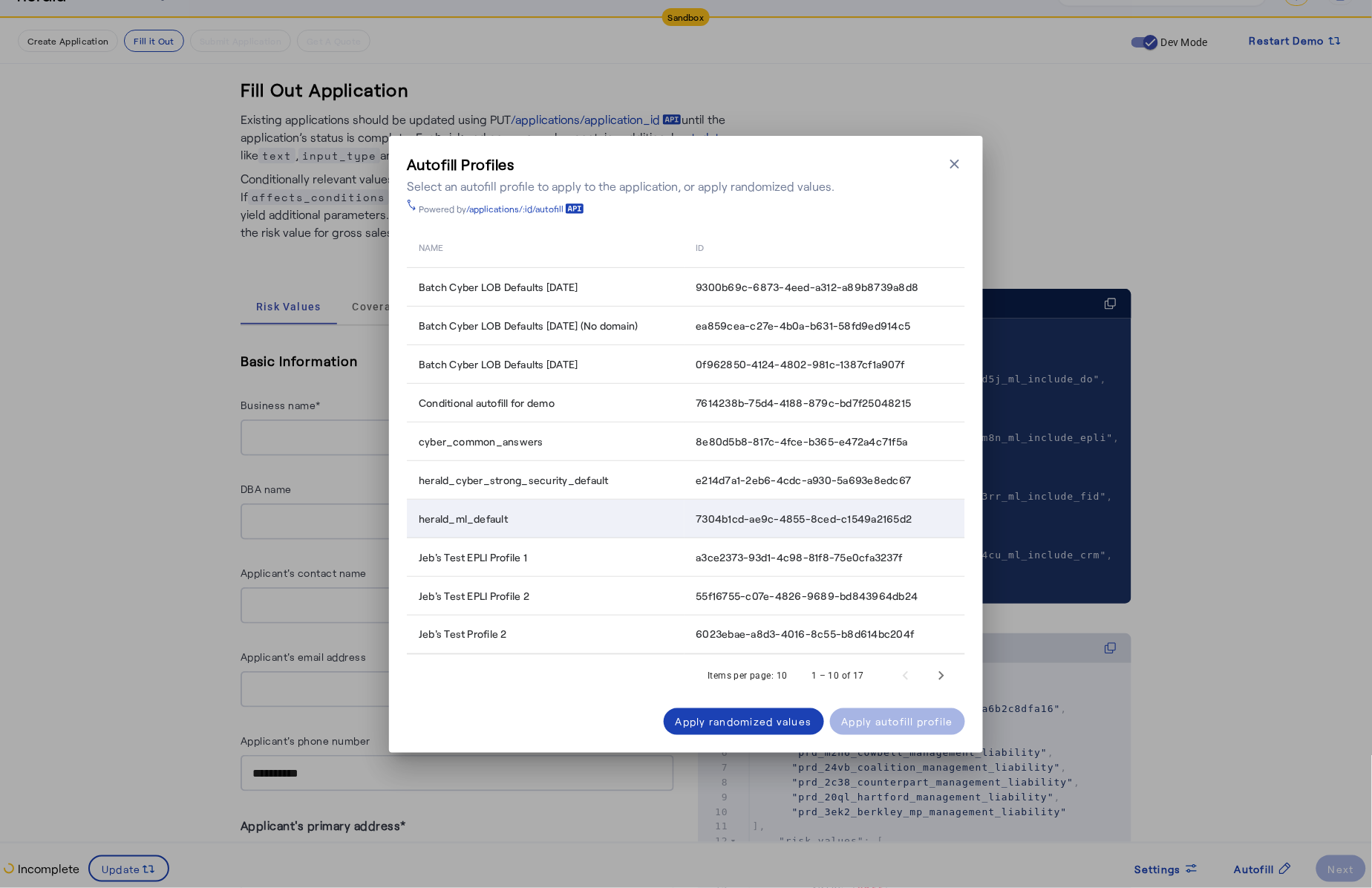
click at [630, 517] on div "herald_ml_default" at bounding box center [548, 519] width 260 height 15
click at [905, 717] on div "Apply autofill profile" at bounding box center [898, 721] width 112 height 16
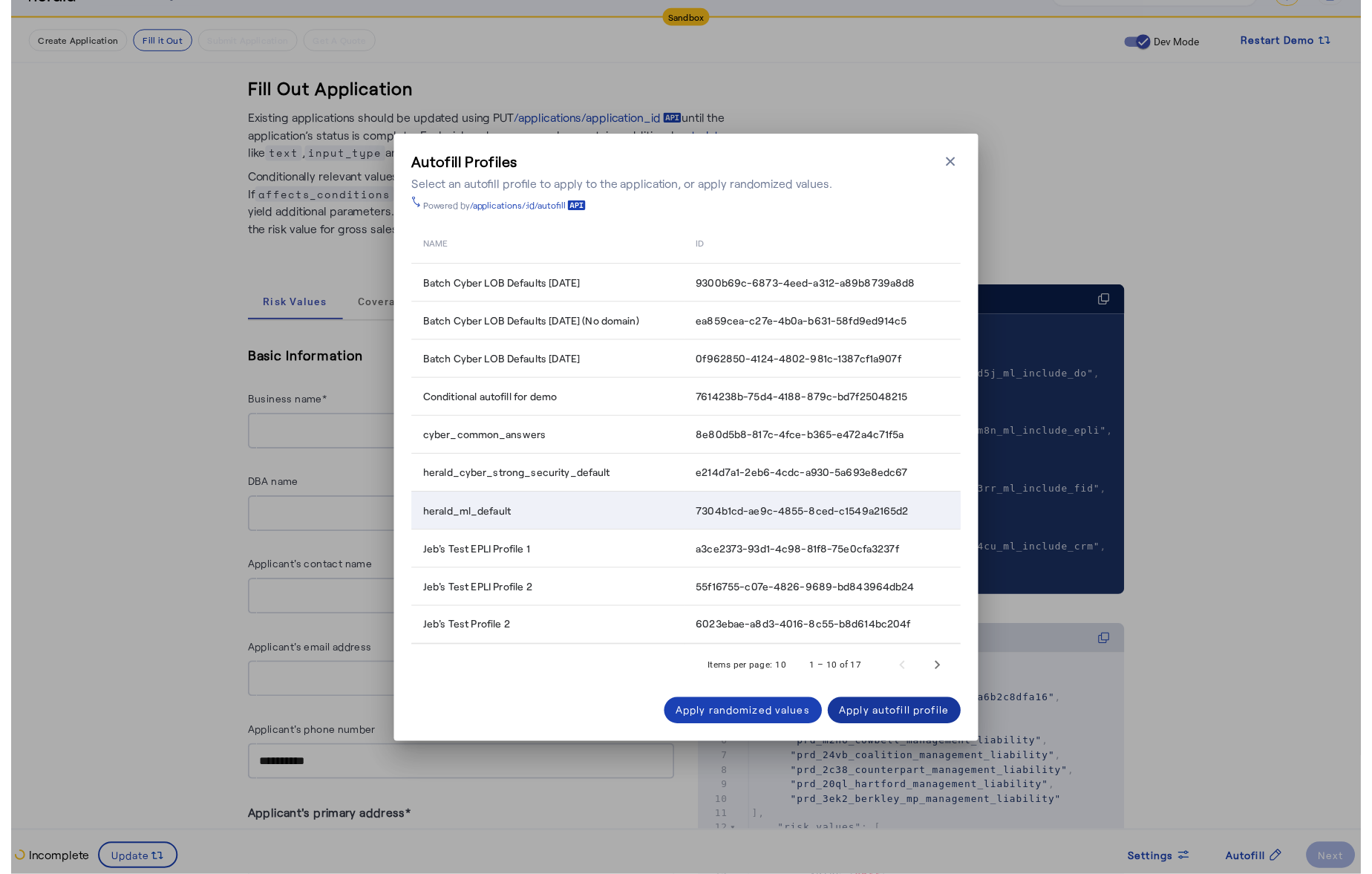
scroll to position [28, 0]
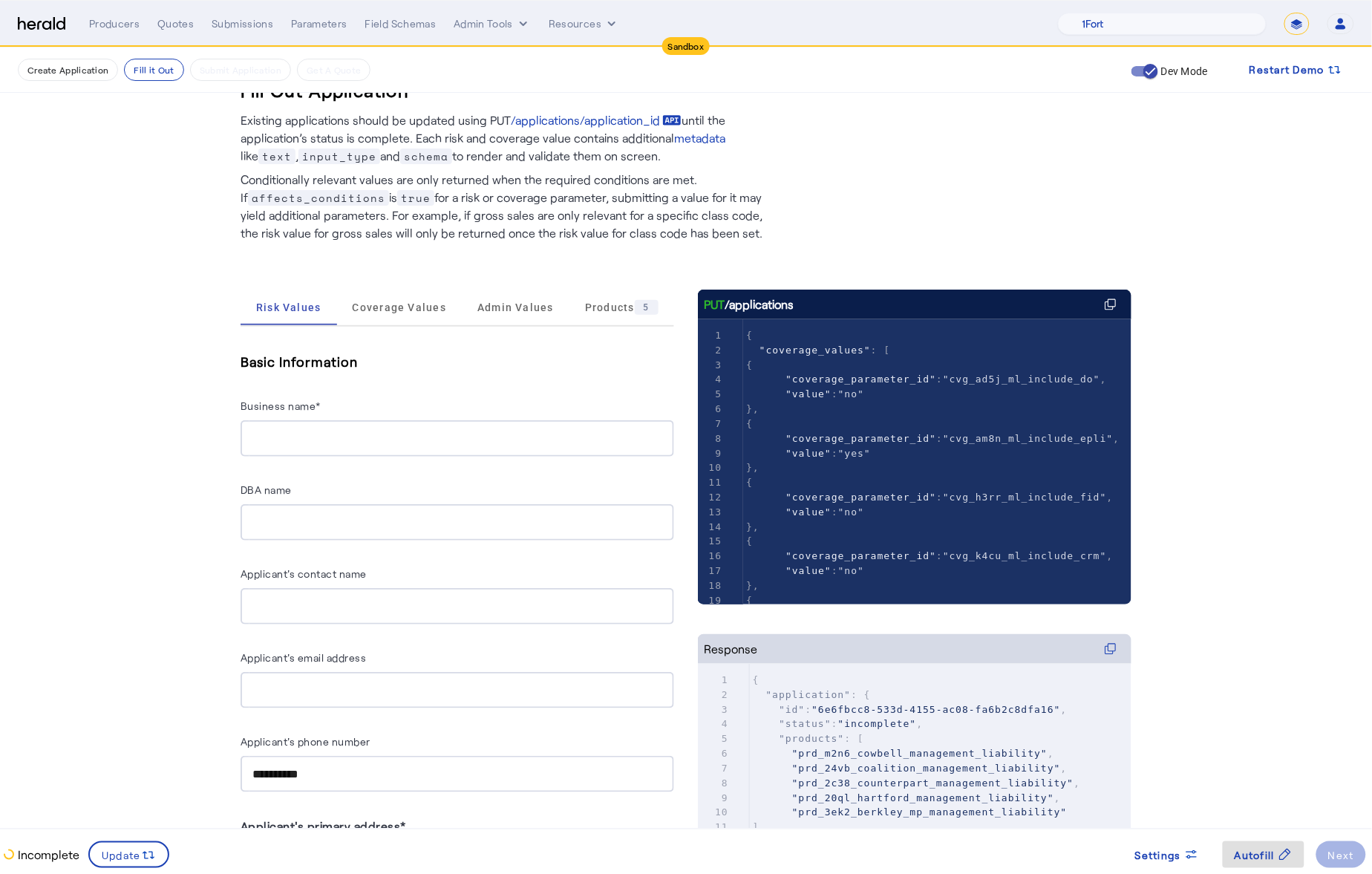
click at [283, 514] on input "DBA name" at bounding box center [458, 523] width 410 height 18
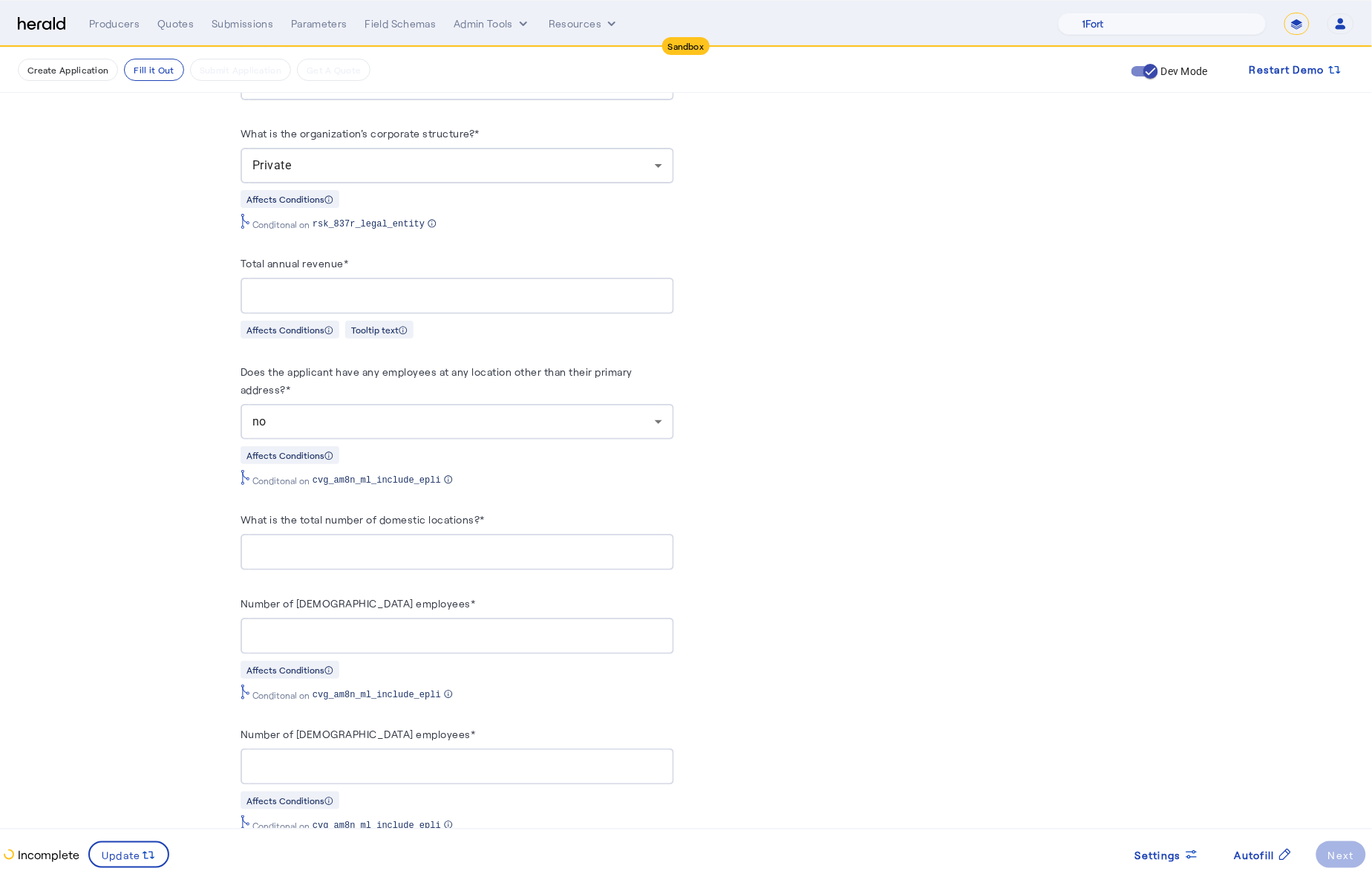
scroll to position [1237, 0]
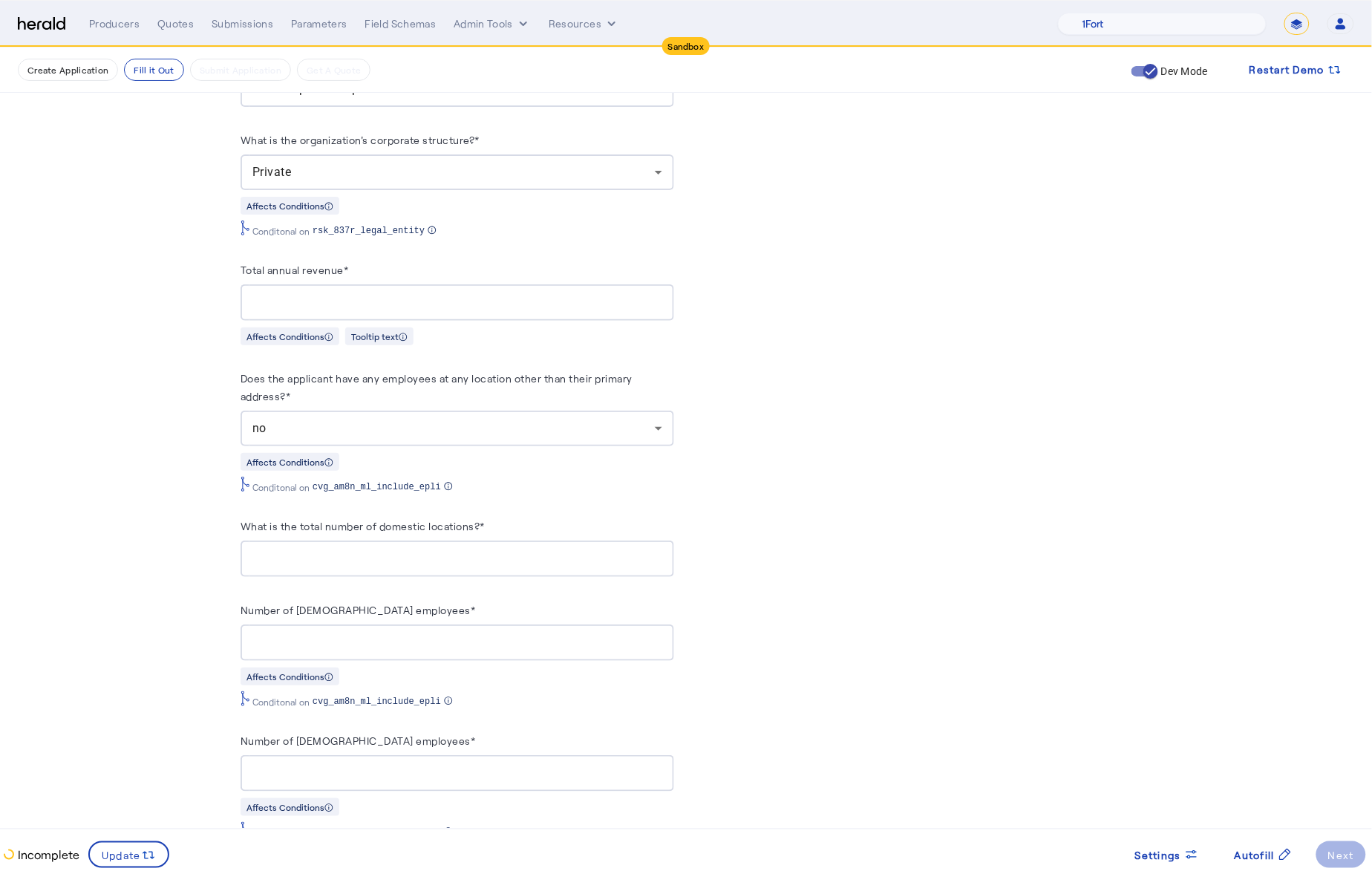
click at [312, 296] on input "Total annual revenue*" at bounding box center [458, 303] width 410 height 18
type input "**********"
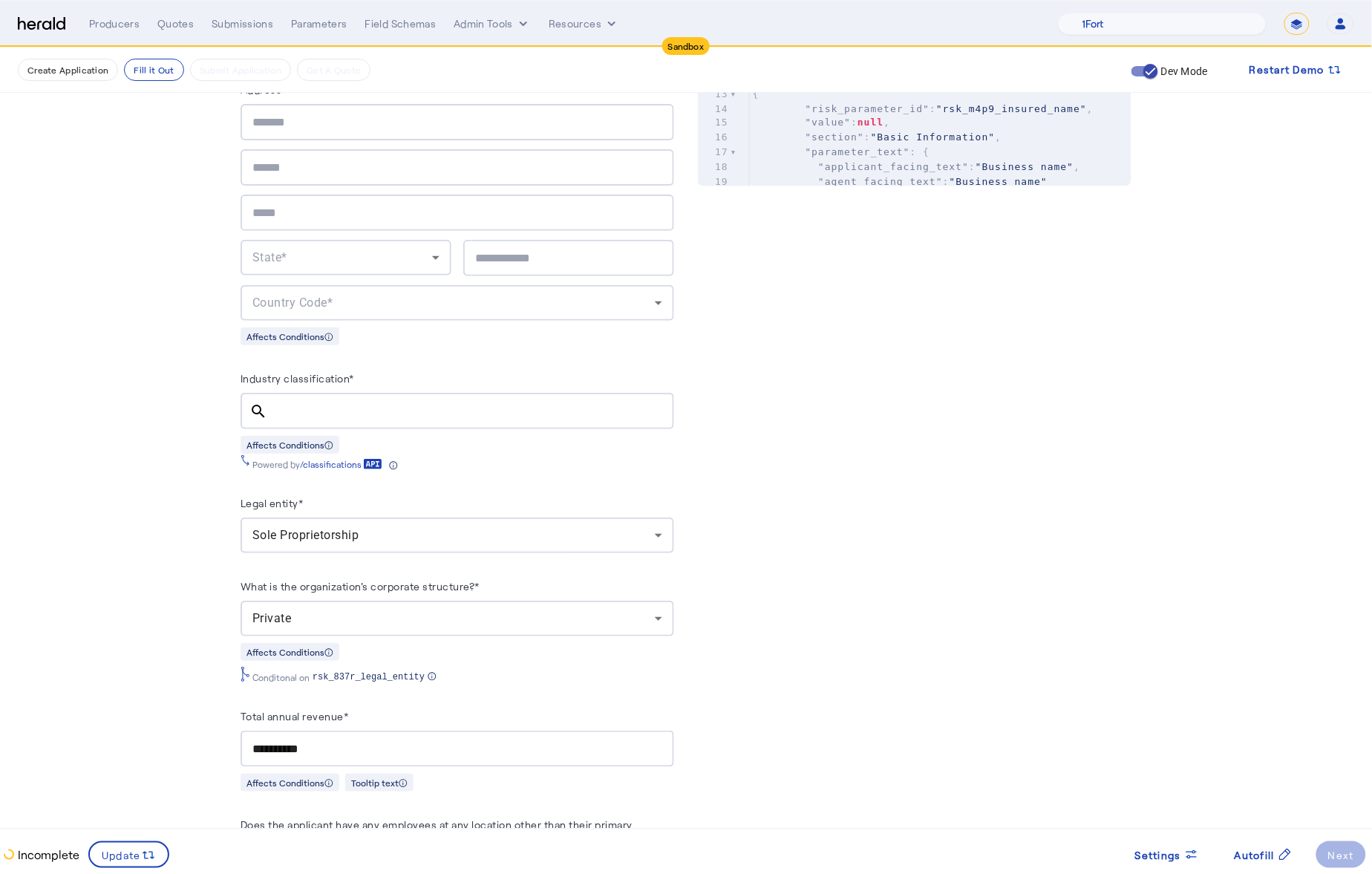
scroll to position [760, 0]
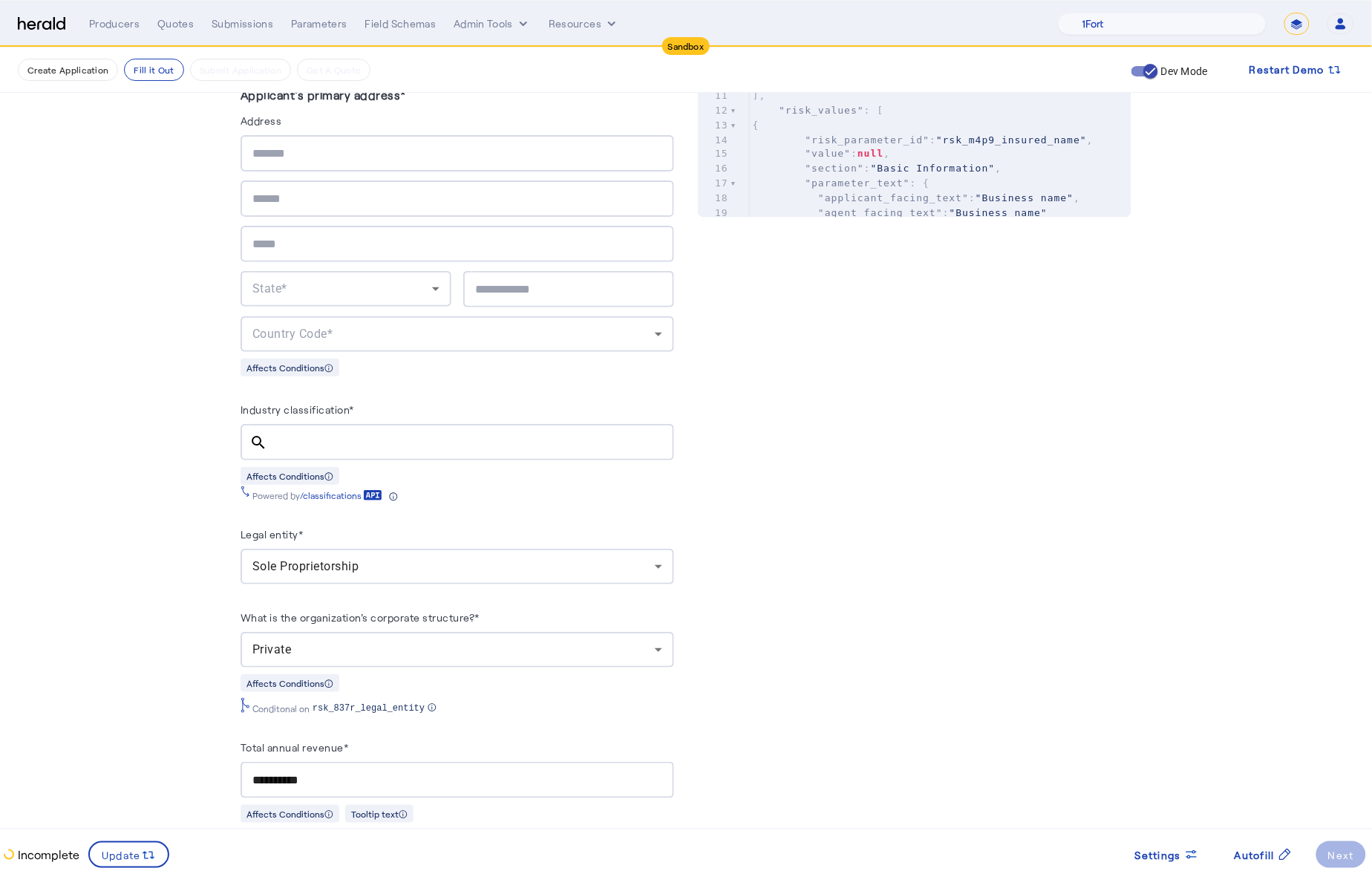
click at [370, 438] on input "Industry classification*" at bounding box center [471, 443] width 383 height 18
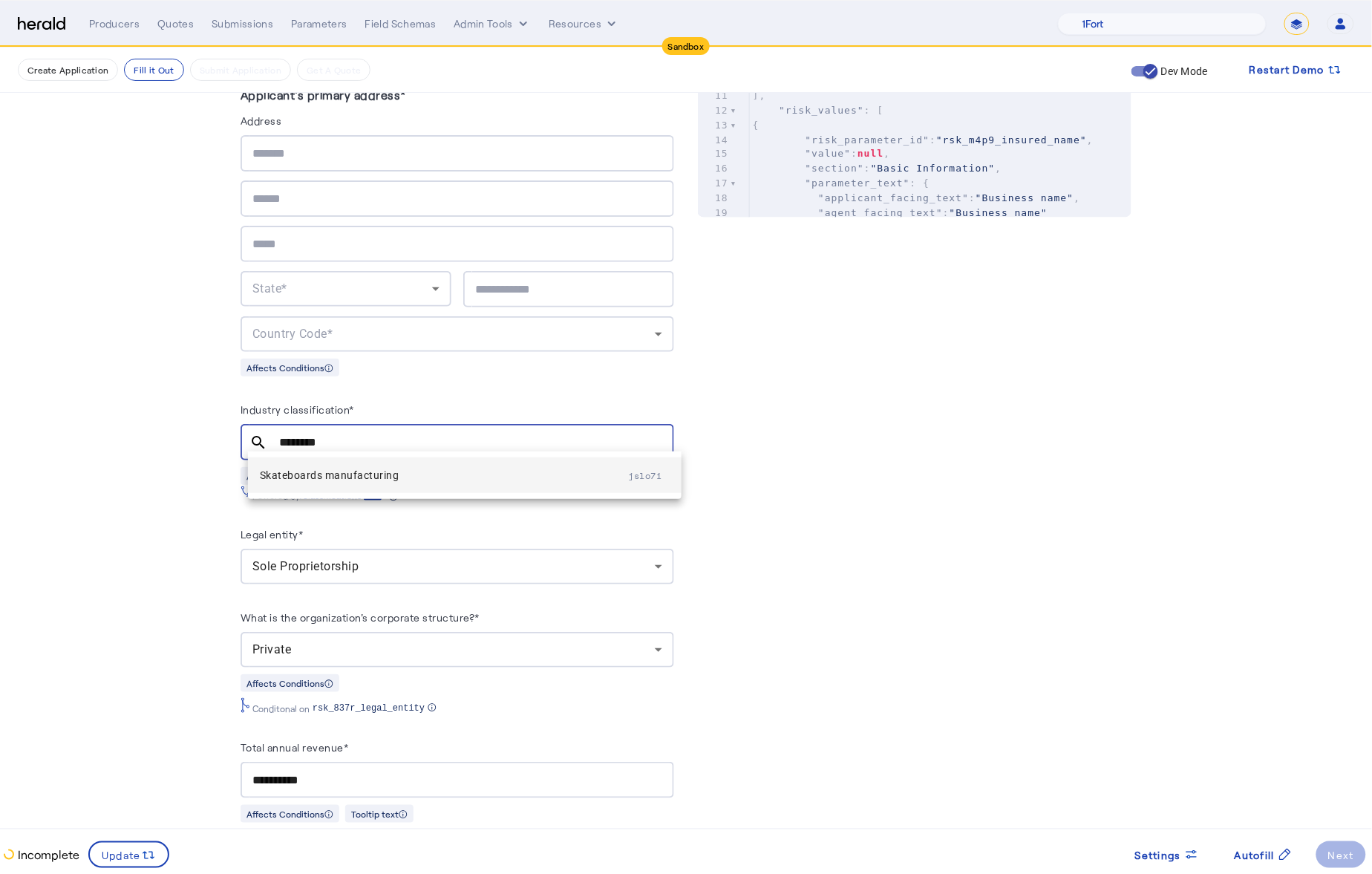
type input "********"
click at [379, 473] on span "Skateboards manufacturing" at bounding box center [444, 476] width 369 height 18
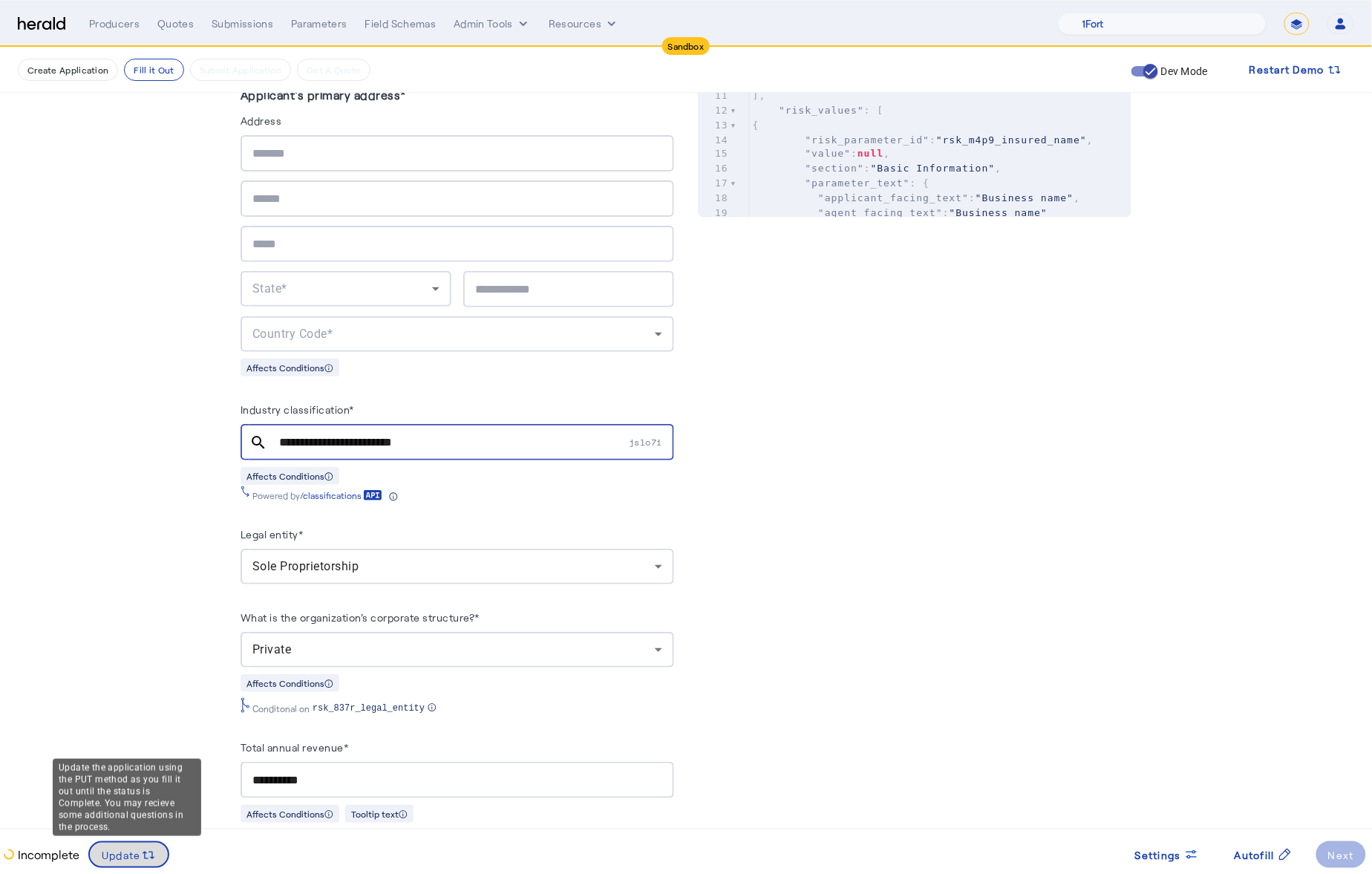
click at [112, 855] on span "Update" at bounding box center [121, 855] width 40 height 16
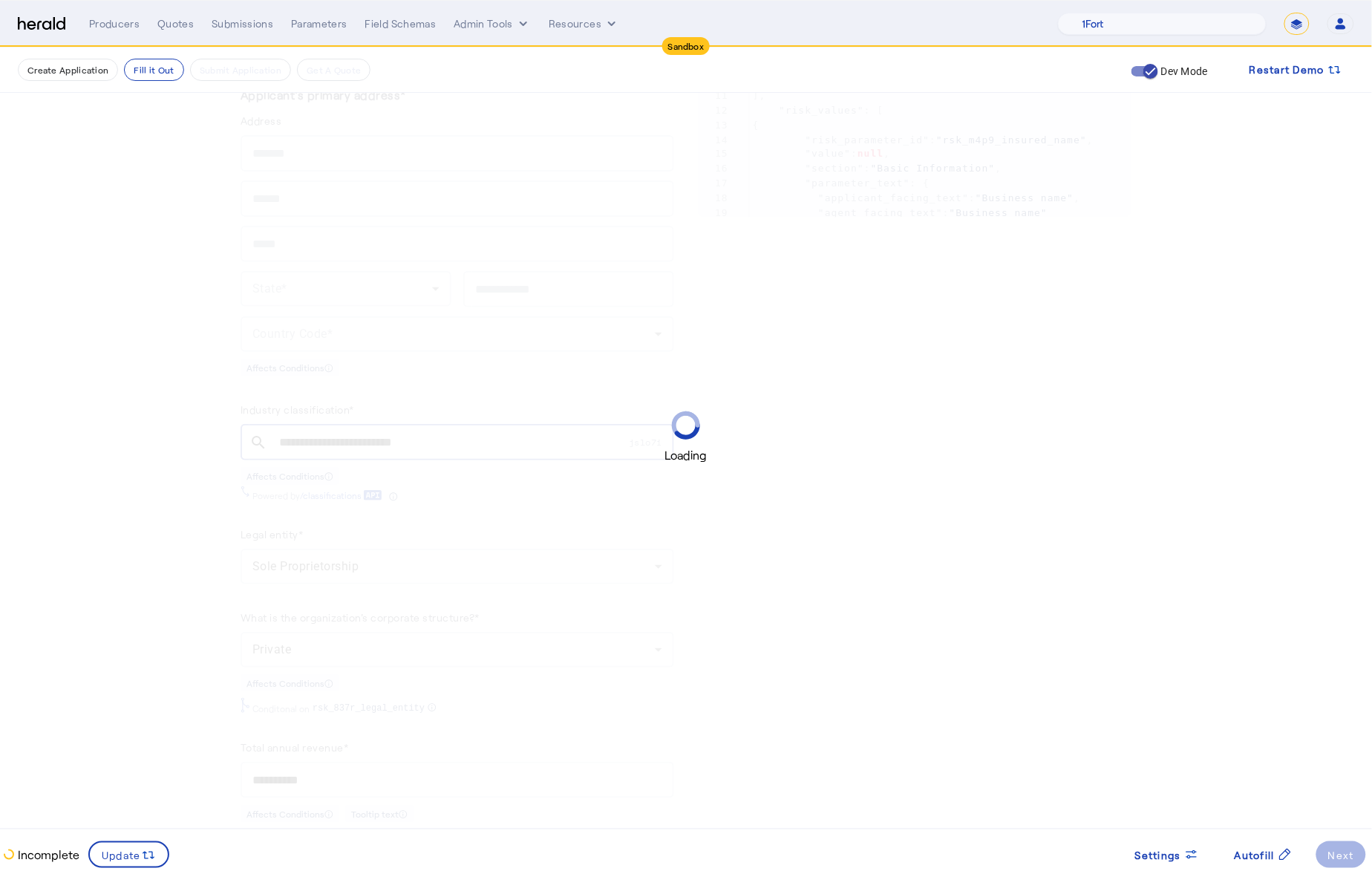
scroll to position [0, 0]
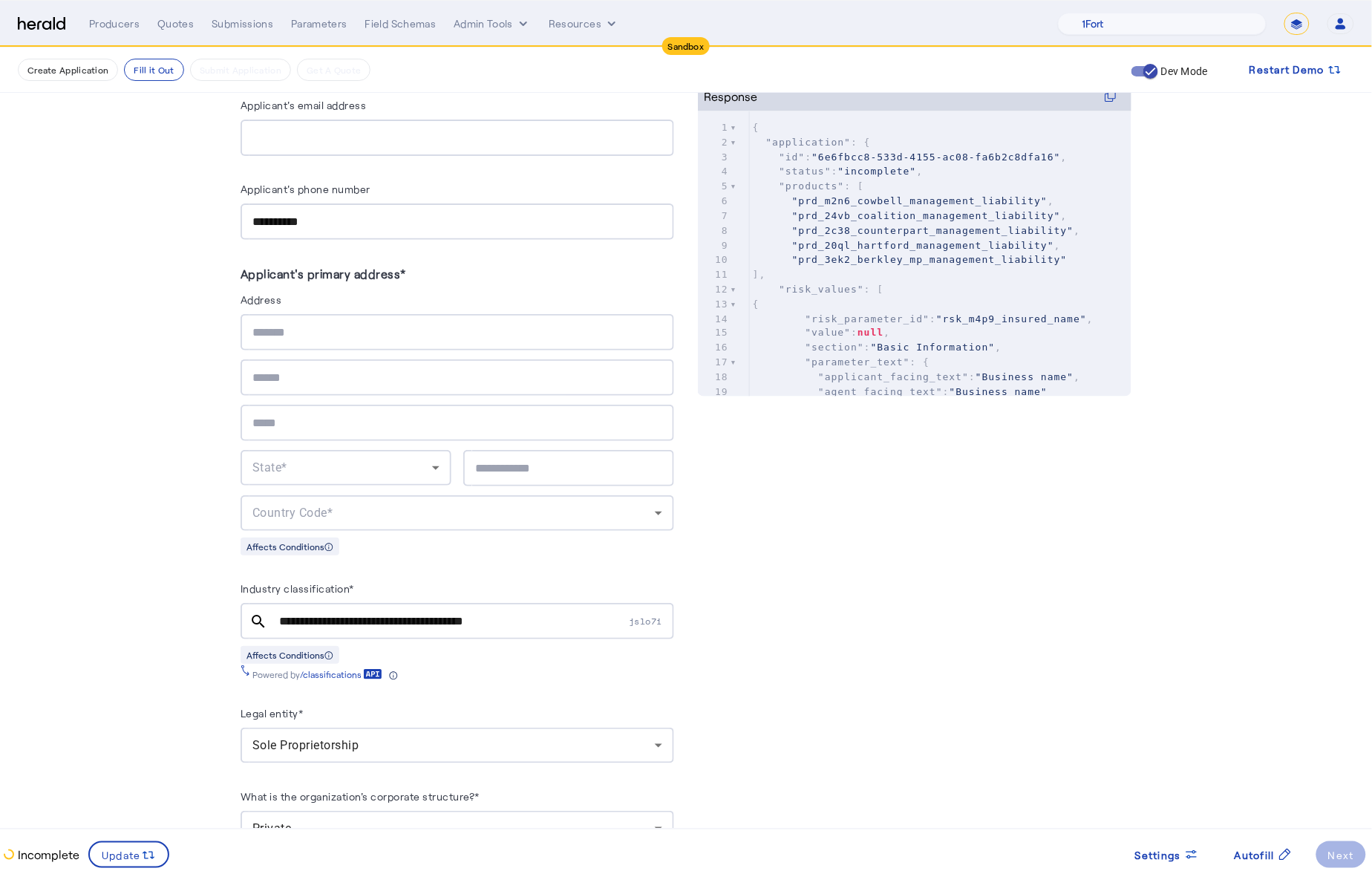
scroll to position [579, 0]
click at [304, 340] on div at bounding box center [458, 334] width 410 height 36
click at [356, 325] on input "text" at bounding box center [458, 335] width 410 height 18
paste input "**********"
type input "**********"
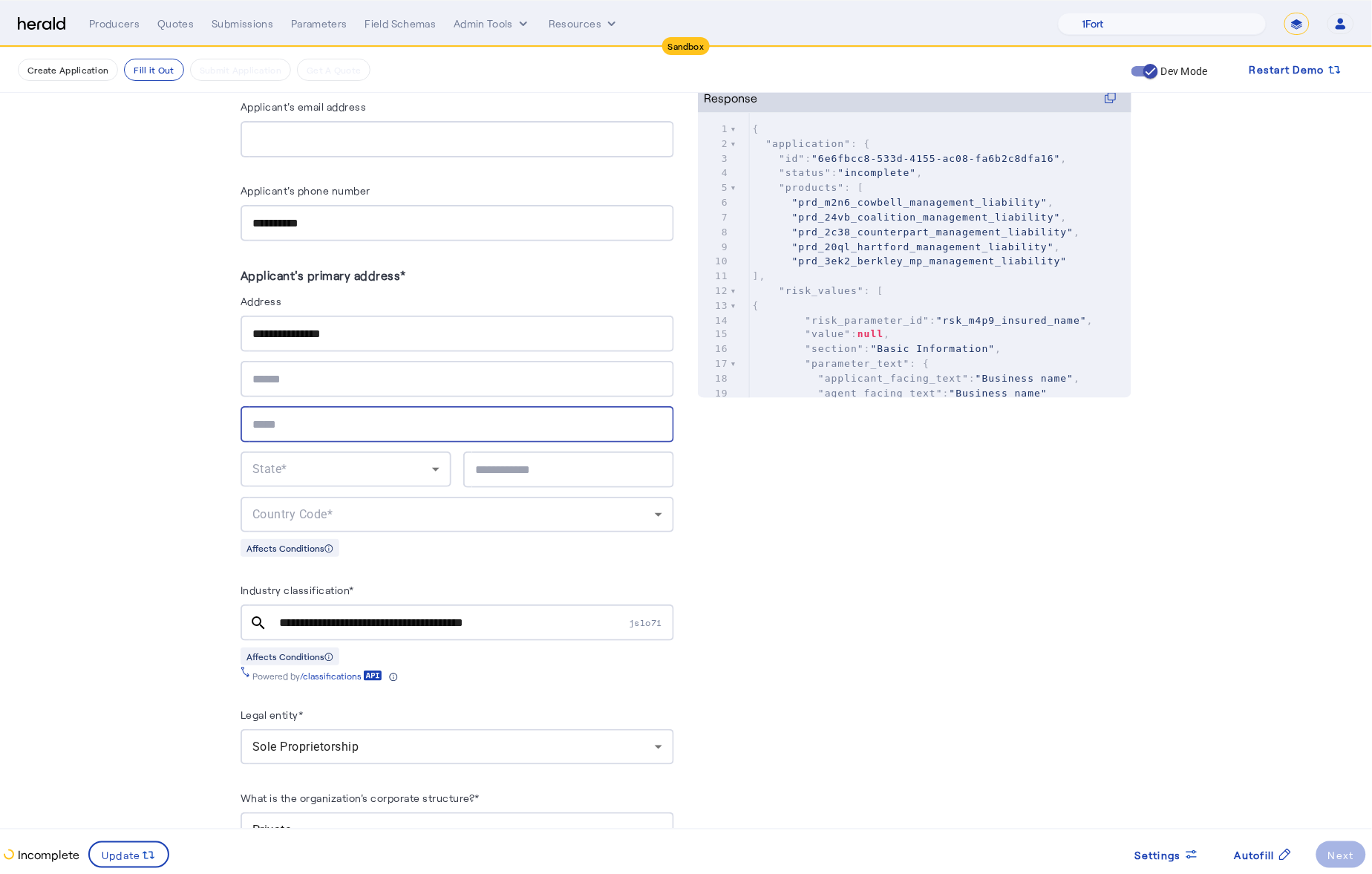
paste input "**********"
type input "**********"
click at [391, 470] on div "State*" at bounding box center [343, 469] width 180 height 18
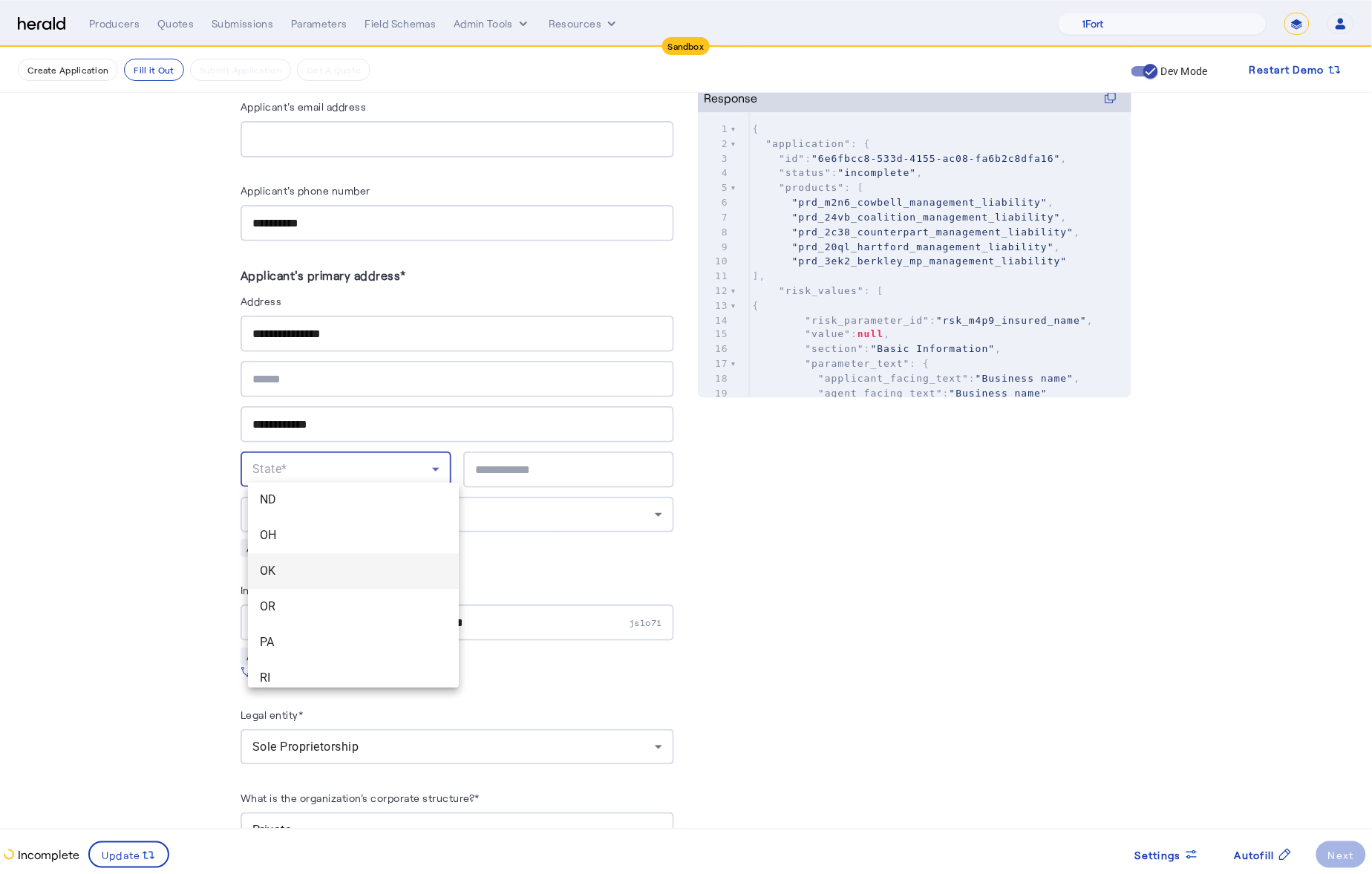
scroll to position [1203, 0]
click at [317, 551] on span "OH" at bounding box center [354, 546] width 188 height 18
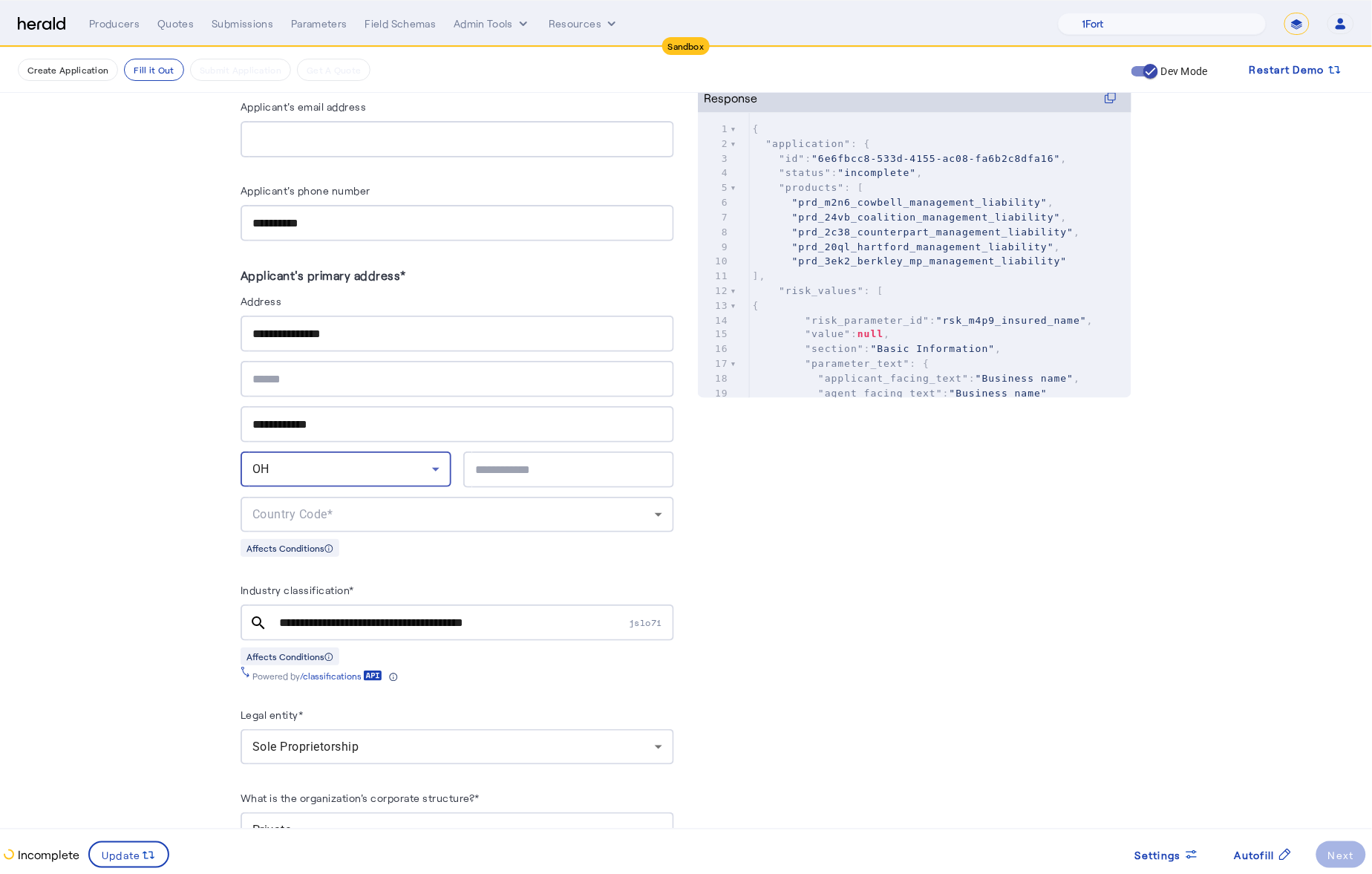
click at [526, 463] on input "text" at bounding box center [568, 470] width 188 height 18
paste input "*****"
type input "*****"
click at [514, 506] on div "Country Code*" at bounding box center [453, 515] width 402 height 18
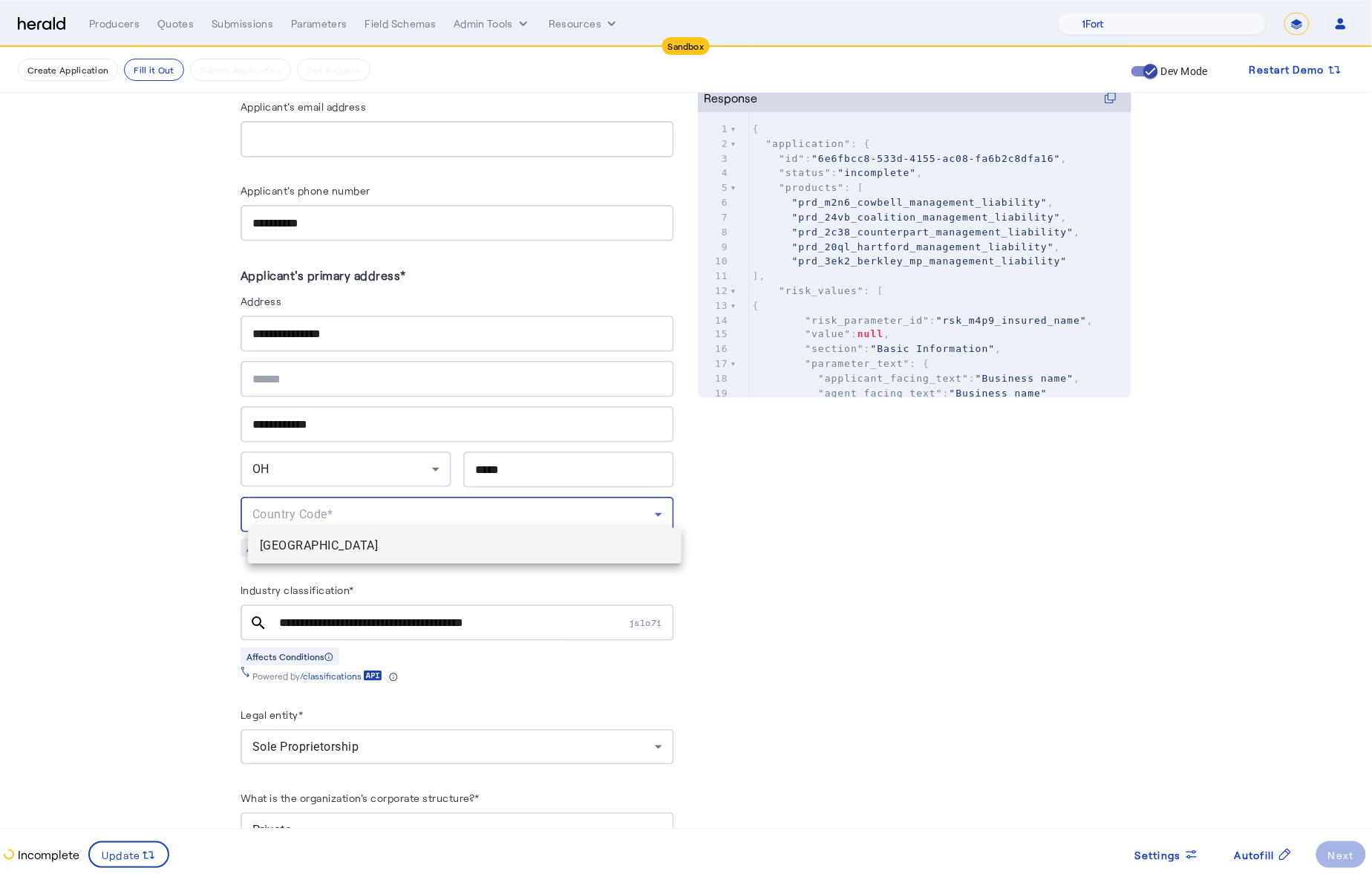
click at [406, 558] on mat-option "[GEOGRAPHIC_DATA]" at bounding box center [464, 545] width 434 height 36
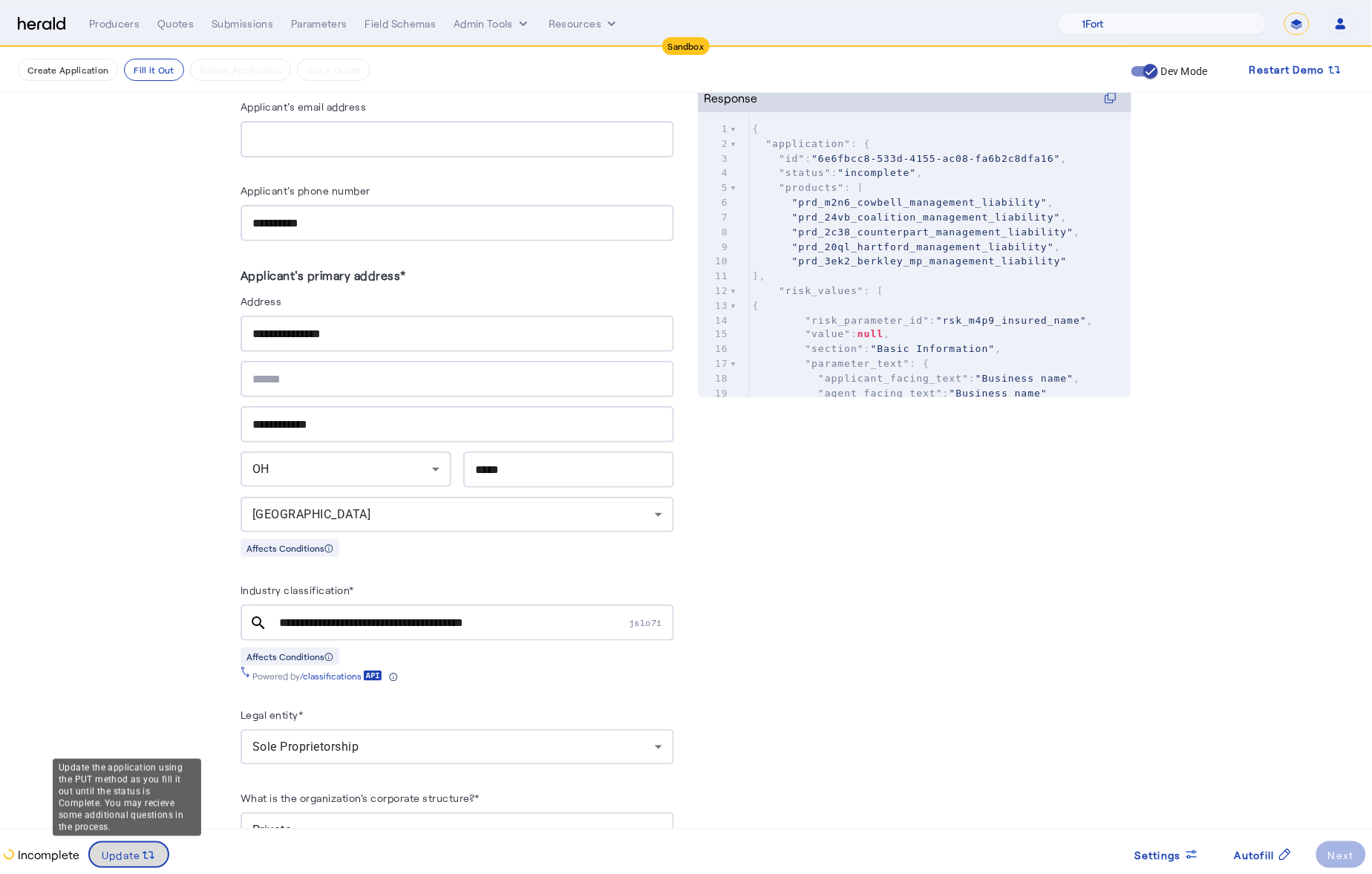
click at [133, 851] on span "Update" at bounding box center [121, 855] width 40 height 16
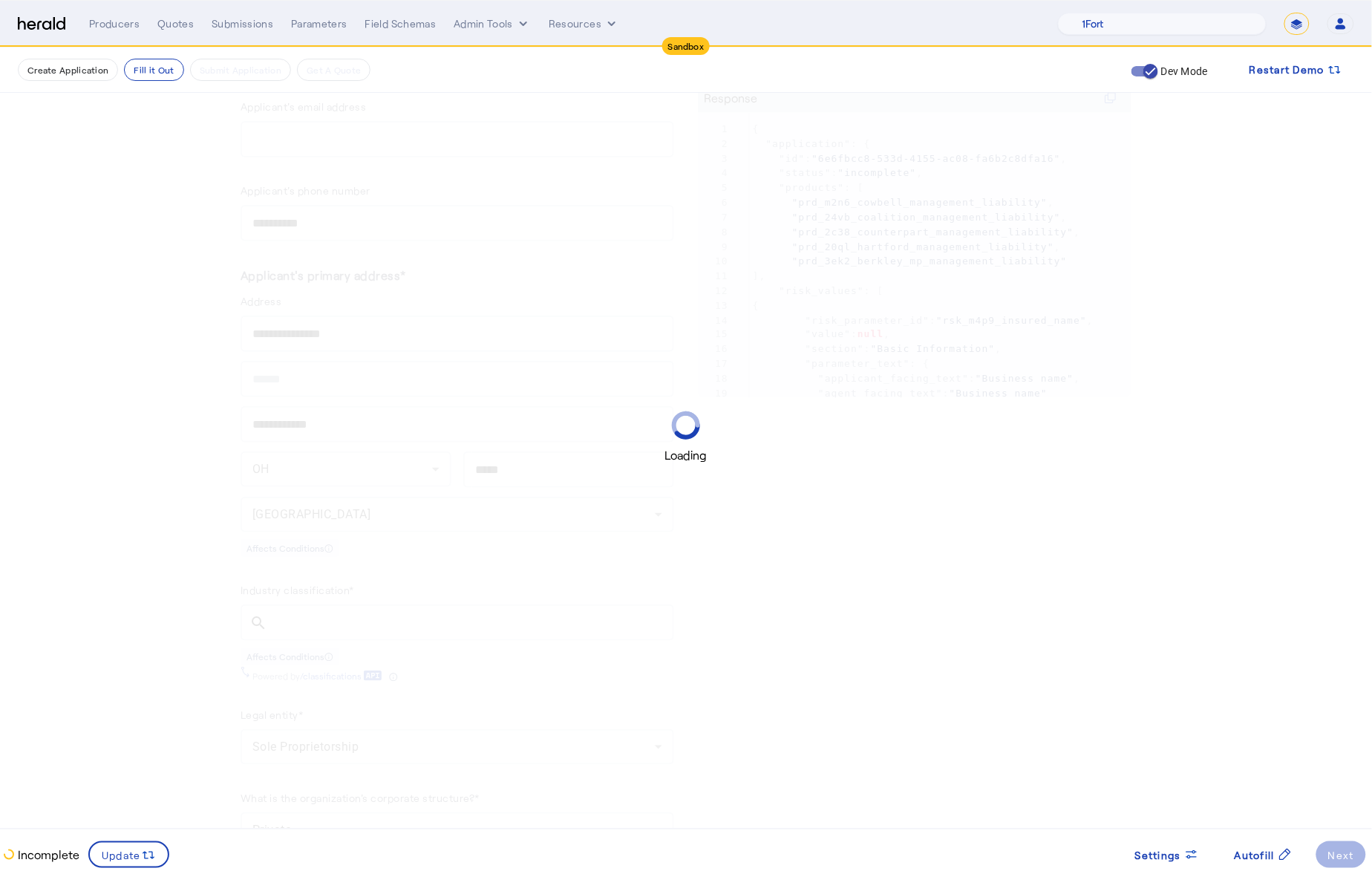
scroll to position [0, 0]
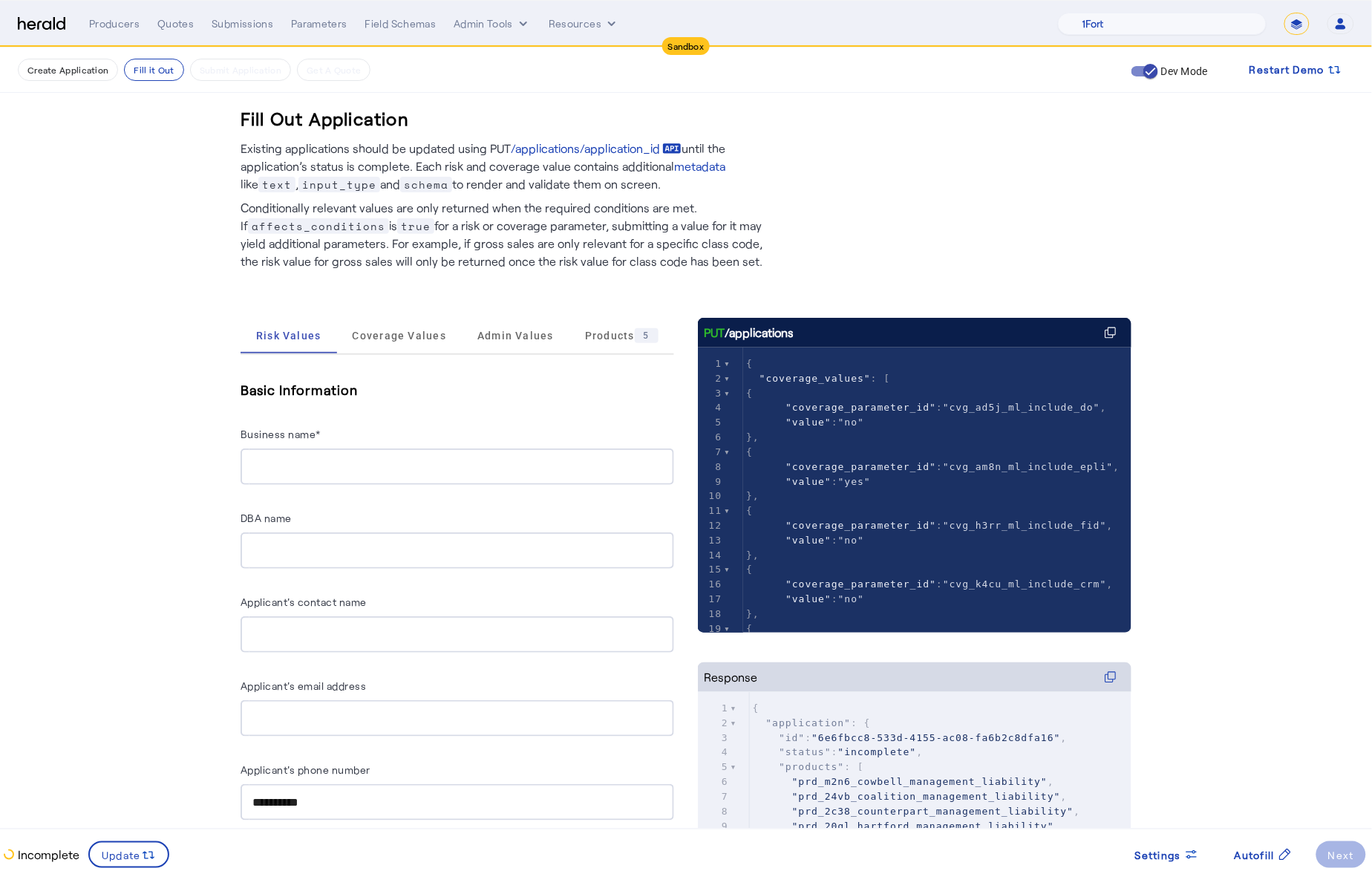
click at [339, 461] on input "Business name*" at bounding box center [458, 468] width 410 height 18
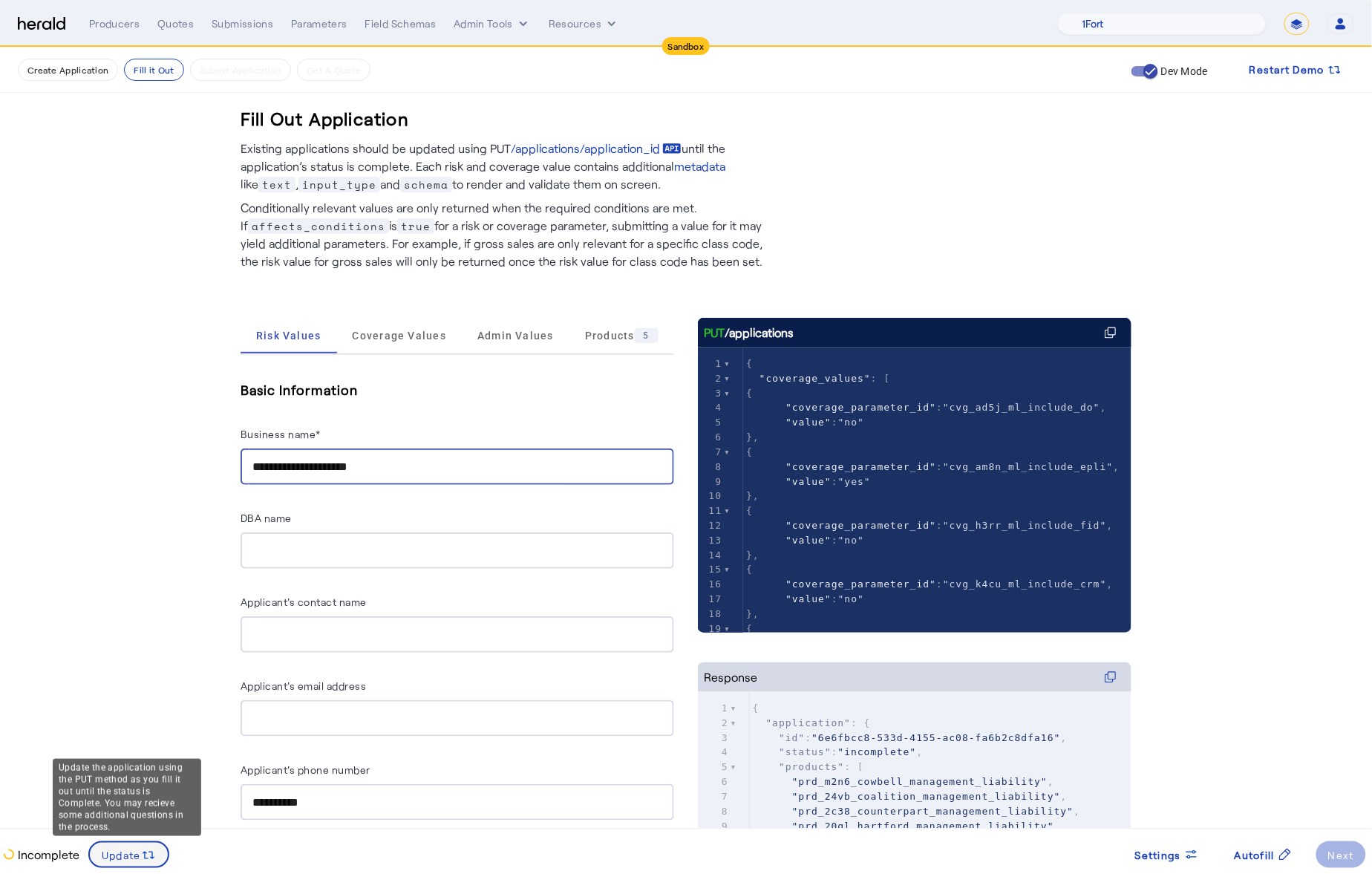
type input "**********"
click at [158, 848] on span at bounding box center [129, 854] width 78 height 36
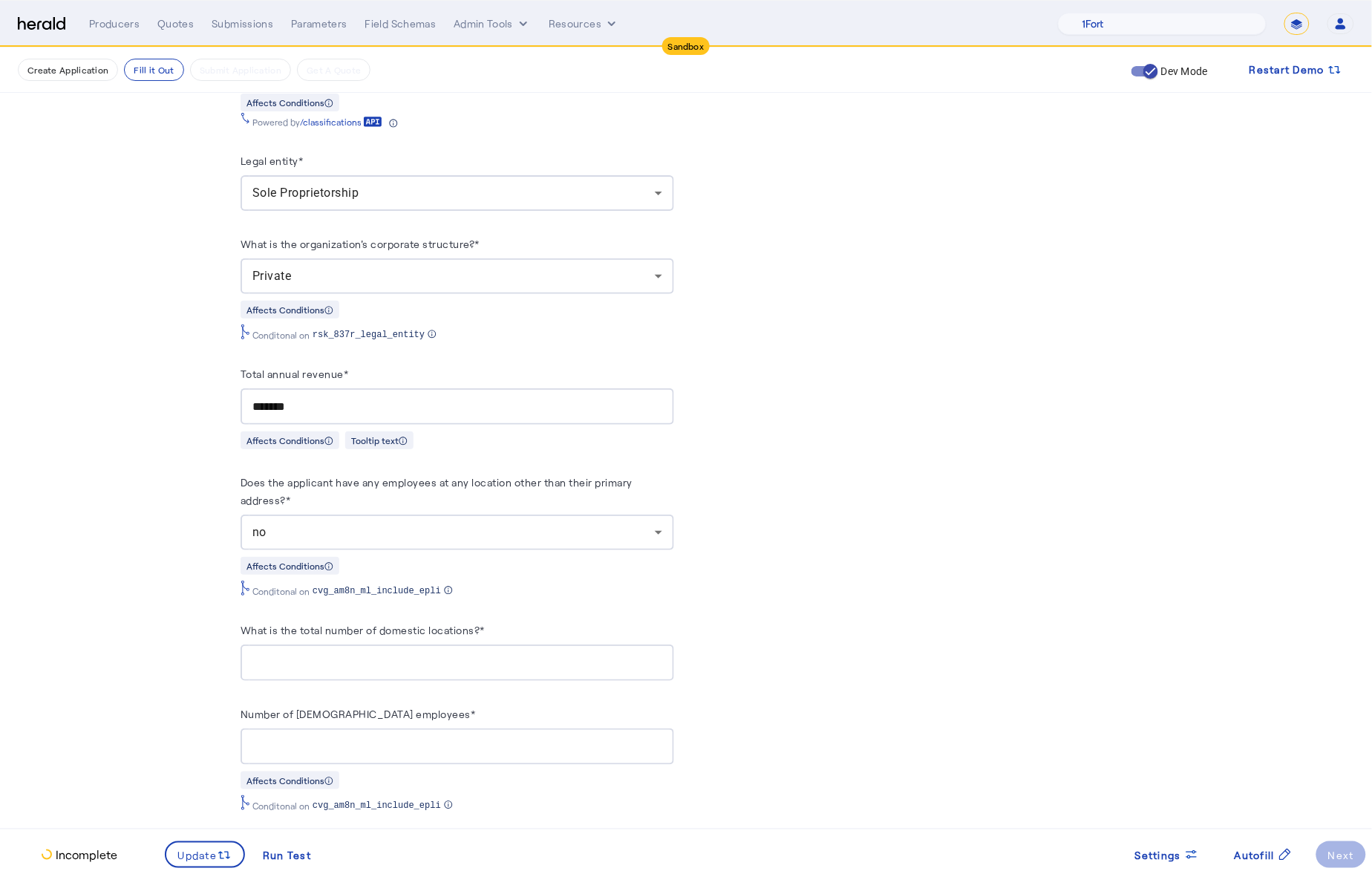
scroll to position [180, 0]
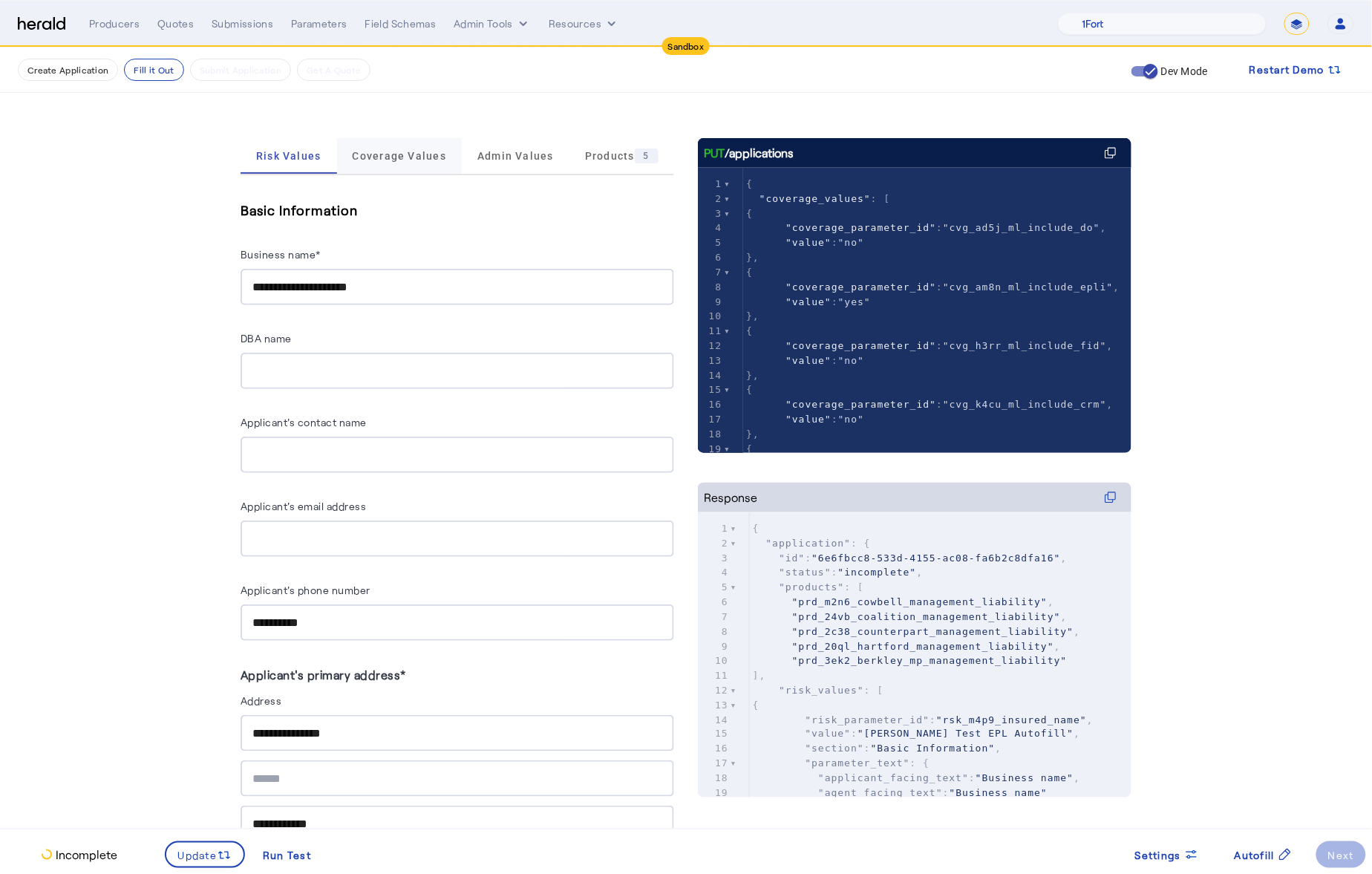
click at [368, 163] on span "Coverage Values" at bounding box center [399, 155] width 94 height 36
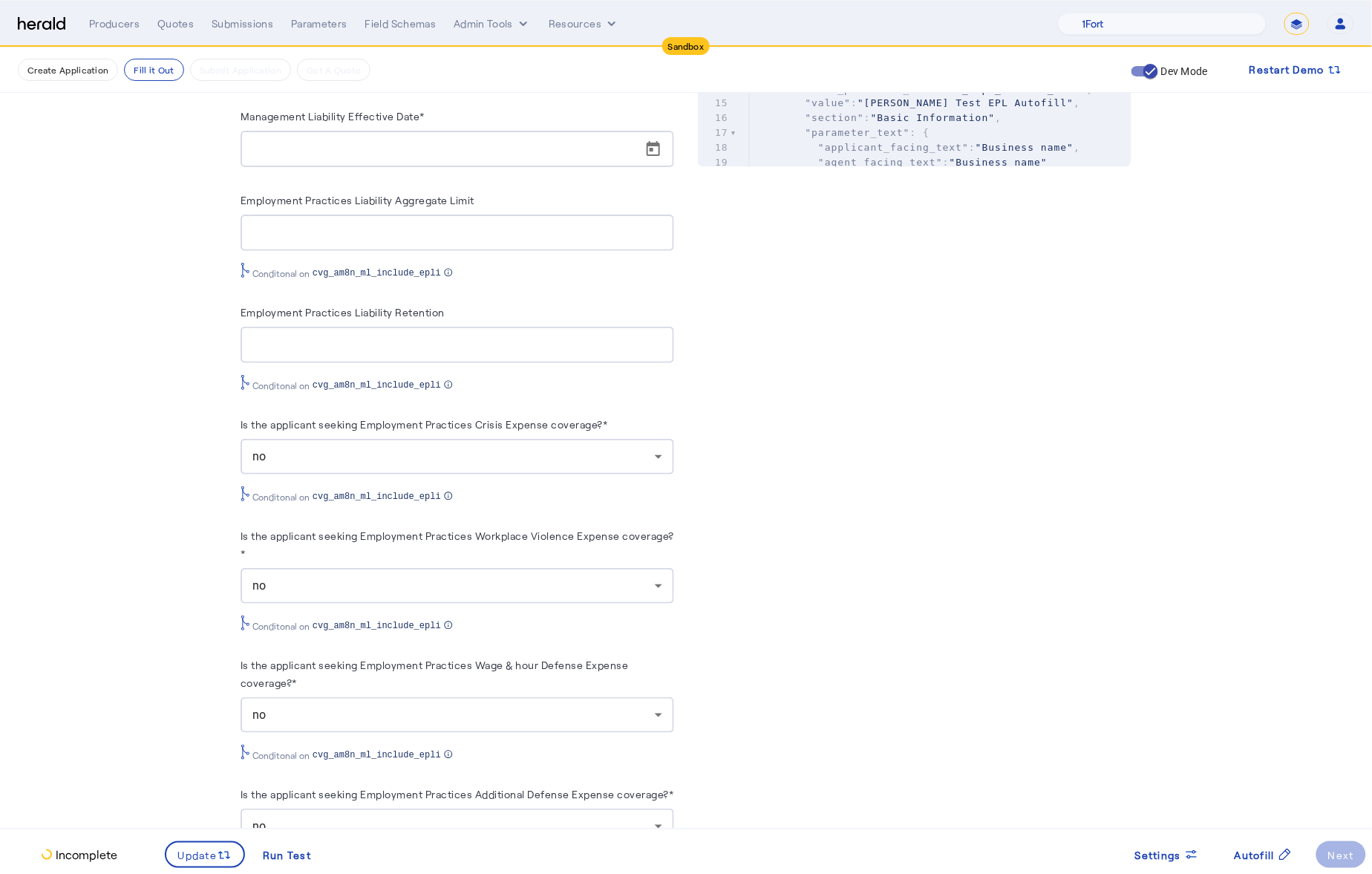
scroll to position [789, 0]
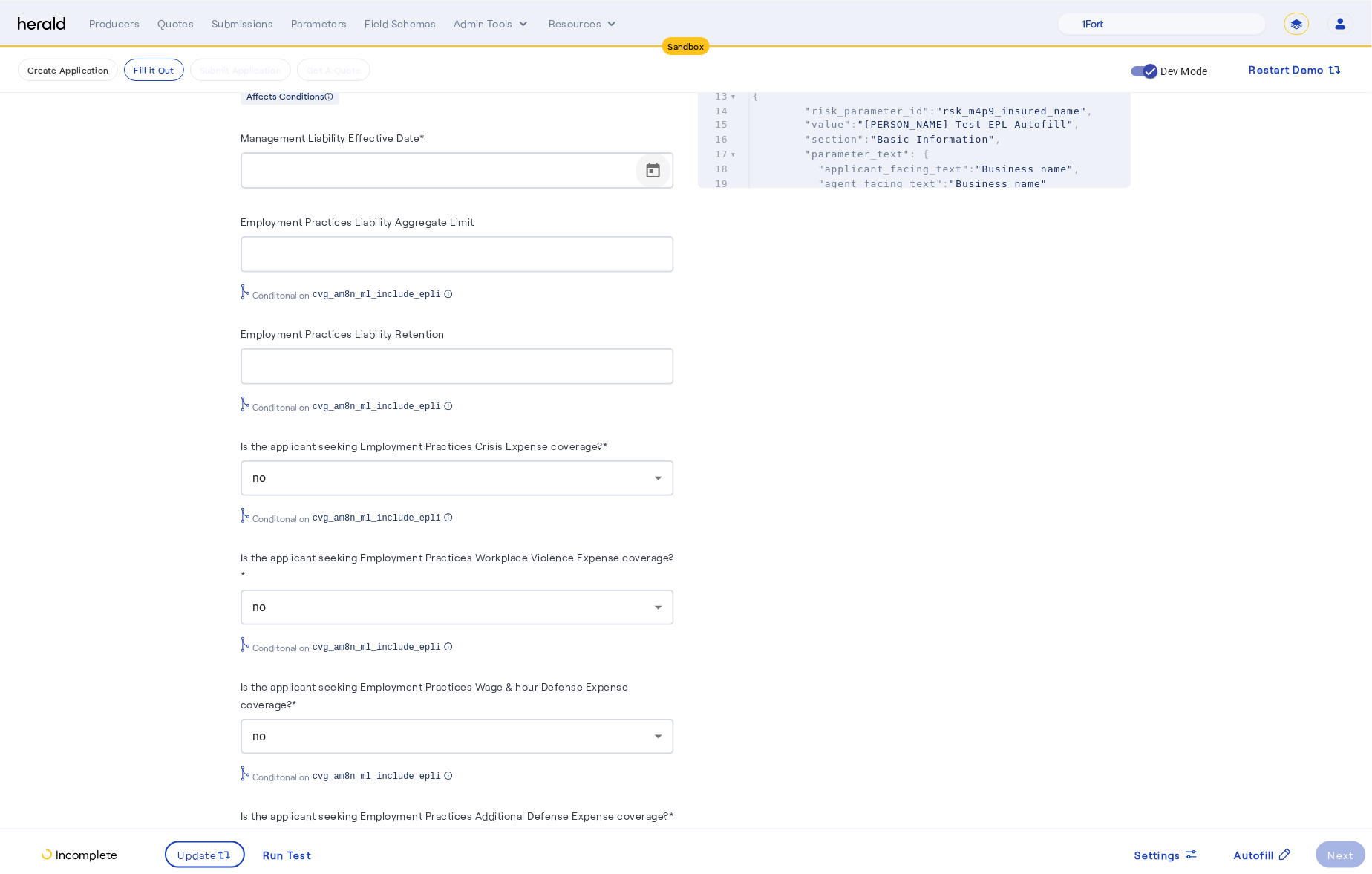
click at [662, 169] on span "Open calendar" at bounding box center [653, 170] width 36 height 36
click at [297, 402] on span "27" at bounding box center [298, 398] width 26 height 26
type input "**********"
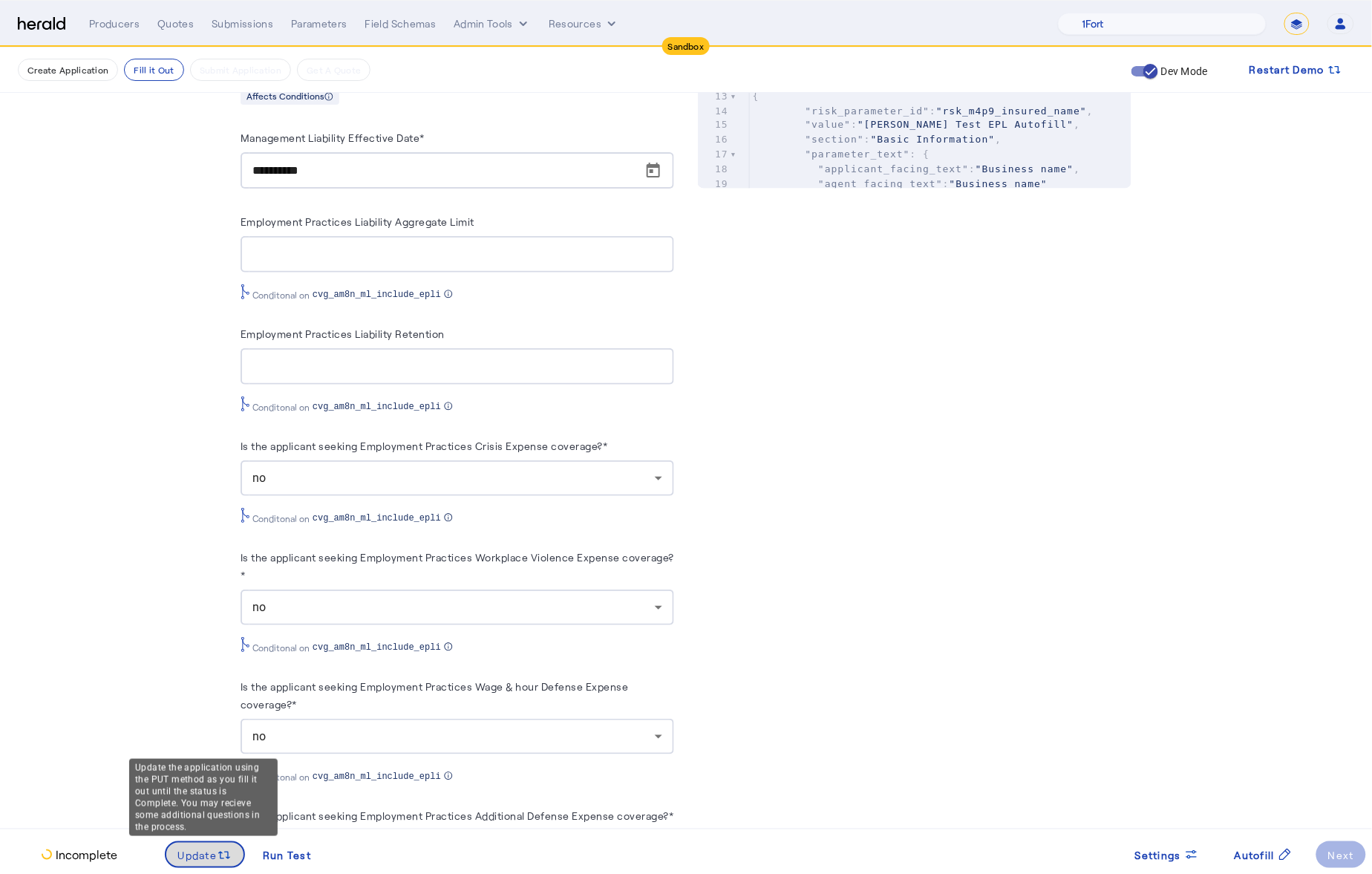
click at [201, 854] on span "Update" at bounding box center [198, 855] width 40 height 16
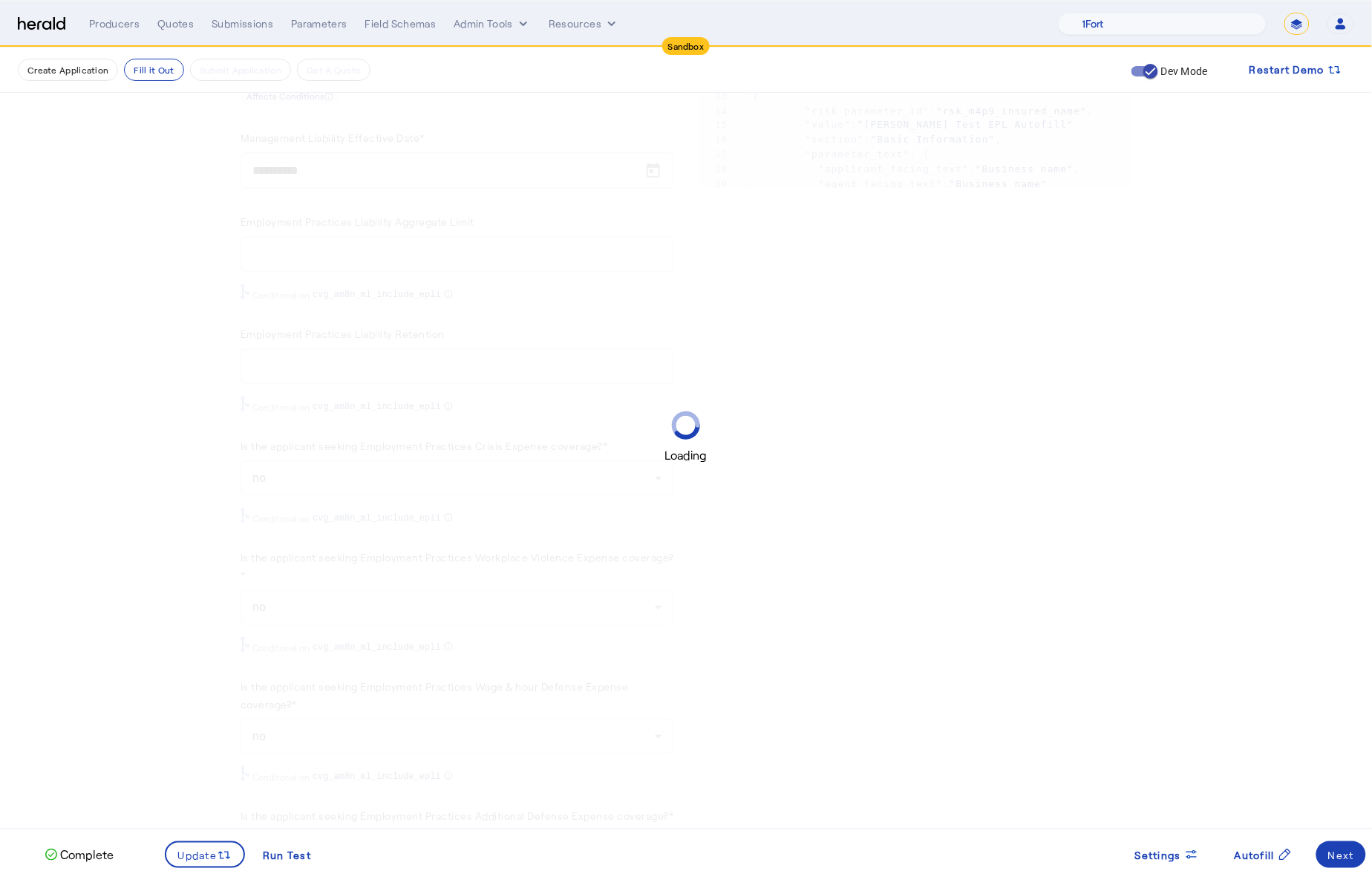
scroll to position [0, 0]
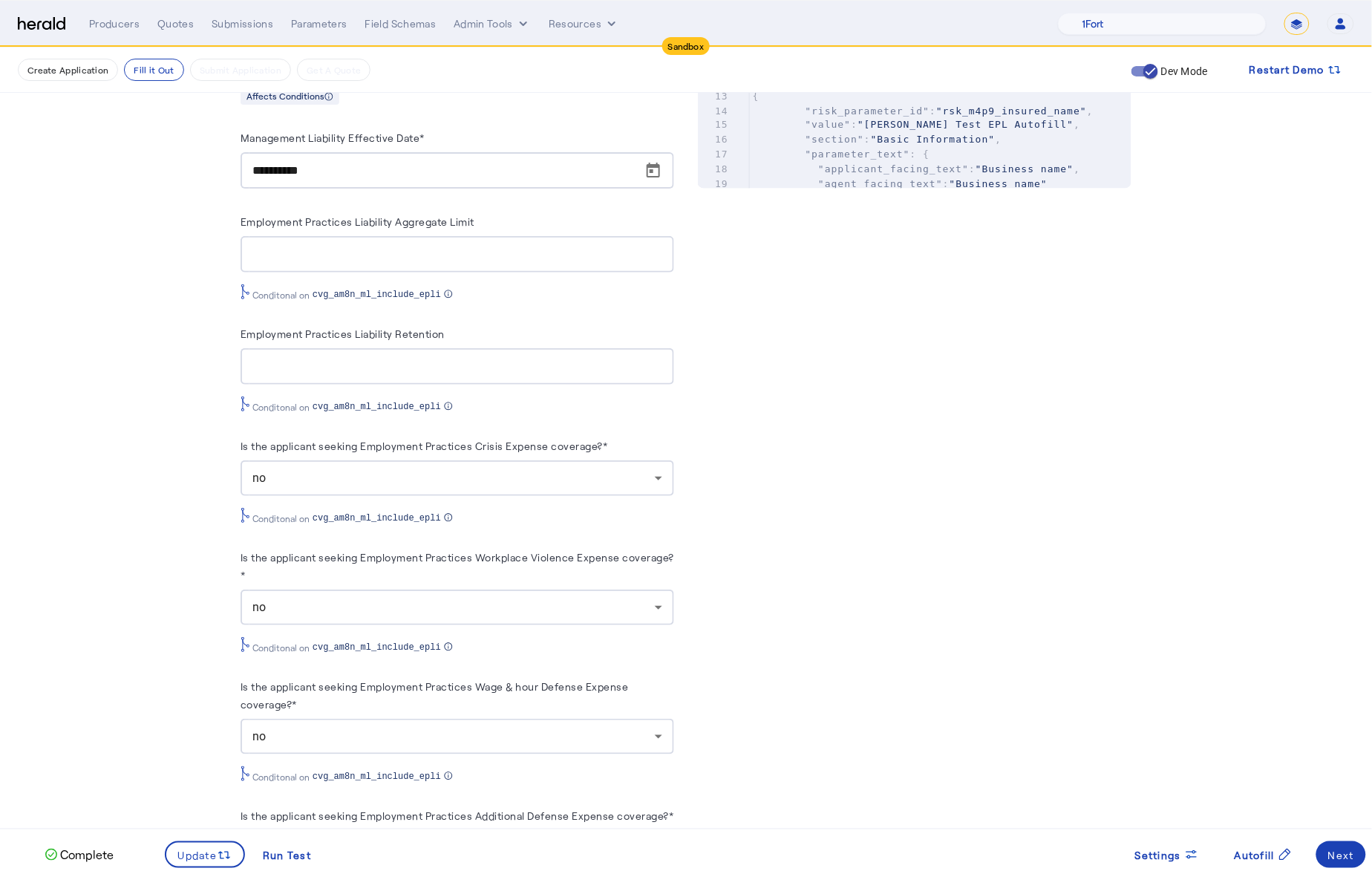
click at [101, 449] on fill-application-step "Create Application Fill it Out Submit Application Get A Quote Dev Mode Restart …" at bounding box center [686, 118] width 1372 height 1718
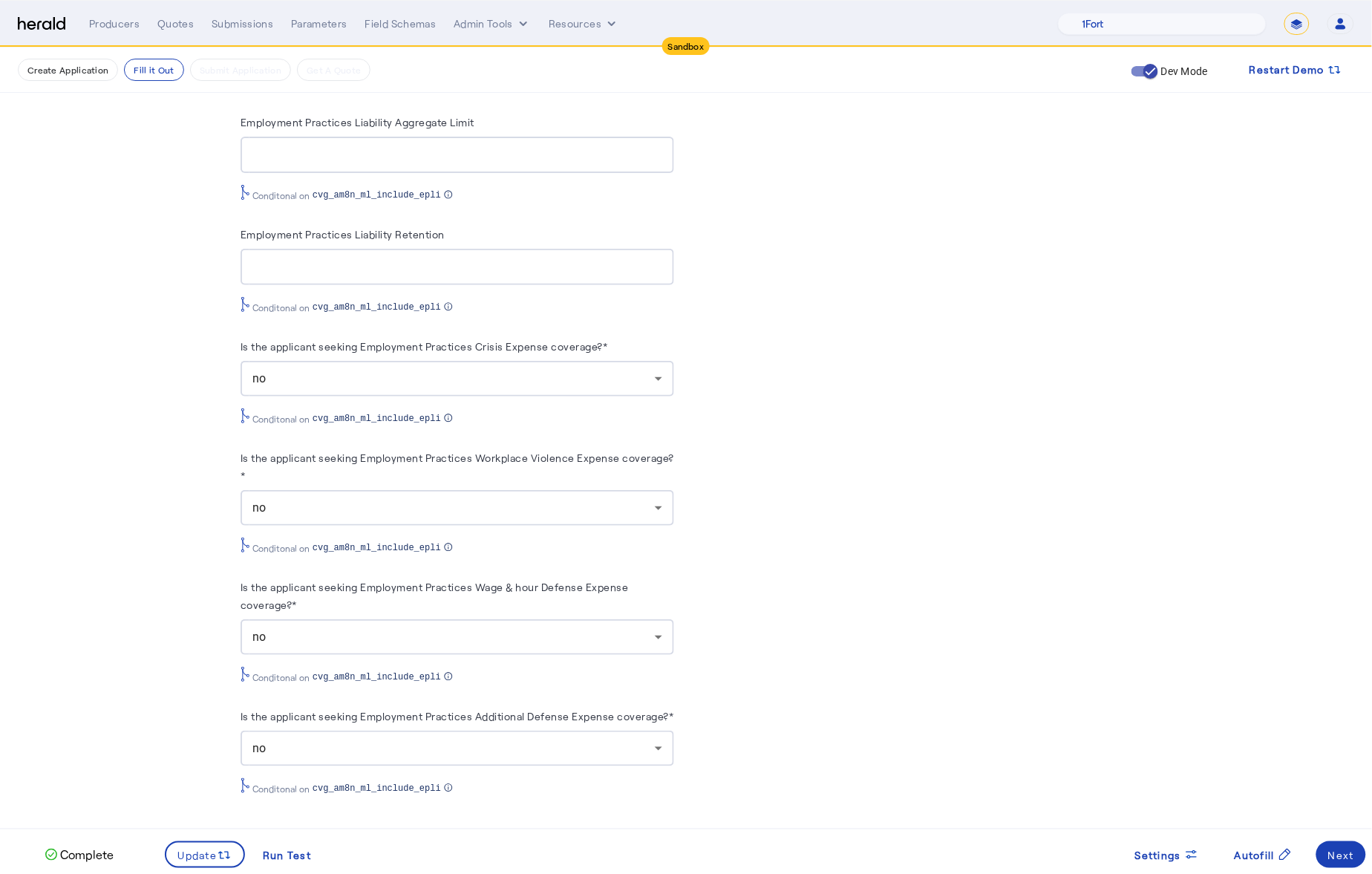
scroll to position [906, 0]
click at [543, 357] on div "no" at bounding box center [458, 374] width 410 height 36
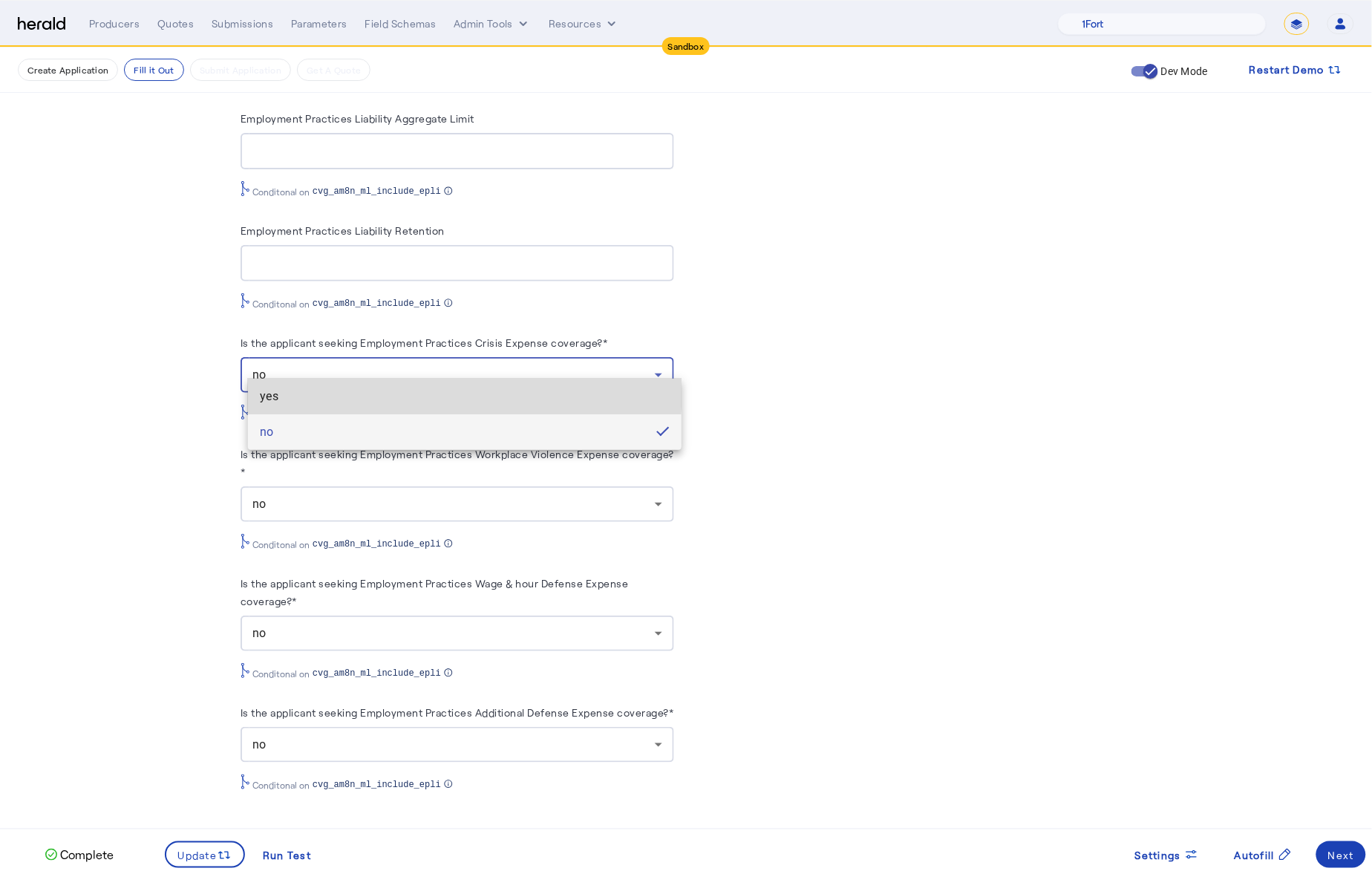
click at [447, 393] on span "yes" at bounding box center [465, 397] width 410 height 18
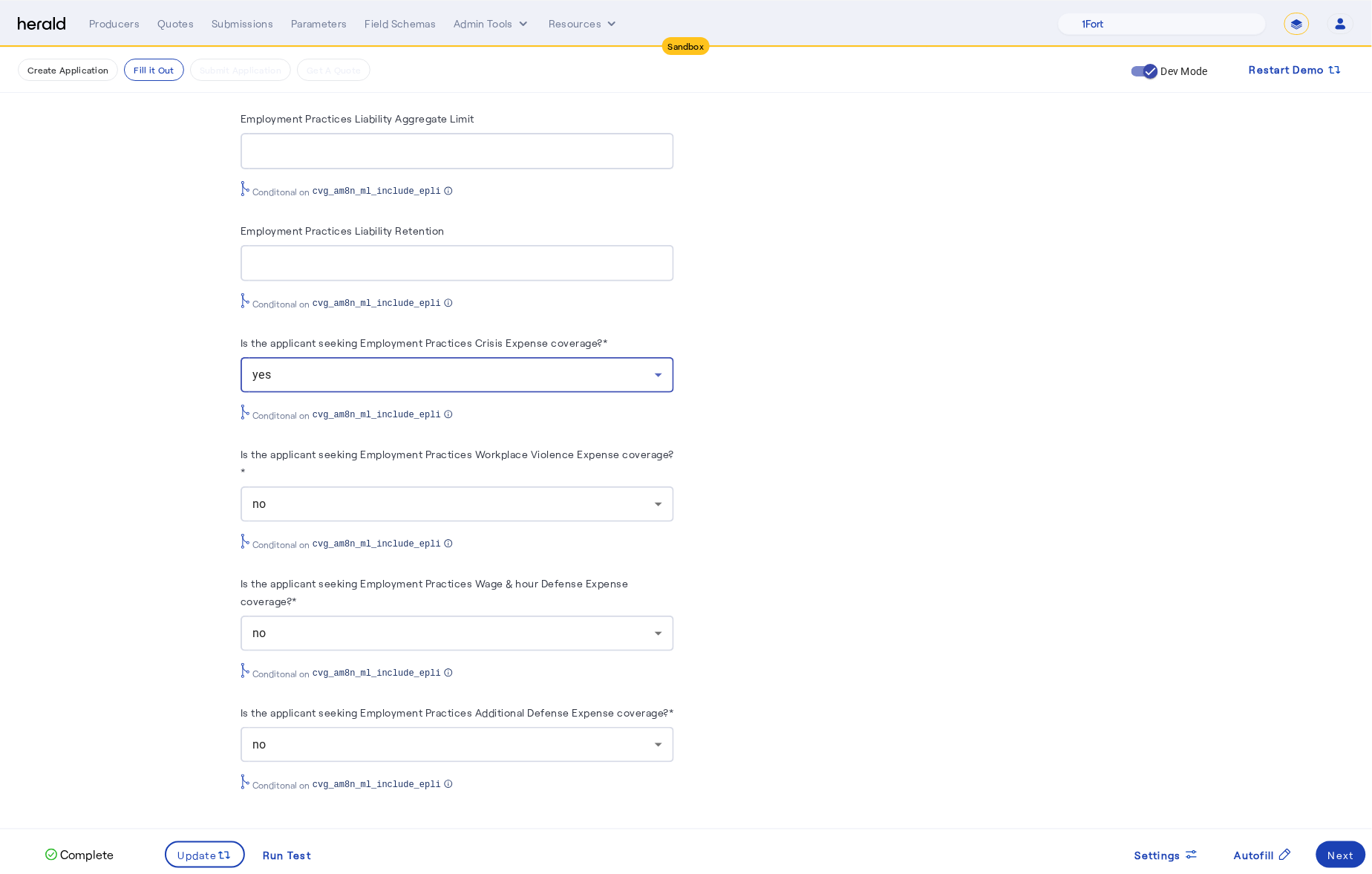
click at [487, 496] on div "no" at bounding box center [453, 505] width 402 height 18
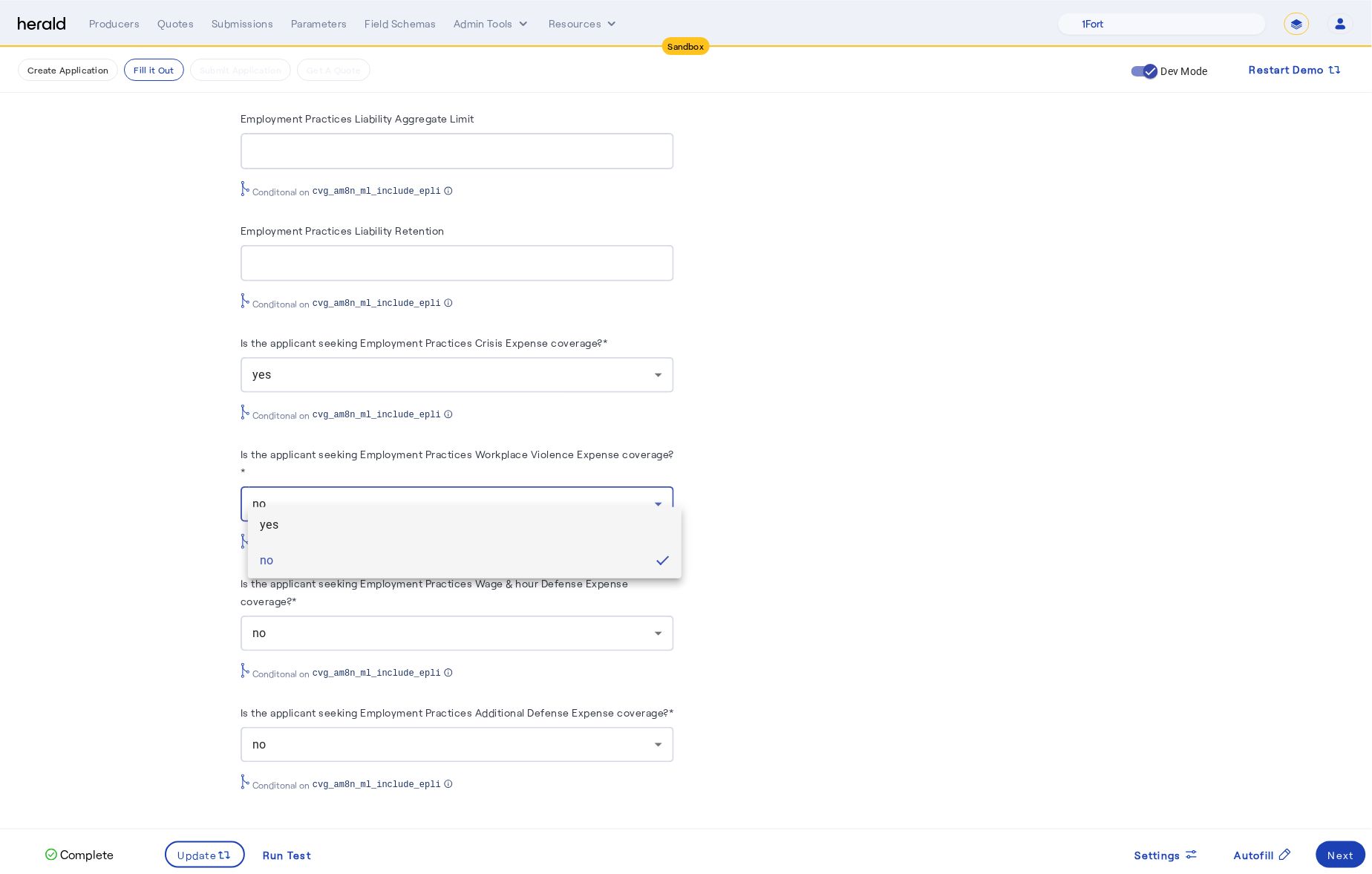
click at [472, 518] on span "yes" at bounding box center [465, 525] width 410 height 18
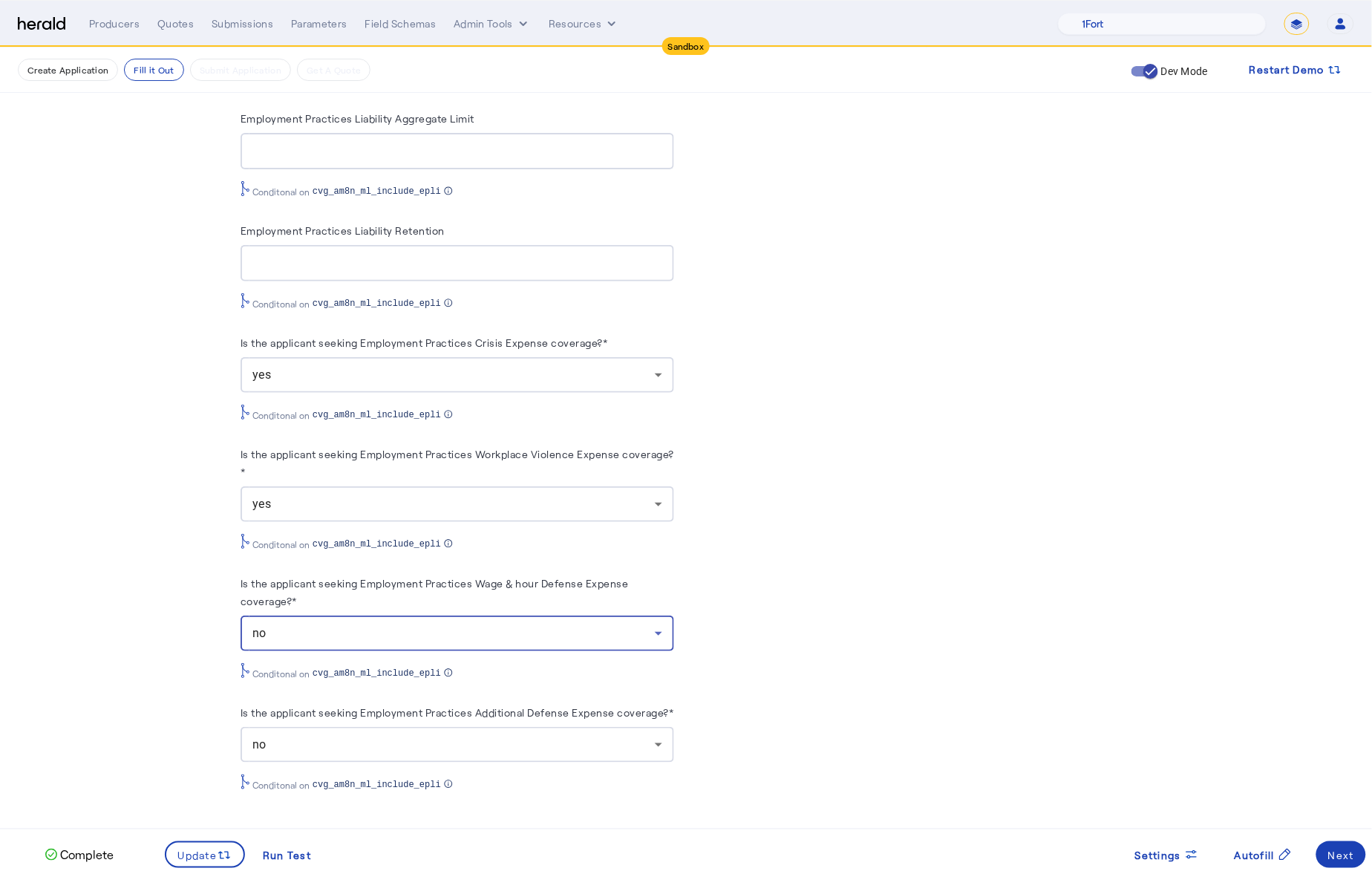
click at [489, 625] on div "no" at bounding box center [453, 634] width 402 height 18
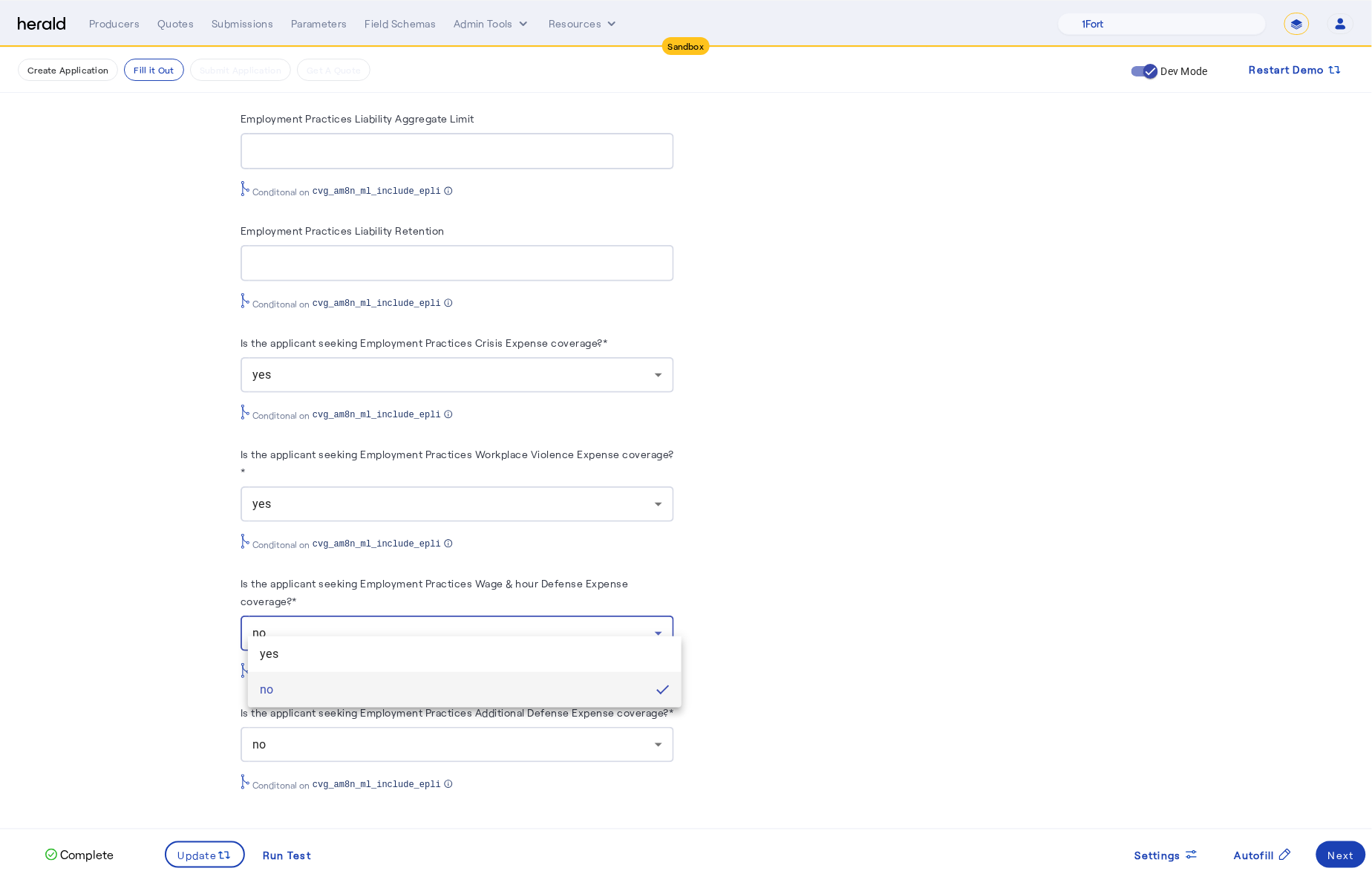
drag, startPoint x: 489, startPoint y: 624, endPoint x: 513, endPoint y: 701, distance: 80.7
click at [480, 650] on span "yes" at bounding box center [465, 654] width 410 height 18
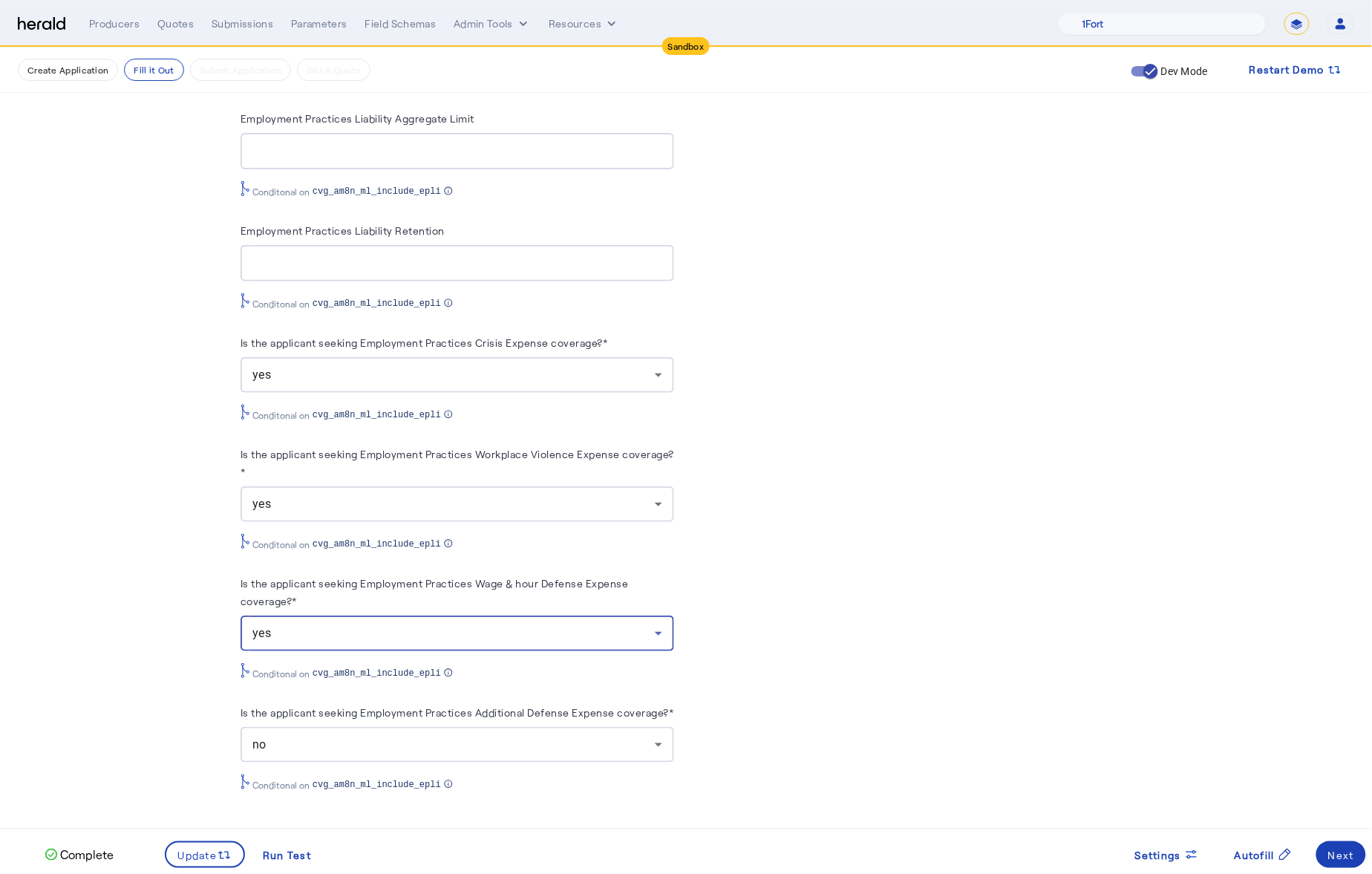
click at [578, 751] on div "no" at bounding box center [453, 745] width 402 height 18
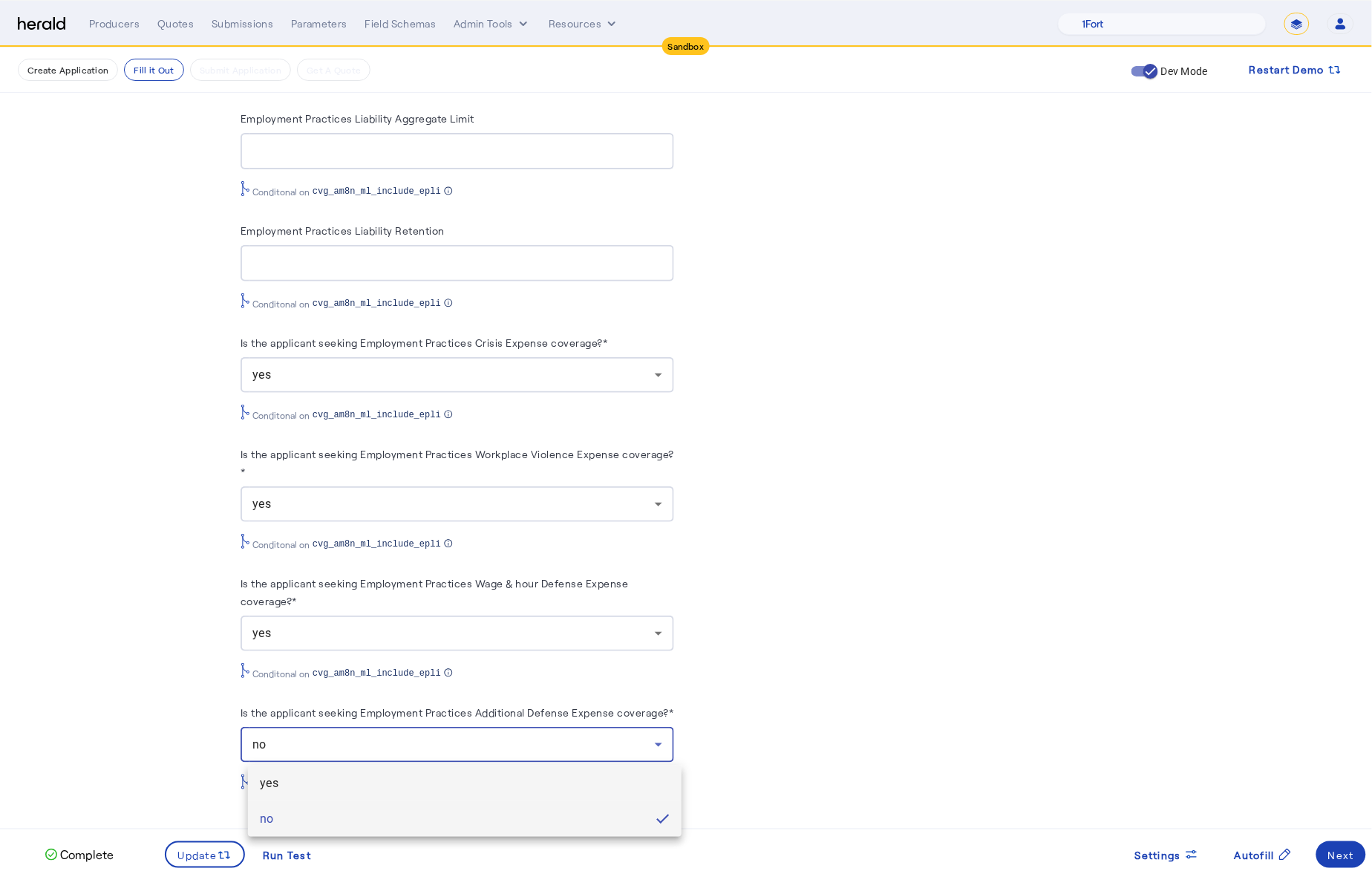
drag, startPoint x: 469, startPoint y: 769, endPoint x: 458, endPoint y: 780, distance: 15.6
click at [469, 771] on mat-option "yes" at bounding box center [464, 783] width 434 height 36
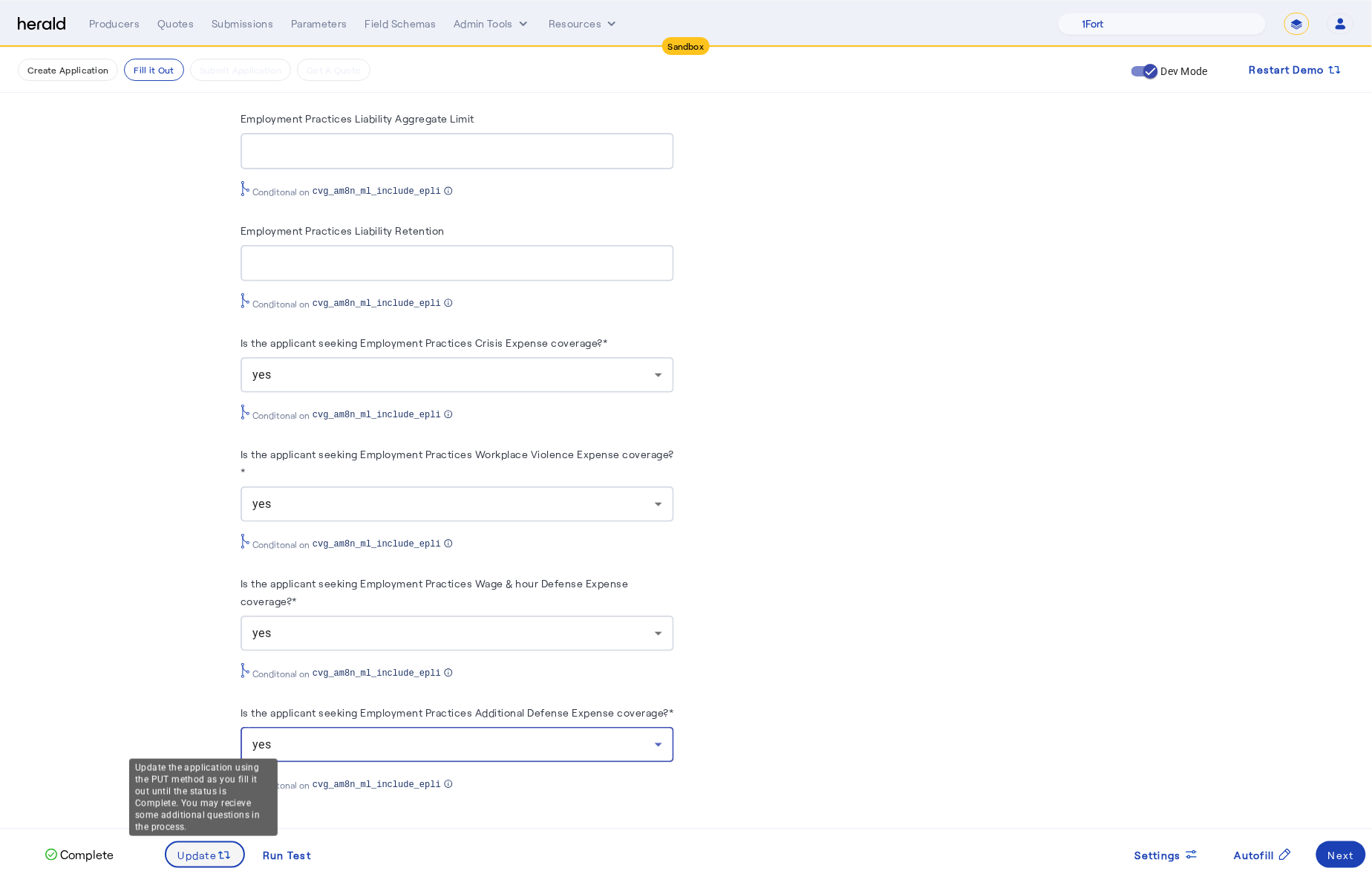
click at [203, 855] on span "Update" at bounding box center [198, 855] width 40 height 16
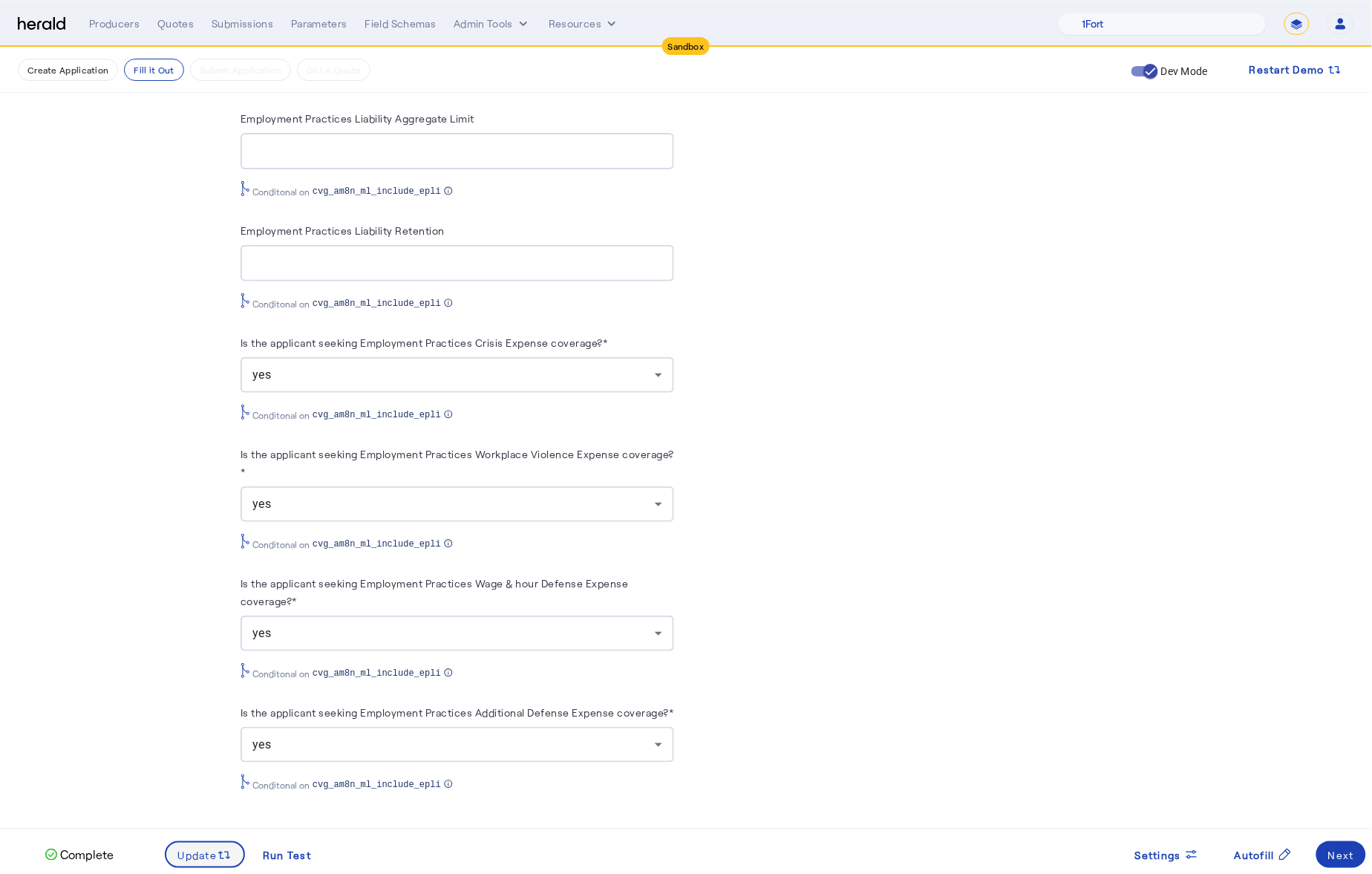
click at [205, 851] on span "Update" at bounding box center [198, 855] width 40 height 16
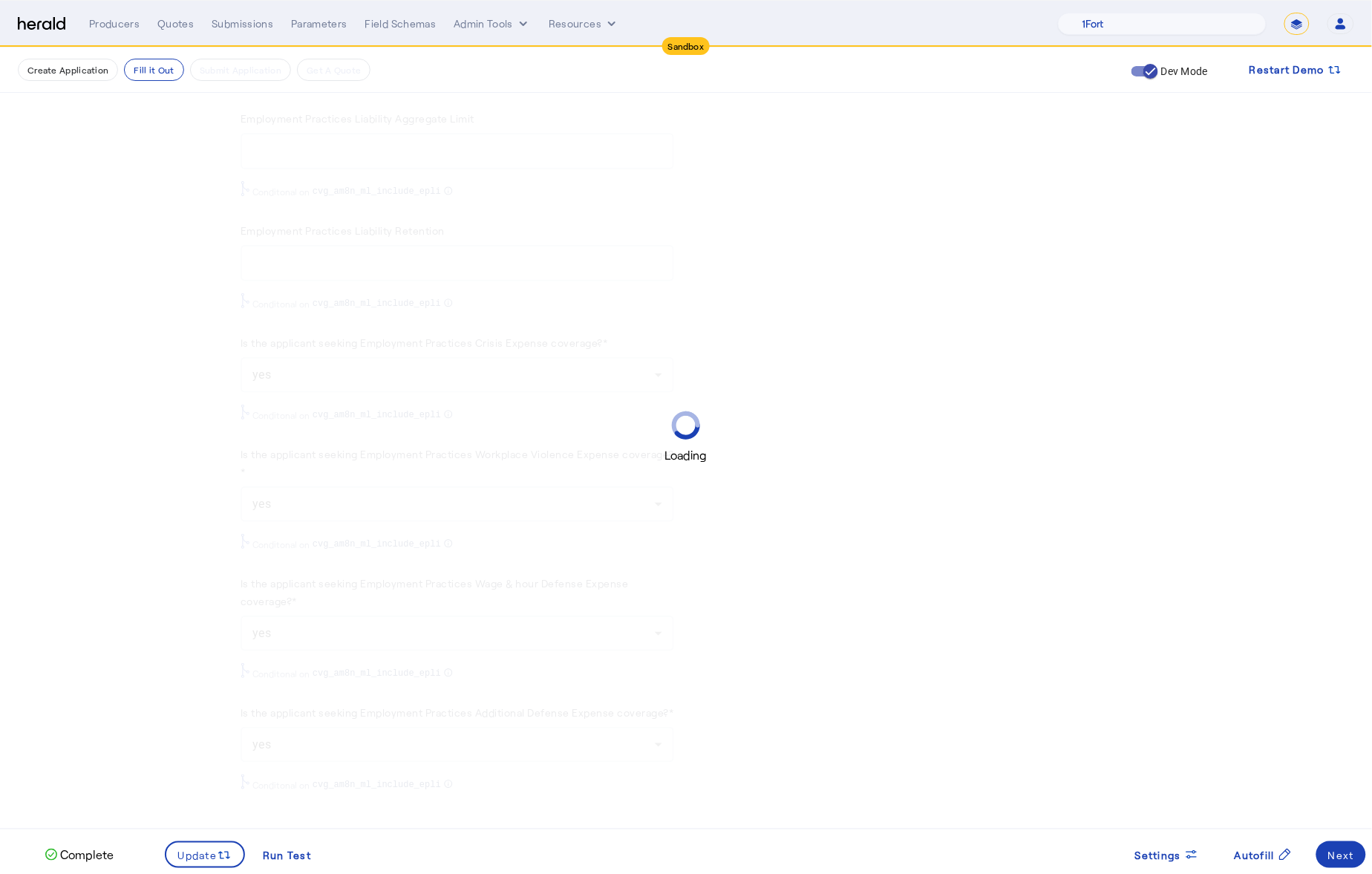
scroll to position [0, 0]
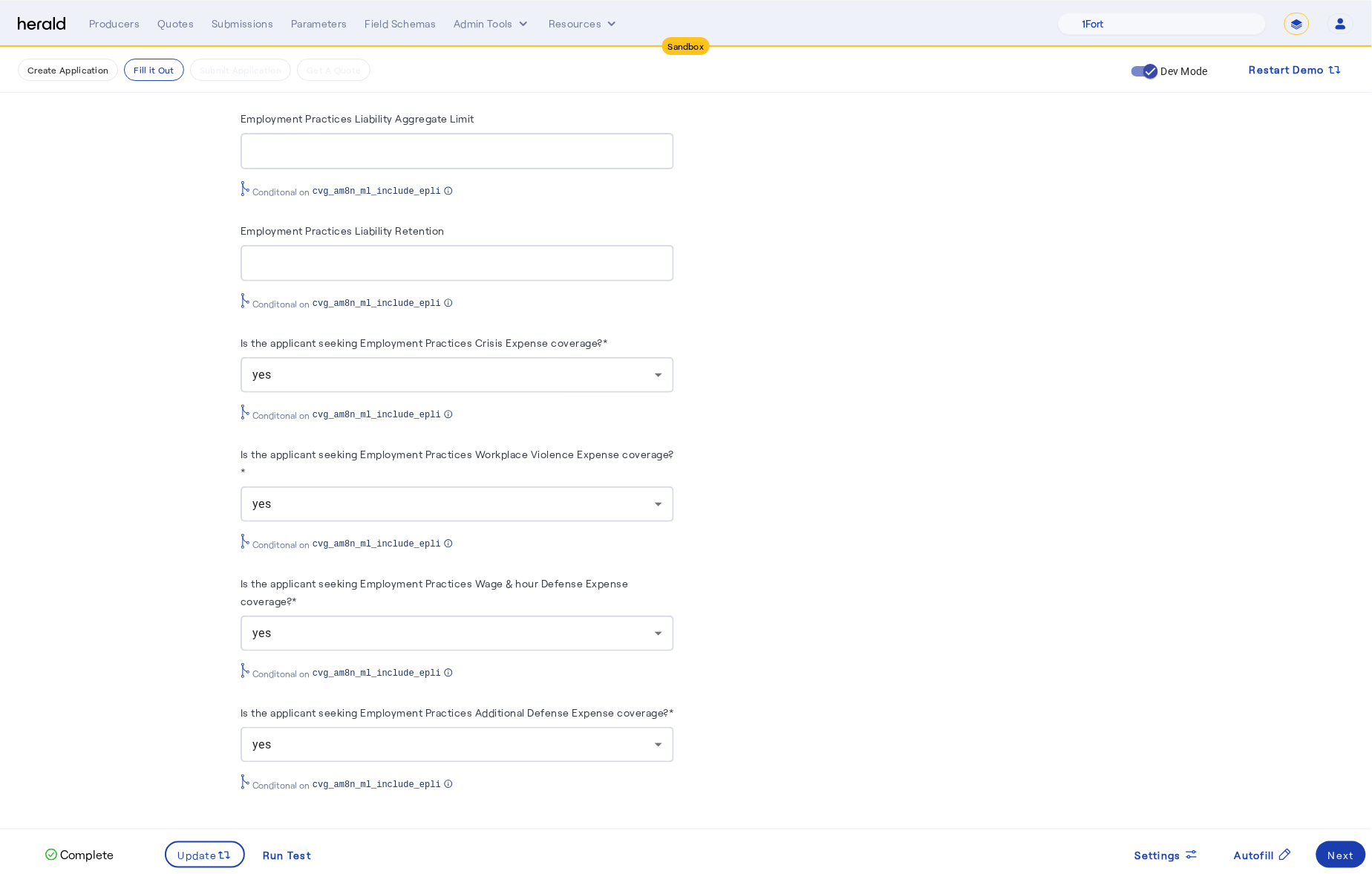
click at [1354, 864] on span at bounding box center [1341, 854] width 50 height 36
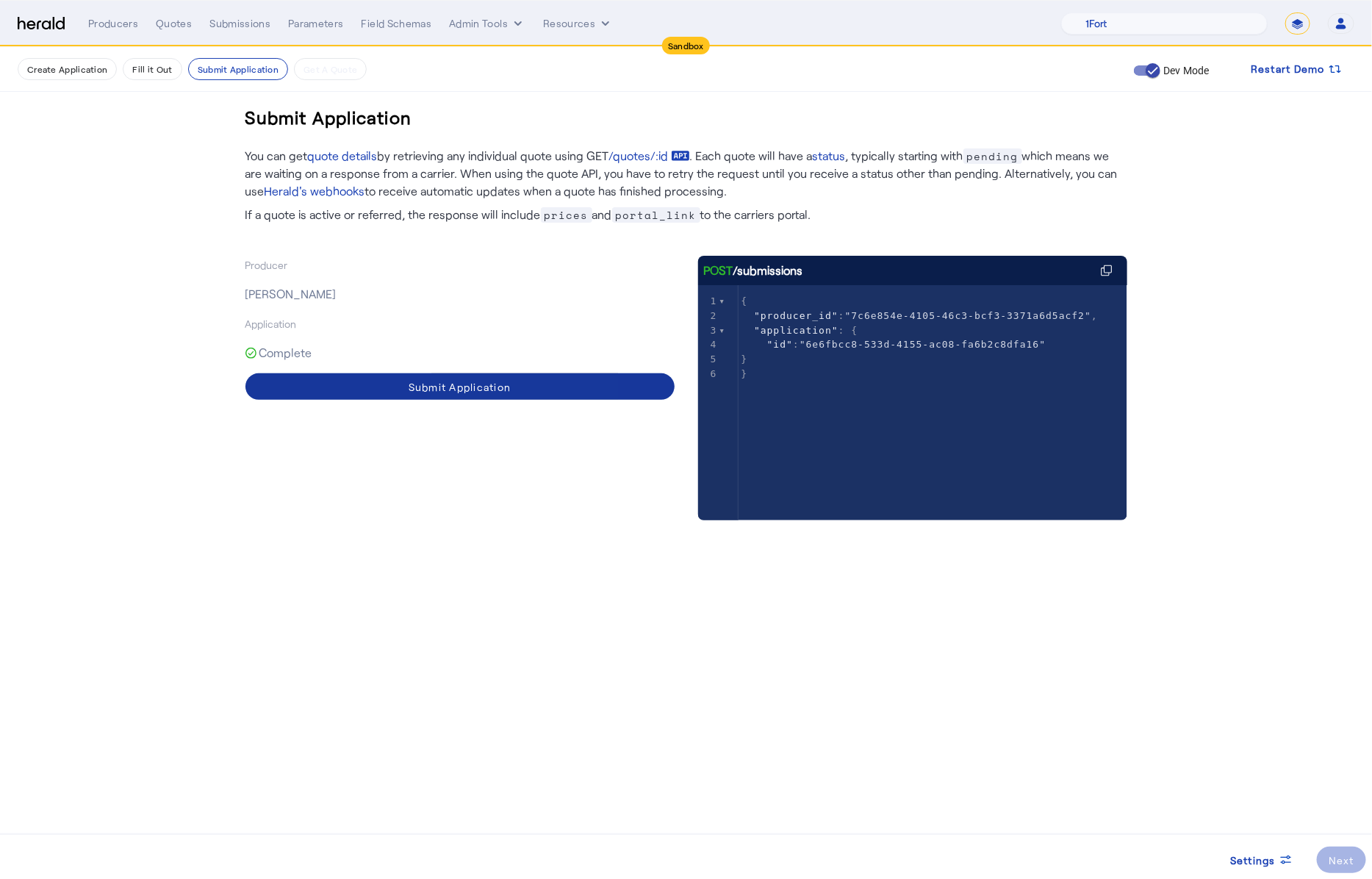
click at [506, 396] on span at bounding box center [460, 386] width 429 height 35
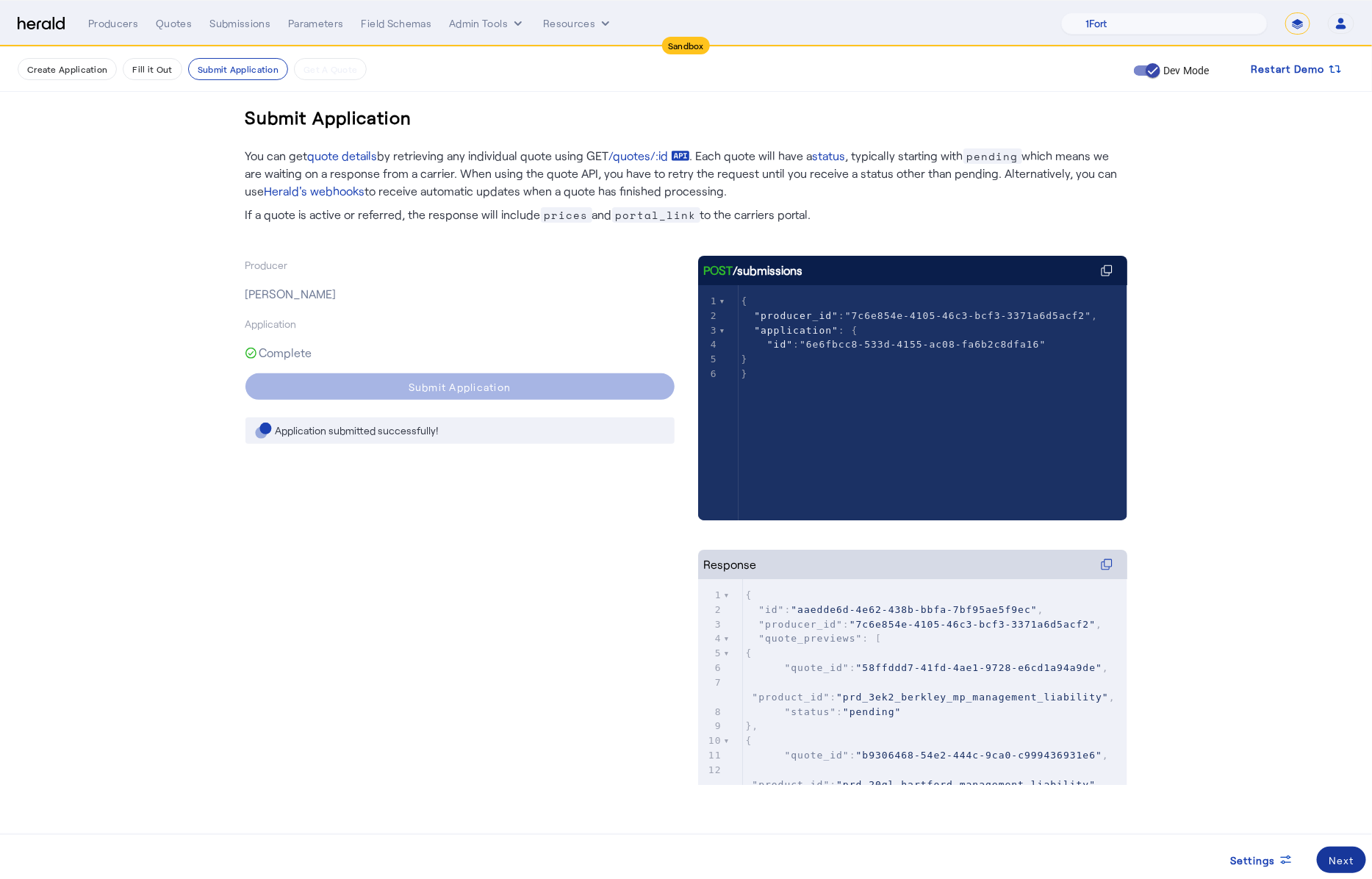
click at [1346, 862] on div "Next" at bounding box center [1341, 860] width 25 height 16
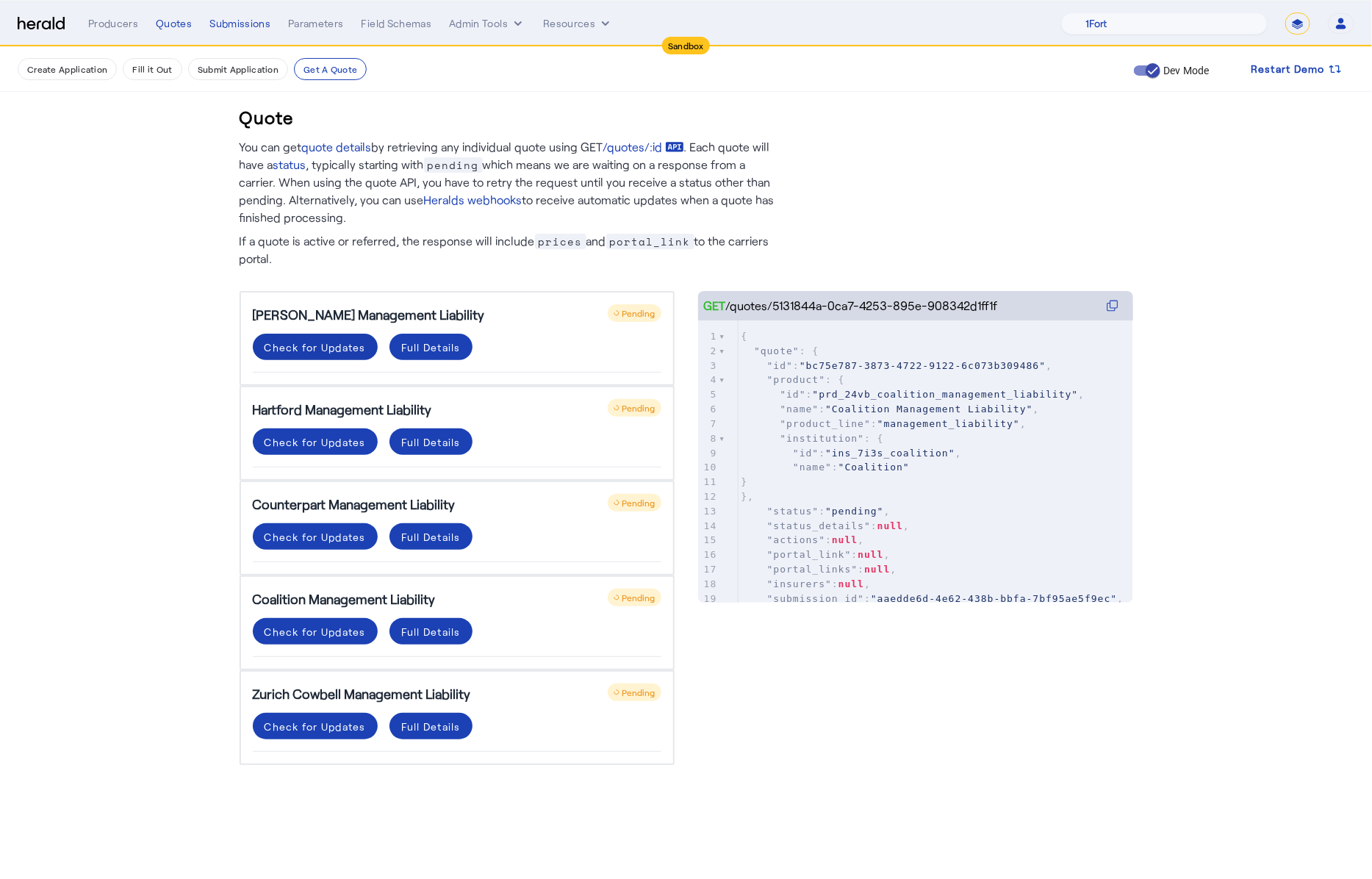
click at [316, 341] on div "Check for Updates" at bounding box center [316, 347] width 101 height 16
click at [296, 434] on div "Check for Updates" at bounding box center [316, 442] width 101 height 16
click at [339, 539] on div "Check for Updates" at bounding box center [316, 536] width 101 height 16
click at [342, 625] on div "Check for Updates" at bounding box center [316, 631] width 101 height 16
click at [343, 699] on h5 "Zurich Cowbell Management Liability" at bounding box center [361, 693] width 218 height 20
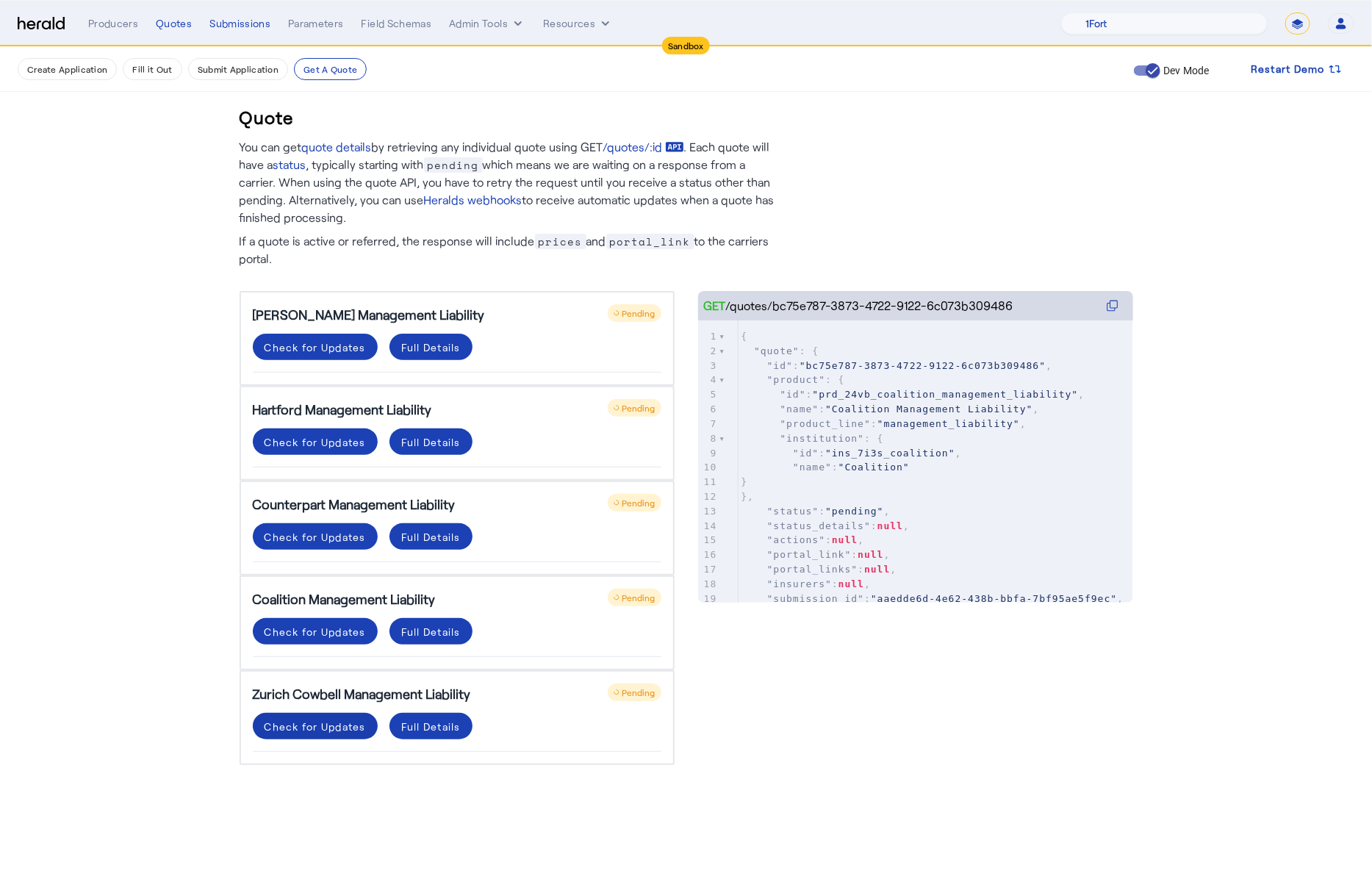
click at [339, 711] on span at bounding box center [315, 726] width 125 height 35
click at [299, 338] on span at bounding box center [315, 347] width 125 height 35
click at [335, 447] on div "Check for Updates" at bounding box center [316, 442] width 101 height 16
click at [322, 529] on div "Check for Updates" at bounding box center [316, 536] width 101 height 16
click at [336, 608] on div "Coalition Management Liability Pending Check for Updates Full Details" at bounding box center [457, 623] width 435 height 95
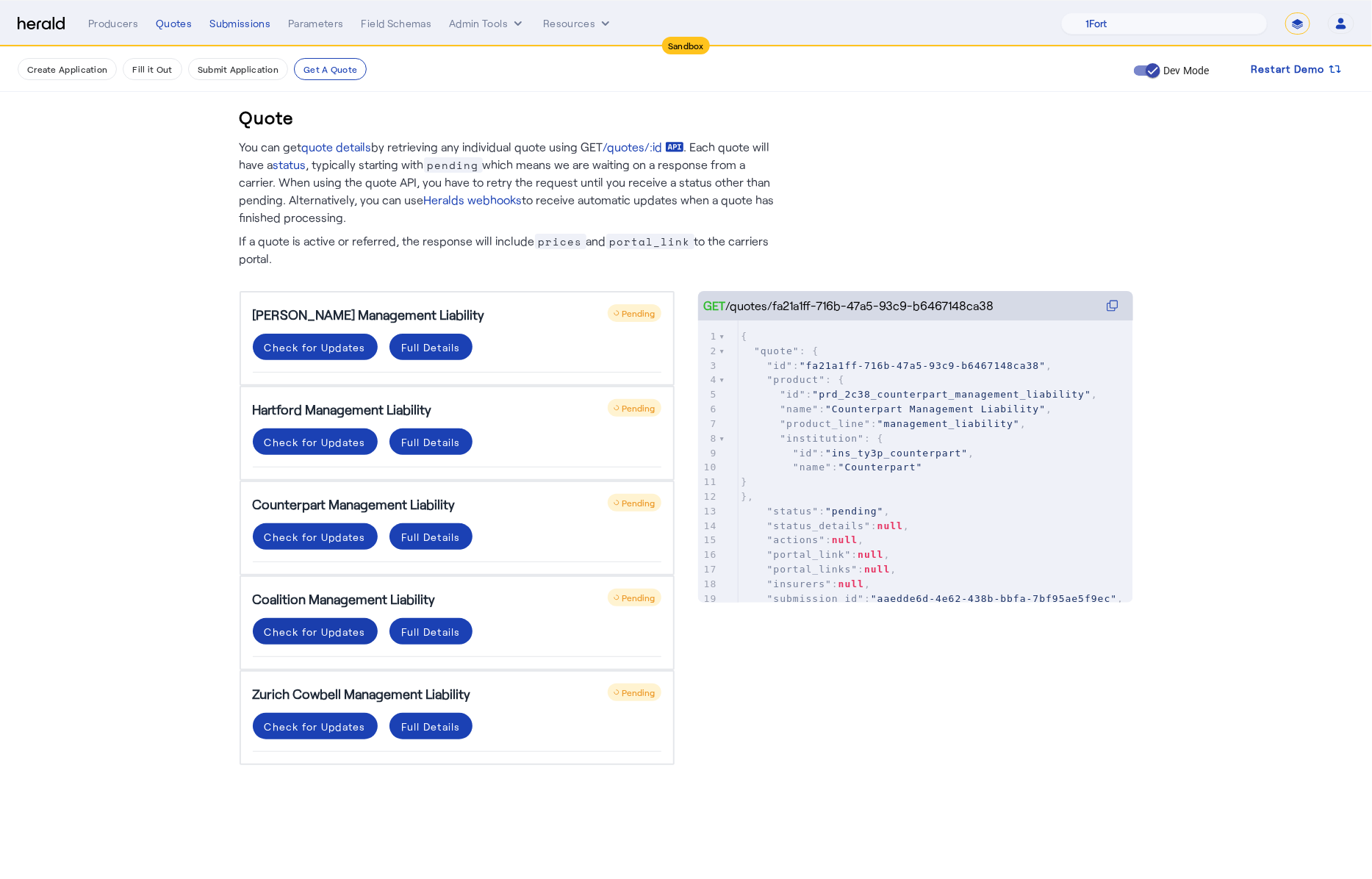
click at [330, 638] on span at bounding box center [315, 631] width 125 height 35
click at [336, 719] on div "Check for Updates" at bounding box center [316, 726] width 101 height 16
click at [334, 537] on div "Check for Updates" at bounding box center [316, 536] width 101 height 16
click at [347, 624] on div "Check for Updates" at bounding box center [316, 631] width 101 height 16
click at [346, 719] on div "Check for Updates" at bounding box center [316, 726] width 101 height 16
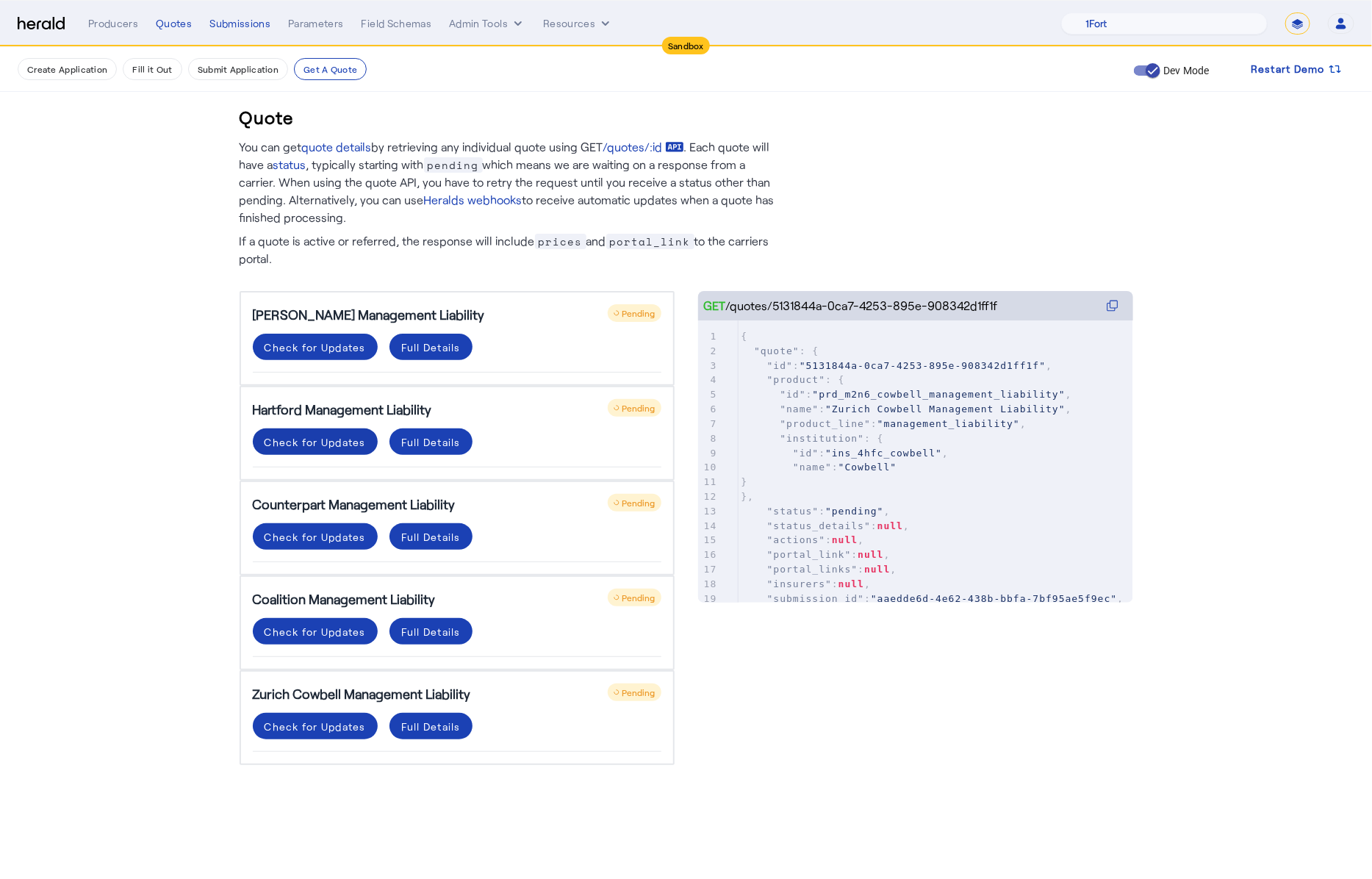
click at [290, 426] on span at bounding box center [315, 442] width 125 height 35
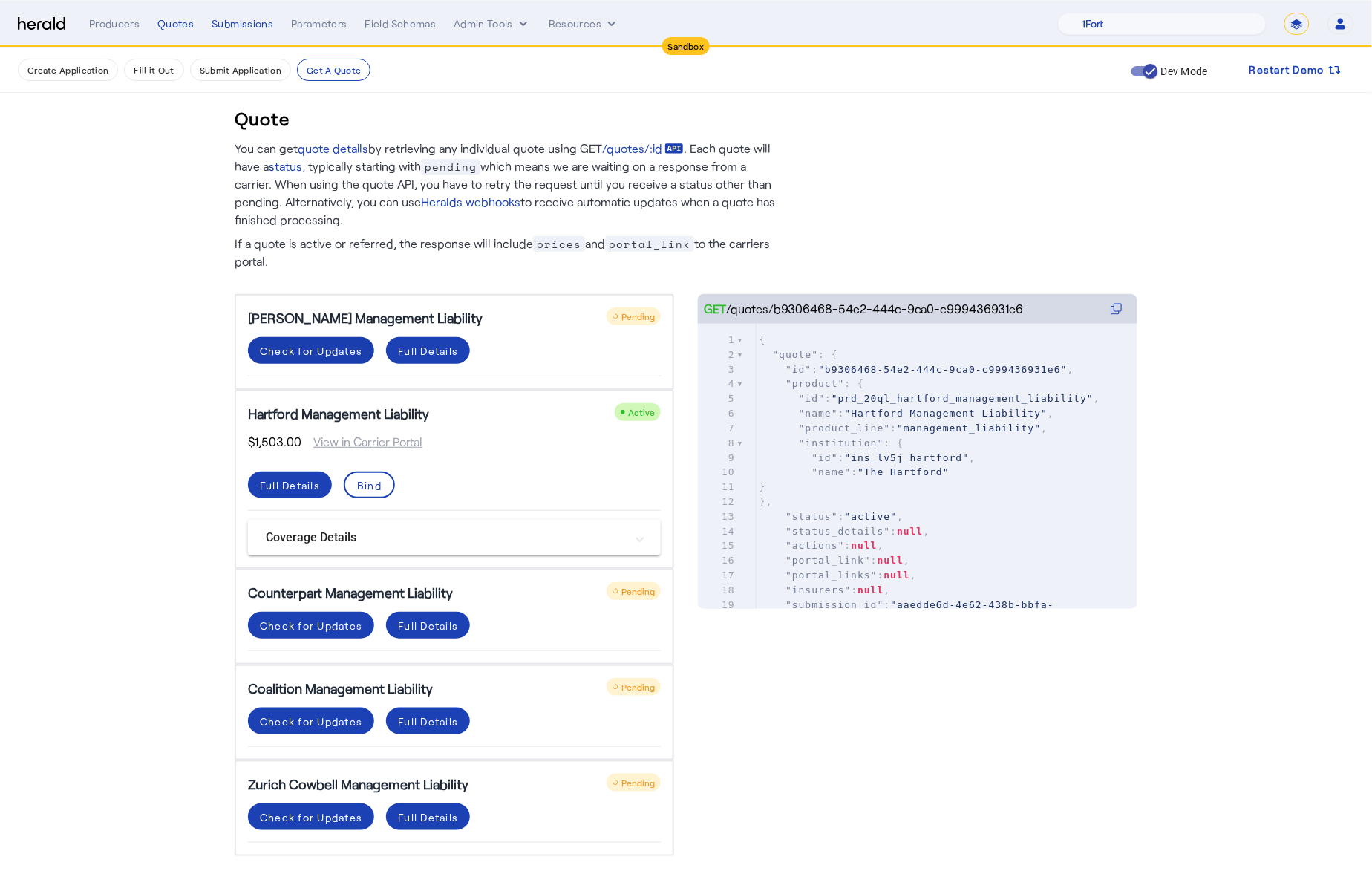
click at [333, 343] on div "Check for Updates" at bounding box center [311, 350] width 102 height 16
click at [316, 636] on span at bounding box center [311, 625] width 126 height 36
click at [316, 628] on div "Check for Updates" at bounding box center [311, 625] width 102 height 16
click at [331, 709] on span at bounding box center [311, 720] width 126 height 36
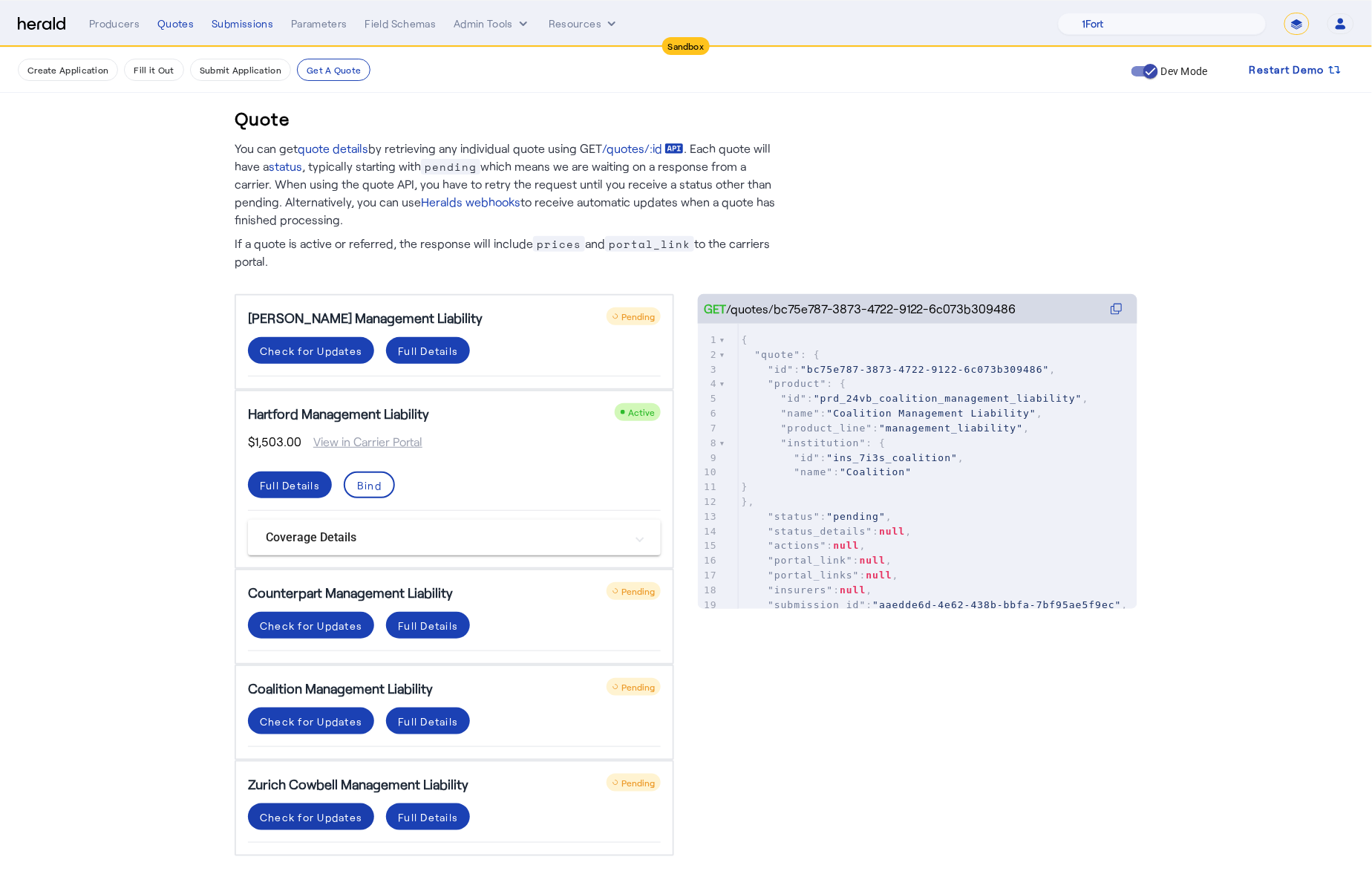
click at [342, 810] on div "Check for Updates" at bounding box center [311, 817] width 102 height 16
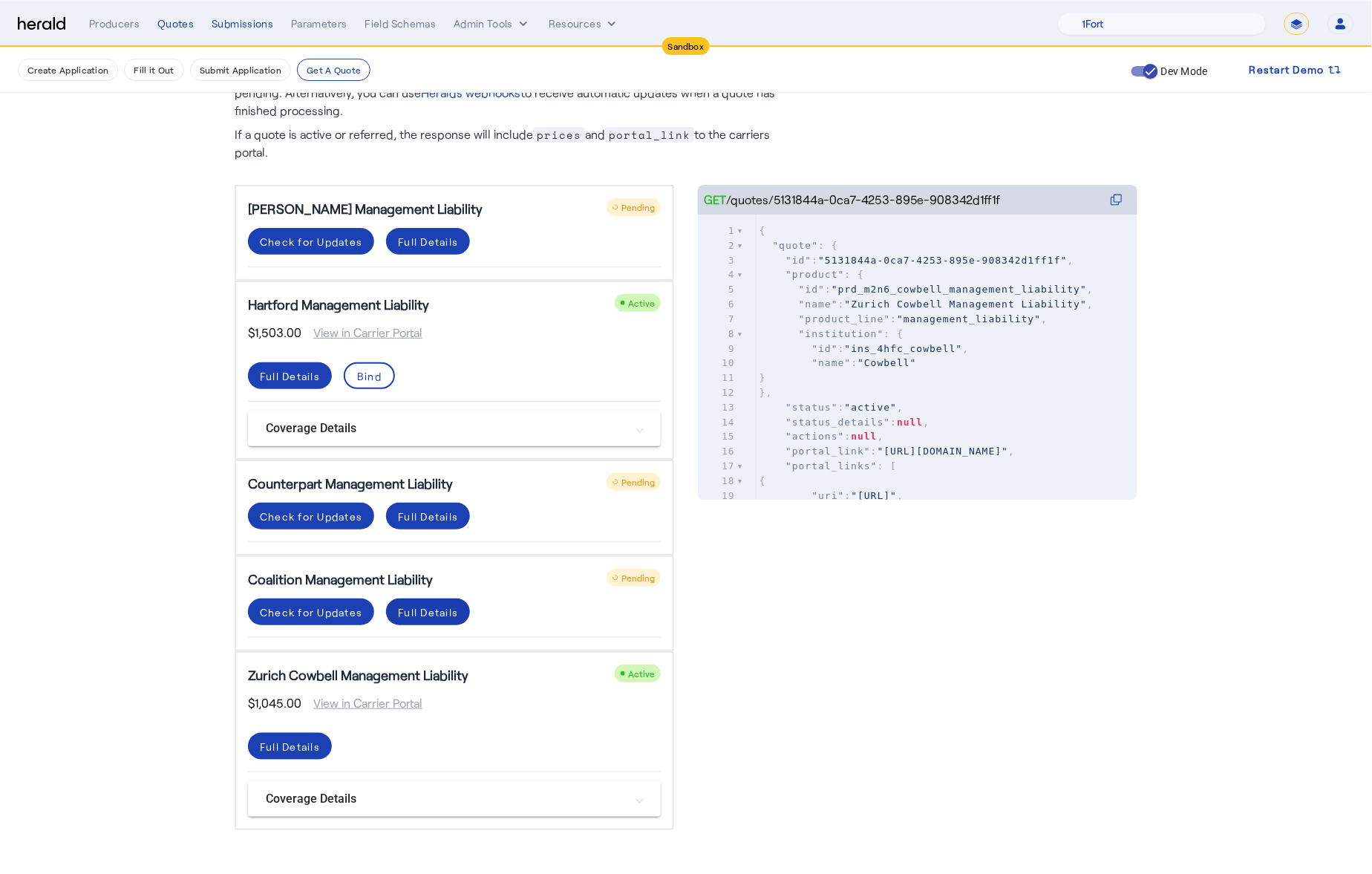
scroll to position [120, 0]
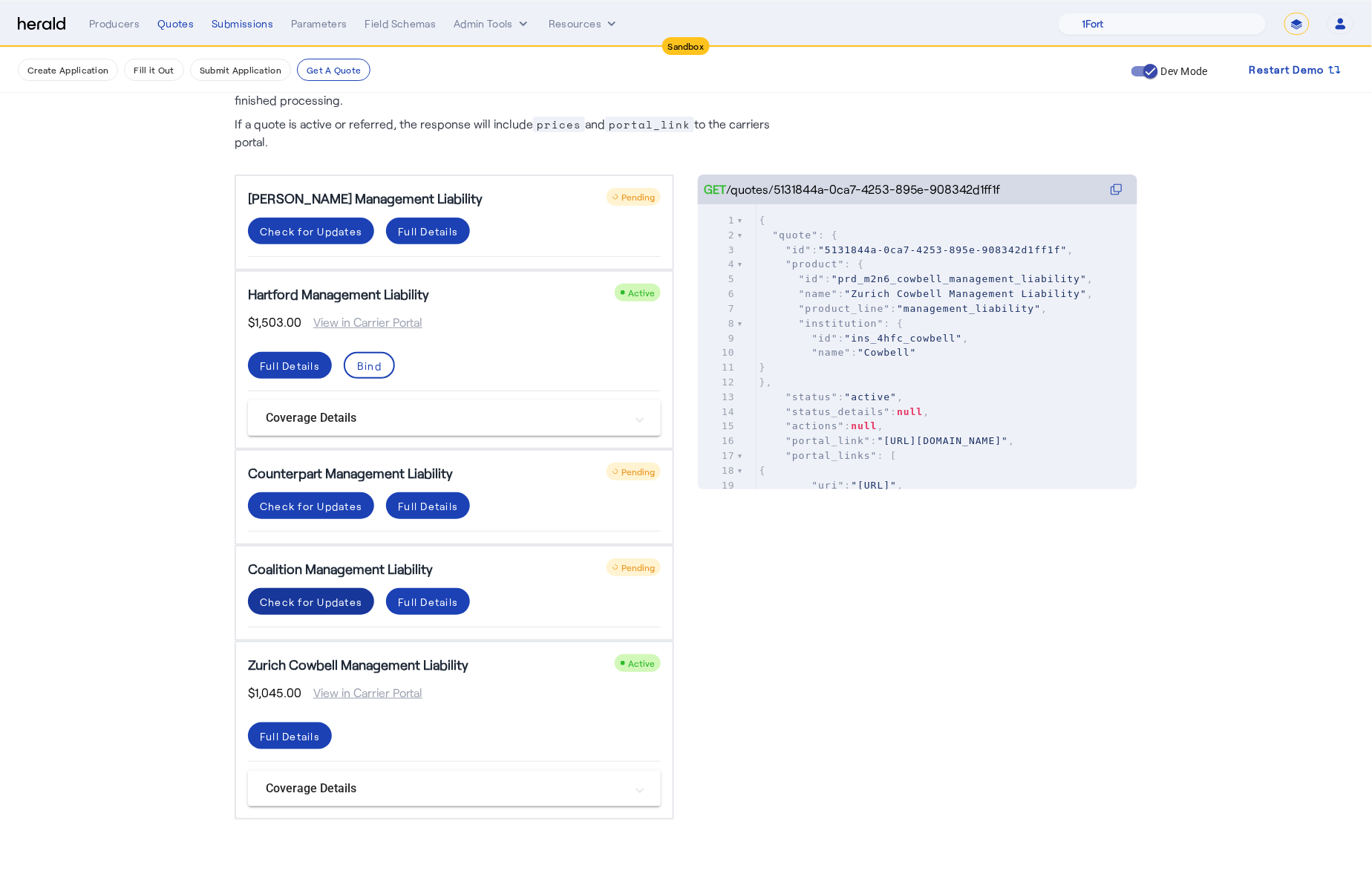
click at [339, 606] on div "Check for Updates" at bounding box center [311, 601] width 102 height 16
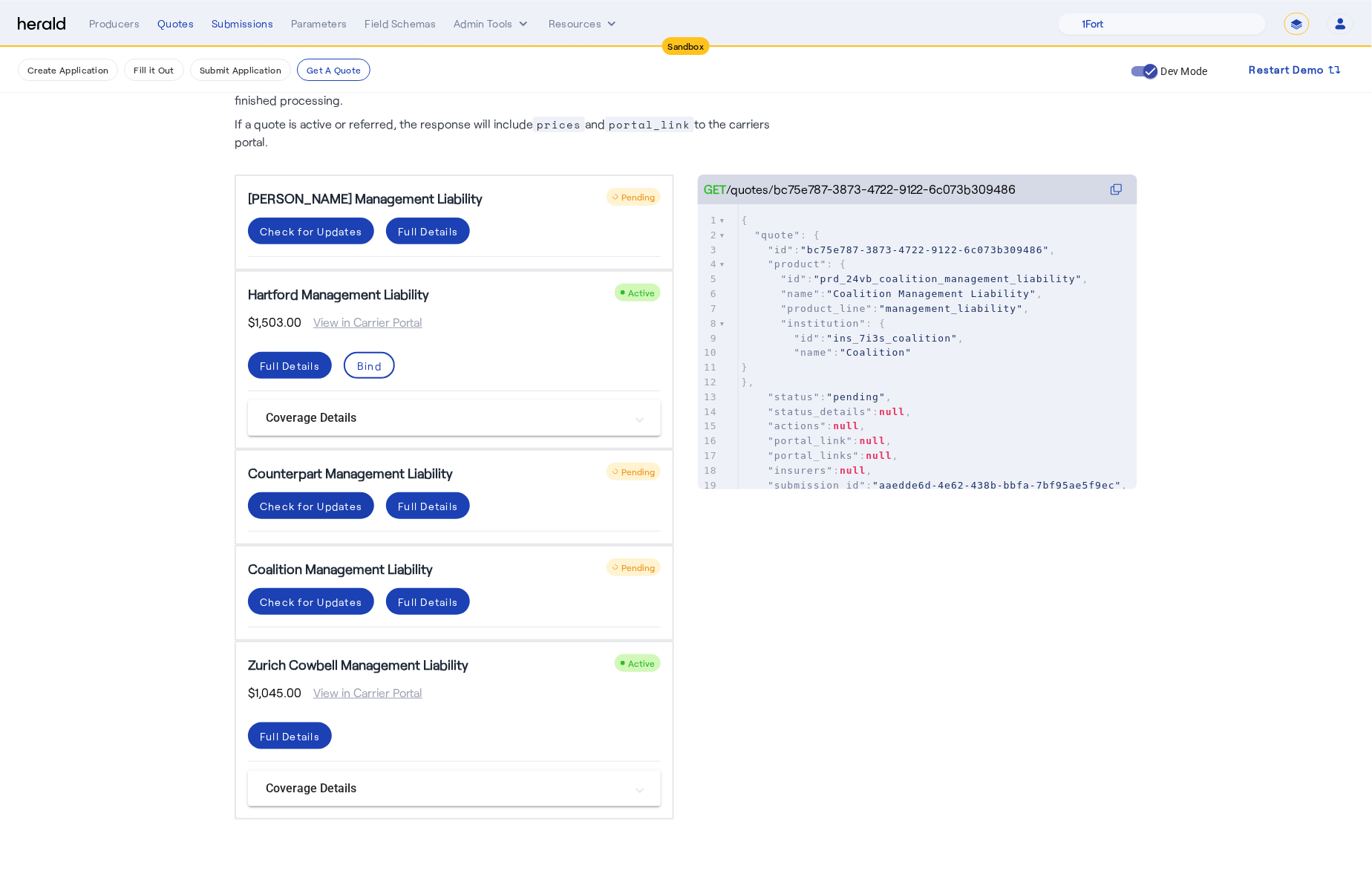
click at [324, 508] on div "Check for Updates" at bounding box center [311, 506] width 102 height 16
click at [334, 229] on div "Check for Updates" at bounding box center [311, 231] width 102 height 16
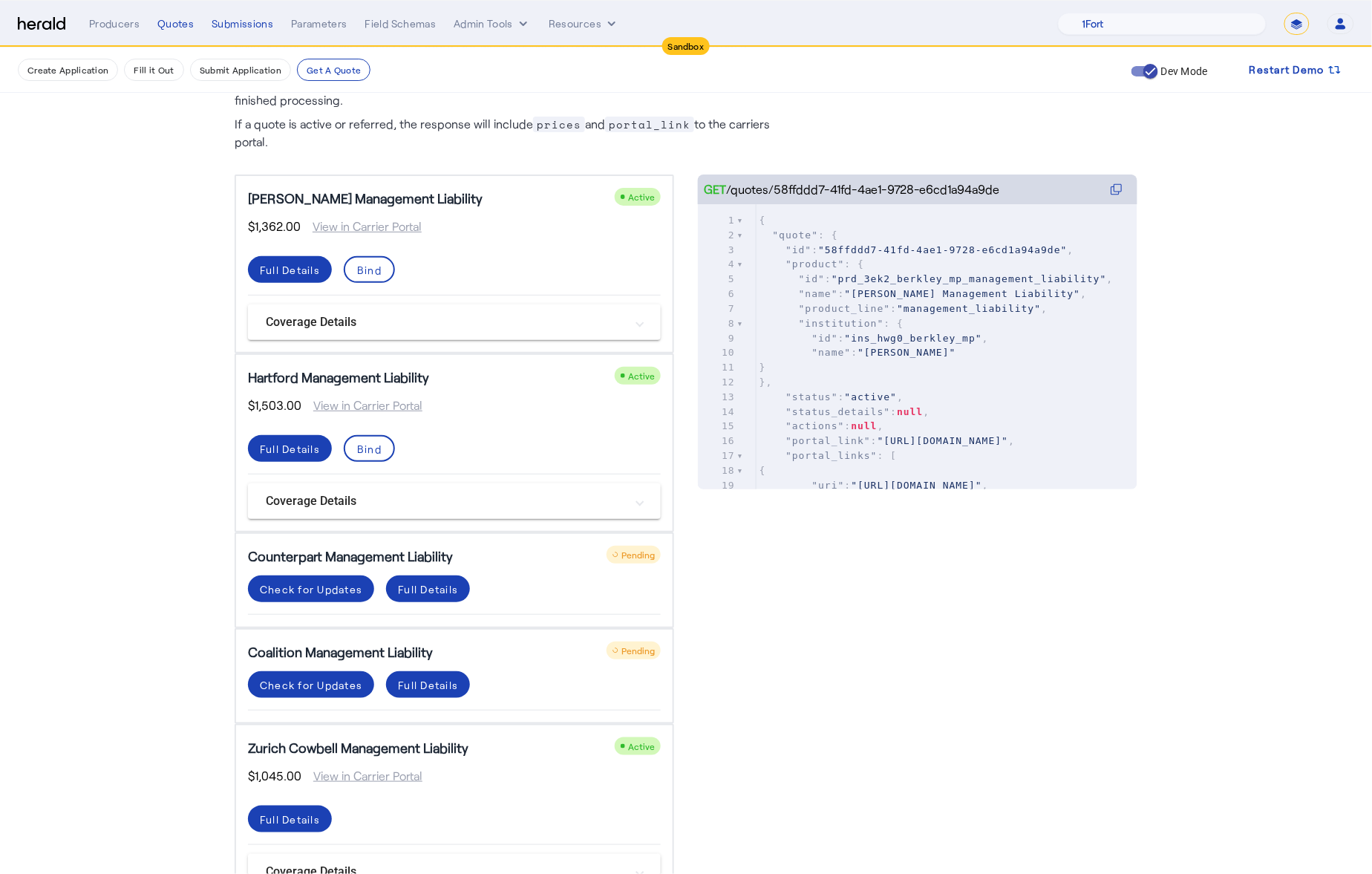
click at [145, 271] on get-api-page "Quote You can get quote details by retrieving any individual quote using GET /q…" at bounding box center [686, 445] width 1372 height 1034
click at [319, 585] on div "Check for Updates" at bounding box center [311, 589] width 102 height 16
click at [302, 667] on div "Coalition Management Liability Pending Check for Updates Full Details" at bounding box center [454, 677] width 439 height 96
click at [307, 677] on div "Check for Updates" at bounding box center [311, 685] width 102 height 16
click at [900, 659] on div "GET /quotes/bc75e787-3873-4722-9122-6c073b309486 xxxxxxxxxx 44 26629 44 25012 4…" at bounding box center [918, 539] width 439 height 729
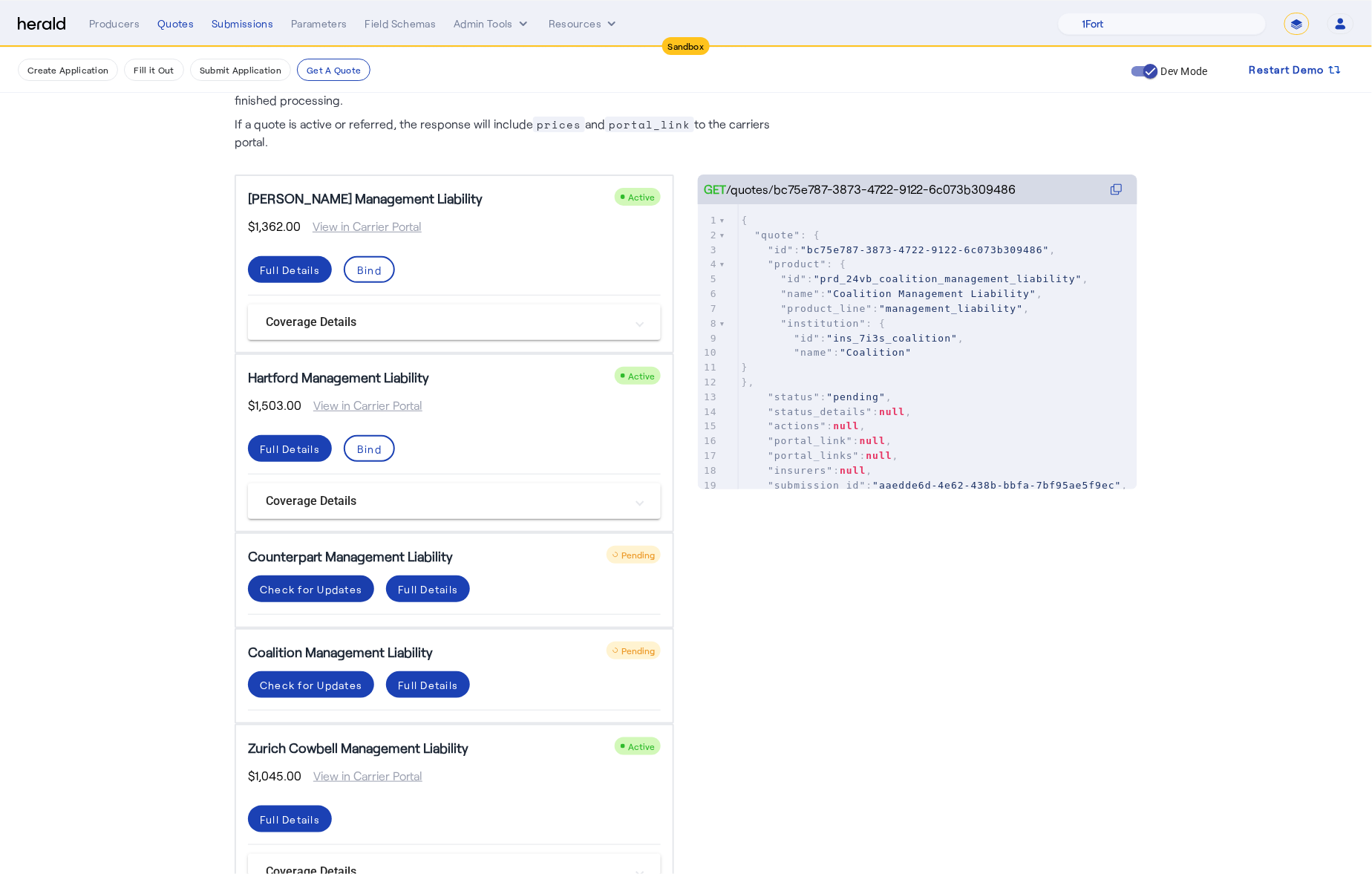
click at [342, 590] on div "Check for Updates" at bounding box center [311, 589] width 102 height 16
click at [305, 662] on div "Coalition Management Liability Pending Check for Updates Full Details" at bounding box center [454, 677] width 439 height 96
click at [317, 677] on div "Check for Updates" at bounding box center [311, 685] width 102 height 16
click at [299, 582] on div "Check for Updates" at bounding box center [311, 589] width 102 height 16
click at [312, 584] on div "Check for Updates" at bounding box center [311, 589] width 102 height 16
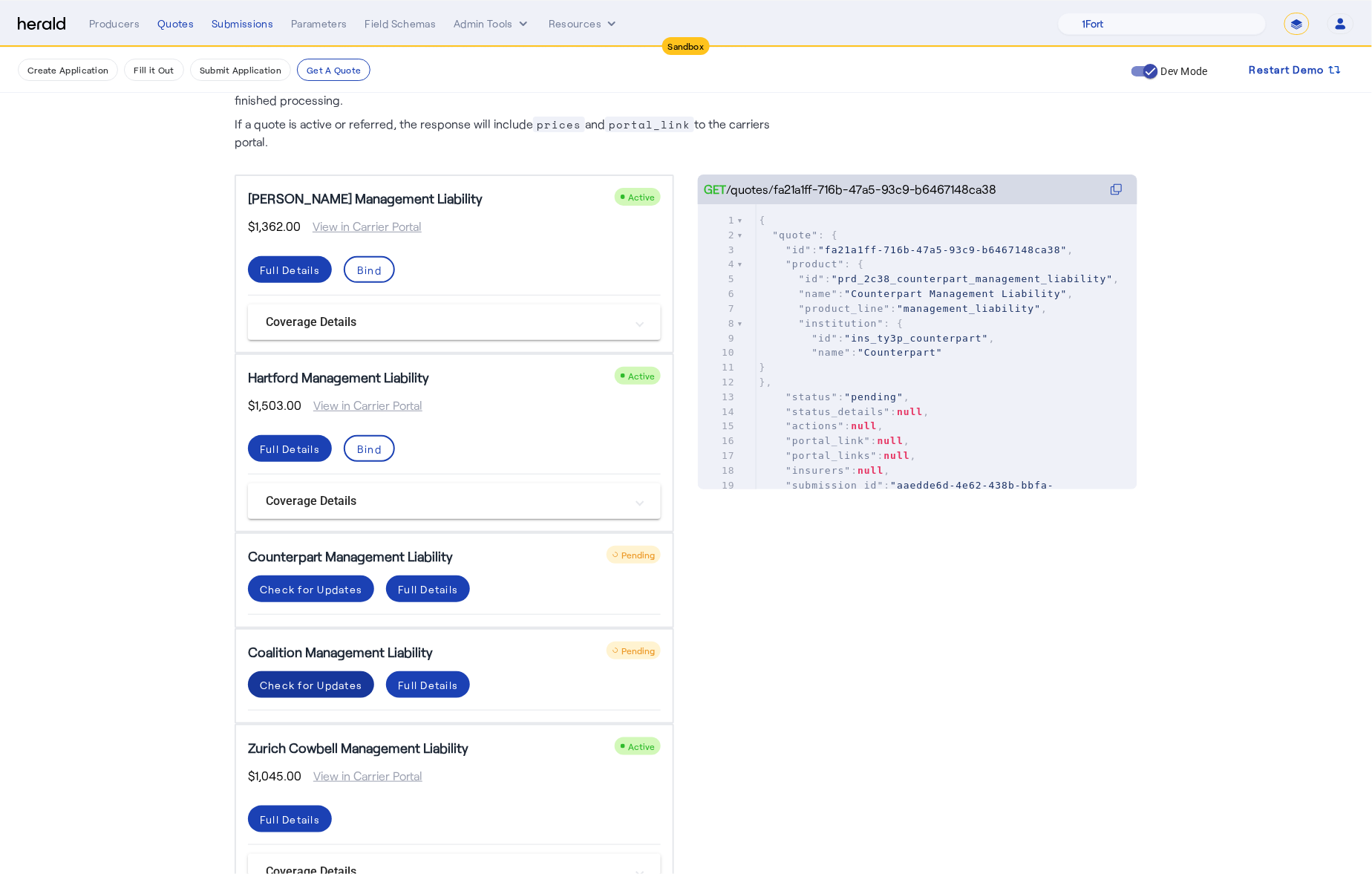
click at [305, 677] on div "Check for Updates" at bounding box center [311, 685] width 102 height 16
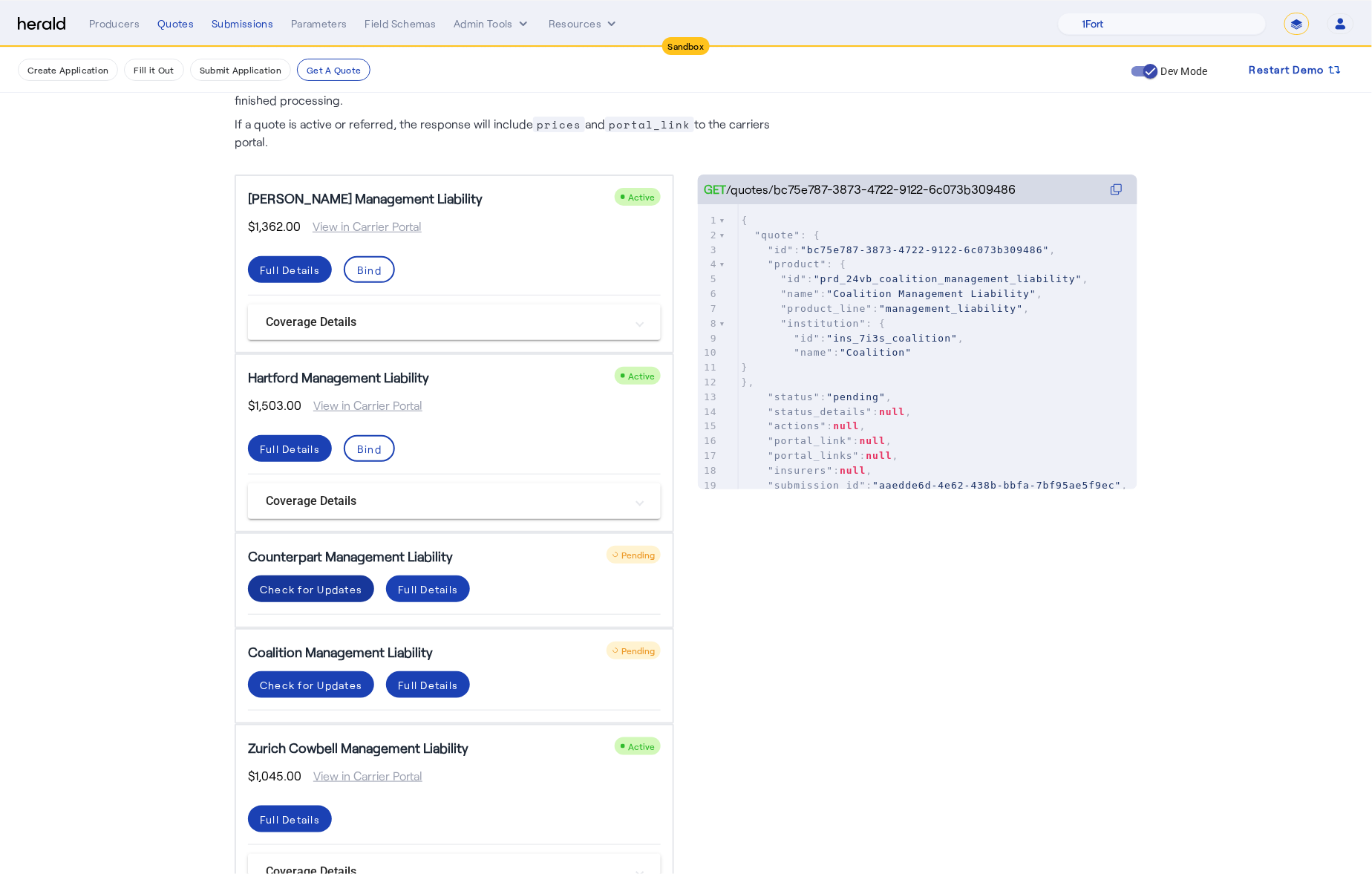
click at [297, 587] on div "Check for Updates" at bounding box center [311, 589] width 102 height 16
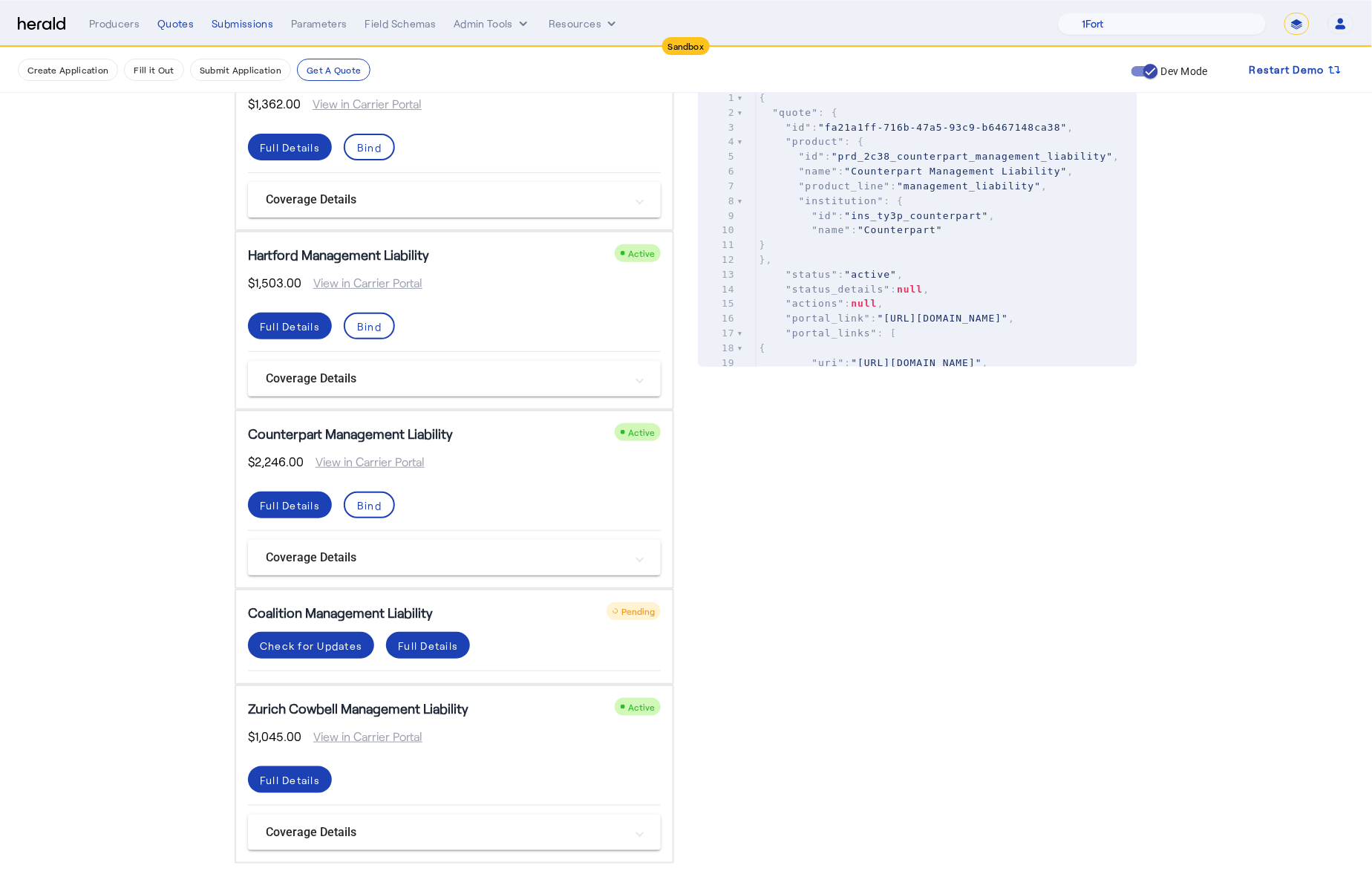
scroll to position [243, 0]
click at [288, 491] on span at bounding box center [290, 504] width 84 height 36
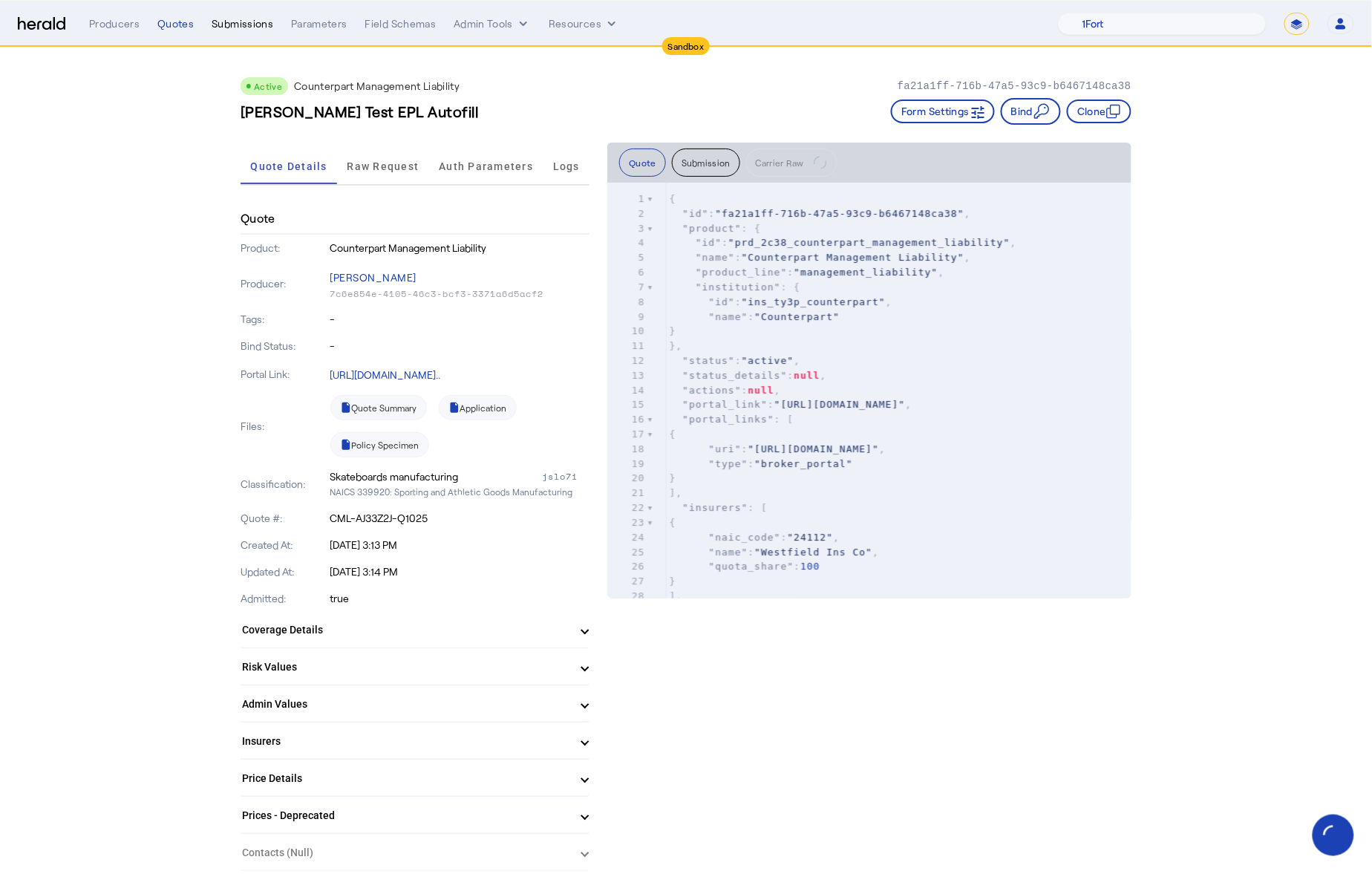
click at [263, 23] on div "Submissions" at bounding box center [242, 24] width 62 height 15
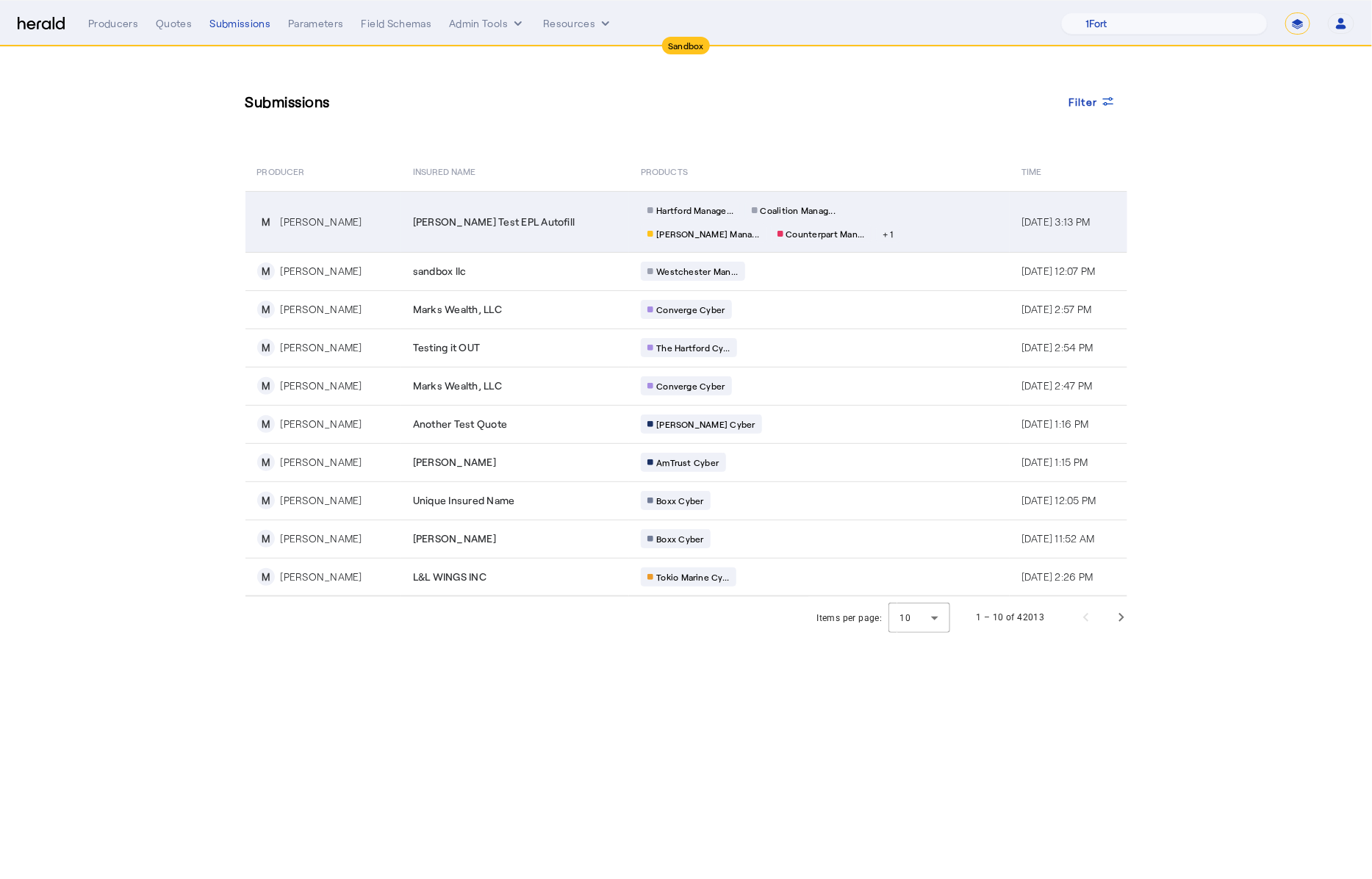
click at [540, 232] on td "[PERSON_NAME] Test EPL Autofill" at bounding box center [516, 222] width 229 height 61
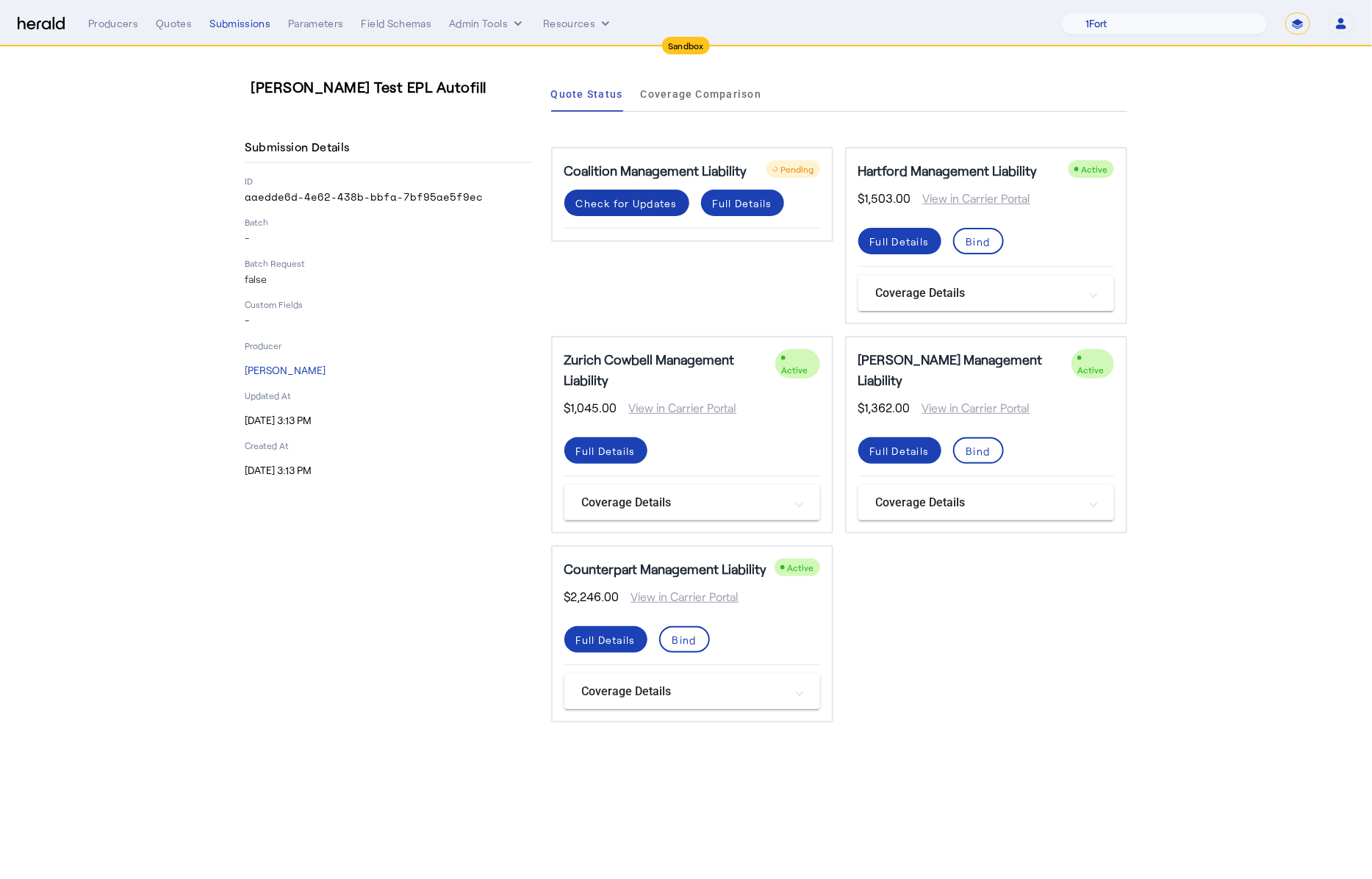
click at [645, 200] on div "Check for Updates" at bounding box center [627, 203] width 101 height 16
click at [638, 191] on span at bounding box center [626, 203] width 125 height 35
click at [641, 195] on div "Check for Updates" at bounding box center [627, 203] width 101 height 16
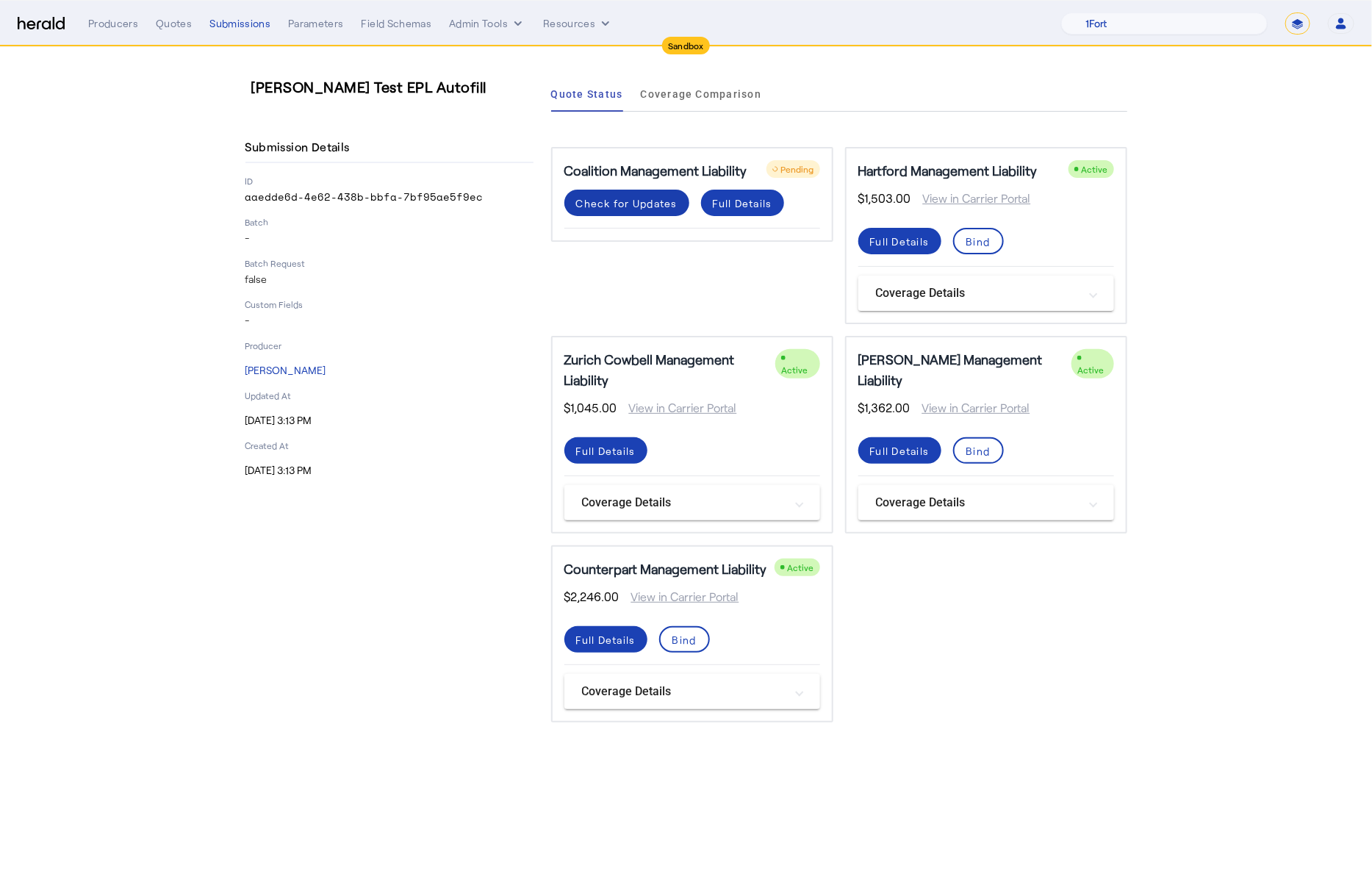
click at [641, 195] on div "Check for Updates" at bounding box center [627, 203] width 101 height 16
click at [641, 193] on button "Check for Updates" at bounding box center [626, 203] width 125 height 26
click at [646, 198] on div "Check for Updates" at bounding box center [627, 203] width 101 height 16
click at [618, 200] on div "Check for Updates" at bounding box center [627, 203] width 101 height 16
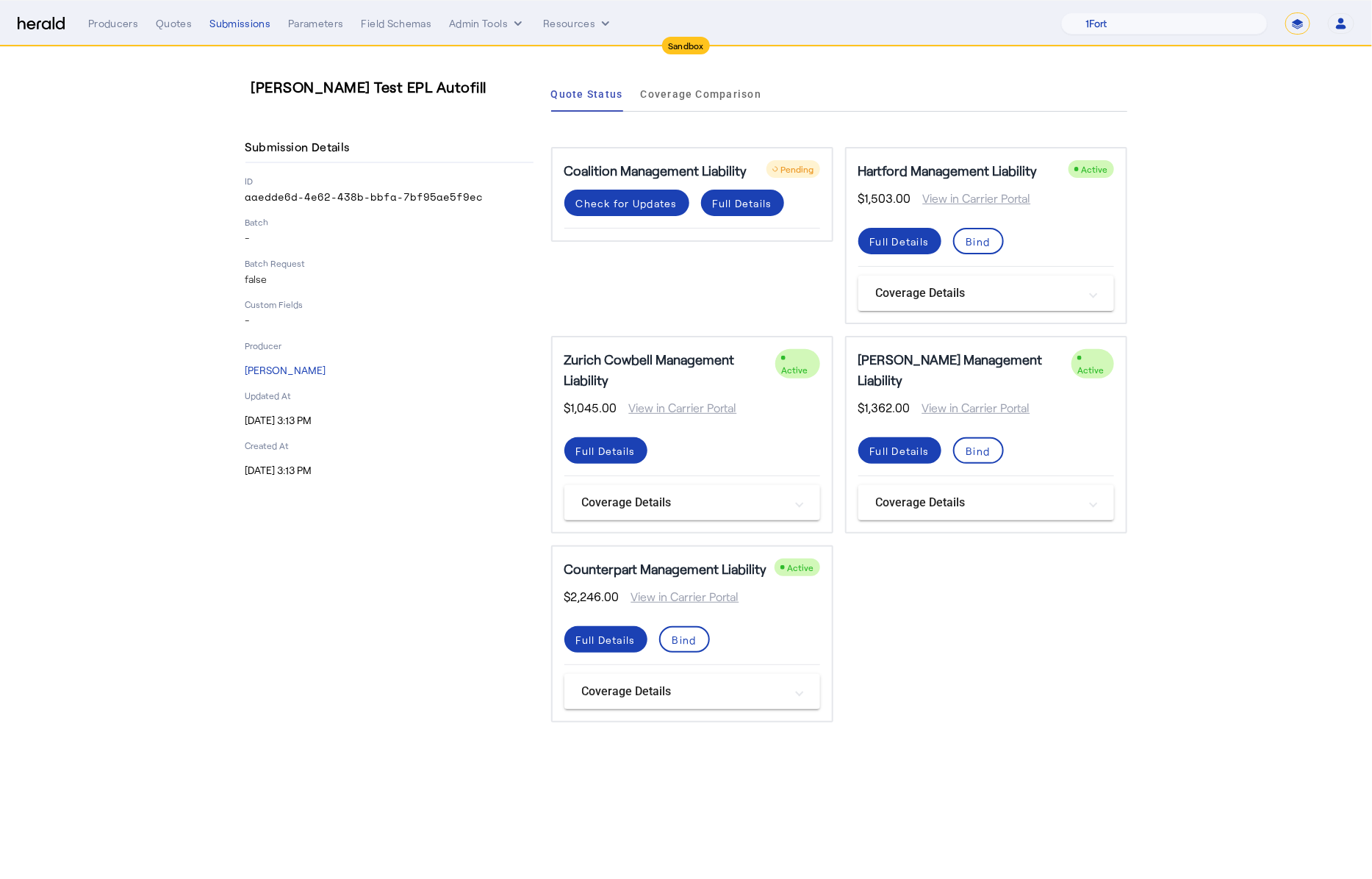
click at [415, 586] on div "Tom Test EPL Autofill Submission Details ID aaedde6d-4e62-438b-bbfa-7bf95ae5f9e…" at bounding box center [389, 399] width 288 height 646
click at [648, 210] on span at bounding box center [626, 203] width 125 height 35
click at [646, 208] on div "Check for Updates" at bounding box center [627, 203] width 101 height 16
click at [641, 204] on div "Check for Updates" at bounding box center [627, 203] width 101 height 16
click at [639, 204] on div "Check for Updates" at bounding box center [627, 203] width 101 height 16
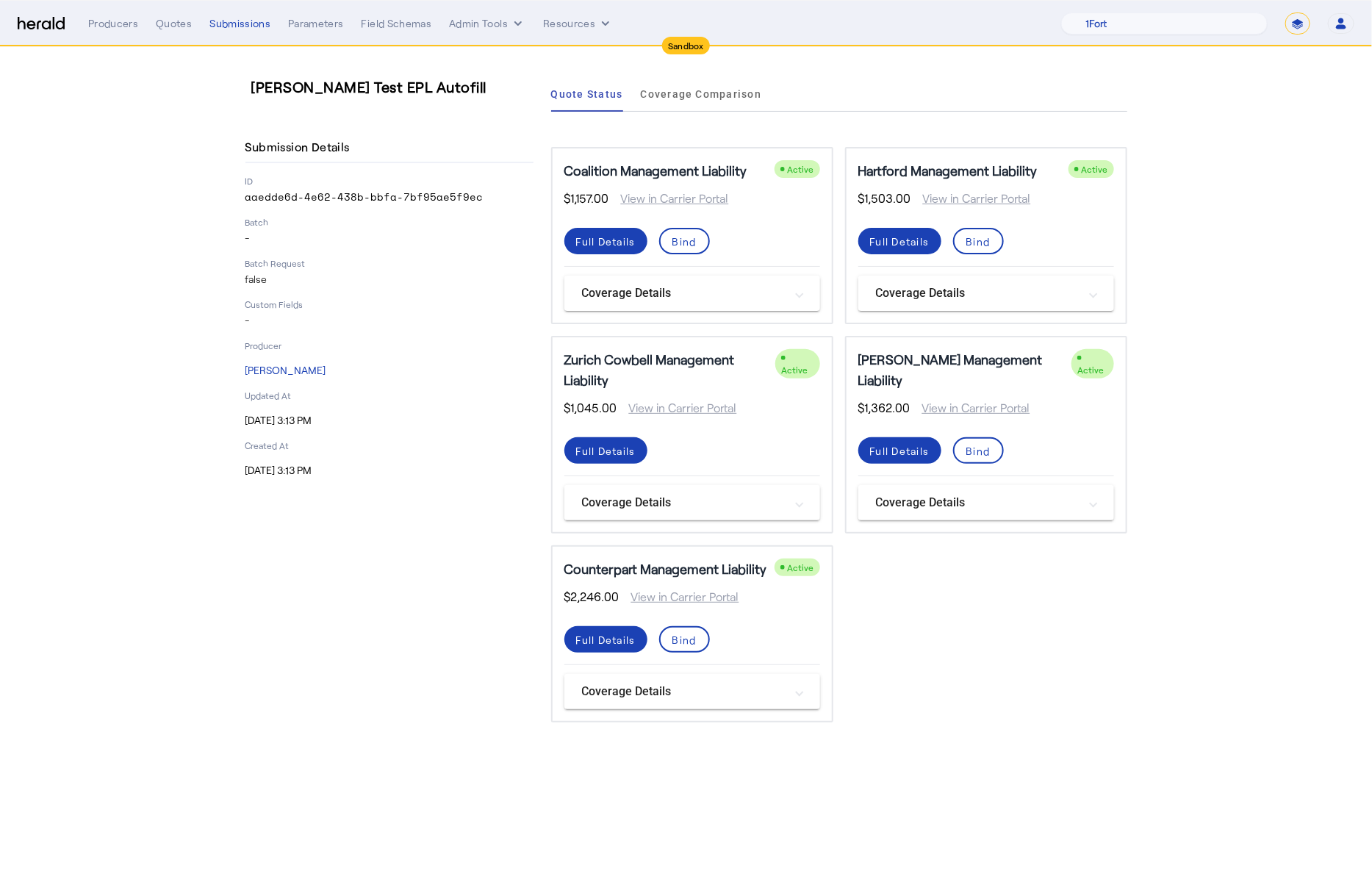
click at [963, 644] on div "Coalition Management Liability Active $1,157.00 View in Carrier Portal Full Det…" at bounding box center [839, 435] width 576 height 576
drag, startPoint x: 746, startPoint y: 173, endPoint x: 640, endPoint y: 164, distance: 106.4
click at [640, 164] on div "Coalition Management Liability Active" at bounding box center [692, 170] width 256 height 20
click at [1121, 626] on div "Coalition Management Liability Active $1,157.00 View in Carrier Portal Full Det…" at bounding box center [839, 435] width 576 height 576
click at [528, 321] on p "-" at bounding box center [389, 321] width 288 height 15
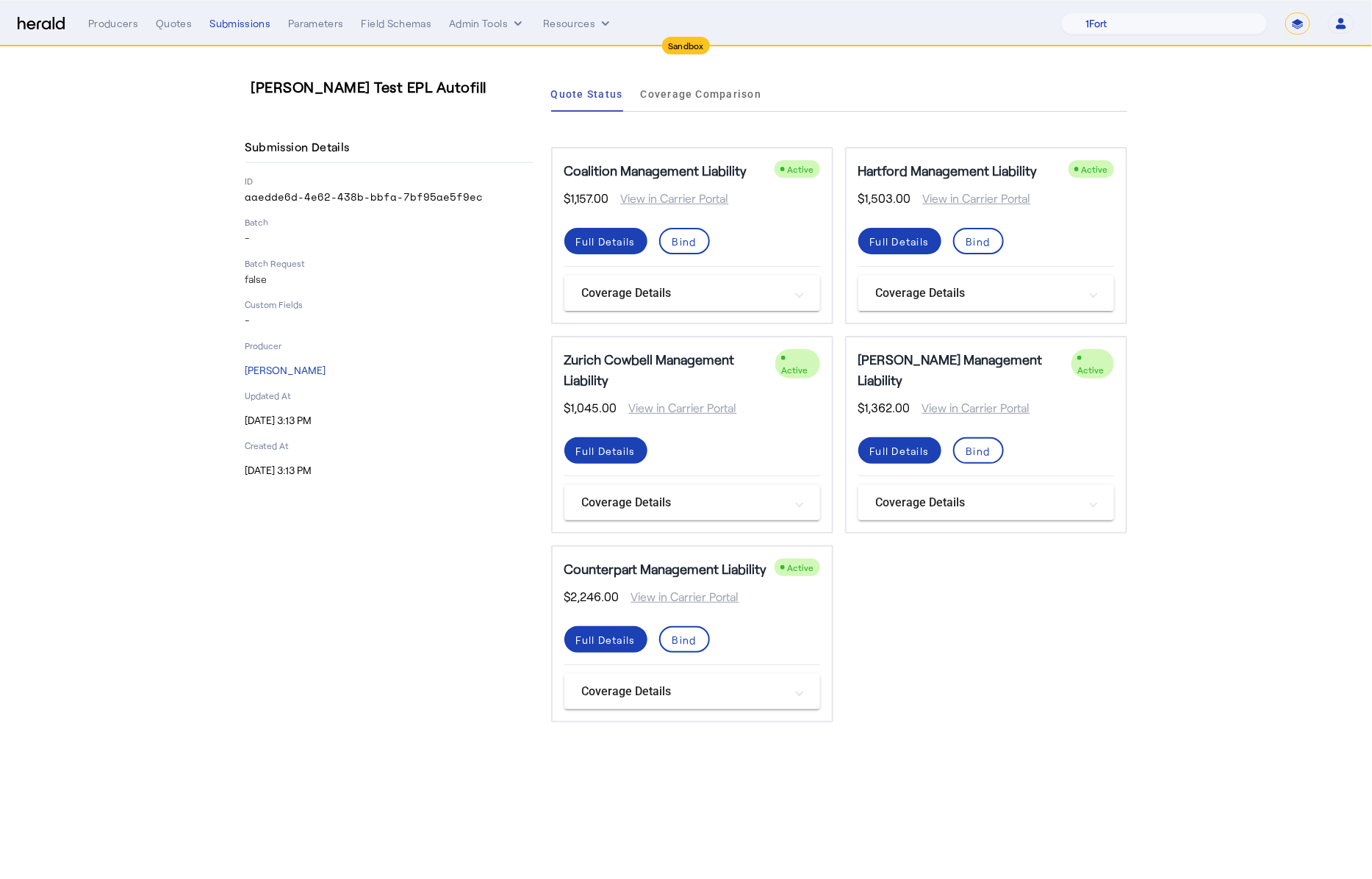
click at [18, 15] on div "Menu Producers Quotes Submissions Parameters Field Schemas Admin Tools Resource…" at bounding box center [686, 23] width 1337 height 22
click at [168, 27] on div "Quotes" at bounding box center [174, 24] width 36 height 15
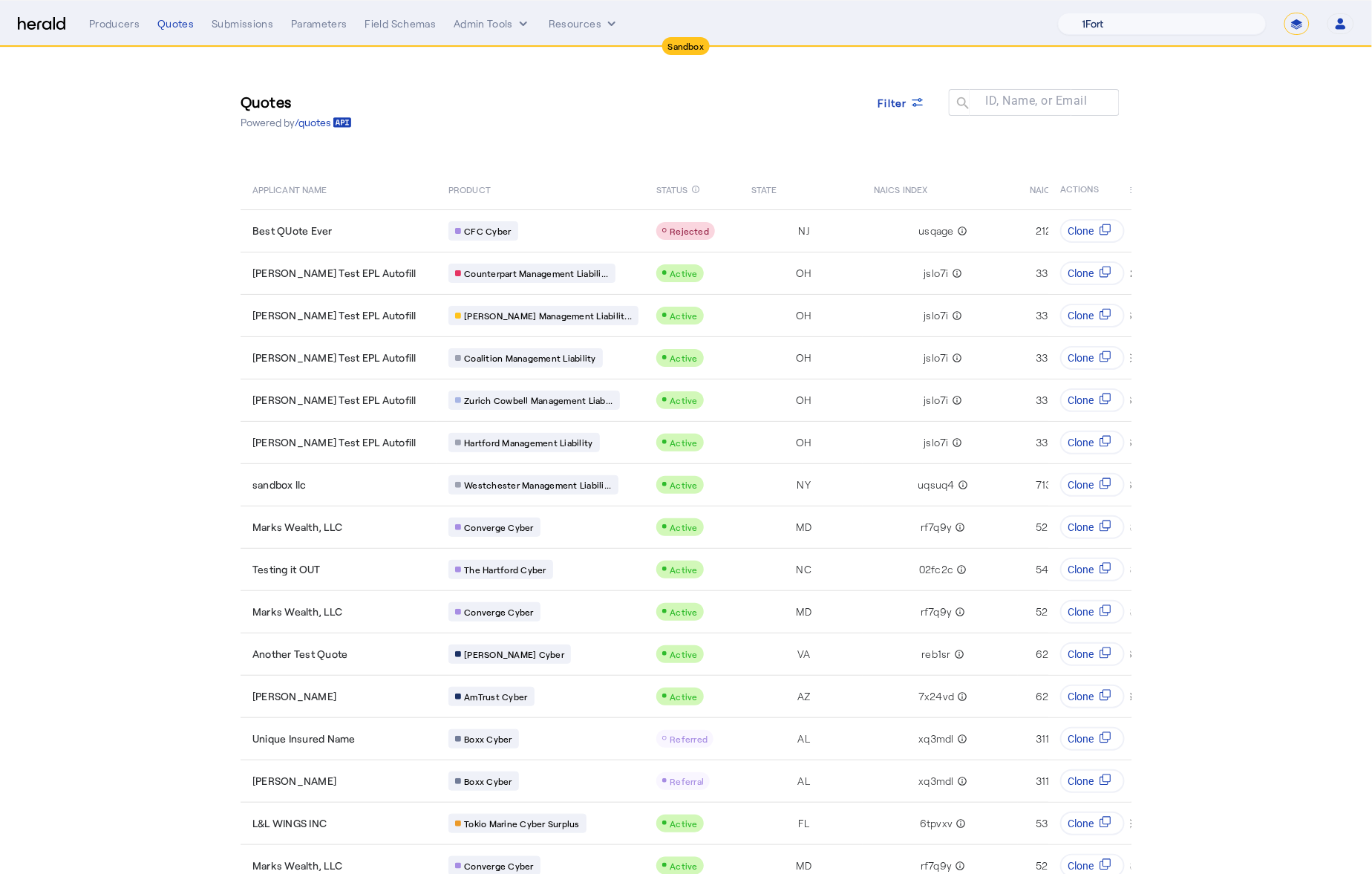
click at [1213, 26] on select "1Fort Acrisure Acturis Affinity Advisors Affinity Risk Agentero AmWins Anzen Ao…" at bounding box center [1162, 23] width 209 height 22
select select "pfm_lx2v_founder_shield"
click at [1113, 12] on select "1Fort Acrisure Acturis Affinity Advisors Affinity Risk Agentero AmWins Anzen Ao…" at bounding box center [1162, 23] width 209 height 22
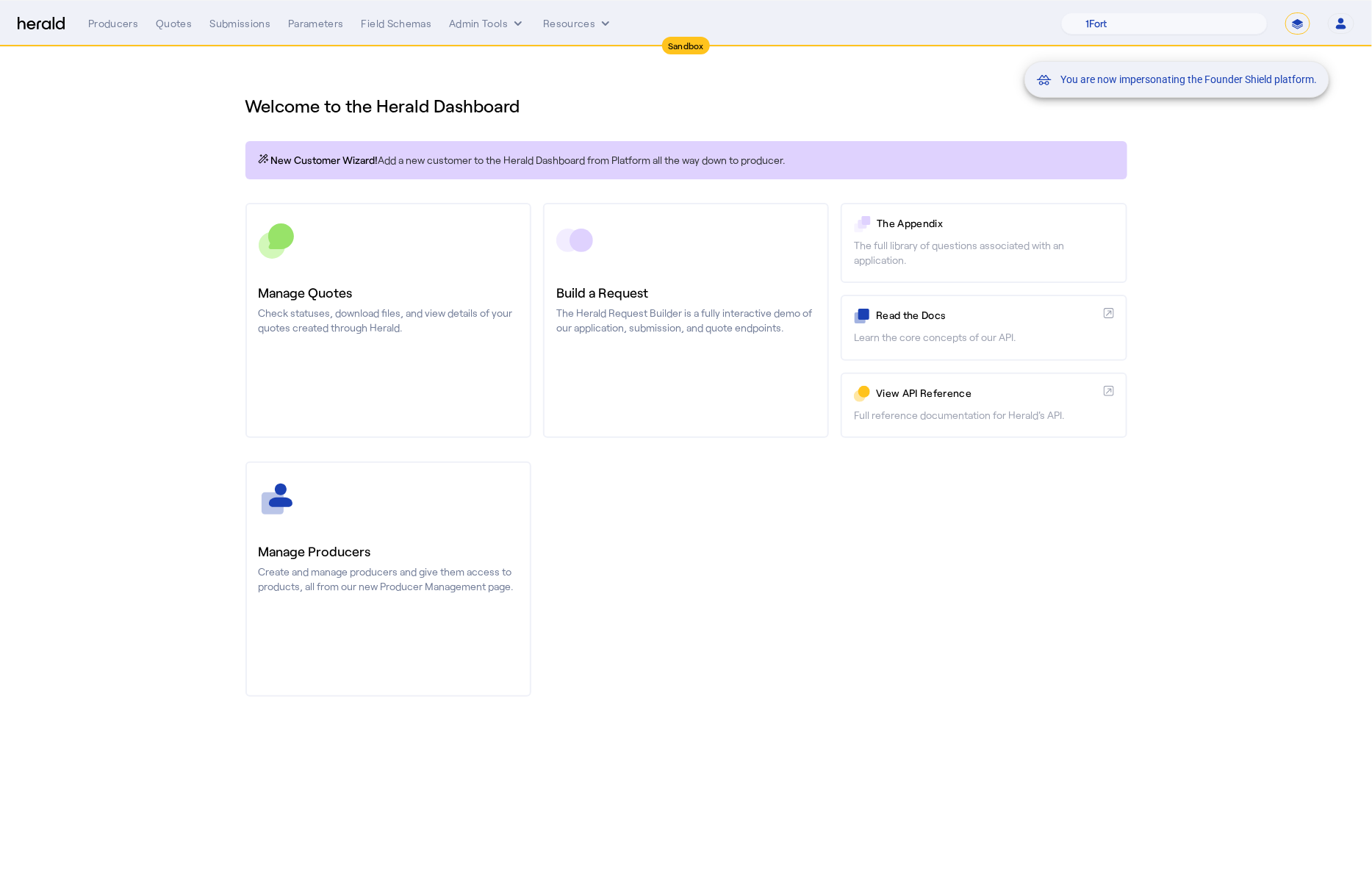
click at [567, 132] on div "You are now impersonating the Founder Shield platform." at bounding box center [686, 439] width 1372 height 879
click at [164, 18] on div "You are now impersonating the Founder Shield platform." at bounding box center [686, 439] width 1372 height 879
click at [175, 34] on div "You are now impersonating the Founder Shield platform." at bounding box center [686, 439] width 1372 height 879
click at [171, 25] on div "Quotes" at bounding box center [174, 24] width 36 height 15
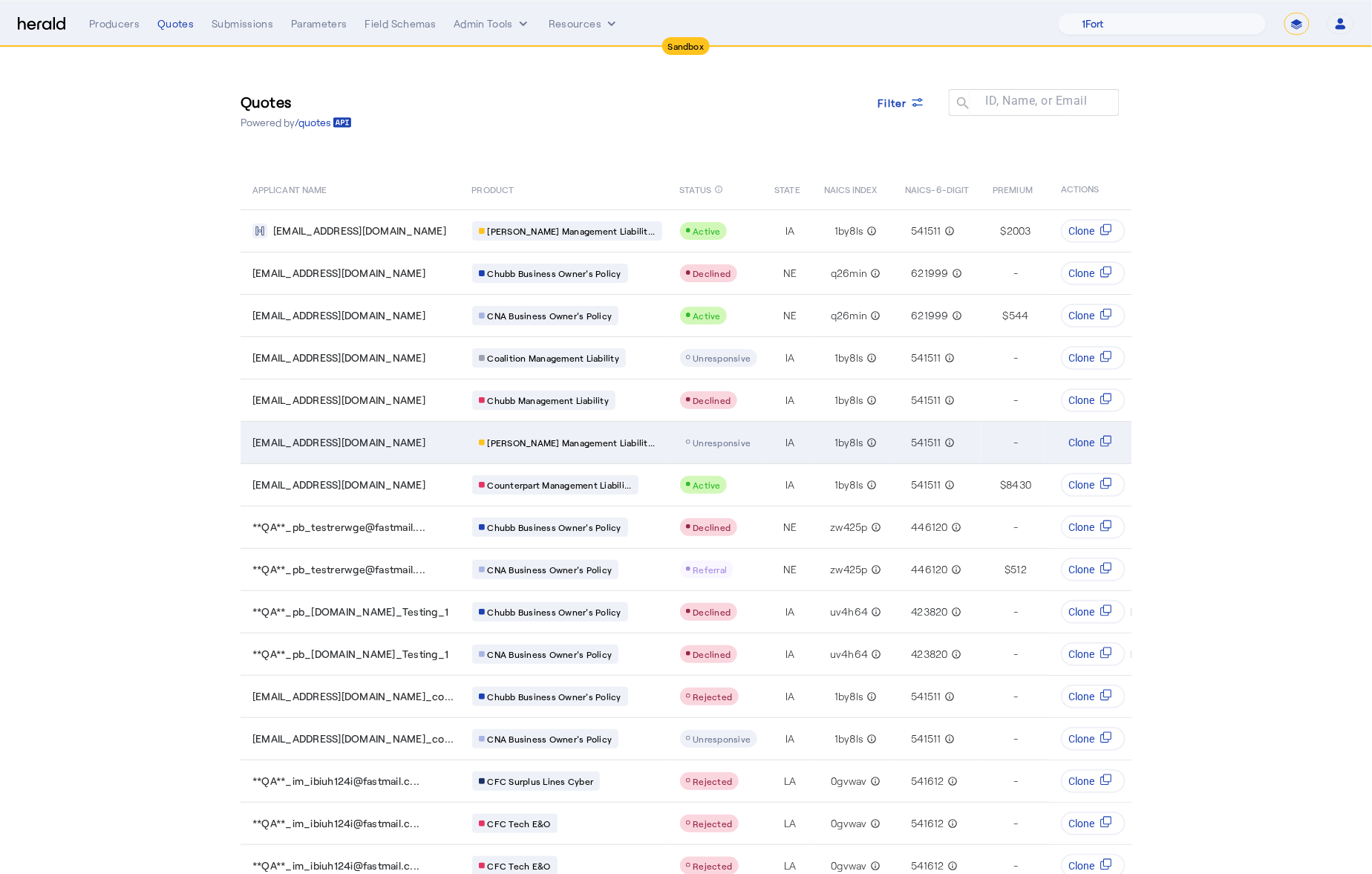
click at [396, 439] on span "**QA**SL_qqsvet27@fastmail.com" at bounding box center [339, 443] width 173 height 15
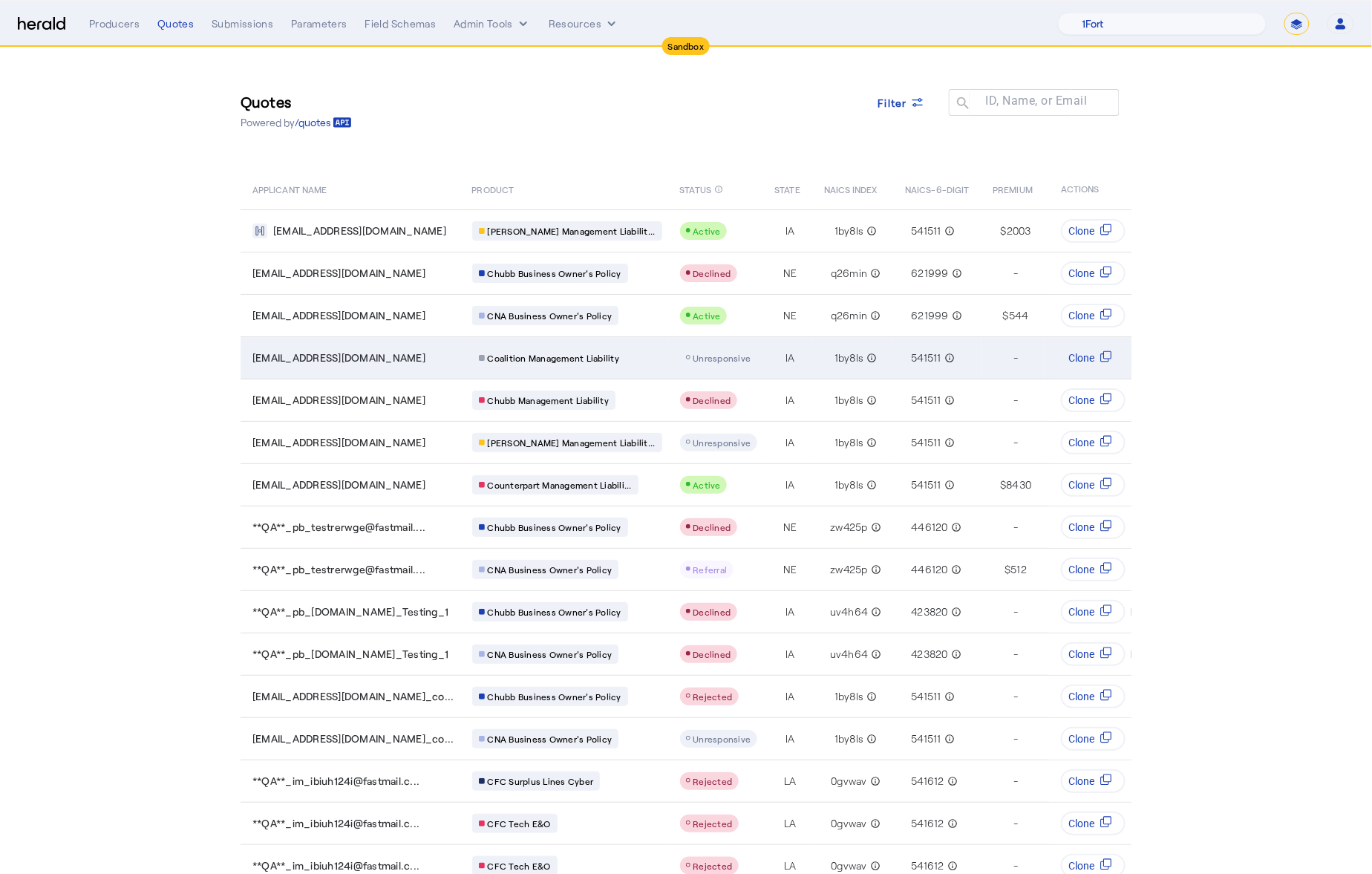
click at [813, 368] on td "1by8ls info_outline" at bounding box center [853, 357] width 82 height 42
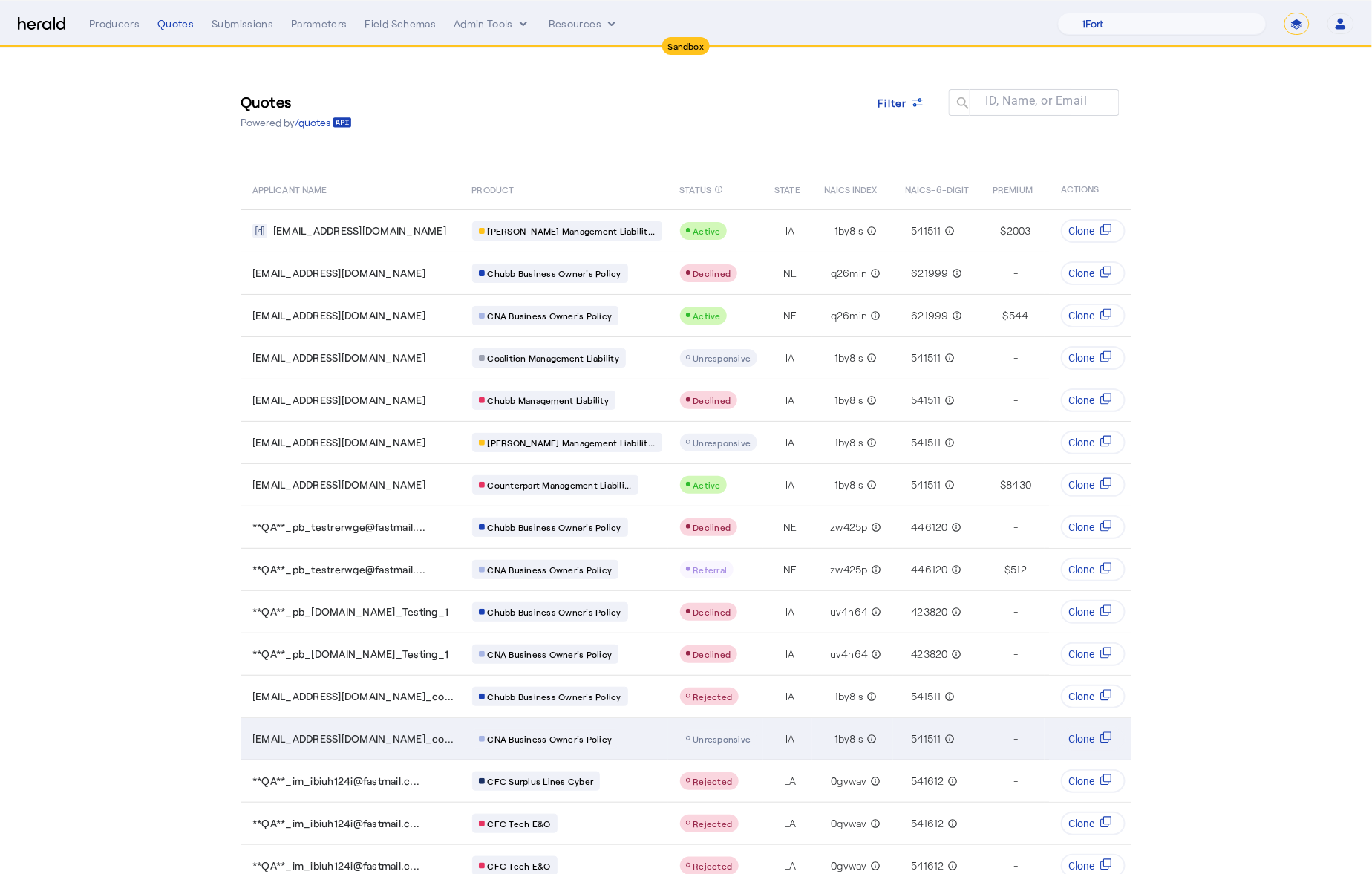
click at [763, 739] on td "IA" at bounding box center [787, 738] width 49 height 42
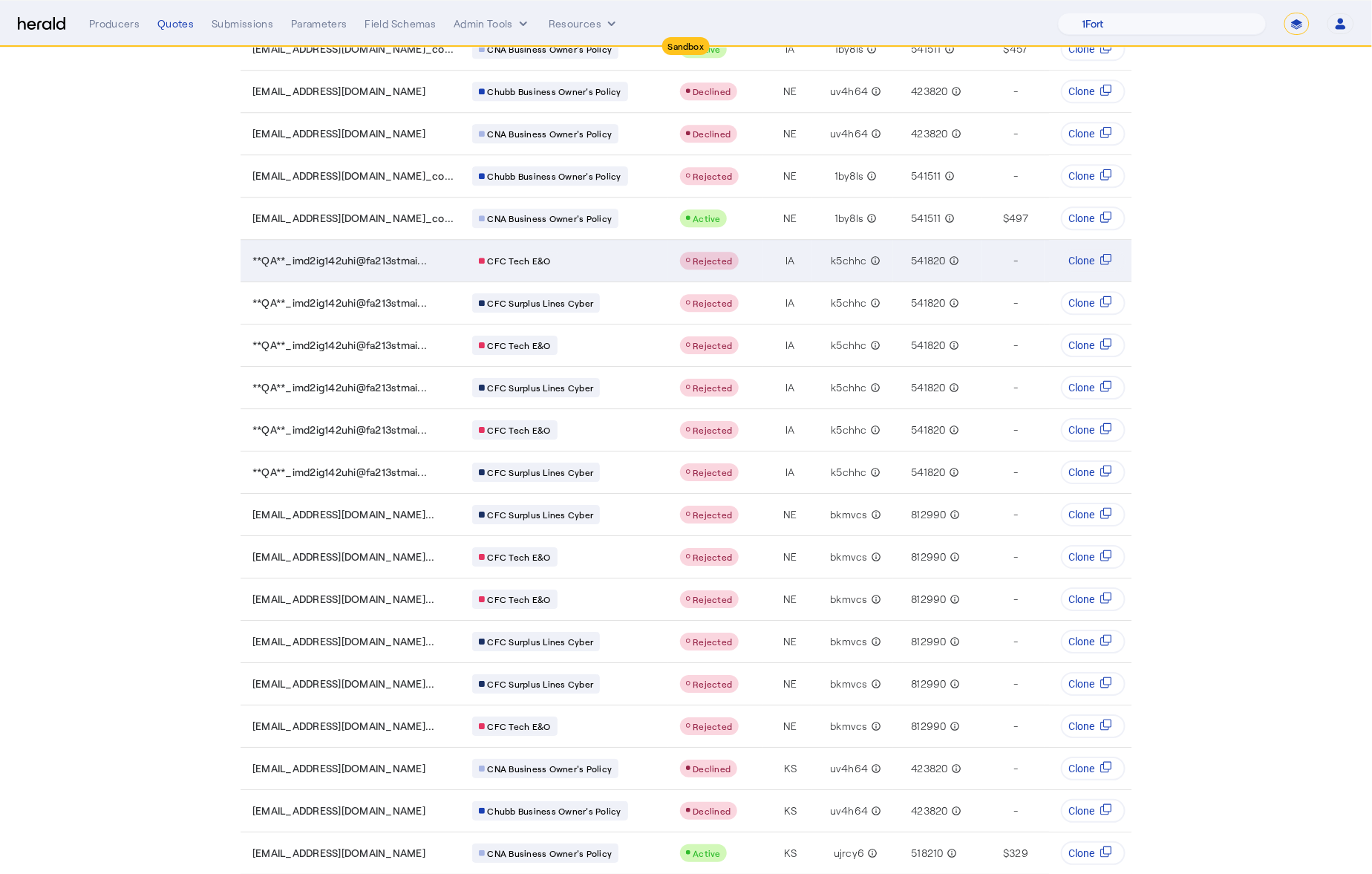
scroll to position [1460, 0]
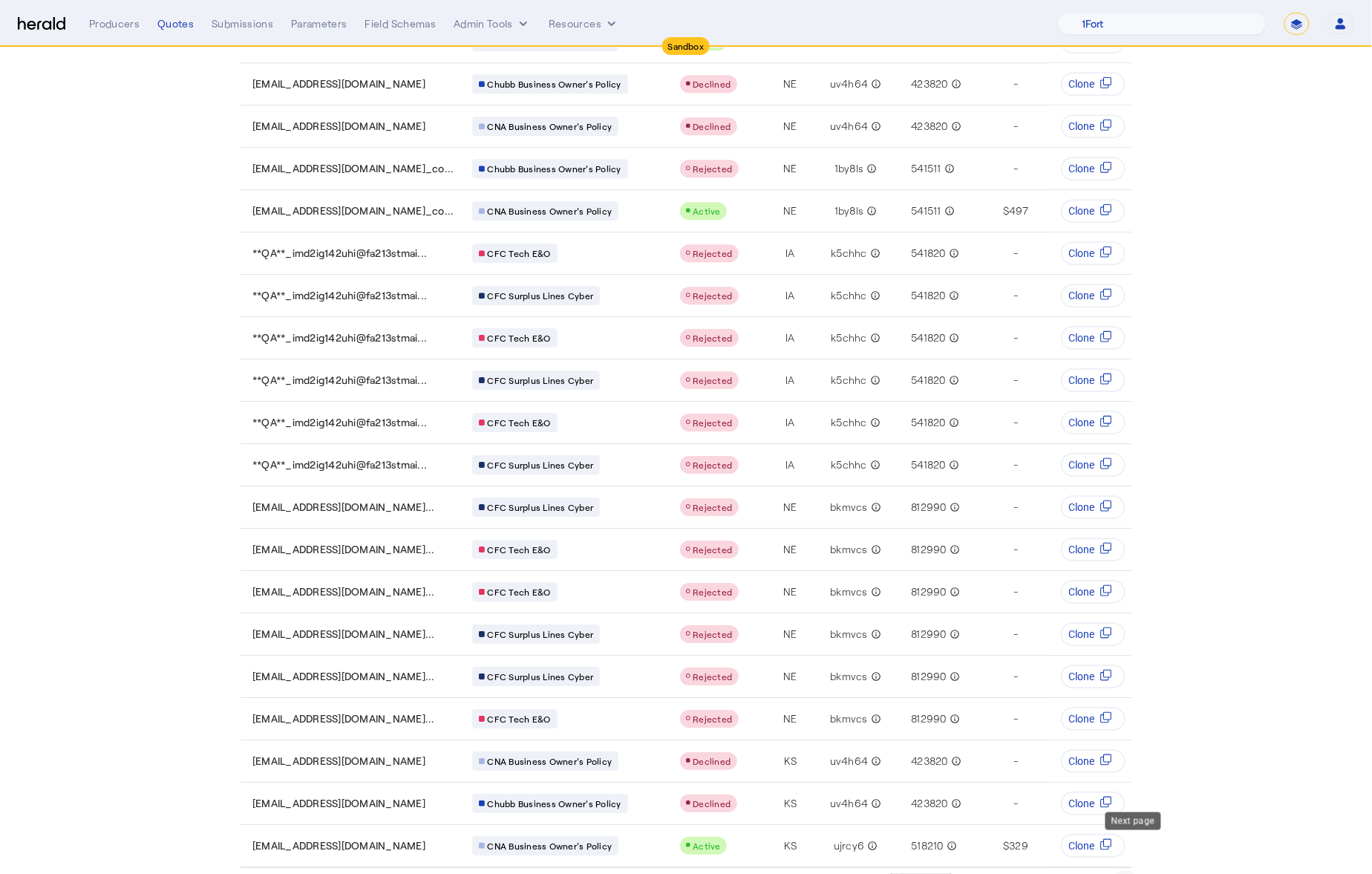
click at [1127, 872] on span "Next page" at bounding box center [1125, 889] width 36 height 36
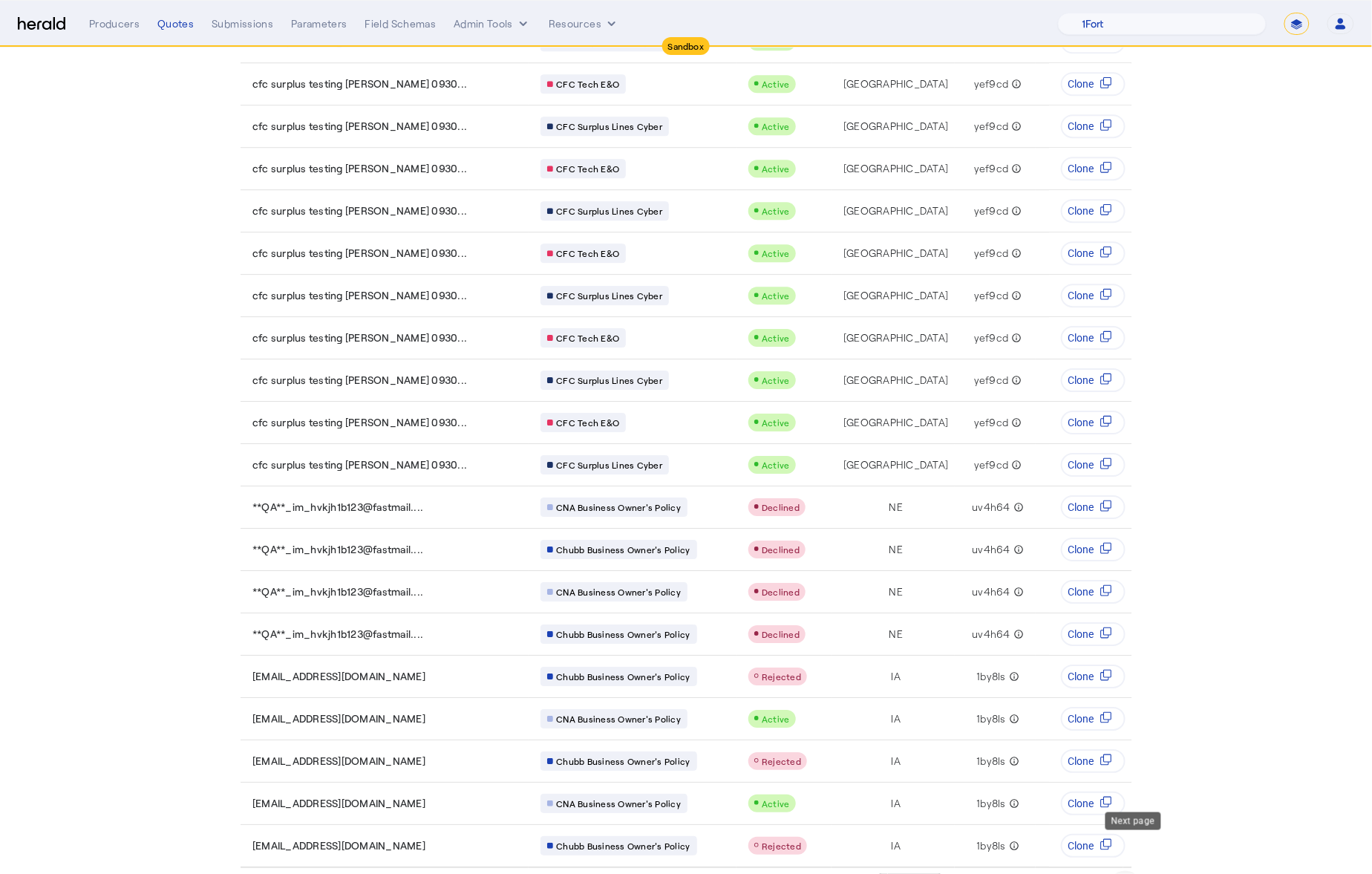
click at [1128, 872] on span "Next page" at bounding box center [1125, 889] width 36 height 36
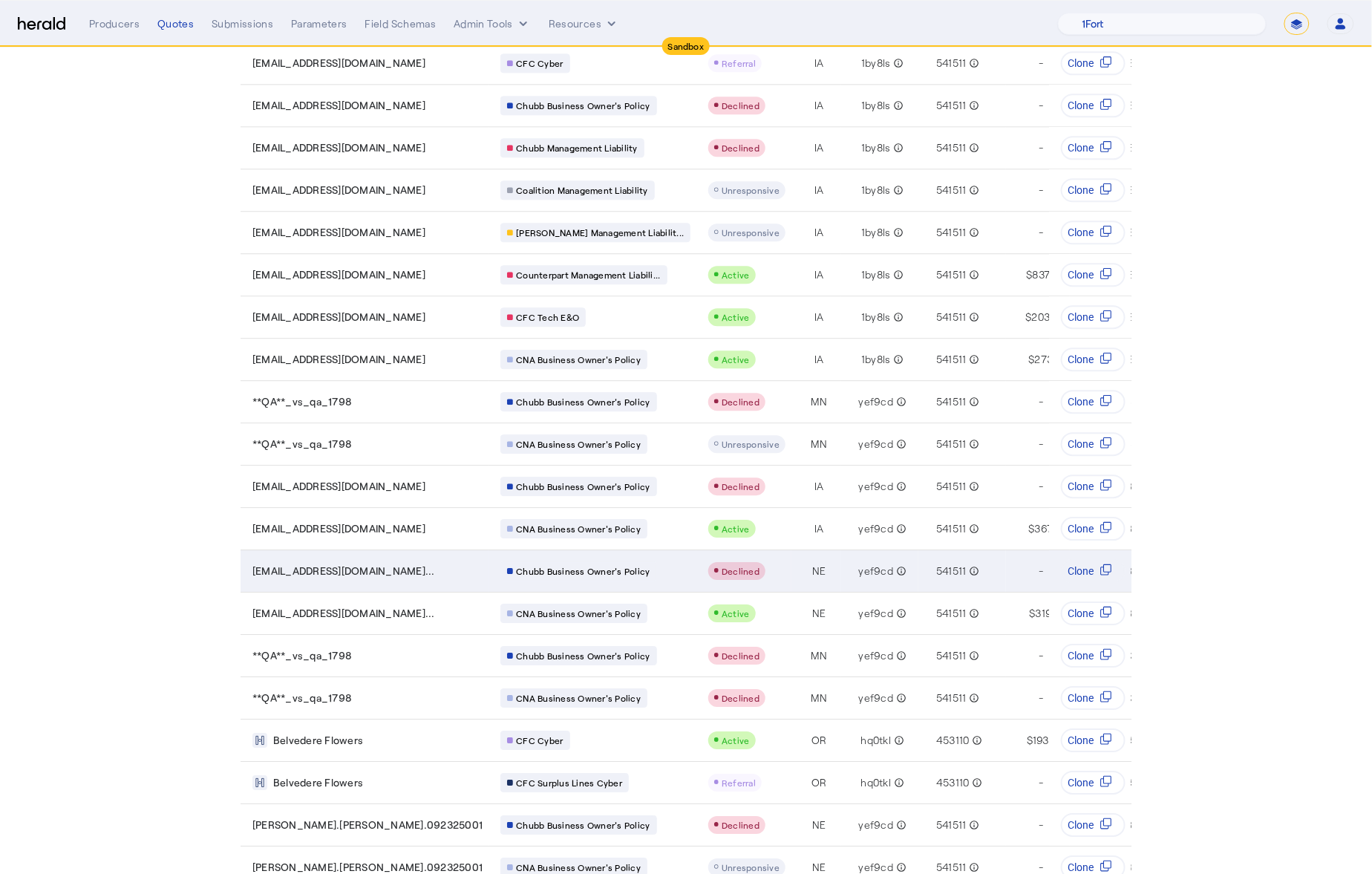
scroll to position [1265, 0]
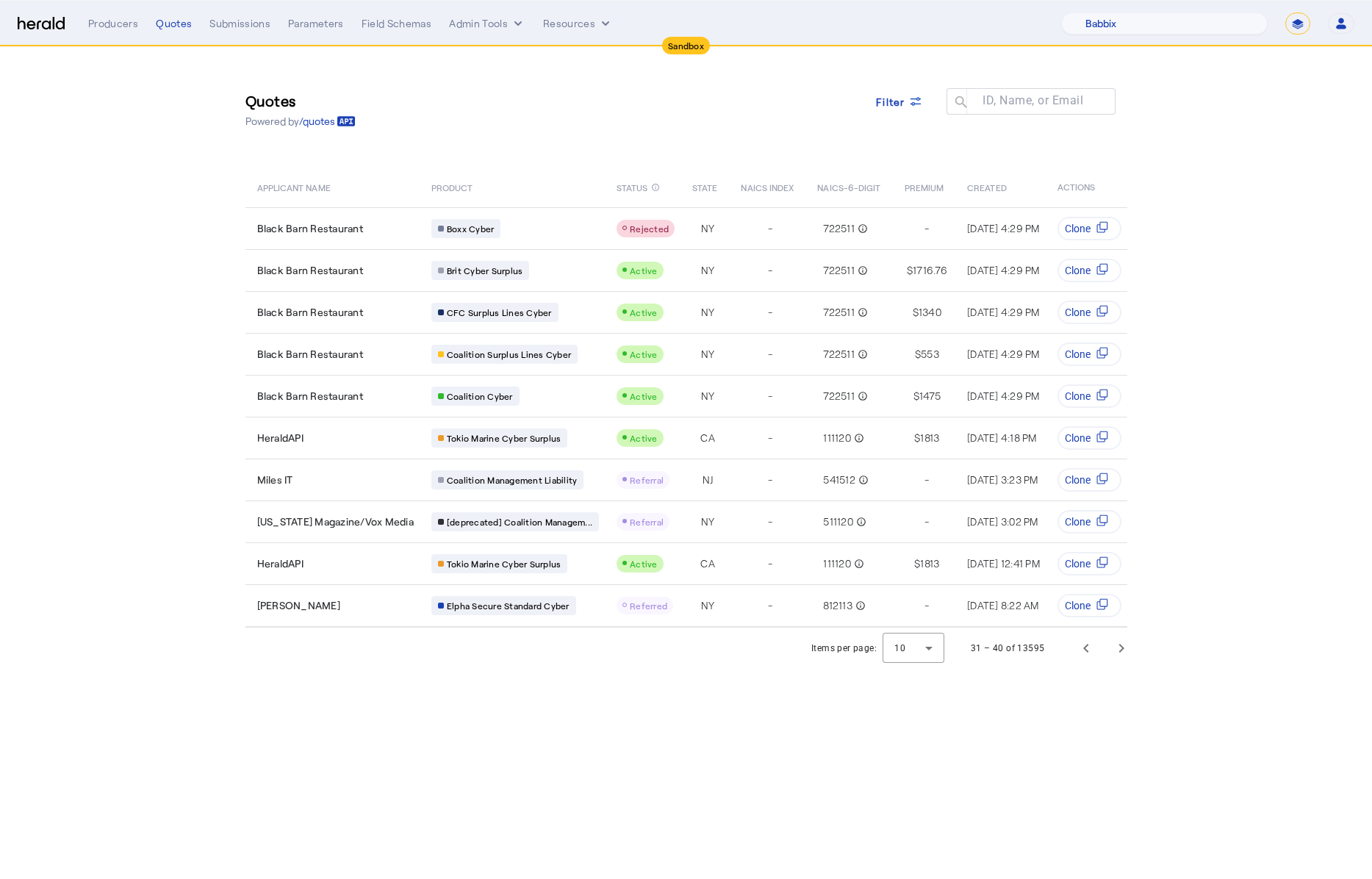
select select "pfm_129z_babbix"
select select "*******"
click at [576, 163] on div "Quotes Powered by /quotes Filter ID, Name, or Email search APPLICANT NAME PRODU…" at bounding box center [686, 338] width 941 height 581
click at [1086, 661] on span "Previous page" at bounding box center [1086, 648] width 35 height 35
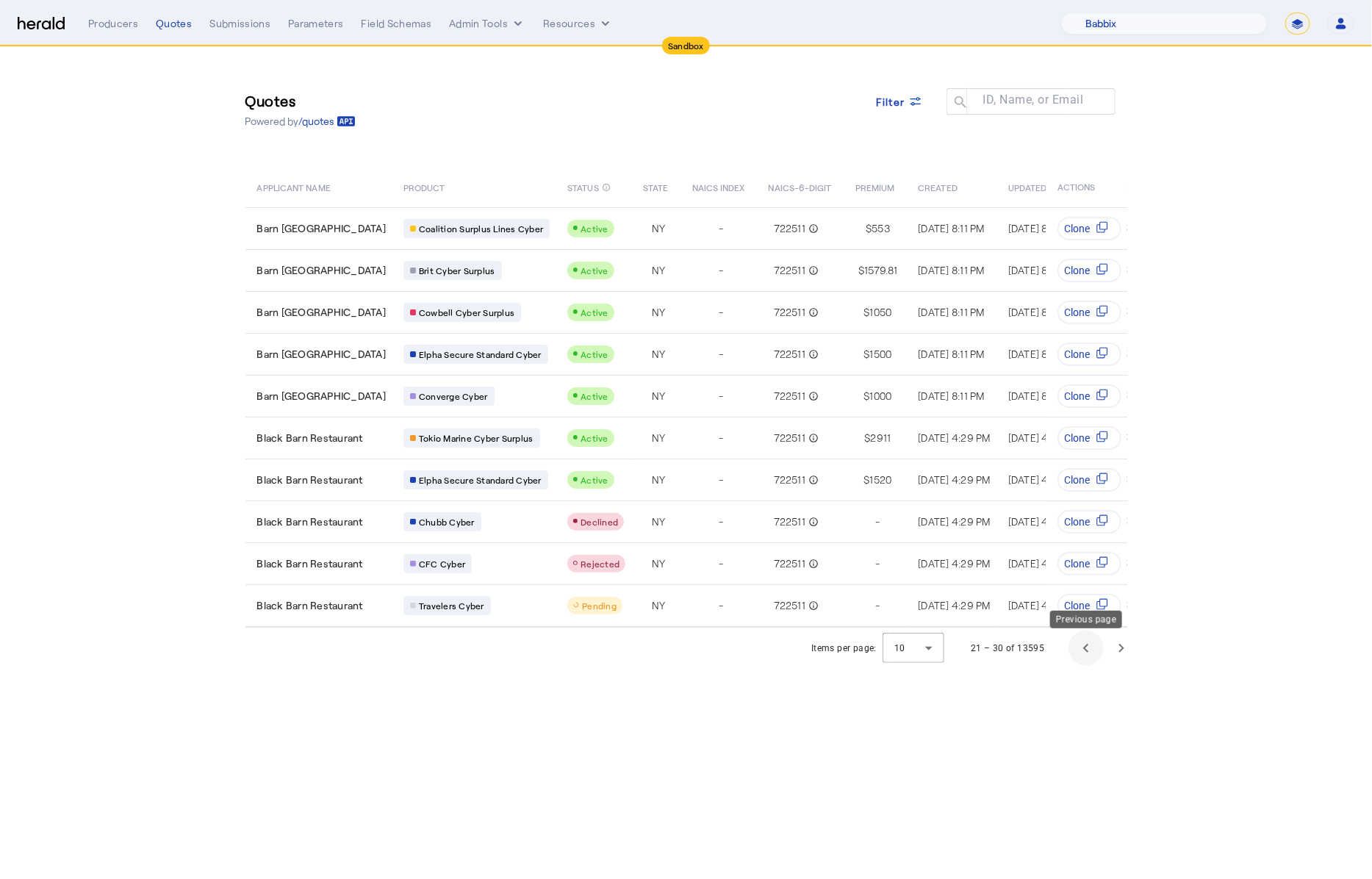
click at [1082, 657] on span "Previous page" at bounding box center [1086, 648] width 35 height 35
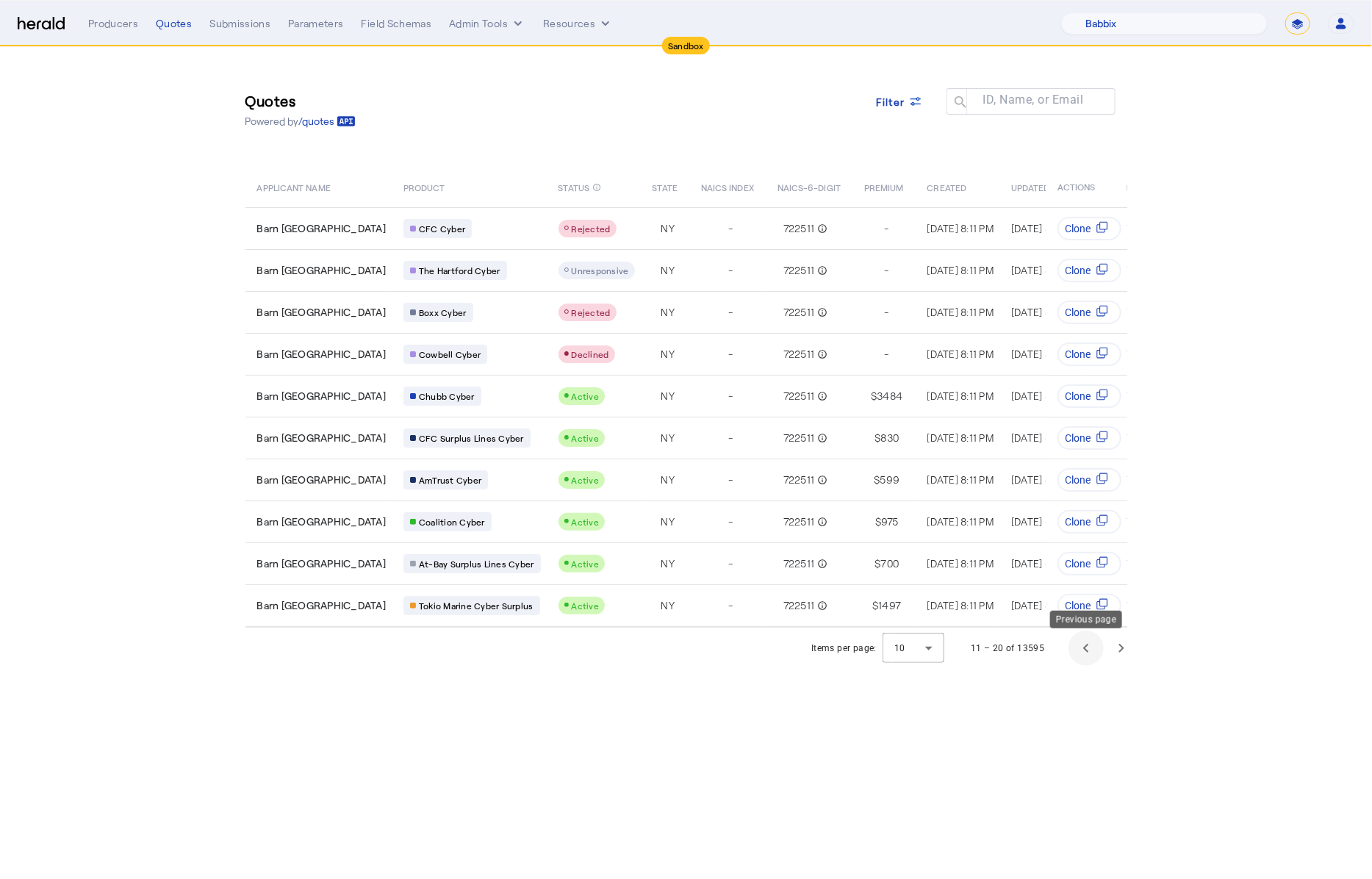
click at [1082, 657] on span "Previous page" at bounding box center [1086, 648] width 35 height 35
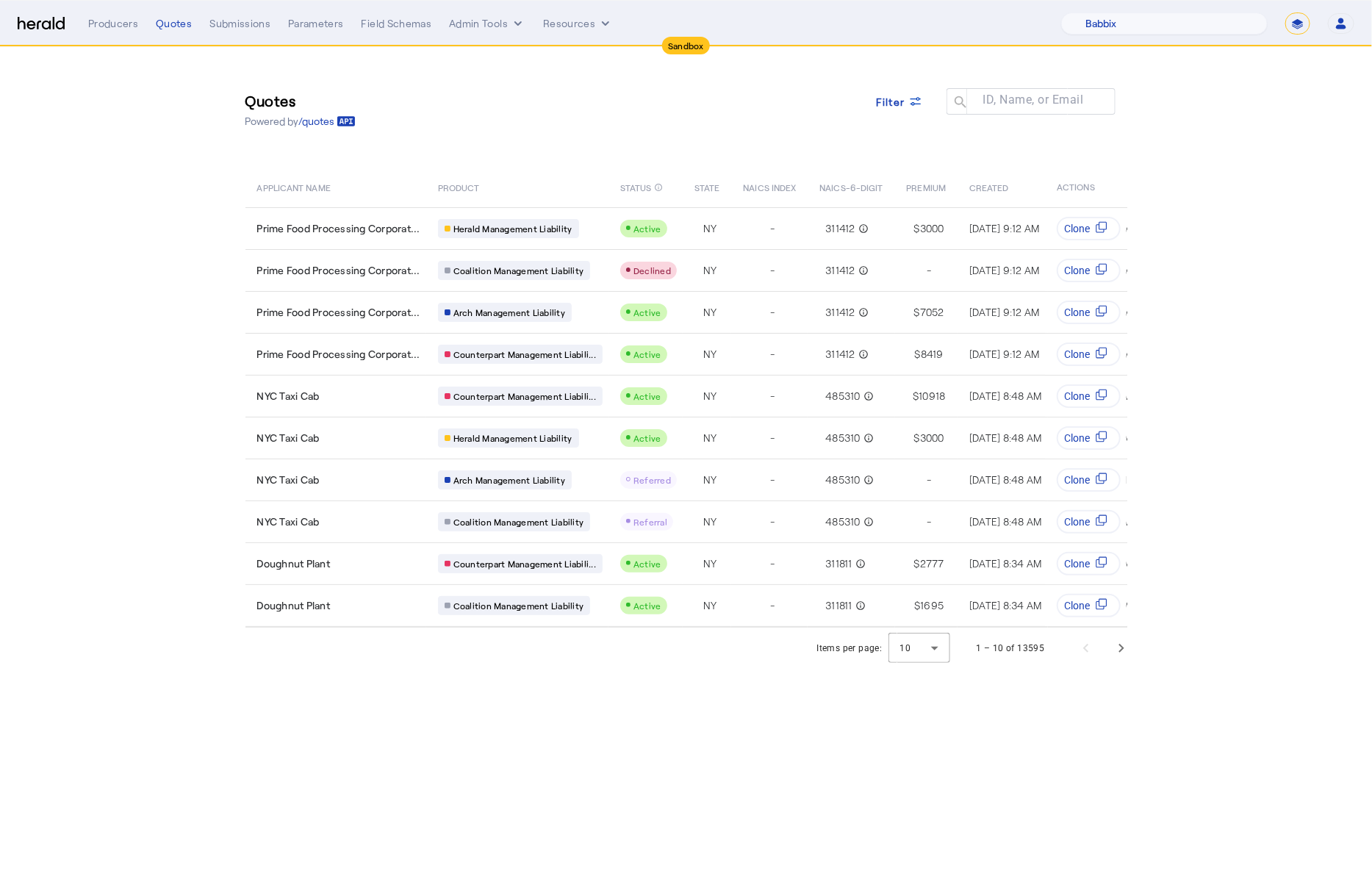
click at [524, 695] on body "Sandbox Menu Producers Quotes Submissions Parameters Field Schemas Admin Tools …" at bounding box center [686, 439] width 1372 height 879
drag, startPoint x: 201, startPoint y: 542, endPoint x: 191, endPoint y: 534, distance: 12.8
click at [200, 542] on section "Quotes Powered by /quotes Filter ID, Name, or Email search APPLICANT NAME PRODU…" at bounding box center [686, 358] width 1372 height 622
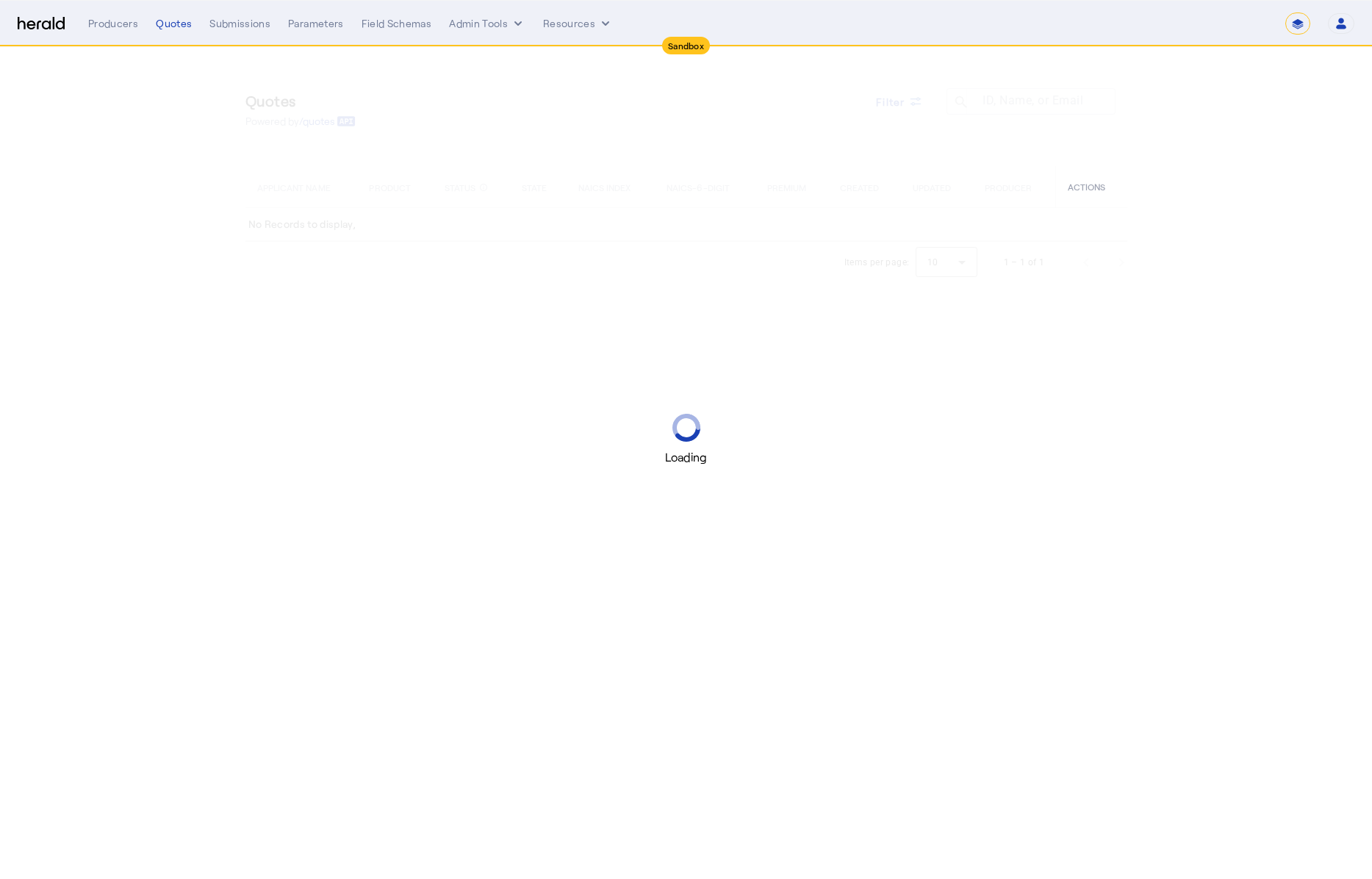
select select "*******"
select select "pfm_129z_babbix"
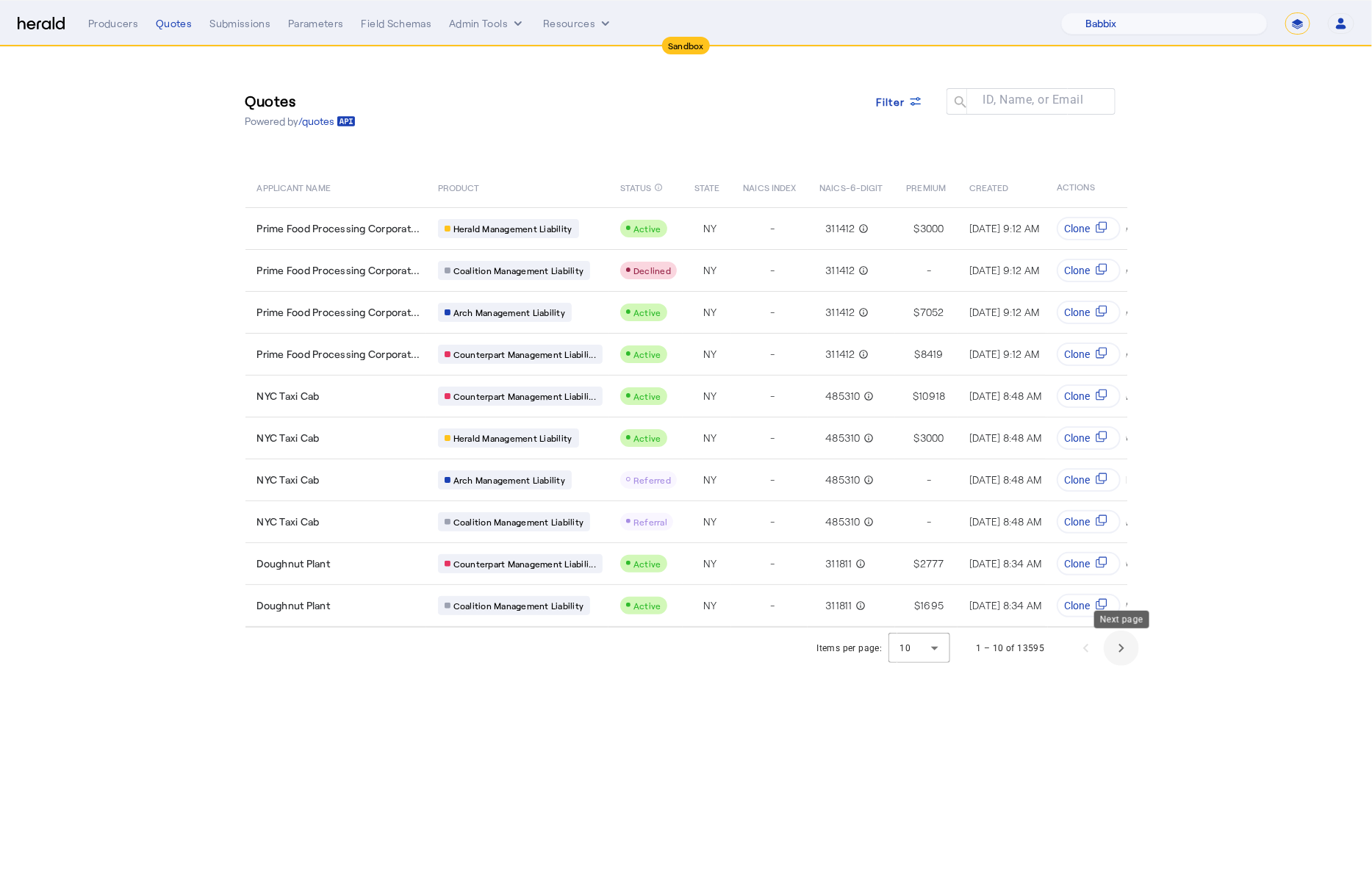
click at [1122, 654] on span "Next page" at bounding box center [1121, 648] width 35 height 35
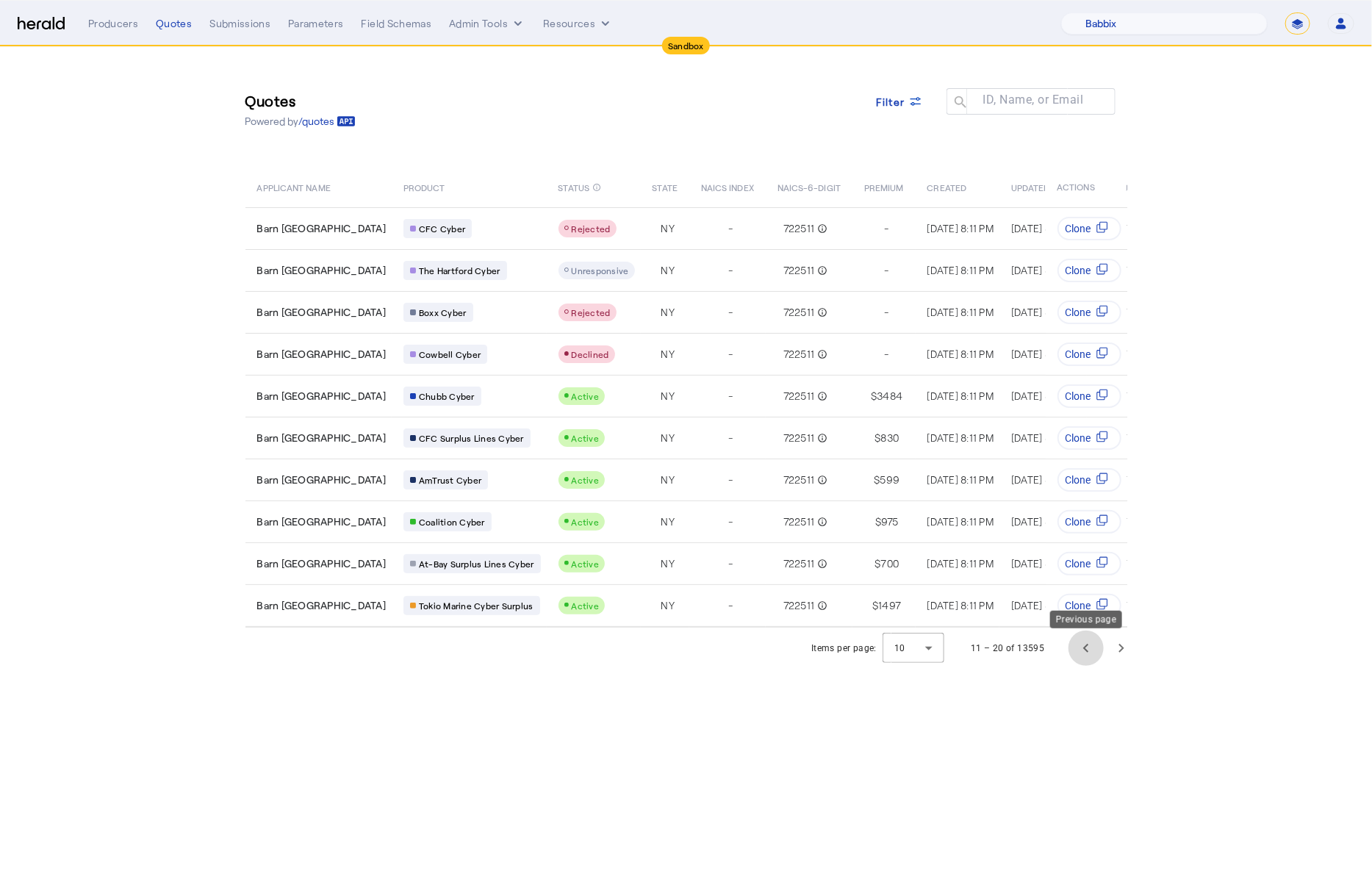
click at [1091, 663] on span "Previous page" at bounding box center [1086, 648] width 35 height 35
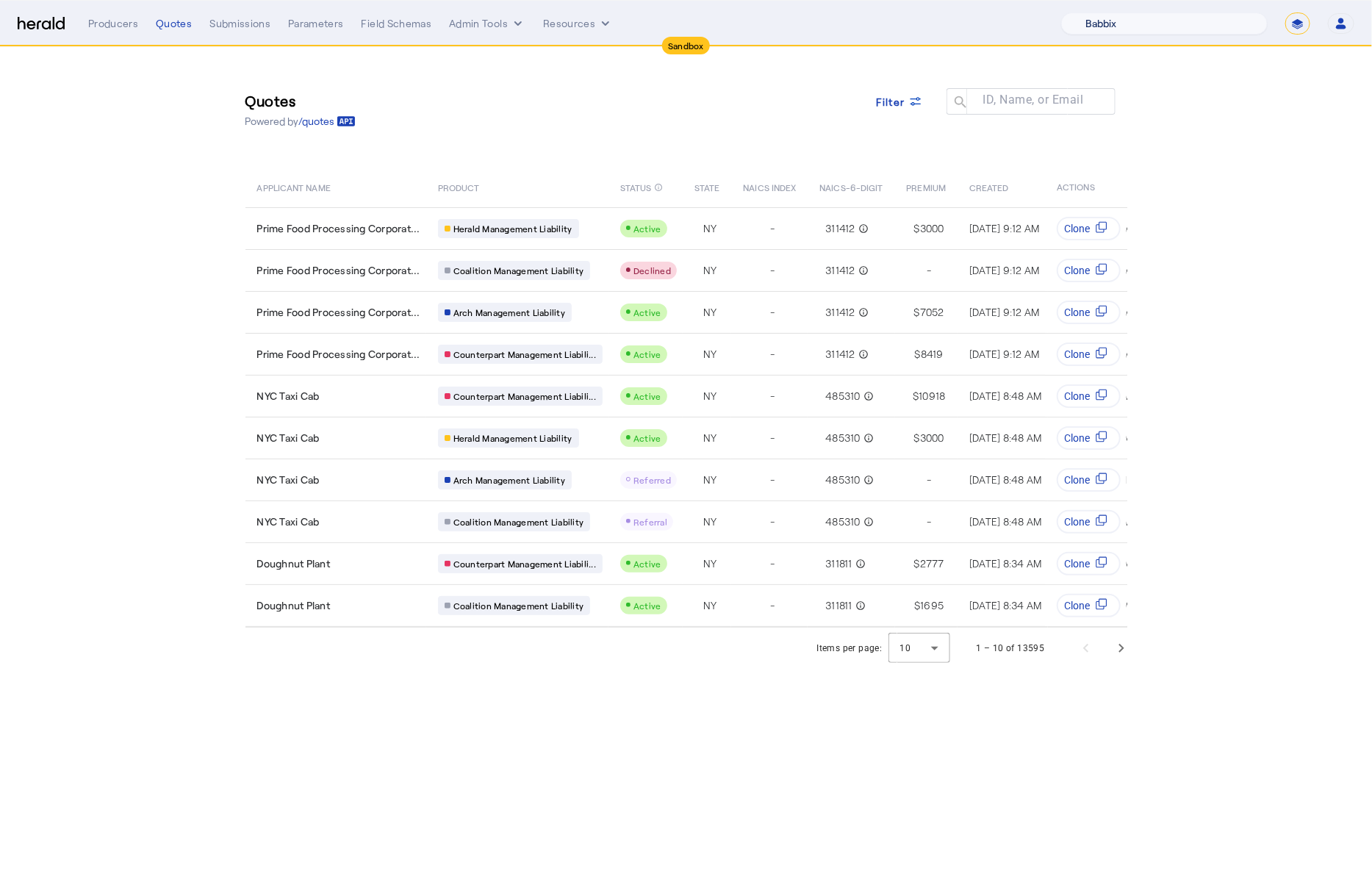
click at [1212, 25] on select "1Fort Acrisure Acturis Affinity Advisors Affinity Risk Agentero AmWins Anzen Ao…" at bounding box center [1164, 23] width 207 height 22
click at [204, 296] on section "Quotes Powered by /quotes Filter ID, Name, or Email search APPLICANT NAME PRODU…" at bounding box center [686, 358] width 1372 height 622
click at [39, 17] on img at bounding box center [42, 24] width 47 height 14
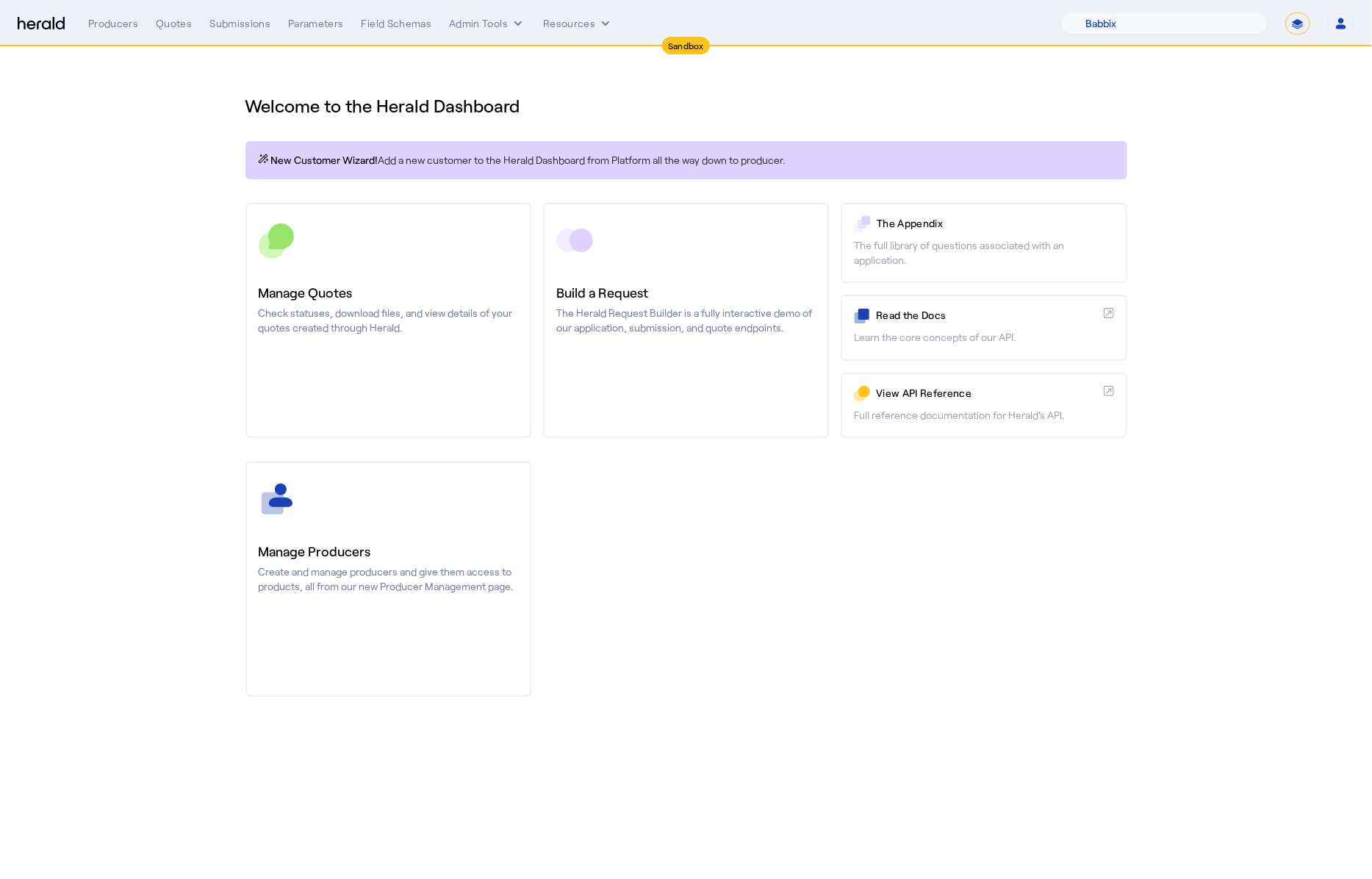
click at [1294, 30] on select "**********" at bounding box center [1298, 23] width 25 height 22
select select "**********"
click at [1285, 12] on select "**********" at bounding box center [1298, 23] width 25 height 22
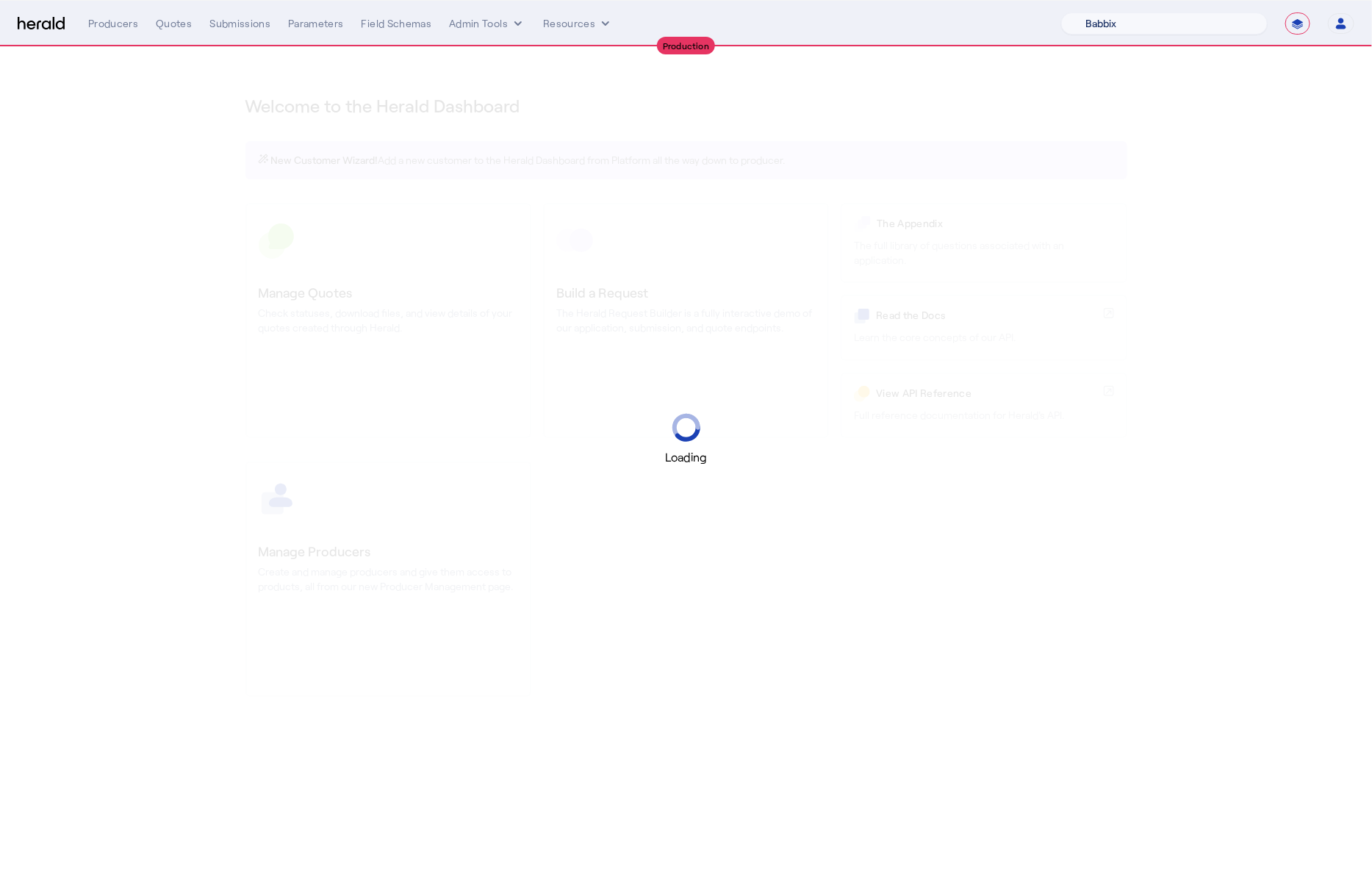
click at [1177, 18] on select "1Fort Acrisure Acturis Affinity Advisors Affinity Risk Agentero AmWins Anzen Ao…" at bounding box center [1164, 23] width 207 height 22
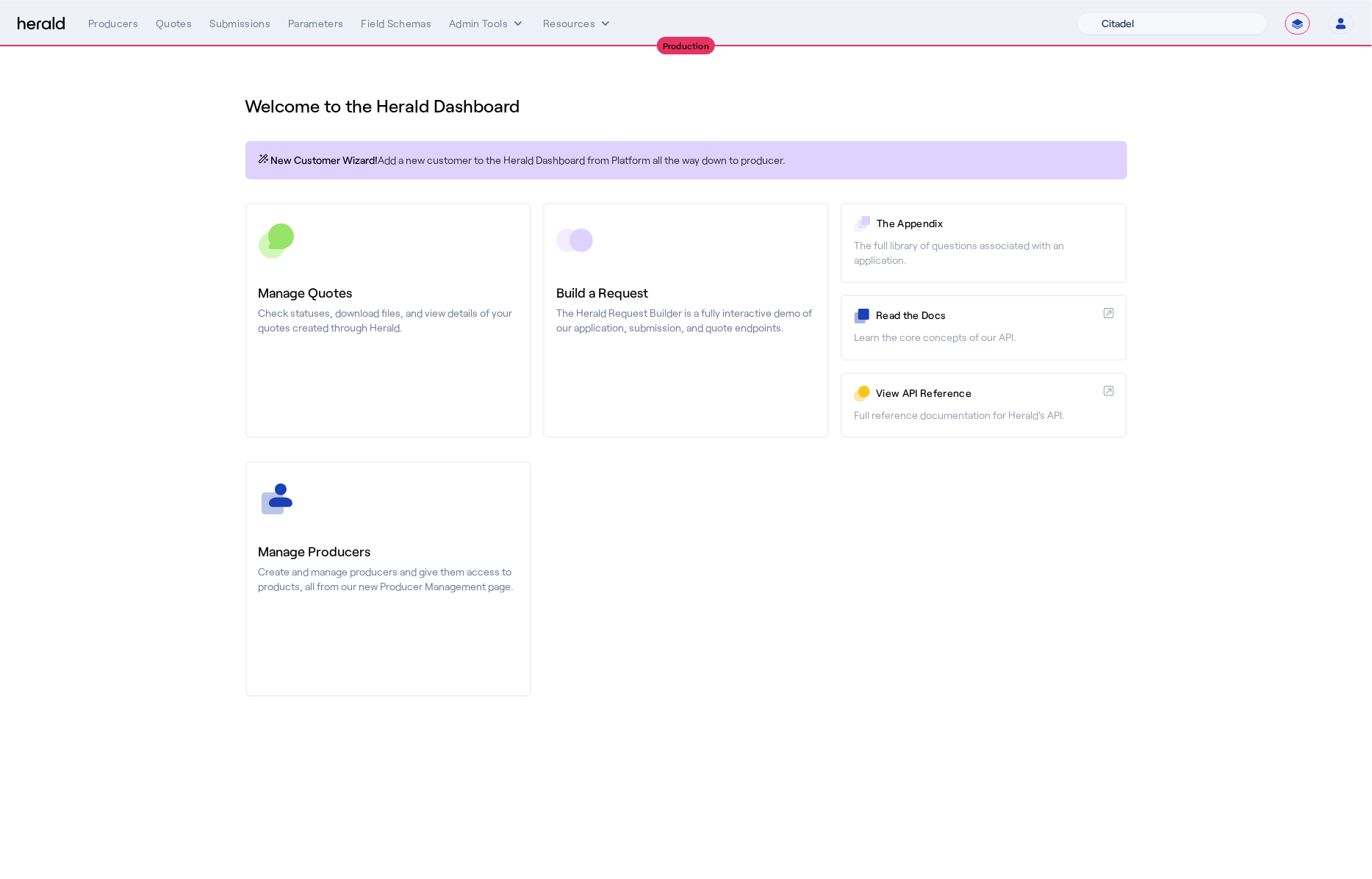
click at [1078, 12] on select "1Fort Affinity Risk Arlington [PERSON_NAME] BindHQ Bunker CRC Campus Coverage C…" at bounding box center [1172, 23] width 191 height 22
click at [156, 168] on div "You are now impersonating the Citadel platform." at bounding box center [686, 439] width 1372 height 879
click at [163, 10] on div "You are now impersonating the Citadel platform." at bounding box center [686, 439] width 1372 height 879
click at [171, 22] on div "Quotes" at bounding box center [174, 24] width 36 height 15
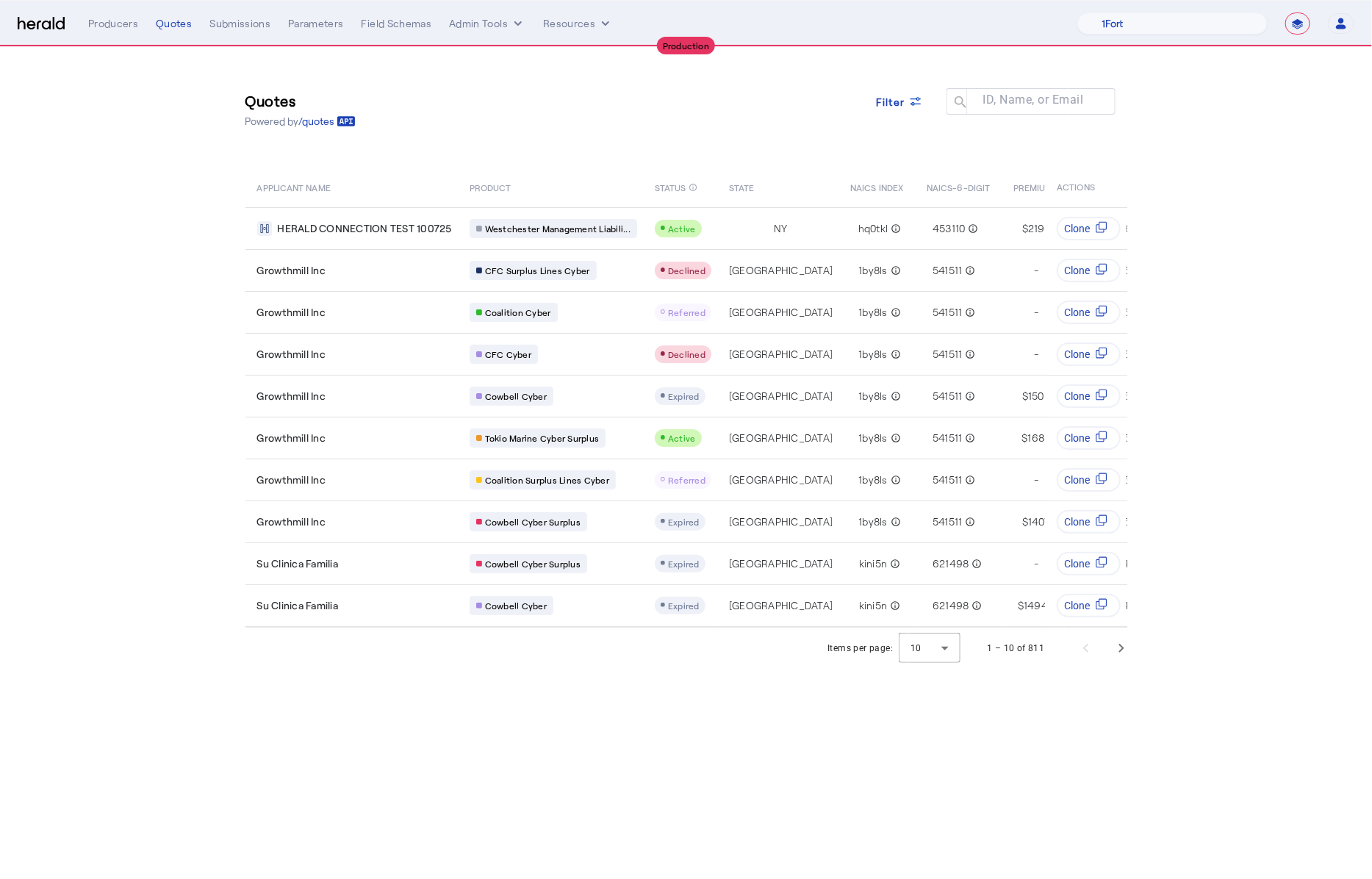
click at [217, 303] on div "Quotes Powered by /quotes Filter ID, Name, or Email search APPLICANT NAME PRODU…" at bounding box center [686, 338] width 941 height 581
click at [1132, 659] on span "Next page" at bounding box center [1121, 648] width 35 height 35
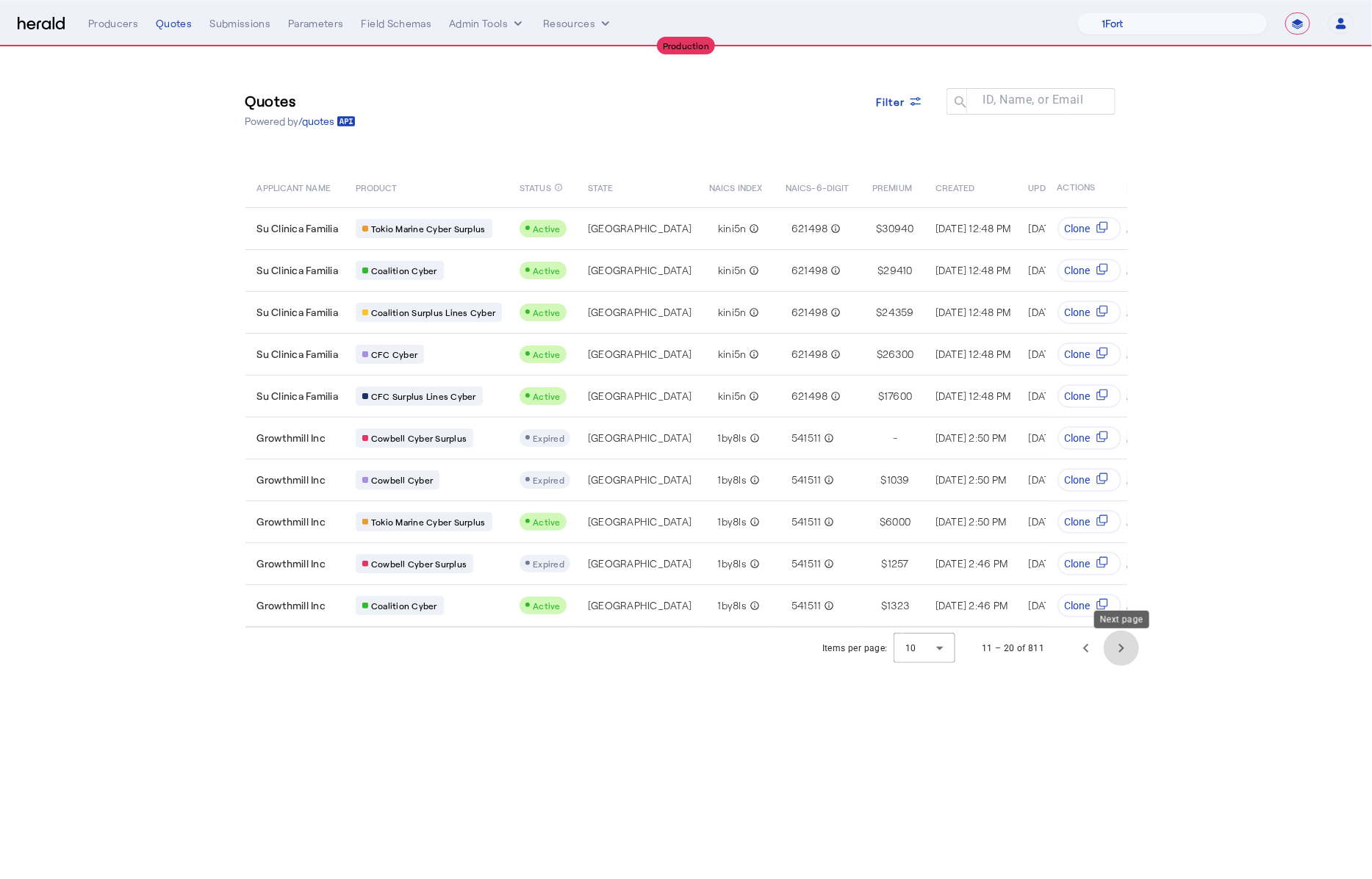
click at [1135, 654] on span "Next page" at bounding box center [1121, 648] width 35 height 35
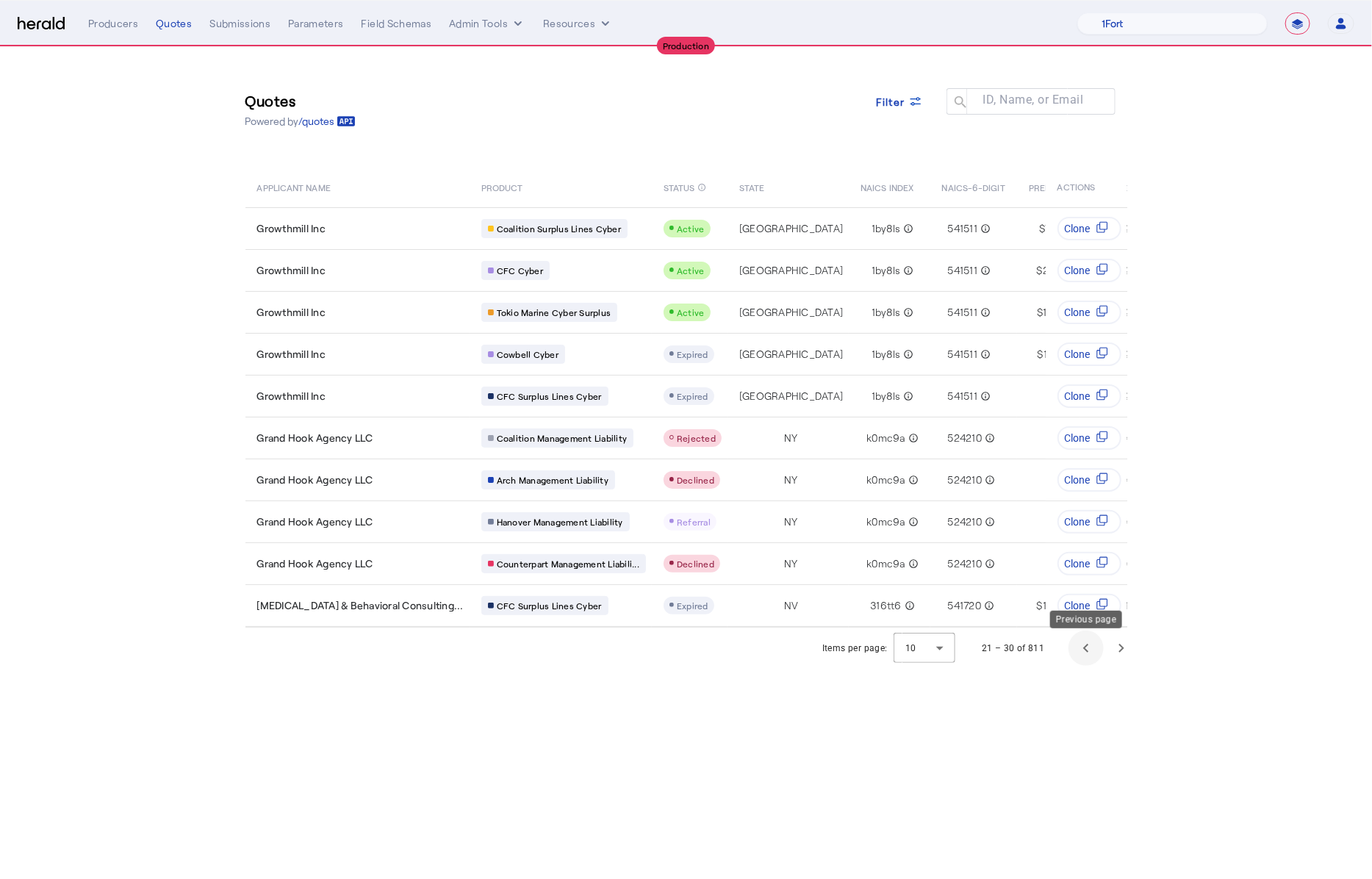
click at [1093, 654] on span "Previous page" at bounding box center [1086, 648] width 35 height 35
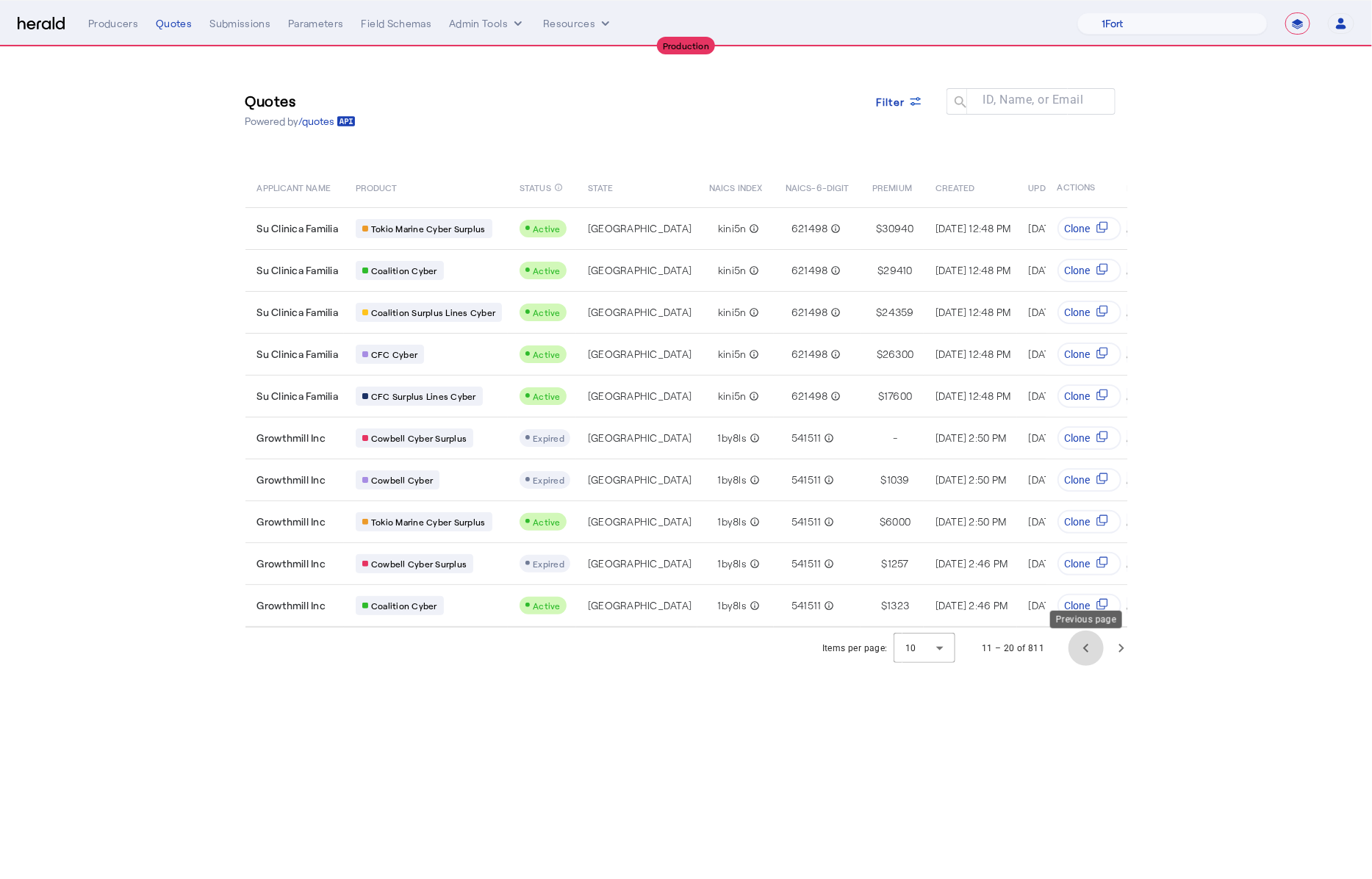
click at [1093, 654] on span "Previous page" at bounding box center [1086, 648] width 35 height 35
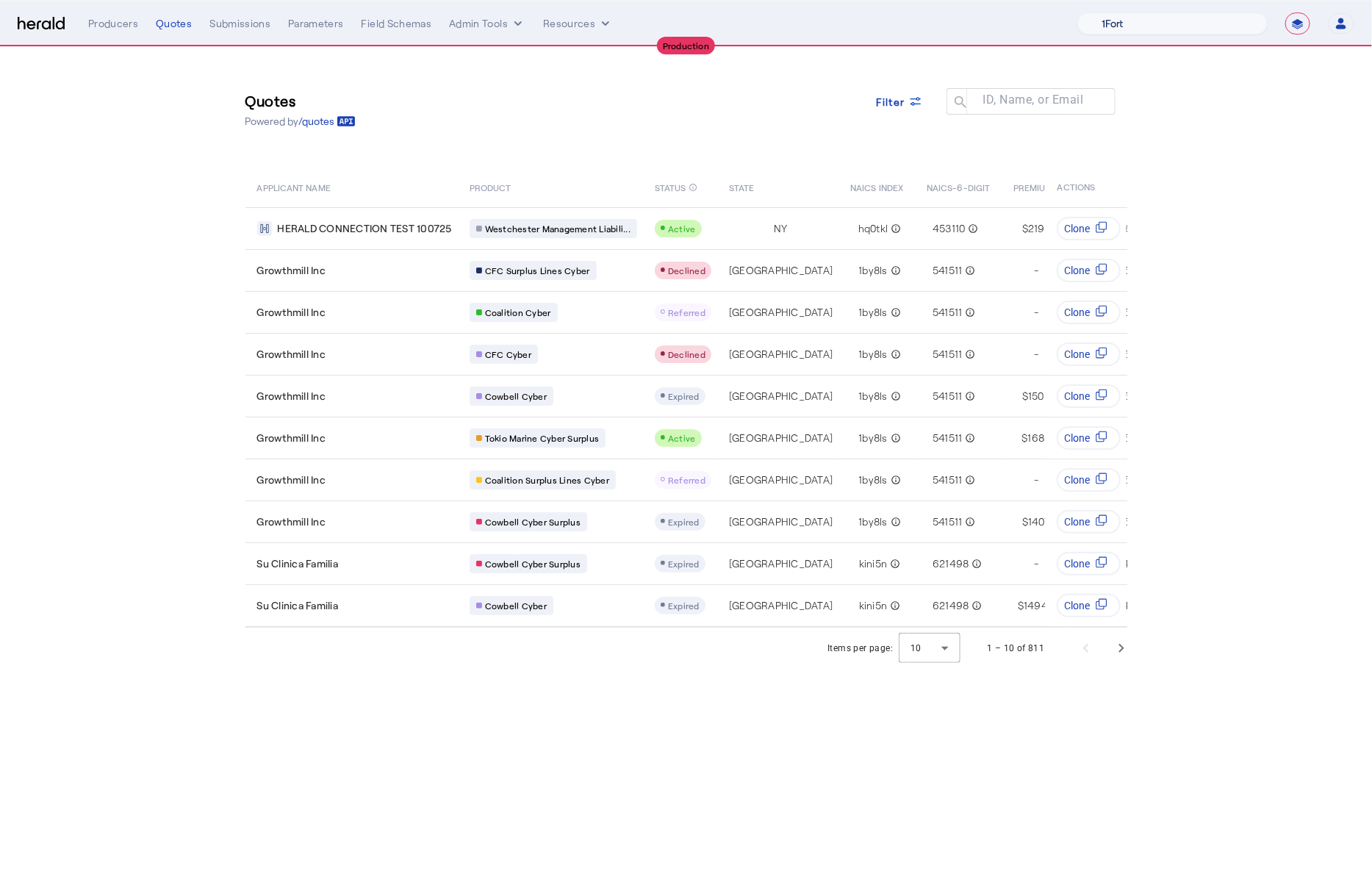
click at [1158, 18] on select "1Fort Affinity Risk Arlington [PERSON_NAME] BindHQ Bunker CRC Campus Coverage C…" at bounding box center [1172, 23] width 191 height 22
click at [1078, 12] on select "1Fort Affinity Risk Arlington [PERSON_NAME] BindHQ Bunker CRC Campus Coverage C…" at bounding box center [1172, 23] width 191 height 22
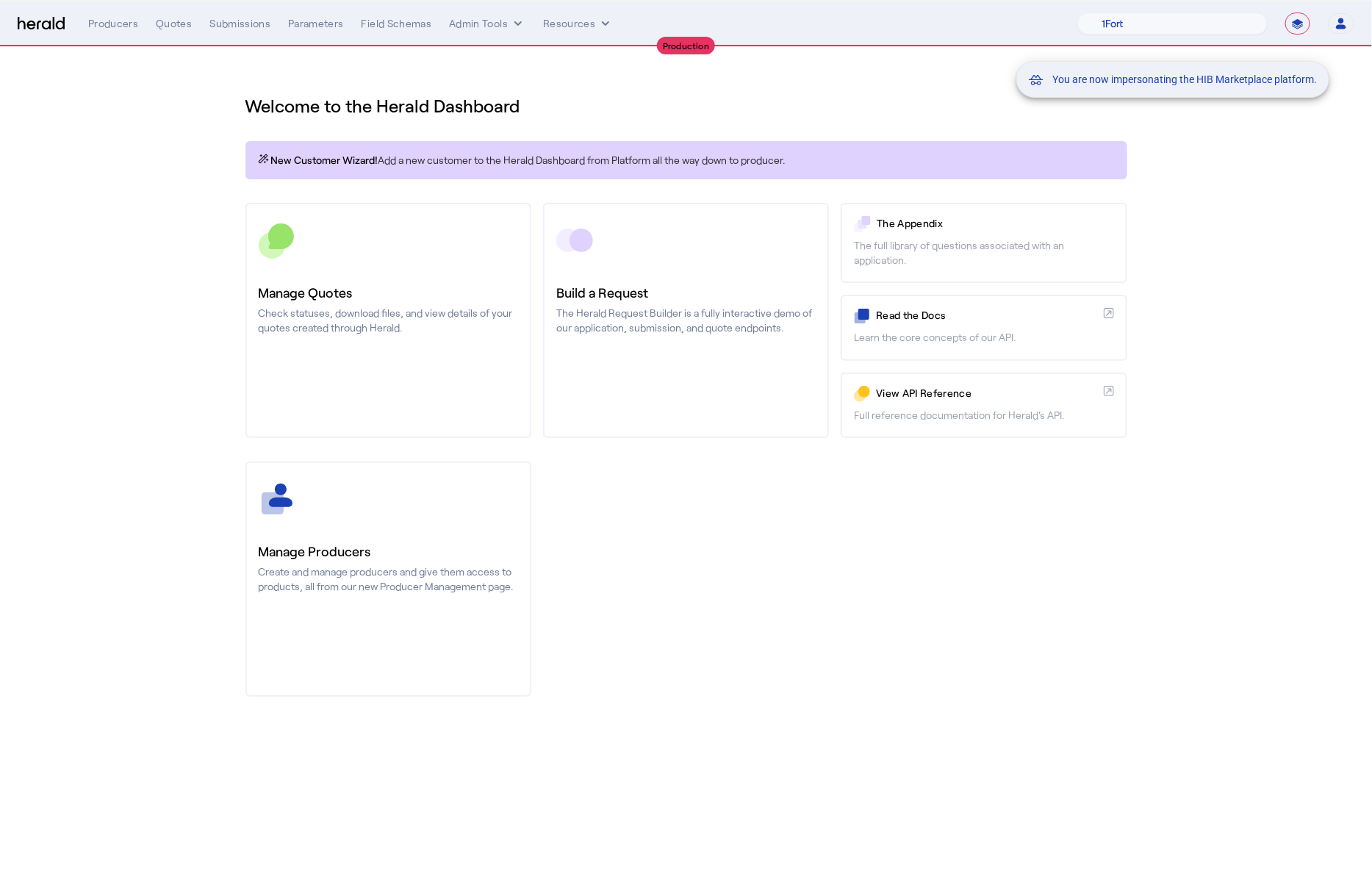
drag, startPoint x: 136, startPoint y: 133, endPoint x: 175, endPoint y: 22, distance: 117.7
click at [137, 130] on div "You are now impersonating the HIB Marketplace platform." at bounding box center [686, 439] width 1372 height 879
click at [182, 7] on div "You are now impersonating the HIB Marketplace platform." at bounding box center [686, 439] width 1372 height 879
click at [179, 16] on div "You are now impersonating the HIB Marketplace platform." at bounding box center [686, 439] width 1372 height 879
click at [177, 33] on div "You are now impersonating the HIB Marketplace platform." at bounding box center [686, 439] width 1372 height 879
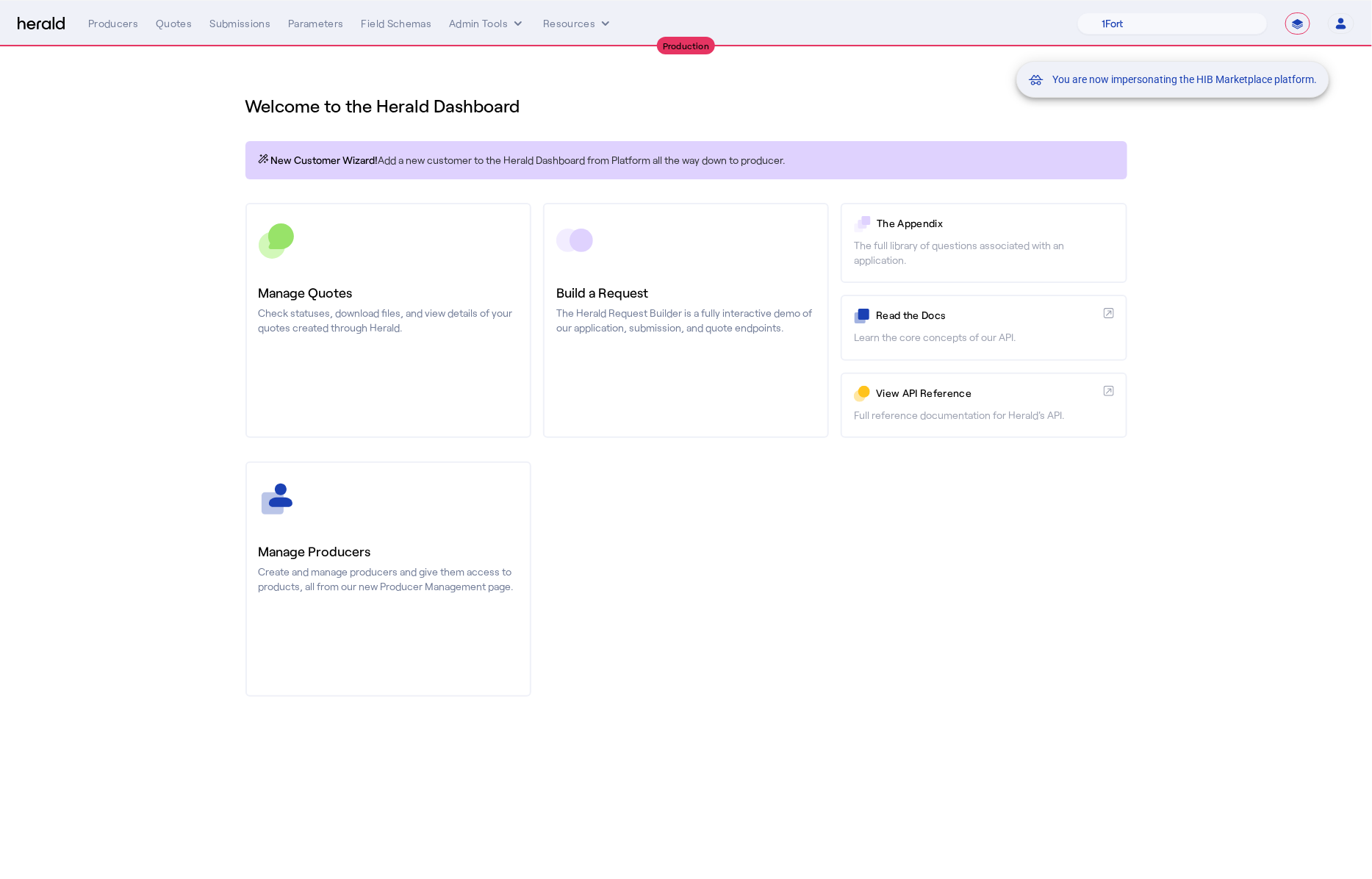
click at [177, 27] on div "You are now impersonating the HIB Marketplace platform." at bounding box center [686, 439] width 1372 height 879
click at [162, 27] on div "Quotes" at bounding box center [174, 24] width 36 height 15
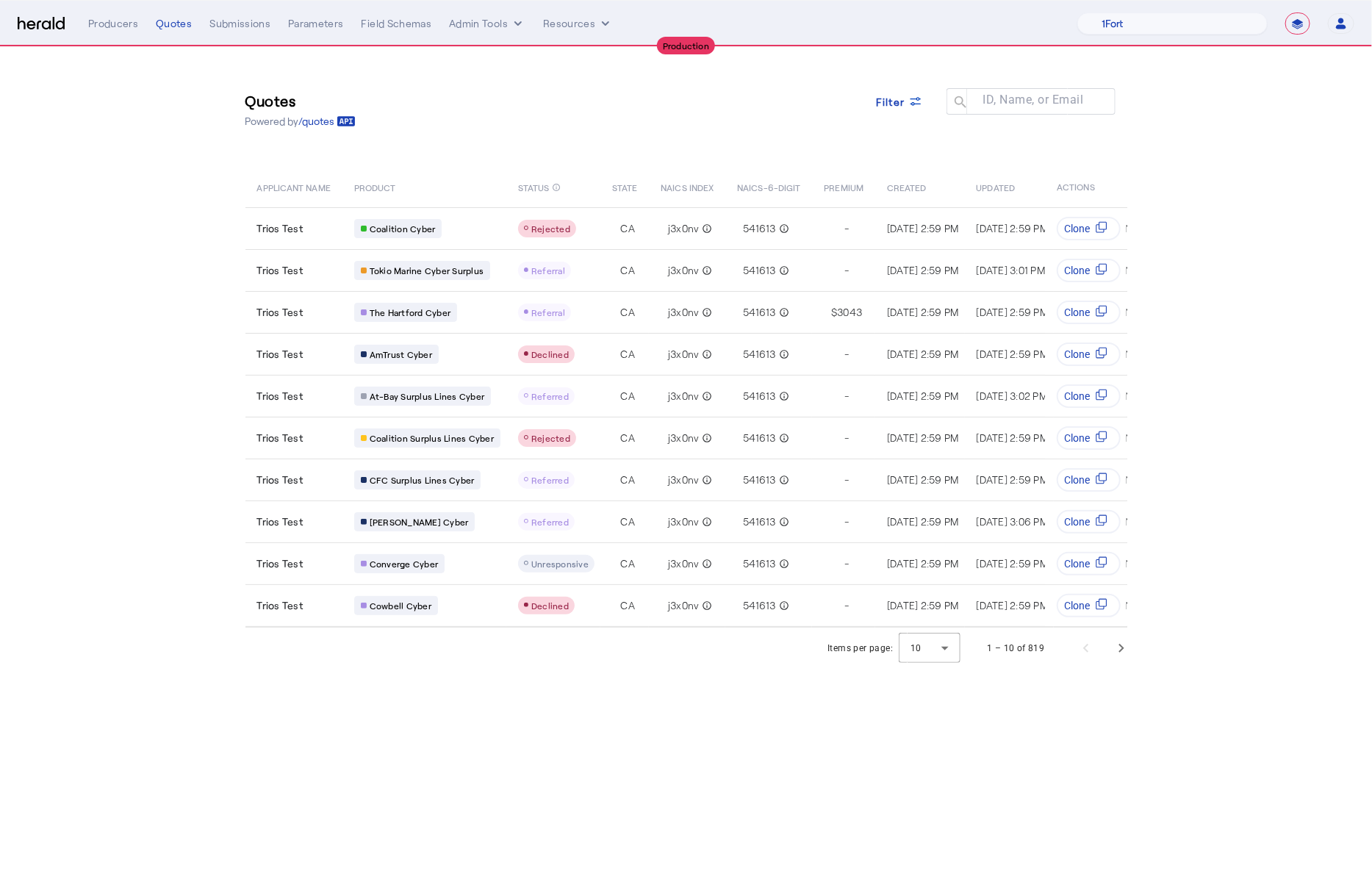
click at [206, 255] on section "Quotes Powered by /quotes Filter ID, Name, or Email search APPLICANT NAME PRODU…" at bounding box center [686, 358] width 1372 height 622
click at [1110, 652] on span "Next page" at bounding box center [1121, 648] width 35 height 35
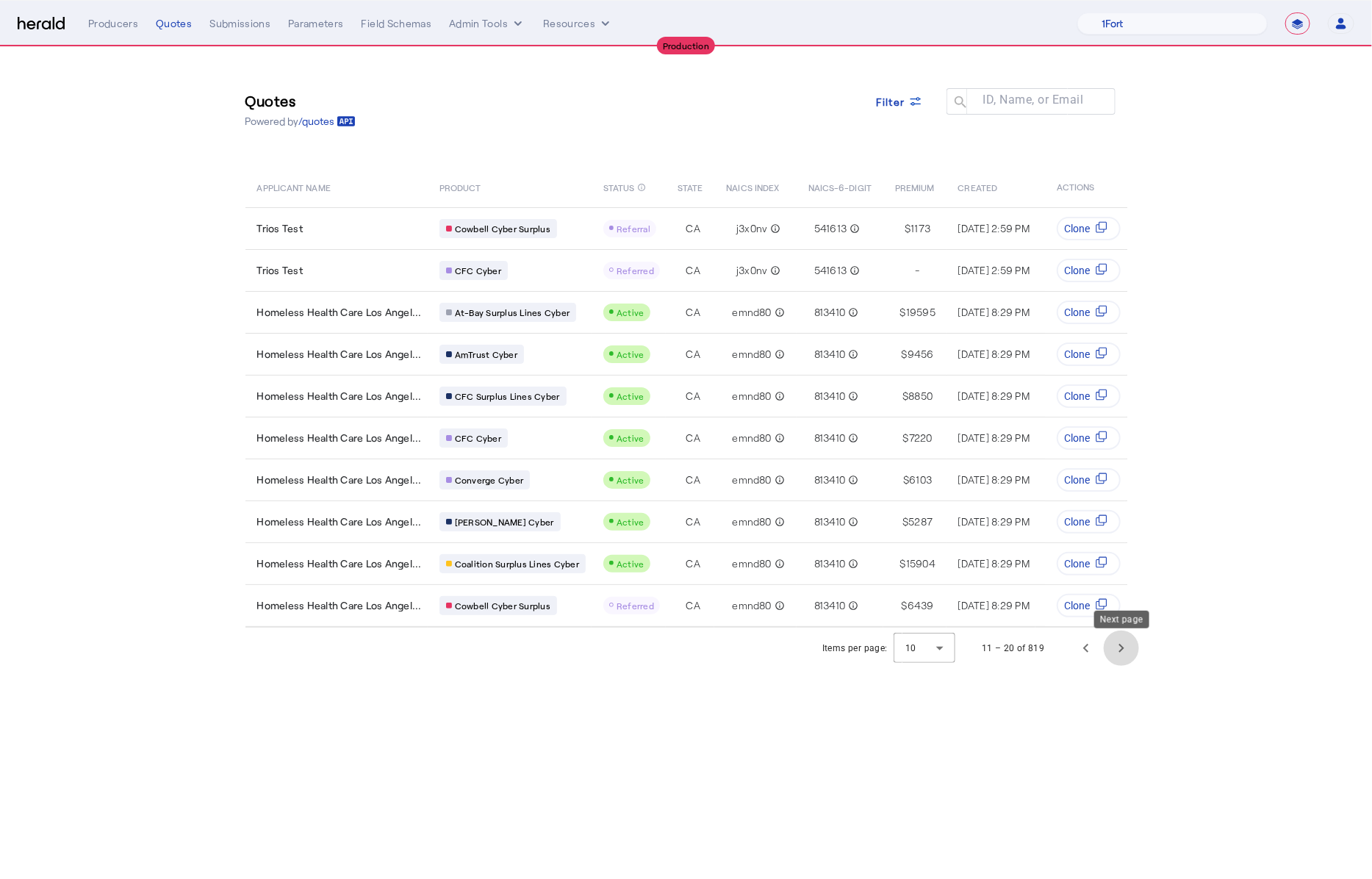
click at [1133, 666] on span "Next page" at bounding box center [1121, 648] width 35 height 35
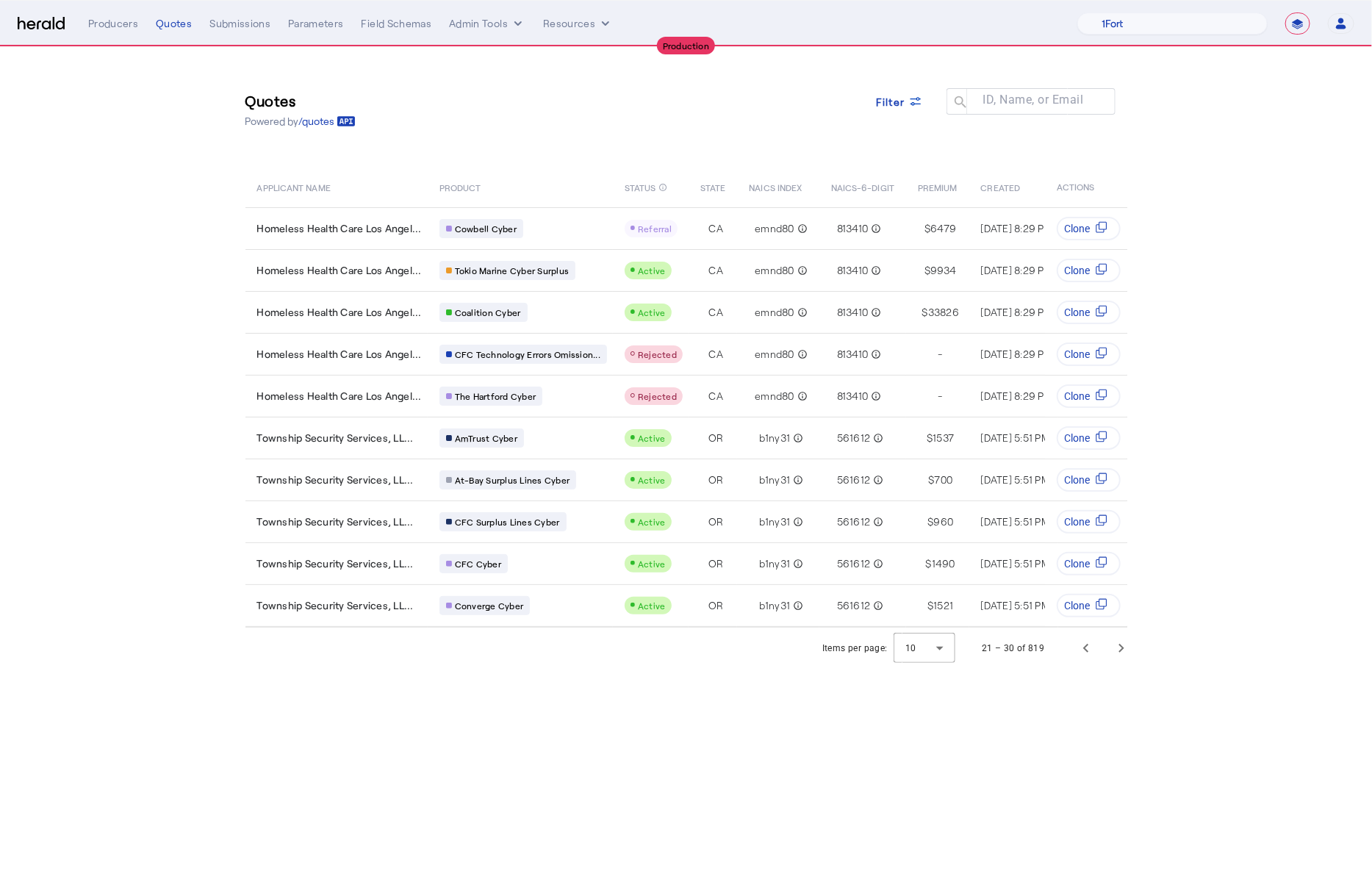
click at [1143, 666] on div "Items per page: 10 21 – 30 of 819" at bounding box center [979, 648] width 331 height 41
click at [1119, 652] on span "Next page" at bounding box center [1121, 648] width 35 height 35
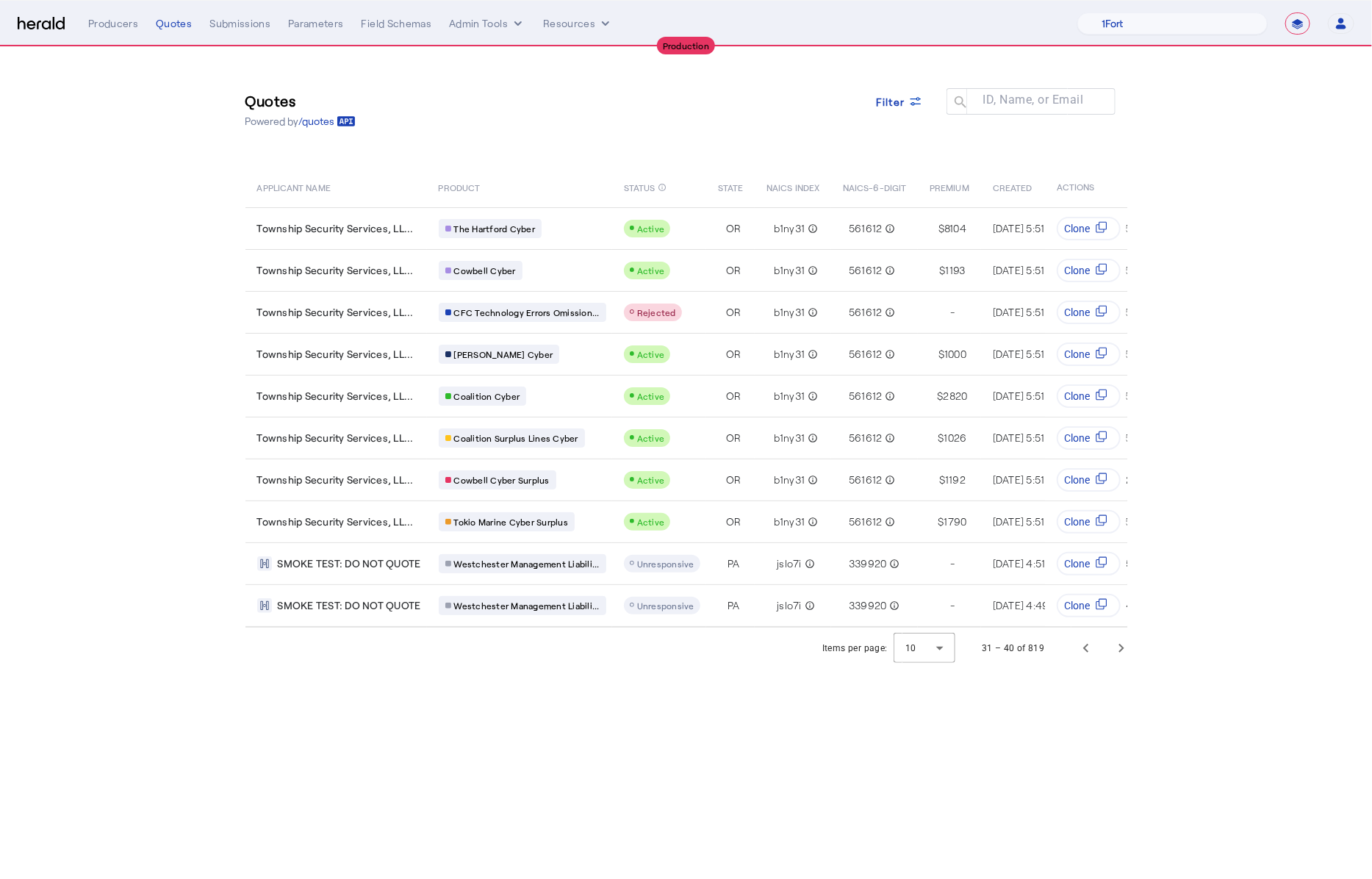
click at [1140, 659] on div "Items per page: 10 31 – 40 of 819" at bounding box center [979, 648] width 331 height 41
click at [1104, 654] on span "Next page" at bounding box center [1121, 648] width 35 height 35
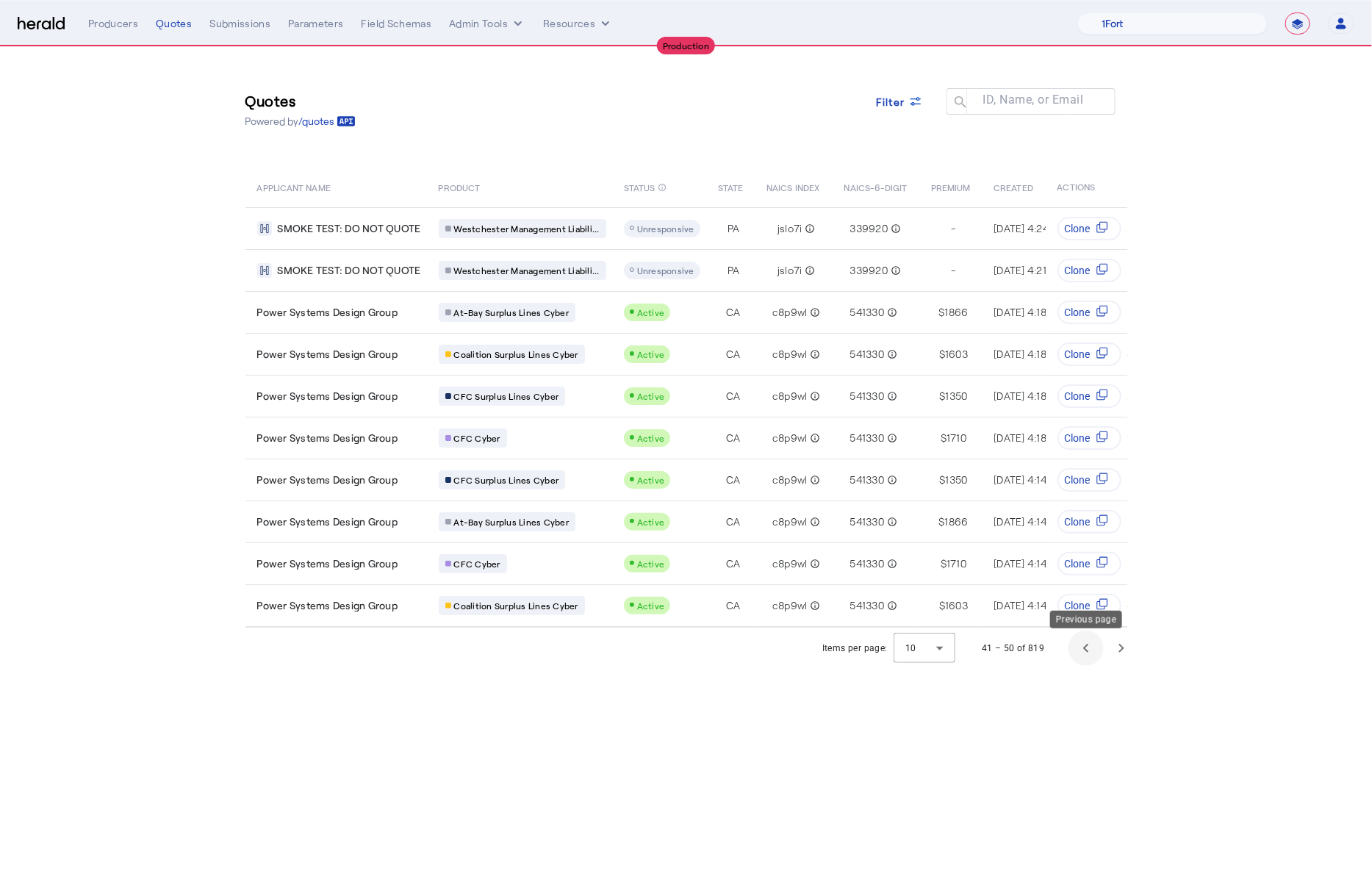
click at [1091, 661] on span "Previous page" at bounding box center [1086, 648] width 35 height 35
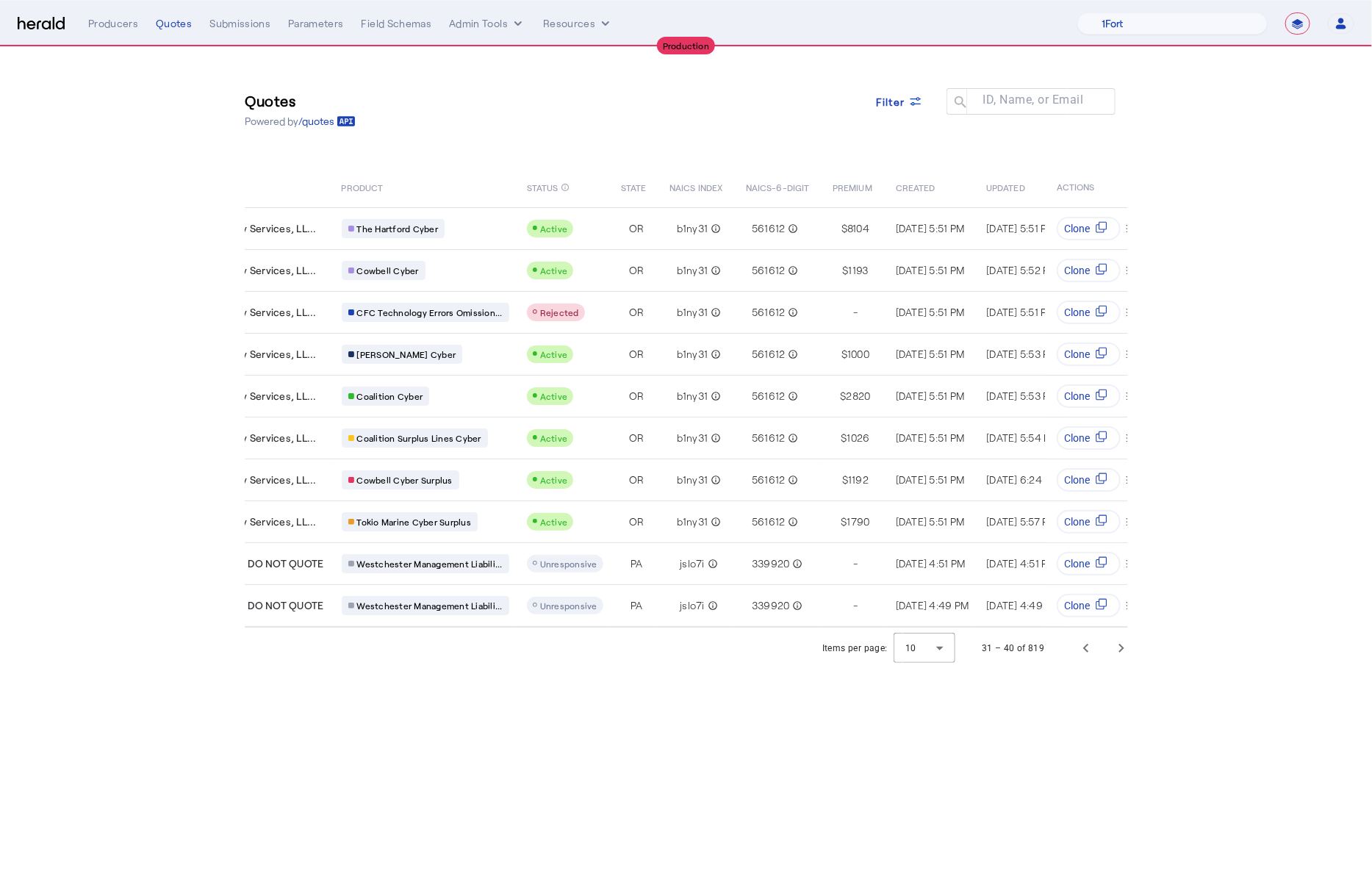
scroll to position [0, 273]
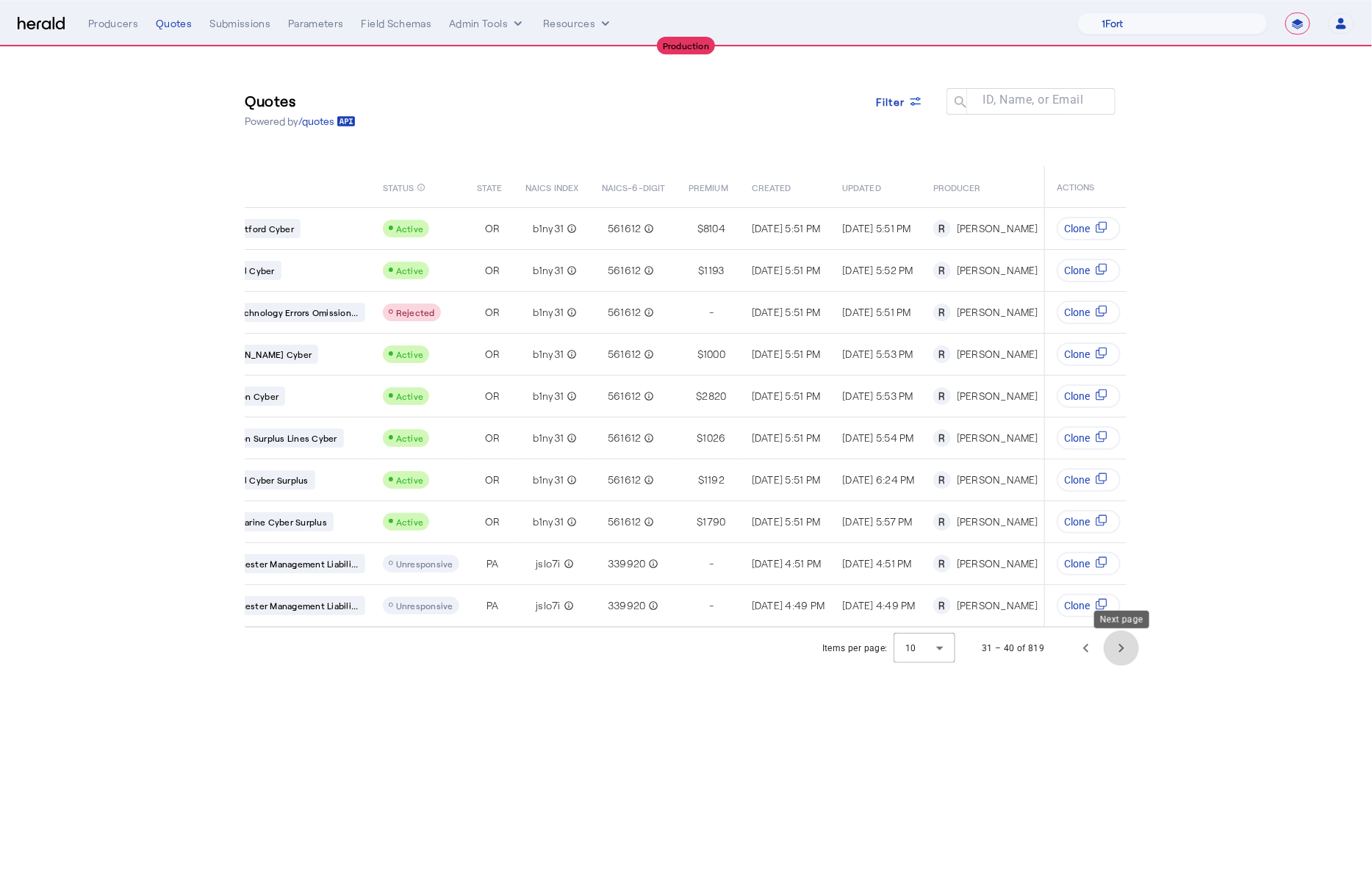
click at [1132, 656] on span "Next page" at bounding box center [1121, 648] width 35 height 35
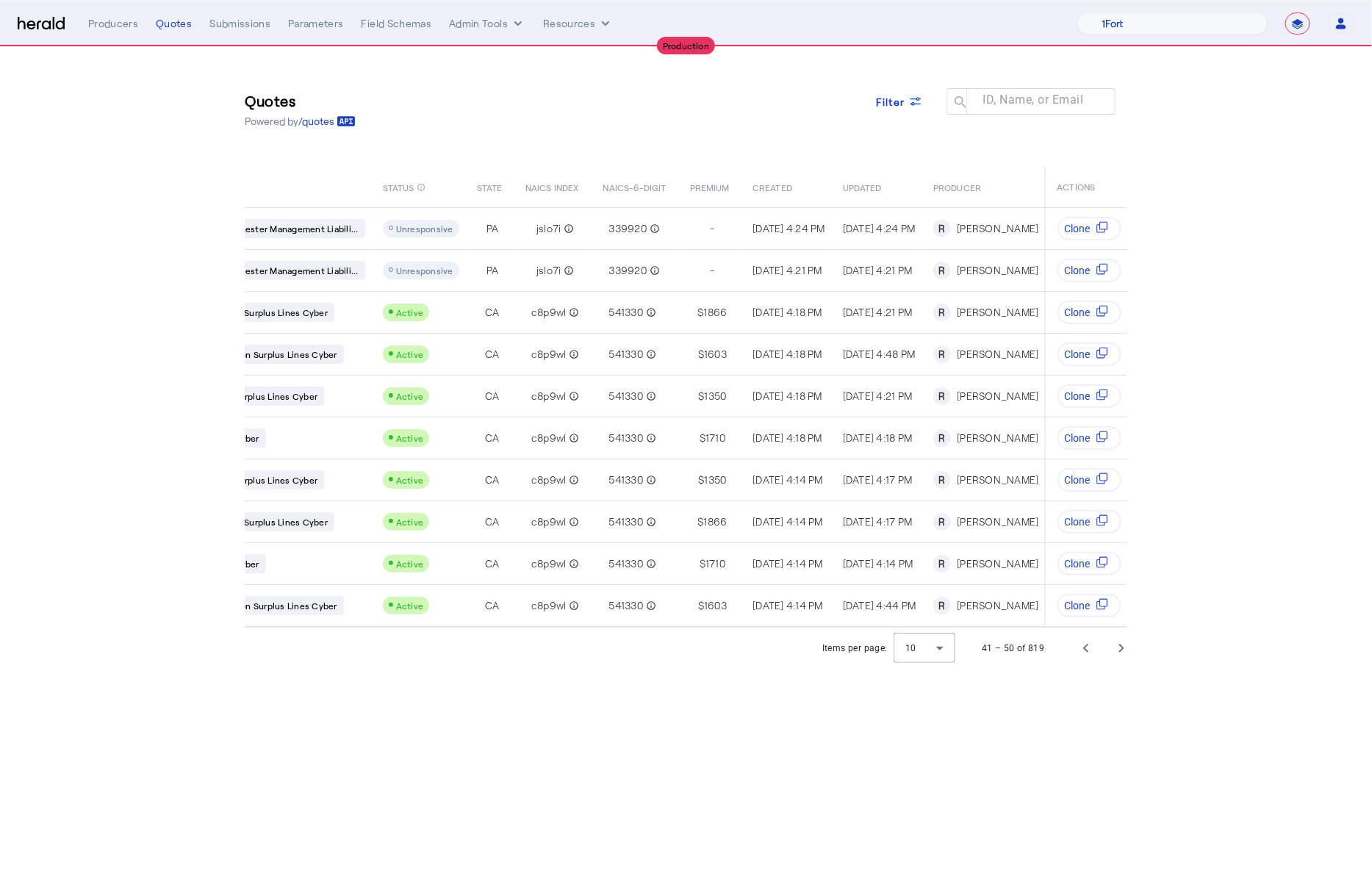
scroll to position [0, 56]
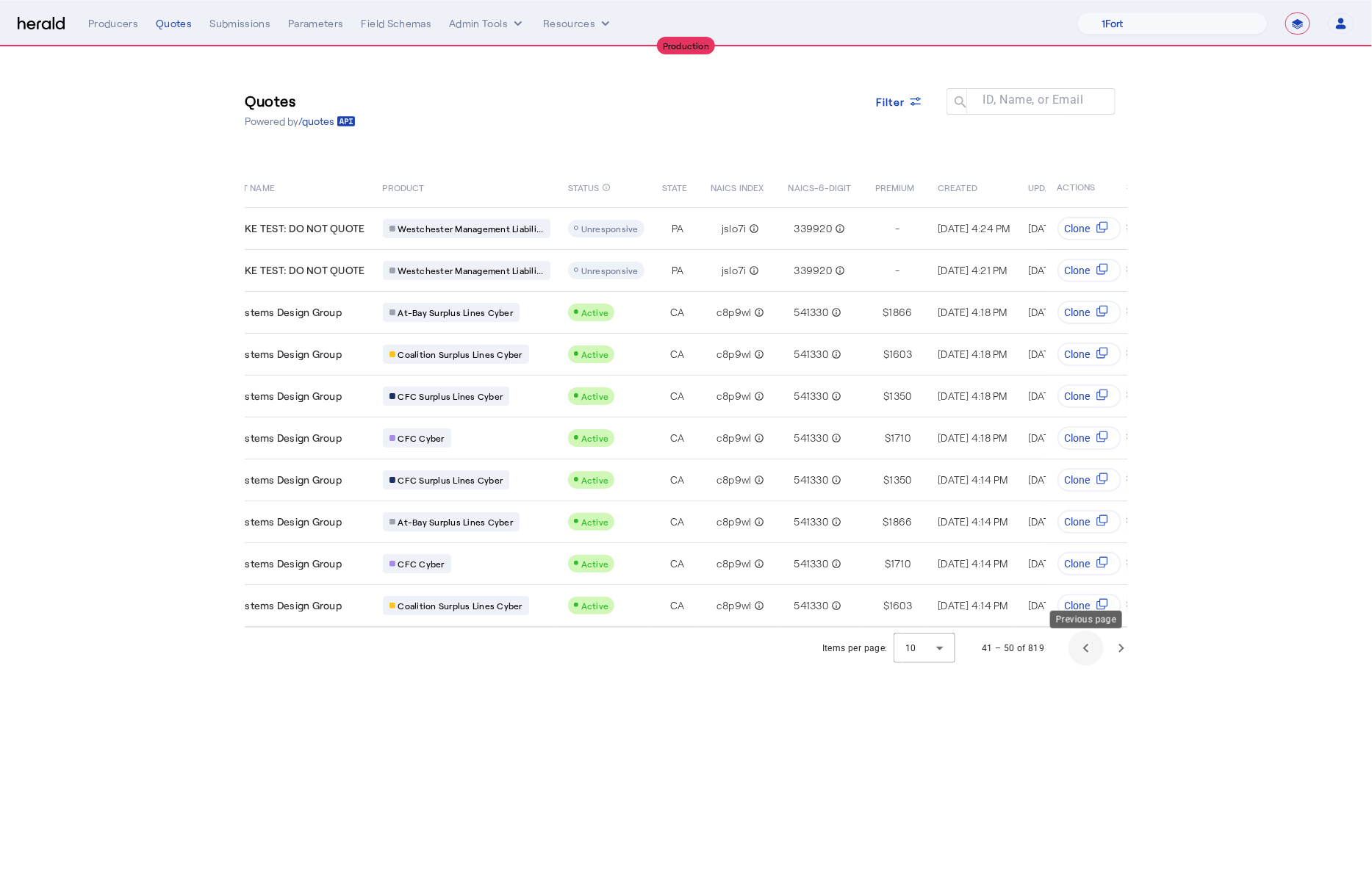
click at [1103, 657] on span "Previous page" at bounding box center [1086, 648] width 35 height 35
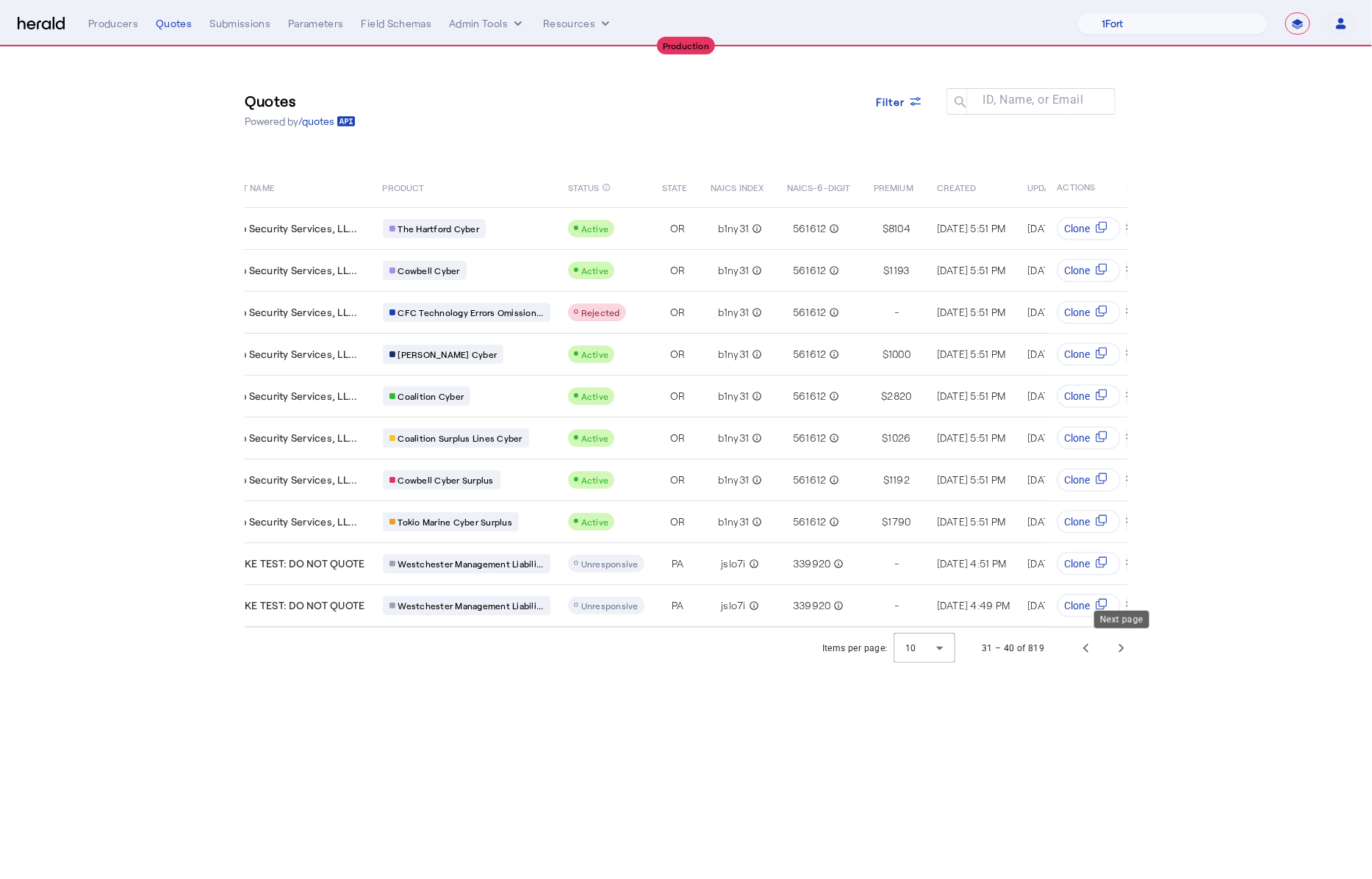
click at [1121, 653] on span "Next page" at bounding box center [1121, 648] width 35 height 35
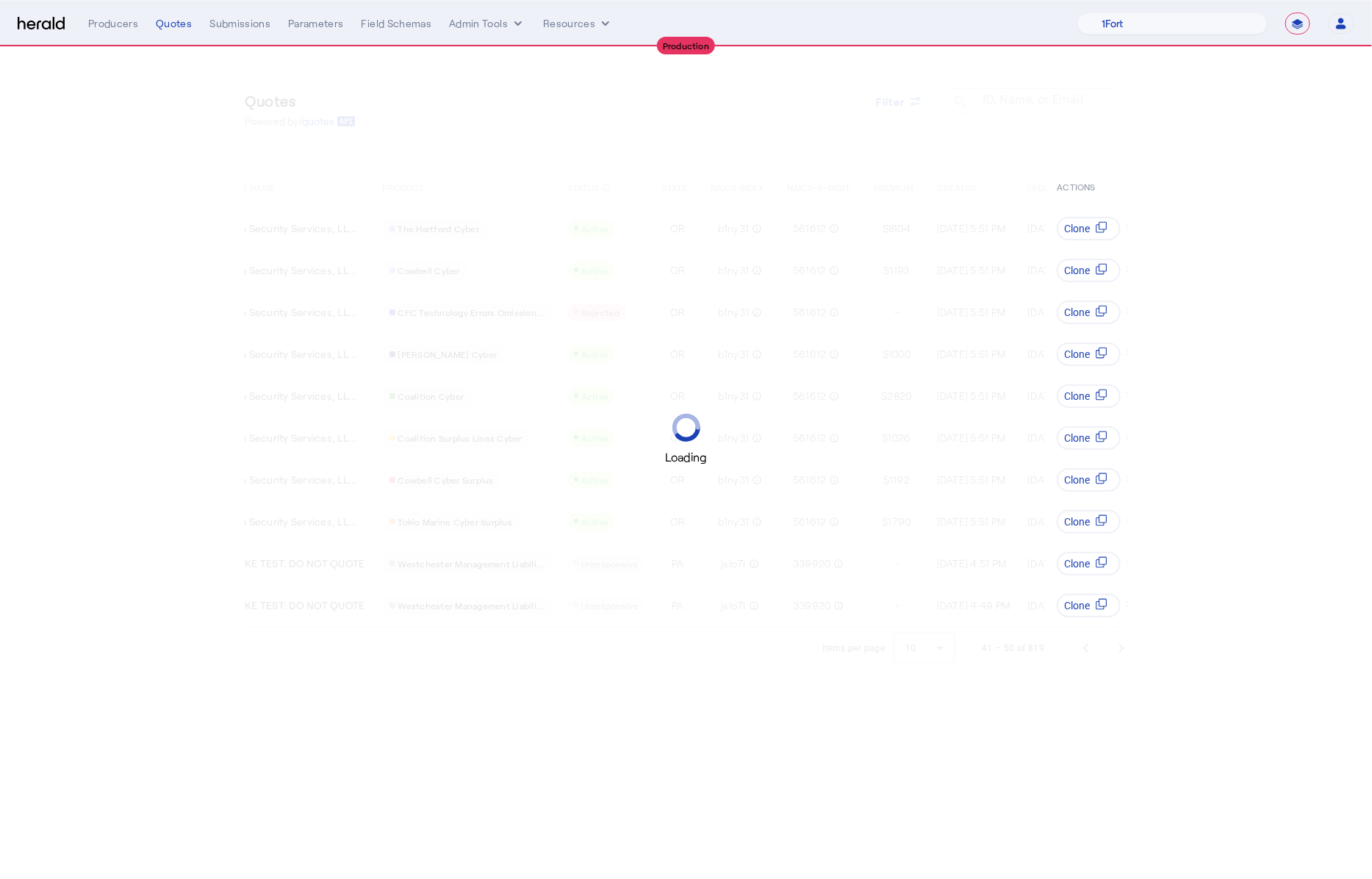
click at [1121, 653] on span "Next page" at bounding box center [1121, 648] width 35 height 35
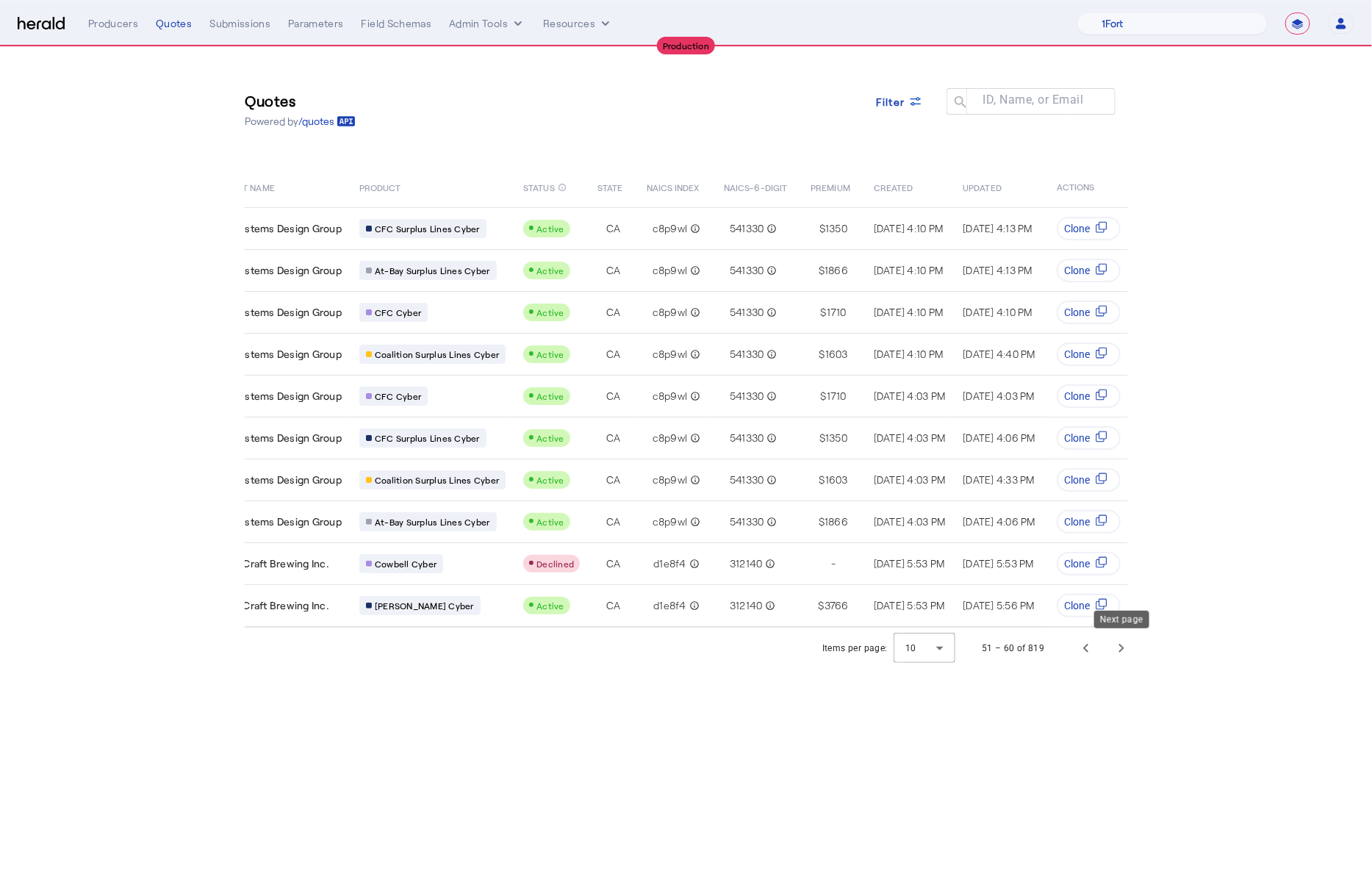
click at [1121, 653] on span "Next page" at bounding box center [1121, 648] width 35 height 35
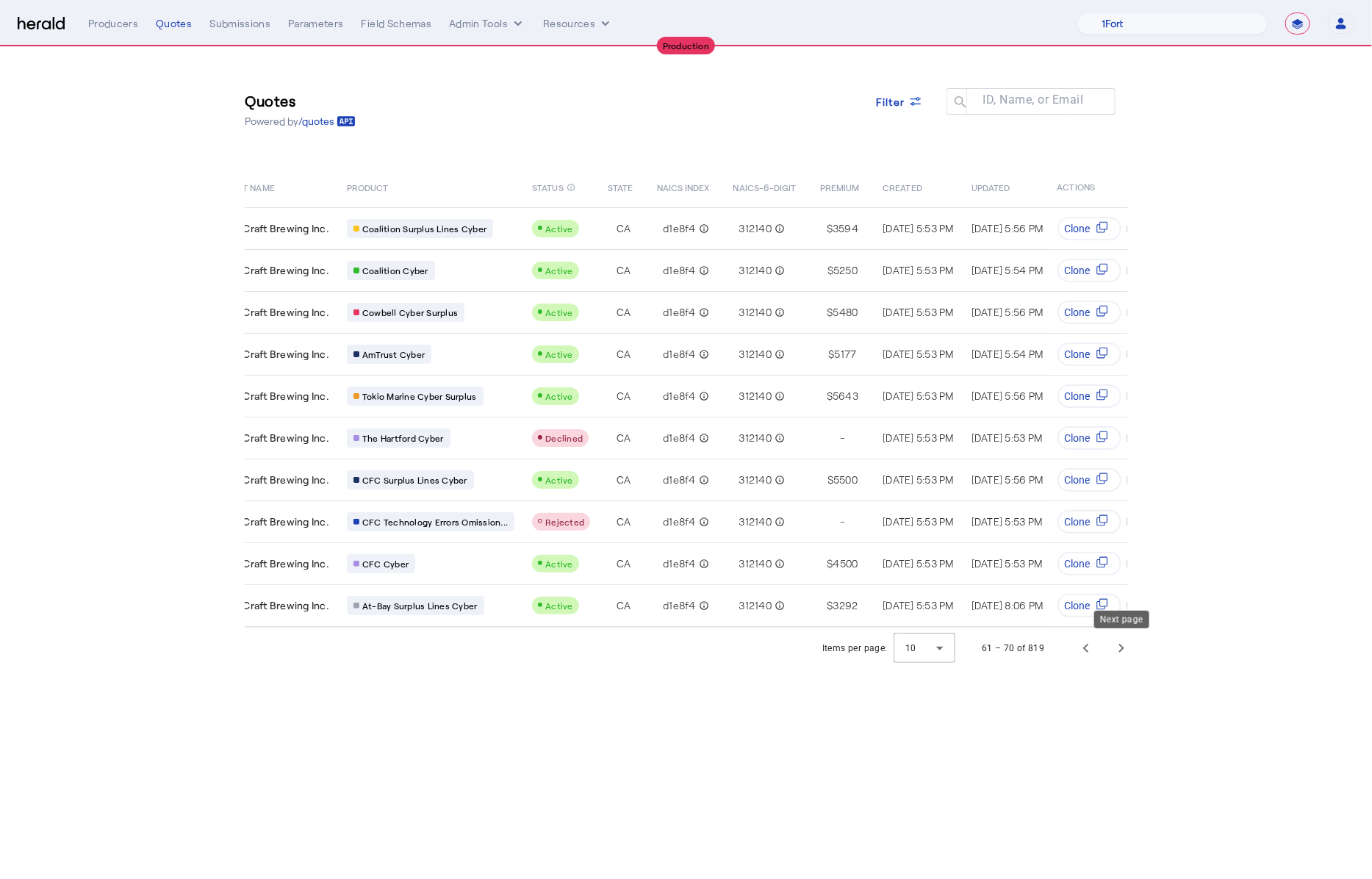
click at [1121, 653] on span "Next page" at bounding box center [1121, 648] width 35 height 35
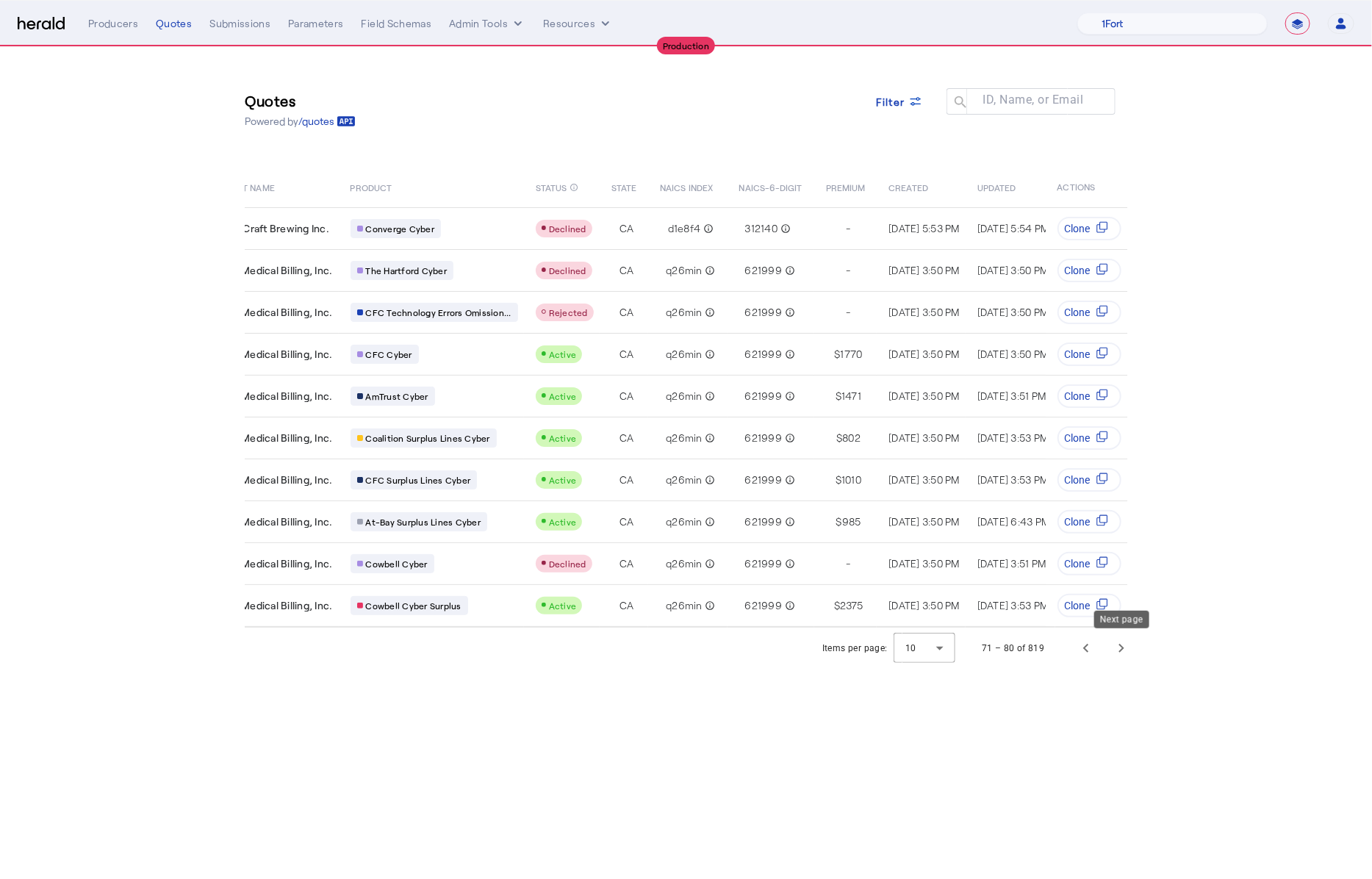
click at [1121, 653] on span "Next page" at bounding box center [1121, 648] width 35 height 35
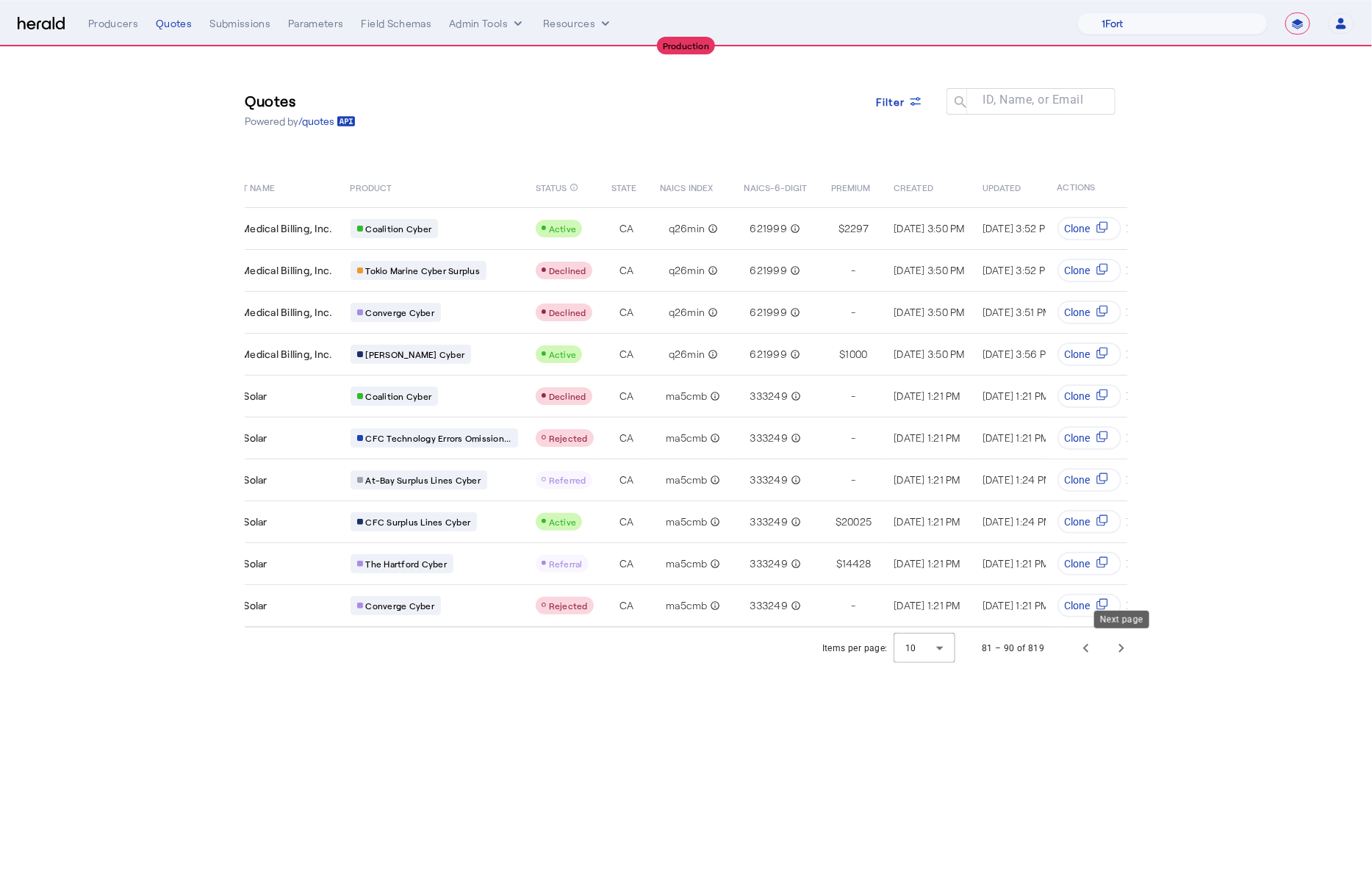
click at [1121, 653] on span "Next page" at bounding box center [1121, 648] width 35 height 35
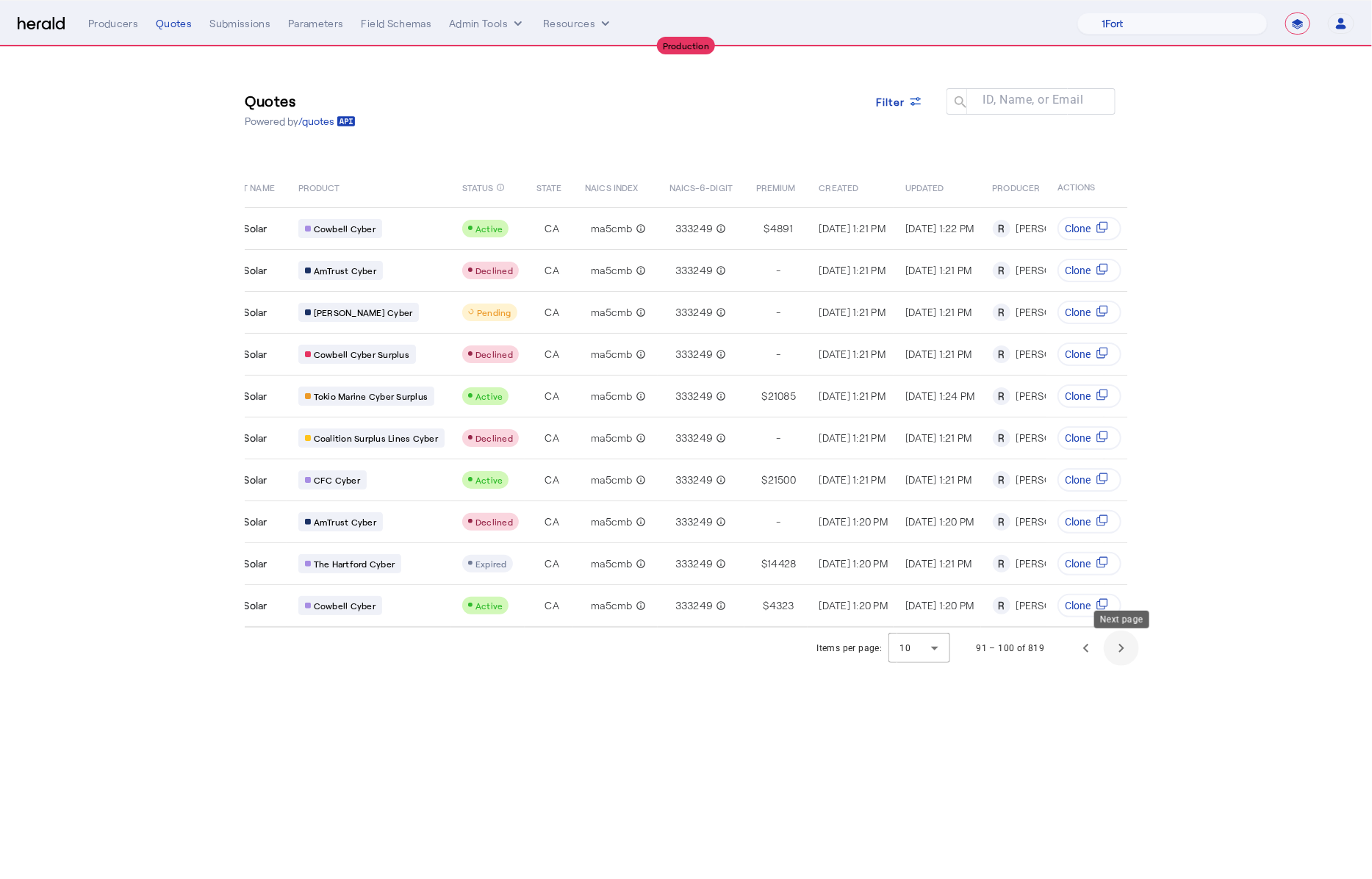
click at [1121, 653] on span "Next page" at bounding box center [1121, 648] width 35 height 35
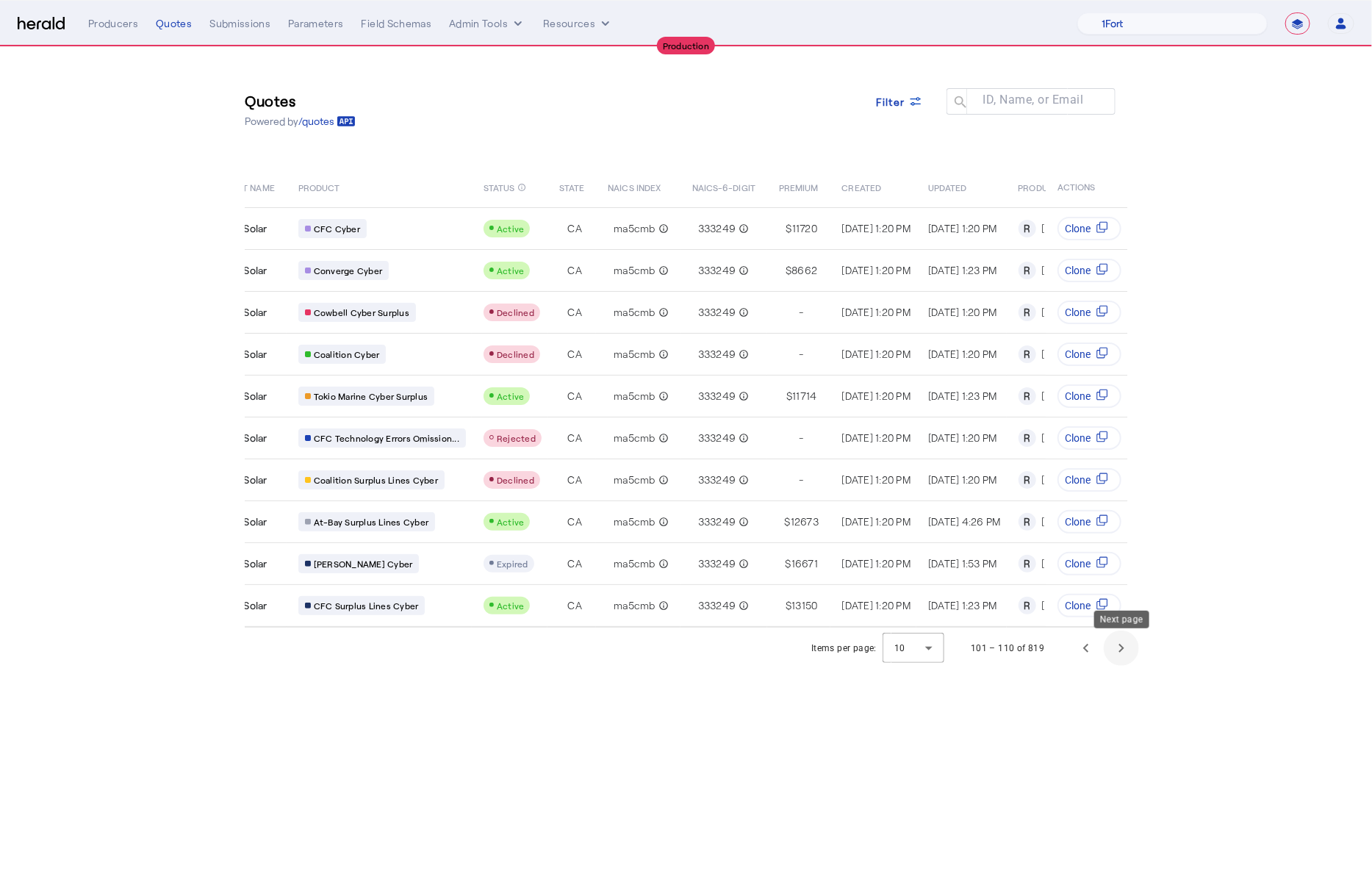
click at [1121, 653] on span "Next page" at bounding box center [1121, 648] width 35 height 35
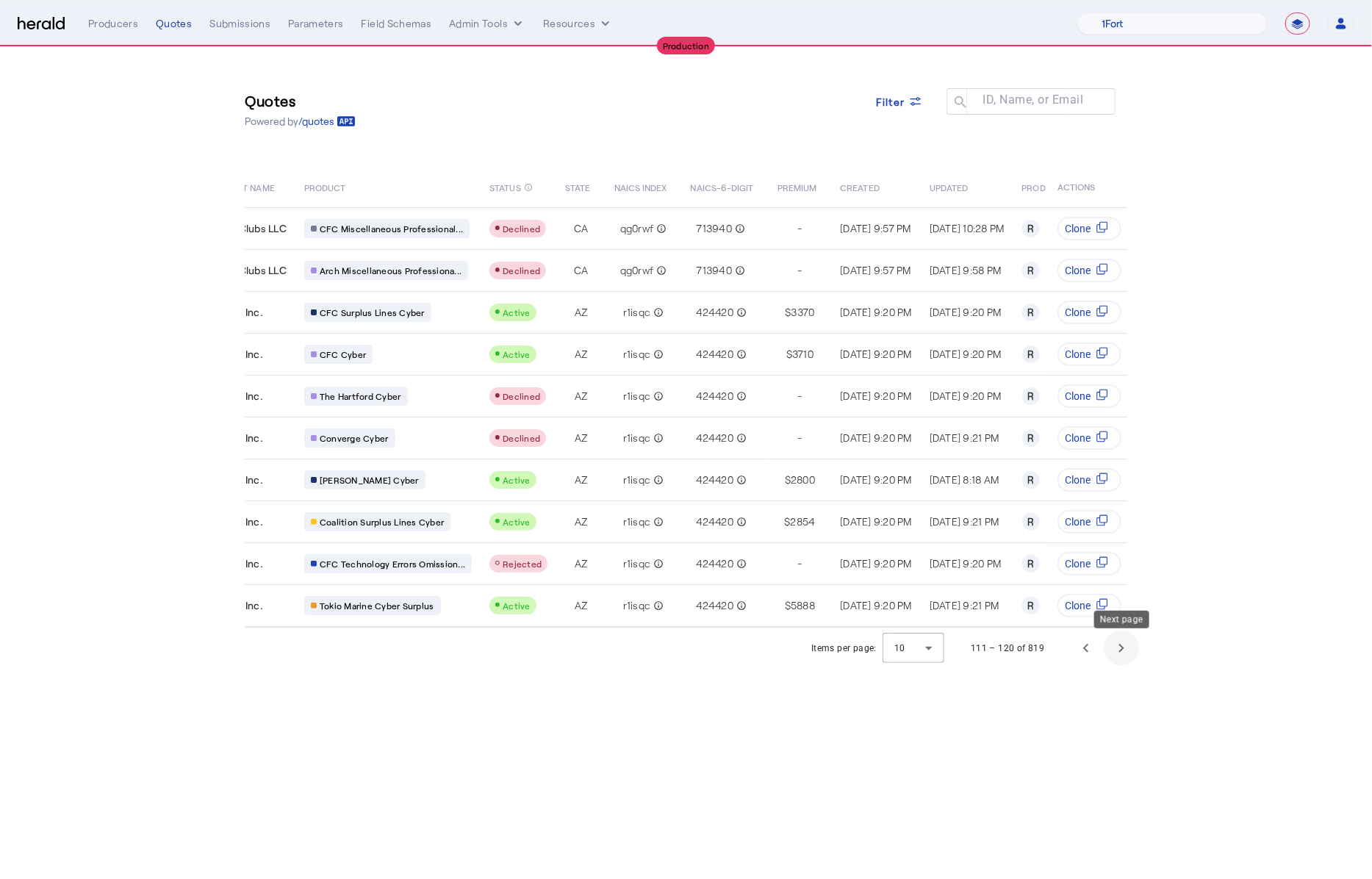
click at [1121, 653] on span "Next page" at bounding box center [1121, 648] width 35 height 35
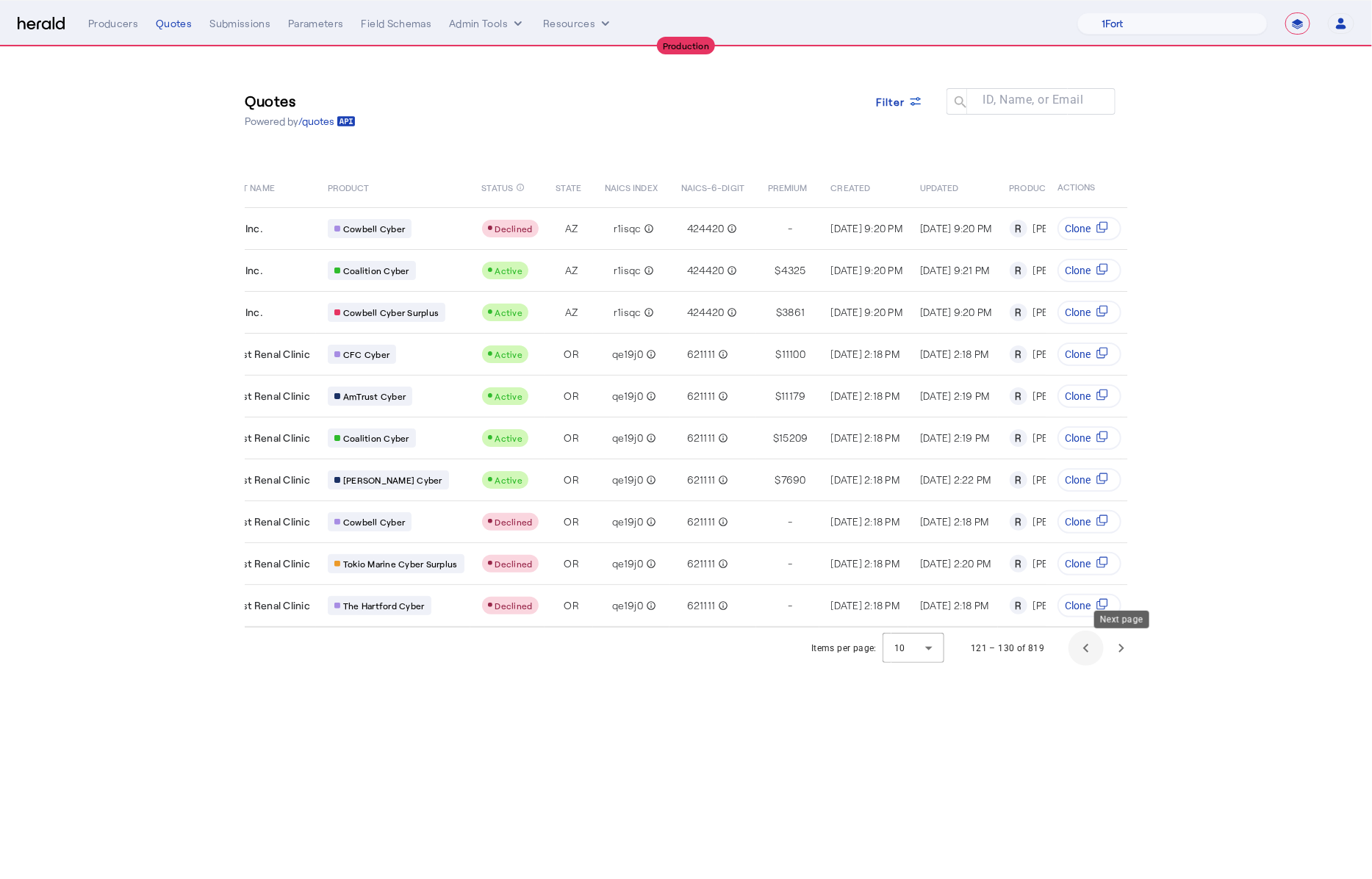
click at [1088, 656] on span "Previous page" at bounding box center [1086, 648] width 35 height 35
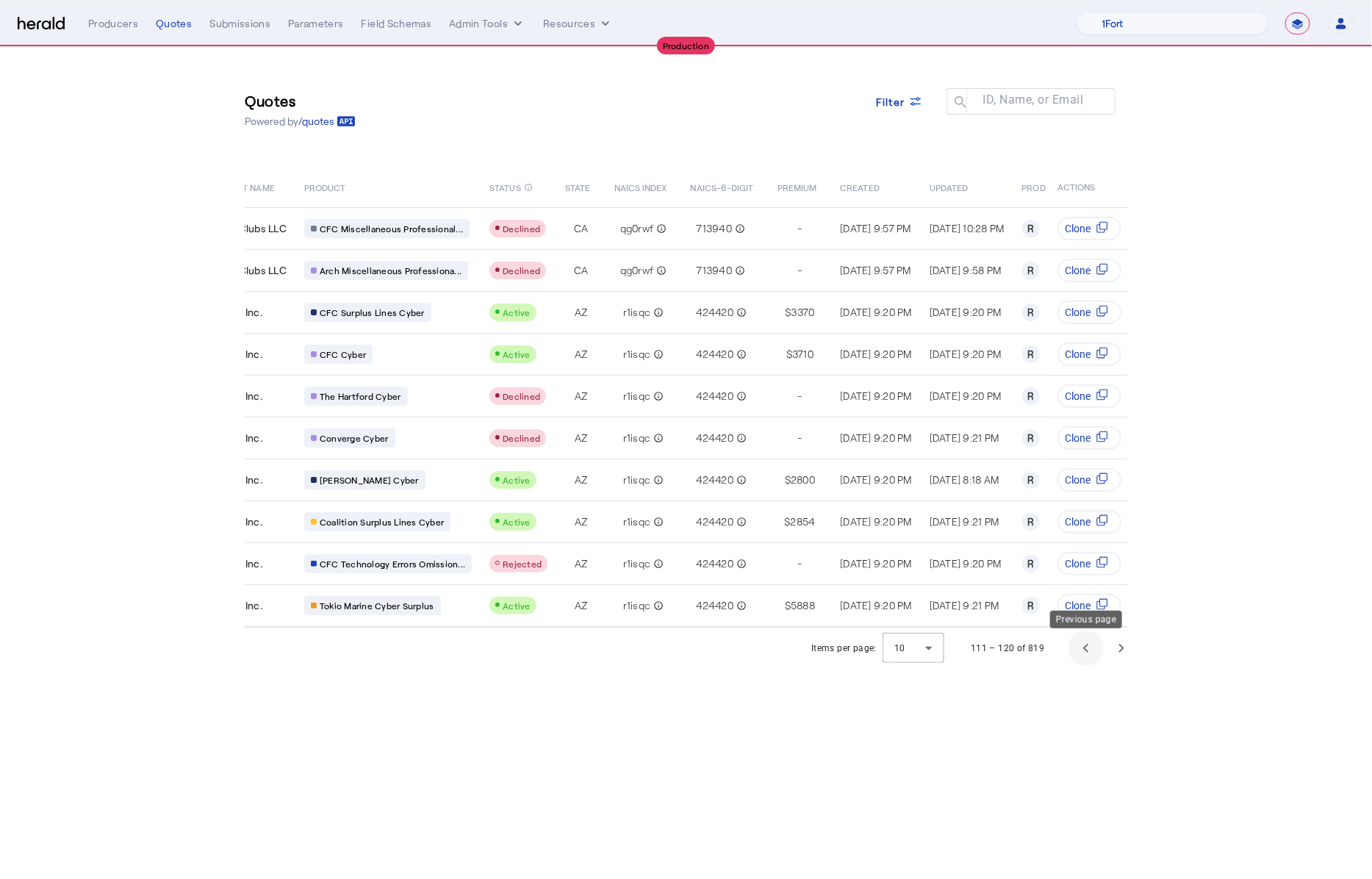
click at [1081, 644] on span "Previous page" at bounding box center [1086, 648] width 35 height 35
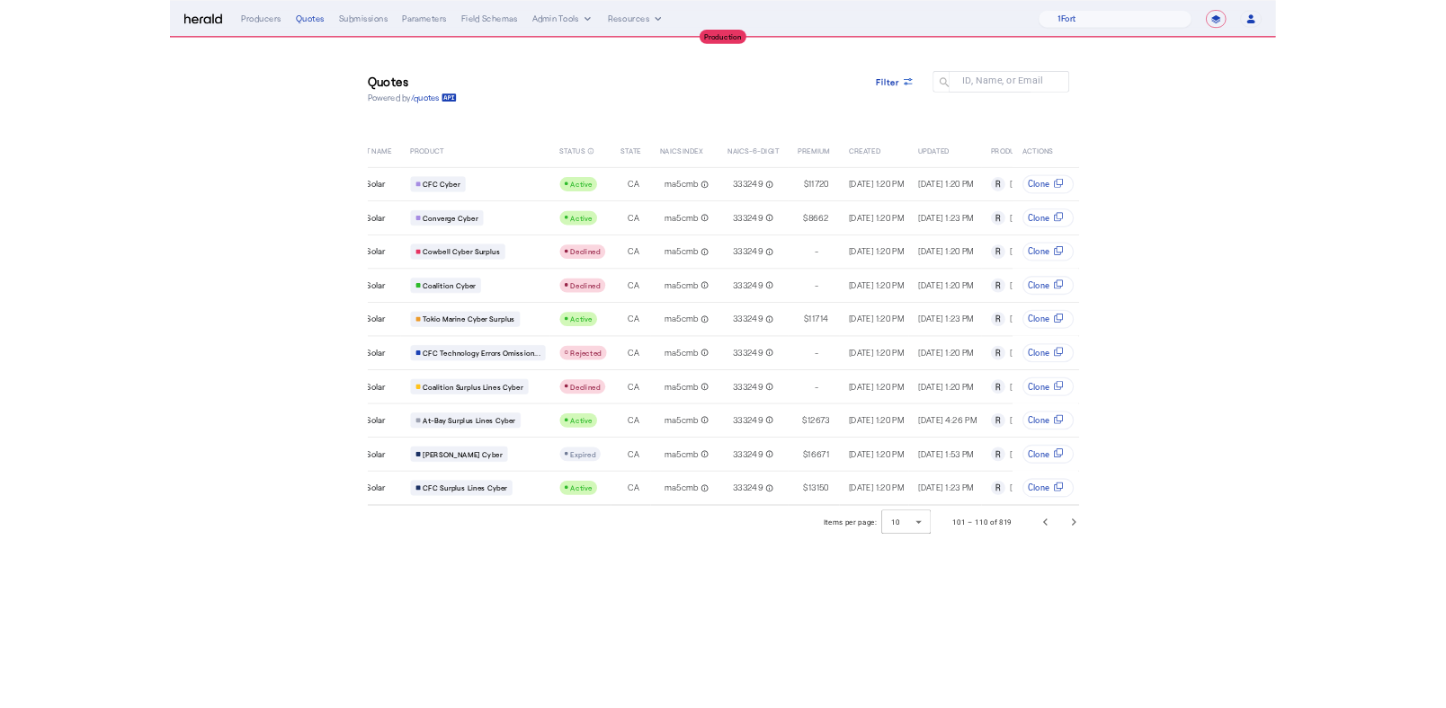
scroll to position [0, 0]
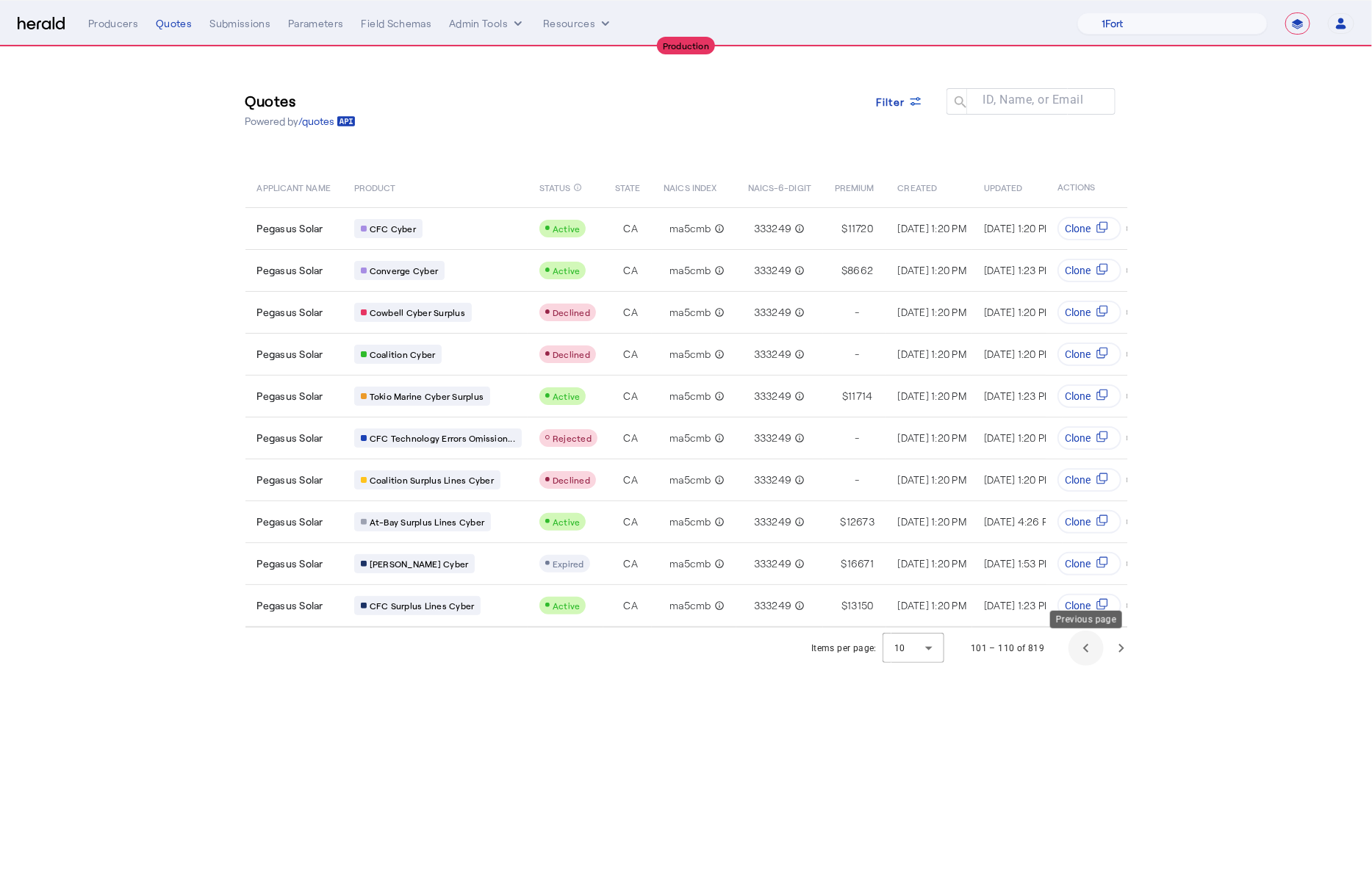
click at [1079, 651] on span "Previous page" at bounding box center [1086, 648] width 35 height 35
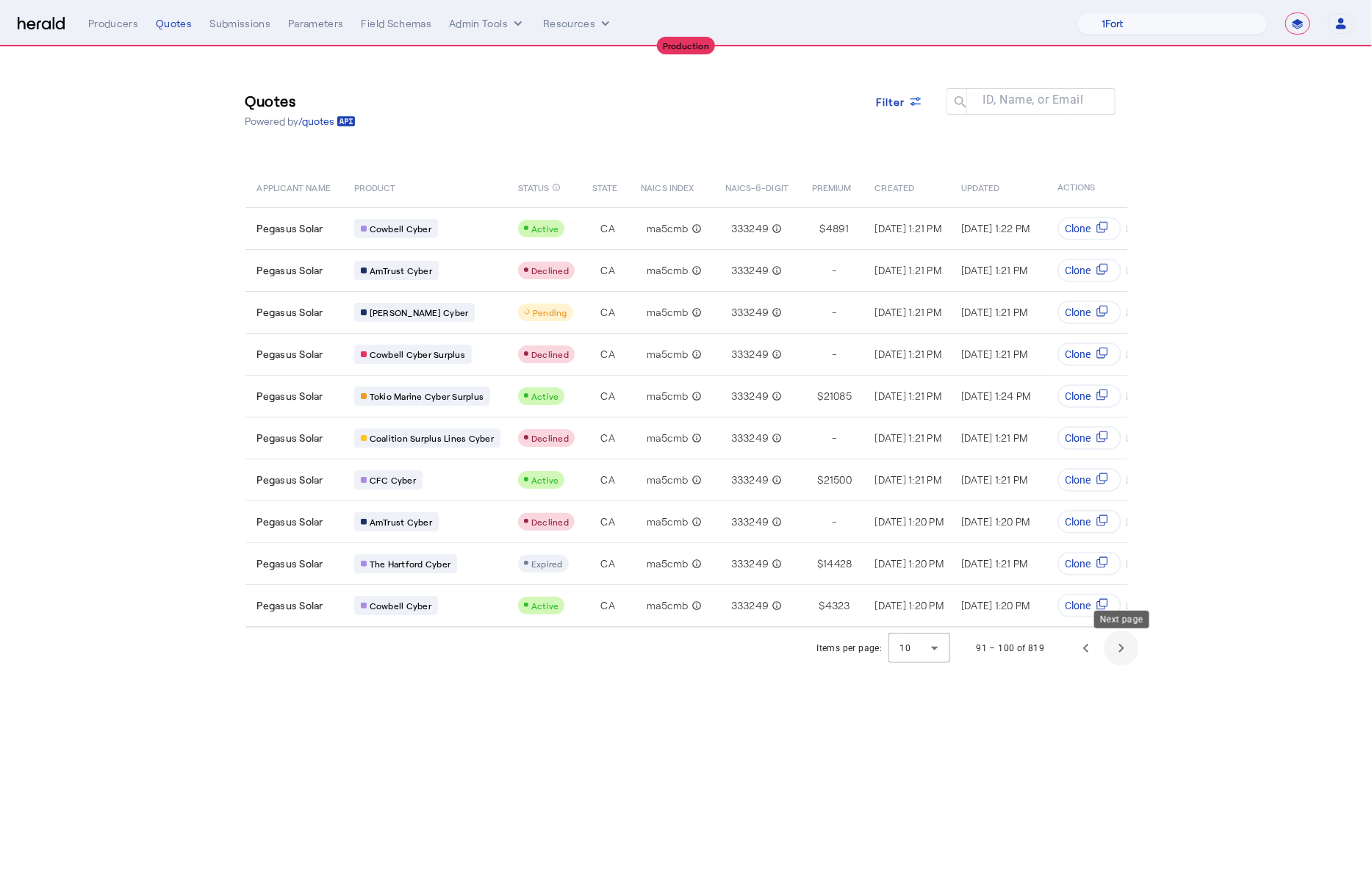
click at [1127, 650] on span "Next page" at bounding box center [1121, 648] width 35 height 35
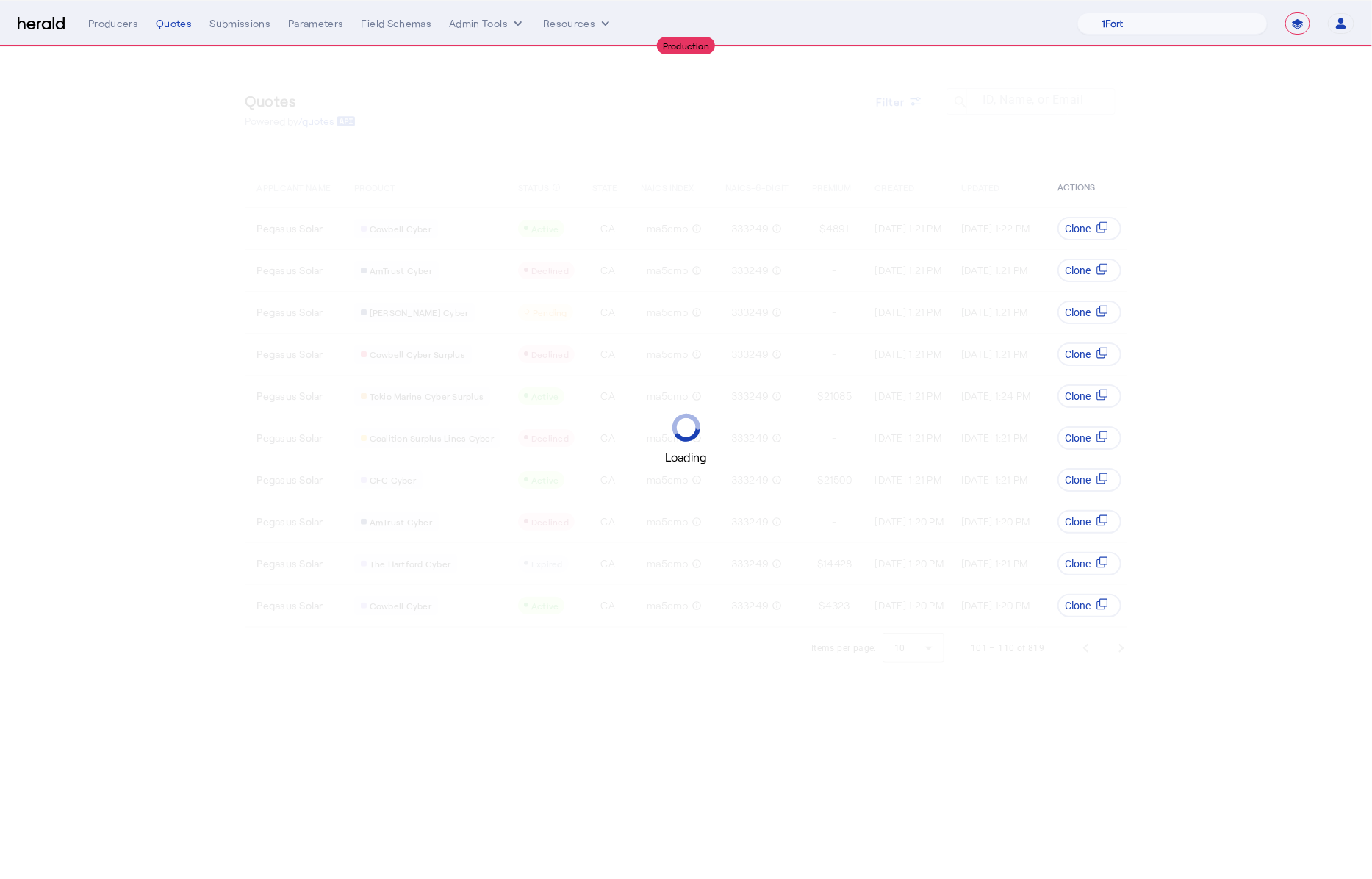
click at [1124, 653] on span "Next page" at bounding box center [1121, 648] width 35 height 35
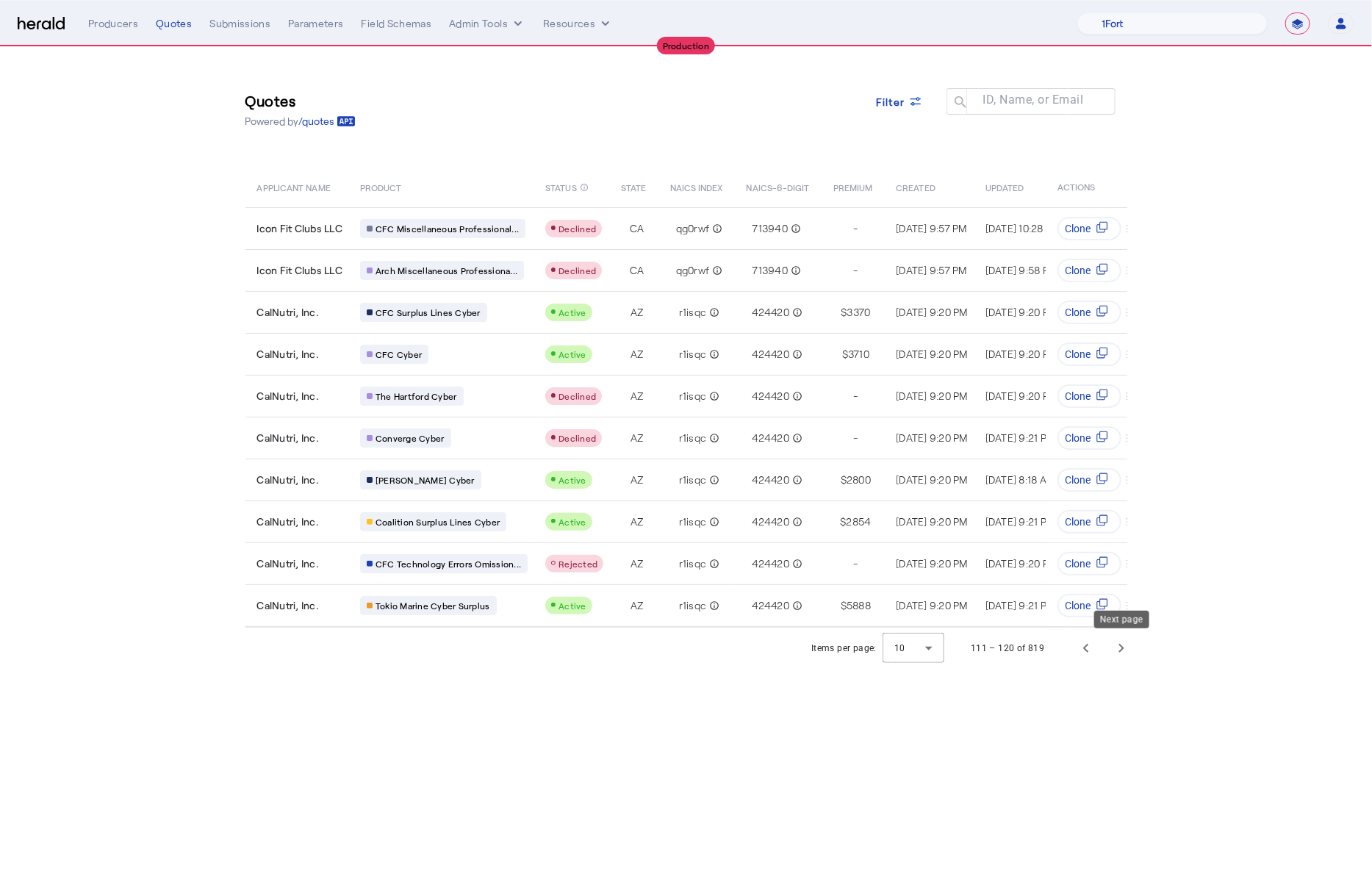
click at [1124, 653] on span "Next page" at bounding box center [1121, 648] width 35 height 35
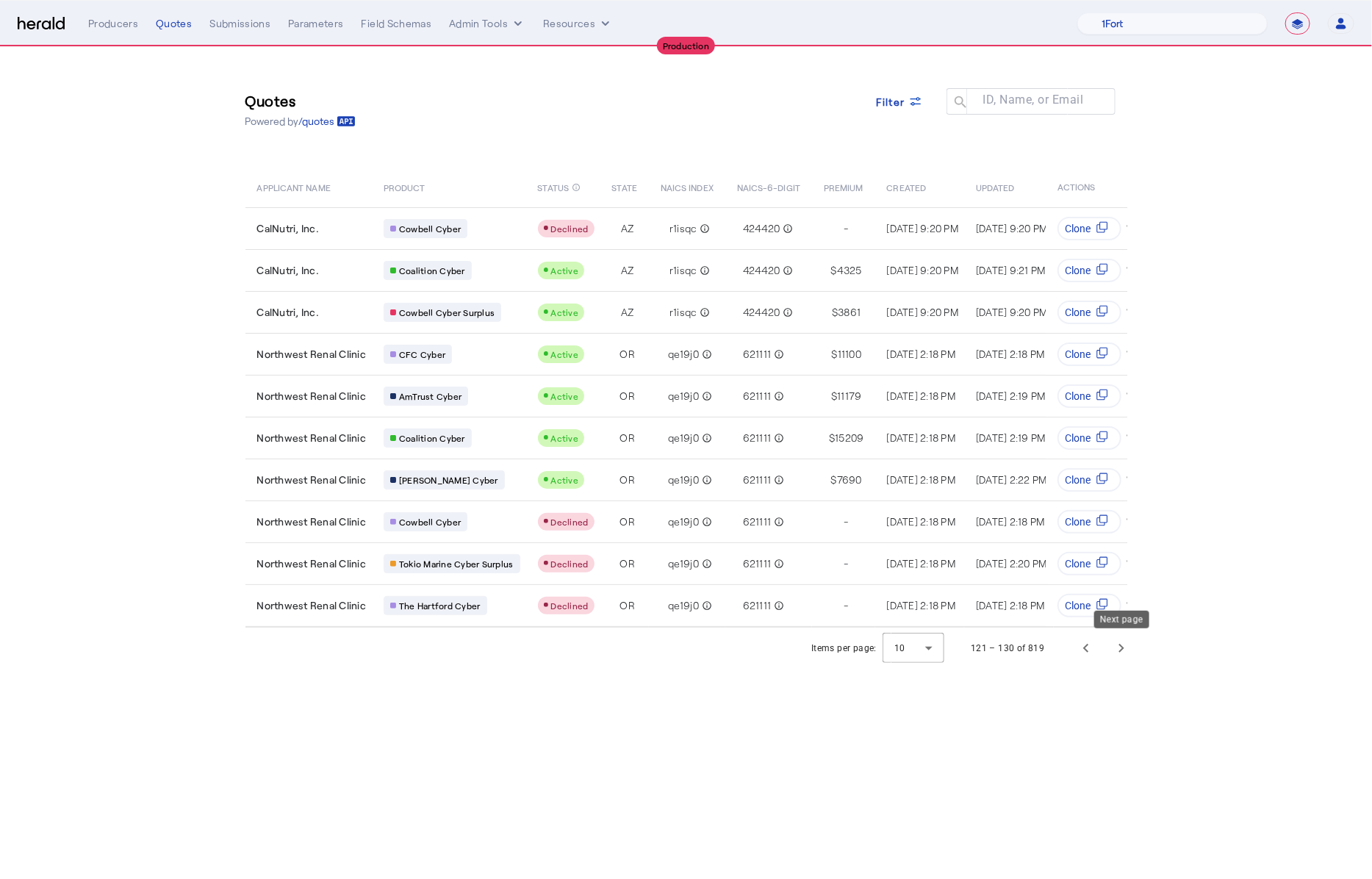
click at [1124, 653] on span "Next page" at bounding box center [1121, 648] width 35 height 35
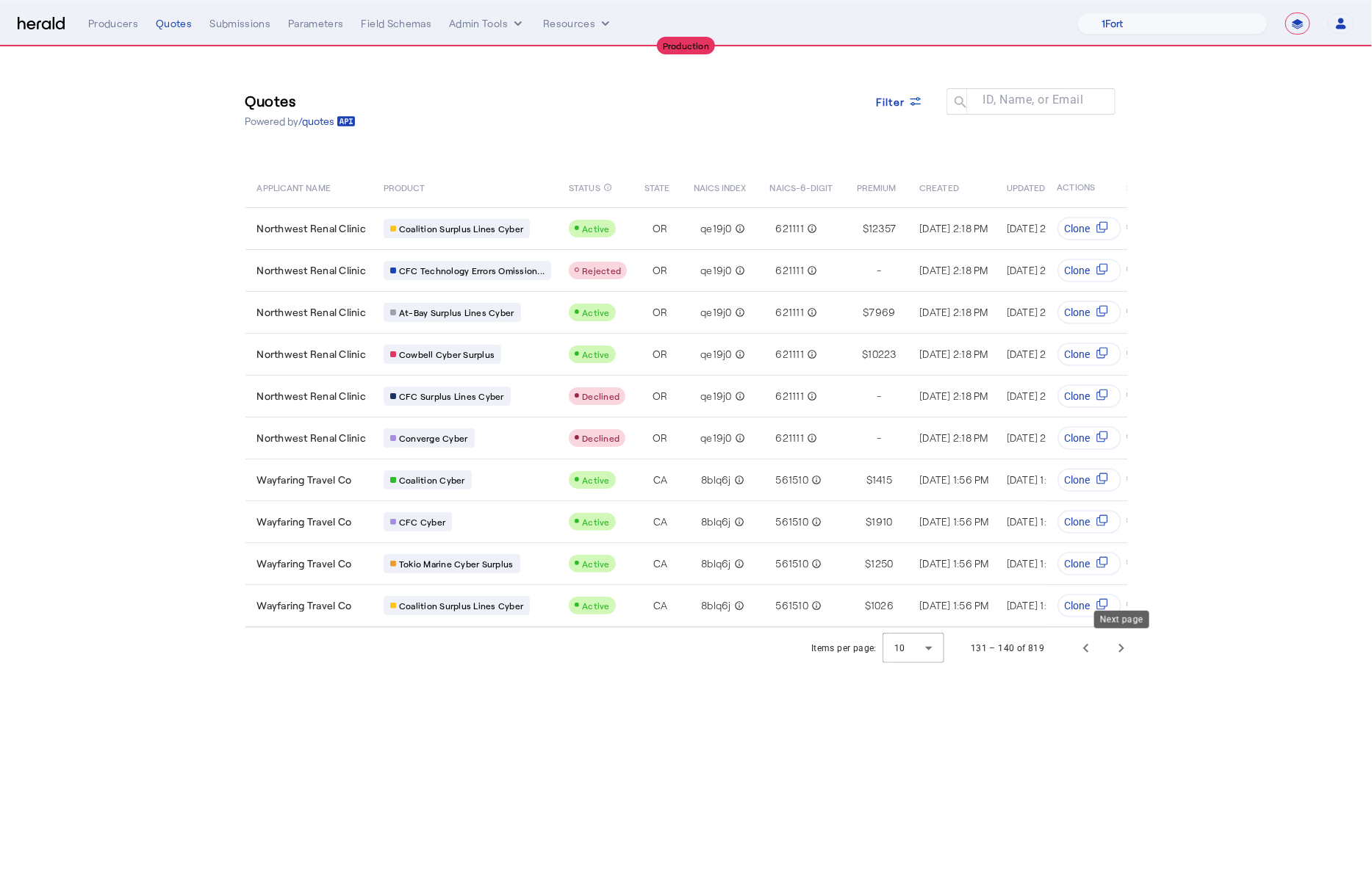
click at [1124, 653] on span "Next page" at bounding box center [1121, 648] width 35 height 35
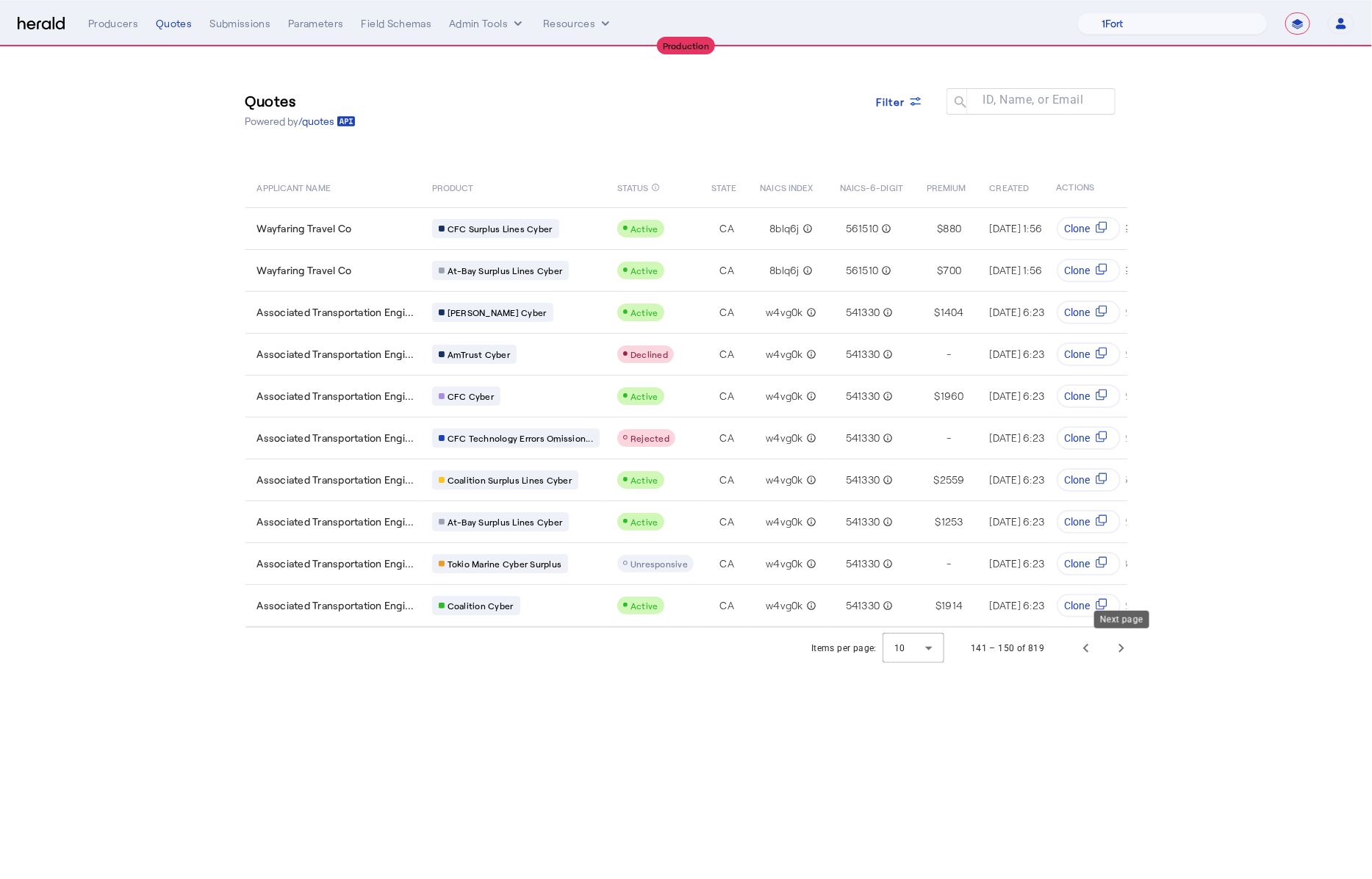
click at [1124, 653] on span "Next page" at bounding box center [1121, 648] width 35 height 35
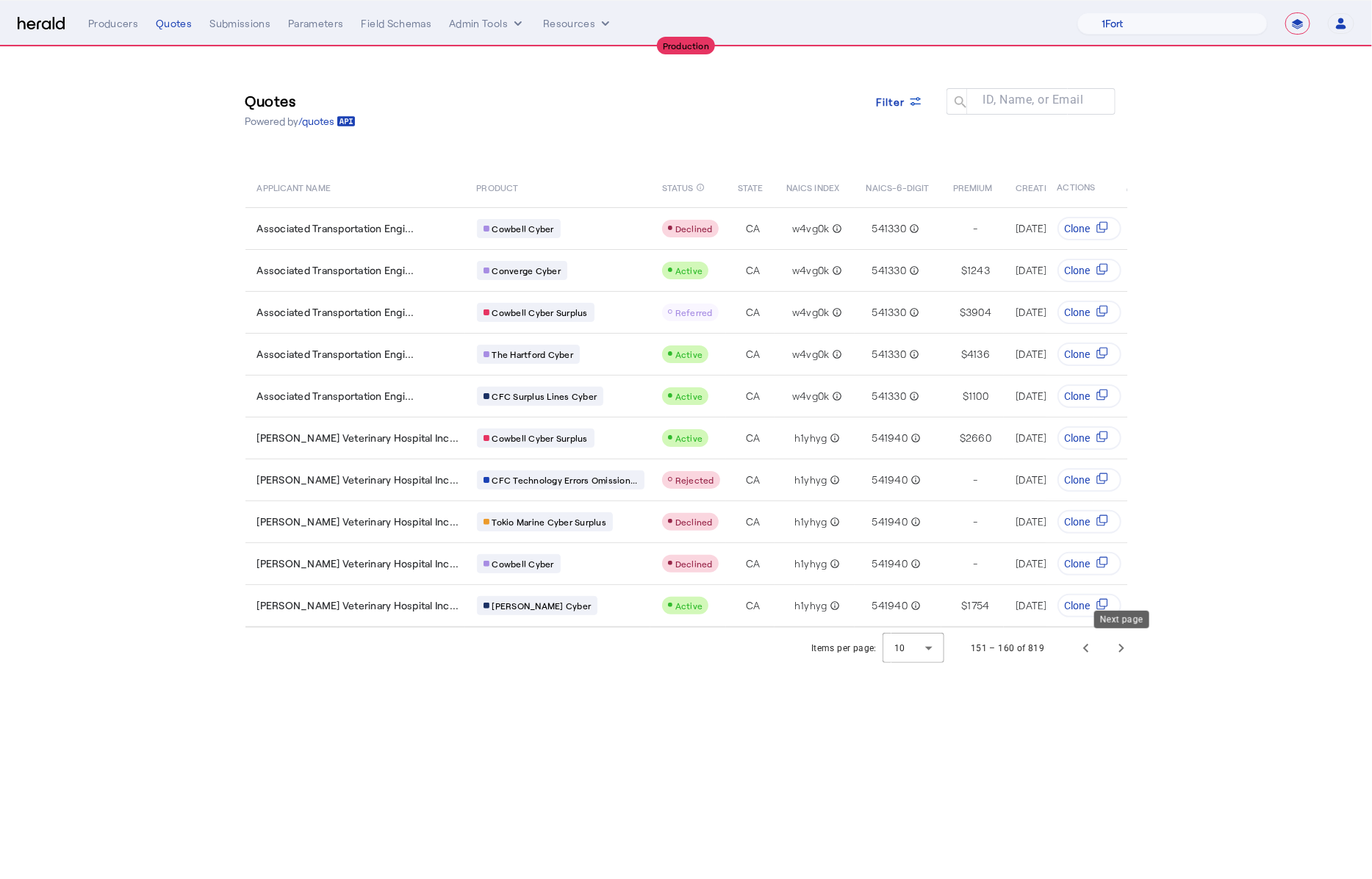
click at [1124, 653] on span "Next page" at bounding box center [1121, 648] width 35 height 35
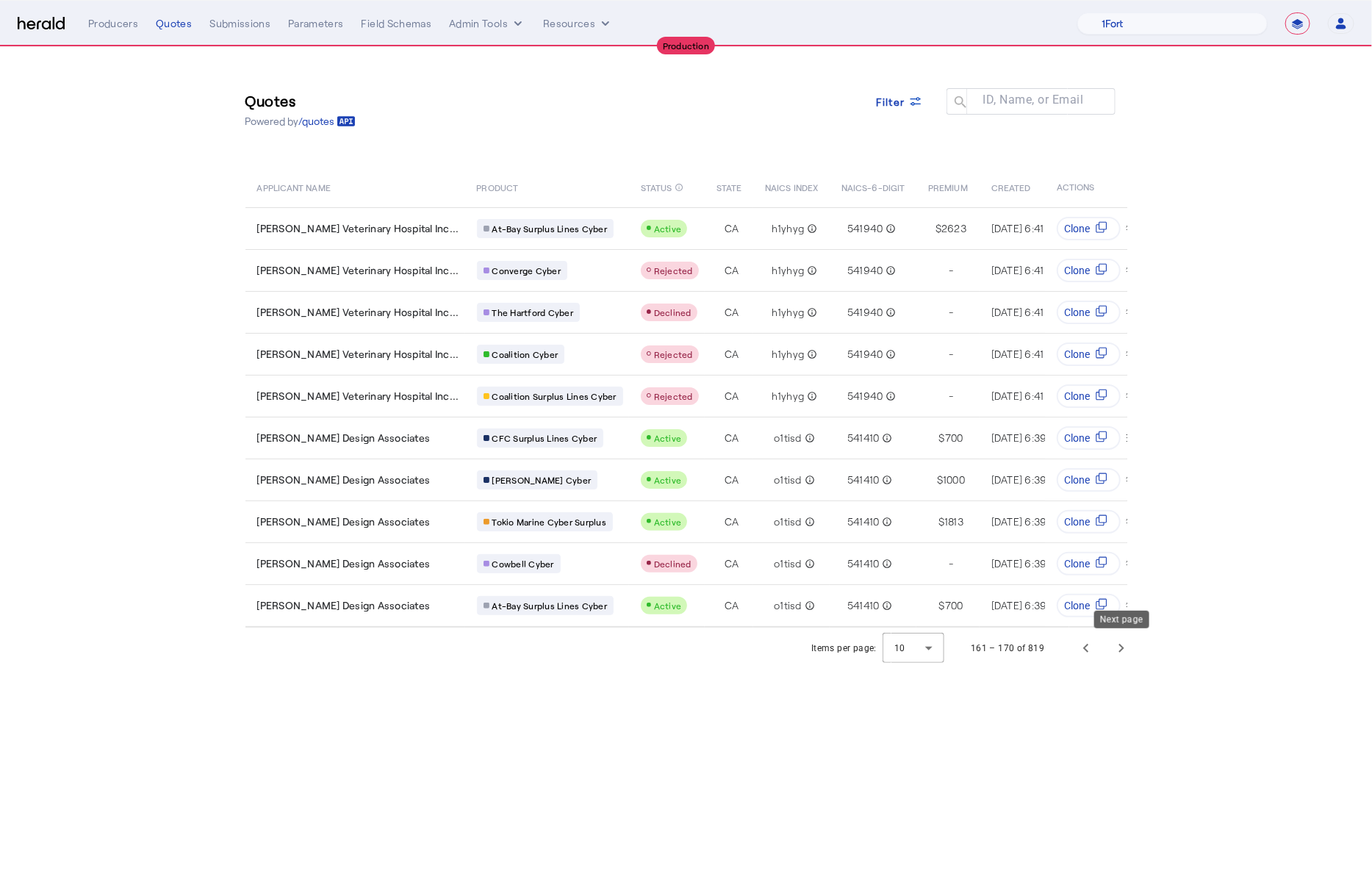
click at [1124, 653] on span "Next page" at bounding box center [1121, 648] width 35 height 35
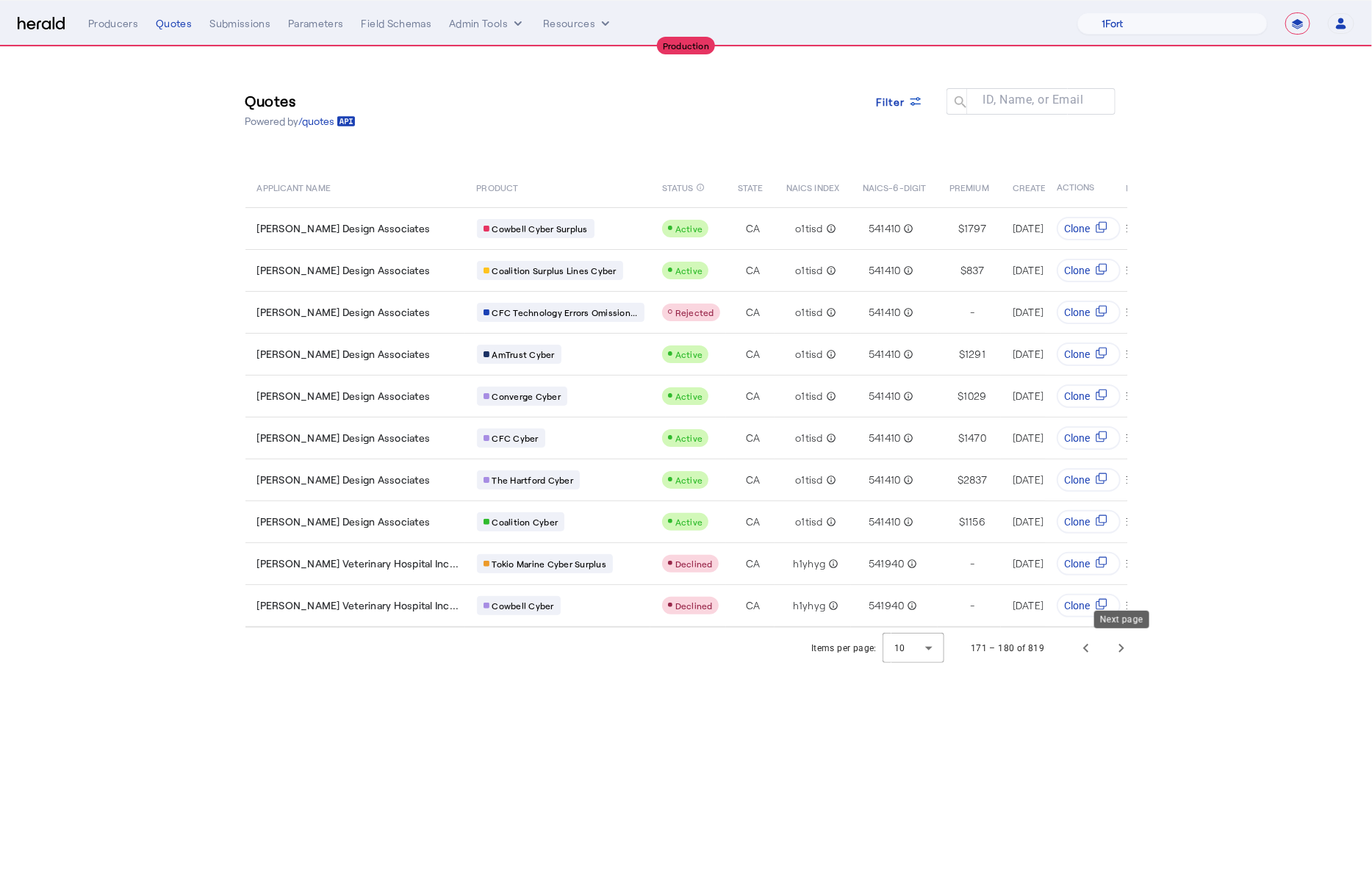
click at [1124, 653] on span "Next page" at bounding box center [1121, 648] width 35 height 35
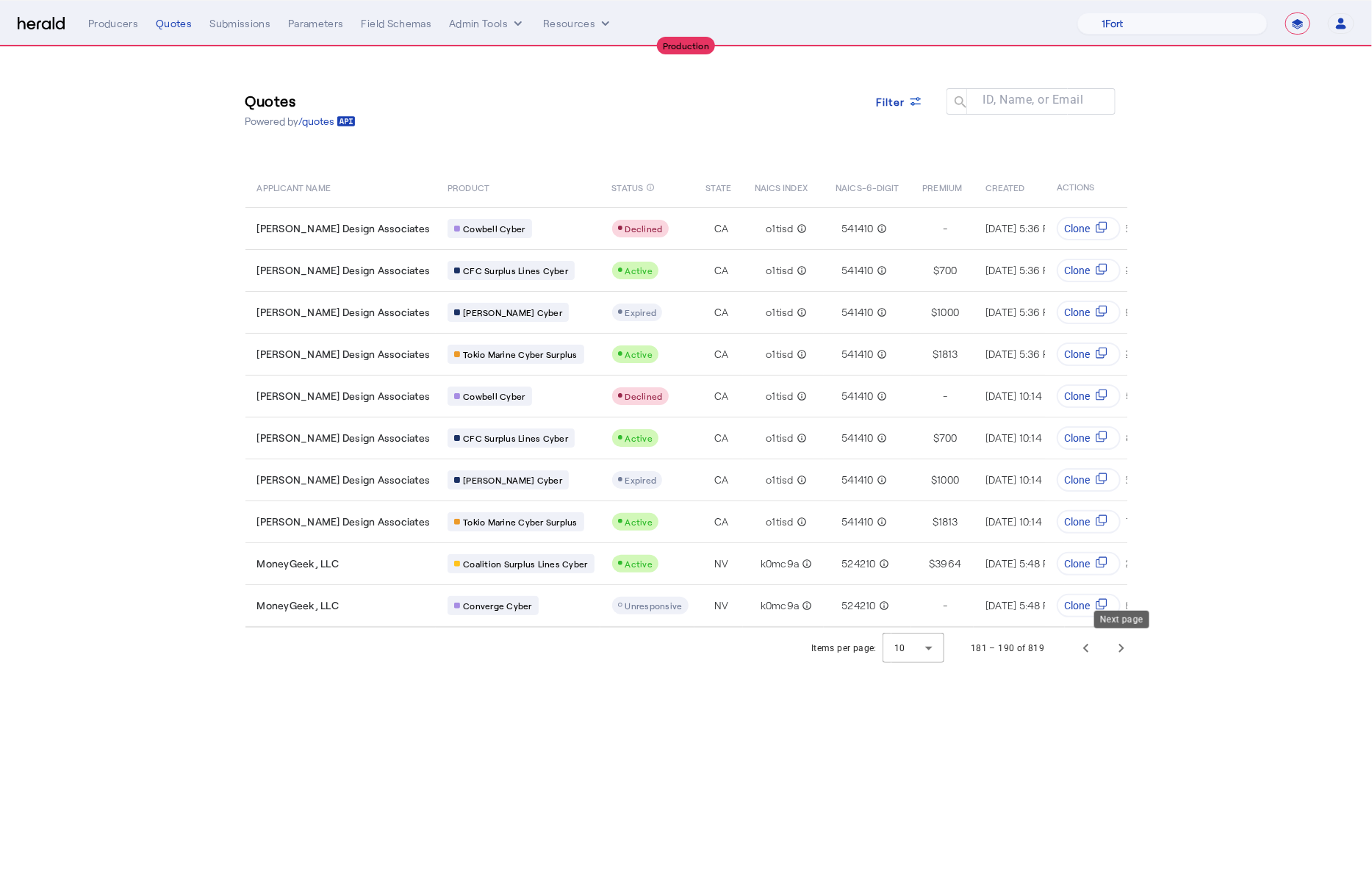
click at [1124, 653] on span "Next page" at bounding box center [1121, 648] width 35 height 35
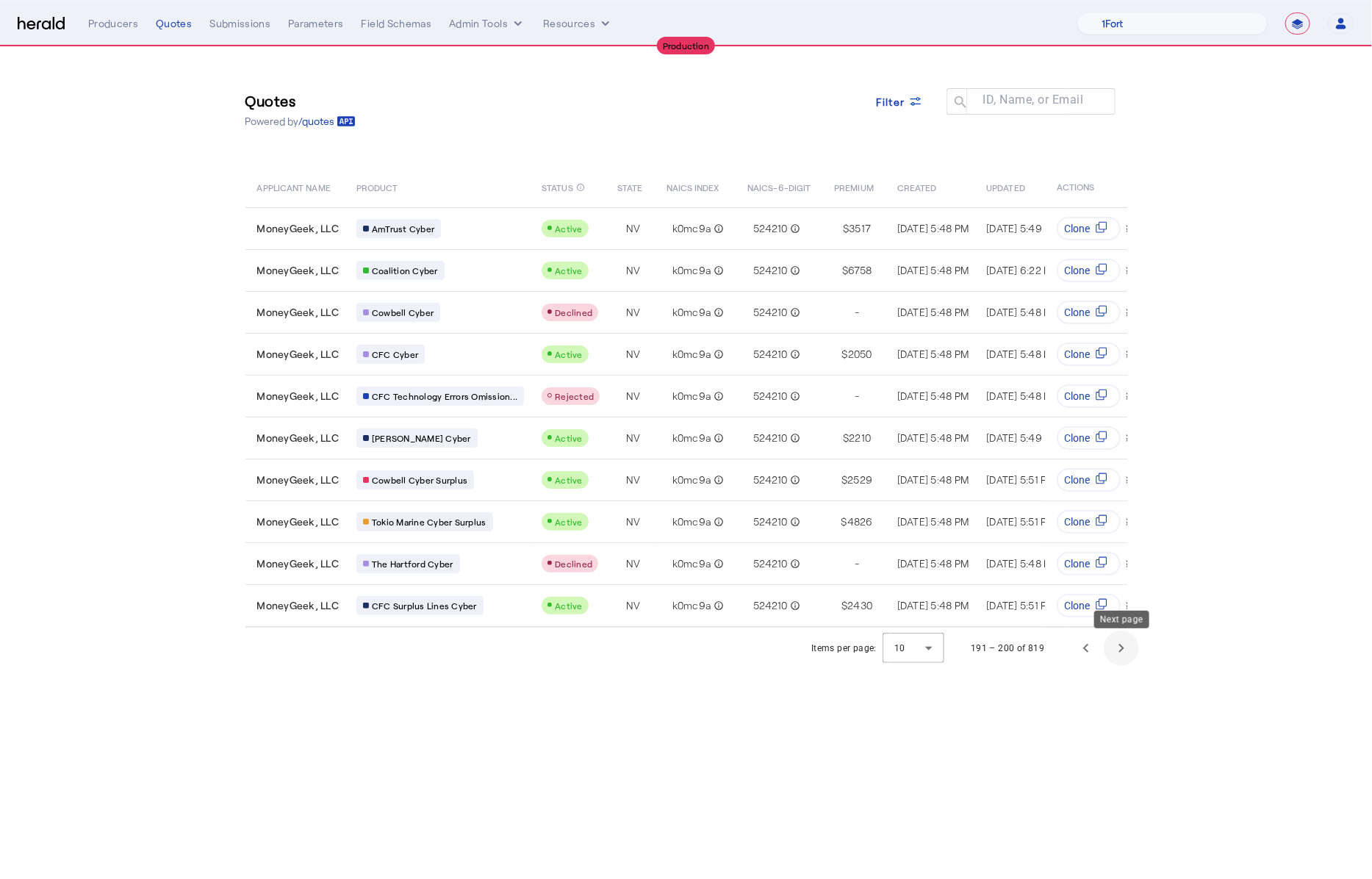
click at [1135, 648] on span "Next page" at bounding box center [1121, 648] width 35 height 35
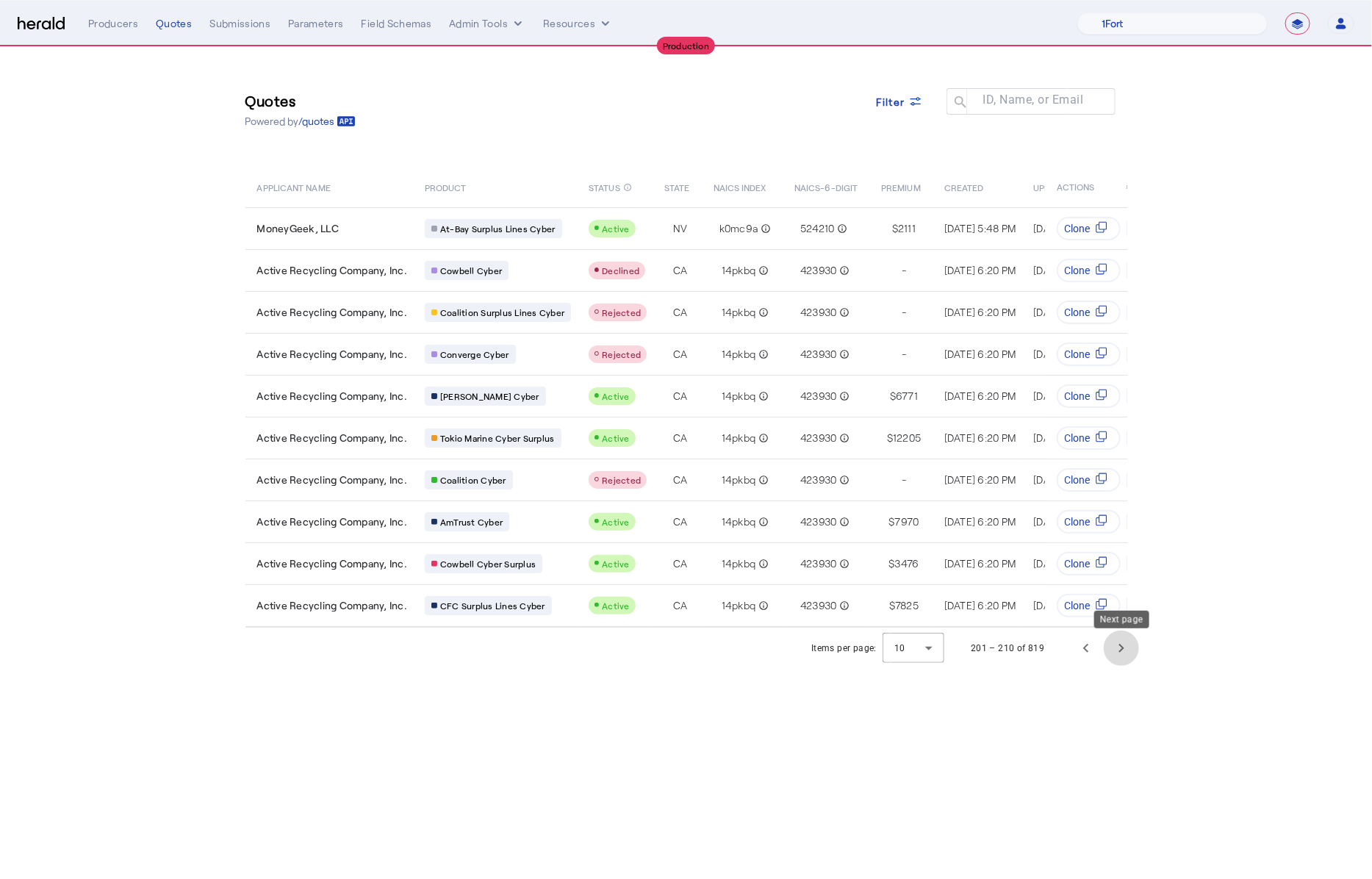
click at [1132, 648] on span "Next page" at bounding box center [1121, 648] width 35 height 35
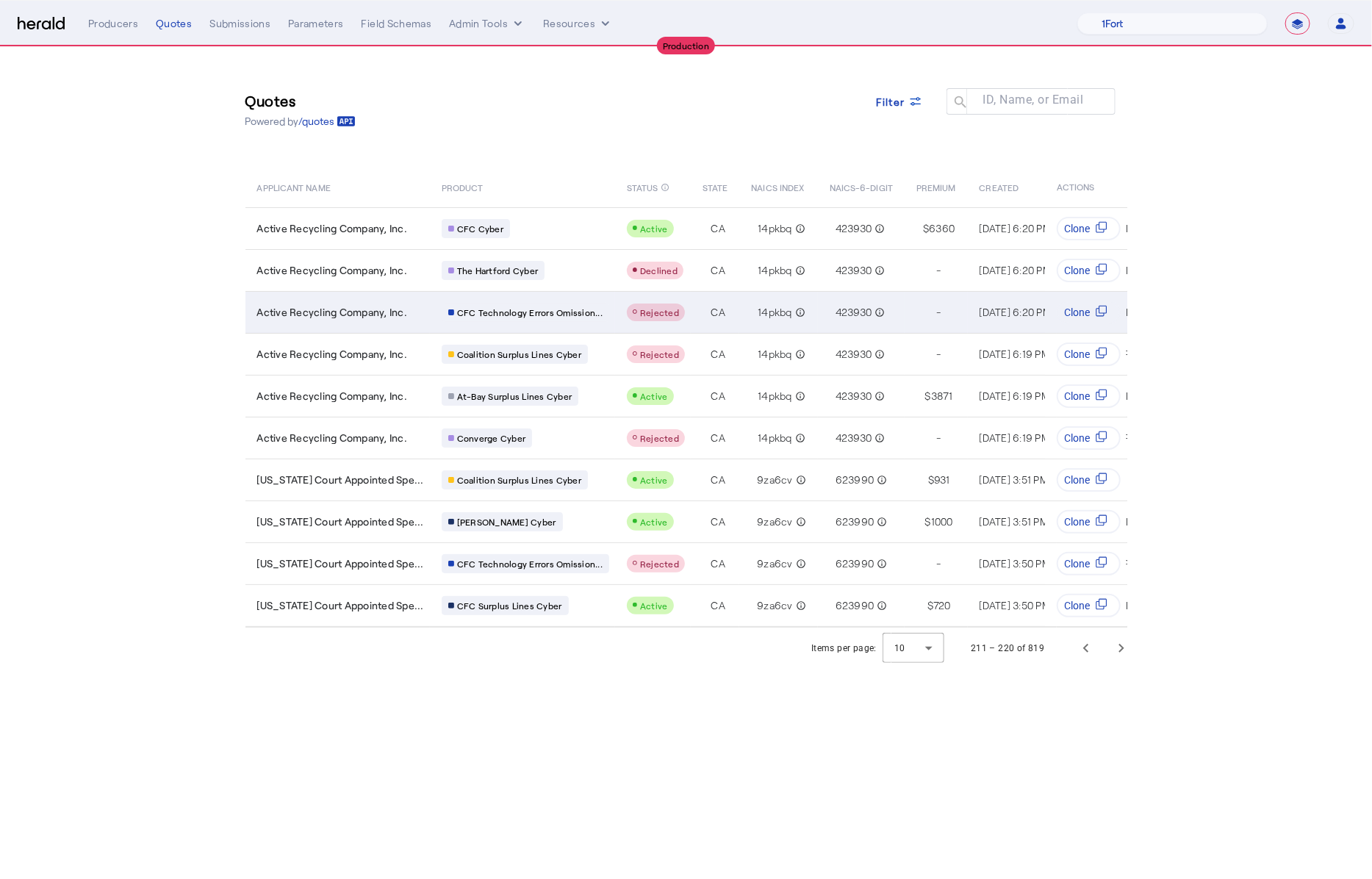
click at [321, 319] on td "Active Recycling Company, Inc." at bounding box center [338, 312] width 185 height 42
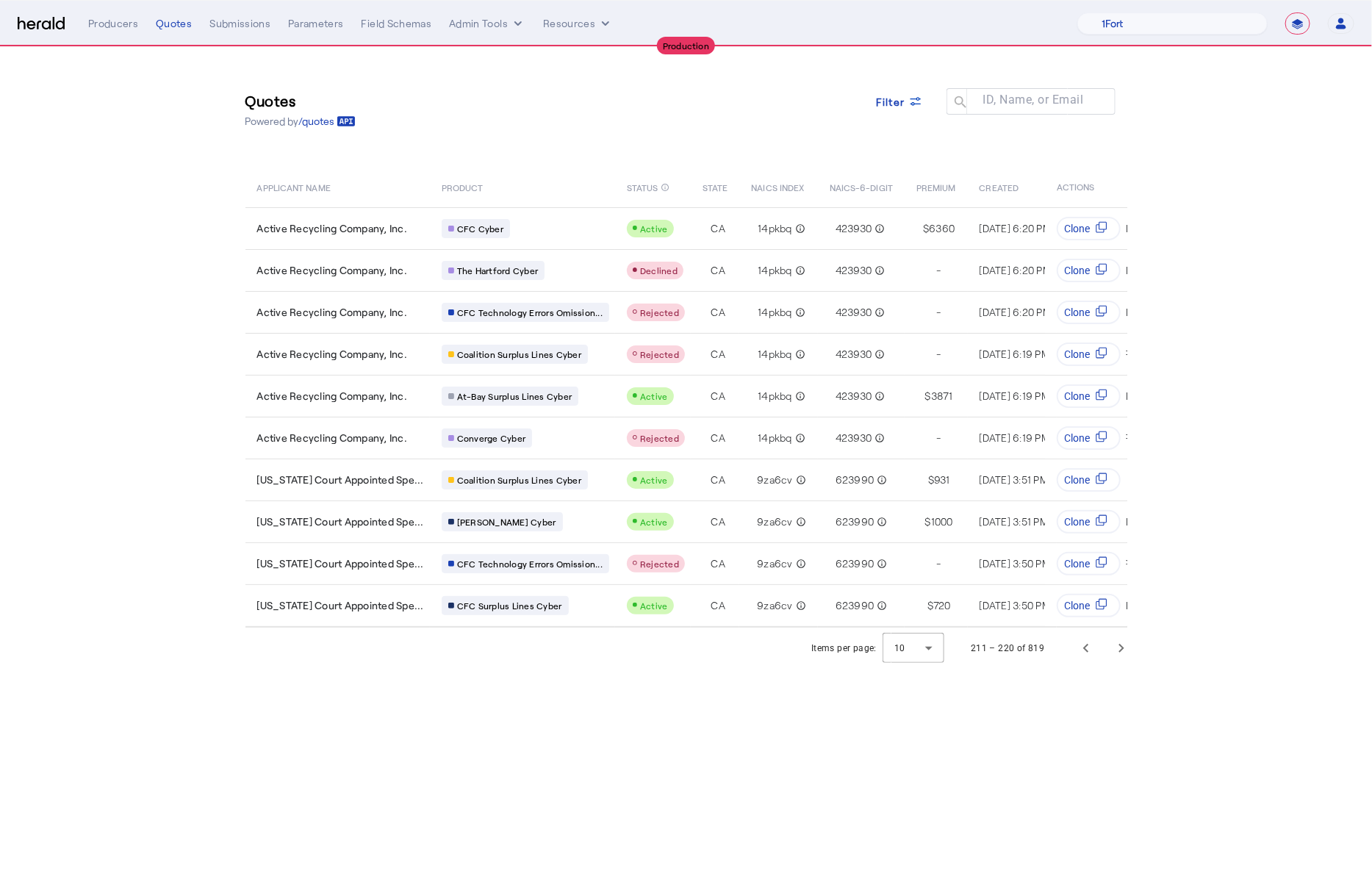
click at [129, 228] on section "Quotes Powered by /quotes Filter ID, Name, or Email search APPLICANT NAME PRODU…" at bounding box center [686, 358] width 1372 height 622
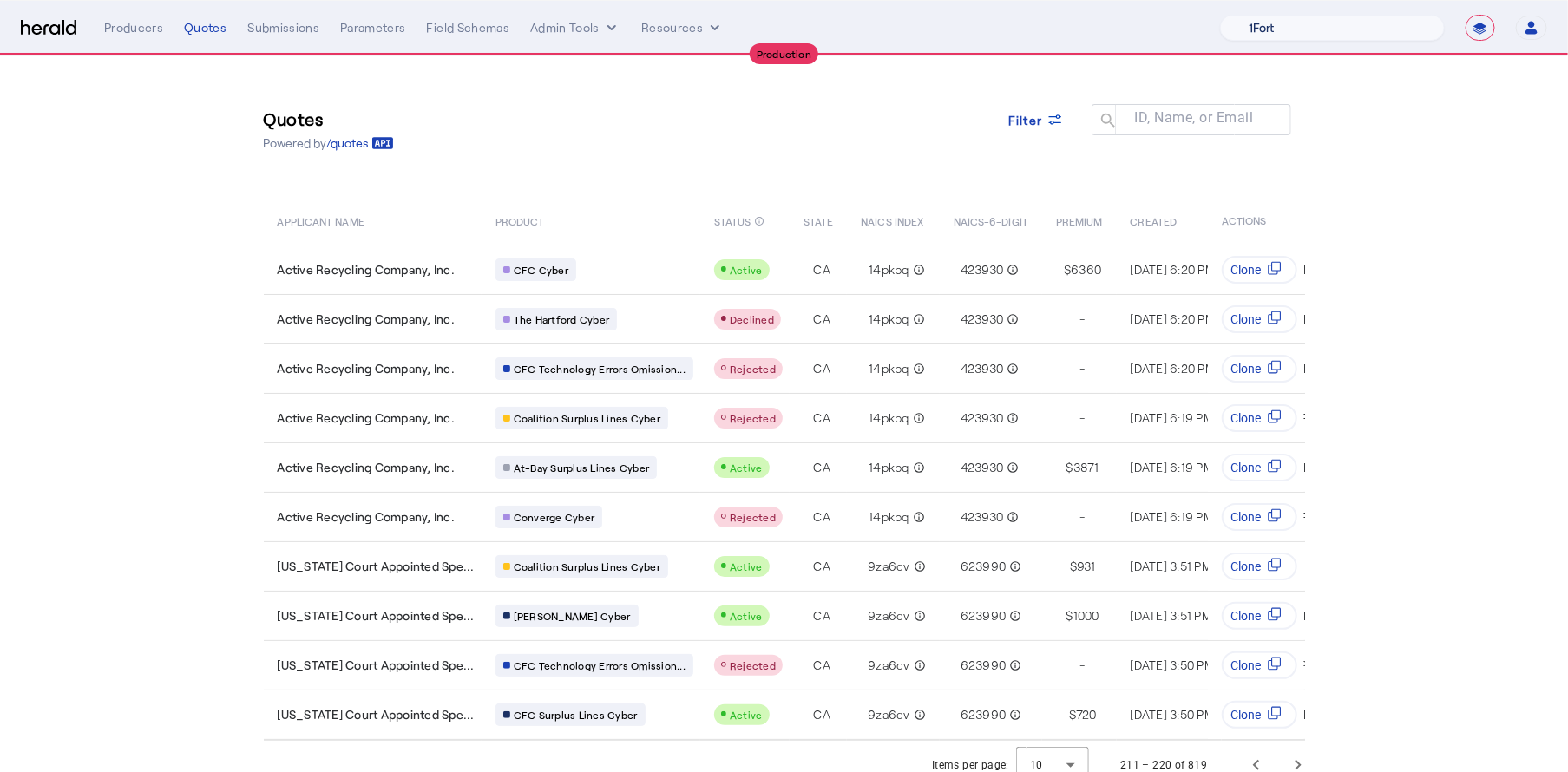
click at [1324, 30] on select "1Fort Affinity Risk Arlington Roe Billy BindHQ Bunker CRC Campus Coverage Citad…" at bounding box center [1332, 27] width 225 height 26
select select "pfm_lx2v_founder_shield"
click at [1221, 14] on select "1Fort Affinity Risk Arlington Roe Billy BindHQ Bunker CRC Campus Coverage Citad…" at bounding box center [1332, 27] width 225 height 26
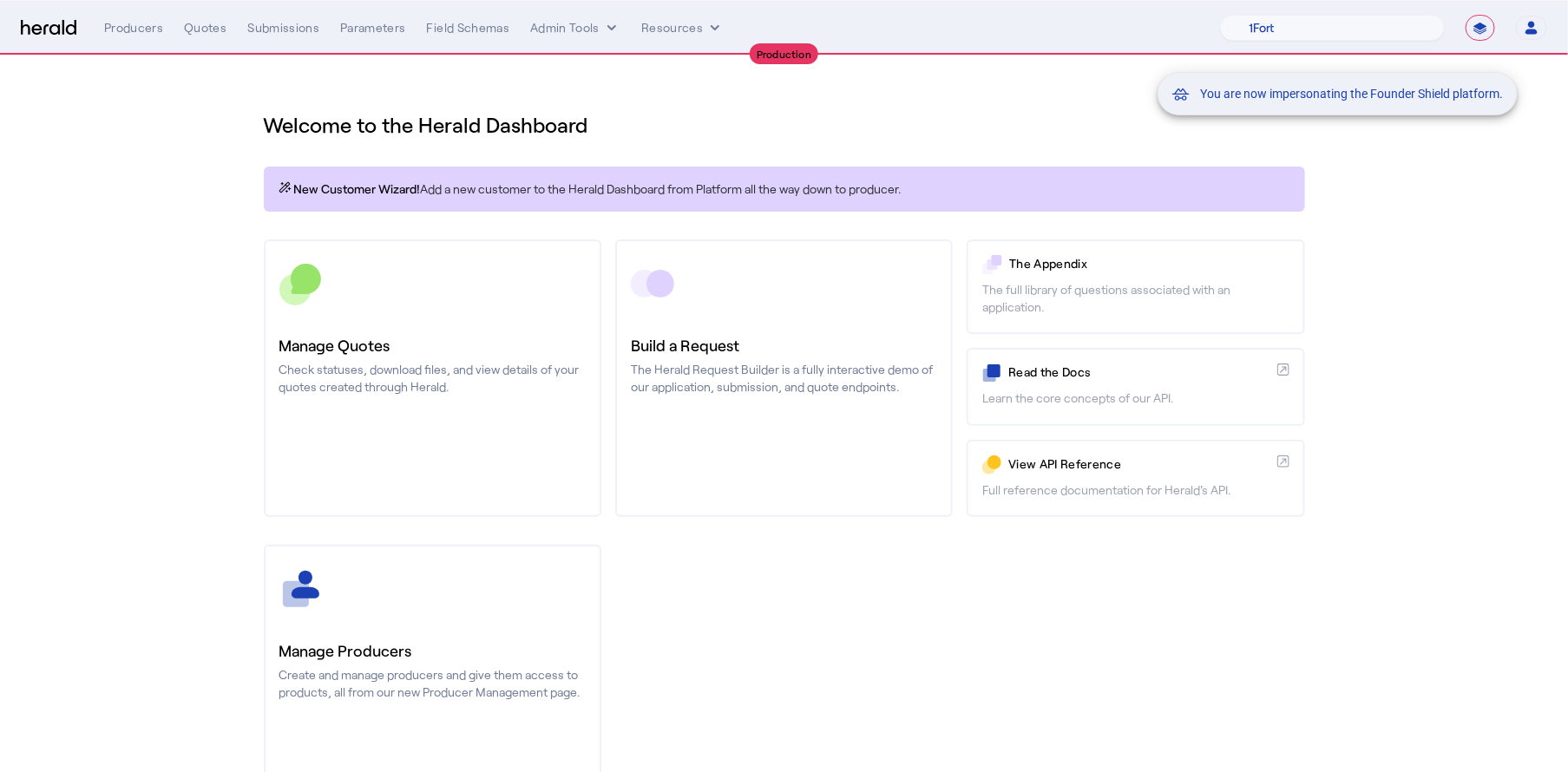
click at [1097, 121] on div "You are now impersonating the Founder Shield platform." at bounding box center [784, 386] width 1568 height 772
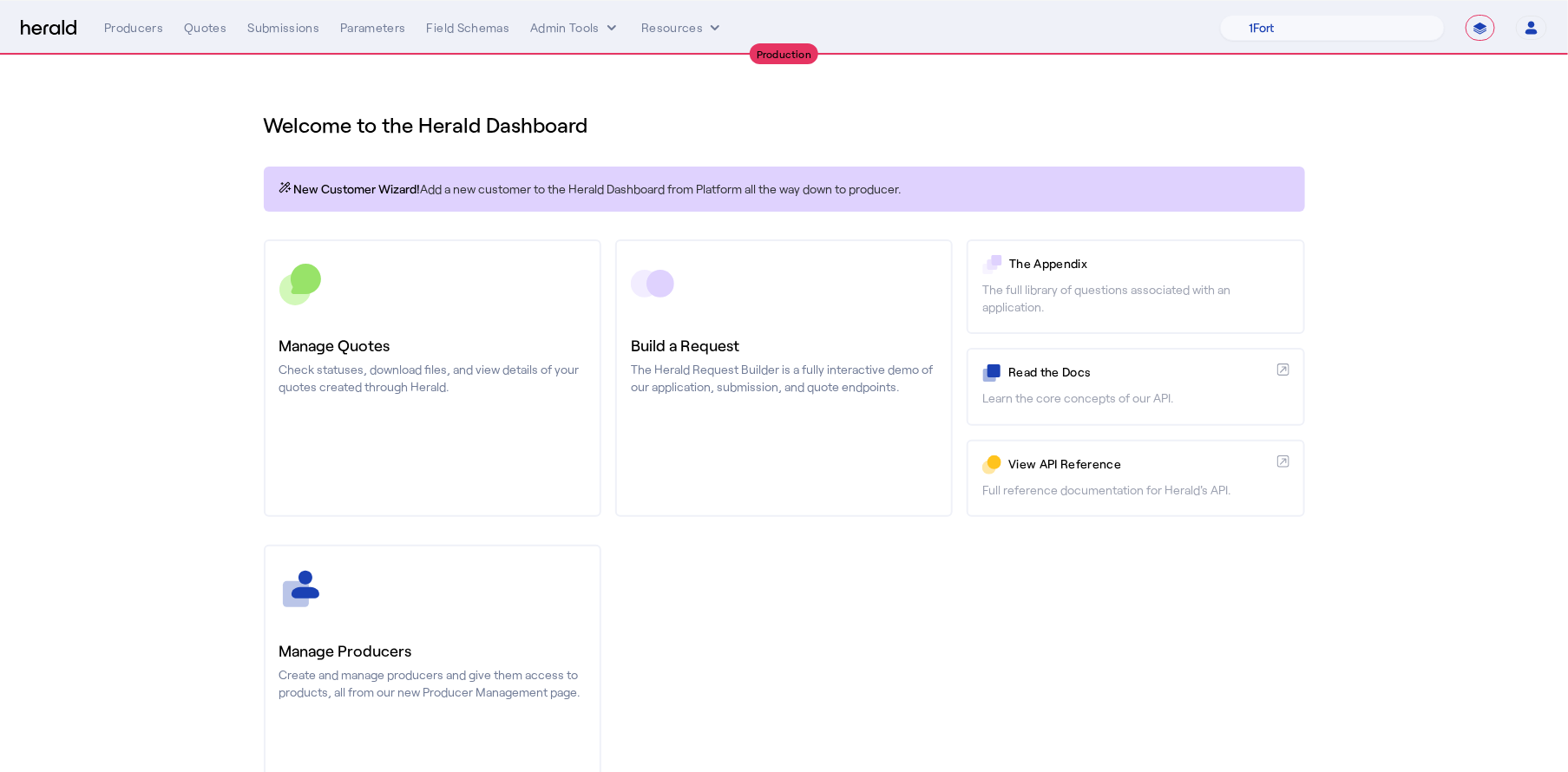
click at [210, 77] on section "Welcome to the Herald Dashboard New Customer Wizard! Add a new customer to the …" at bounding box center [784, 456] width 1568 height 802
click at [205, 30] on div "Quotes" at bounding box center [206, 28] width 42 height 17
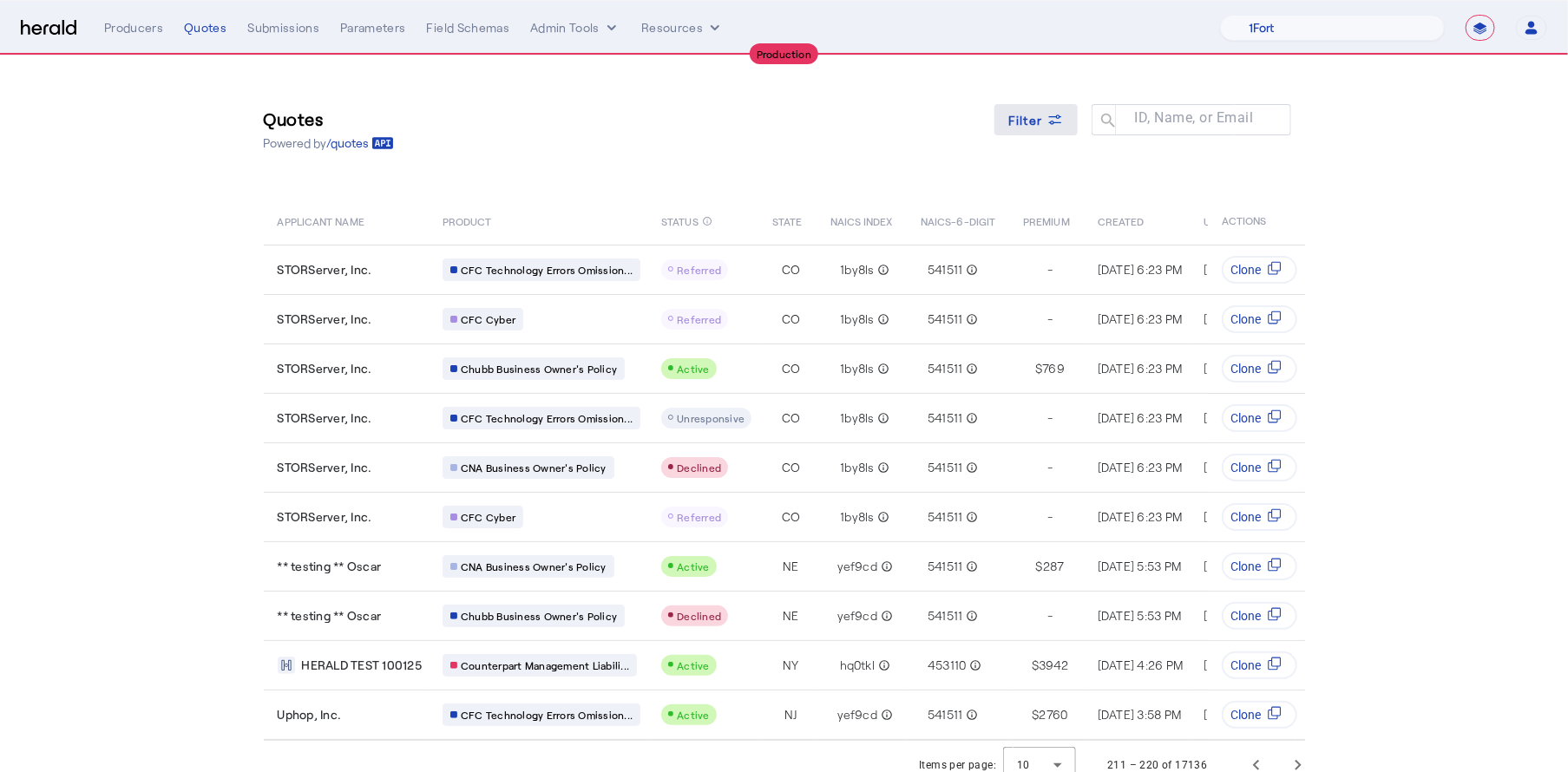
click at [1045, 137] on span at bounding box center [1036, 119] width 83 height 41
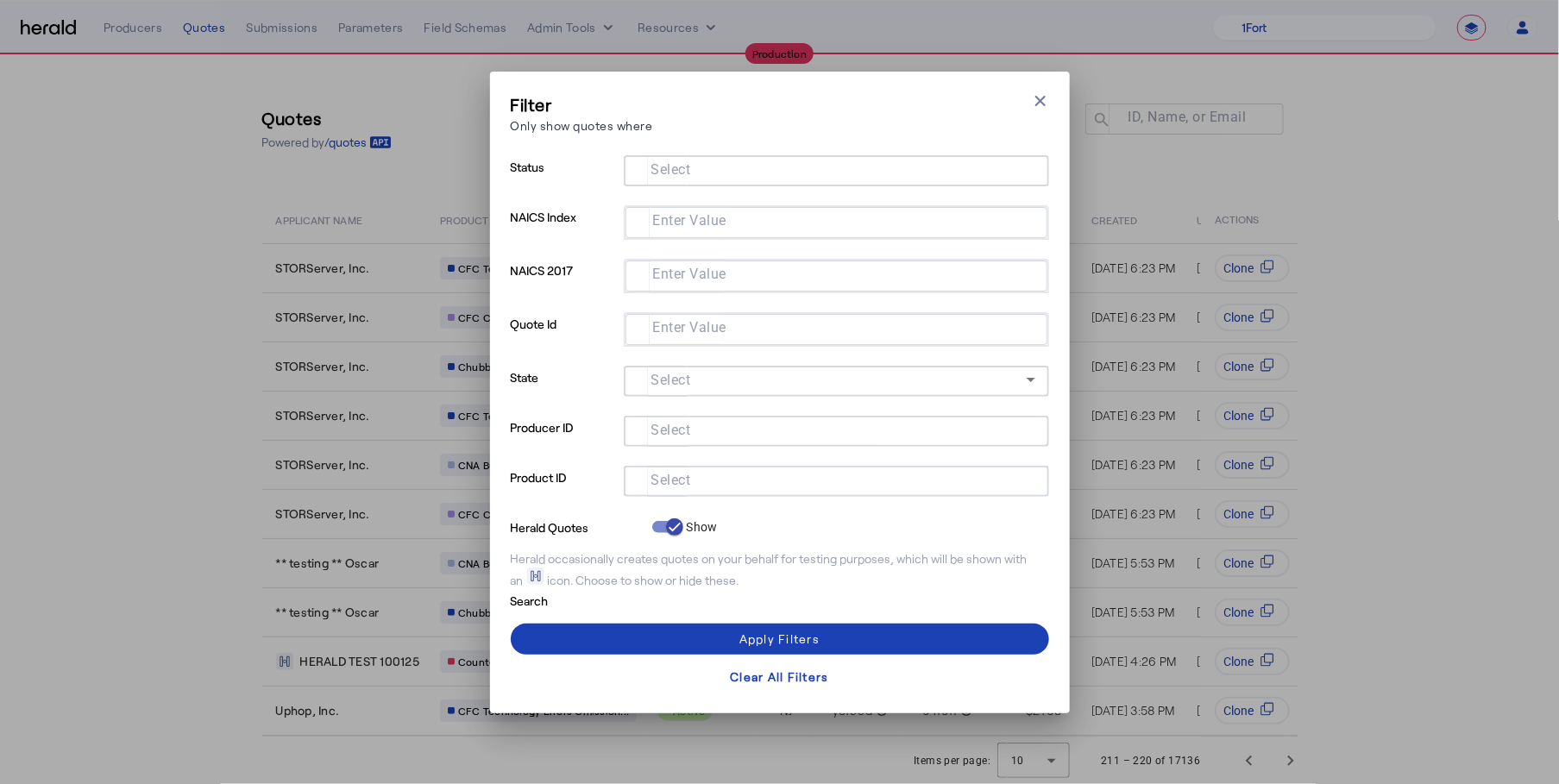
click at [689, 176] on mat-label "Select" at bounding box center [671, 169] width 39 height 16
click at [689, 176] on input "Select" at bounding box center [832, 169] width 391 height 21
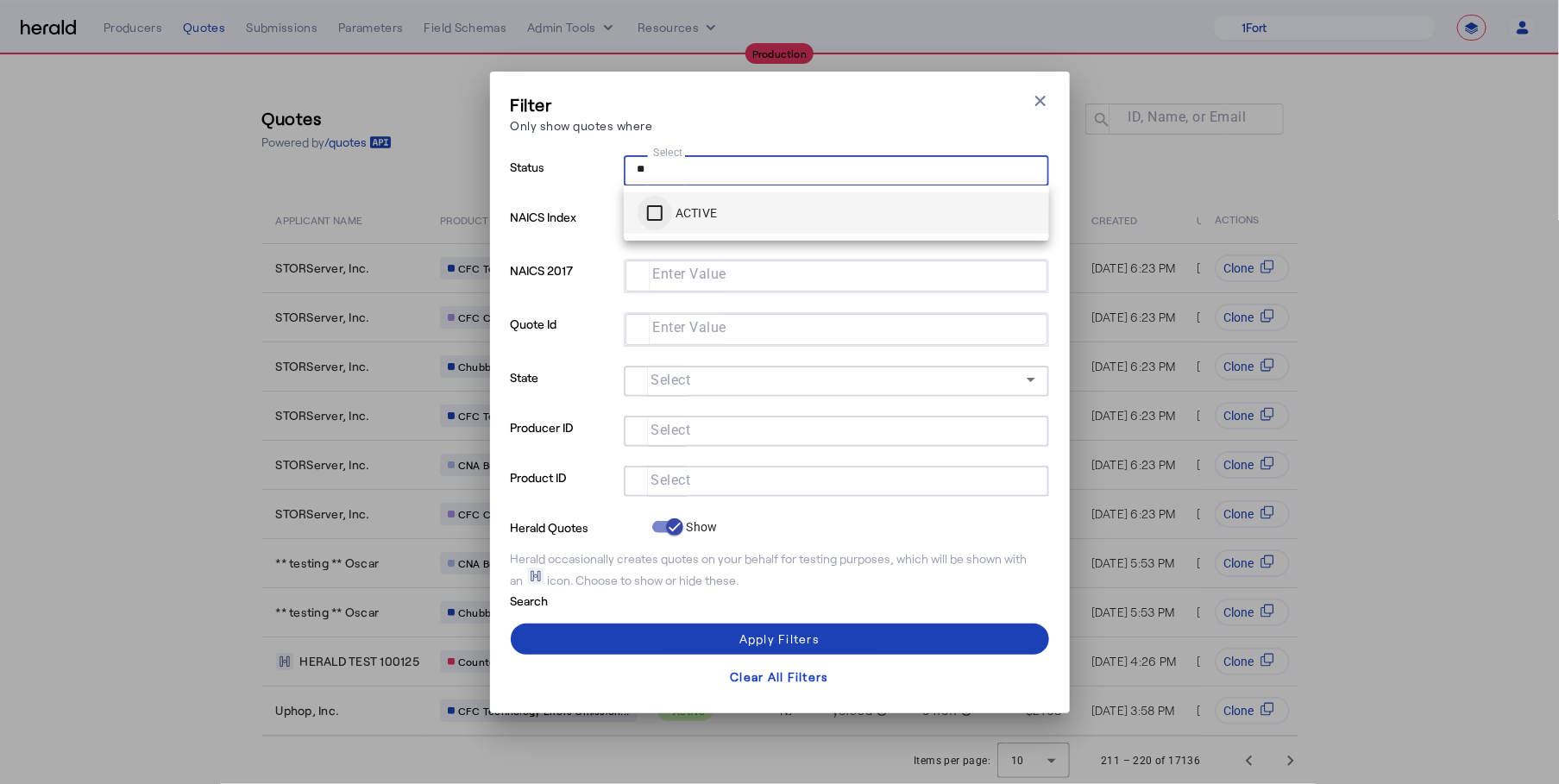
type input "**"
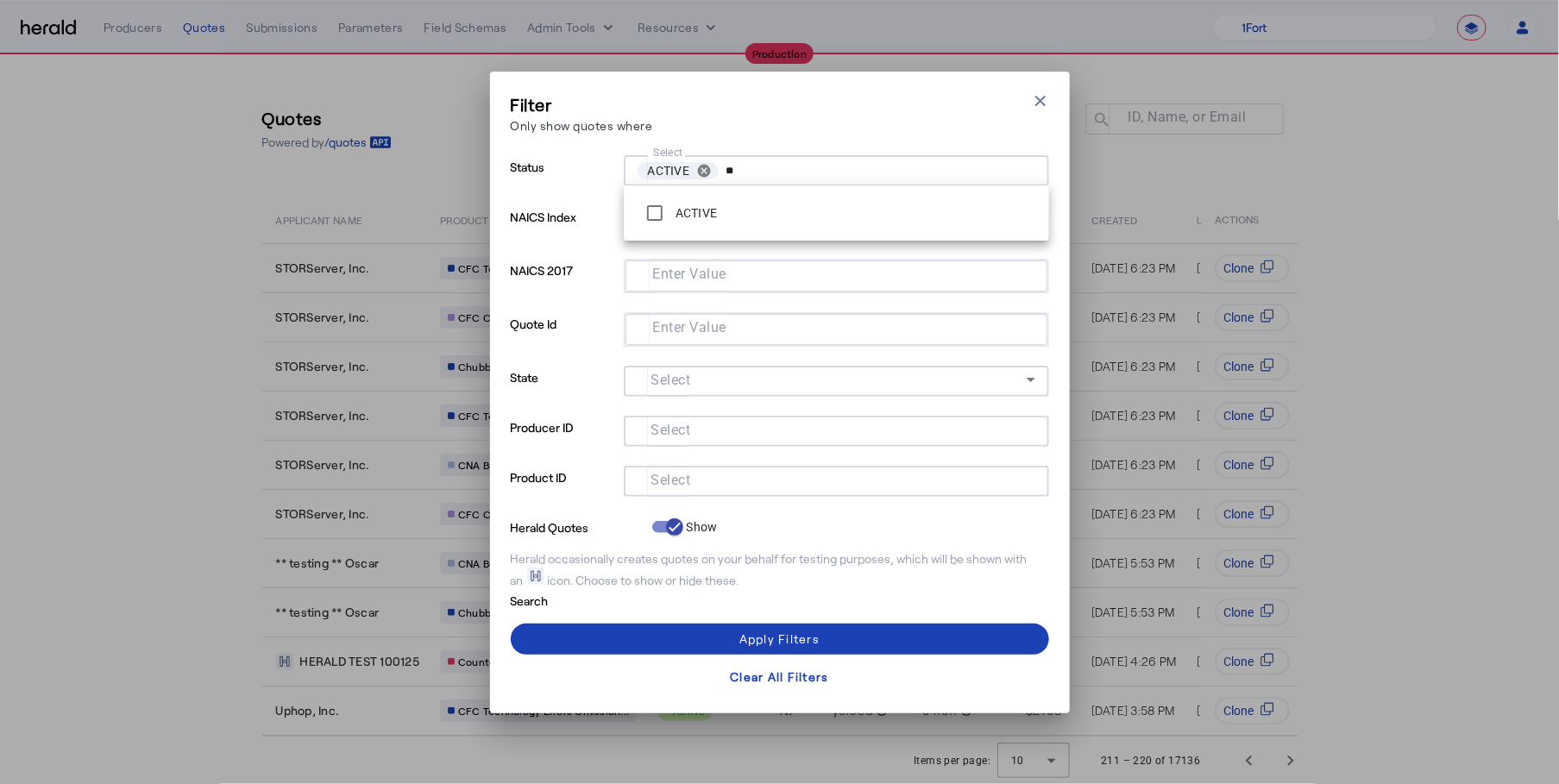
click at [680, 480] on mat-label "Select" at bounding box center [671, 480] width 39 height 16
click at [680, 480] on input "Select" at bounding box center [832, 480] width 391 height 21
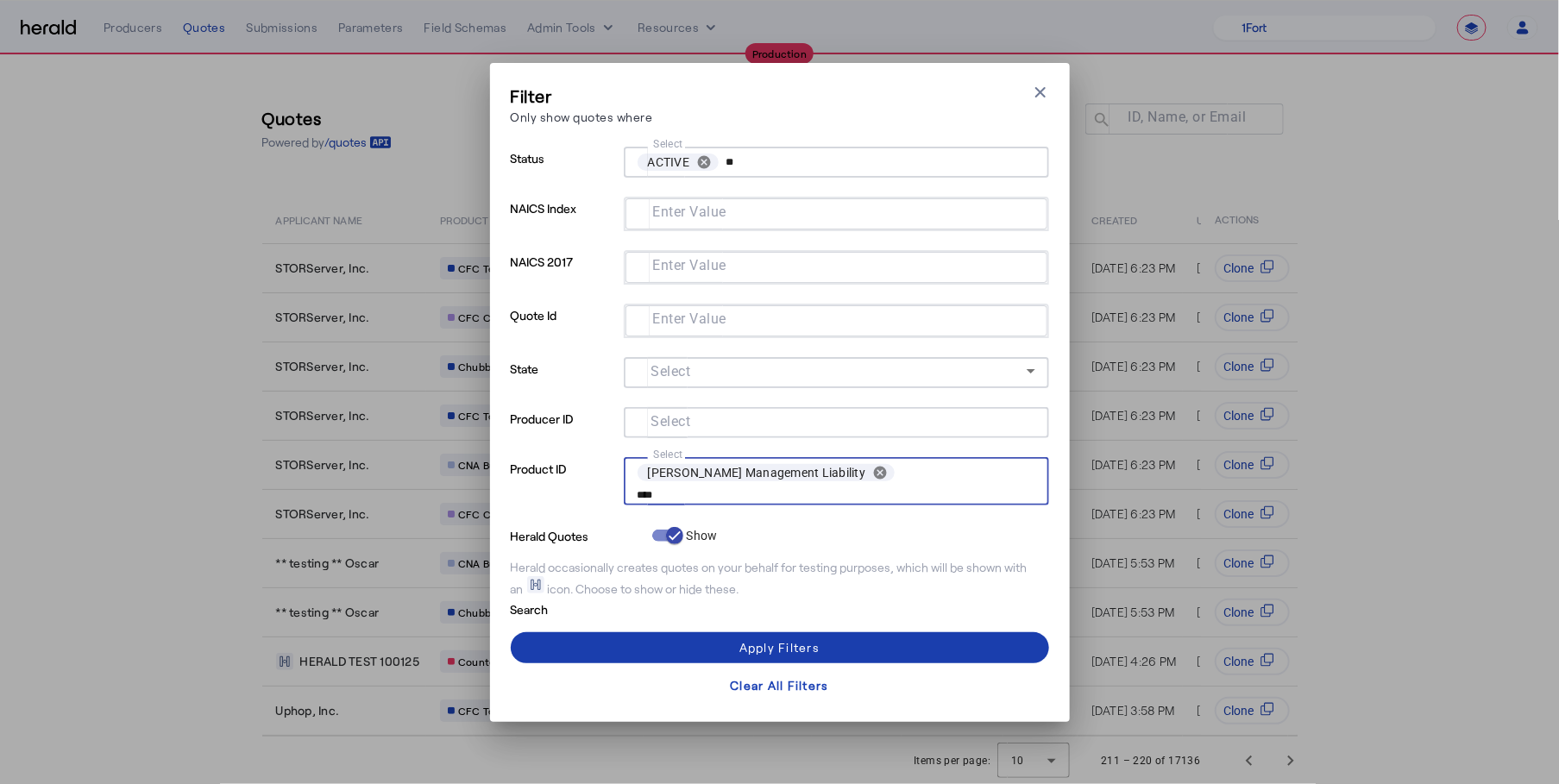
type input "****"
click at [819, 638] on div "Apply Filters" at bounding box center [780, 647] width 81 height 18
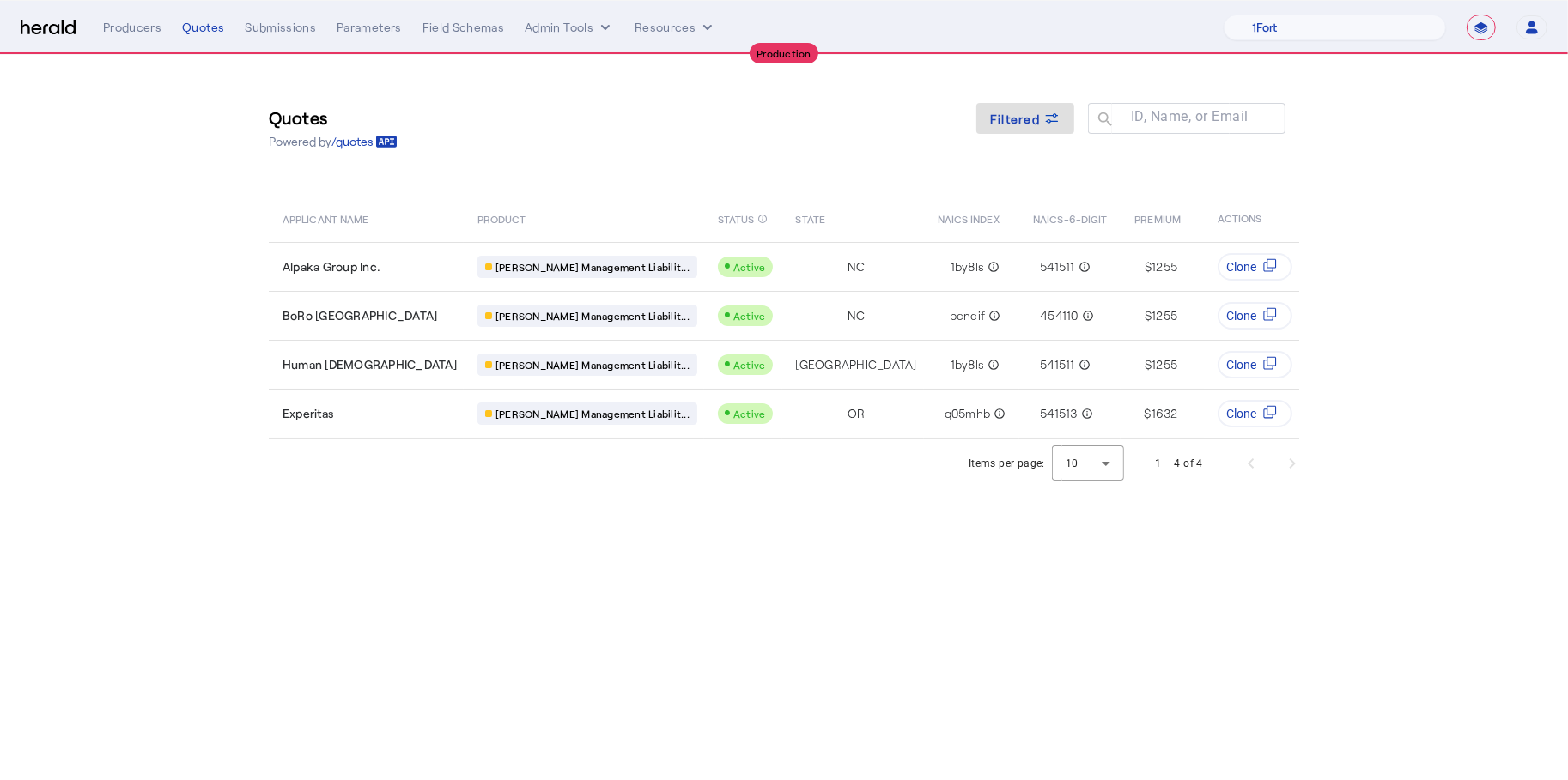
click at [715, 151] on div "Quotes Powered by /quotes Filtered ID, Name, or Email search" at bounding box center [783, 127] width 1030 height 77
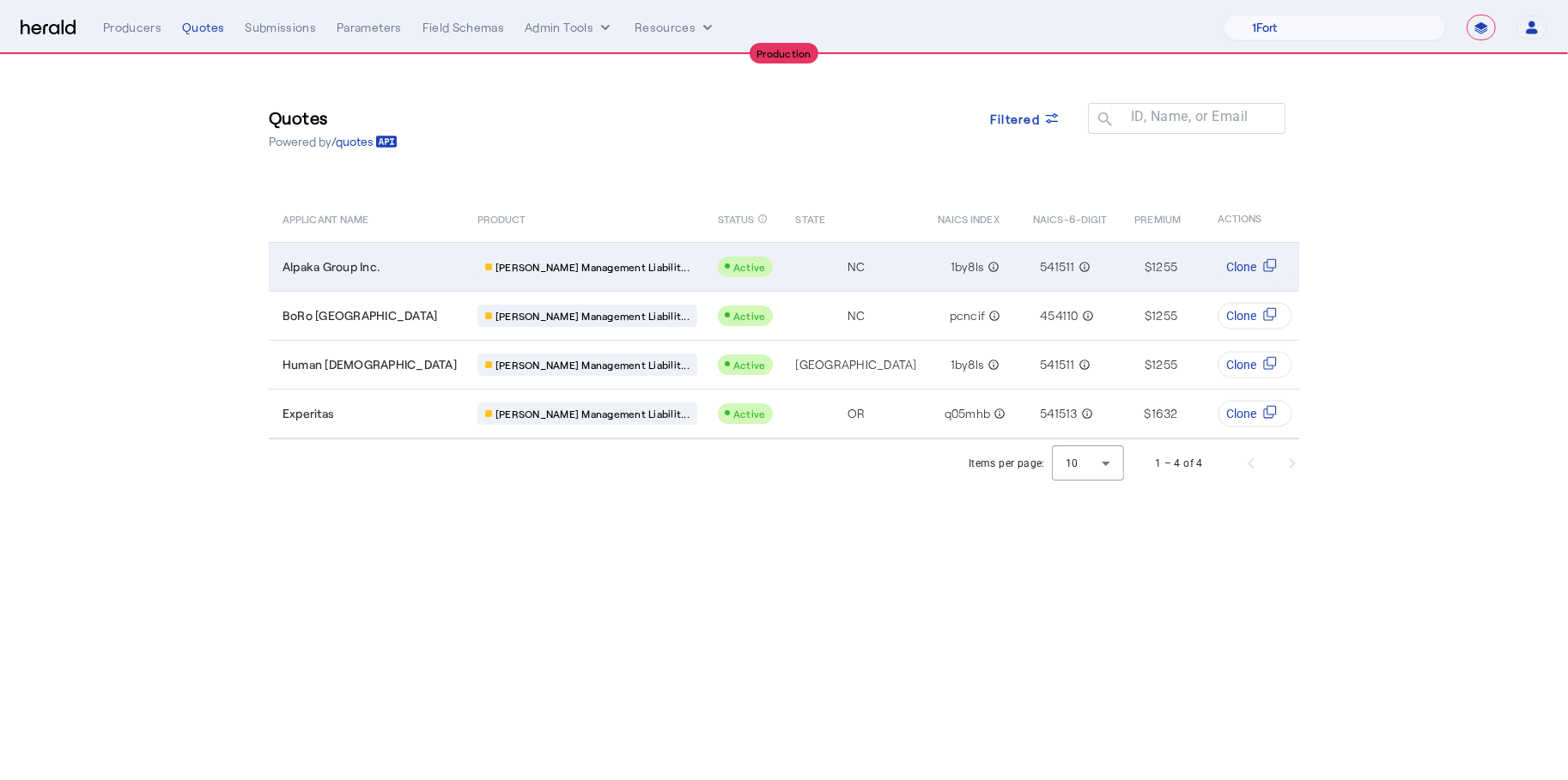
click at [378, 276] on td "Alpaka Group Inc." at bounding box center [366, 266] width 195 height 49
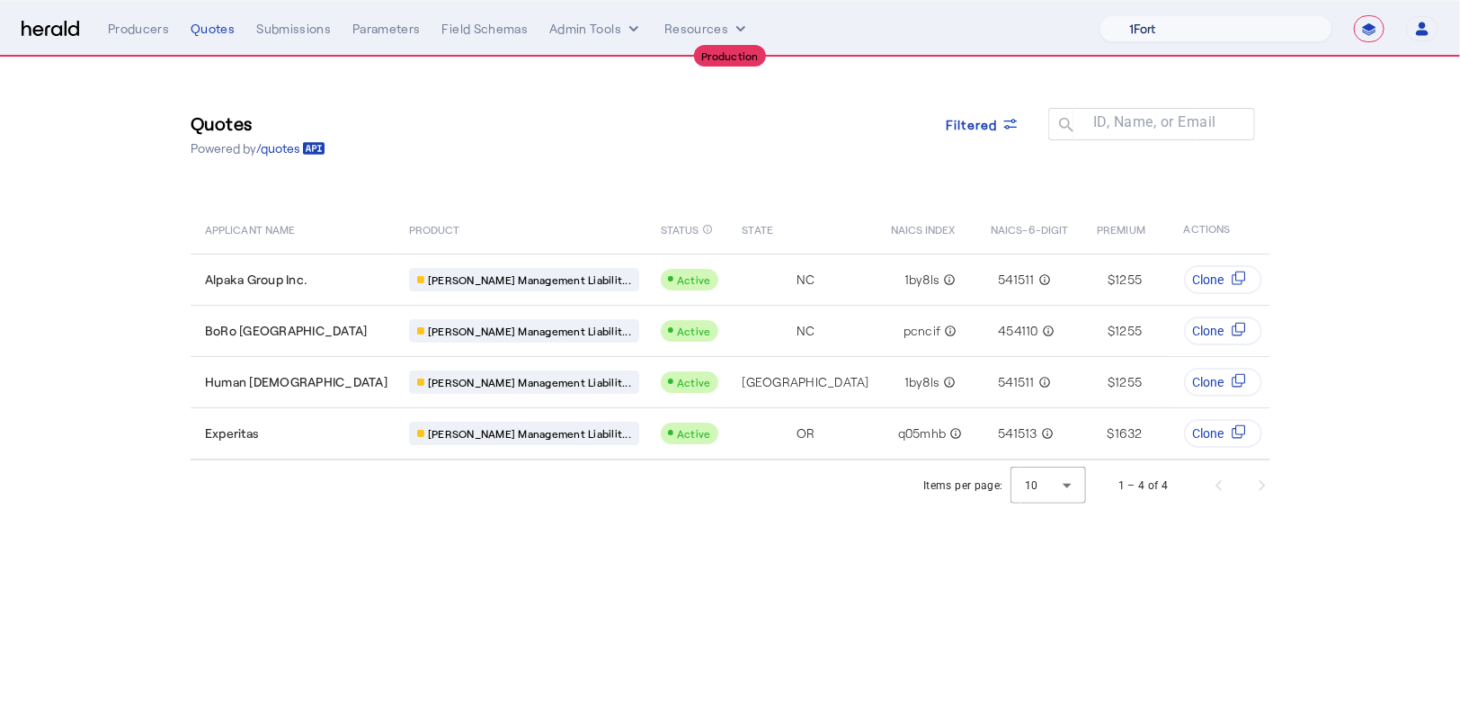
click at [1177, 37] on select "1Fort Affinity Risk Arlington Roe Billy BindHQ Bunker CRC Campus Coverage Citad…" at bounding box center [1215, 28] width 233 height 27
select select "pfm_2v8p_herald_api"
click at [1099, 15] on select "1Fort Affinity Risk Arlington Roe Billy BindHQ Bunker CRC Campus Coverage Citad…" at bounding box center [1215, 28] width 233 height 27
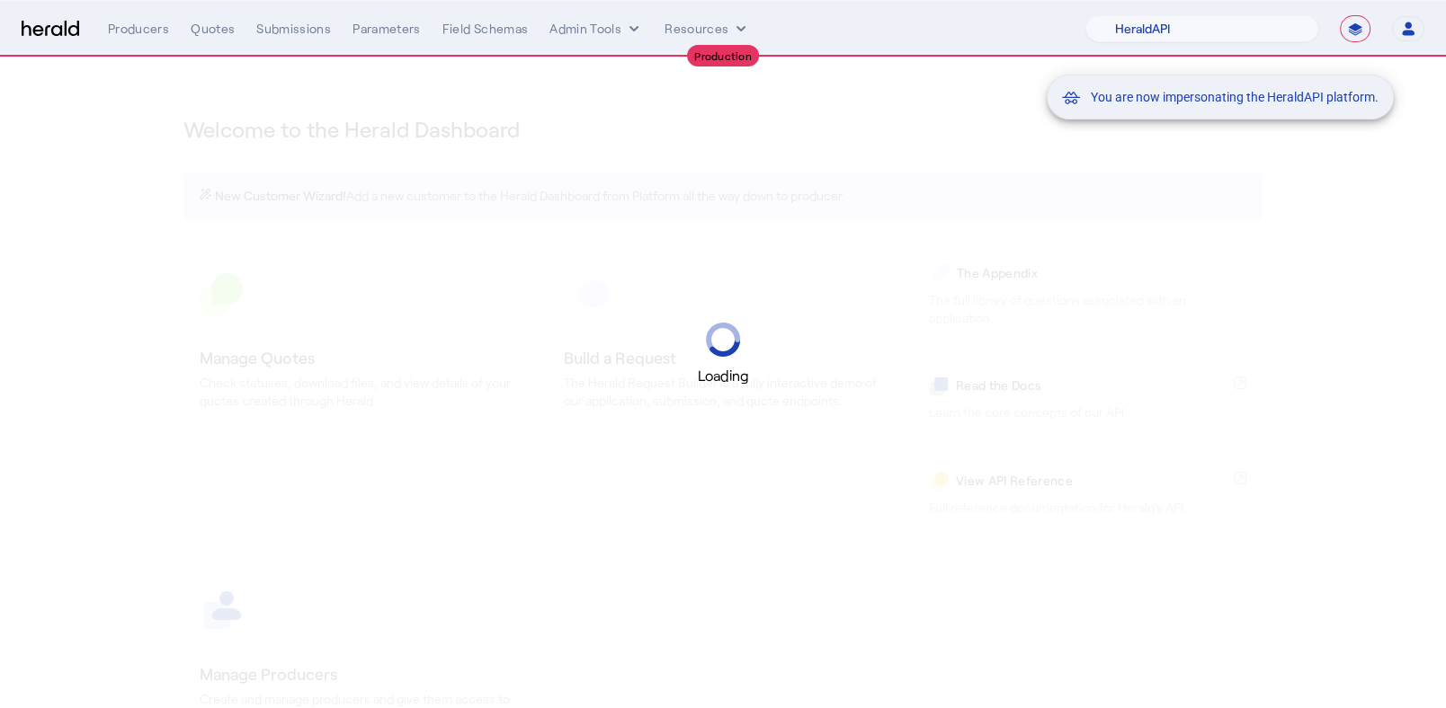
click at [1357, 31] on mat-snack-bar-container "You are now impersonating the HeraldAPI platform." at bounding box center [1264, 29] width 347 height 45
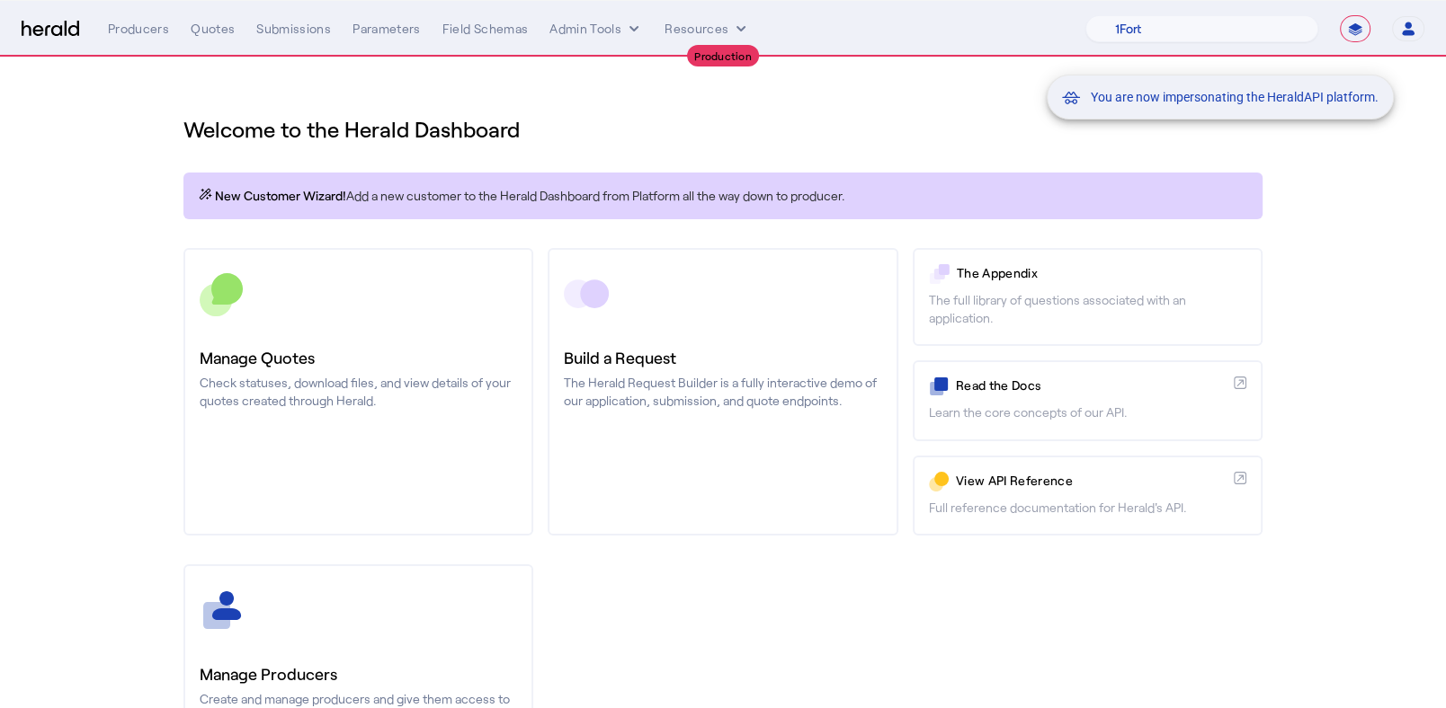
click at [1348, 31] on mat-snack-bar-container "You are now impersonating the HeraldAPI platform." at bounding box center [1264, 29] width 347 height 45
click at [1363, 31] on mat-snack-bar-container "You are now impersonating the HeraldAPI platform." at bounding box center [1264, 29] width 347 height 45
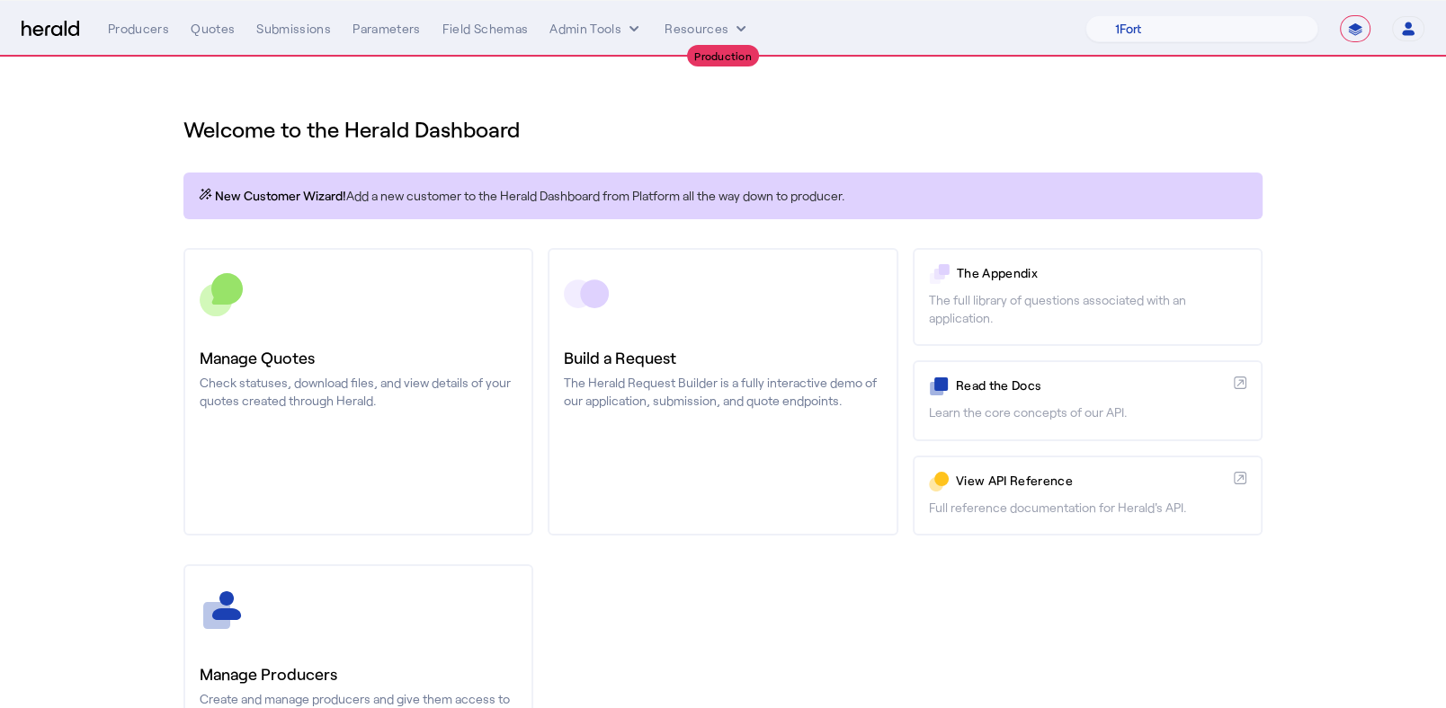
click at [1363, 31] on select "**********" at bounding box center [1355, 28] width 31 height 27
select select "*******"
click at [1340, 15] on select "**********" at bounding box center [1355, 28] width 31 height 27
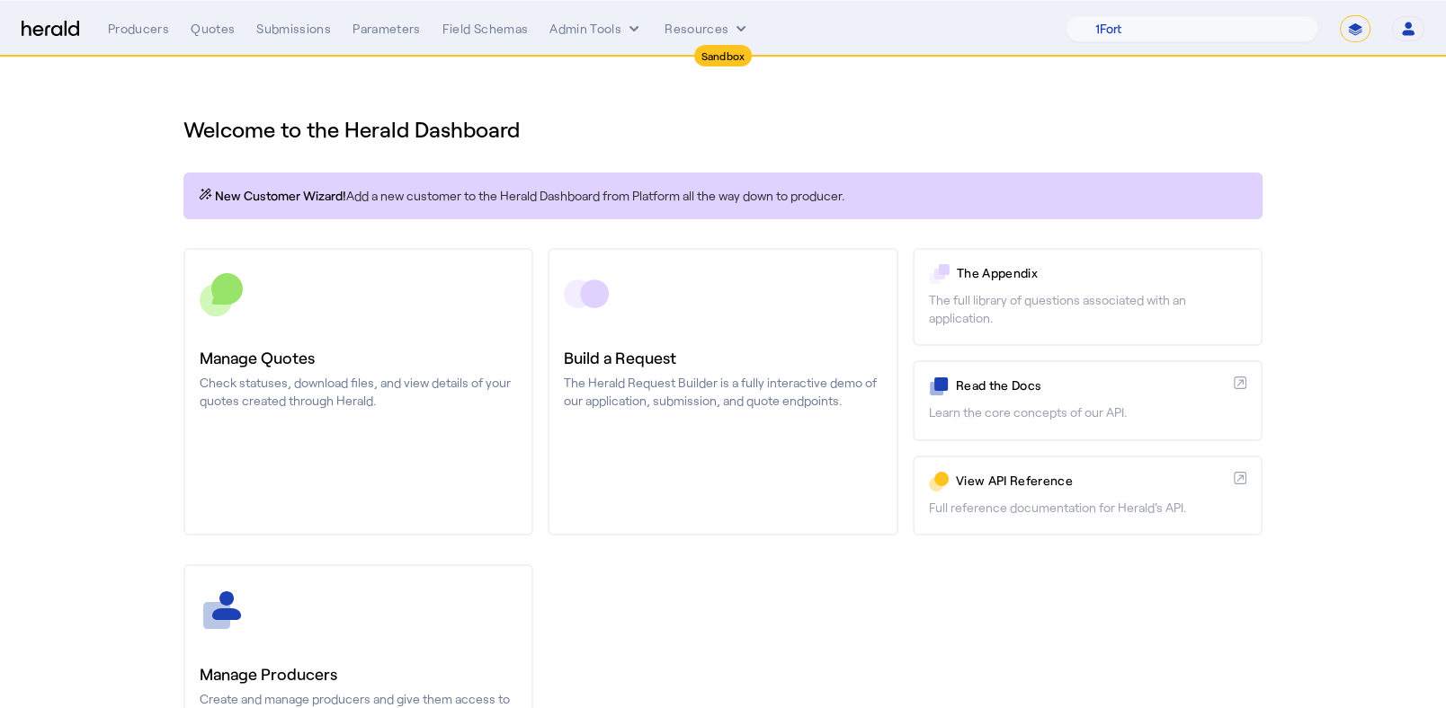
click at [148, 116] on section "Welcome to the Herald Dashboard New Customer Wizard! Add a new customer to the …" at bounding box center [723, 473] width 1446 height 831
click at [218, 23] on div "Quotes" at bounding box center [213, 29] width 44 height 18
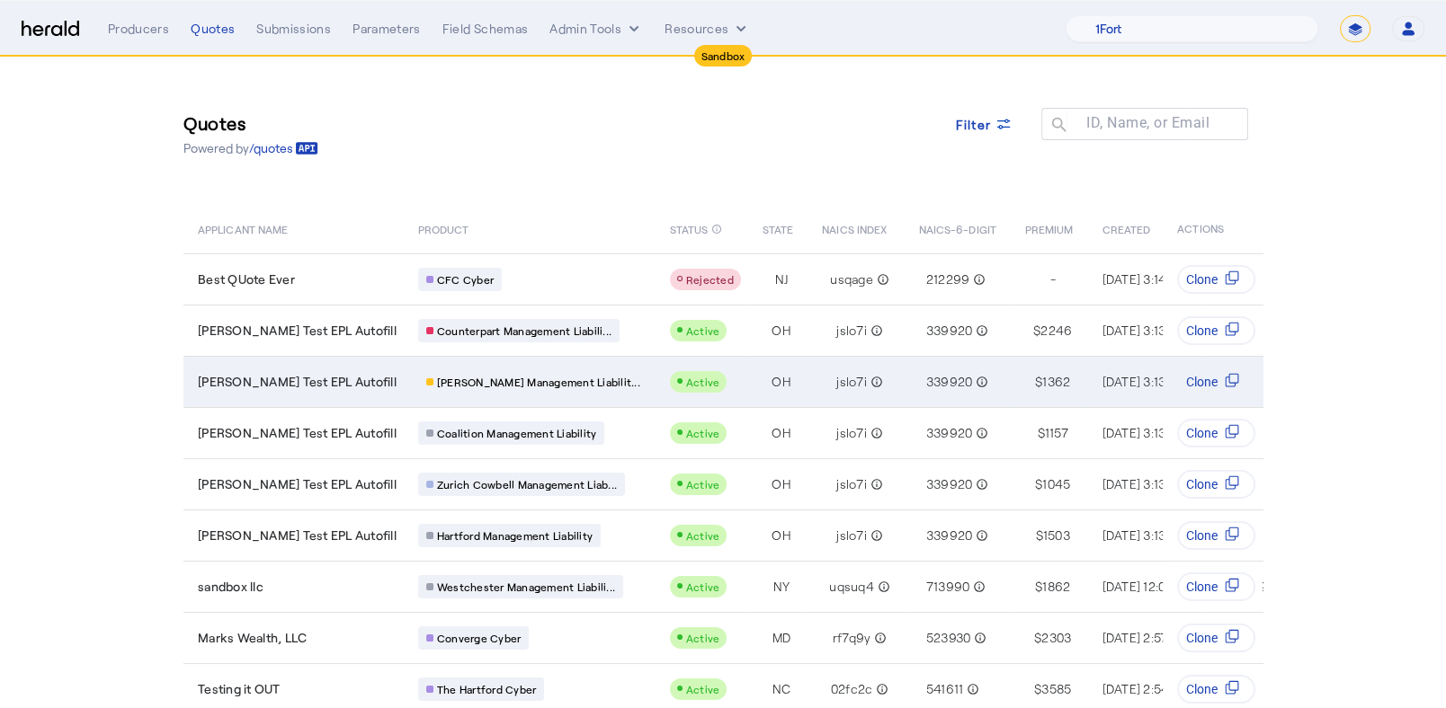
click at [748, 388] on td "OH" at bounding box center [777, 381] width 59 height 51
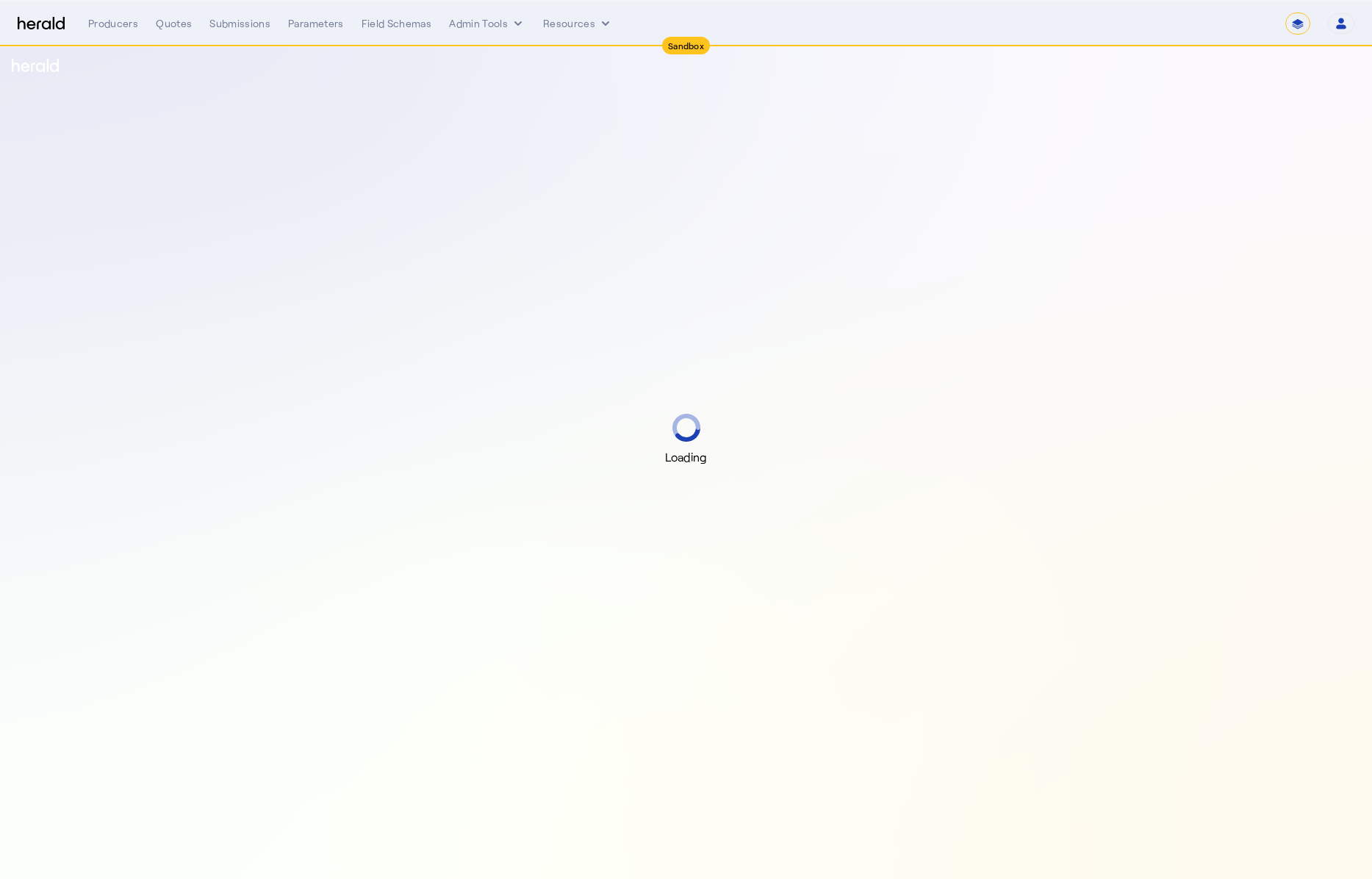
select select "*******"
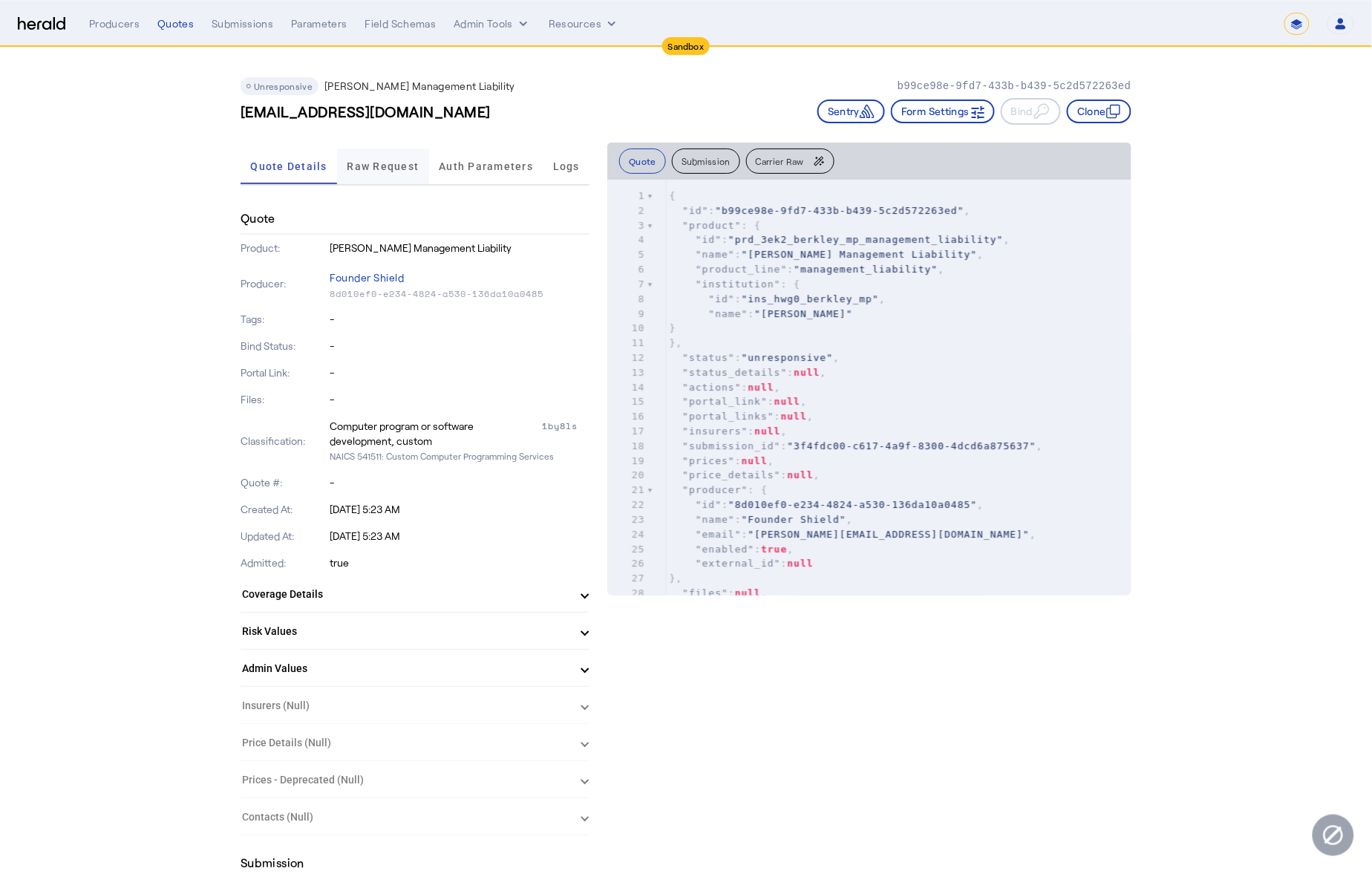
click at [418, 180] on span "Raw Request" at bounding box center [383, 166] width 72 height 36
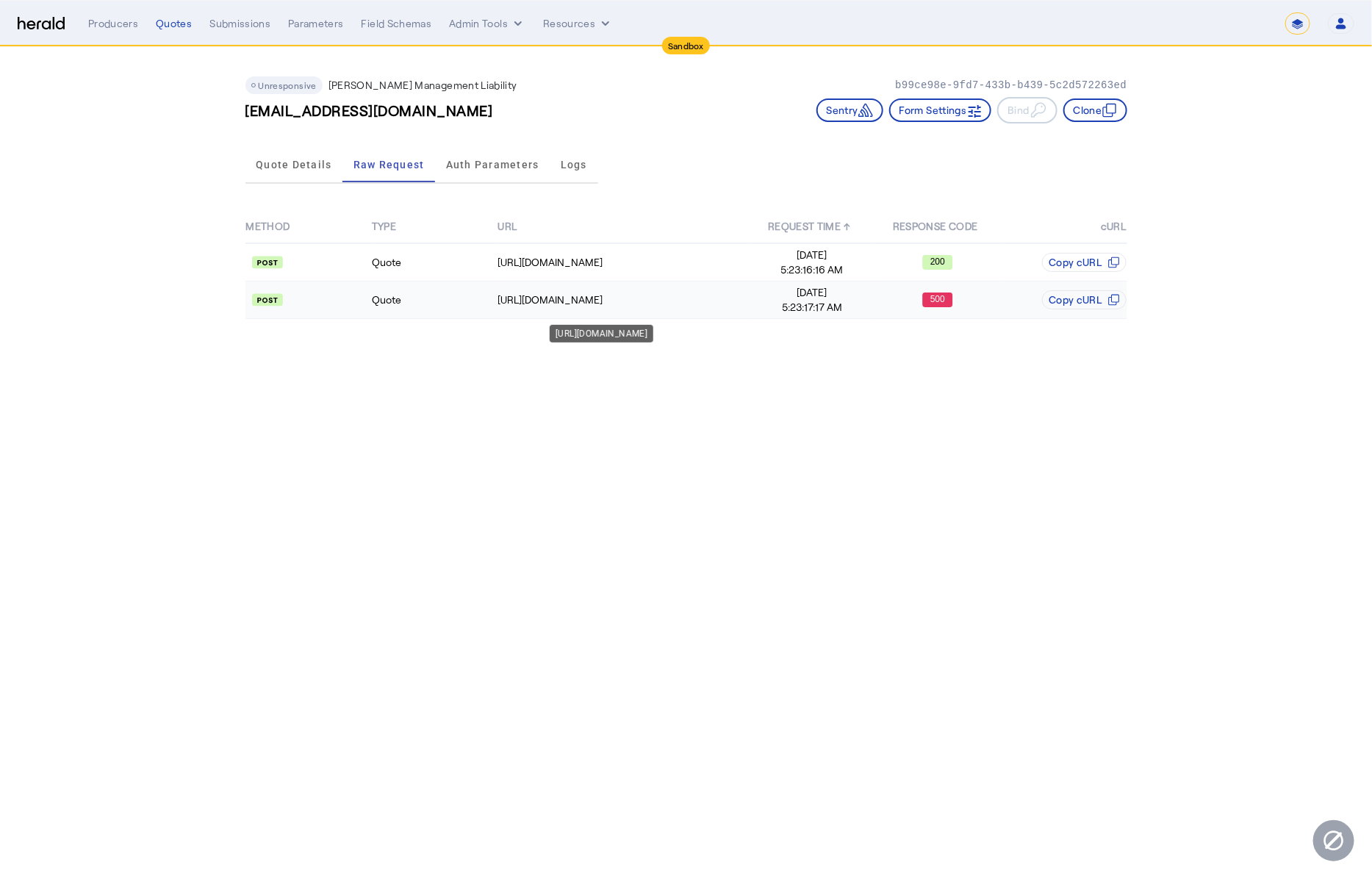
click at [698, 307] on td "[URL][DOMAIN_NAME]" at bounding box center [623, 300] width 252 height 38
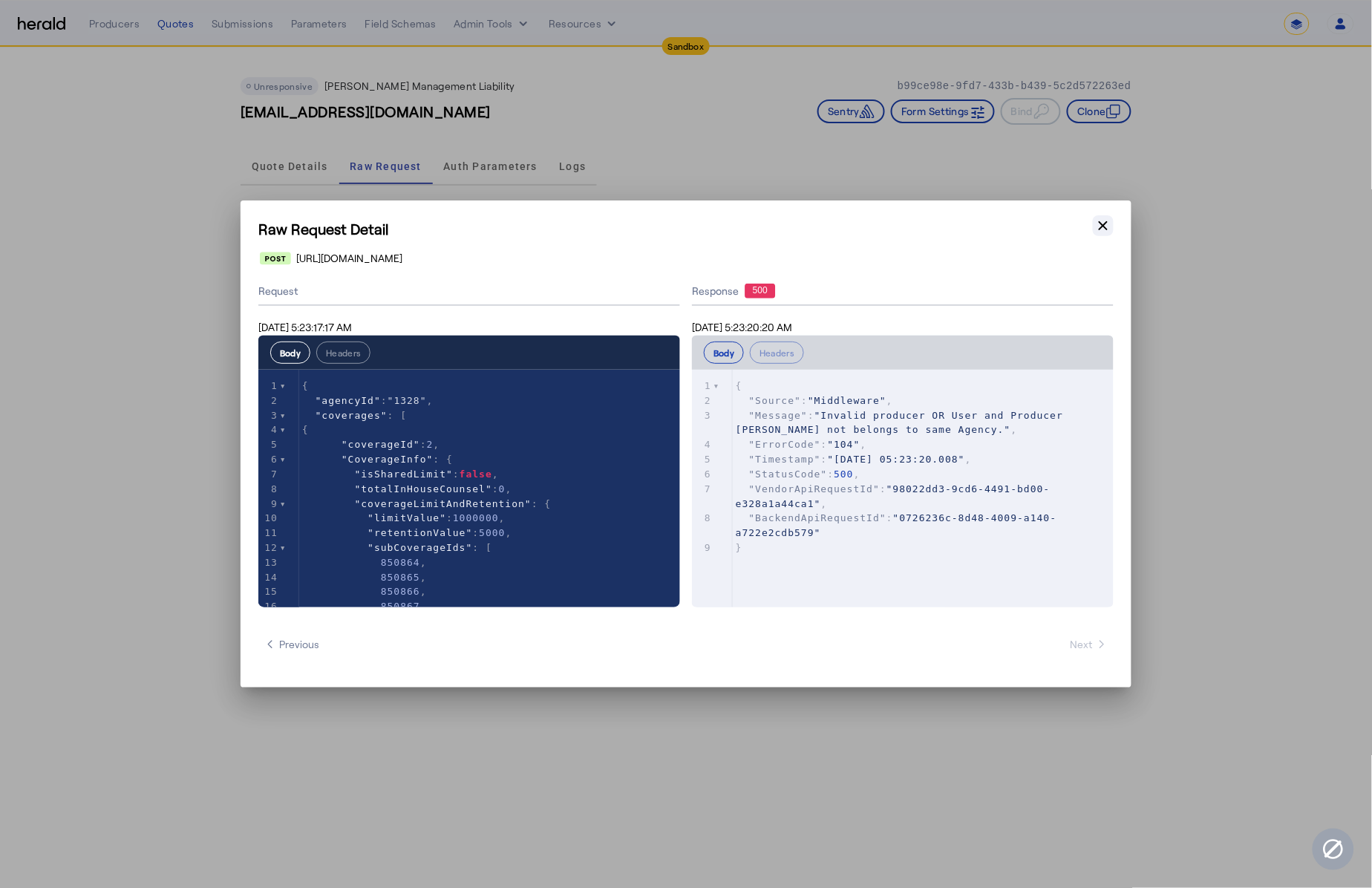
click at [1111, 225] on icon "button" at bounding box center [1104, 226] width 15 height 15
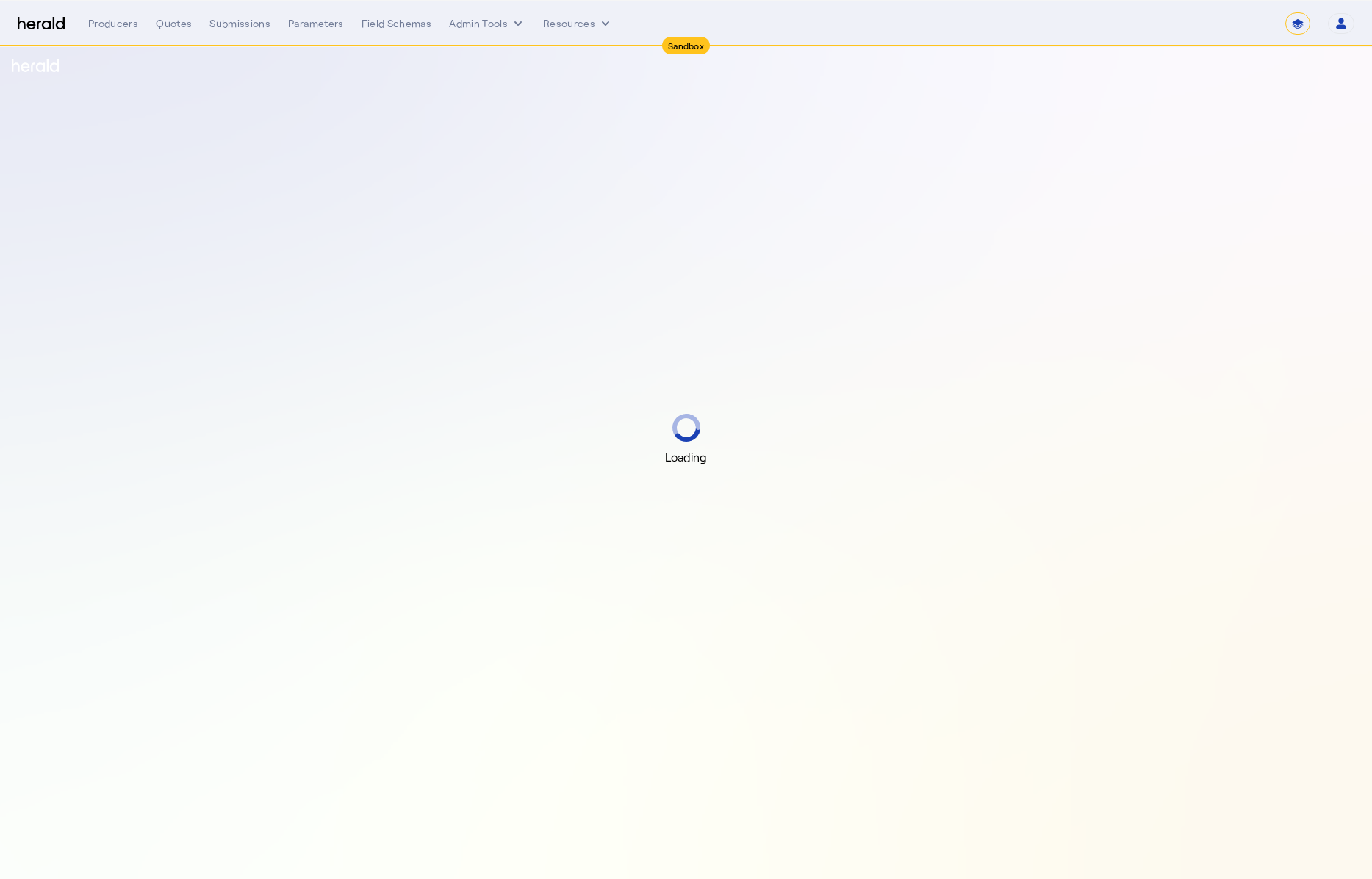
select select "*******"
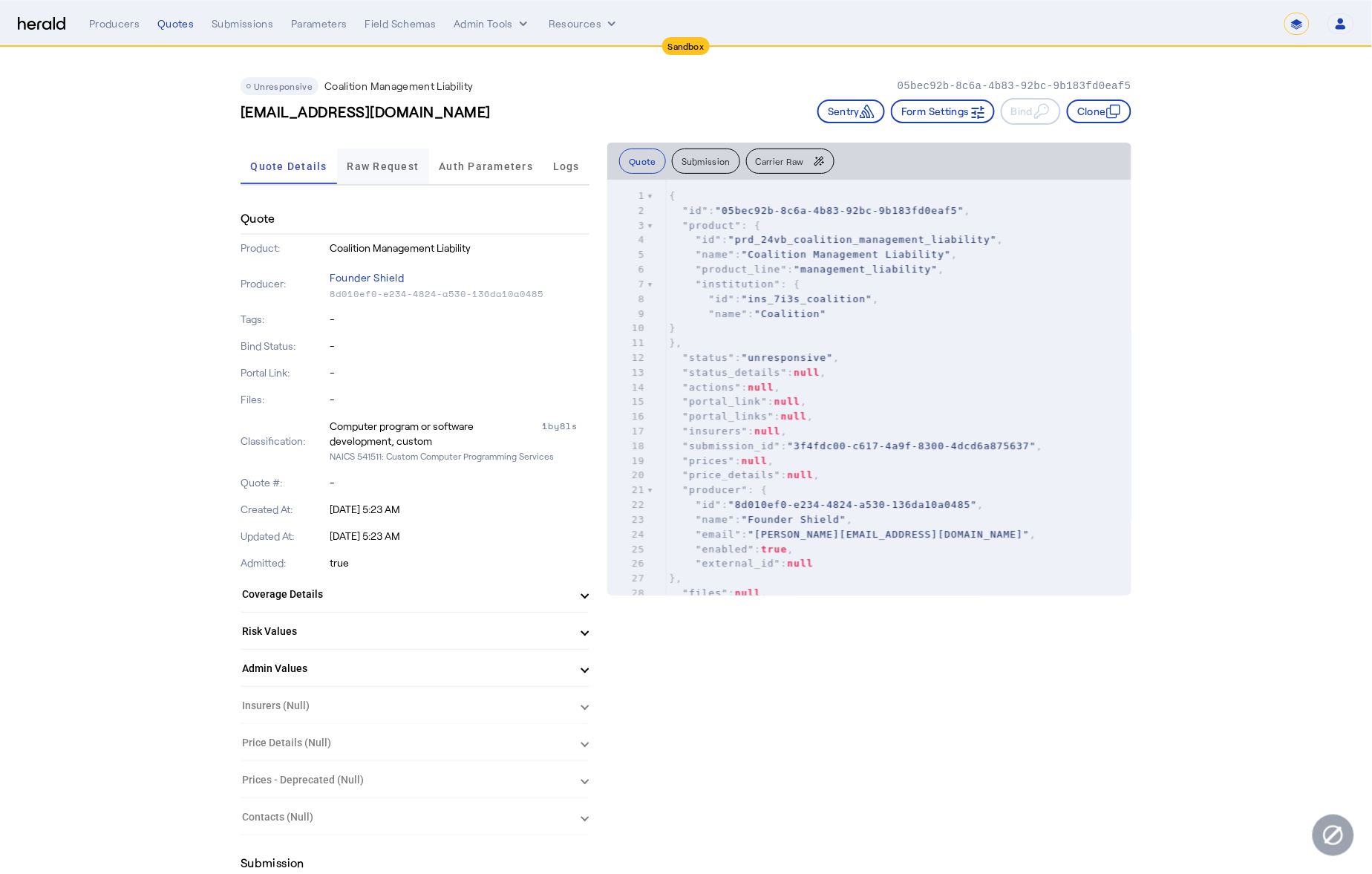
click at [389, 161] on span "Raw Request" at bounding box center [383, 166] width 72 height 11
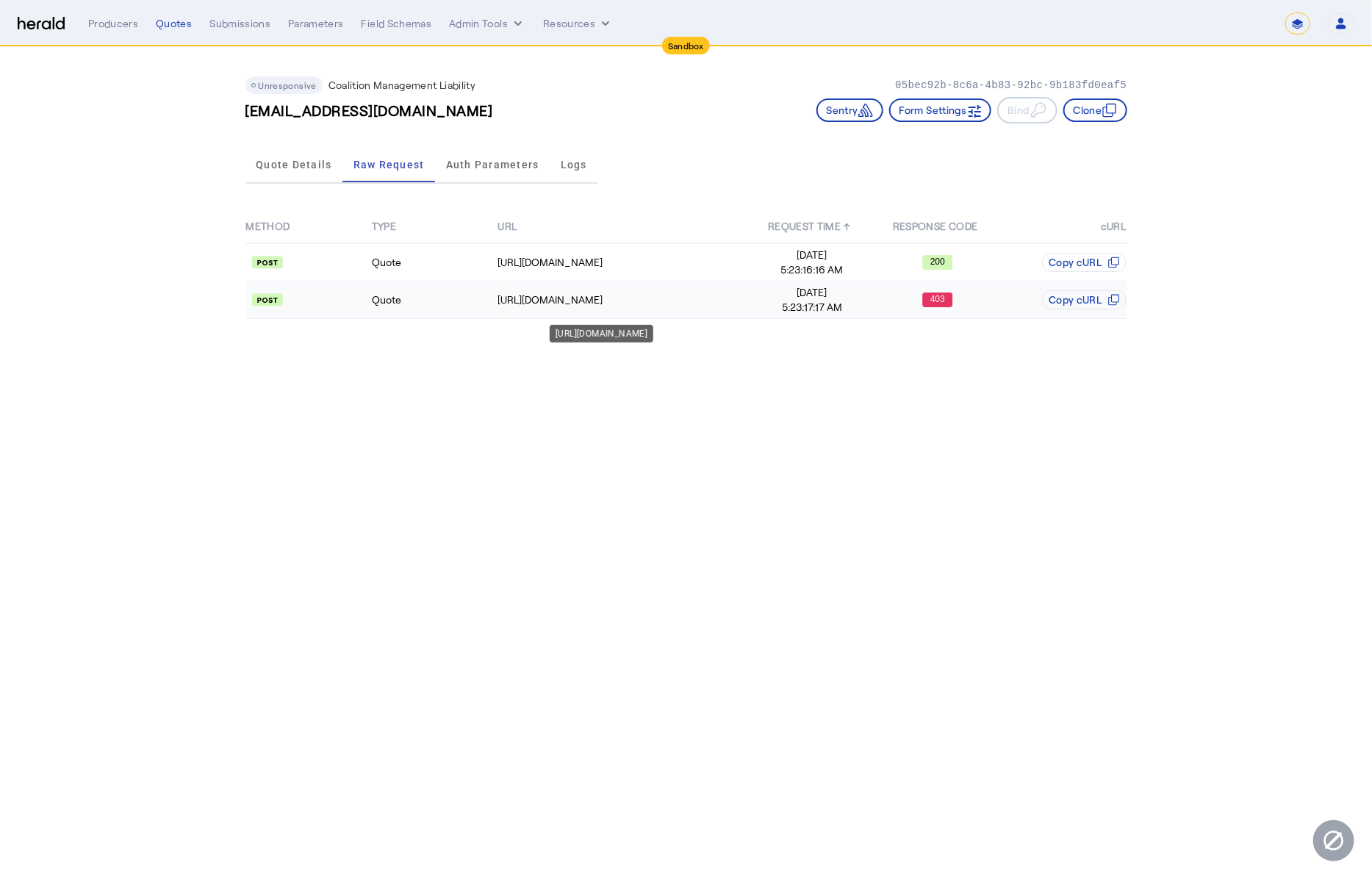
click at [612, 316] on td "[URL][DOMAIN_NAME]" at bounding box center [623, 300] width 252 height 38
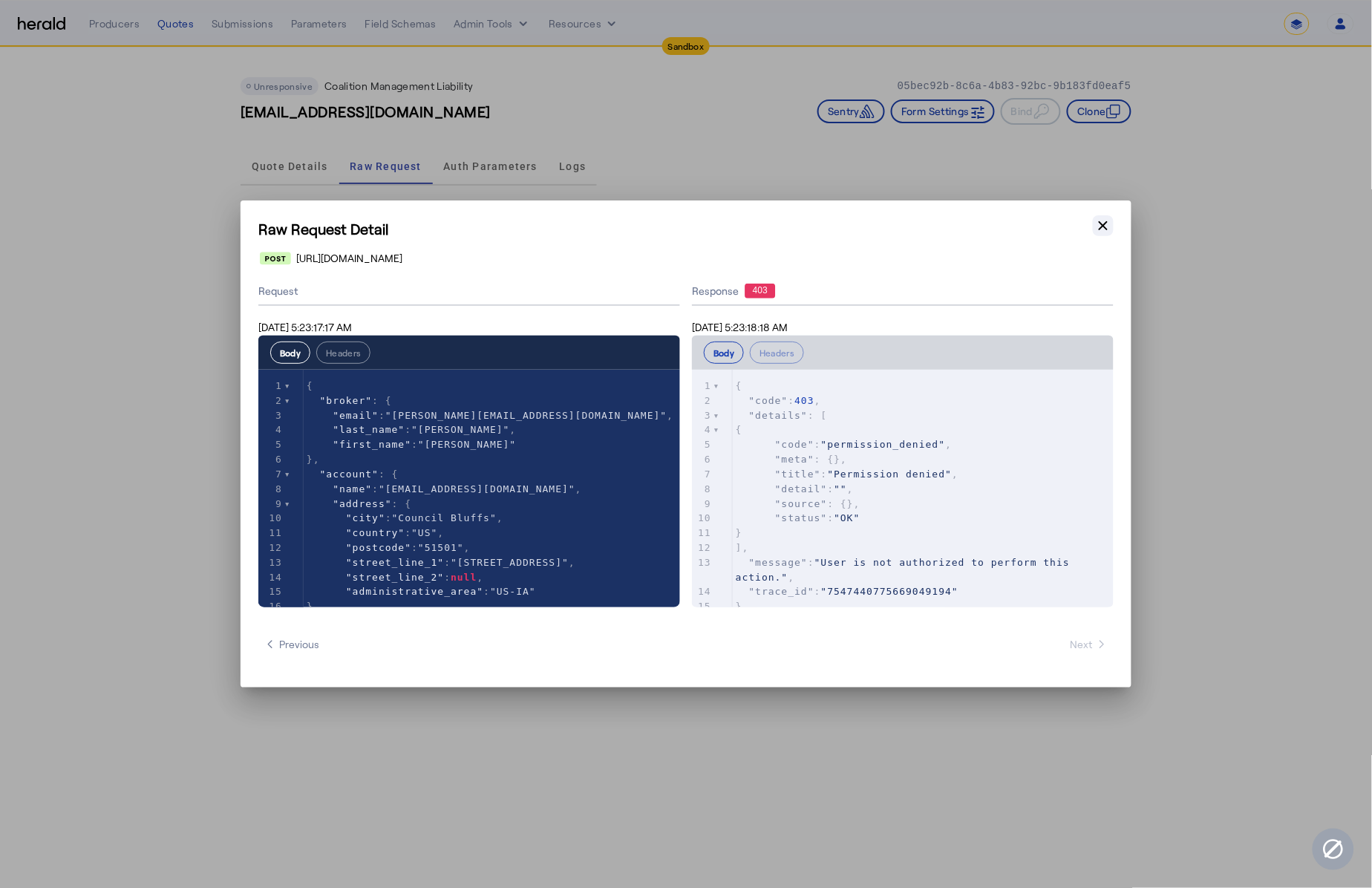
click at [1108, 230] on icon "button" at bounding box center [1104, 226] width 9 height 9
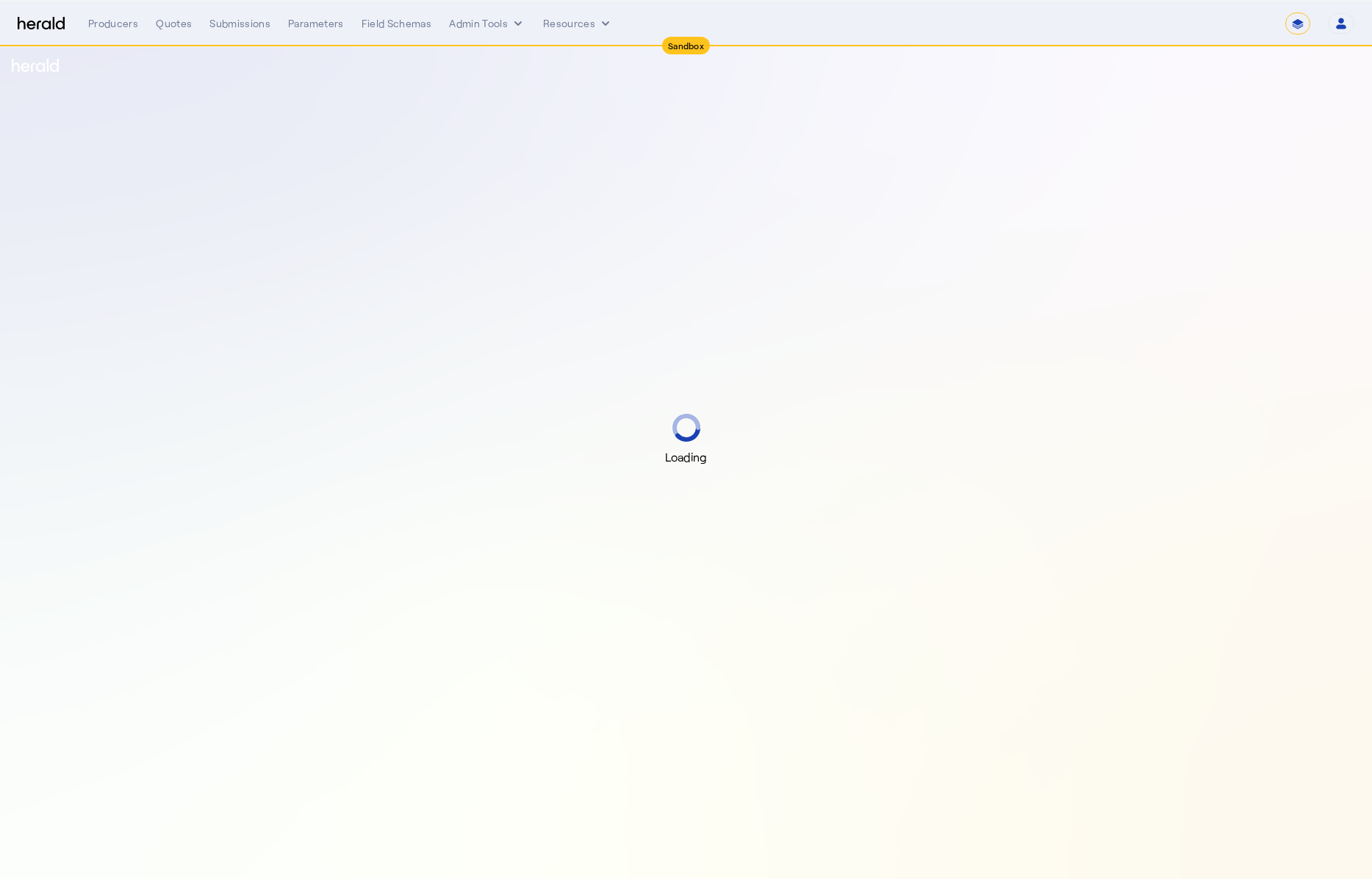
select select "*******"
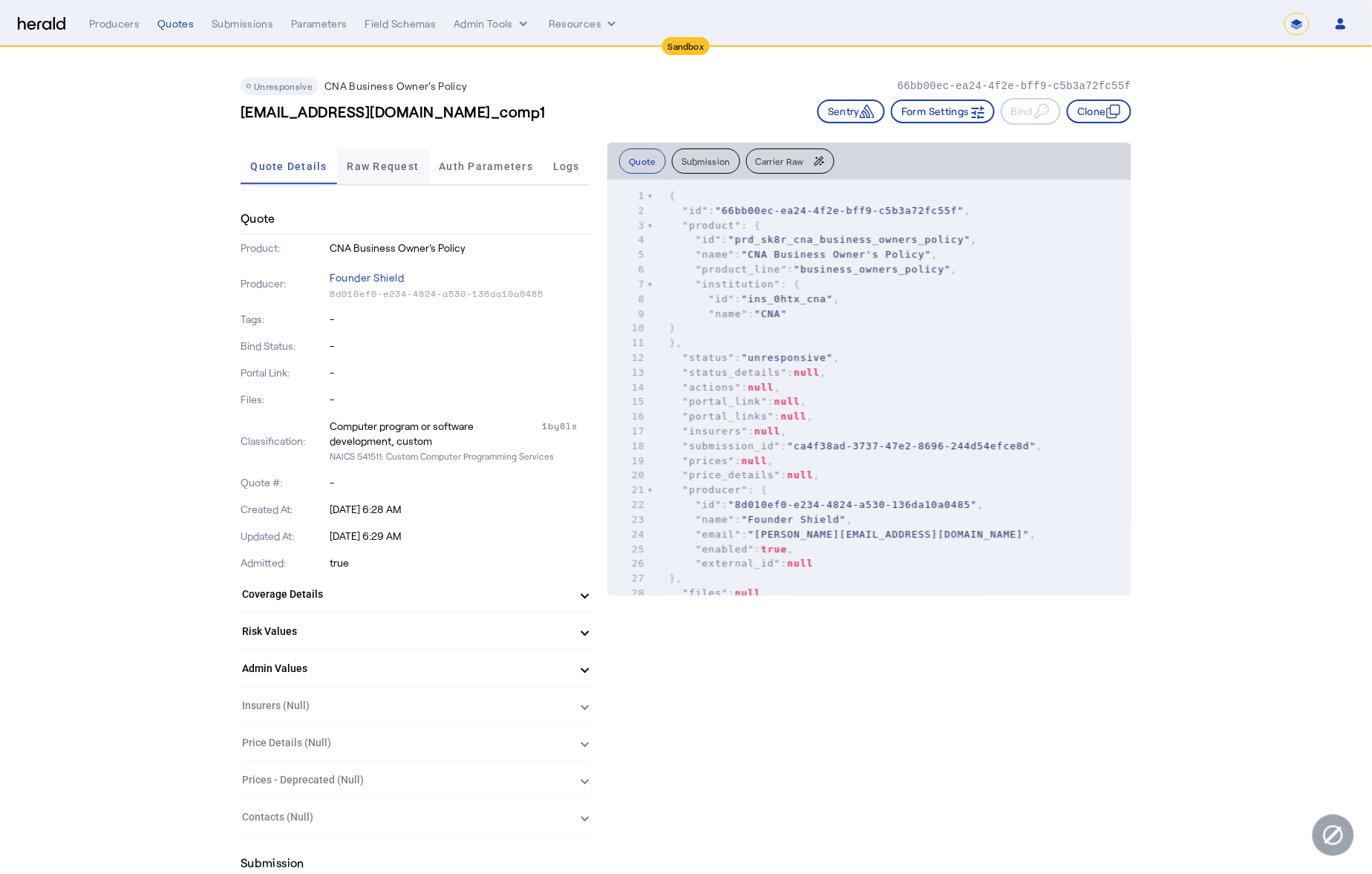
click at [384, 168] on span "Raw Request" at bounding box center [383, 166] width 72 height 11
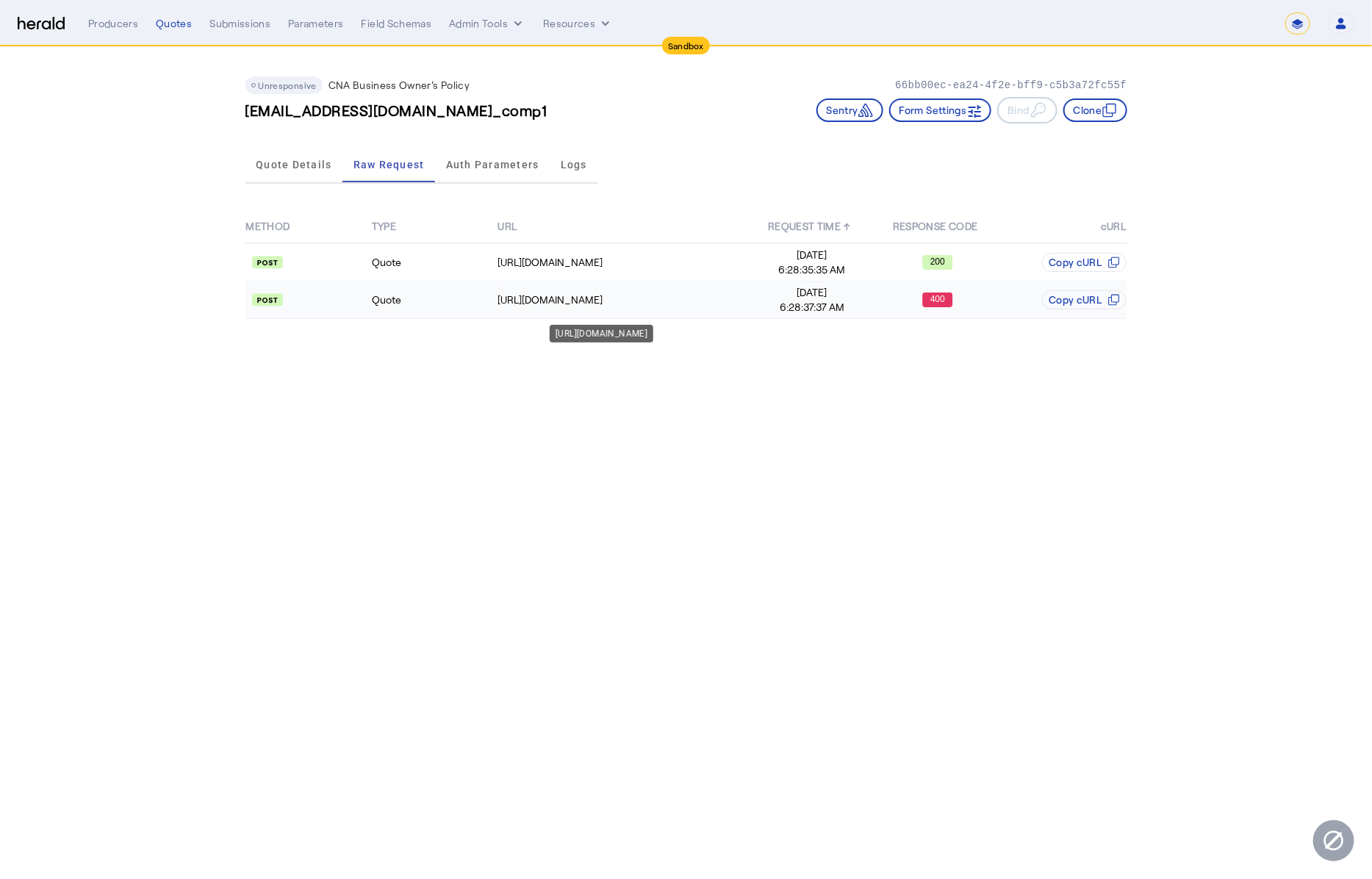
click at [747, 297] on div "[URL][DOMAIN_NAME]" at bounding box center [623, 300] width 251 height 15
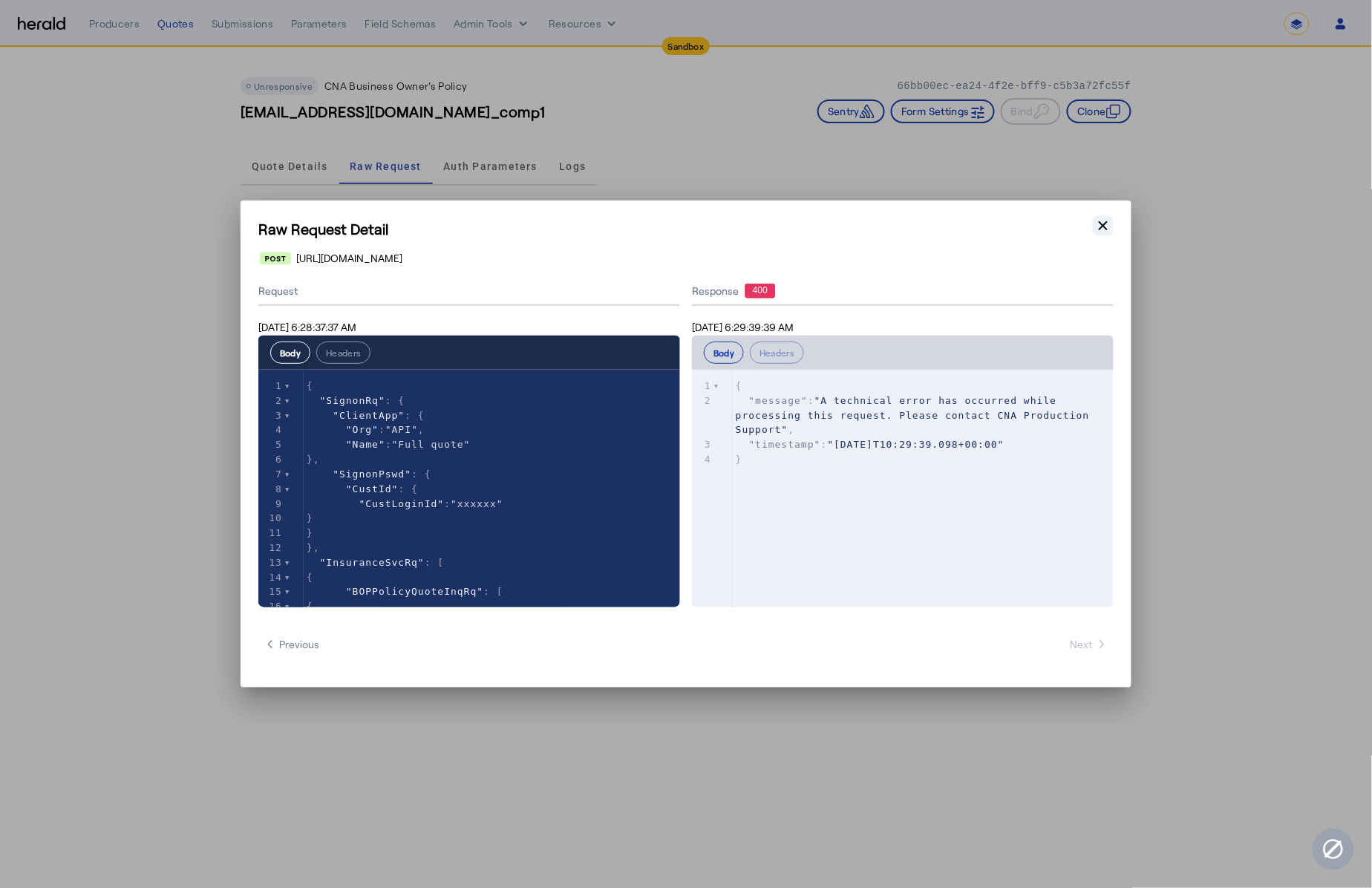
click at [1096, 224] on icon "button" at bounding box center [1104, 226] width 15 height 15
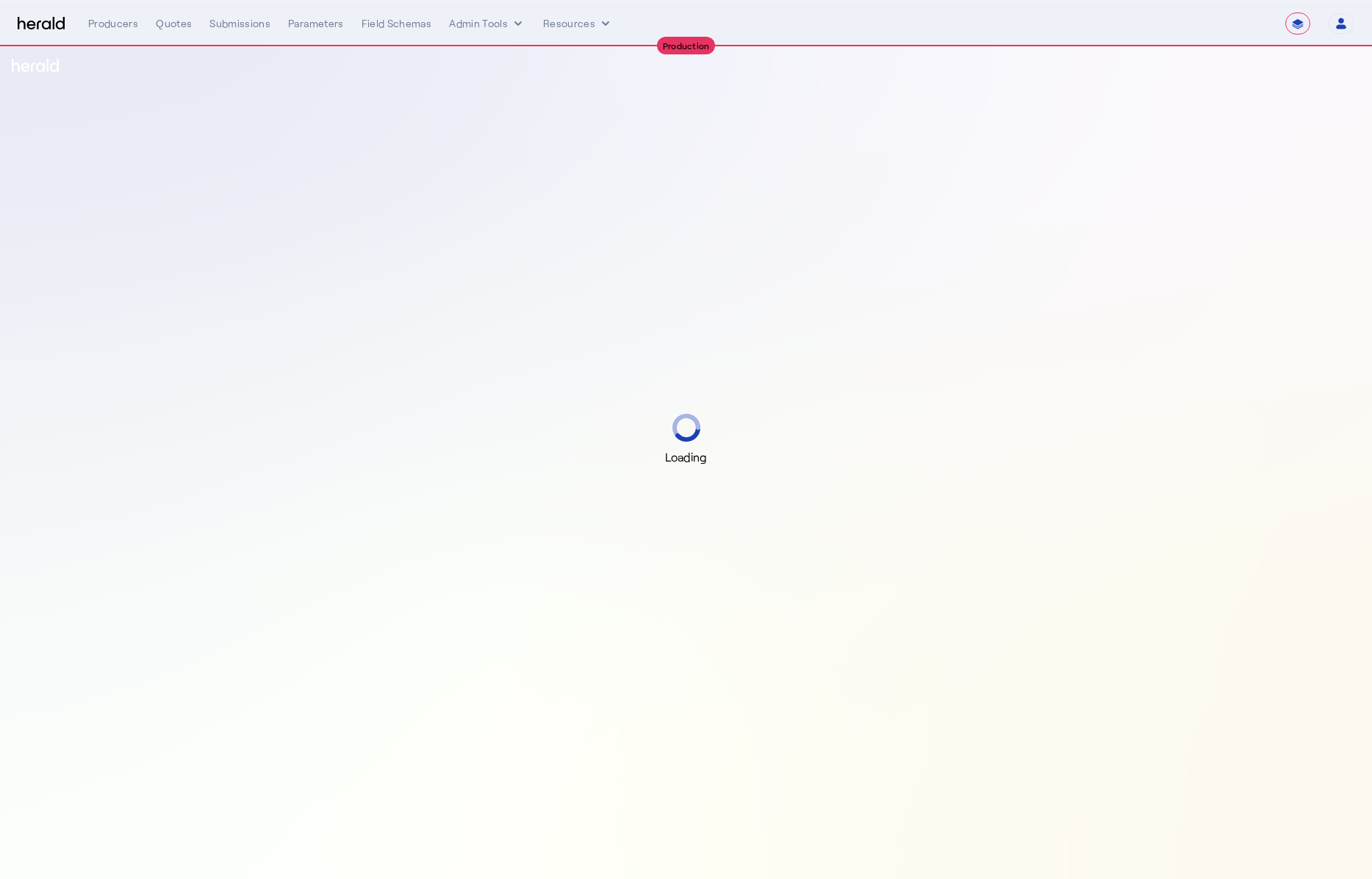
select select "**********"
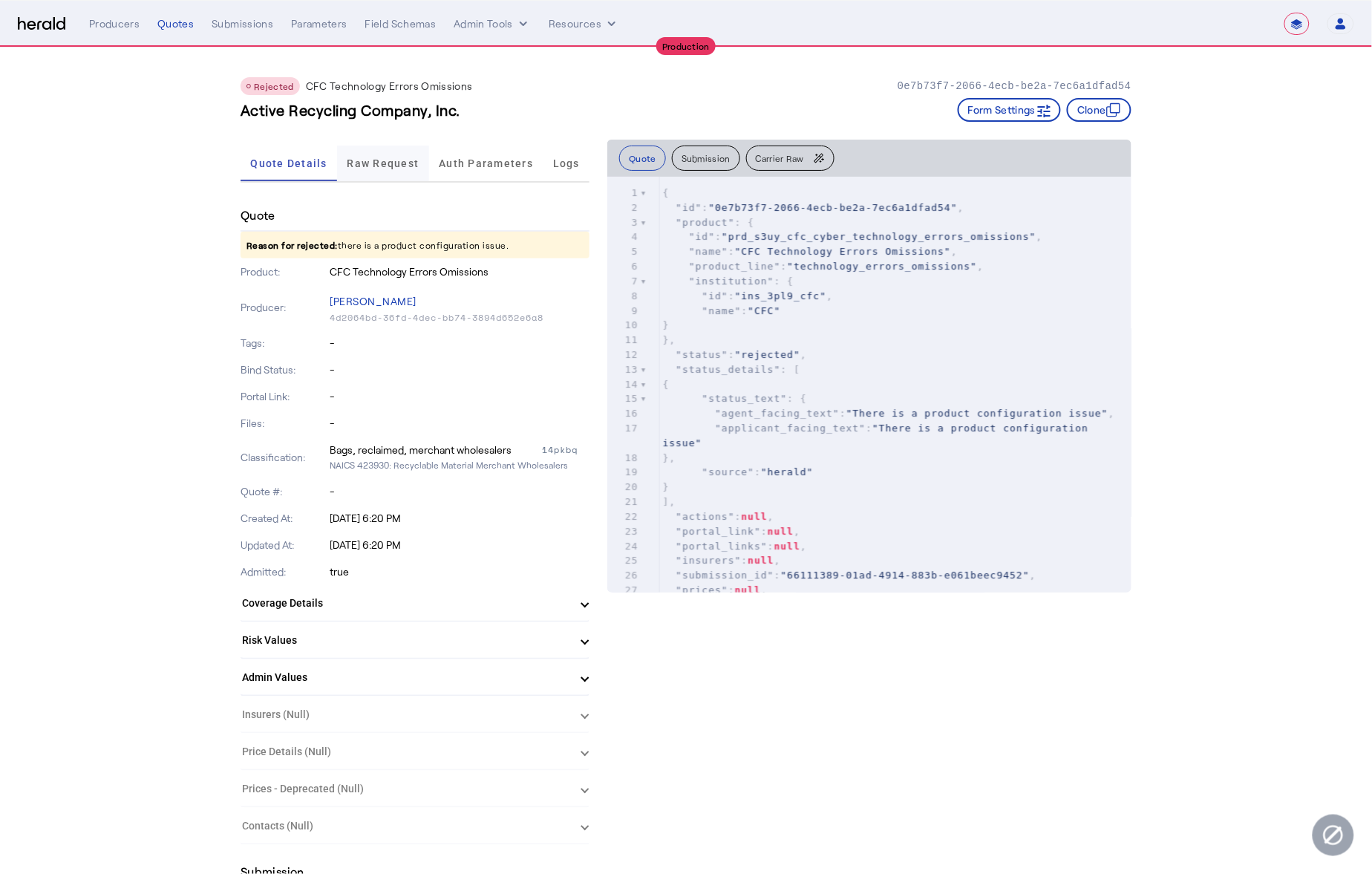
click at [385, 168] on span "Raw Request" at bounding box center [383, 163] width 72 height 36
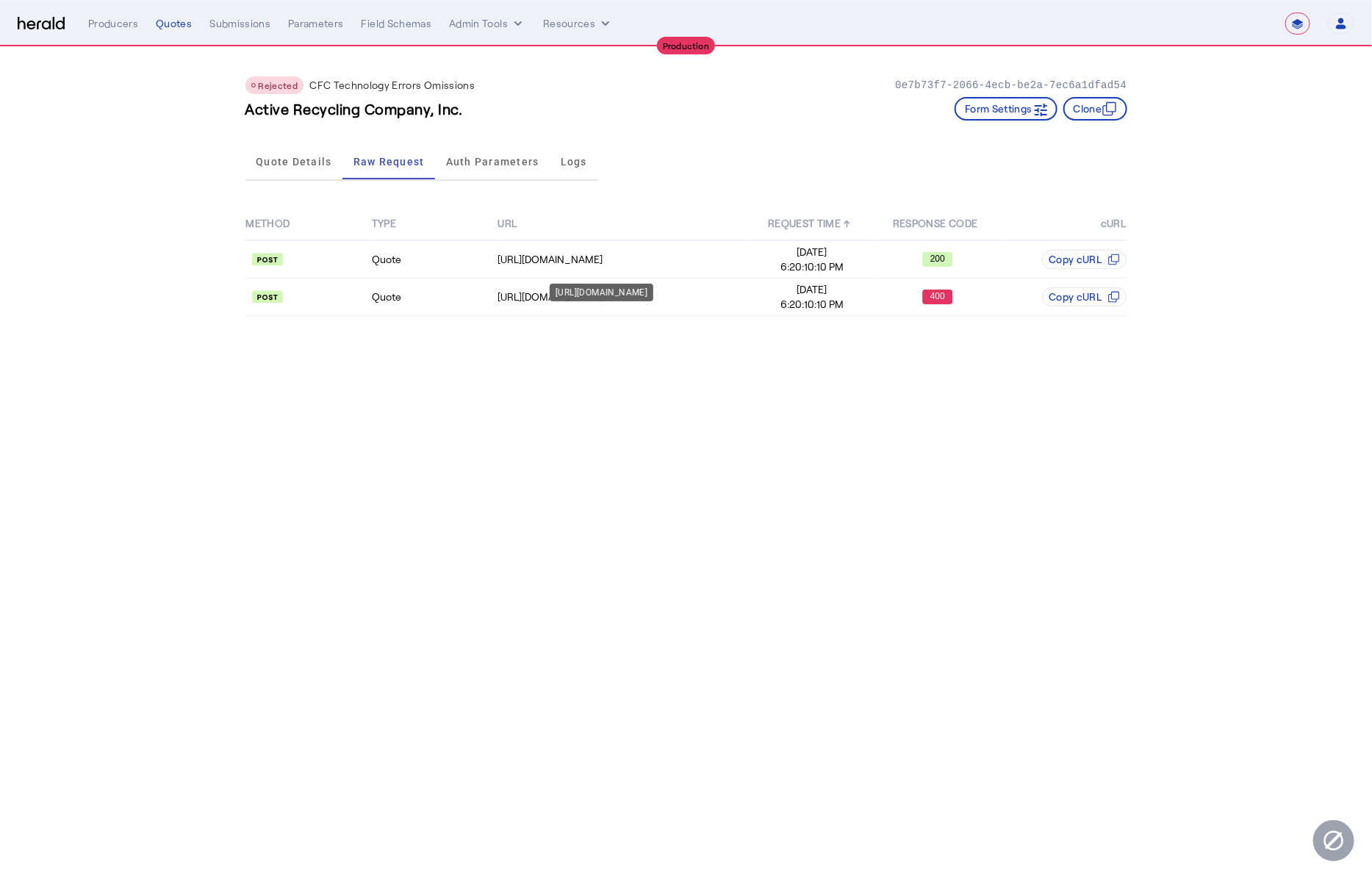
click at [628, 290] on div "[URL][DOMAIN_NAME]" at bounding box center [601, 293] width 104 height 18
click at [710, 280] on td "[URL][DOMAIN_NAME]" at bounding box center [623, 298] width 252 height 38
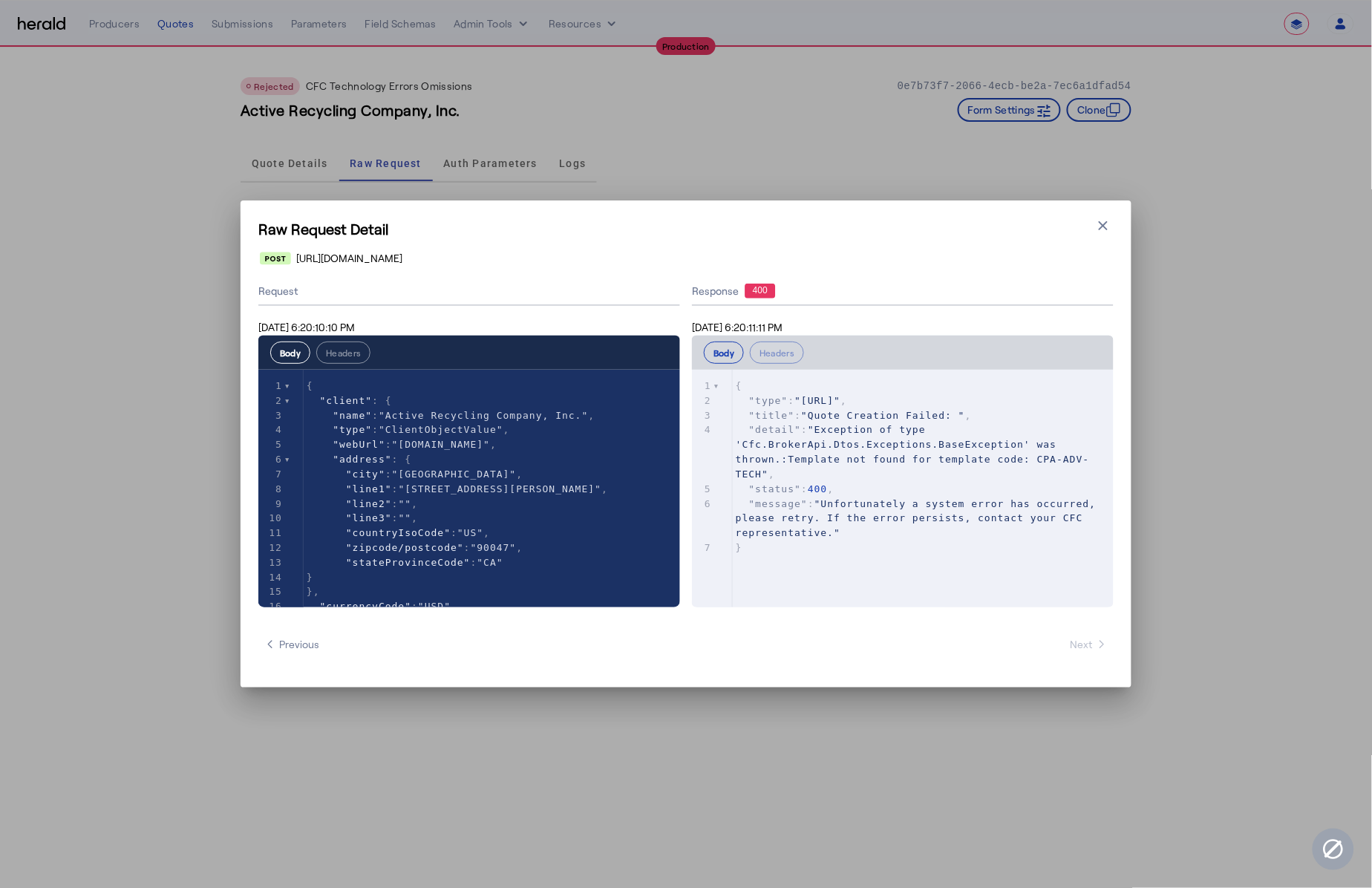
click at [908, 415] on span ""Quote Creation Failed: "" at bounding box center [883, 415] width 164 height 11
click at [1104, 221] on icon "button" at bounding box center [1104, 226] width 15 height 15
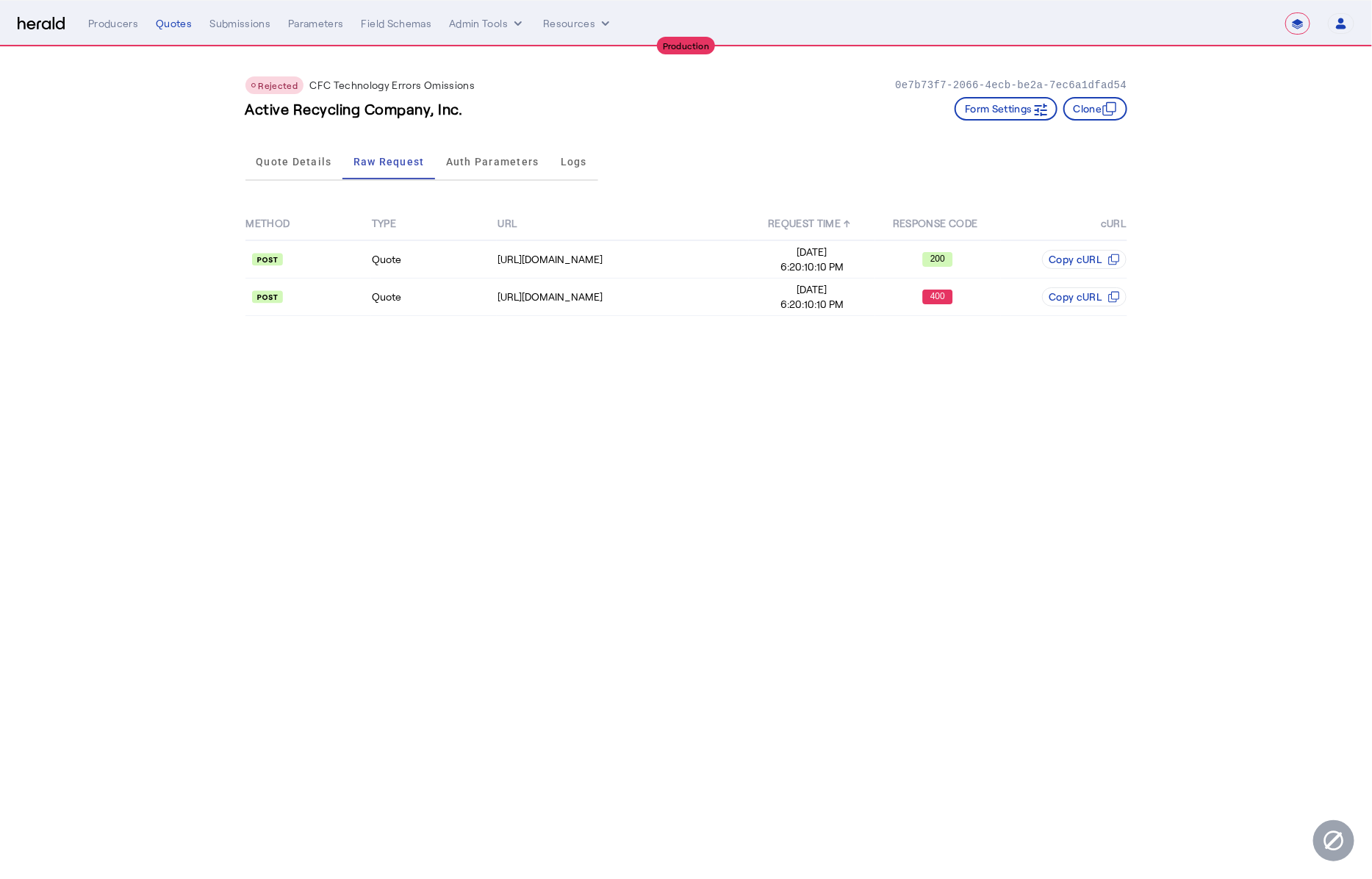
click at [281, 180] on div "Quote Details Raw Request Auth Parameters Logs" at bounding box center [422, 162] width 353 height 48
click at [283, 156] on span "Quote Details" at bounding box center [294, 161] width 76 height 11
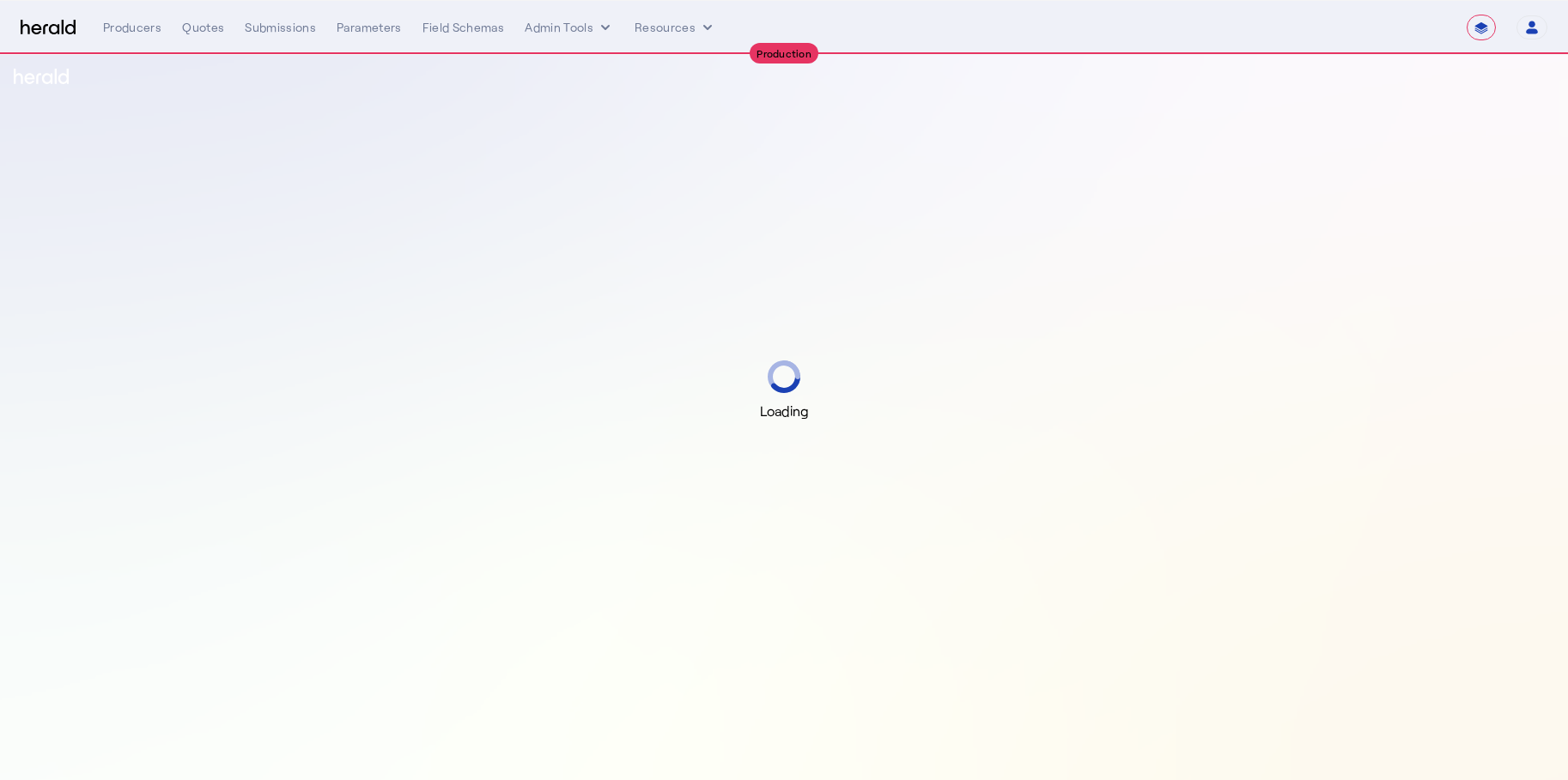
select select "**********"
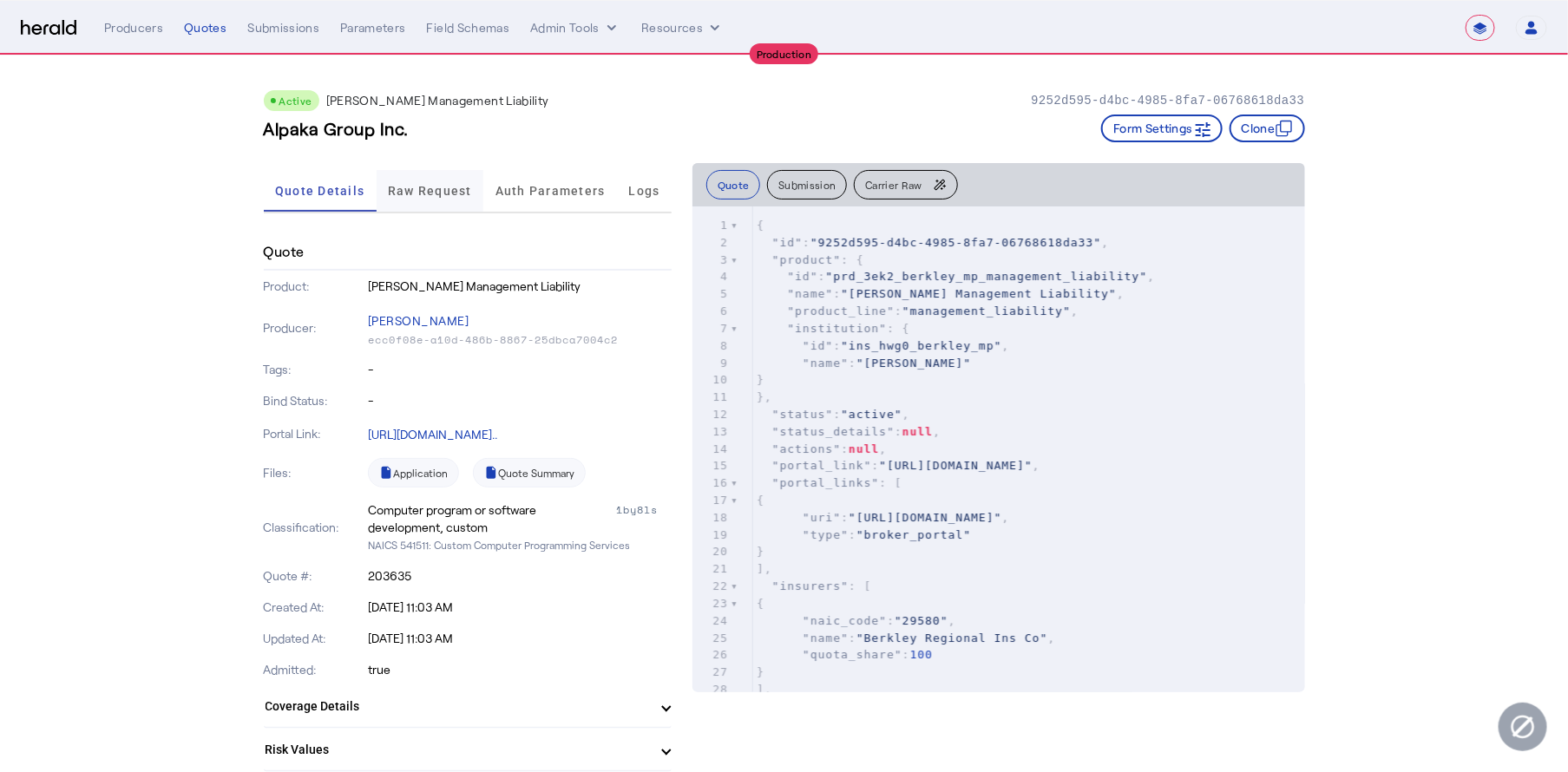
click at [424, 177] on span "Raw Request" at bounding box center [430, 190] width 84 height 41
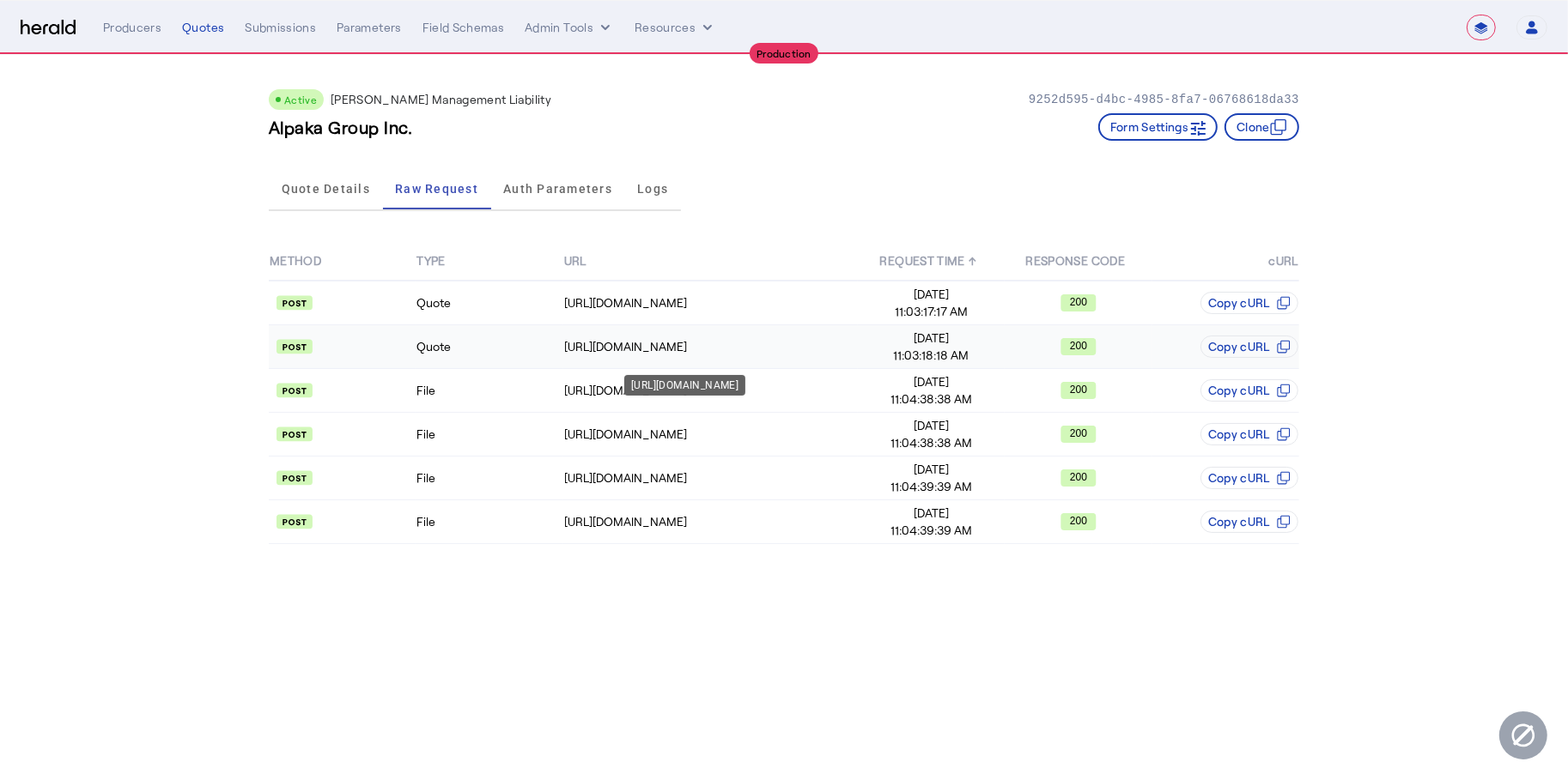
click at [594, 338] on div "[URL][DOMAIN_NAME]" at bounding box center [710, 347] width 293 height 17
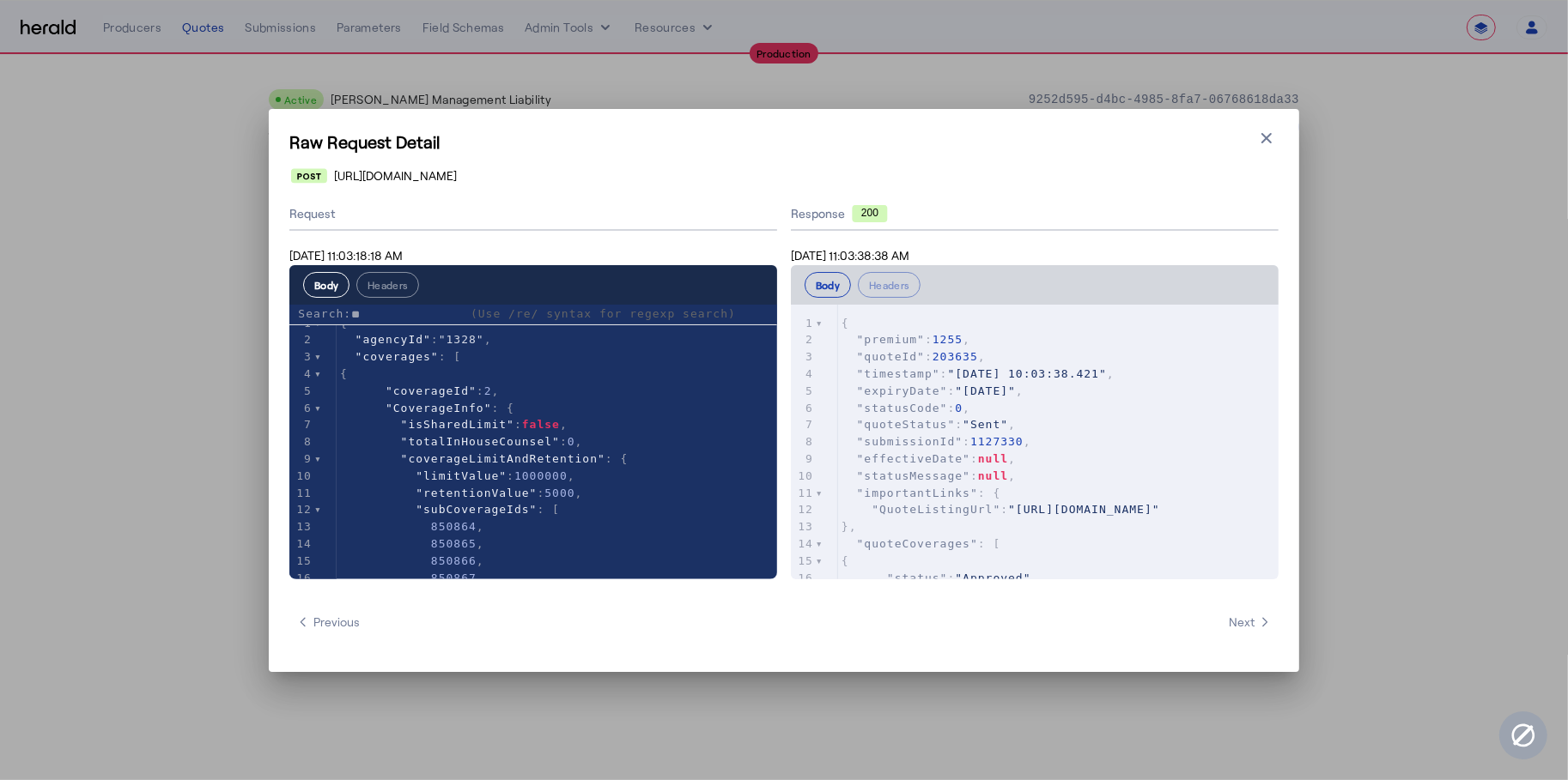
type input "*"
type textarea "****"
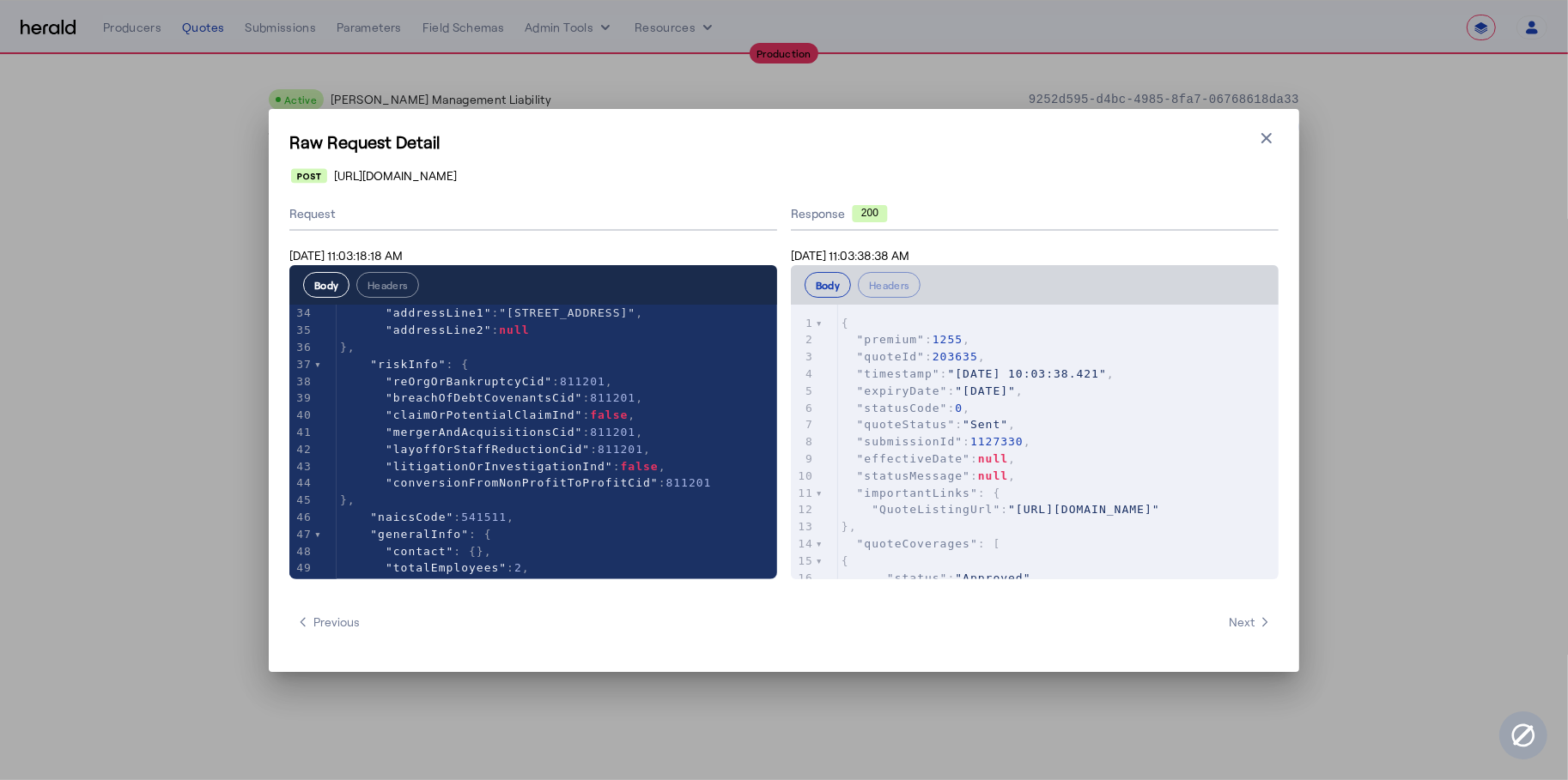
scroll to position [623, 0]
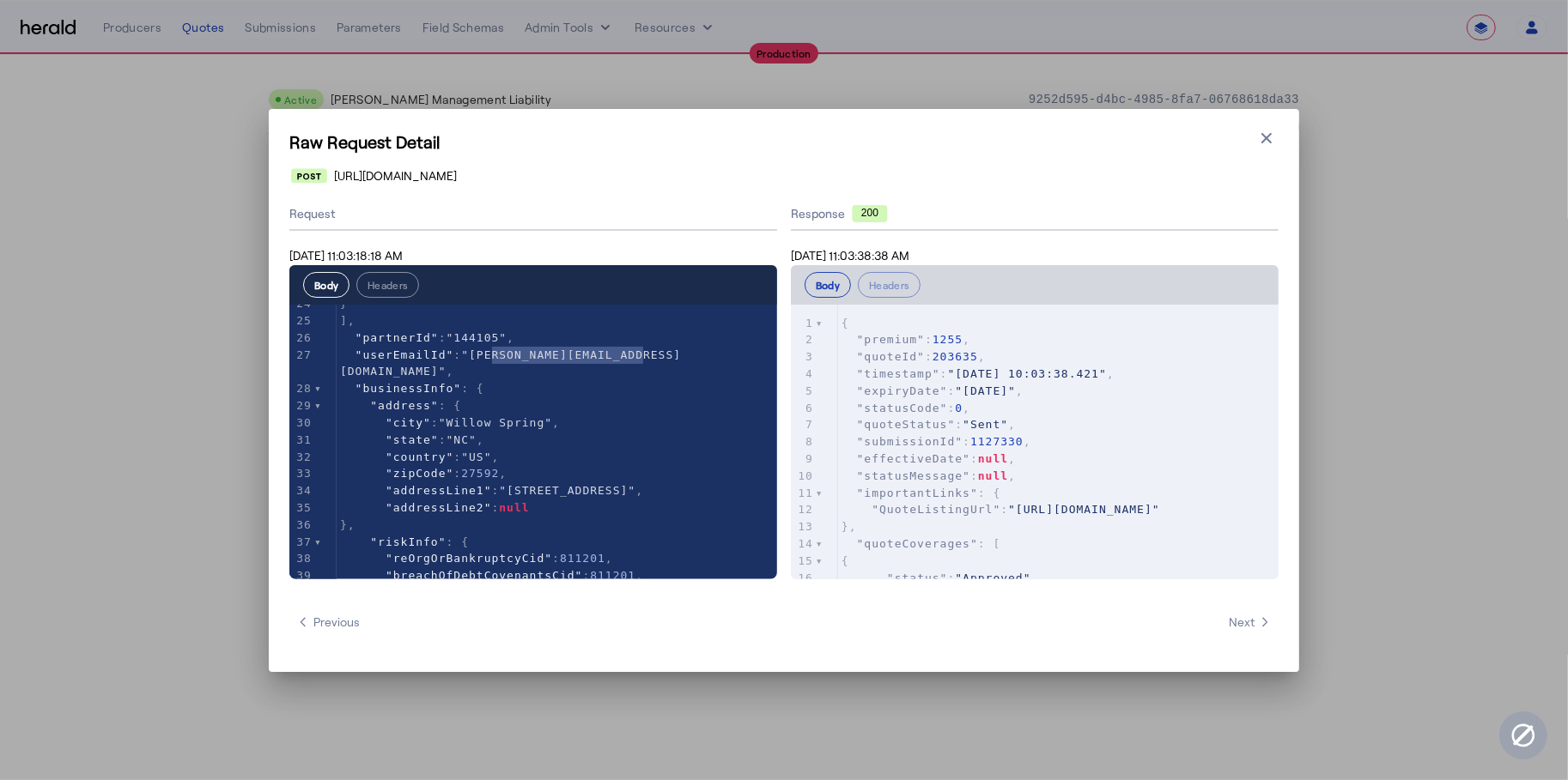
type textarea "**********"
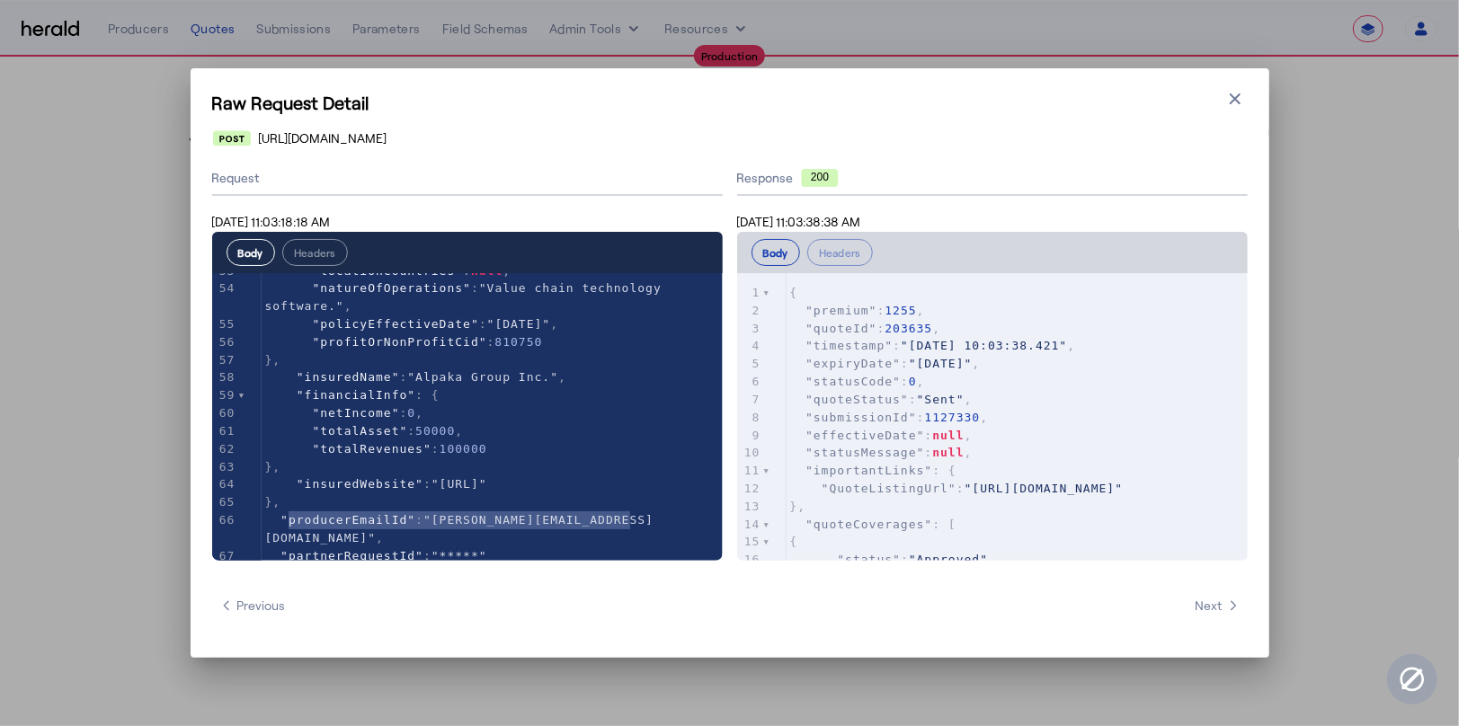
type textarea "**********"
drag, startPoint x: 664, startPoint y: 516, endPoint x: 274, endPoint y: 510, distance: 390.2
type textarea "**********"
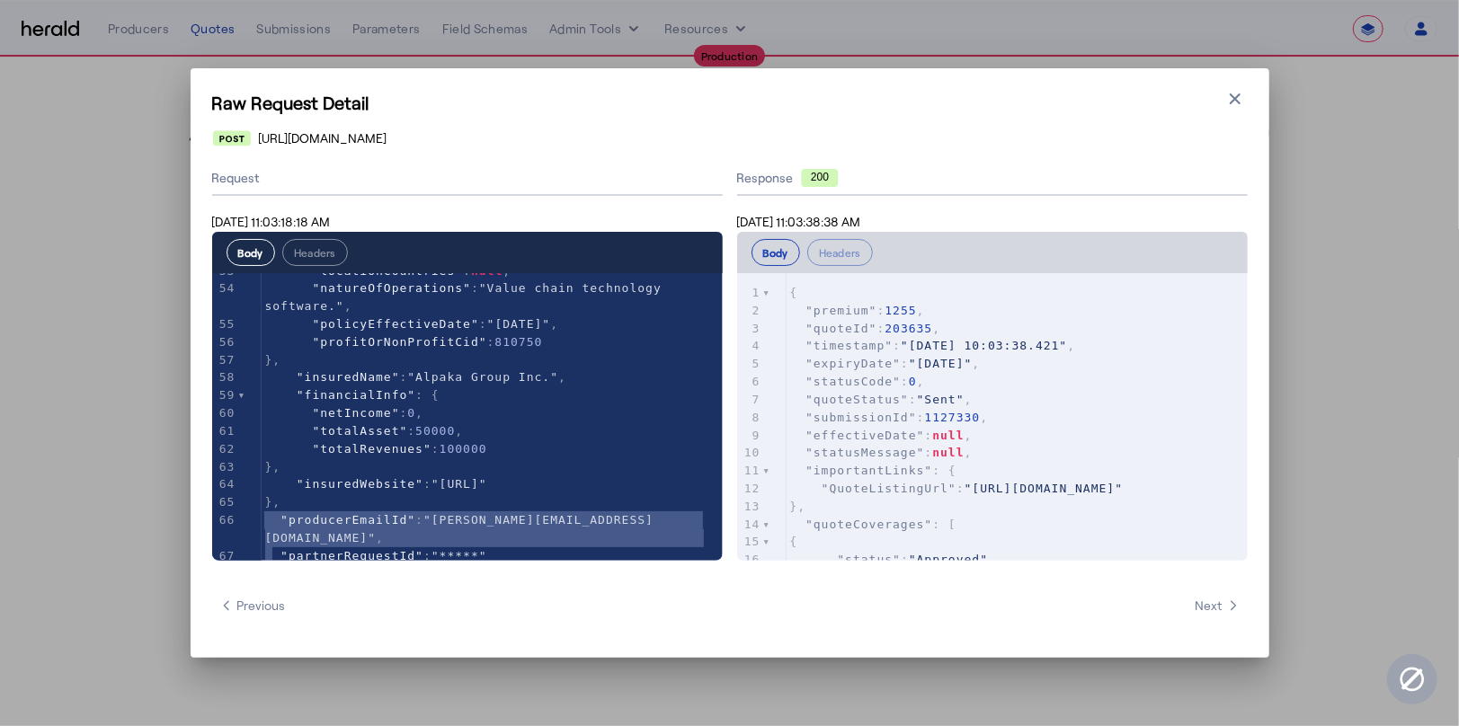
type textarea "**********"
drag, startPoint x: 343, startPoint y: 550, endPoint x: 251, endPoint y: 480, distance: 115.4
click at [251, 479] on div "x 44 "conversionFromNonProfitToProfitCid" : 811201 45 }, 46 "naicsCode" : 54151…" at bounding box center [490, 439] width 556 height 333
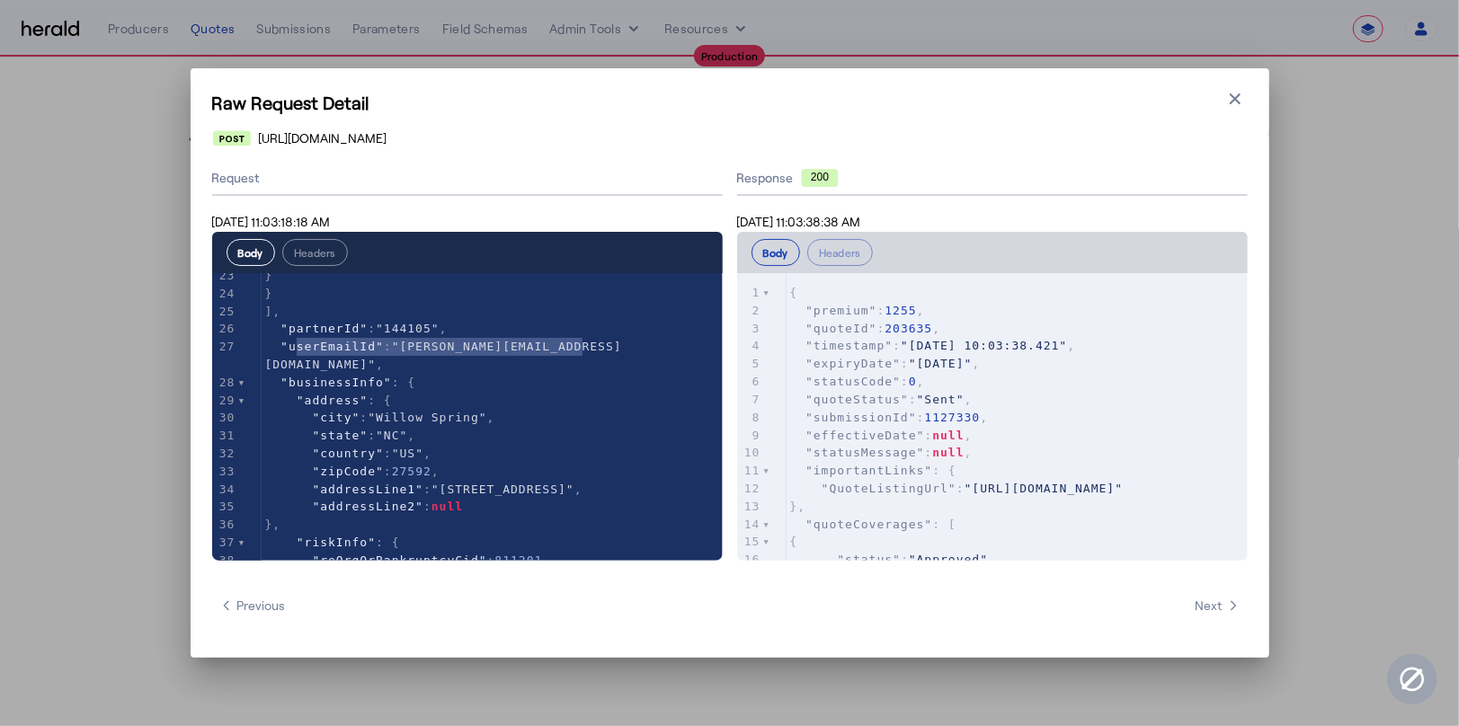
type textarea "**********"
drag, startPoint x: 583, startPoint y: 347, endPoint x: 585, endPoint y: 383, distance: 36.0
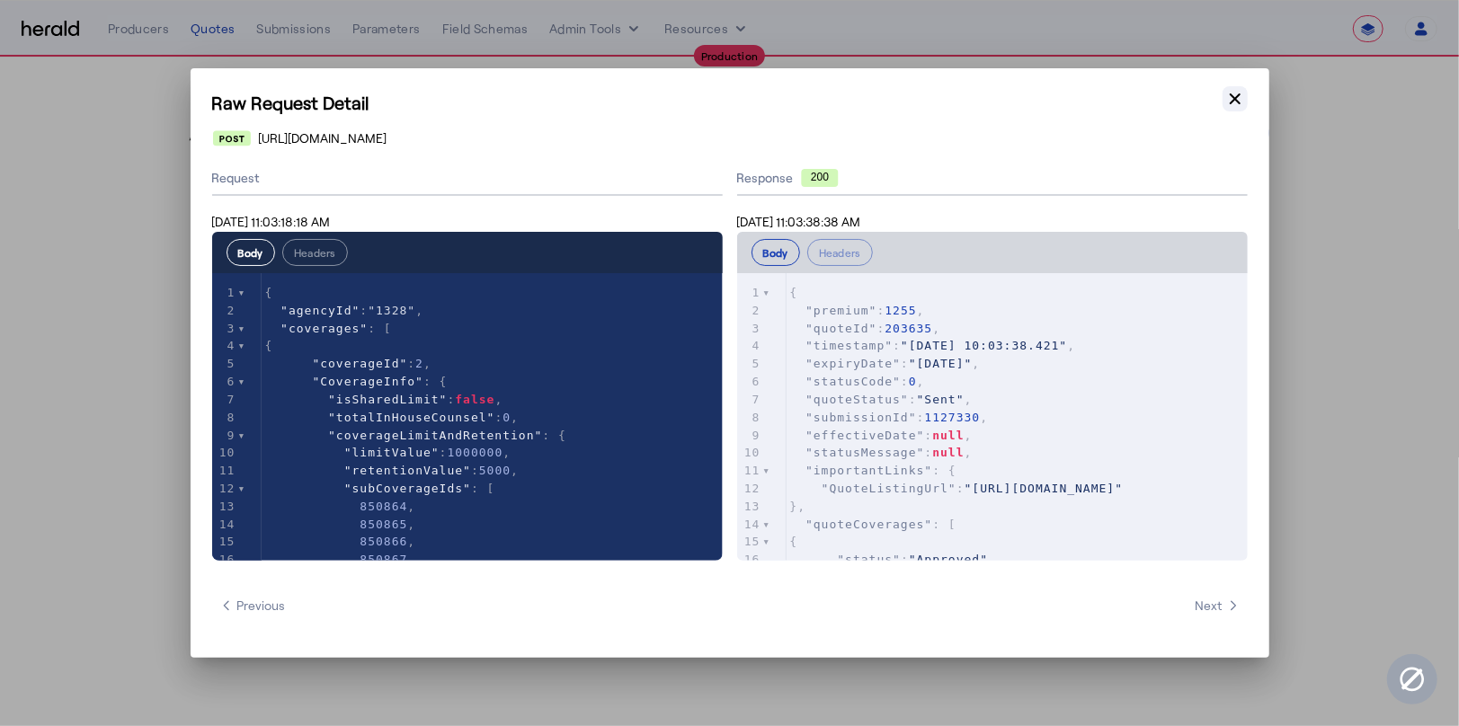
click at [1238, 98] on icon "button" at bounding box center [1235, 99] width 18 height 18
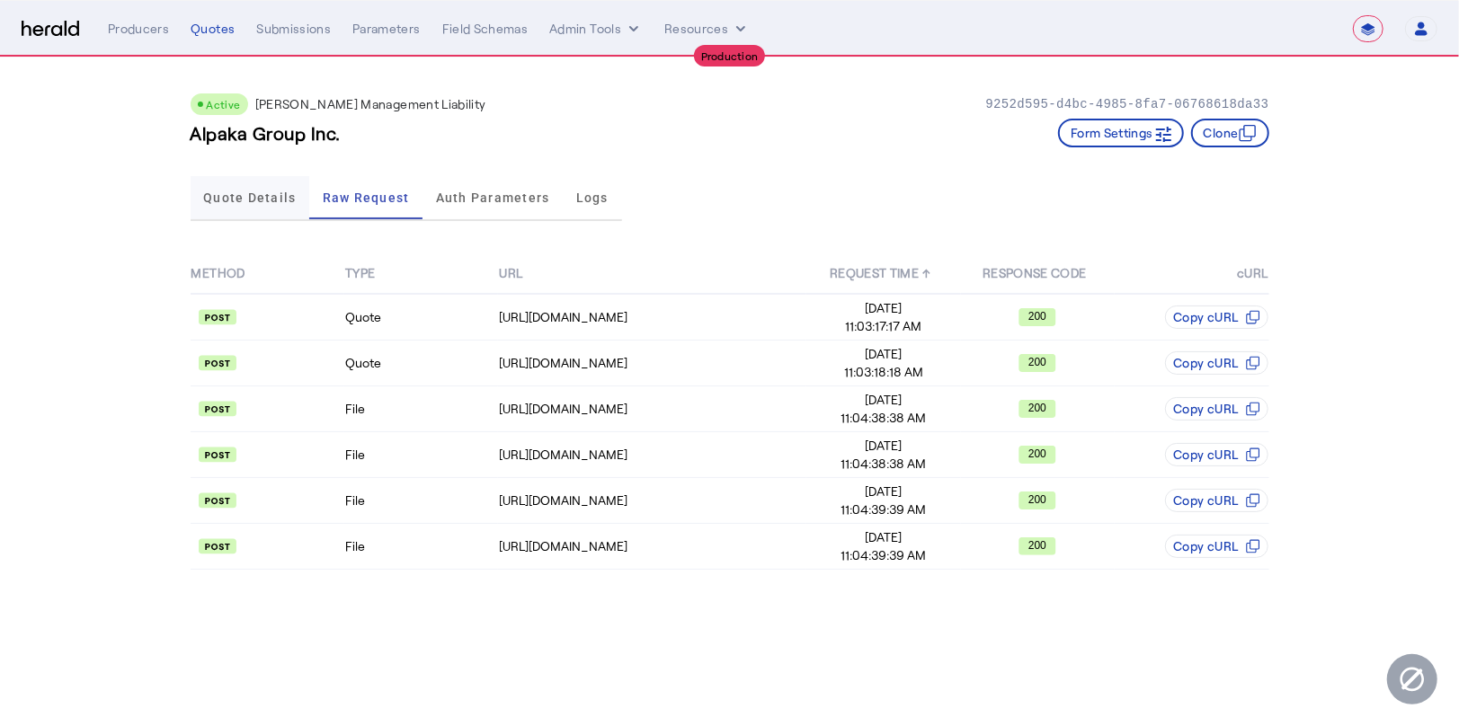
click at [272, 205] on span "Quote Details" at bounding box center [249, 197] width 93 height 43
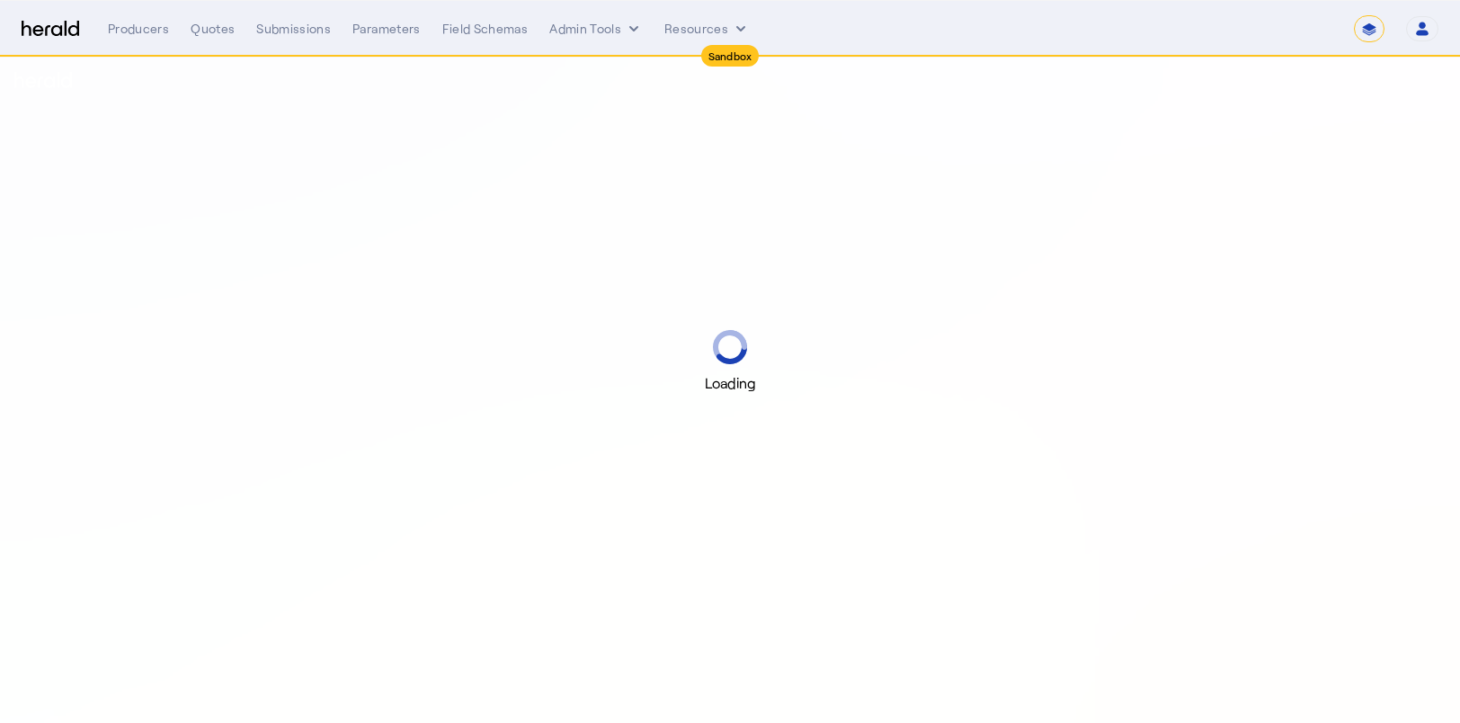
select select "*******"
select select "pfm_2v8p_herald_api"
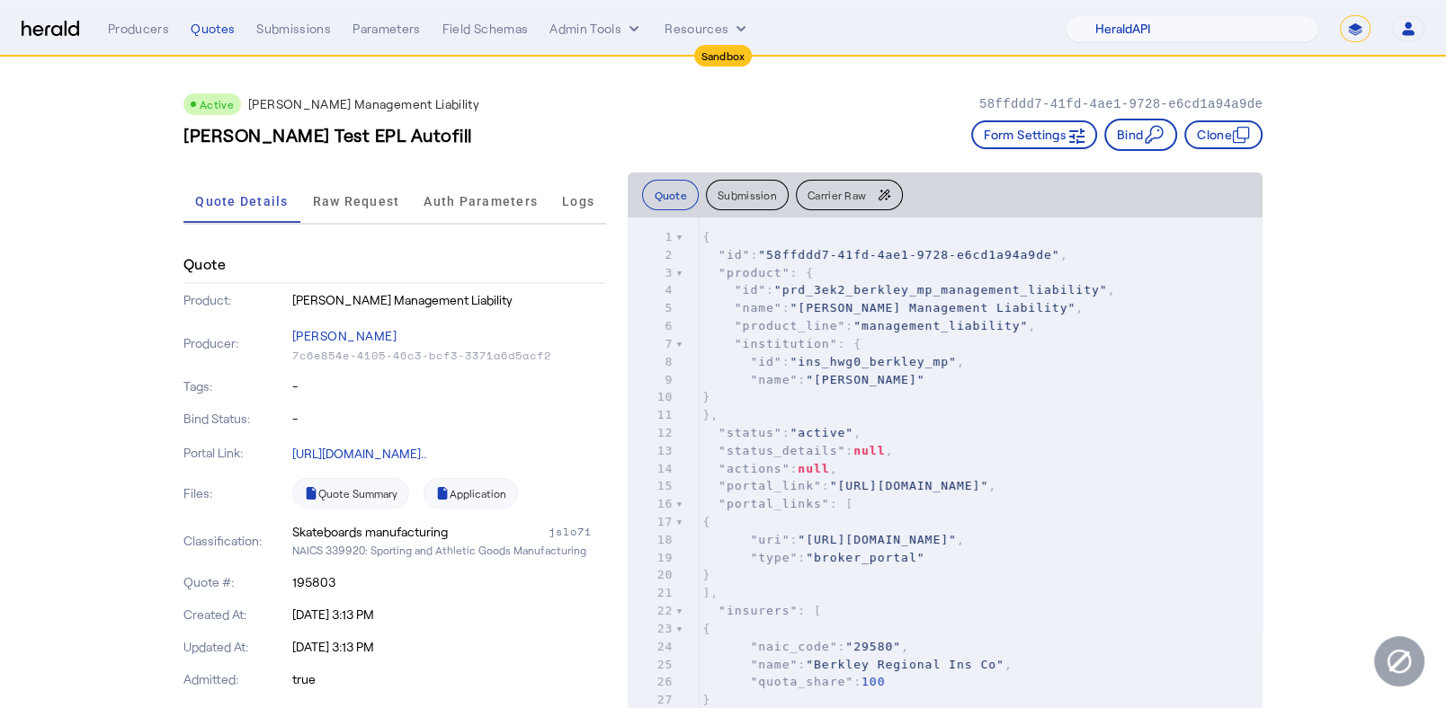
click at [365, 199] on span "Raw Request" at bounding box center [356, 201] width 87 height 13
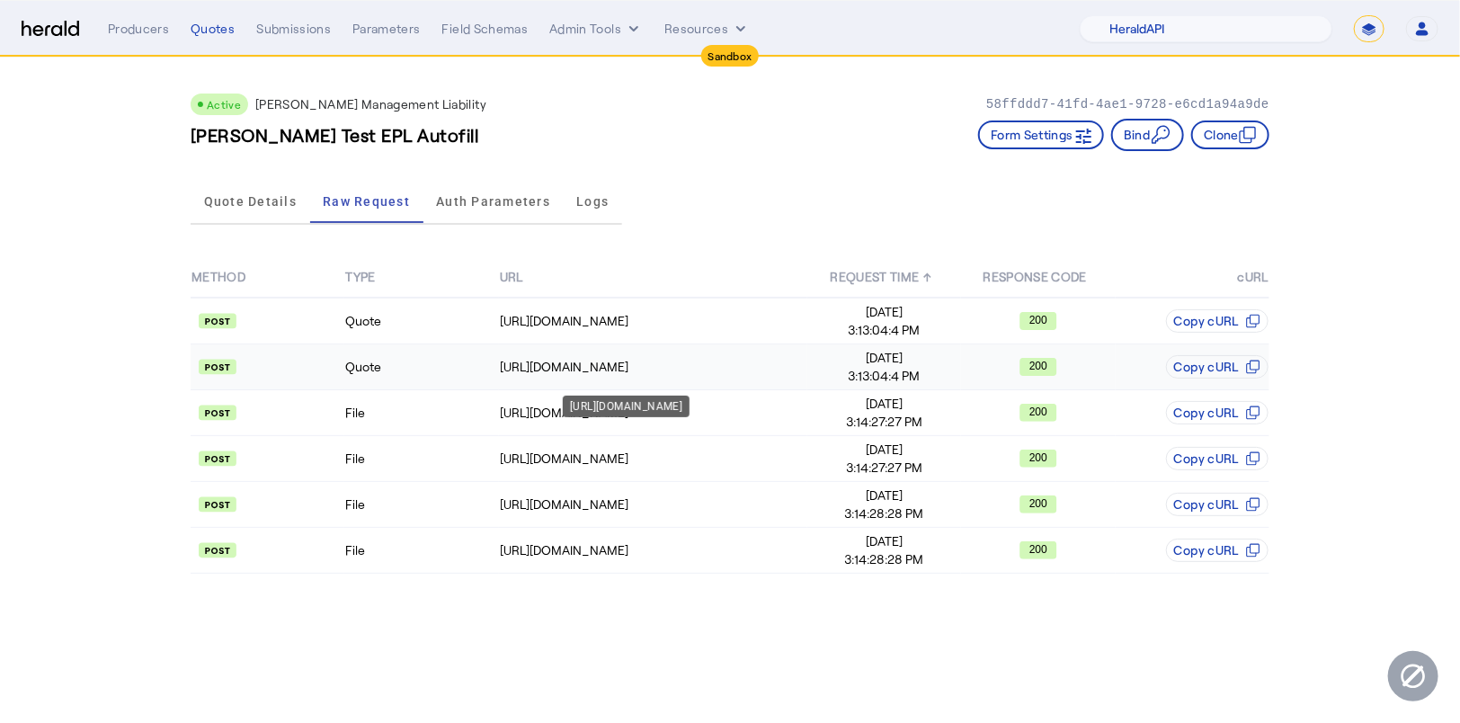
click at [614, 359] on div "[URL][DOMAIN_NAME]" at bounding box center [653, 367] width 307 height 18
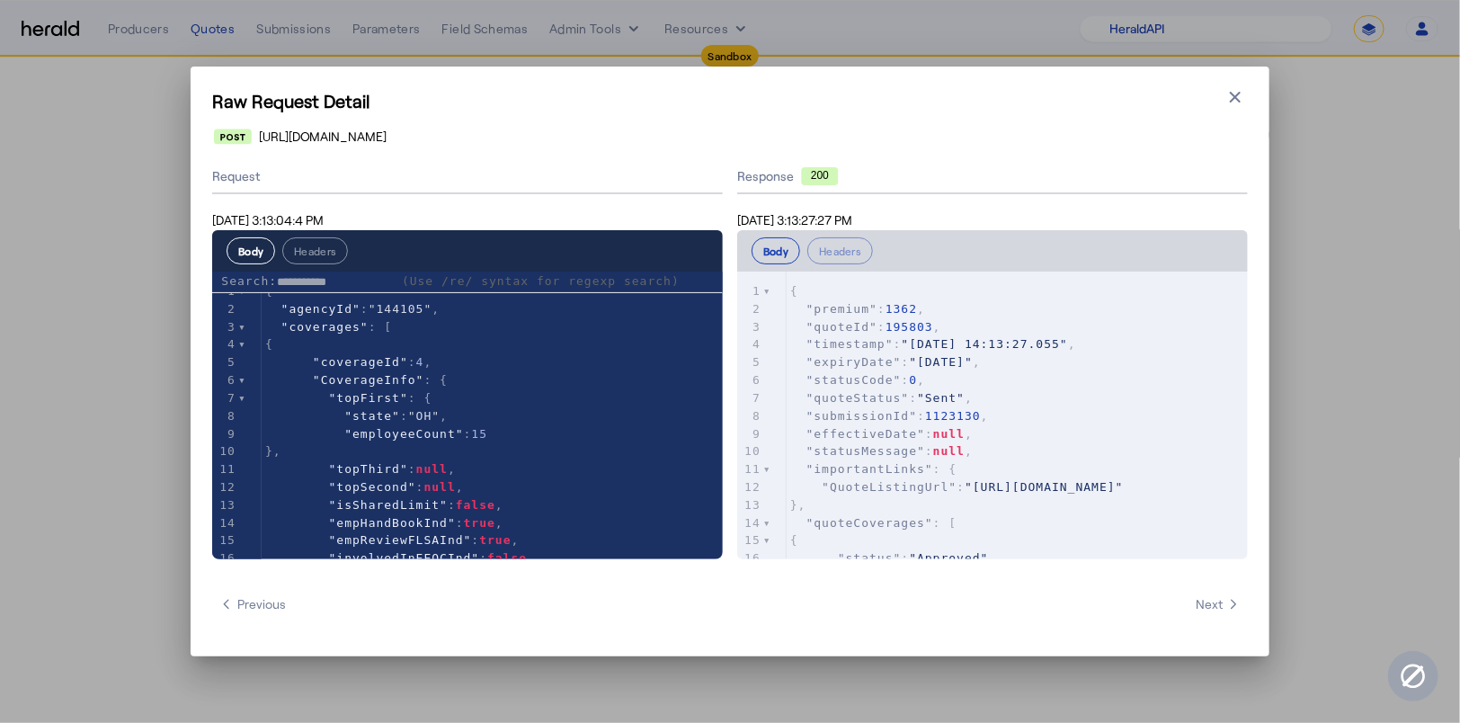
type input "**********"
type textarea "**********"
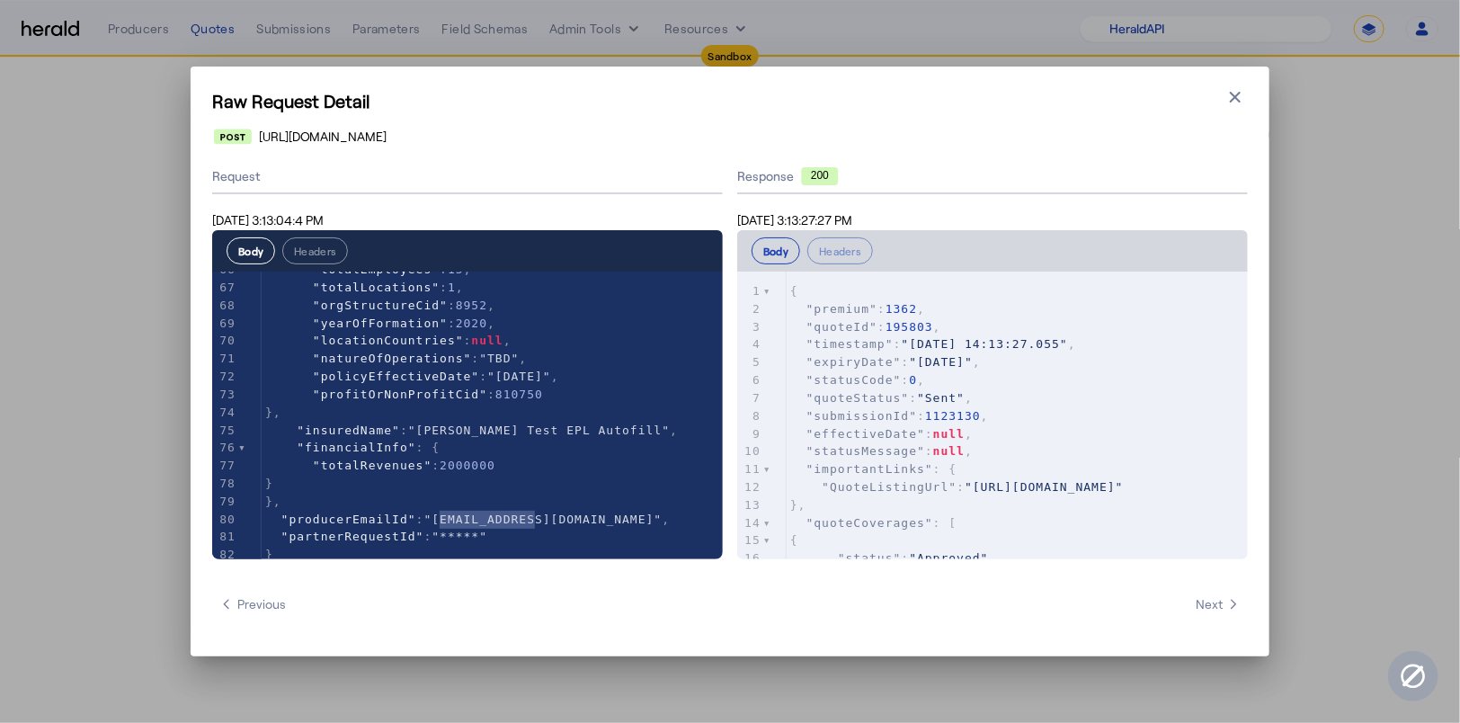
scroll to position [1109, 0]
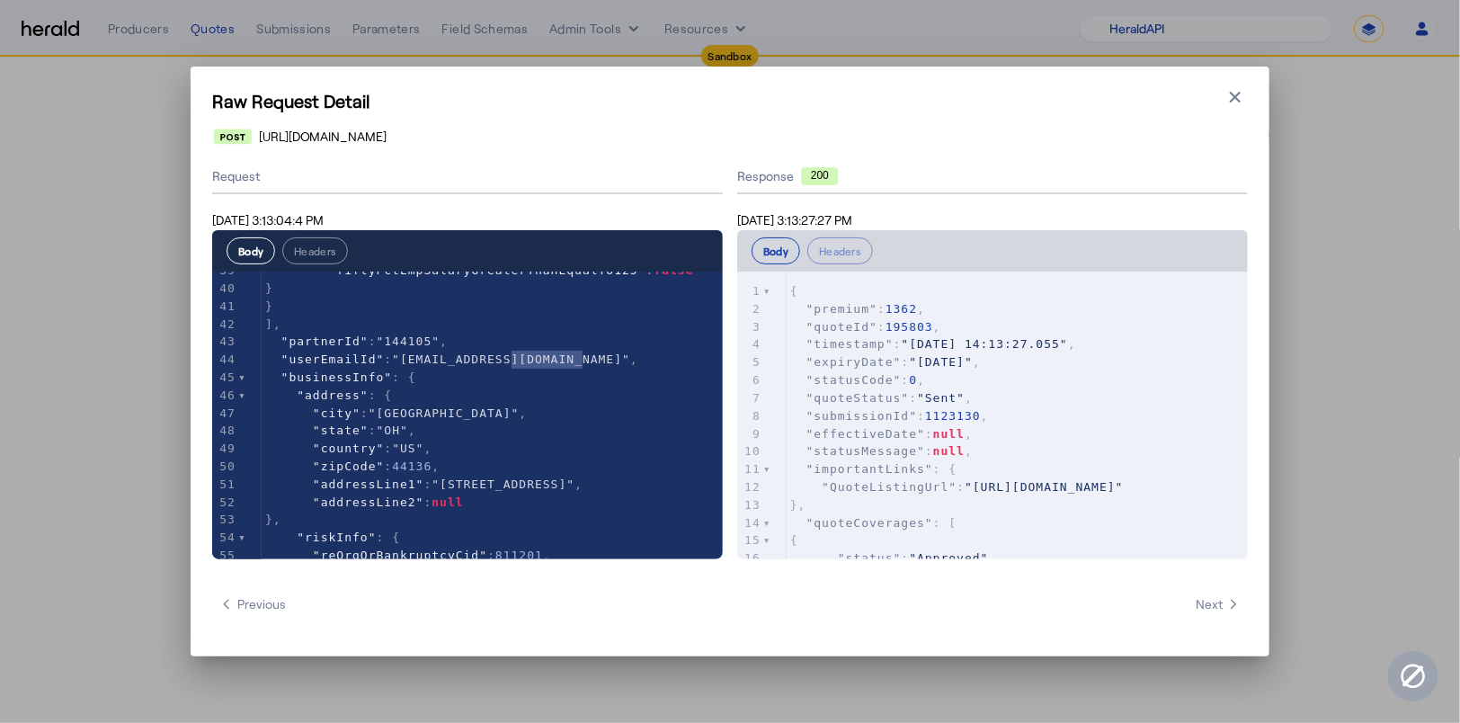
type textarea "**********"
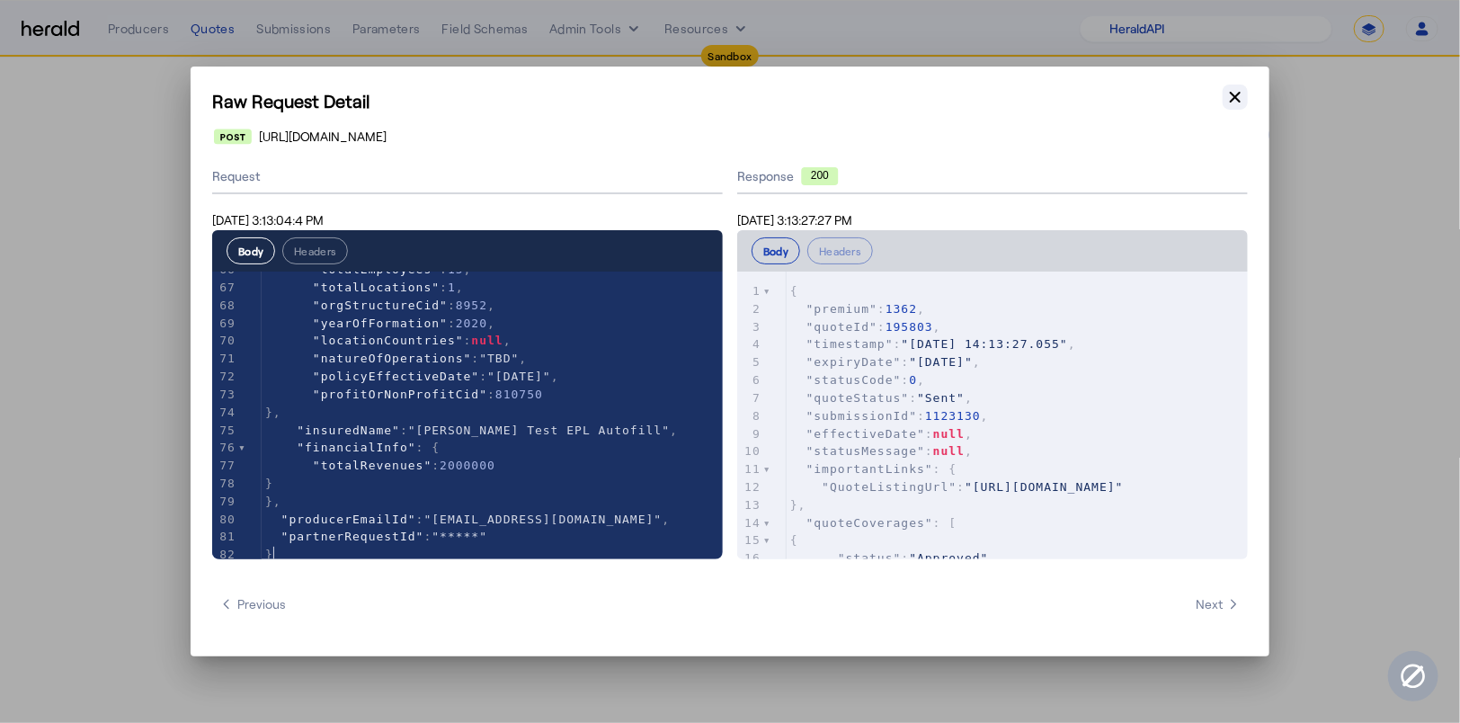
click at [1238, 104] on icon "button" at bounding box center [1235, 97] width 18 height 18
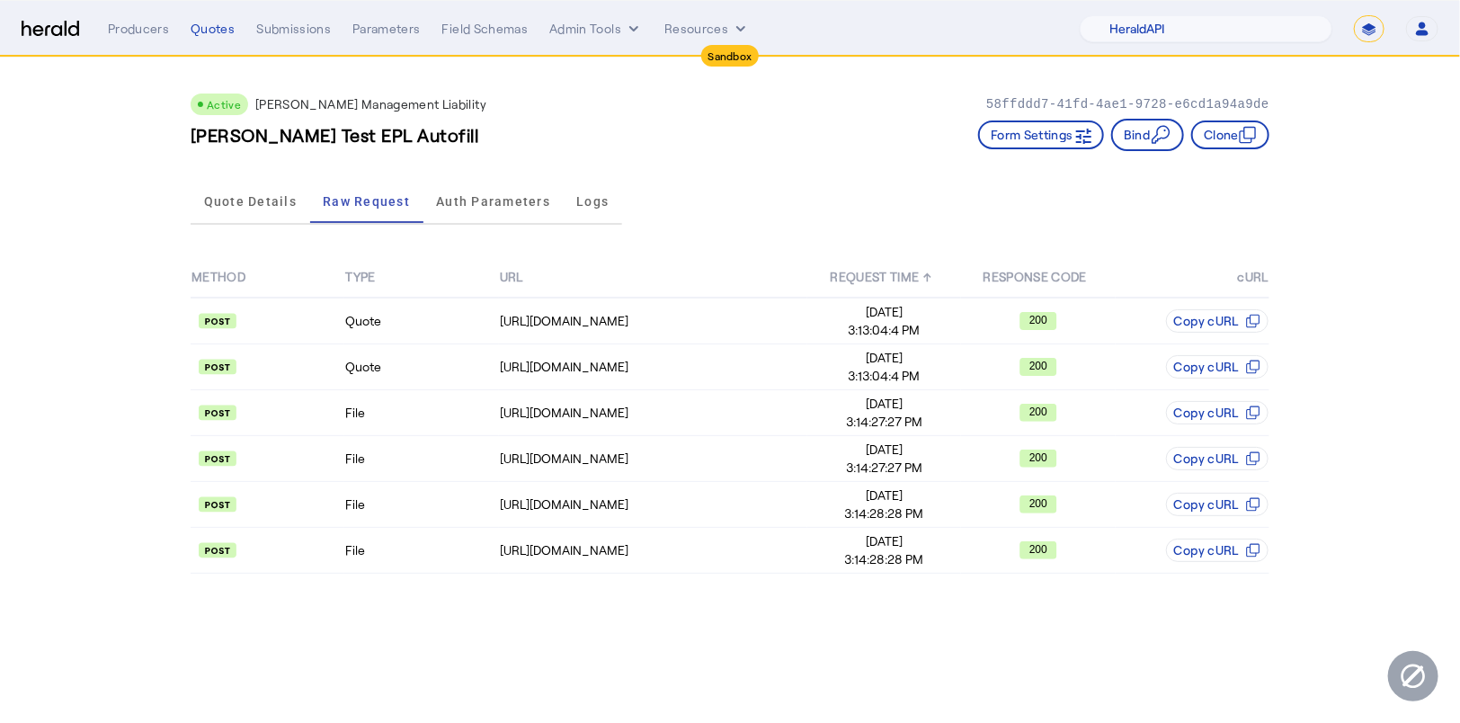
click at [67, 23] on img at bounding box center [51, 29] width 58 height 17
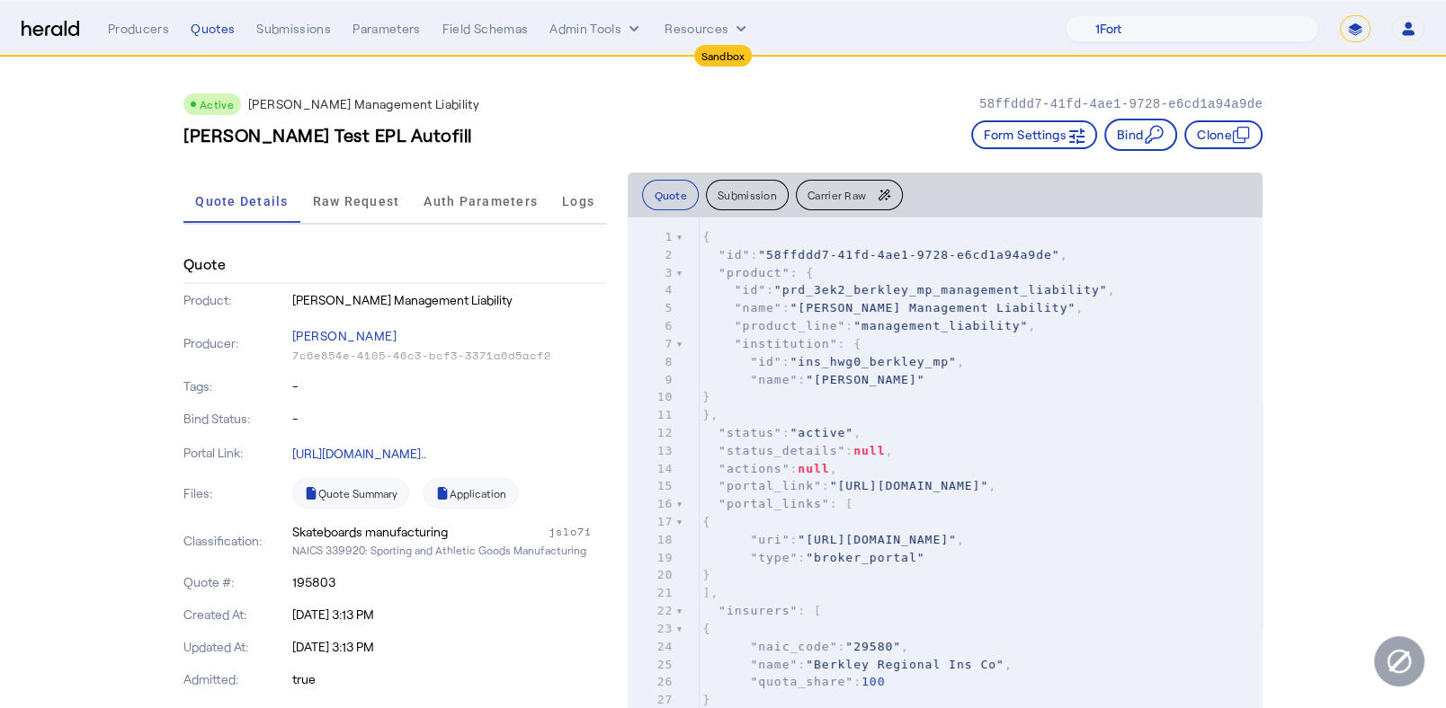
click at [31, 24] on img at bounding box center [51, 29] width 58 height 17
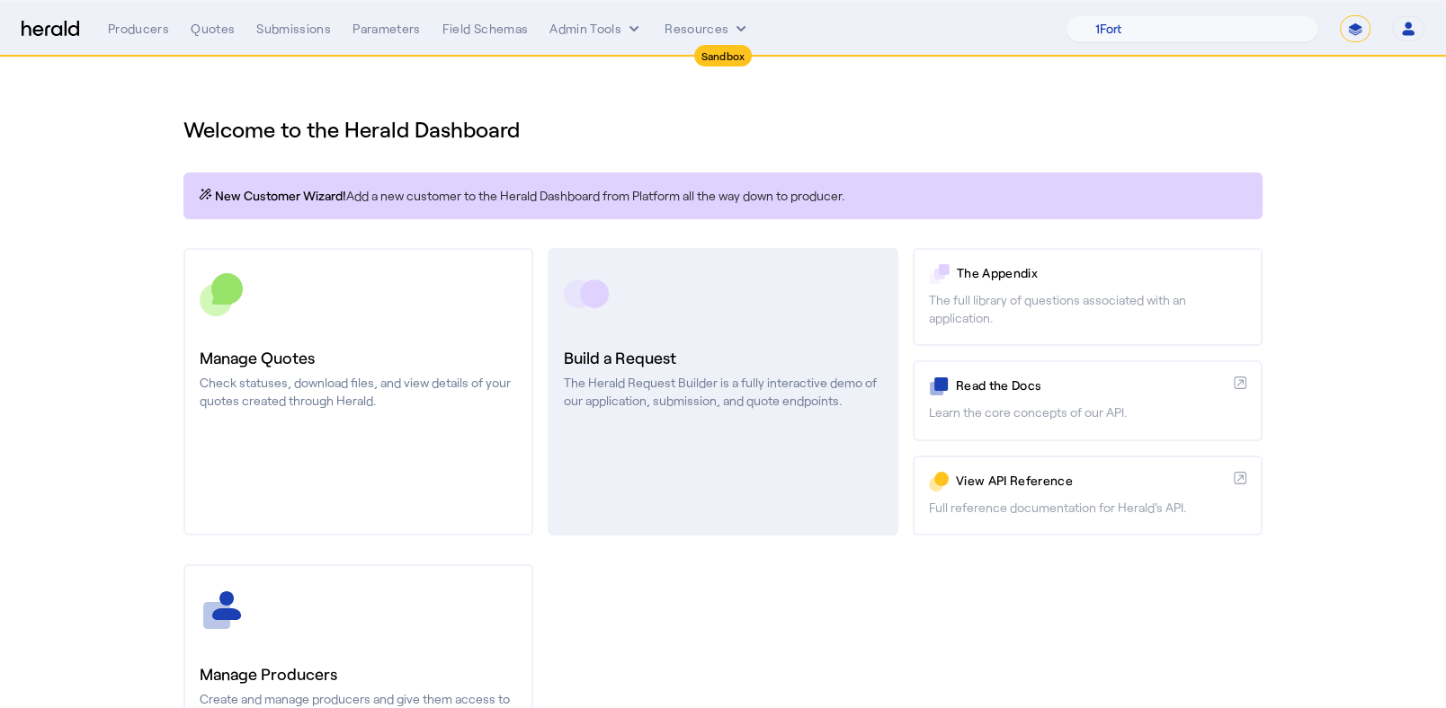
click at [652, 318] on link "Build a Request The Herald Request Builder is a fully interactive demo of our a…" at bounding box center [722, 392] width 350 height 288
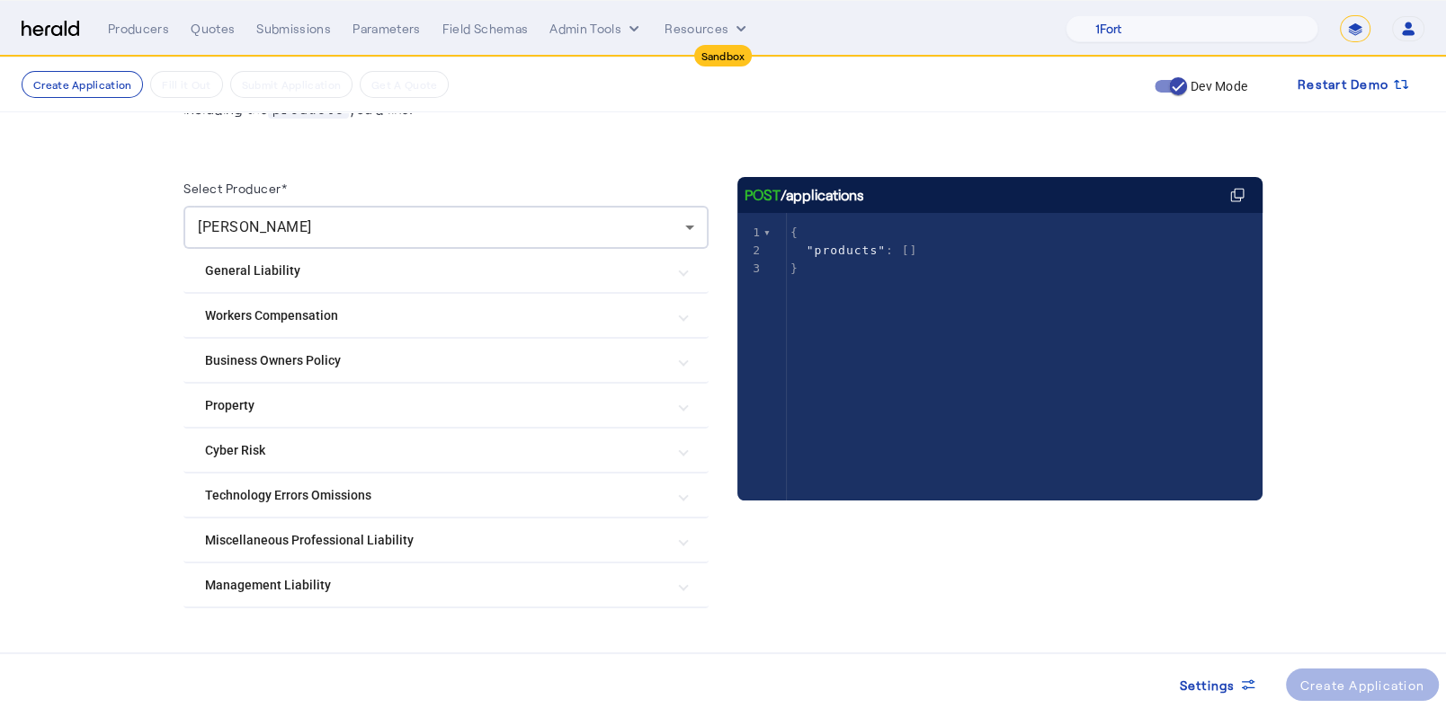
click at [663, 600] on mat-expansion-panel-header "Management Liability" at bounding box center [445, 585] width 525 height 43
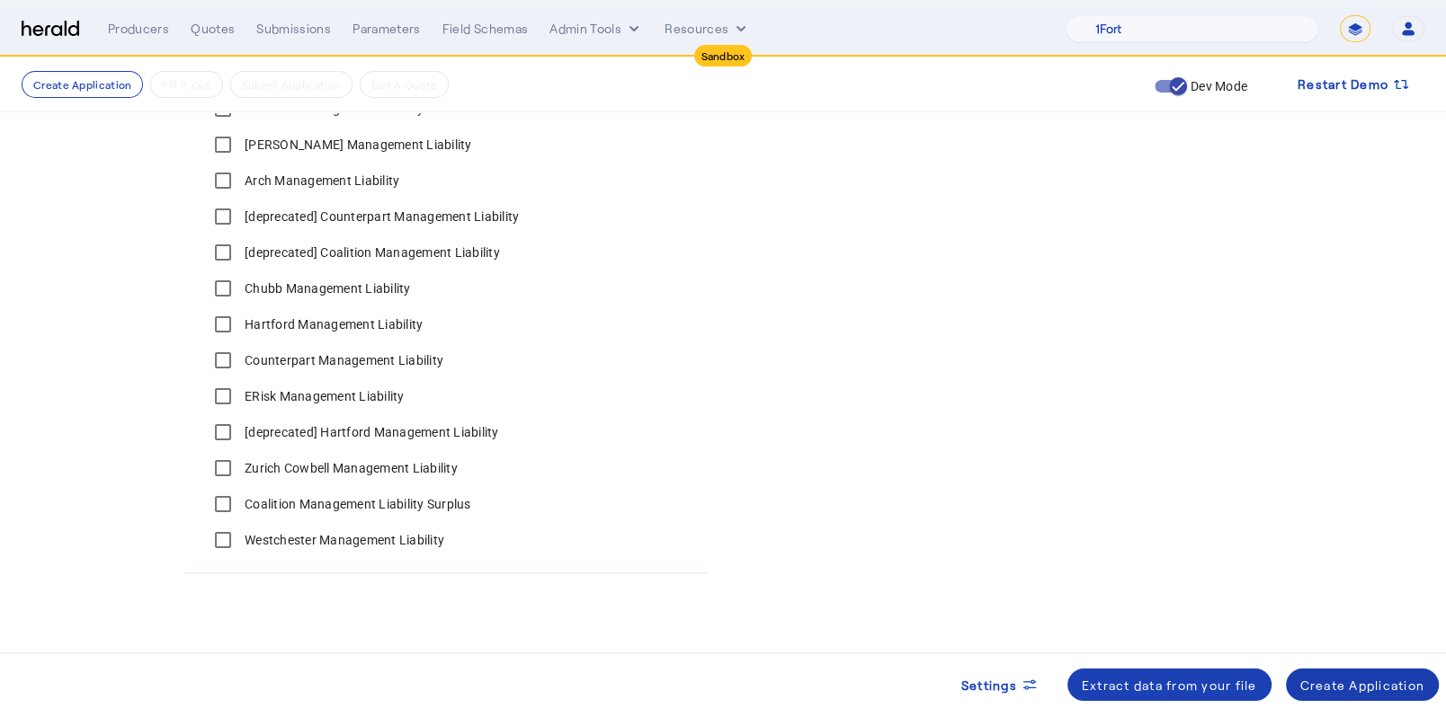
click at [1365, 679] on div "Create Application" at bounding box center [1362, 685] width 125 height 19
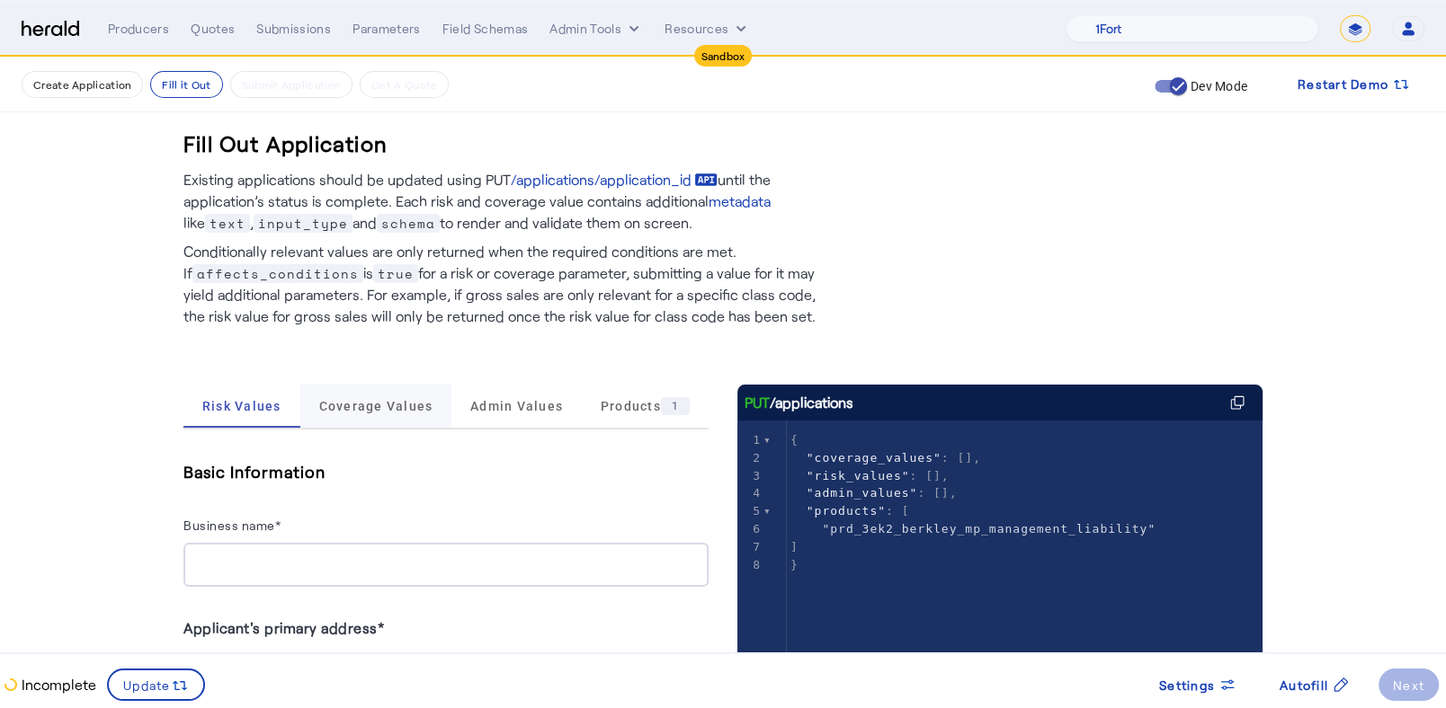
click at [352, 409] on span "Coverage Values" at bounding box center [375, 406] width 114 height 13
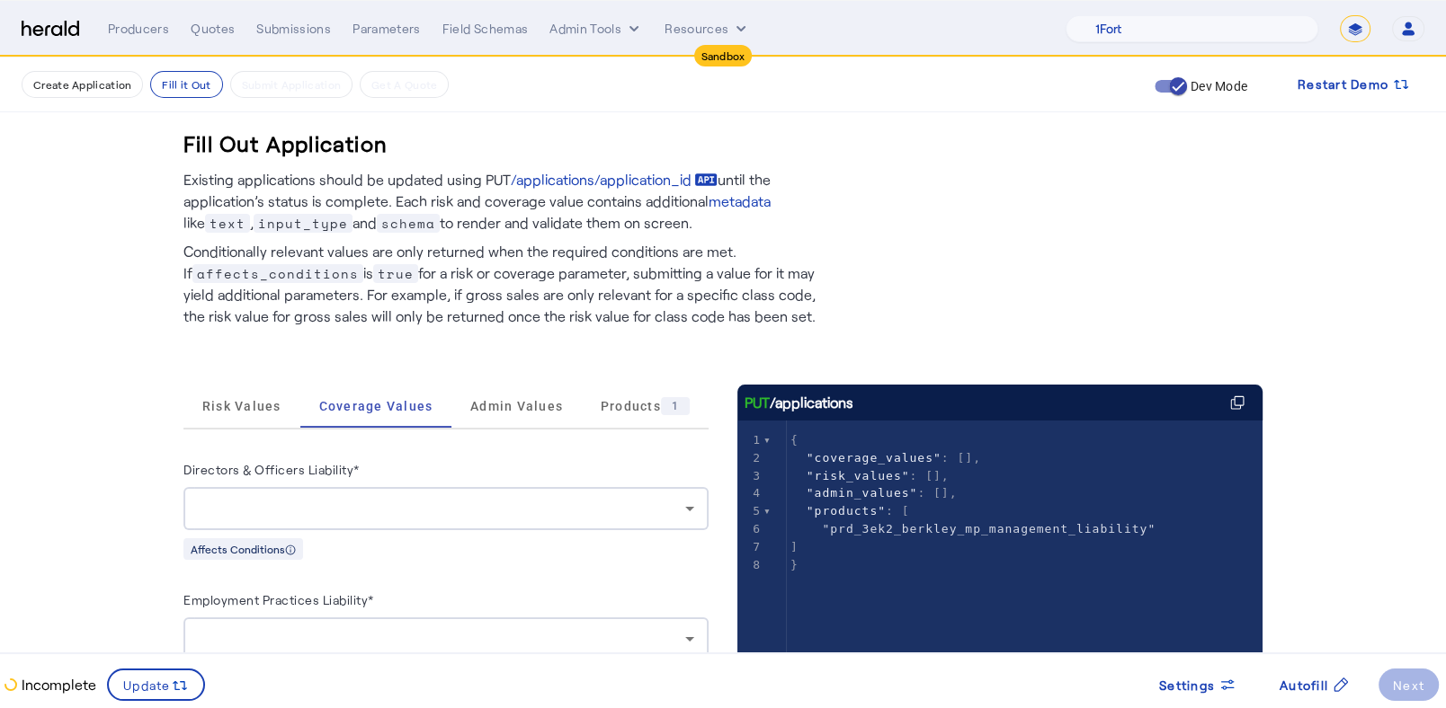
click at [501, 526] on div at bounding box center [446, 508] width 496 height 43
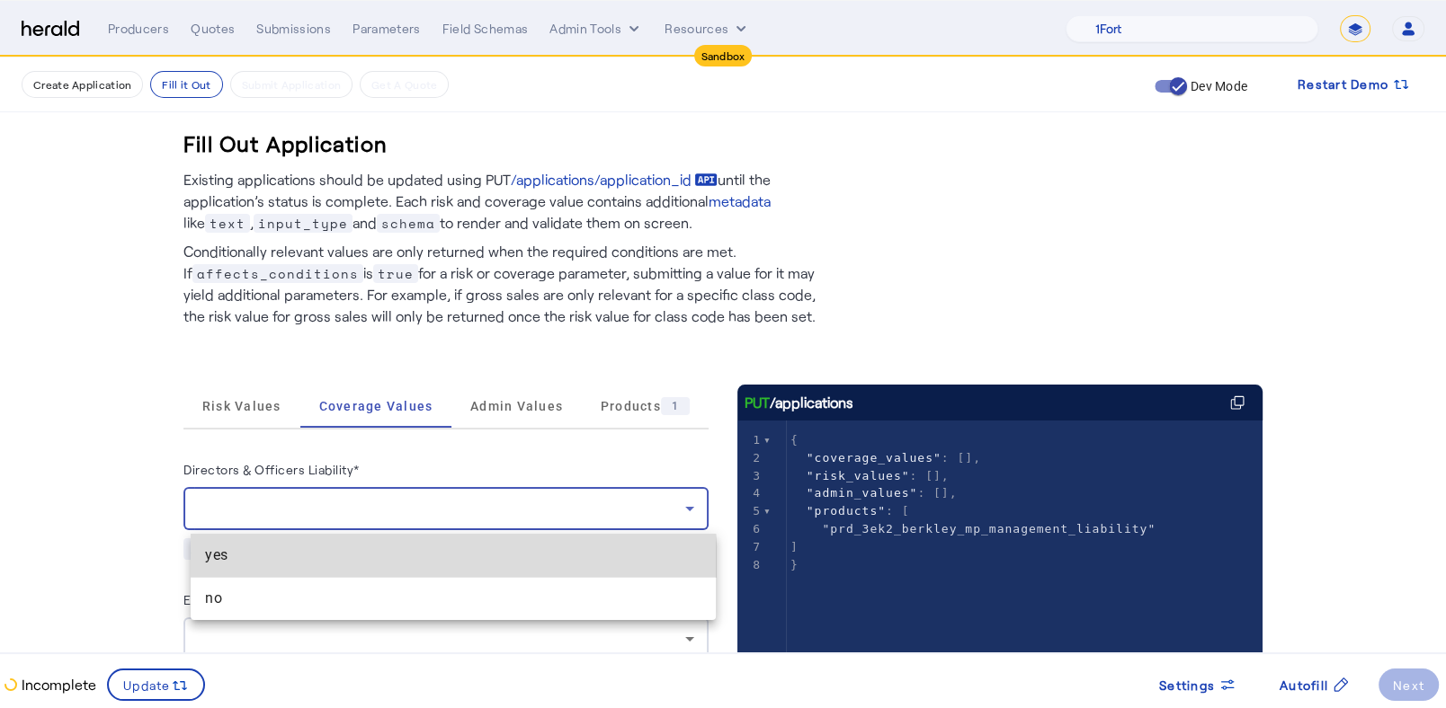
click at [413, 564] on span "yes" at bounding box center [453, 556] width 496 height 22
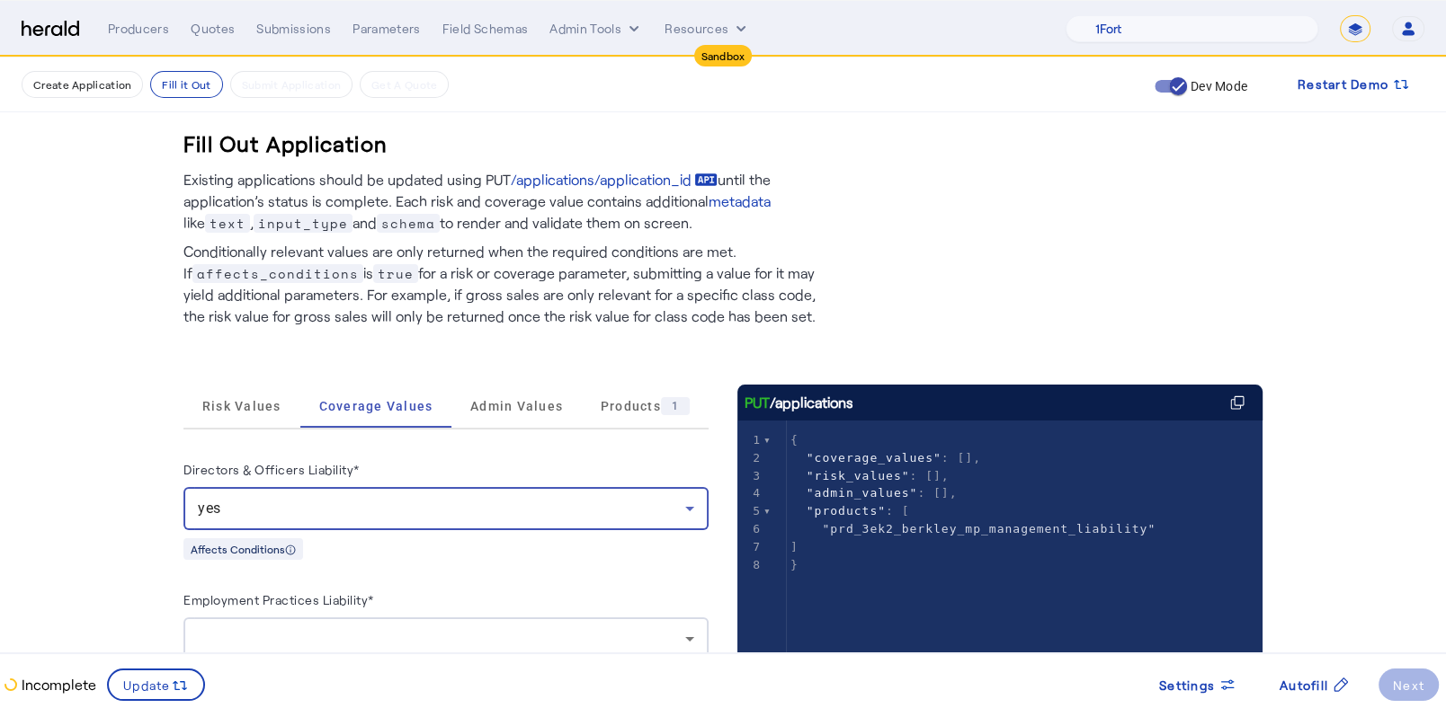
click at [464, 642] on div at bounding box center [441, 639] width 487 height 22
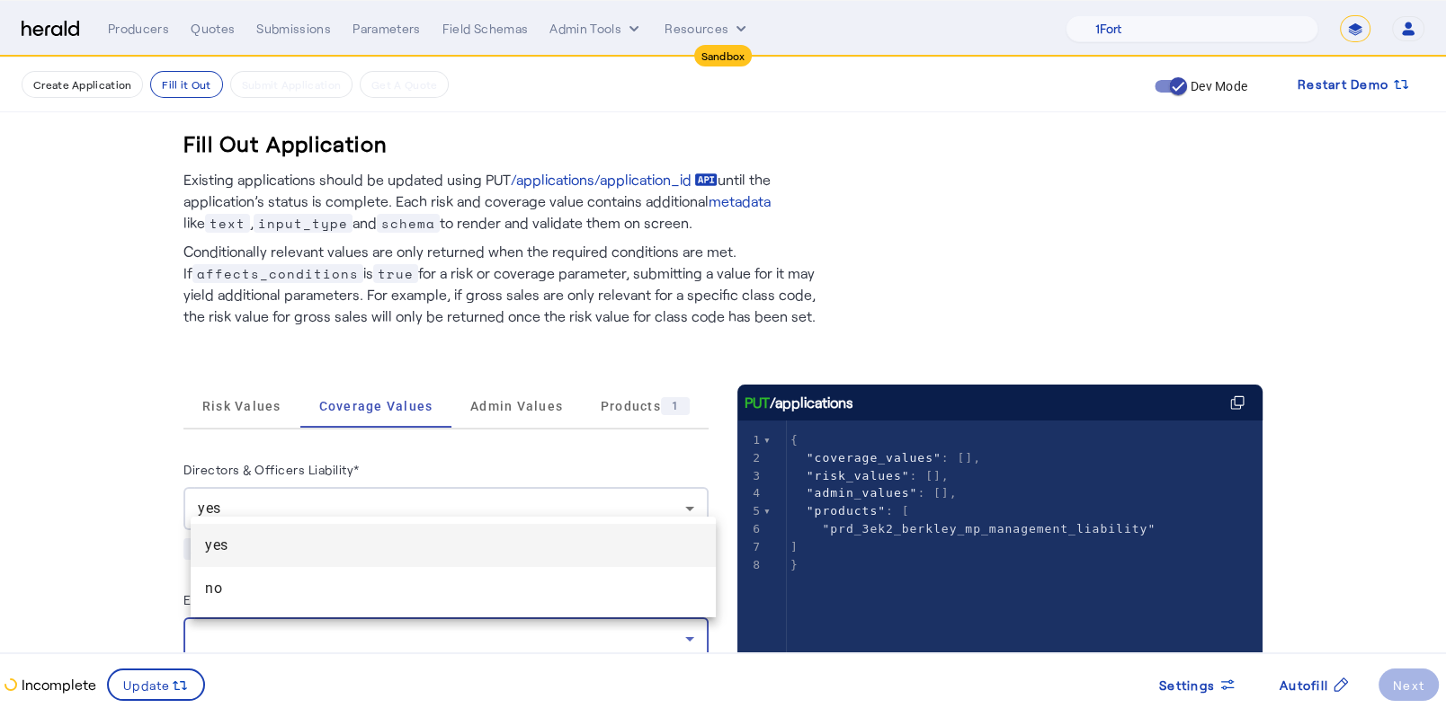
click at [301, 535] on span "yes" at bounding box center [453, 546] width 496 height 22
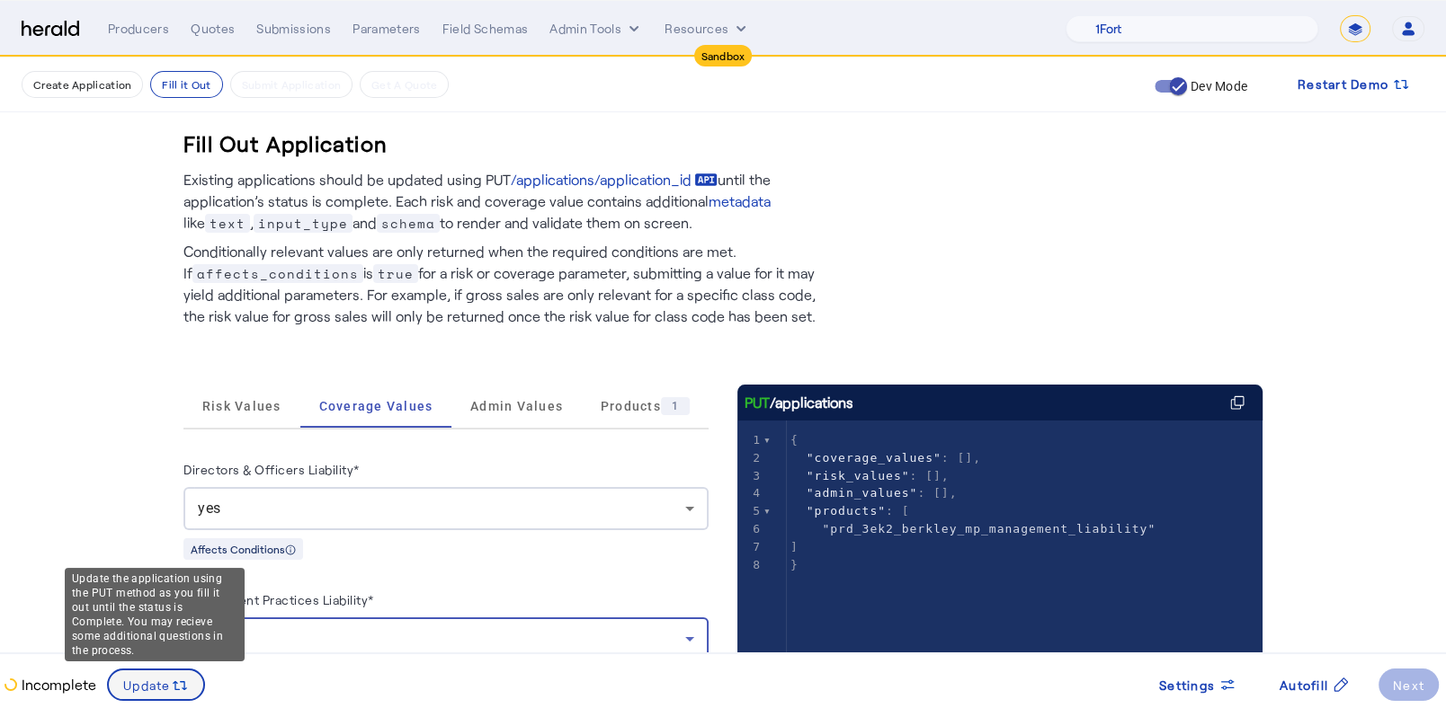
click at [152, 676] on span "Update" at bounding box center [147, 685] width 48 height 19
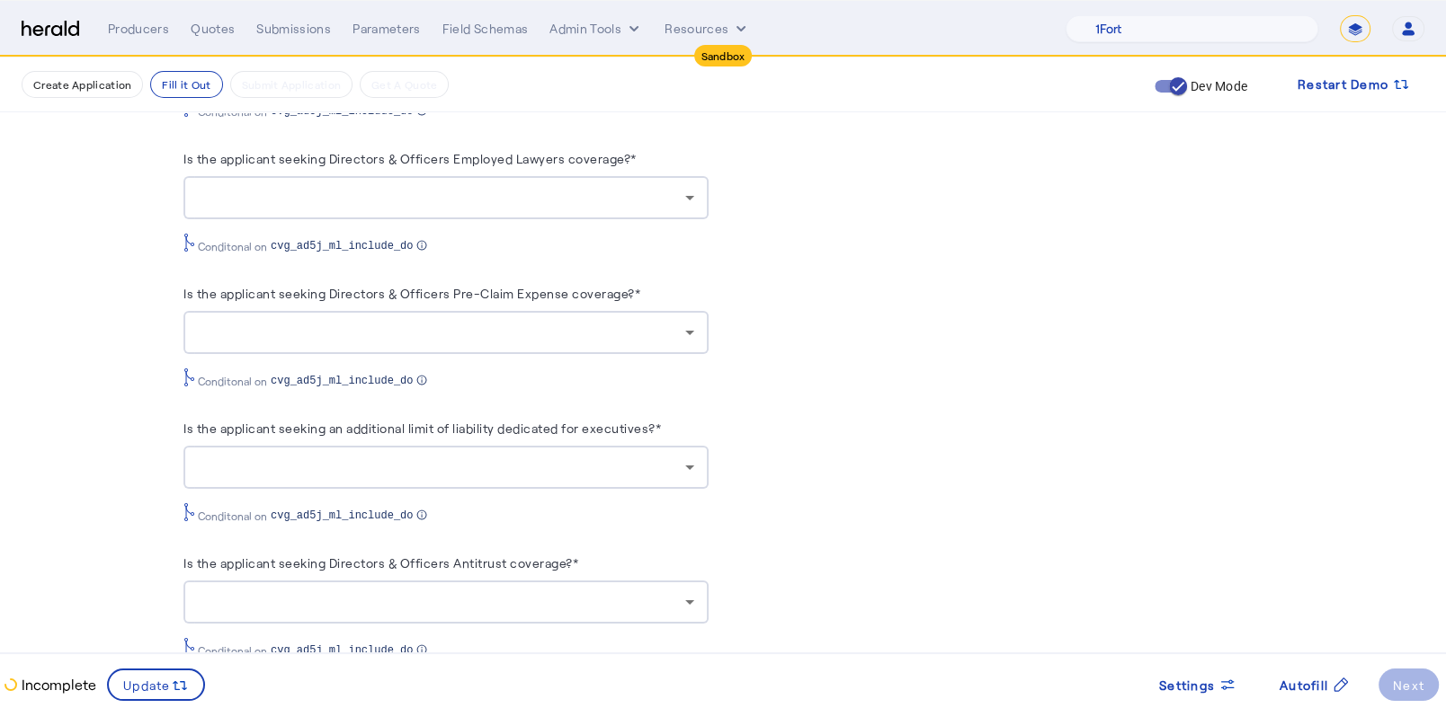
scroll to position [1583, 0]
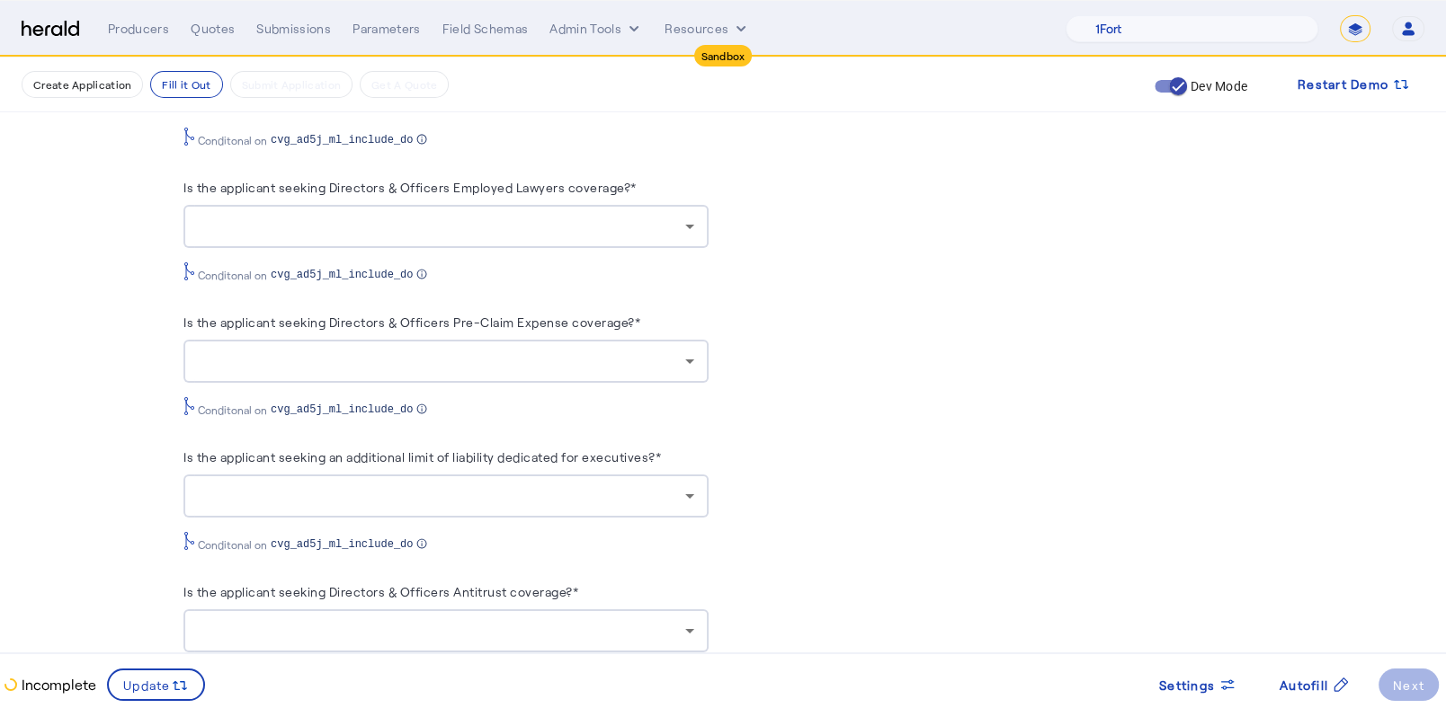
click at [582, 375] on div at bounding box center [446, 361] width 496 height 43
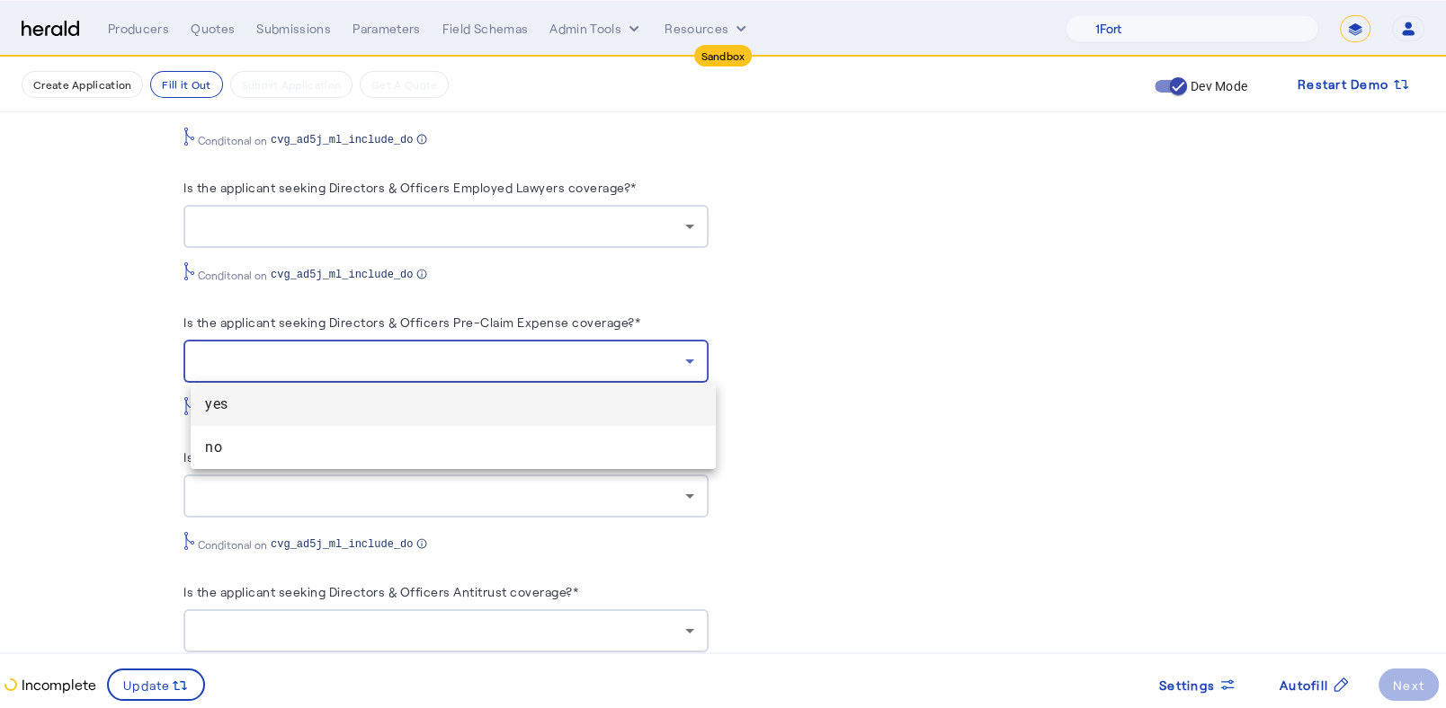
click at [423, 475] on div at bounding box center [723, 354] width 1446 height 708
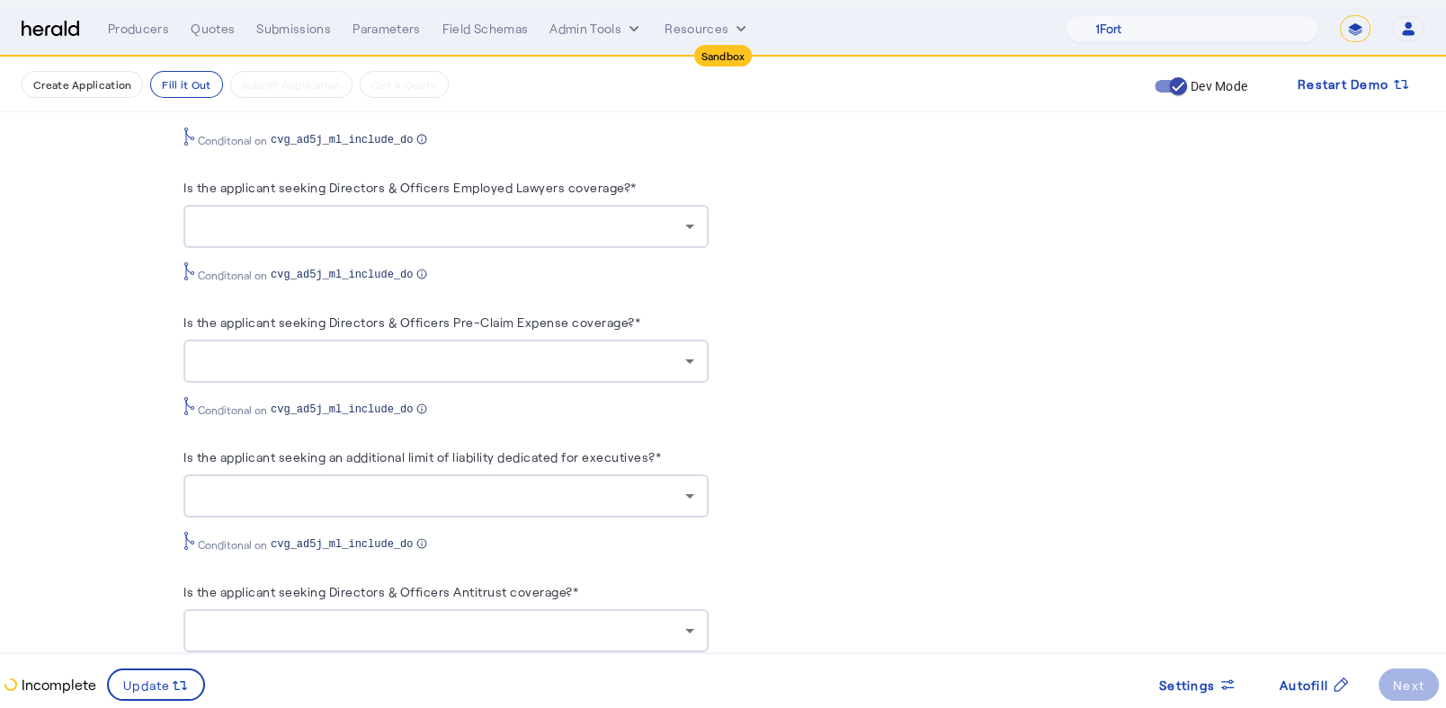
click at [581, 364] on div at bounding box center [441, 362] width 487 height 22
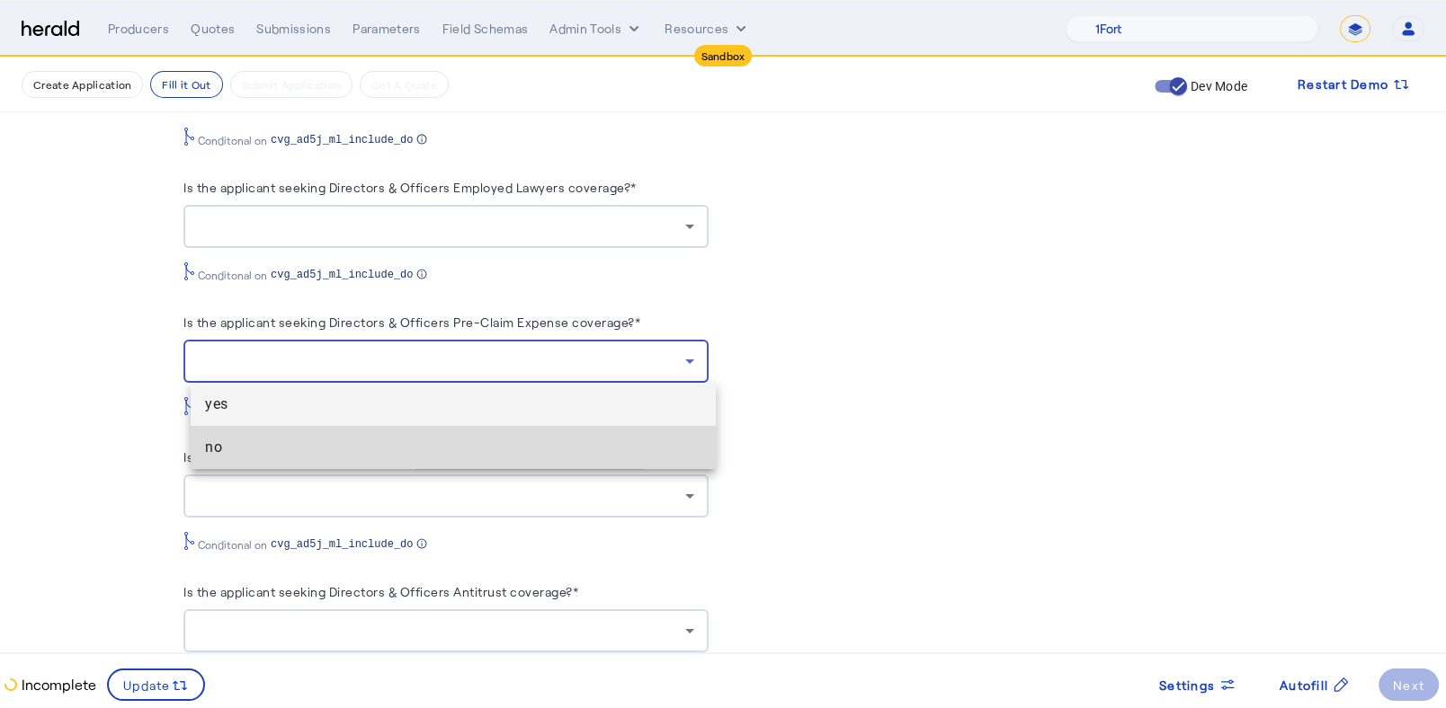
click at [451, 448] on span "no" at bounding box center [453, 448] width 496 height 22
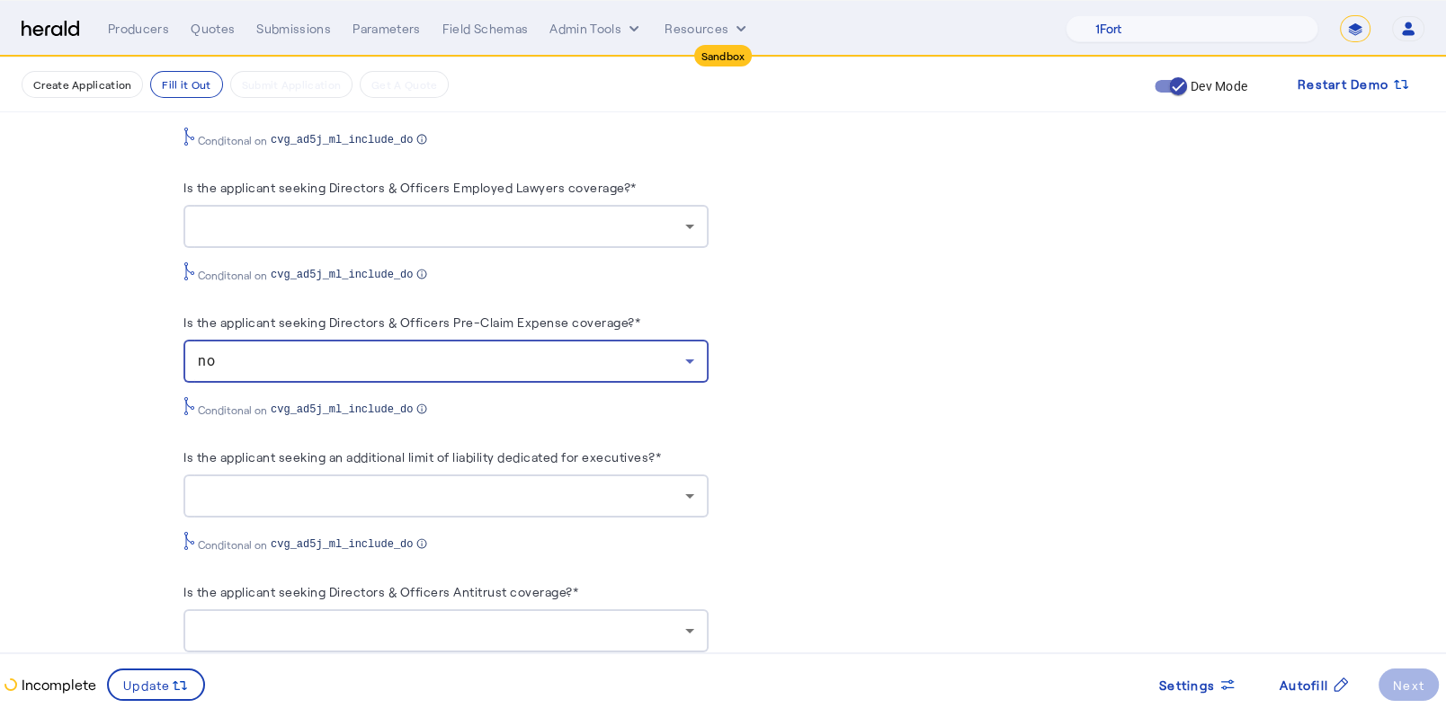
click at [685, 358] on div "no" at bounding box center [441, 362] width 487 height 22
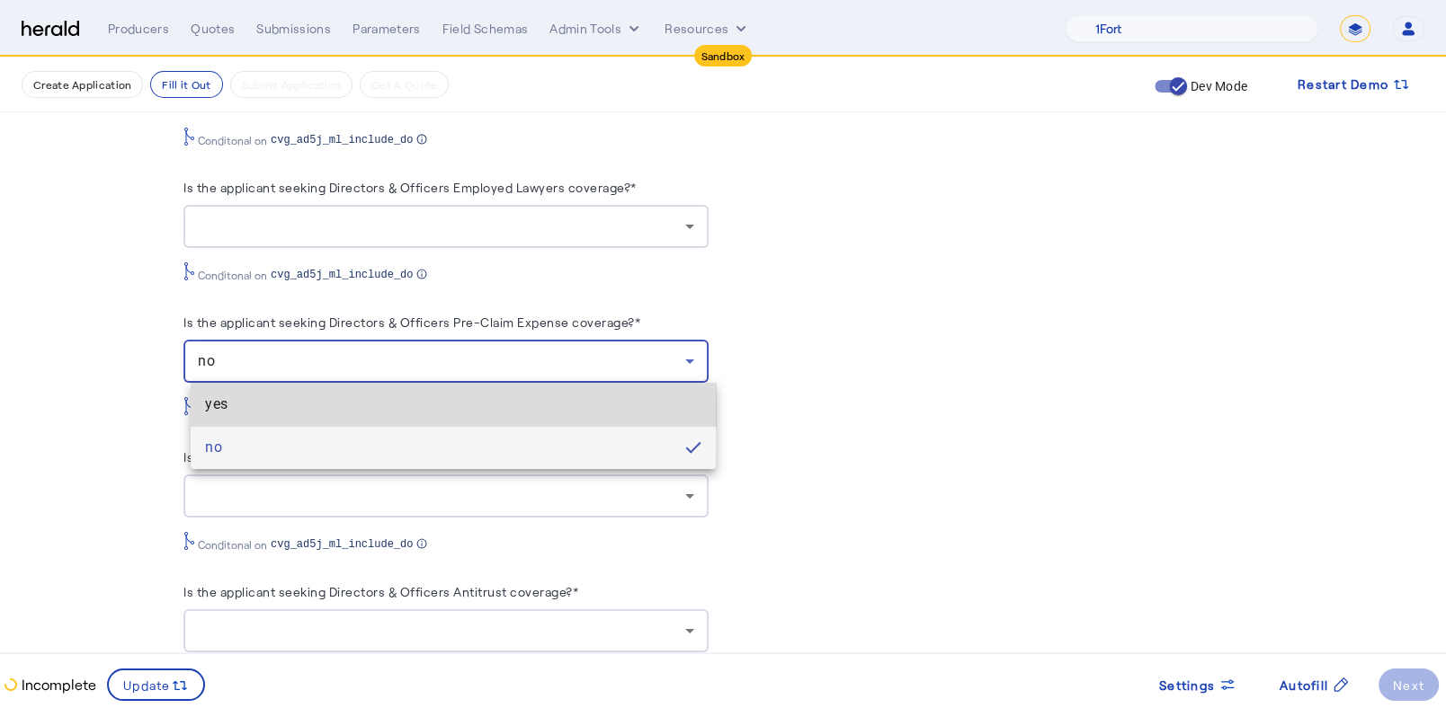
click at [510, 409] on span "yes" at bounding box center [453, 405] width 496 height 22
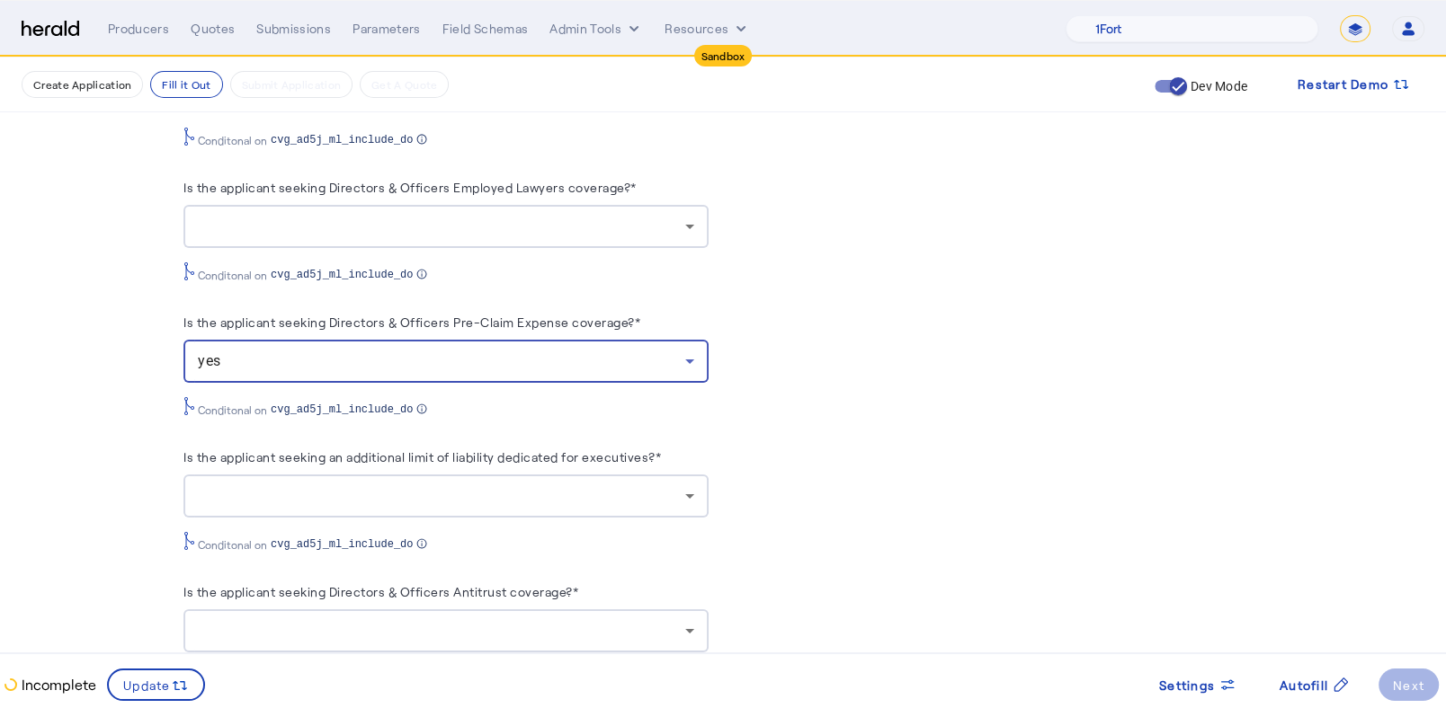
click at [877, 300] on div "PUT /applications xxxxxxxxxx 8 22 1 { 2 "coverage_values" : [ 3 { 4 "coverage_p…" at bounding box center [999, 50] width 525 height 2497
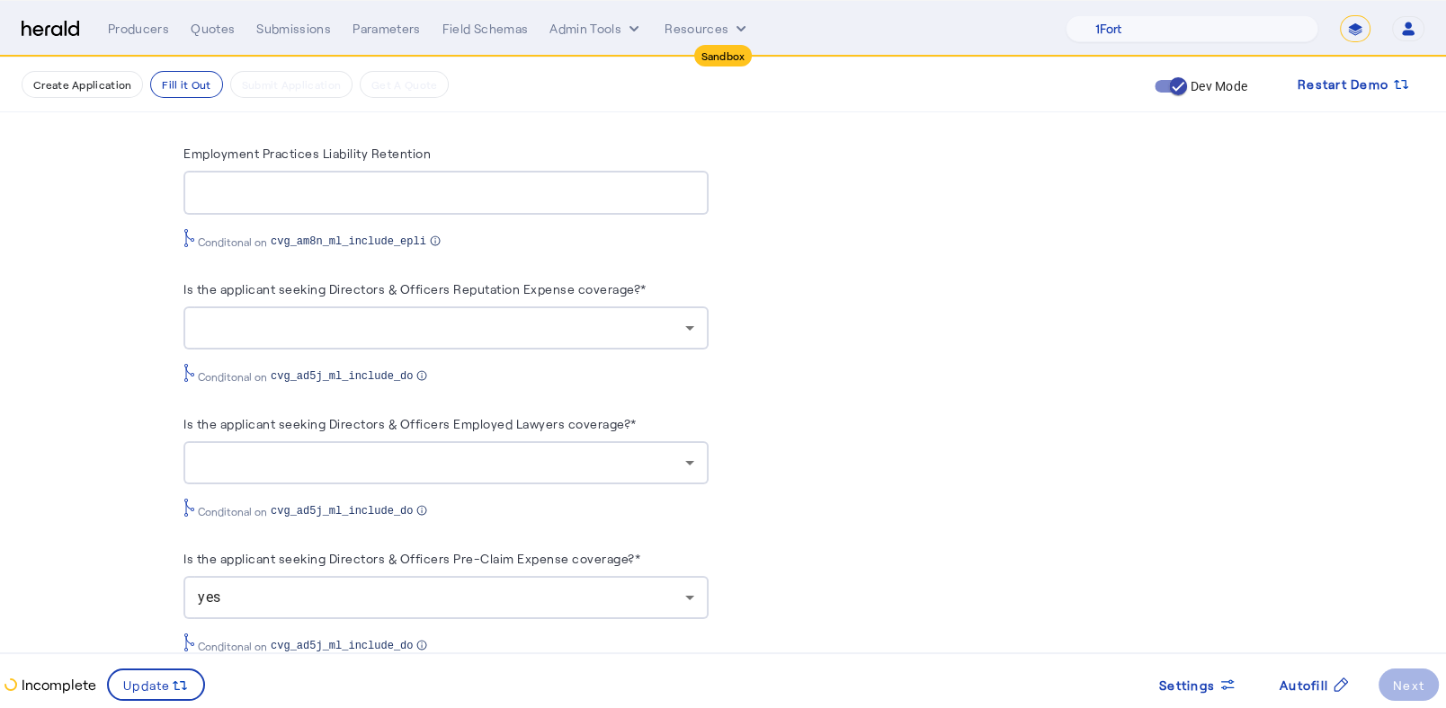
scroll to position [1345, 0]
click at [893, 402] on div "PUT /applications xxxxxxxxxx 8 22 1 { 2 "coverage_values" : [ 3 { 4 "coverage_p…" at bounding box center [999, 288] width 525 height 2497
click at [621, 331] on div at bounding box center [441, 330] width 487 height 22
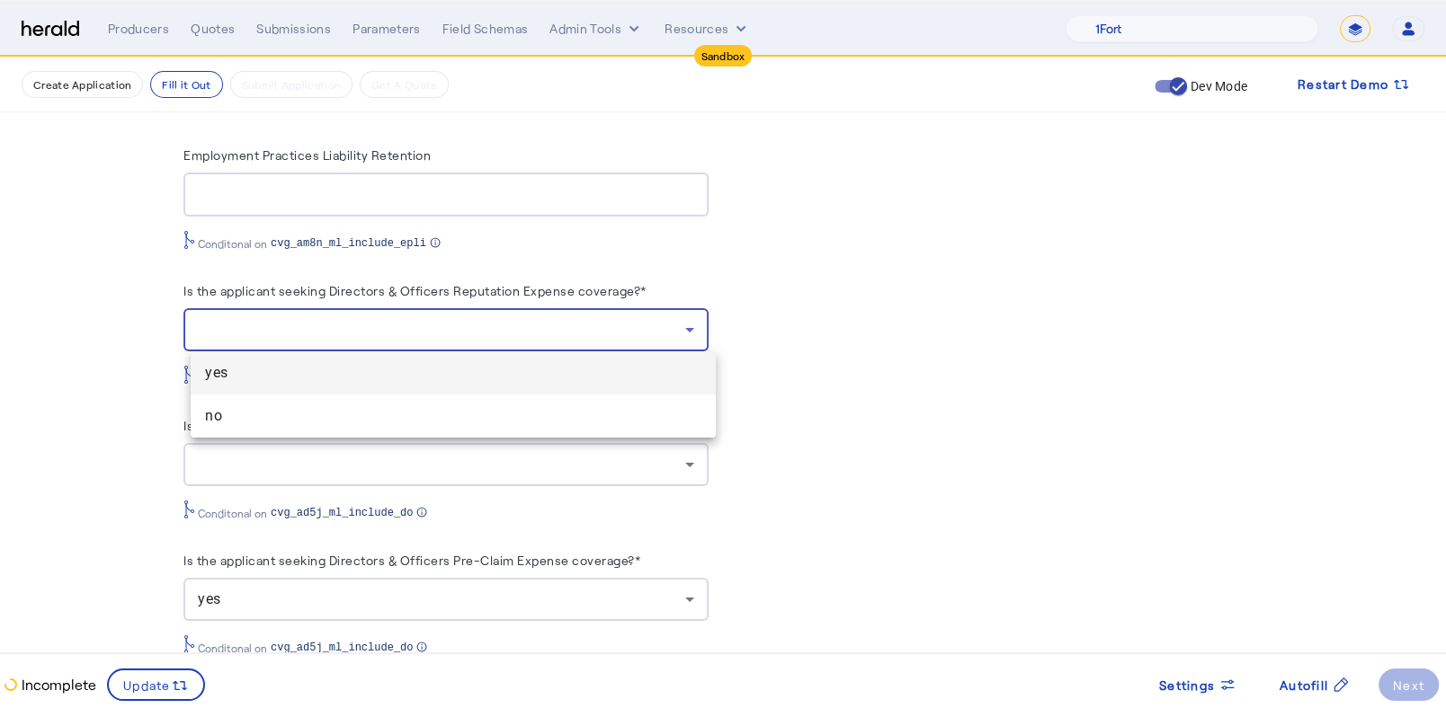
click at [796, 296] on div at bounding box center [723, 354] width 1446 height 708
